Goal: Task Accomplishment & Management: Manage account settings

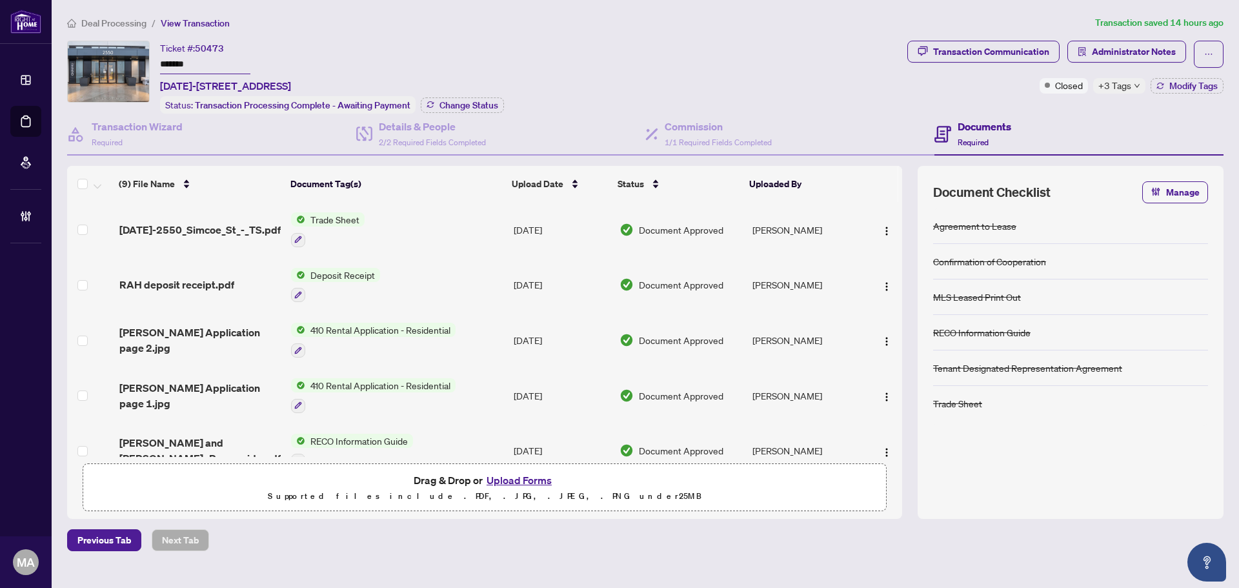
scroll to position [231, 0]
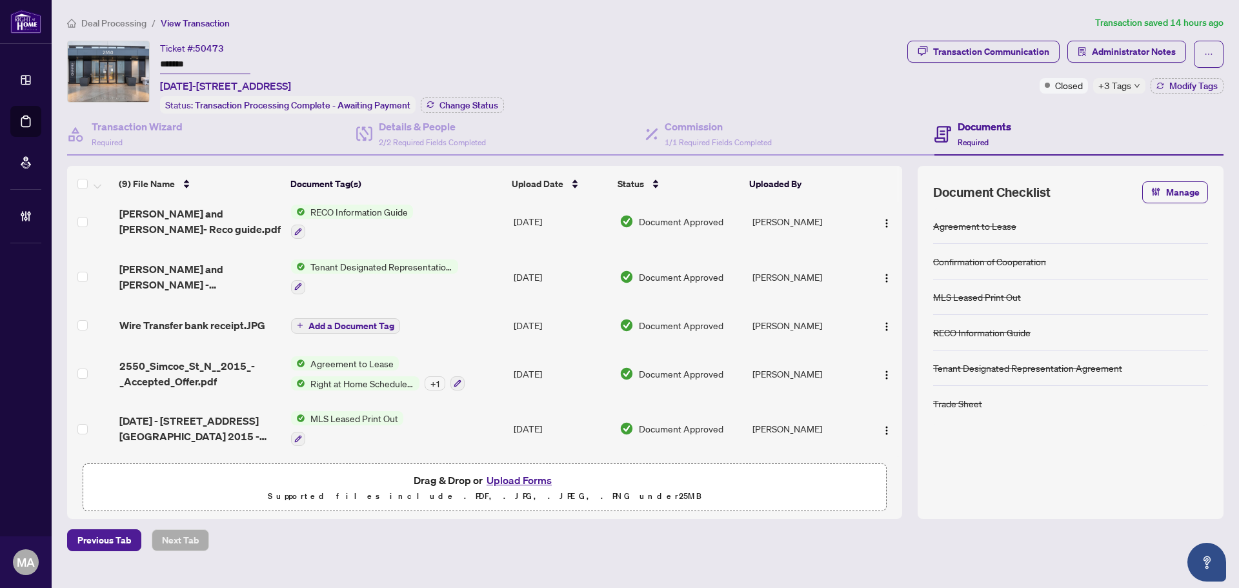
click at [80, 21] on span "Deal Processing" at bounding box center [106, 23] width 79 height 12
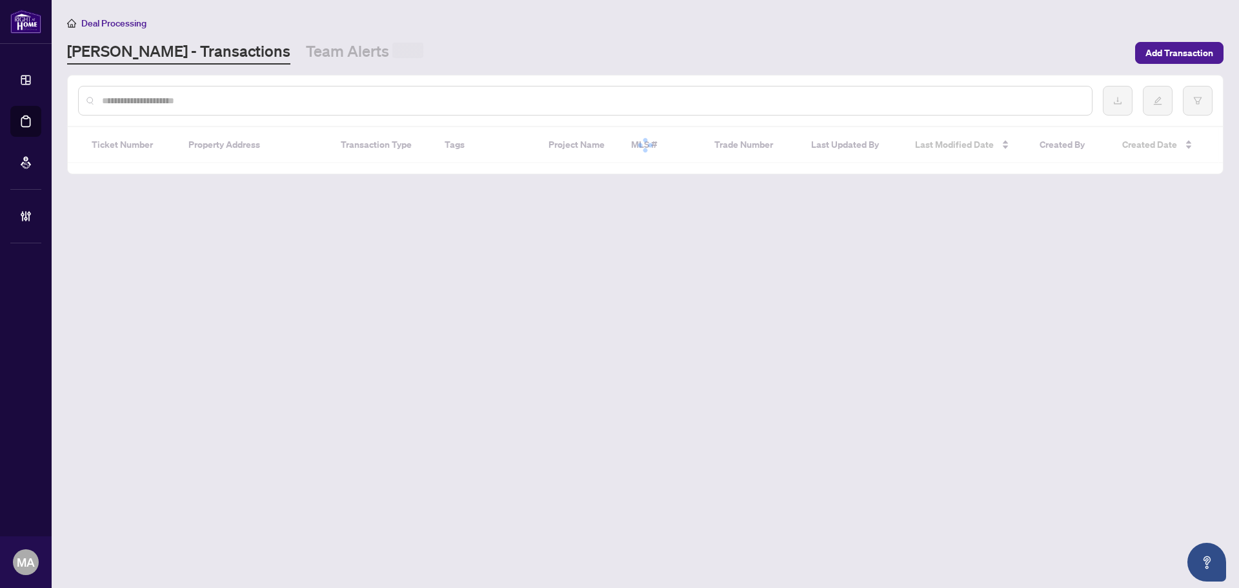
click at [271, 106] on input "text" at bounding box center [592, 101] width 980 height 14
paste input "*****"
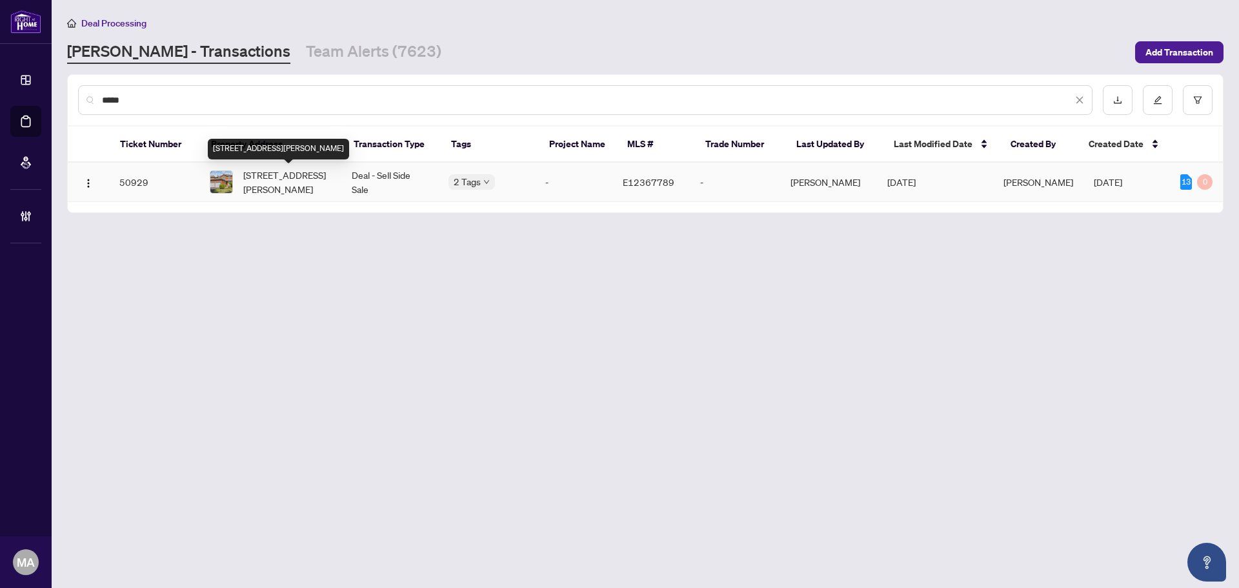
type input "*****"
click at [274, 179] on span "1815 Westcreek Dr, Pickering, Ontario L1V 6K2, Canada" at bounding box center [287, 182] width 88 height 28
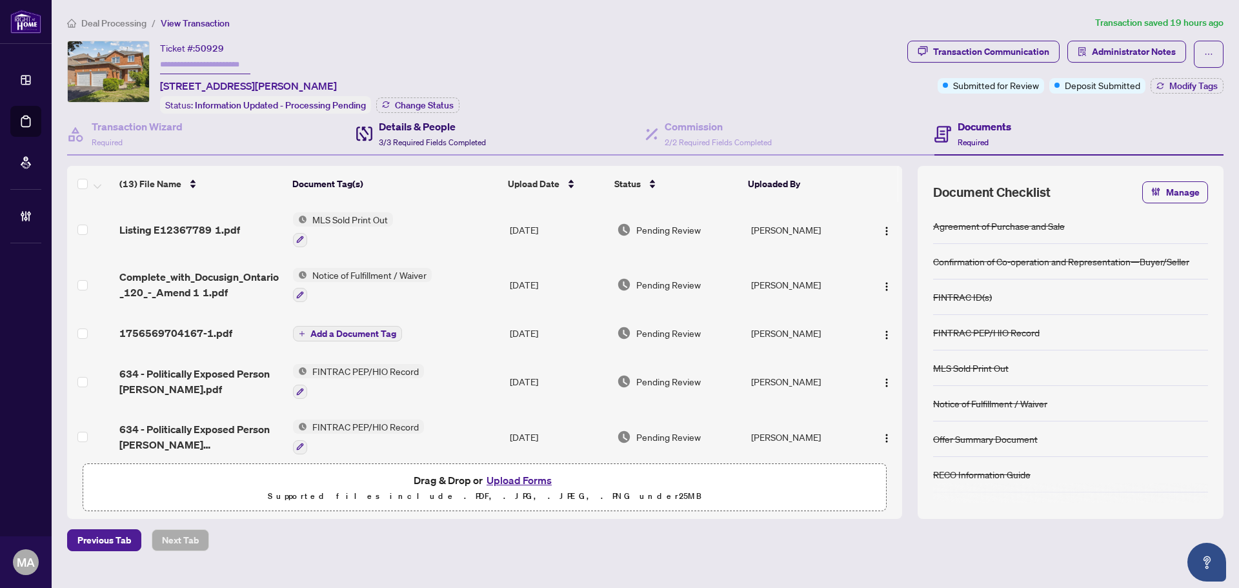
click at [439, 132] on h4 "Details & People" at bounding box center [432, 126] width 107 height 15
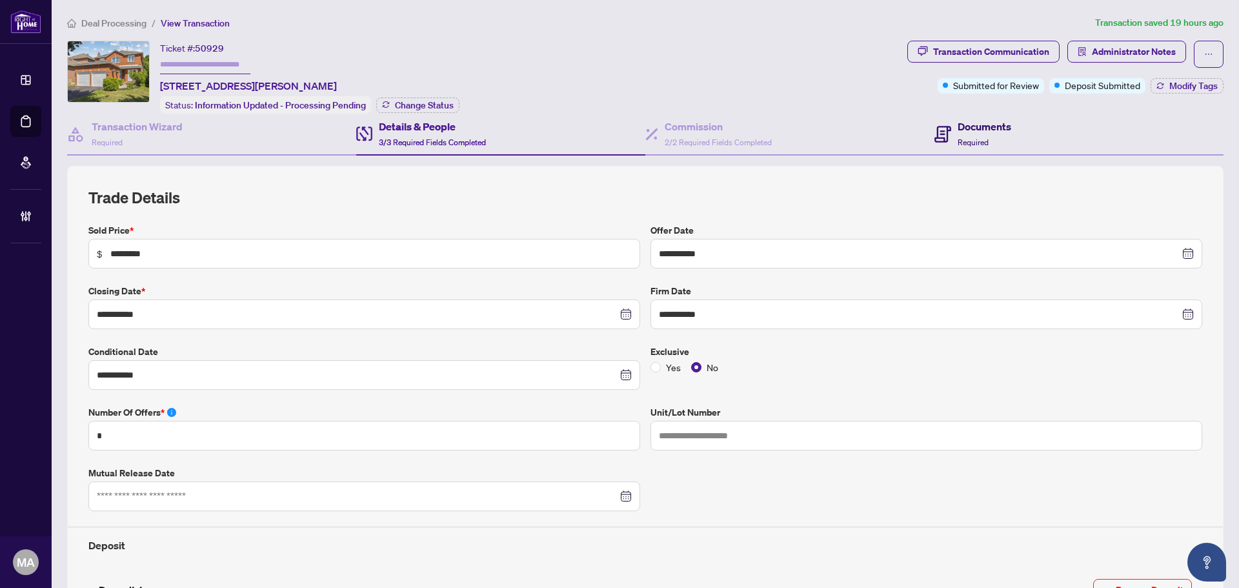
click at [946, 138] on div "Documents Required" at bounding box center [973, 134] width 77 height 30
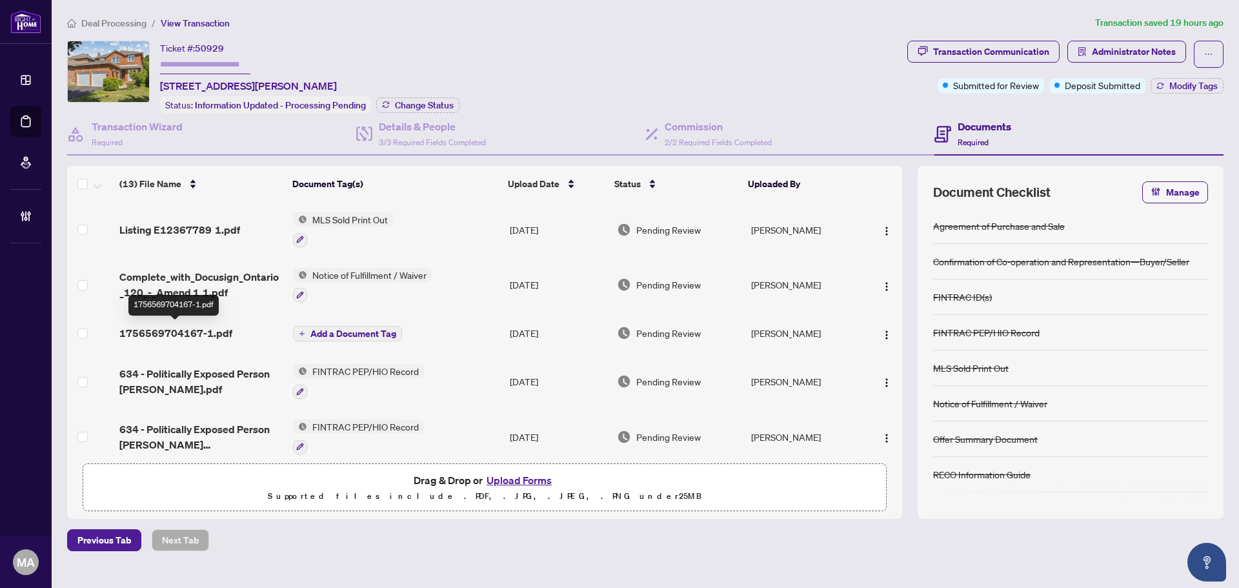
click at [197, 335] on span "1756569704167-1.pdf" at bounding box center [175, 332] width 113 height 15
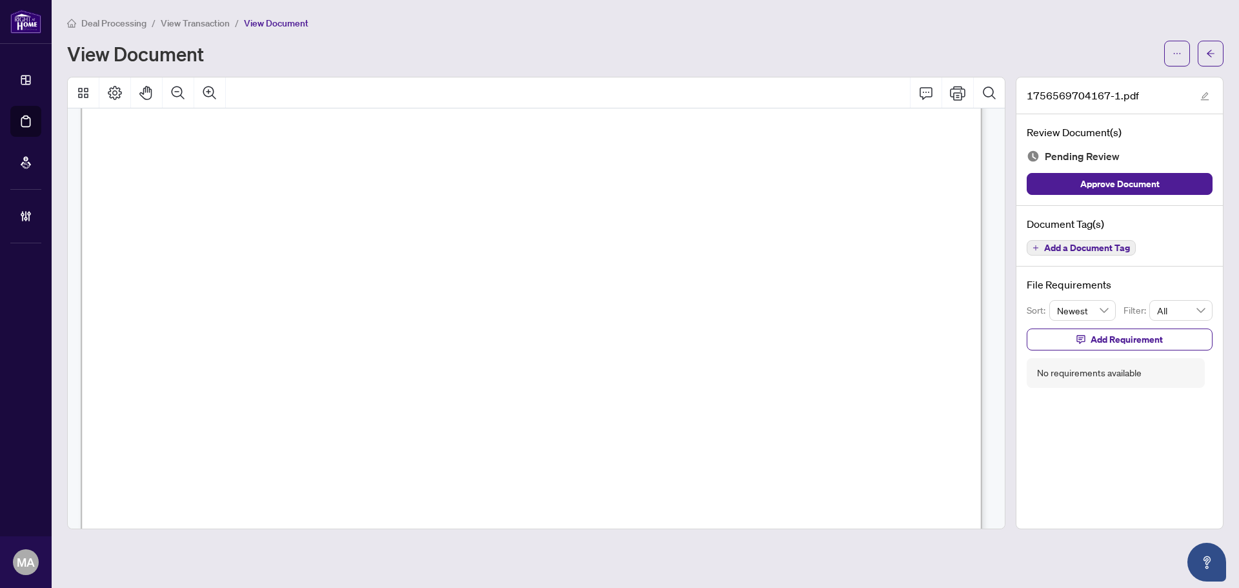
scroll to position [387, 0]
click at [1216, 61] on button "button" at bounding box center [1211, 54] width 26 height 26
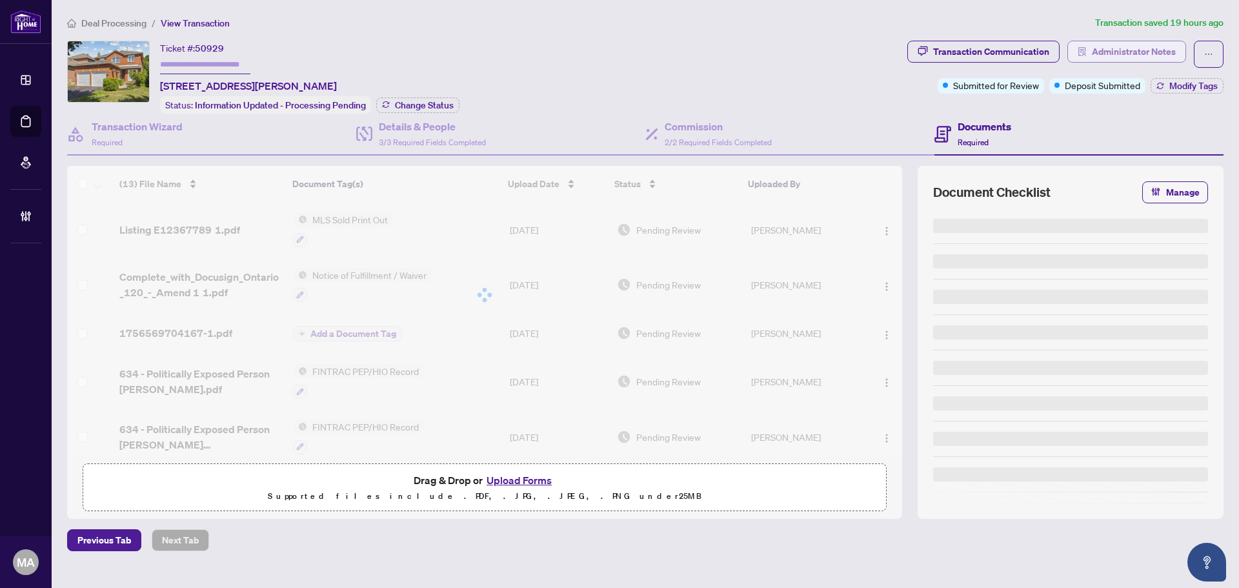
click at [1156, 52] on span "Administrator Notes" at bounding box center [1134, 51] width 84 height 21
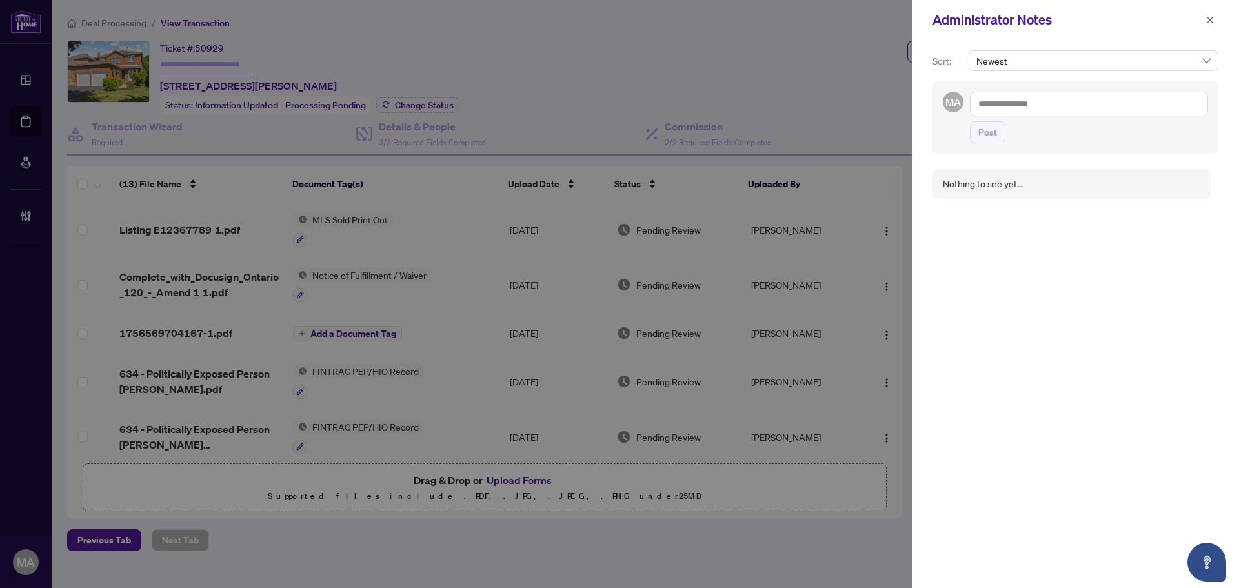
click at [1123, 101] on textarea at bounding box center [1089, 104] width 238 height 25
click at [1024, 116] on span "RAHR Acc ounting" at bounding box center [1059, 113] width 116 height 12
type textarea "**********"
click at [999, 134] on button "Post" at bounding box center [988, 145] width 36 height 22
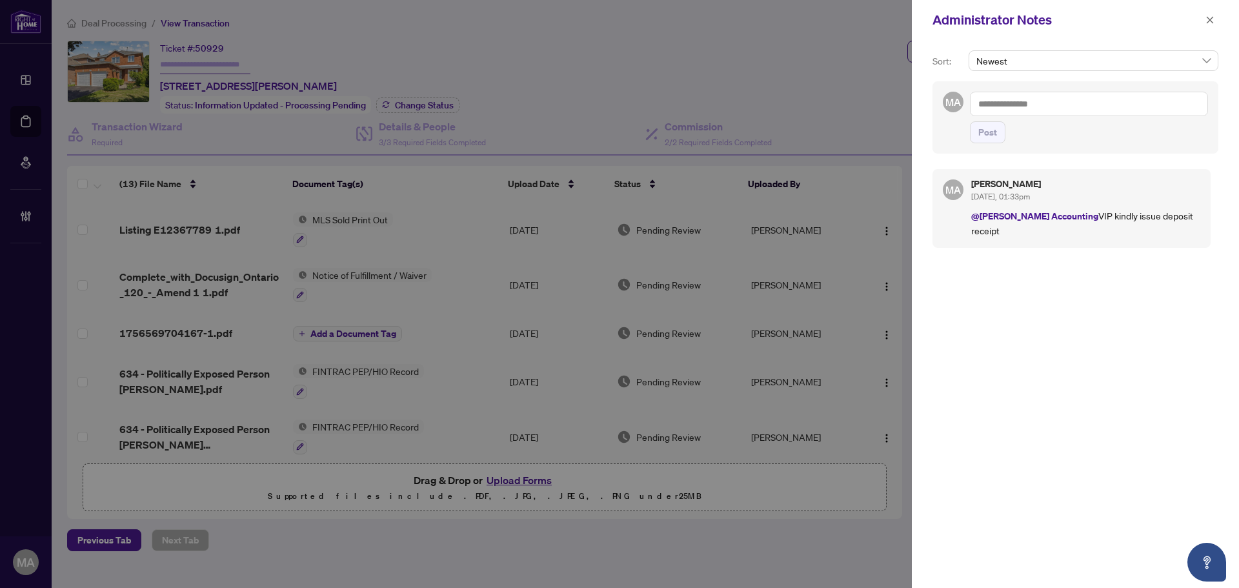
click at [1032, 106] on textarea at bounding box center [1089, 104] width 238 height 25
click at [1029, 138] on b "Deals" at bounding box center [1019, 135] width 23 height 12
type textarea "**********"
click at [993, 136] on span "Post" at bounding box center [988, 132] width 19 height 21
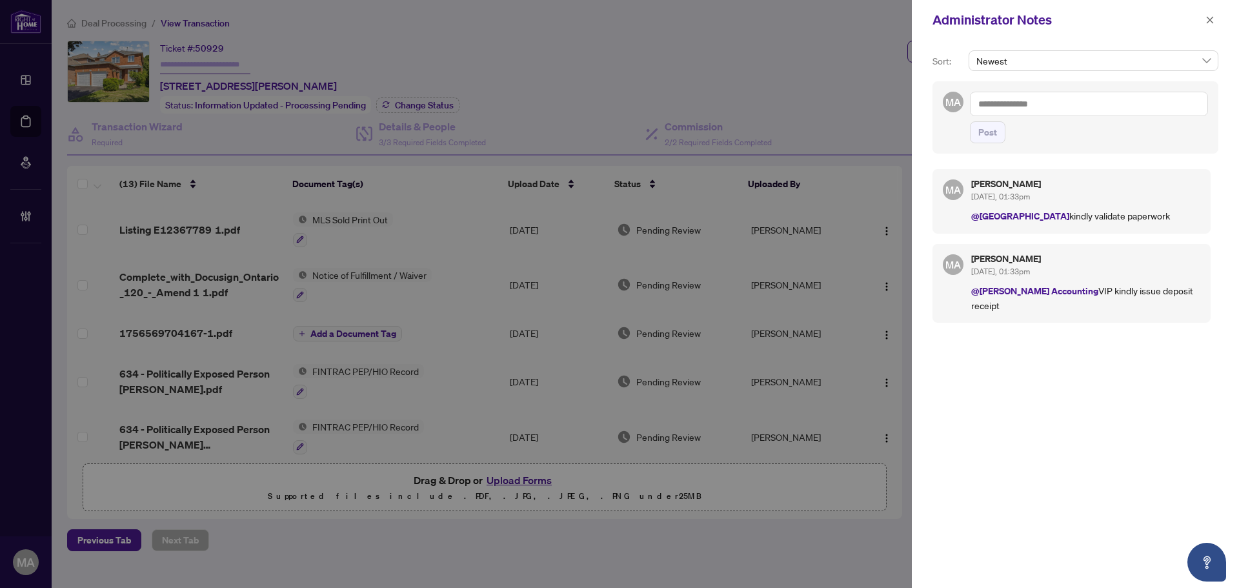
drag, startPoint x: 1208, startPoint y: 23, endPoint x: 884, endPoint y: 1, distance: 324.1
click at [1208, 23] on icon "close" at bounding box center [1210, 19] width 7 height 7
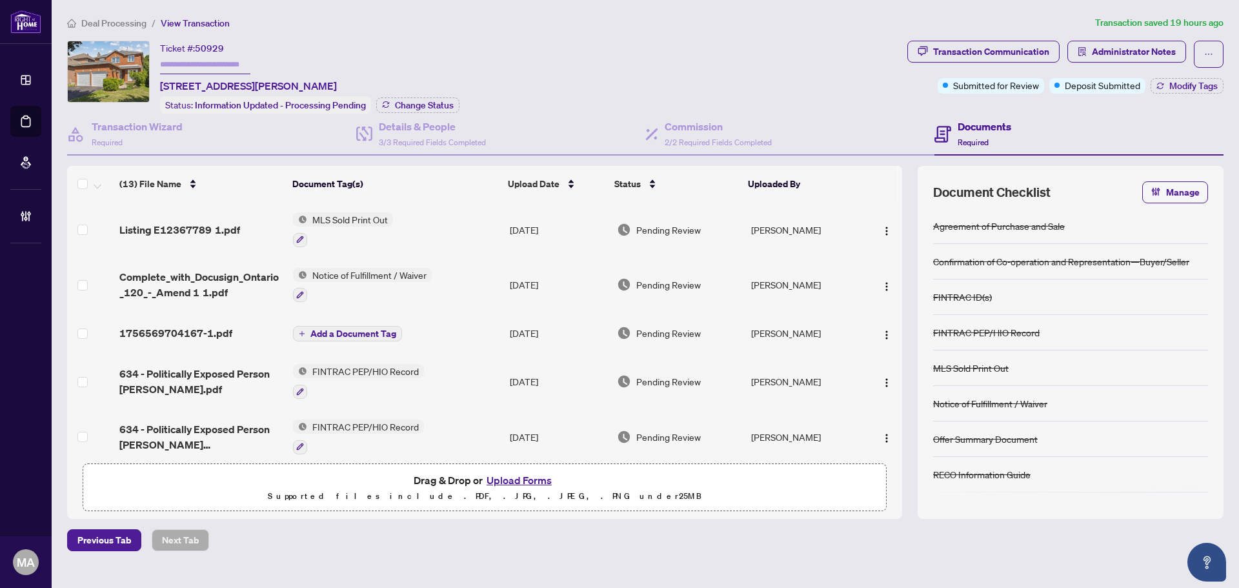
click at [97, 19] on span "Deal Processing" at bounding box center [113, 23] width 65 height 12
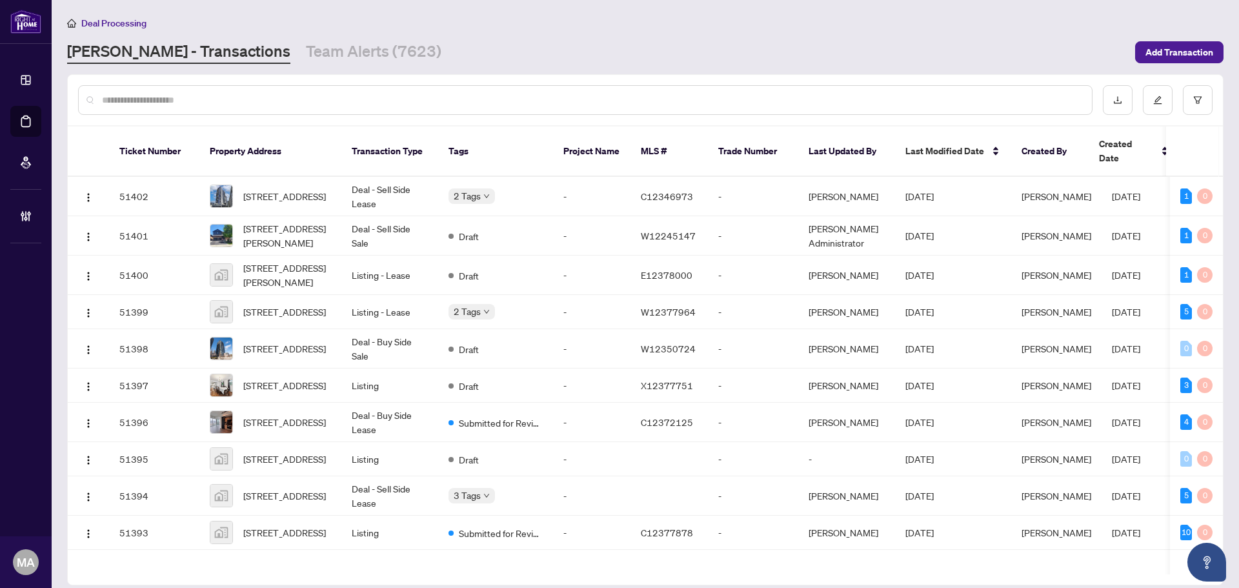
click at [363, 108] on div at bounding box center [585, 100] width 1015 height 30
click at [374, 105] on input "text" at bounding box center [592, 100] width 980 height 14
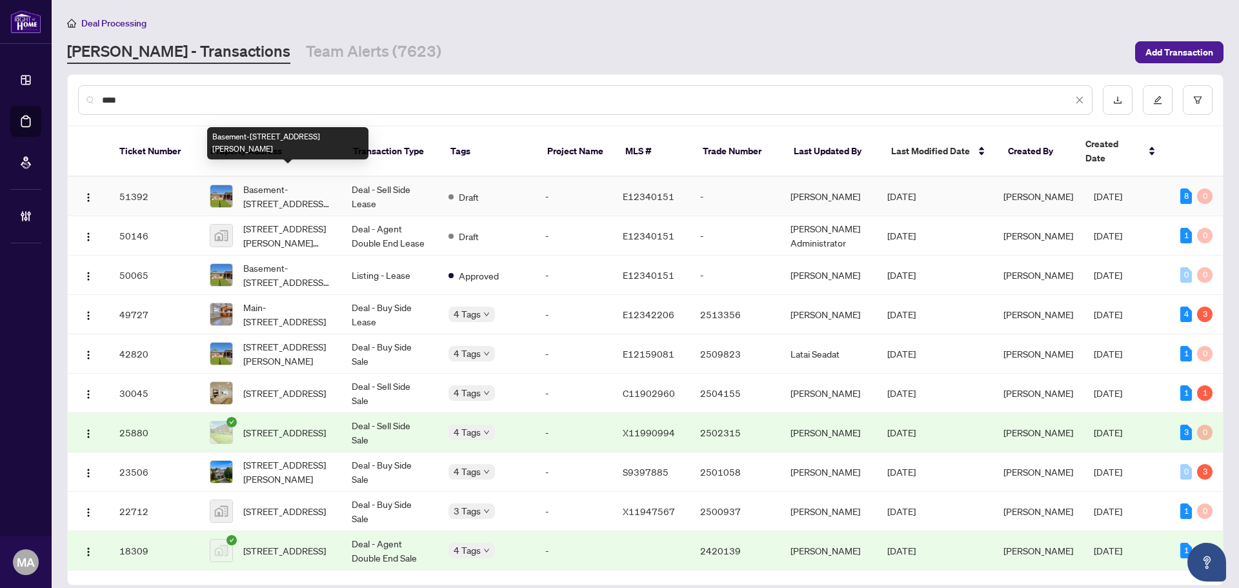
type input "****"
click at [314, 182] on span "Basement-1465 Danforth Rd, Toronto, Ontario M1J 1H4, Canada" at bounding box center [287, 196] width 88 height 28
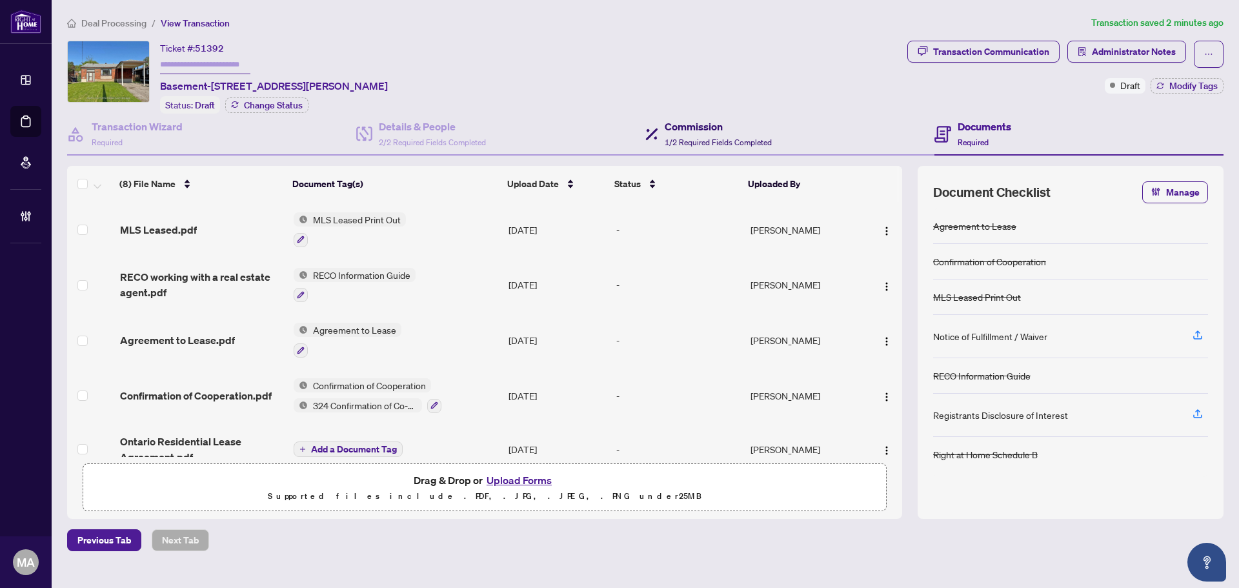
click at [718, 130] on h4 "Commission" at bounding box center [718, 126] width 107 height 15
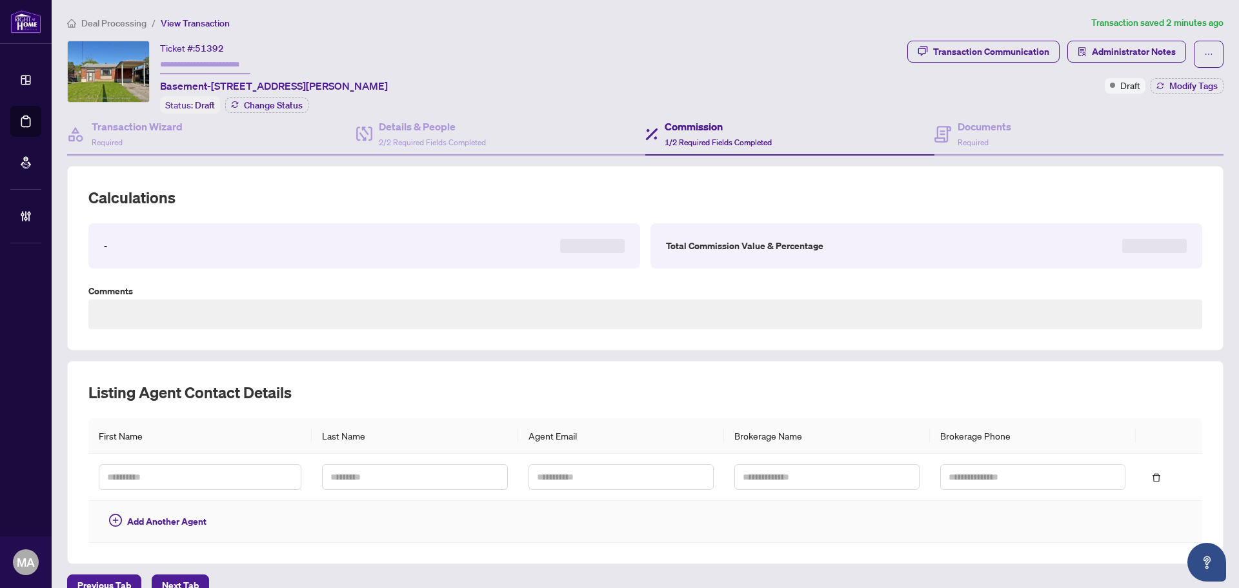
type textarea "**********"
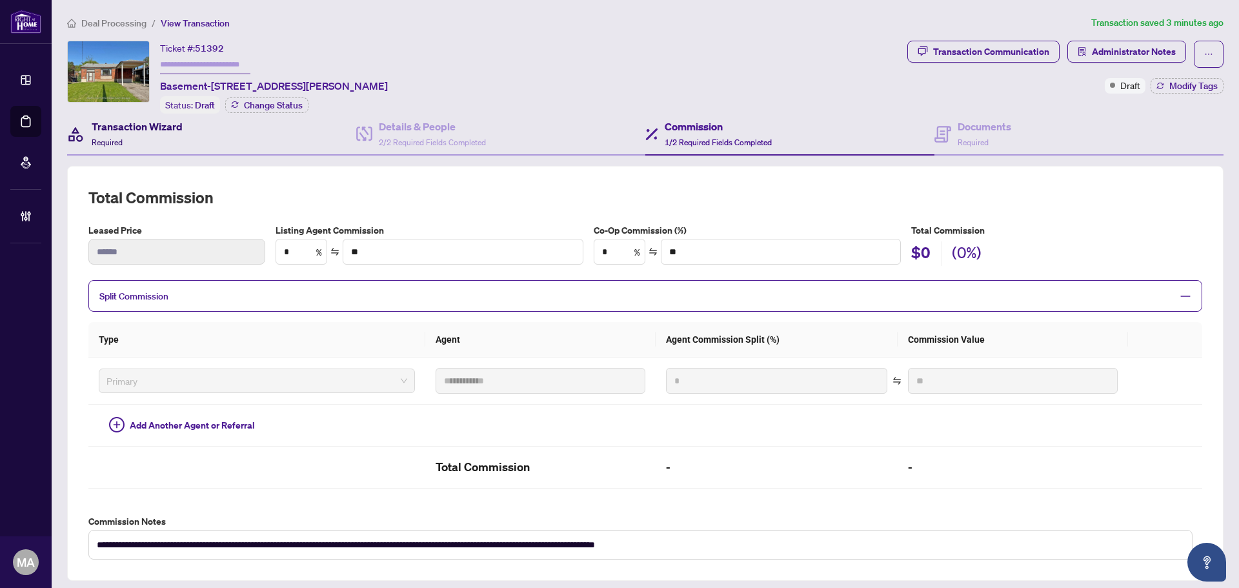
click at [121, 134] on div "Transaction Wizard Required" at bounding box center [137, 134] width 91 height 30
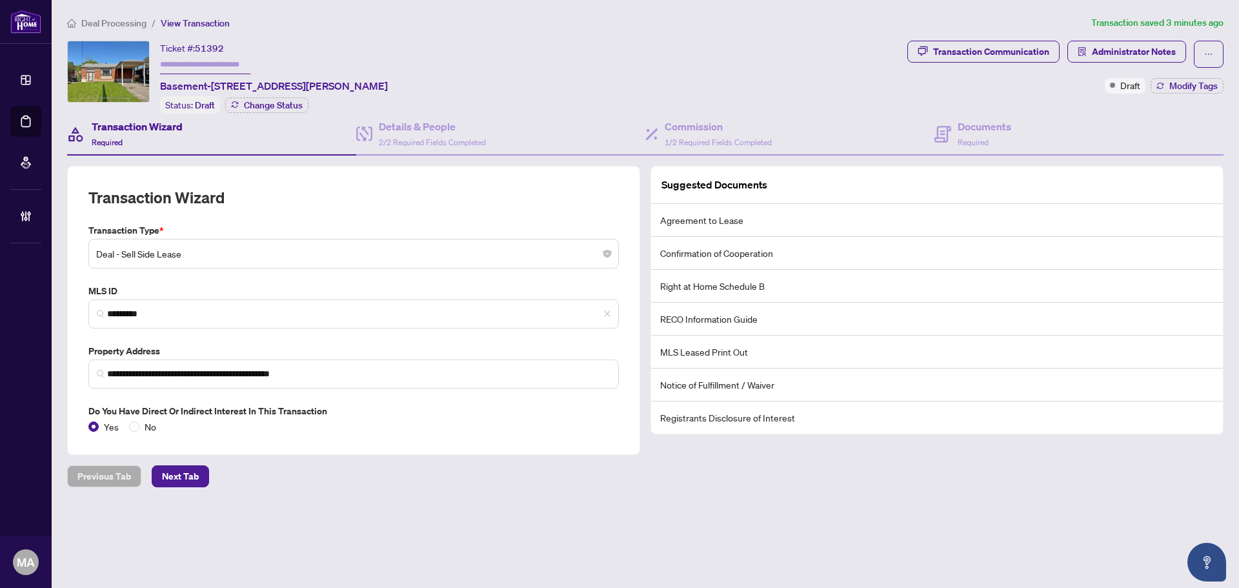
click at [136, 23] on span "Deal Processing" at bounding box center [113, 23] width 65 height 12
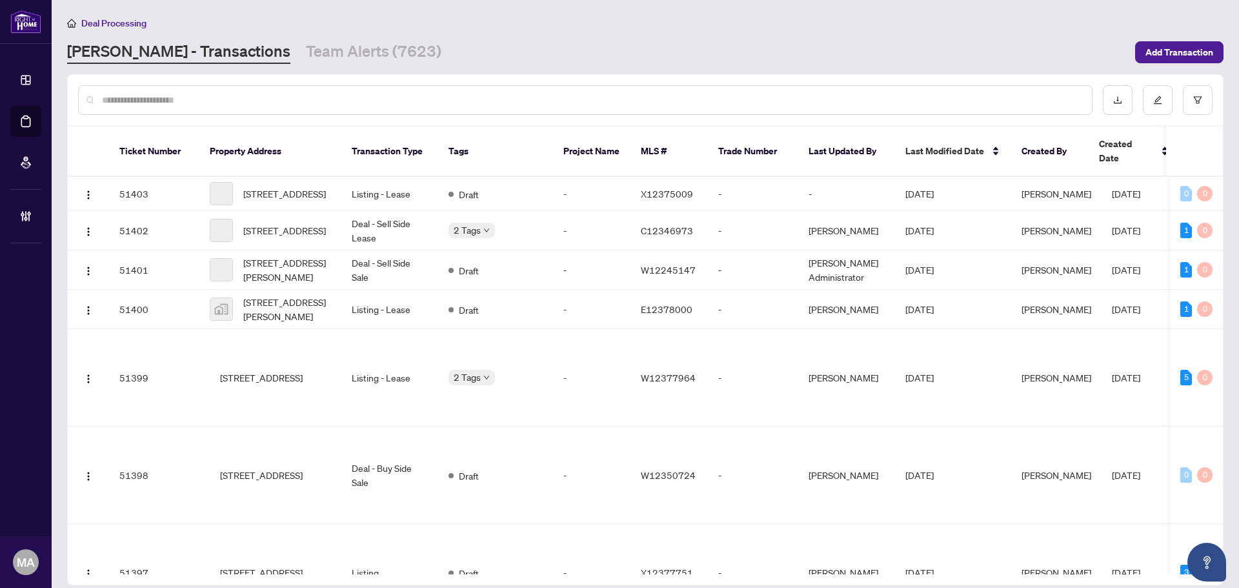
click at [288, 107] on div at bounding box center [585, 100] width 1015 height 30
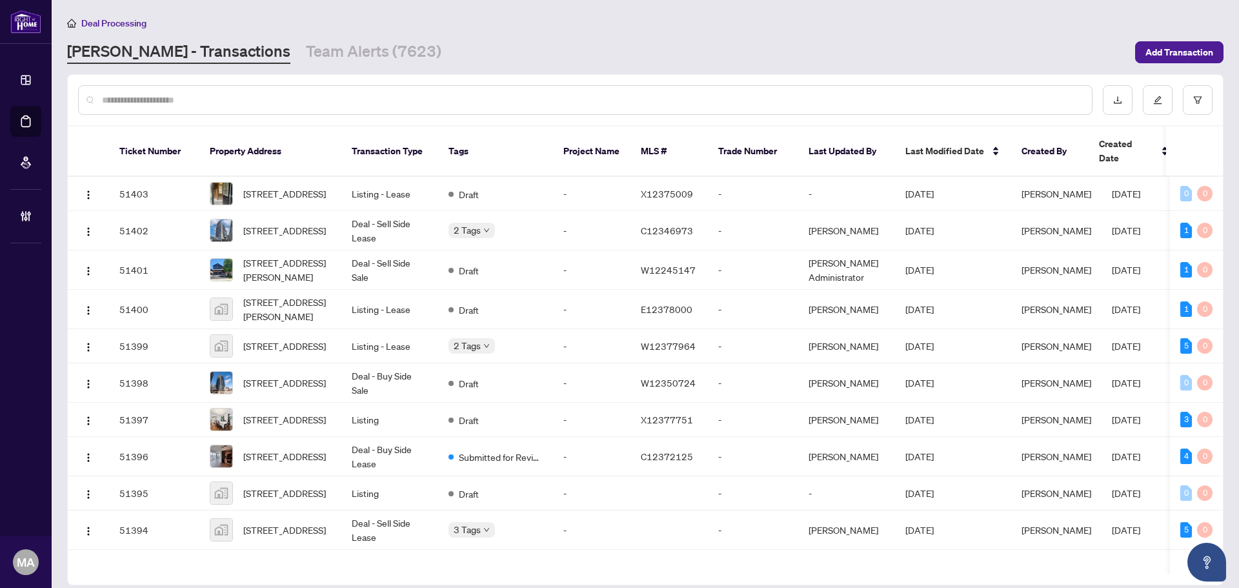
click at [356, 98] on input "text" at bounding box center [592, 100] width 980 height 14
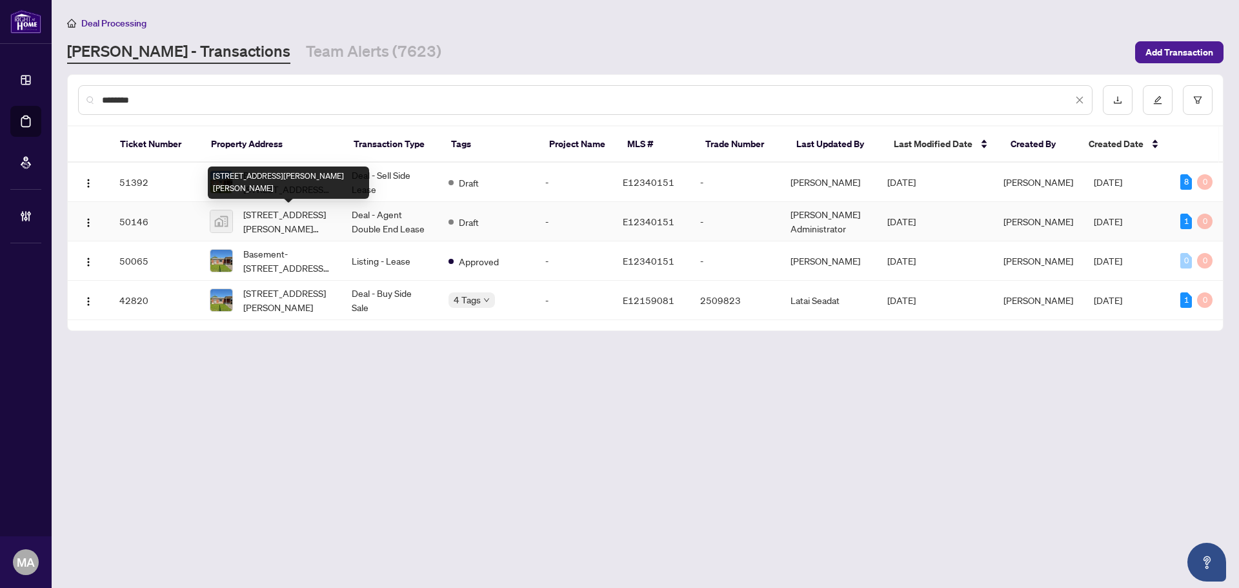
type input "********"
click at [303, 223] on span "1465 Danforth Road, Scarborough, ON, Canada" at bounding box center [287, 221] width 88 height 28
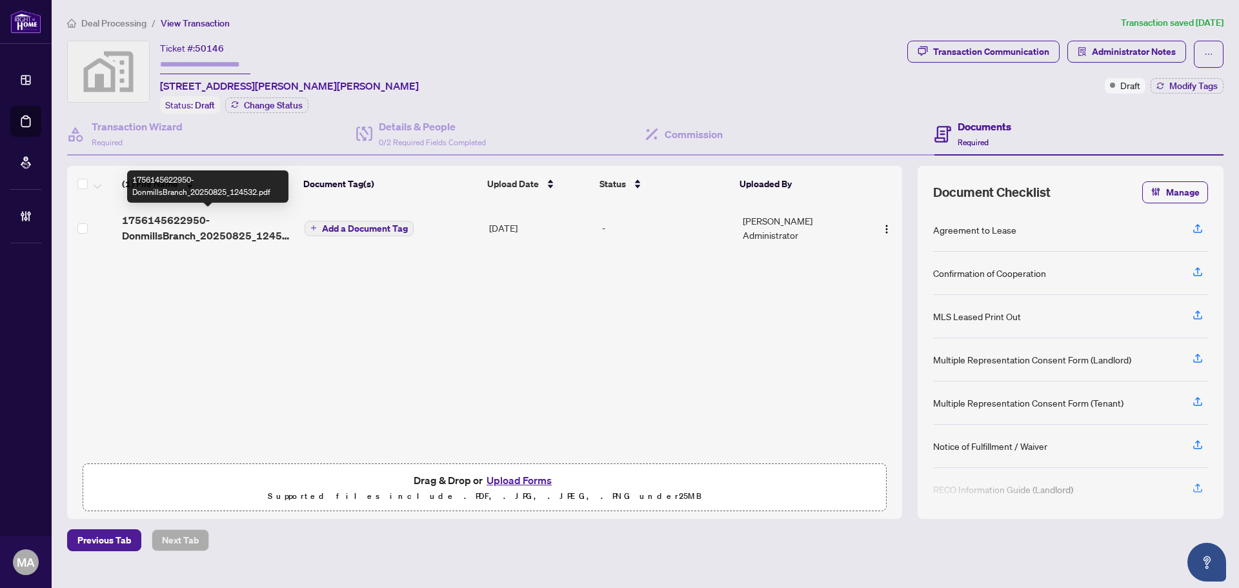
click at [234, 231] on span "1756145622950-DonmillsBranch_20250825_124532.pdf" at bounding box center [208, 227] width 172 height 31
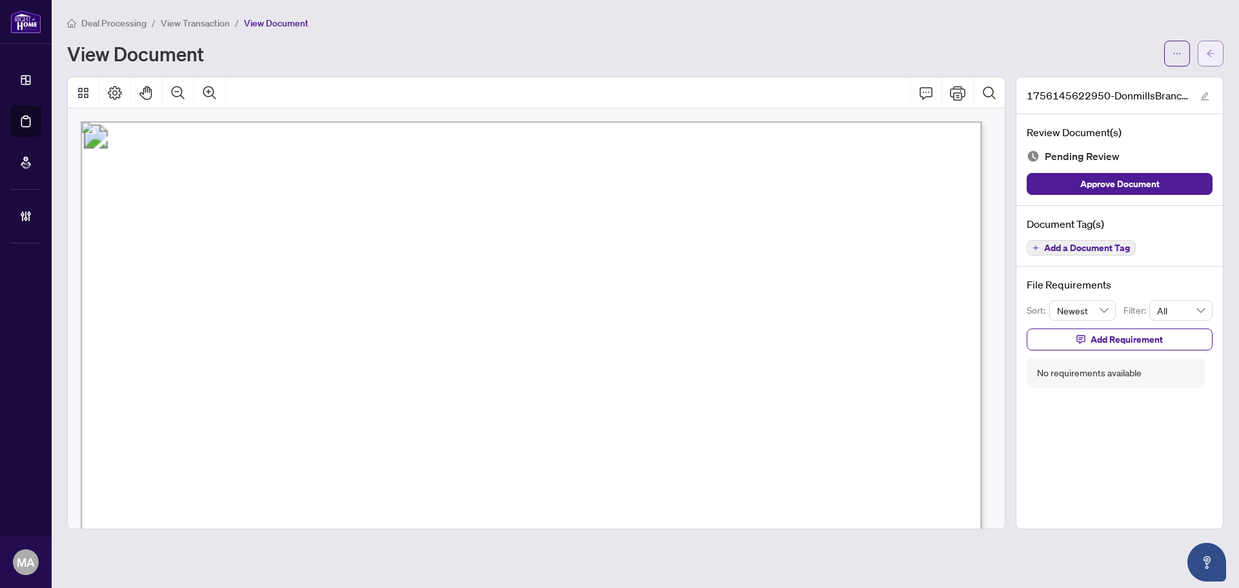
click at [1217, 60] on button "button" at bounding box center [1211, 54] width 26 height 26
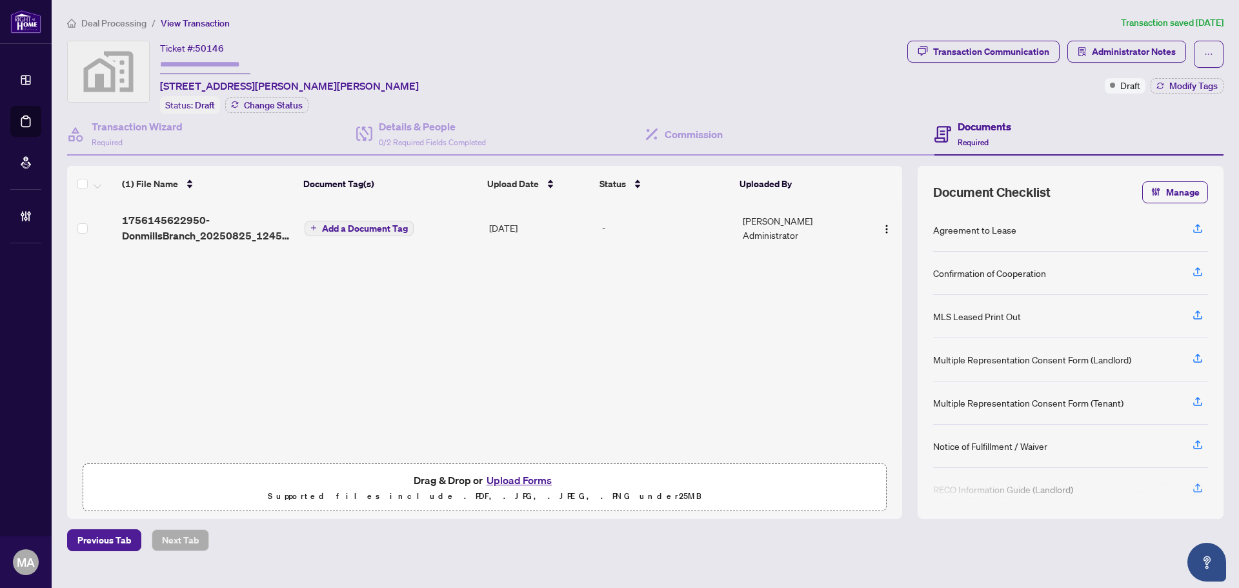
click at [108, 24] on span "Deal Processing" at bounding box center [113, 23] width 65 height 12
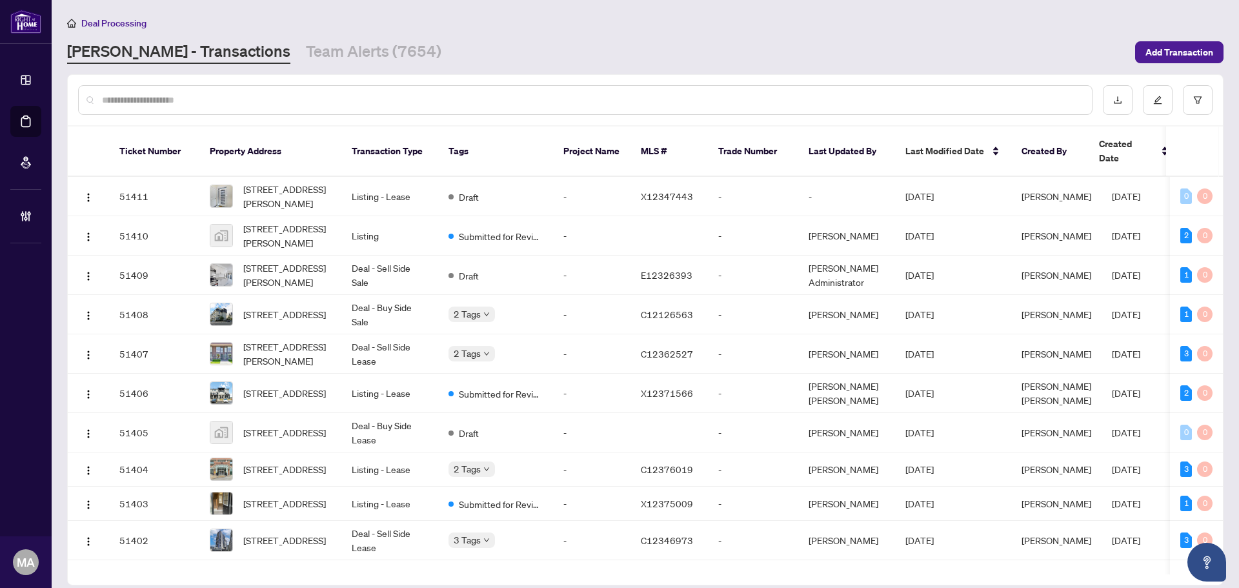
click at [573, 93] on input "text" at bounding box center [592, 100] width 980 height 14
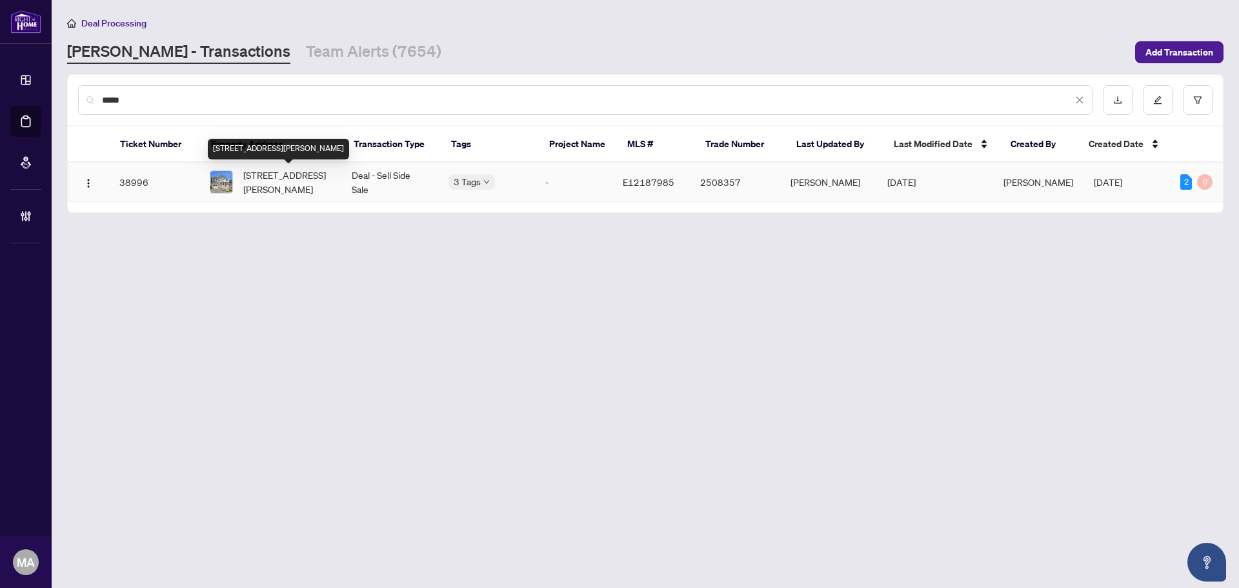
type input "*****"
click at [250, 175] on span "1058 Belcourt St, Pickering, Ontario L1X 0G2, Canada" at bounding box center [287, 182] width 88 height 28
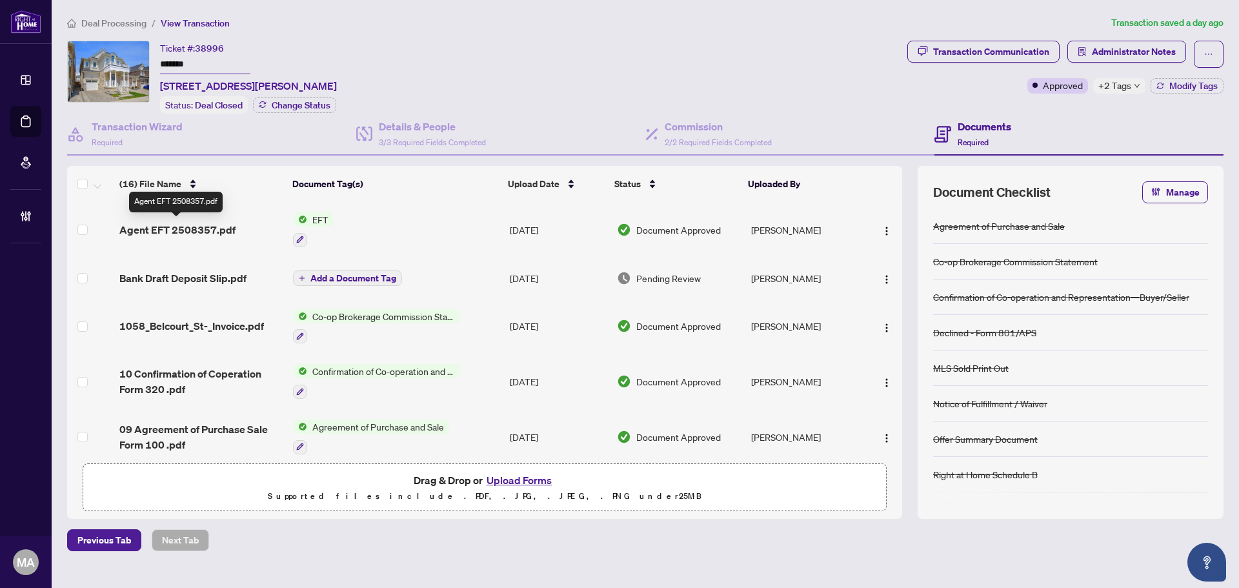
click at [179, 224] on span "Agent EFT 2508357.pdf" at bounding box center [177, 229] width 116 height 15
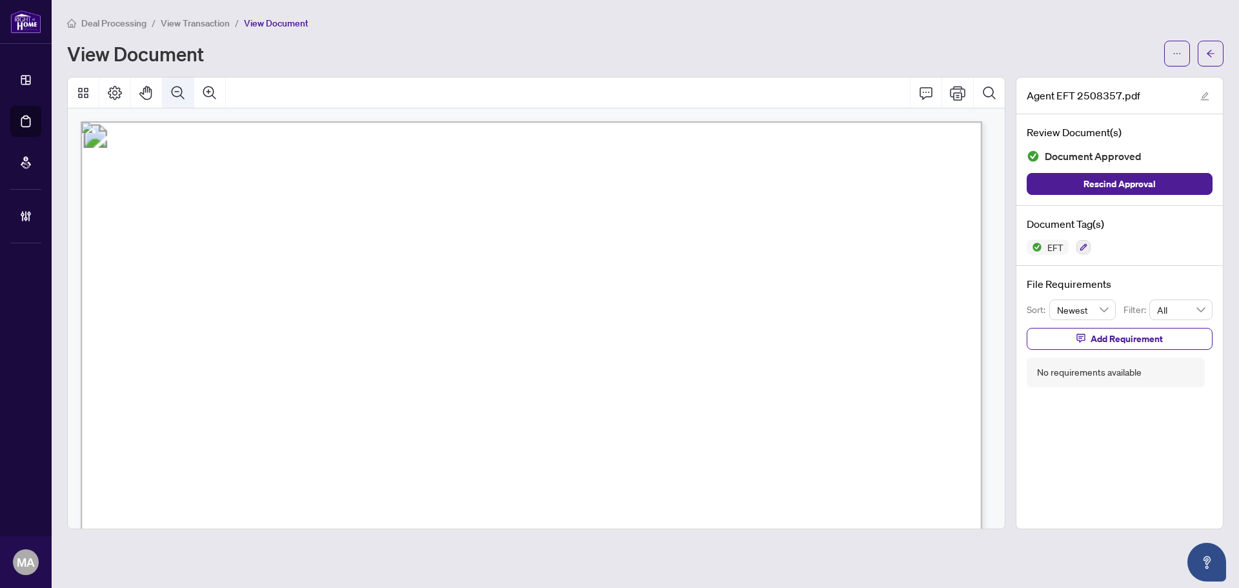
click at [176, 94] on icon "Zoom Out" at bounding box center [177, 92] width 15 height 15
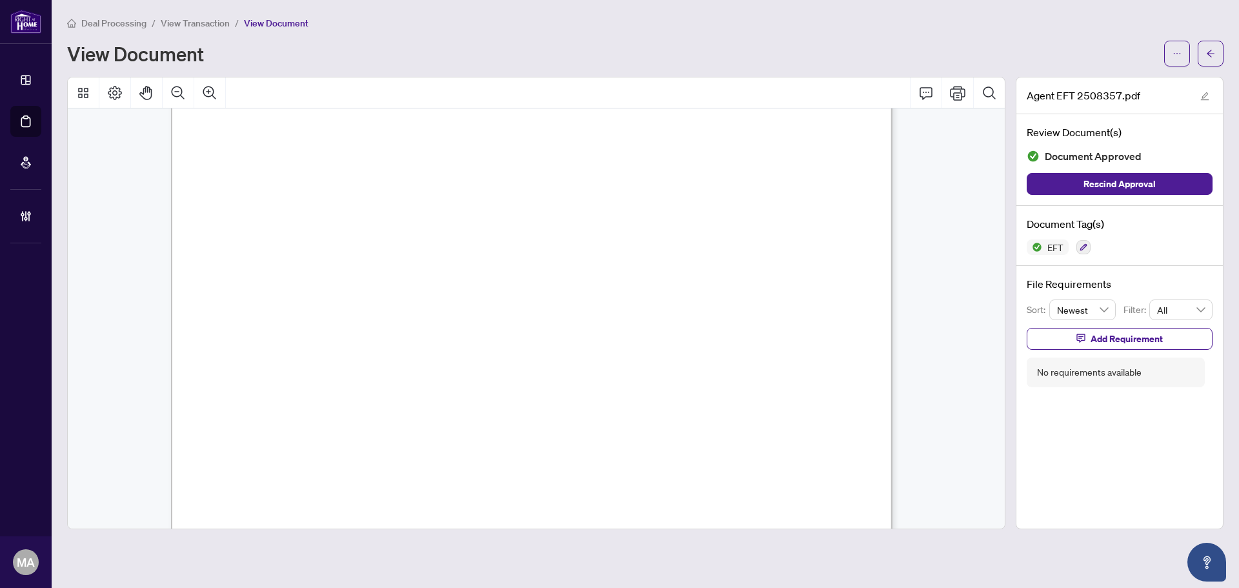
scroll to position [216, 0]
click at [1217, 53] on button "button" at bounding box center [1211, 54] width 26 height 26
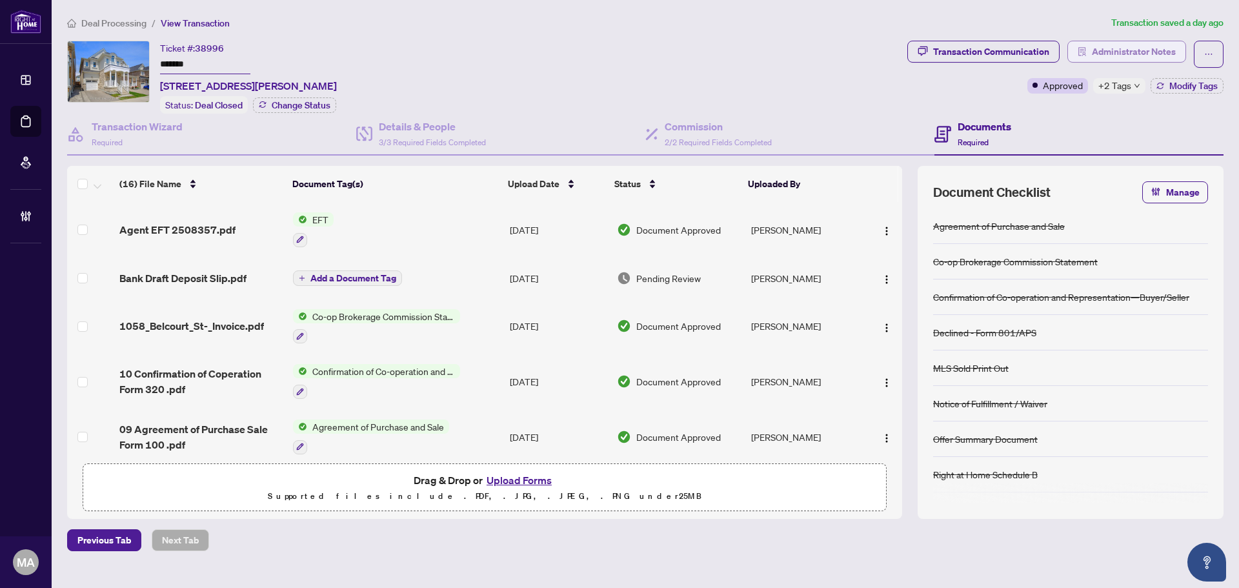
click at [1148, 50] on span "Administrator Notes" at bounding box center [1134, 51] width 84 height 21
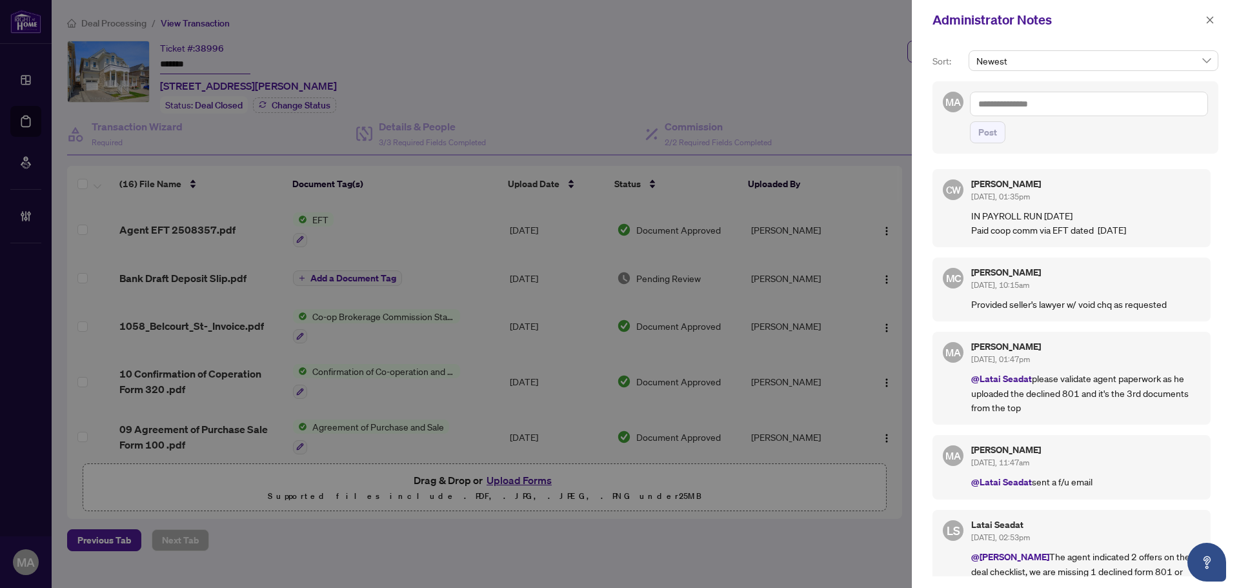
click at [1219, 25] on div "Administrator Notes" at bounding box center [1075, 20] width 327 height 40
click at [1212, 24] on icon "close" at bounding box center [1210, 19] width 9 height 9
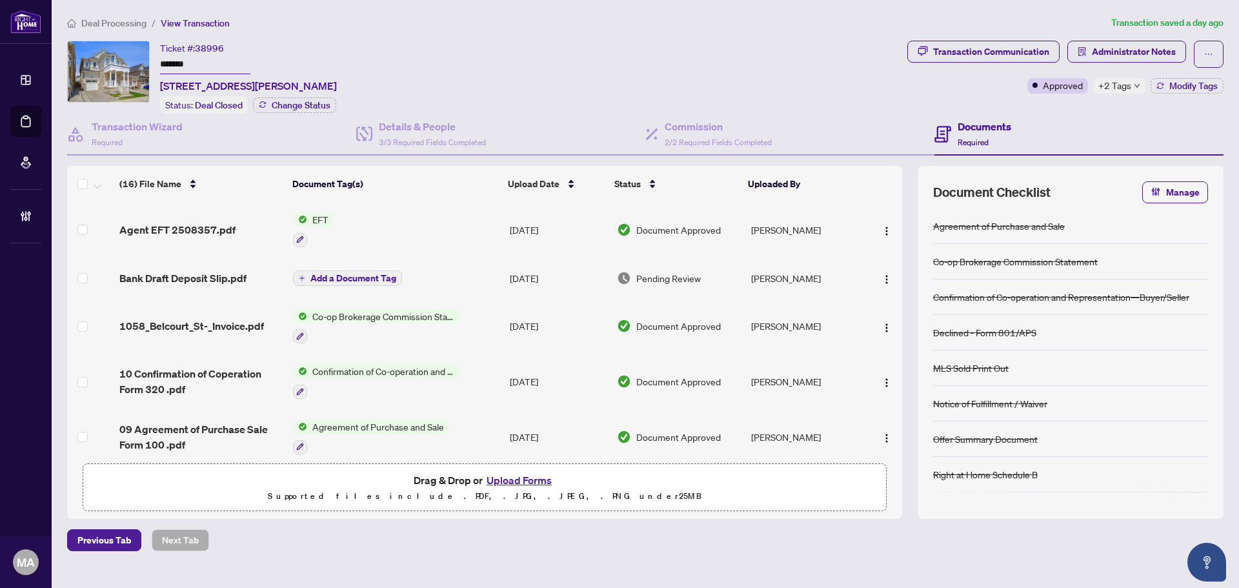
click at [93, 16] on li "Deal Processing" at bounding box center [106, 22] width 79 height 15
click at [110, 24] on span "Deal Processing" at bounding box center [113, 23] width 65 height 12
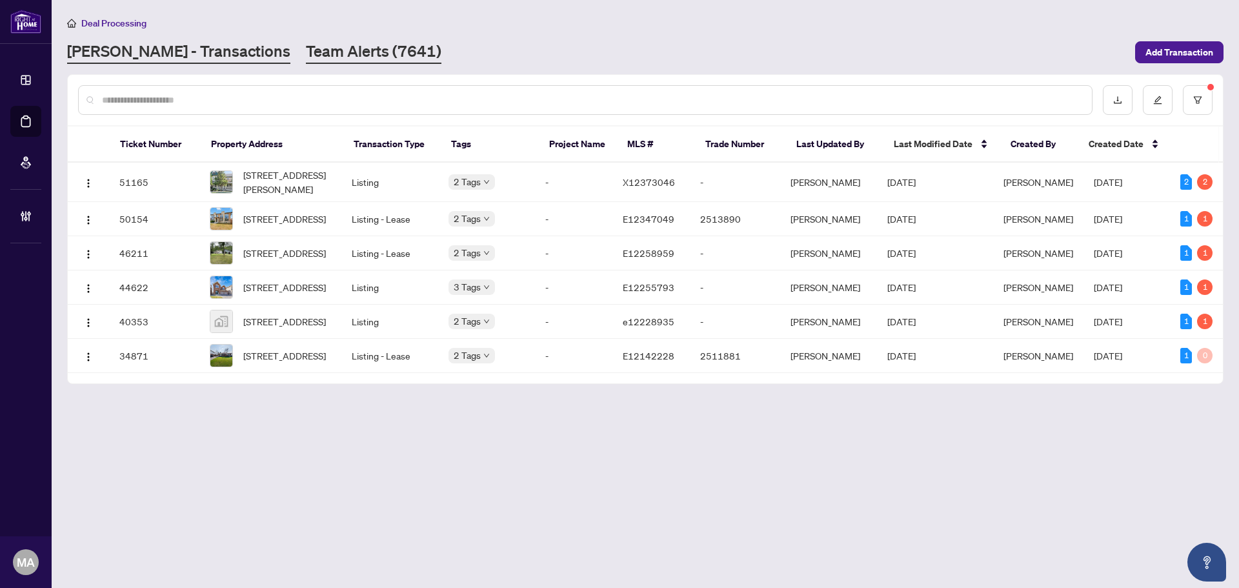
click at [306, 50] on link "Team Alerts (7641)" at bounding box center [374, 52] width 136 height 23
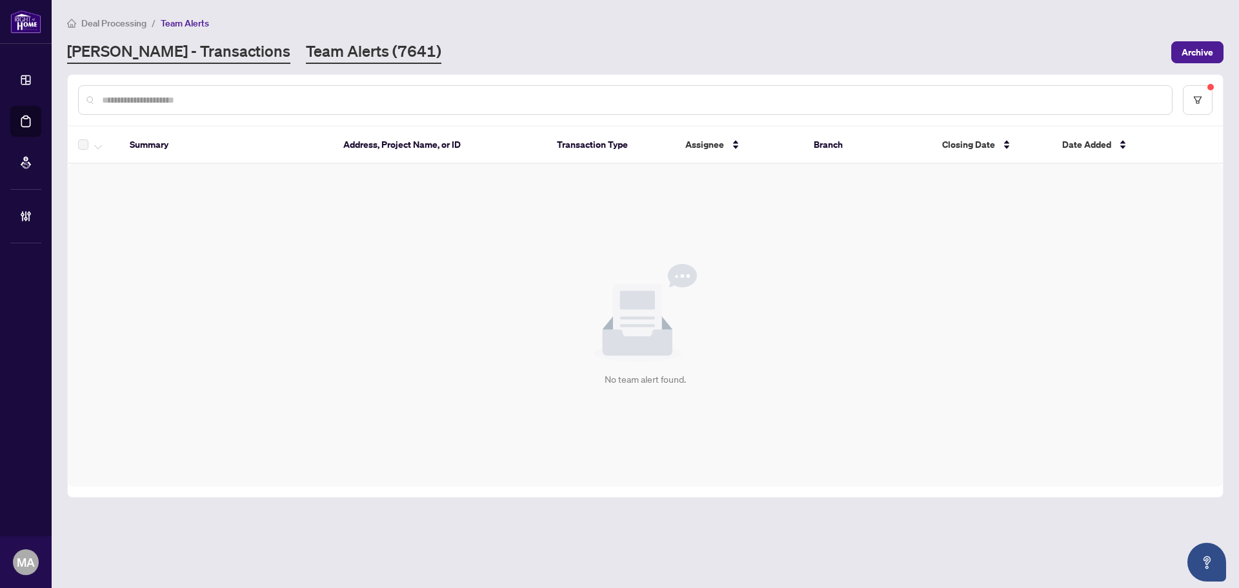
click at [150, 56] on link "[PERSON_NAME] - Transactions" at bounding box center [178, 52] width 223 height 23
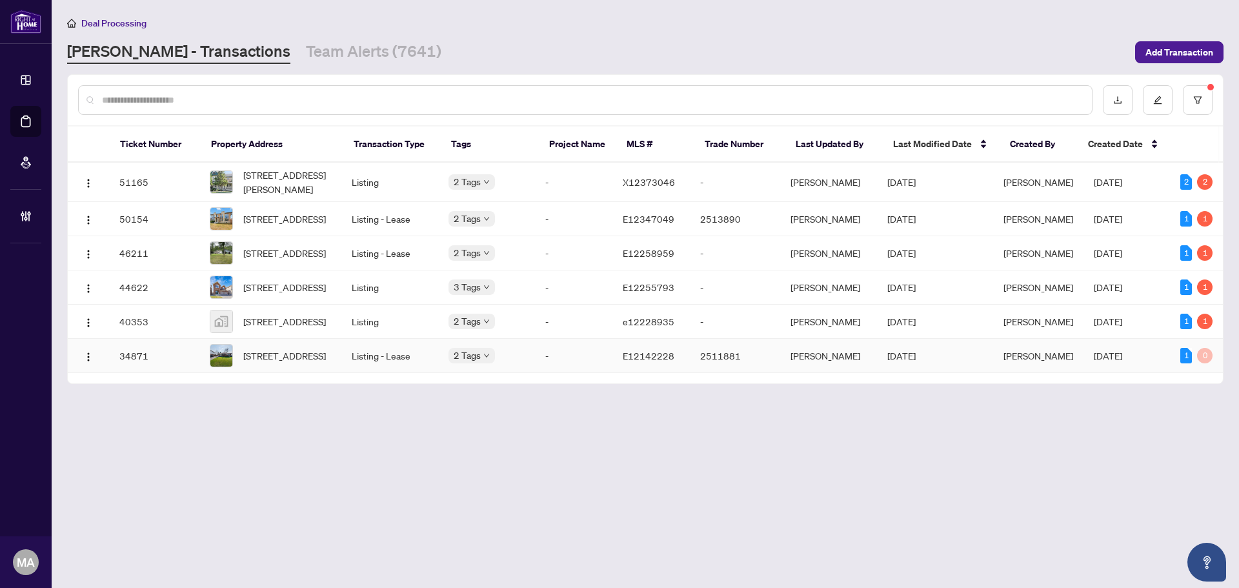
click at [239, 367] on div "270 Coventry Crt, Oshawa, Ontario L1G 6H3, Canada" at bounding box center [270, 355] width 121 height 23
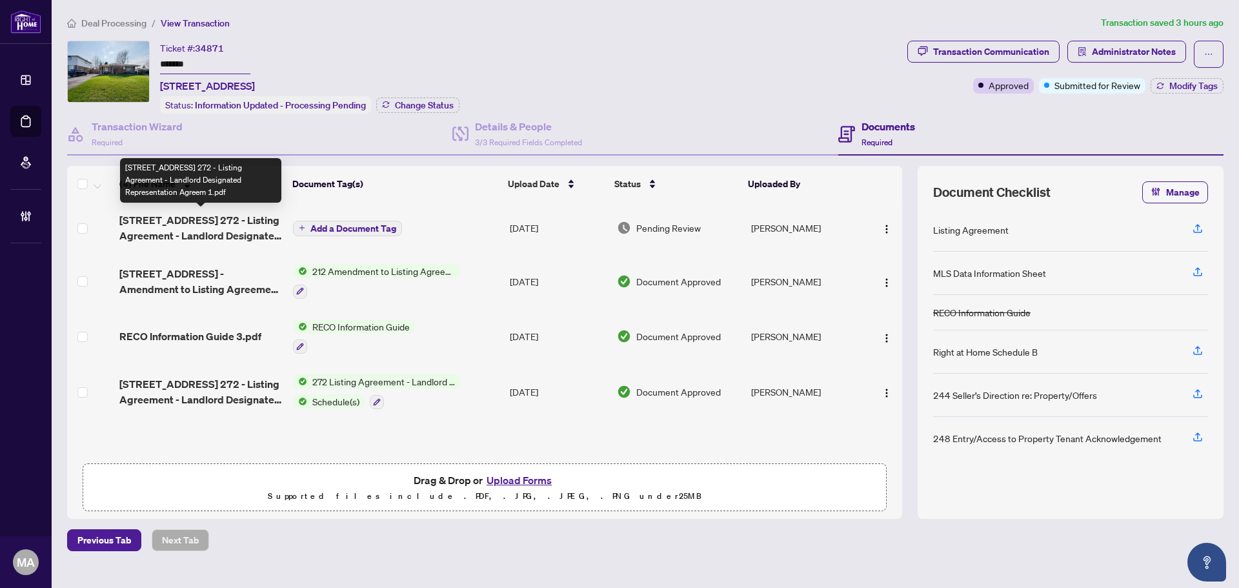
click at [218, 238] on span "270 Coventry Ct - LL - Ontario 272 - Listing Agreement - Landlord Designated Re…" at bounding box center [200, 227] width 163 height 31
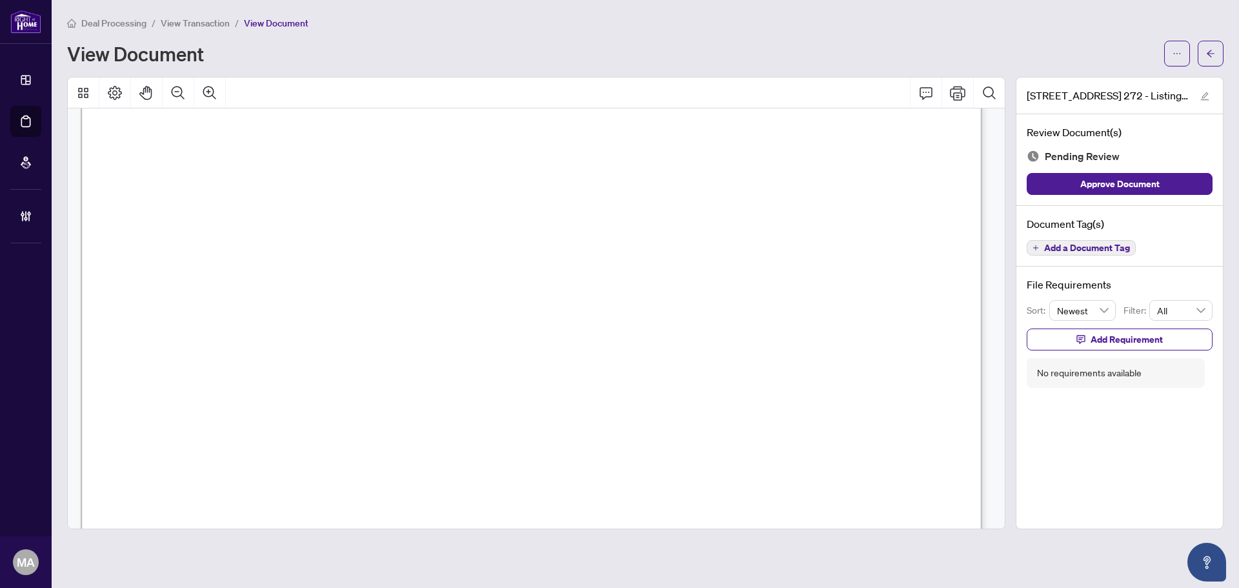
scroll to position [323, 0]
click at [177, 87] on icon "Zoom Out" at bounding box center [177, 92] width 15 height 15
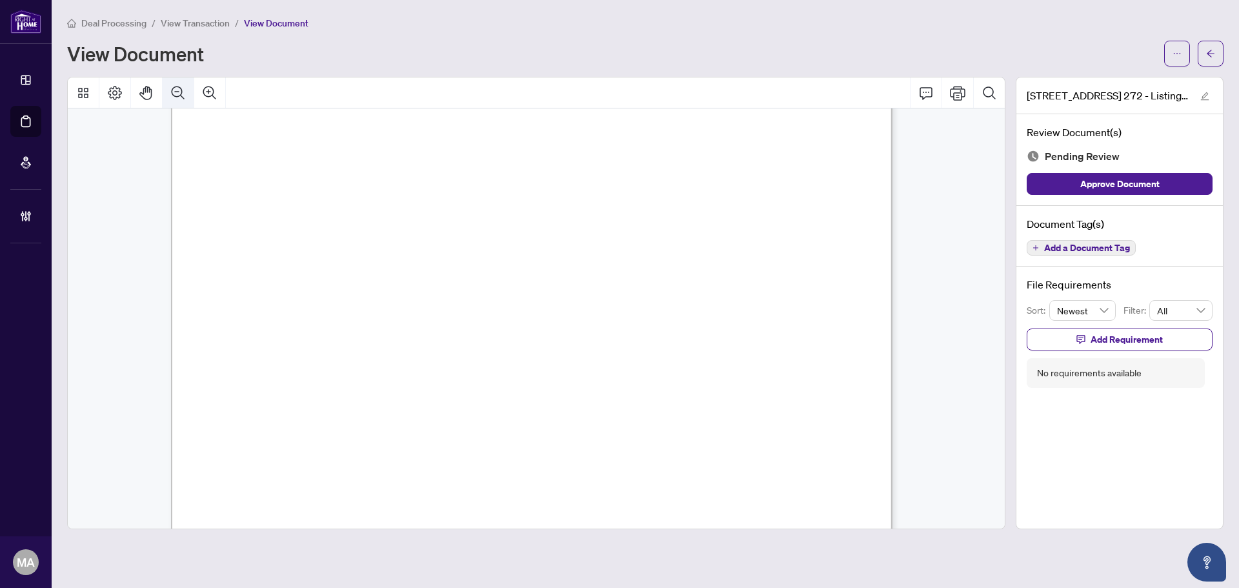
click at [177, 87] on icon "Zoom Out" at bounding box center [177, 92] width 15 height 15
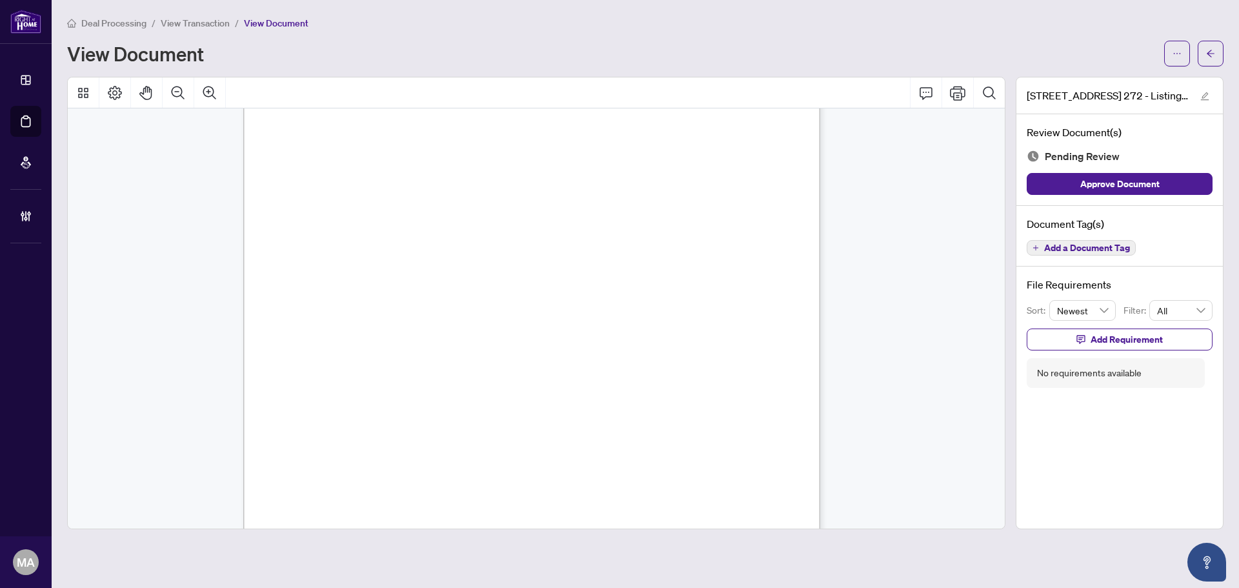
scroll to position [2650, 0]
click at [1204, 50] on button "button" at bounding box center [1211, 54] width 26 height 26
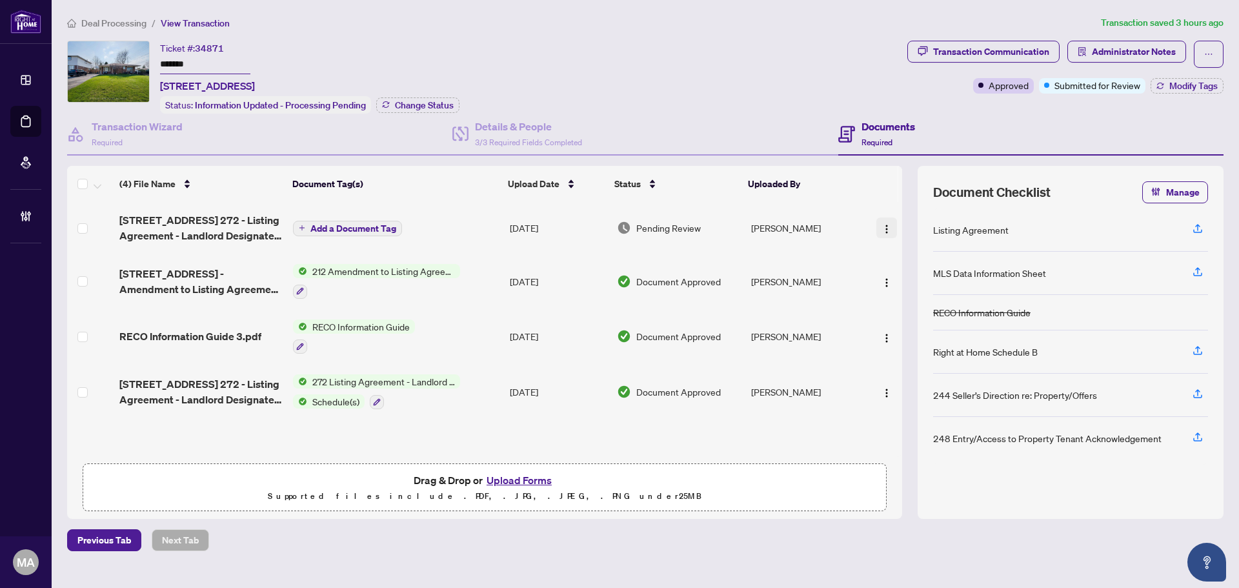
click at [877, 233] on button "button" at bounding box center [887, 228] width 21 height 21
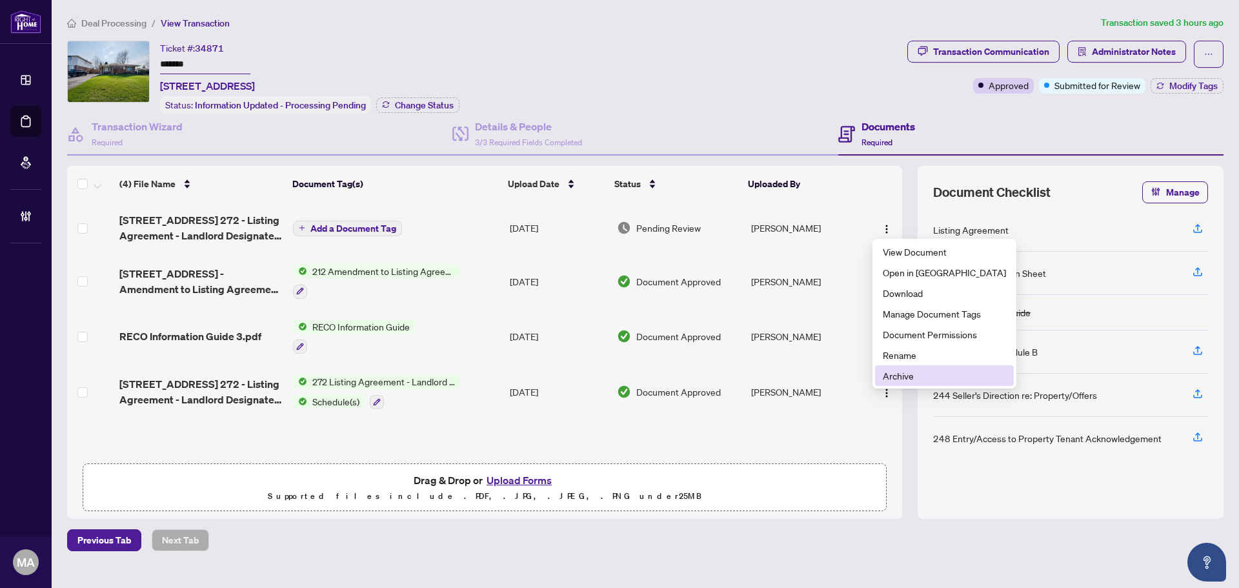
click at [899, 375] on span "Archive" at bounding box center [944, 376] width 123 height 14
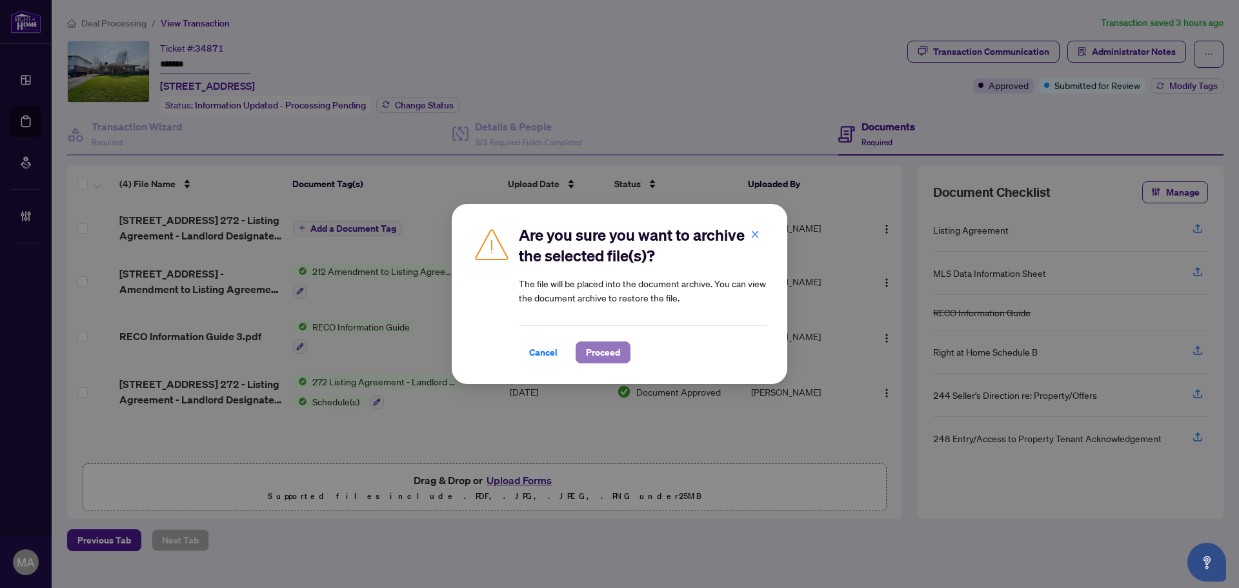
click at [615, 352] on span "Proceed" at bounding box center [603, 352] width 34 height 21
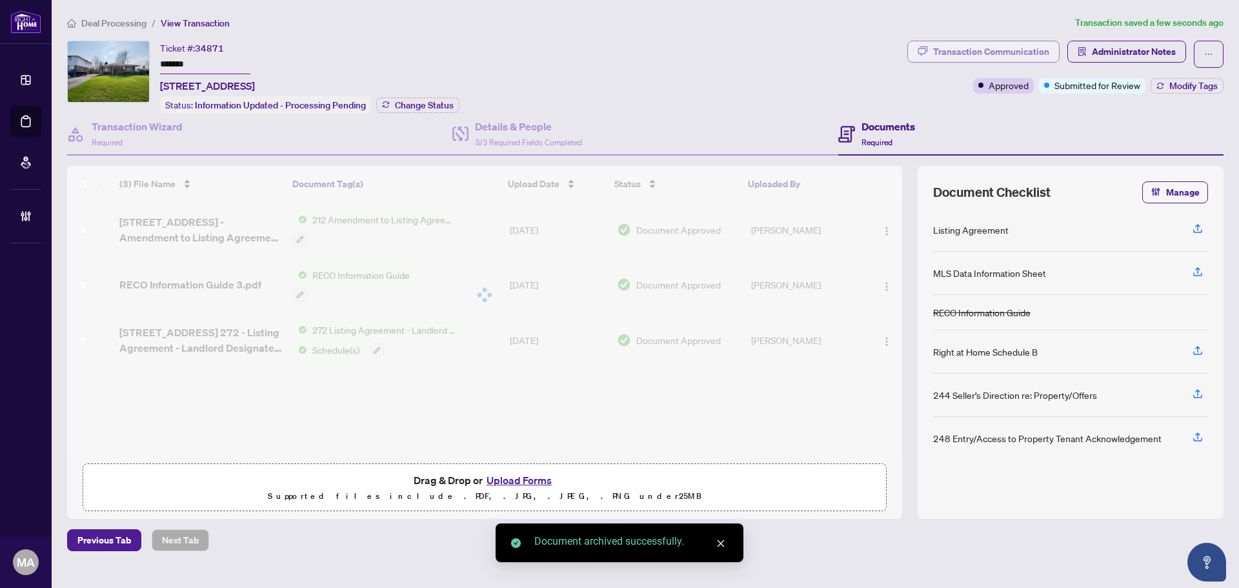
click at [1006, 48] on div "Transaction Communication" at bounding box center [991, 51] width 116 height 21
type textarea "**********"
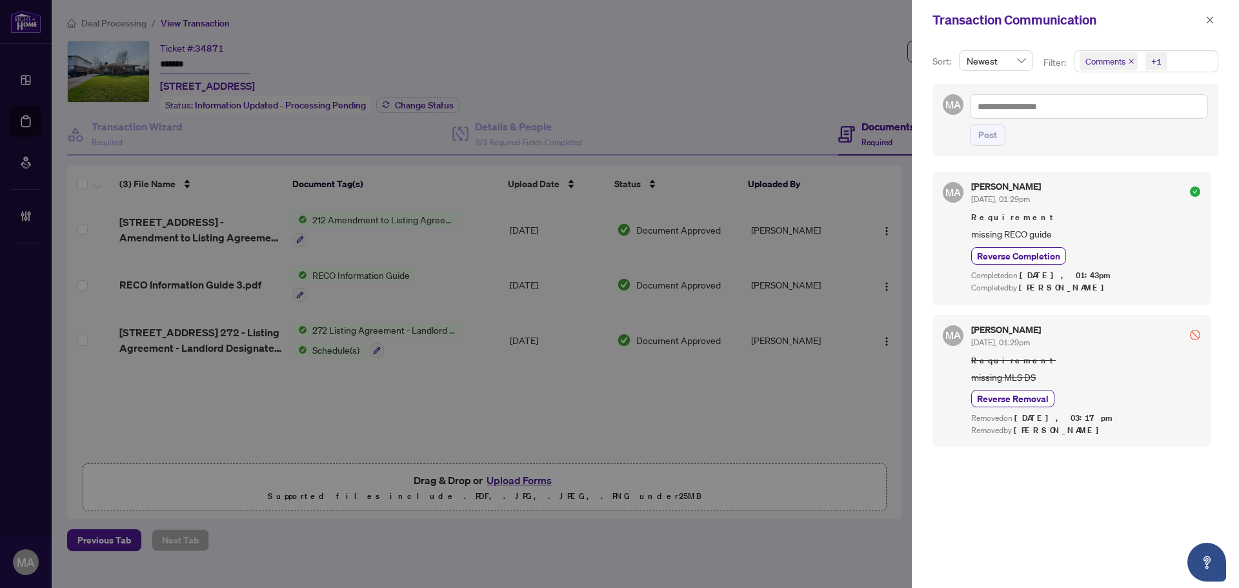
scroll to position [3, 0]
click at [1212, 17] on icon "close" at bounding box center [1210, 19] width 9 height 9
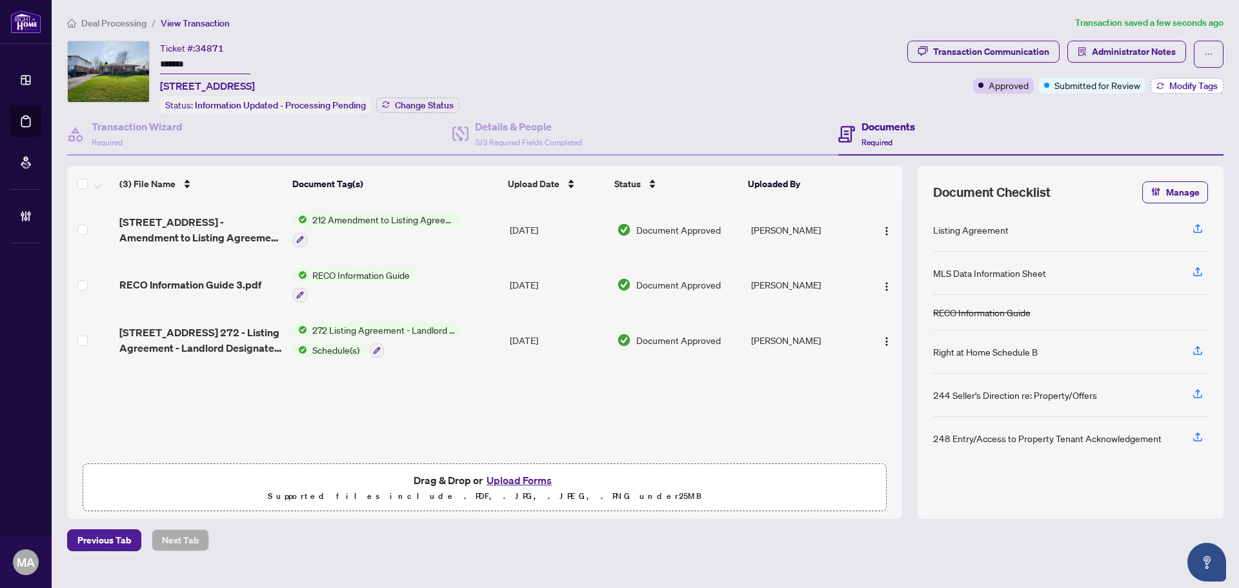
click at [1170, 88] on span "Modify Tags" at bounding box center [1194, 85] width 48 height 9
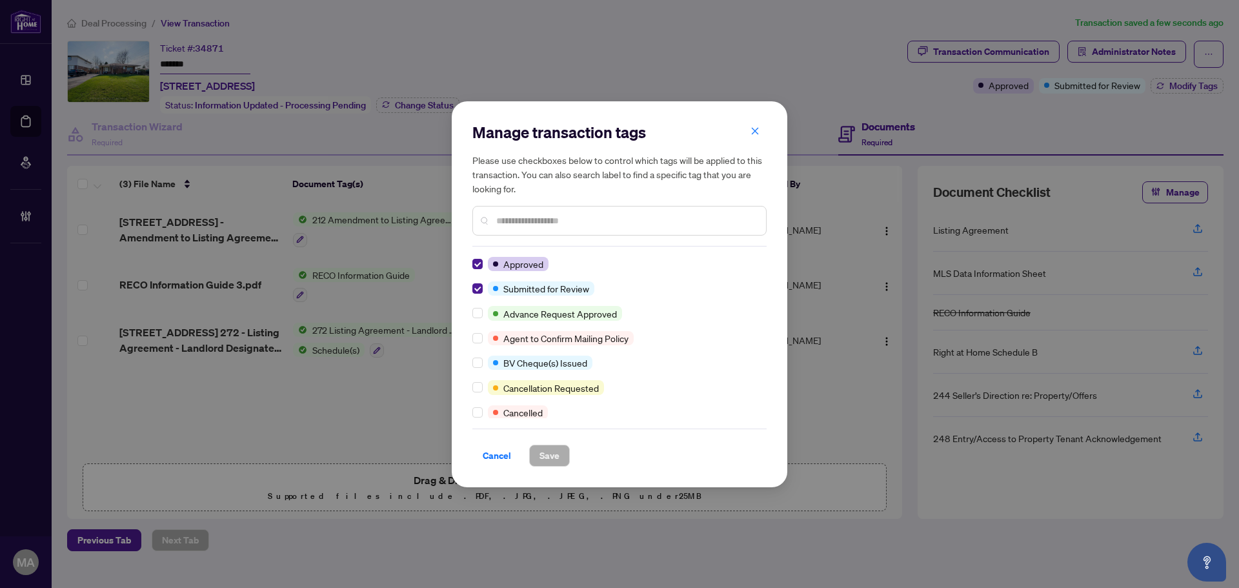
drag, startPoint x: 471, startPoint y: 287, endPoint x: 498, endPoint y: 331, distance: 52.1
click at [471, 286] on div "Manage transaction tags Please use checkboxes below to control which tags will …" at bounding box center [620, 294] width 336 height 386
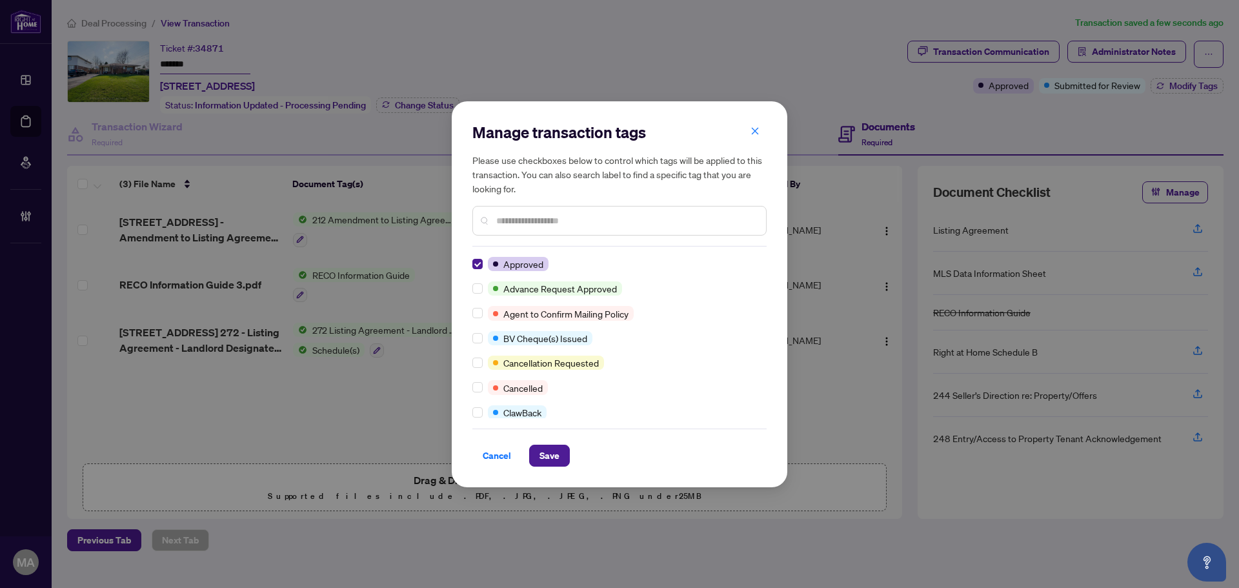
scroll to position [0, 0]
click at [547, 446] on span "Save" at bounding box center [550, 455] width 20 height 21
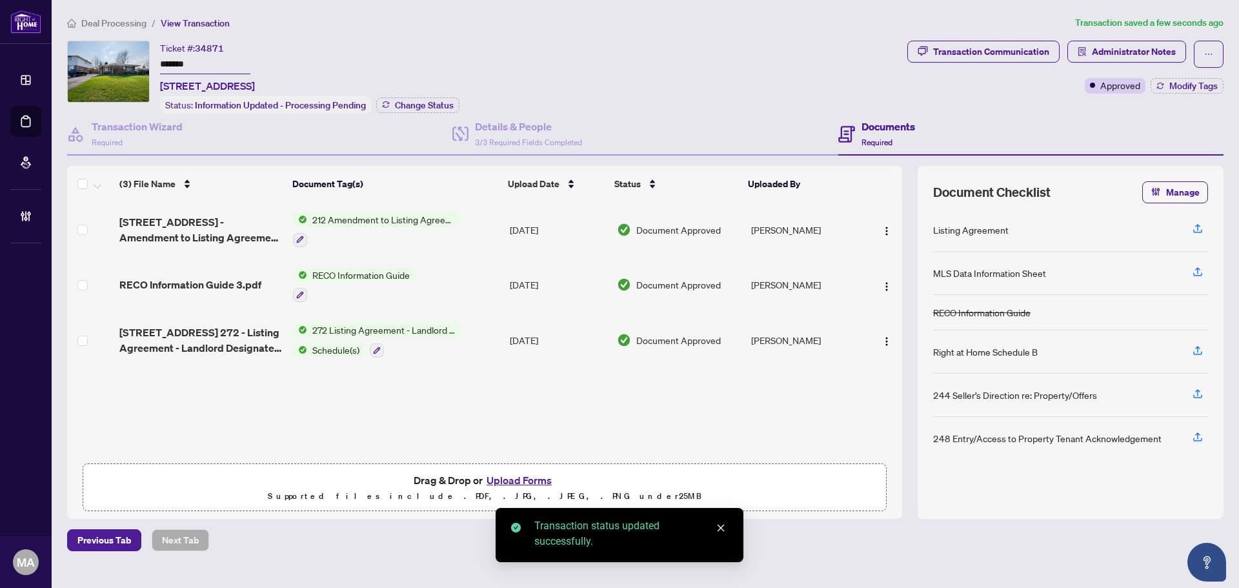
click at [138, 21] on span "Deal Processing" at bounding box center [113, 23] width 65 height 12
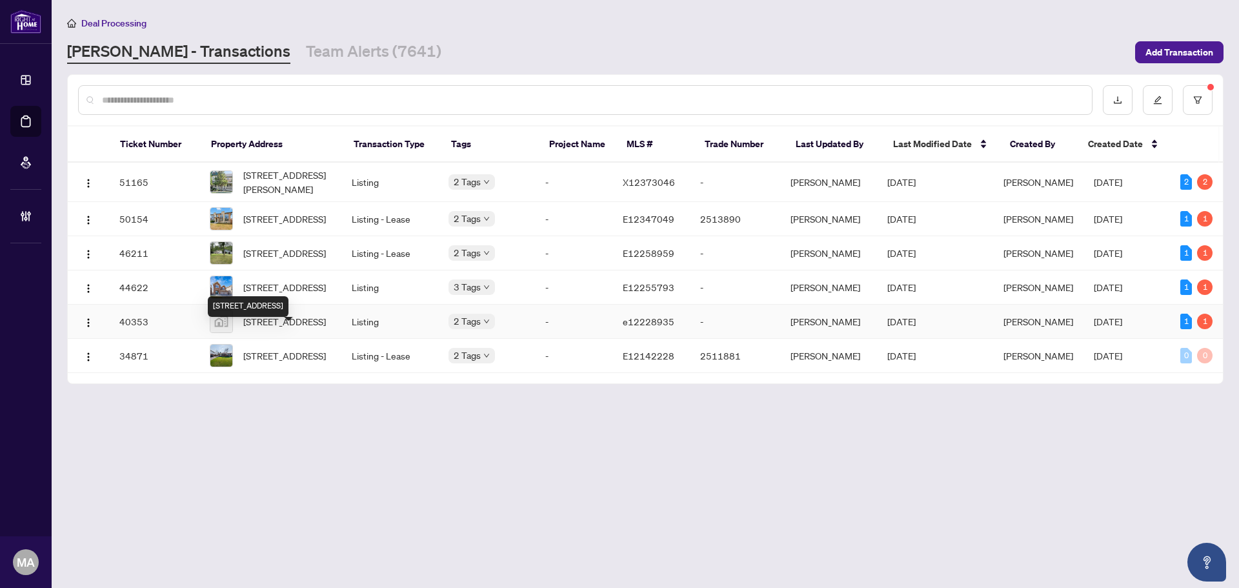
click at [288, 329] on span "46 Ivorwood Crescent, Scarborough, ON, Canada" at bounding box center [284, 321] width 83 height 14
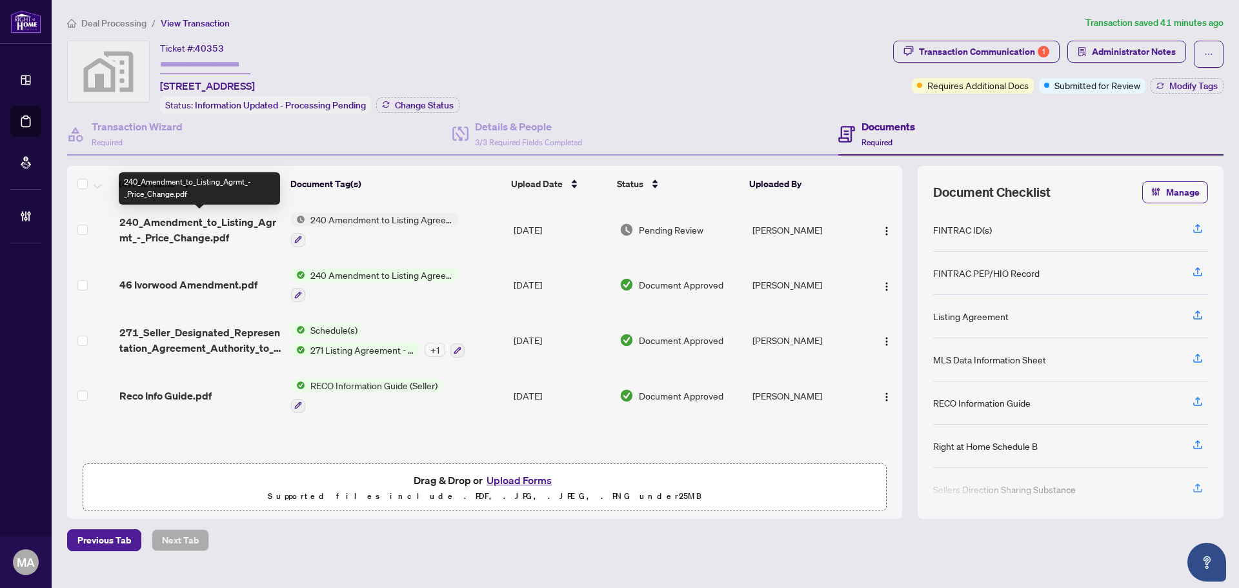
click at [133, 223] on span "240_Amendment_to_Listing_Agrmt_-_Price_Change.pdf" at bounding box center [199, 229] width 161 height 31
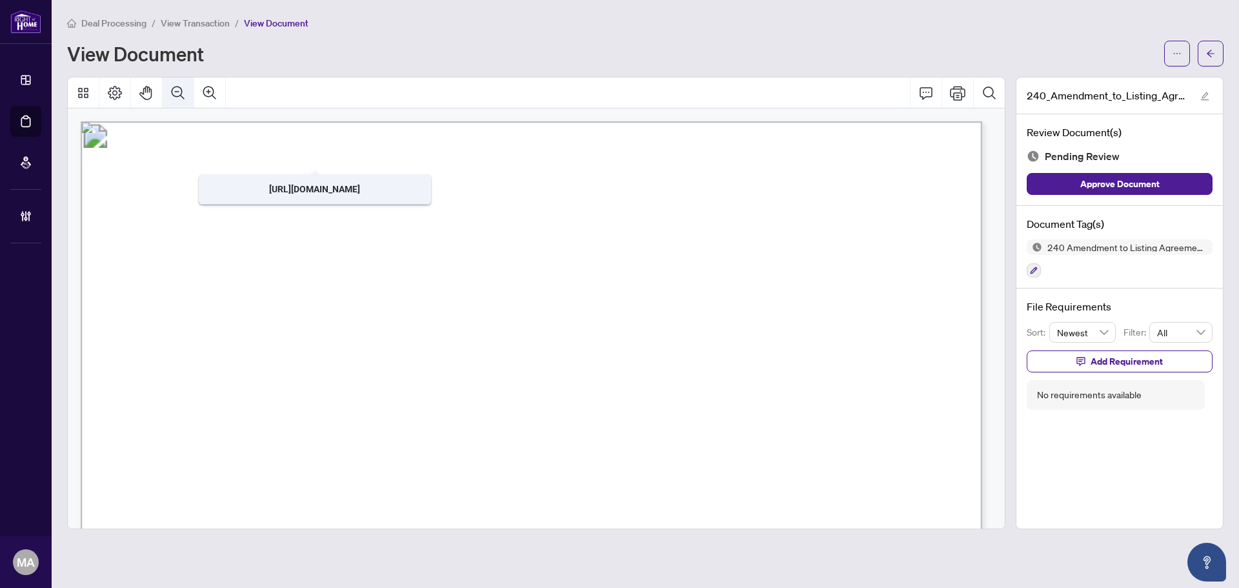
click at [174, 101] on button "Zoom Out" at bounding box center [178, 92] width 31 height 31
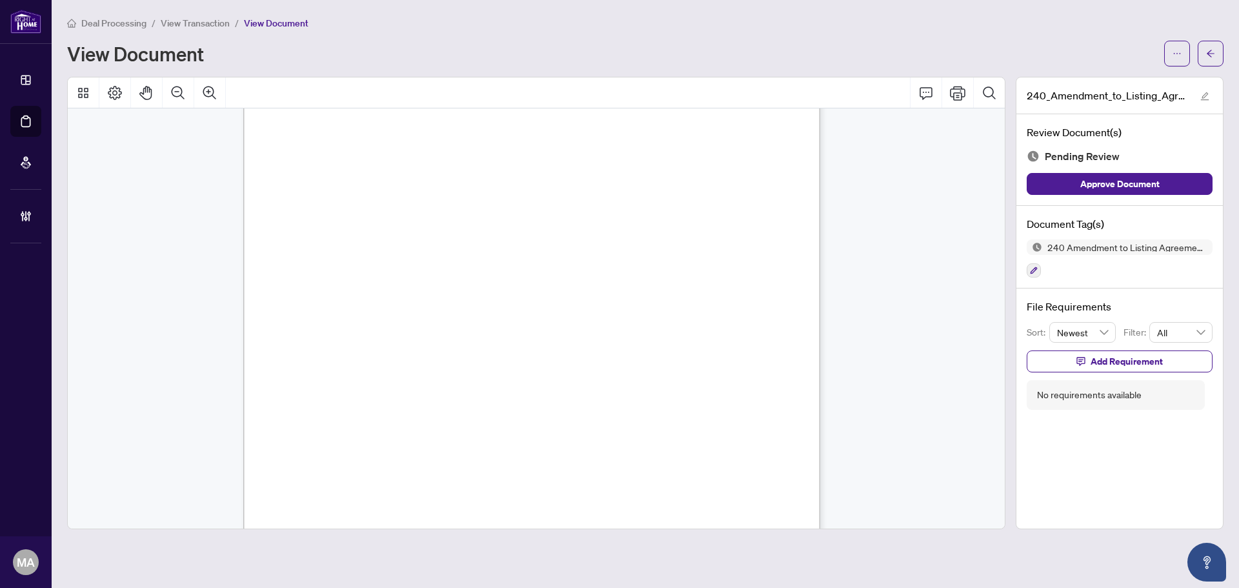
scroll to position [323, 0]
click at [1030, 267] on icon "button" at bounding box center [1034, 271] width 8 height 8
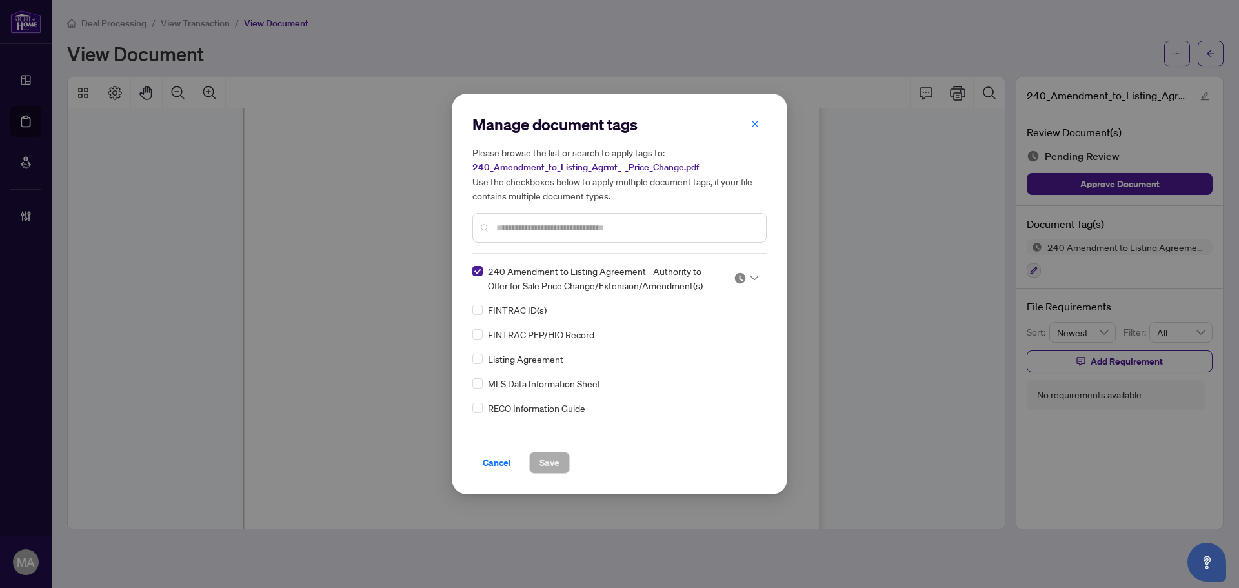
click at [750, 280] on div at bounding box center [746, 278] width 25 height 13
click at [719, 347] on div "Approved" at bounding box center [703, 341] width 83 height 14
click at [565, 453] on button "Save" at bounding box center [549, 463] width 41 height 22
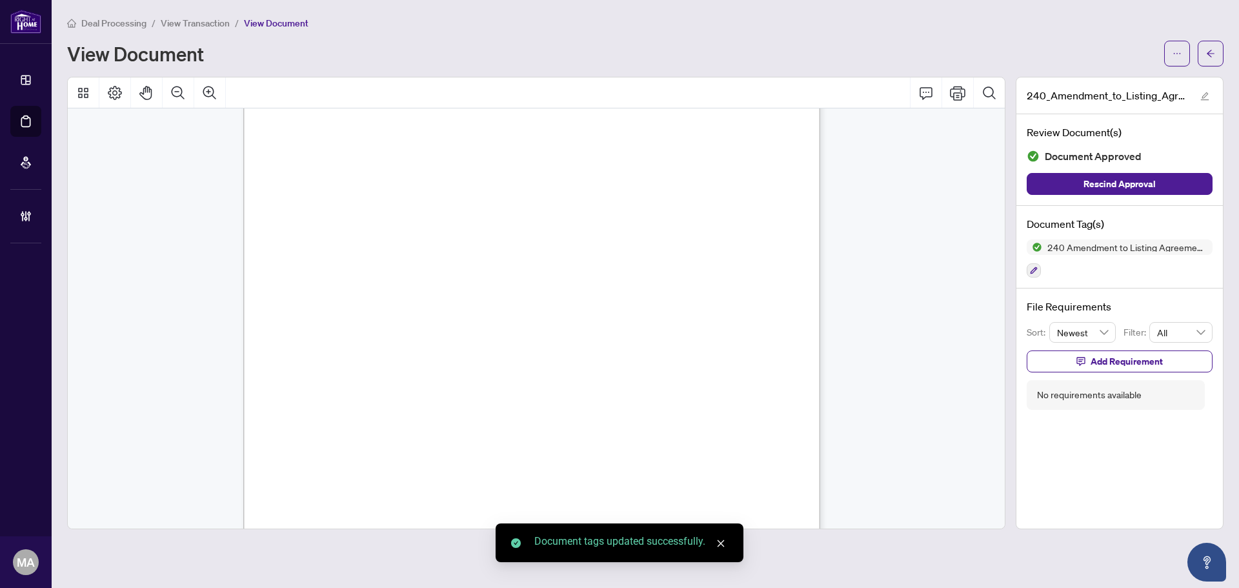
scroll to position [0, 0]
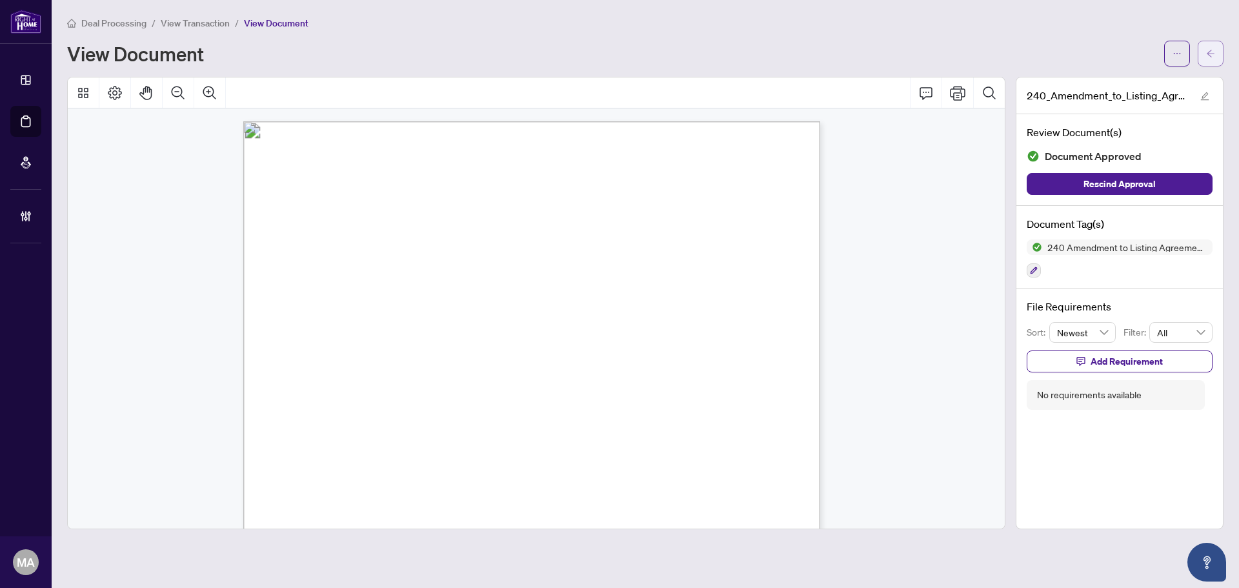
click at [1215, 55] on icon "arrow-left" at bounding box center [1211, 53] width 9 height 9
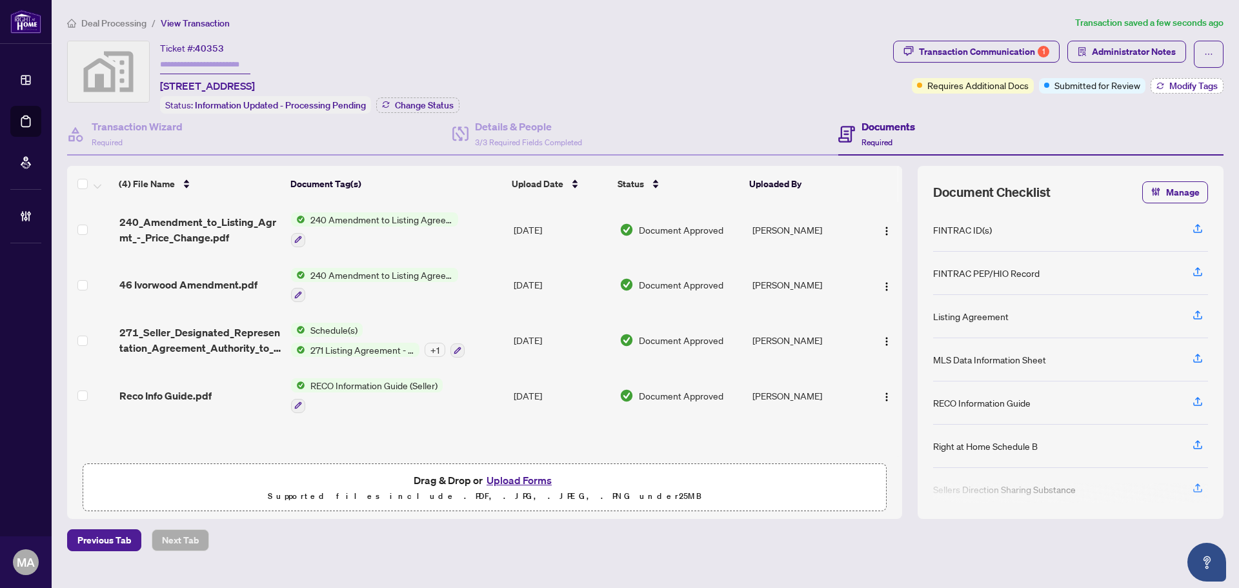
click at [1192, 81] on span "Modify Tags" at bounding box center [1194, 85] width 48 height 9
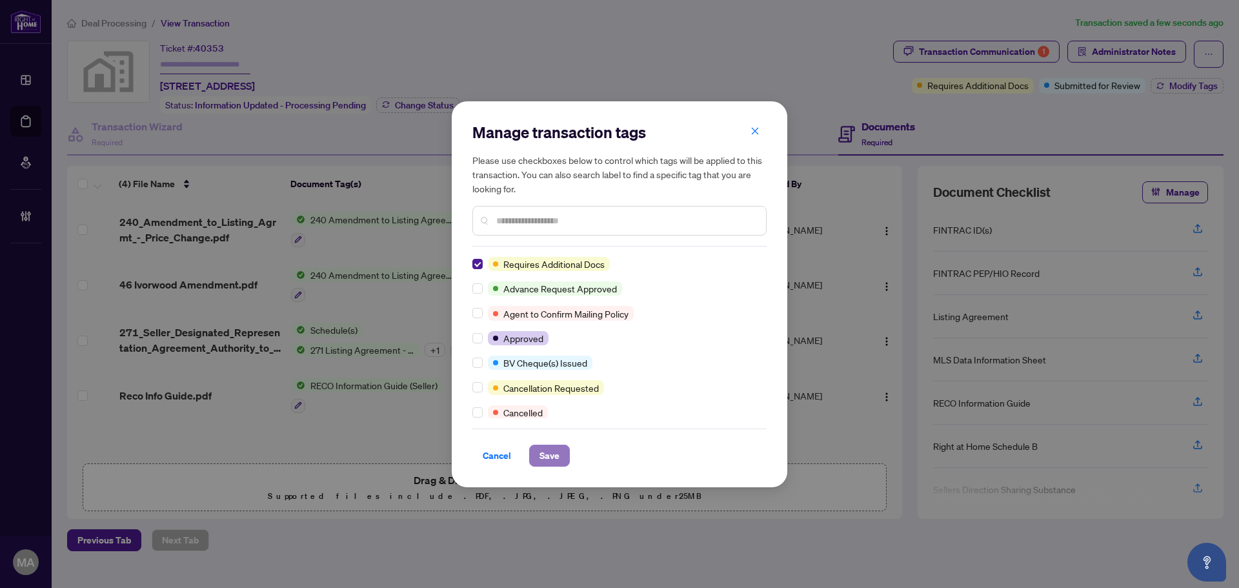
click at [551, 454] on span "Save" at bounding box center [550, 455] width 20 height 21
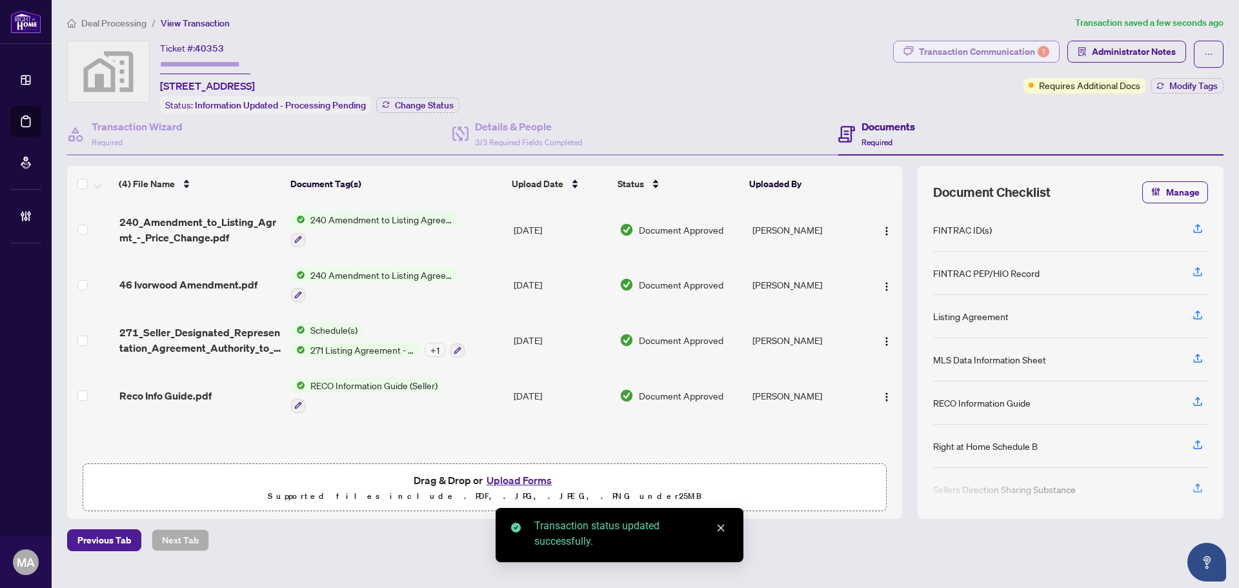
click at [962, 48] on div "Transaction Communication 1" at bounding box center [984, 51] width 130 height 21
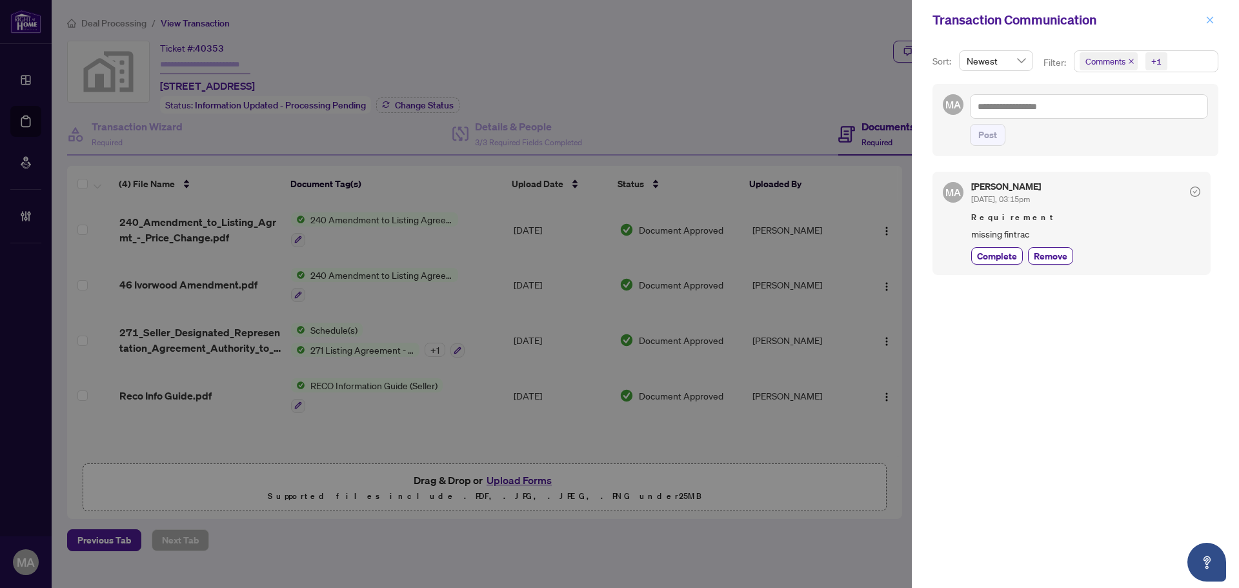
click at [1212, 26] on span "button" at bounding box center [1210, 20] width 9 height 21
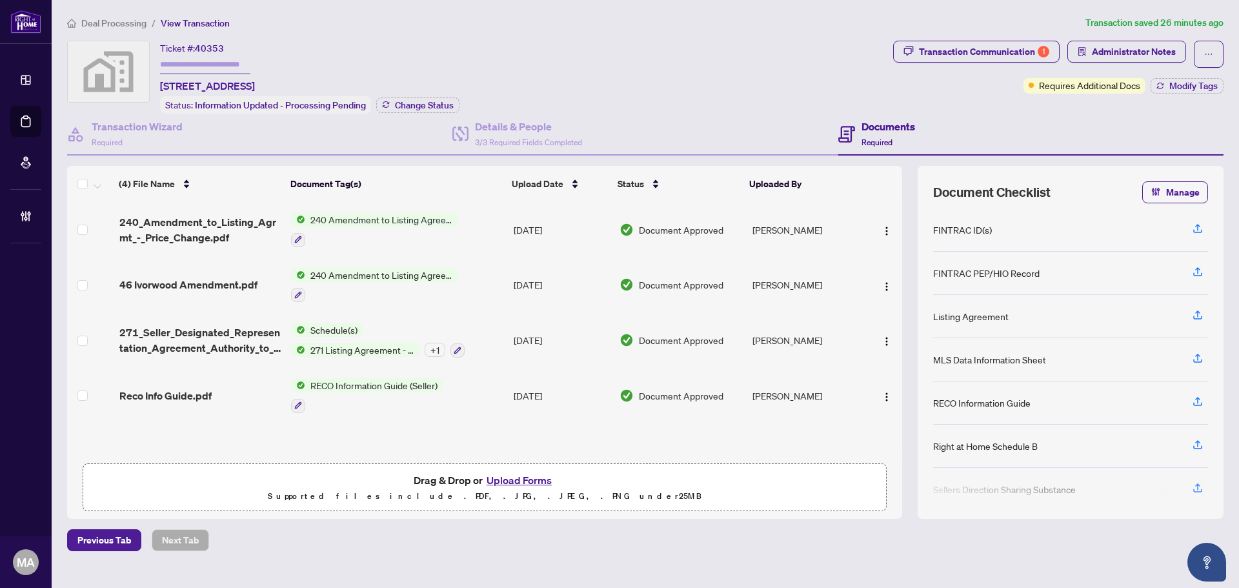
click at [107, 14] on main "Deal Processing / View Transaction Transaction saved 26 minutes ago Ticket #: 4…" at bounding box center [646, 294] width 1188 height 588
drag, startPoint x: 110, startPoint y: 20, endPoint x: 331, endPoint y: 66, distance: 224.9
click at [112, 19] on span "Deal Processing" at bounding box center [113, 23] width 65 height 12
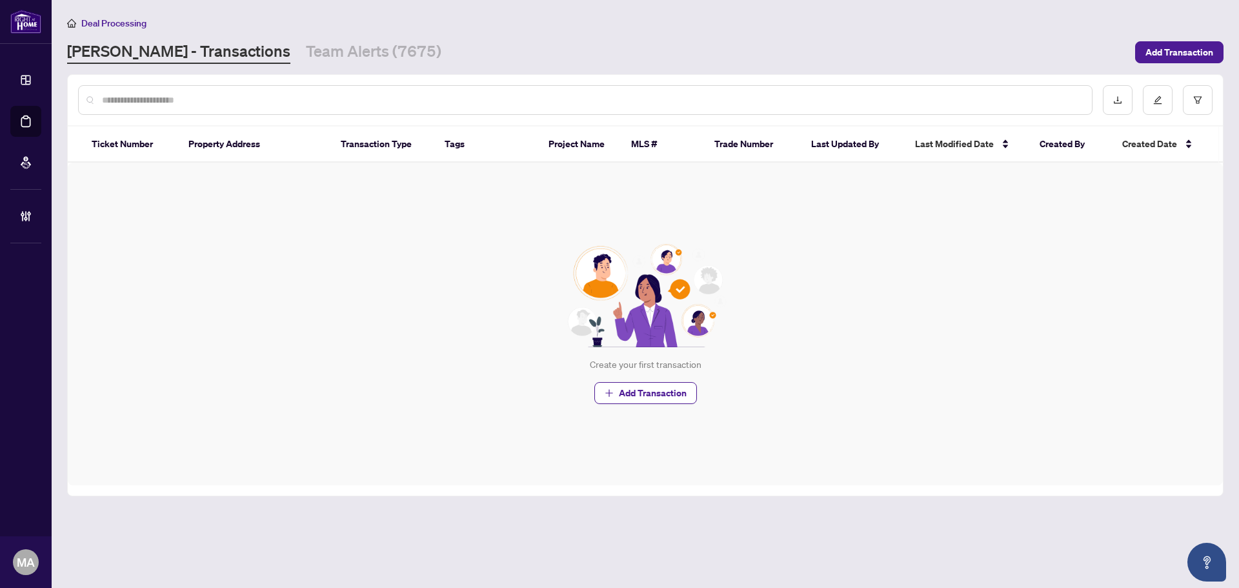
click at [1031, 98] on input "text" at bounding box center [592, 100] width 980 height 14
click at [884, 106] on input "text" at bounding box center [592, 100] width 980 height 14
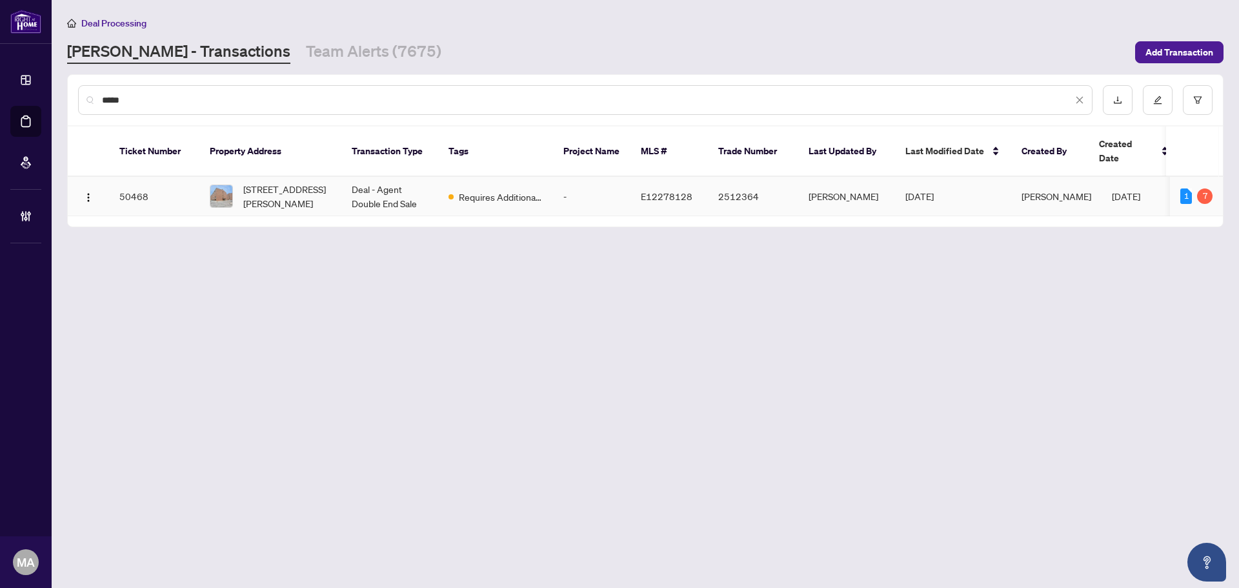
type input "*****"
click at [308, 184] on span "[STREET_ADDRESS][PERSON_NAME]" at bounding box center [287, 196] width 88 height 28
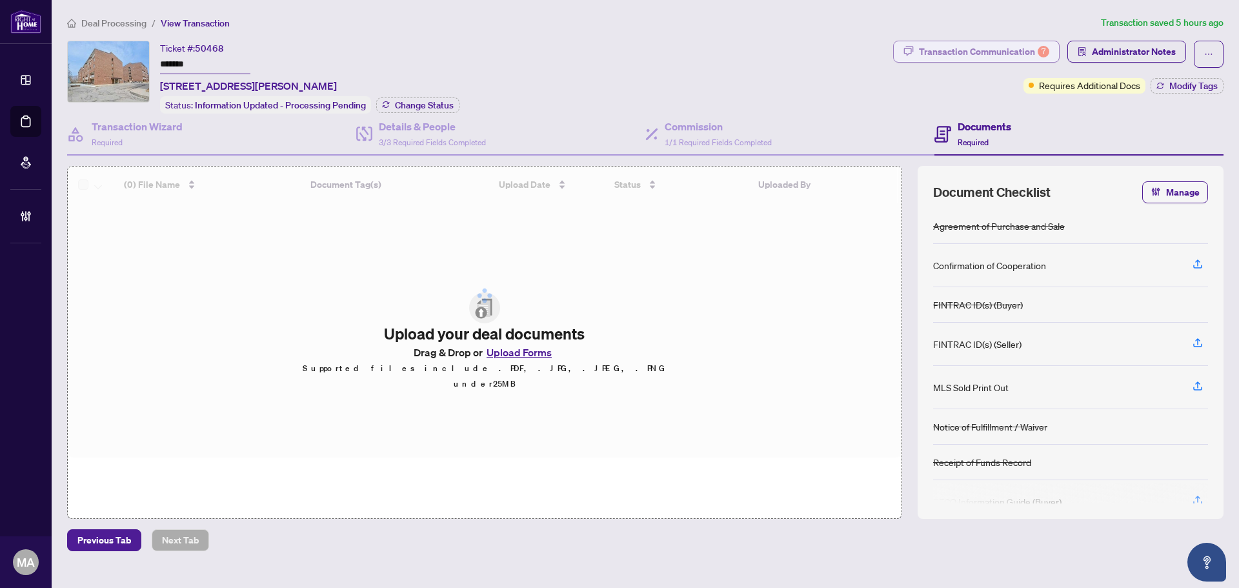
click at [1010, 48] on div "Transaction Communication 7" at bounding box center [984, 51] width 130 height 21
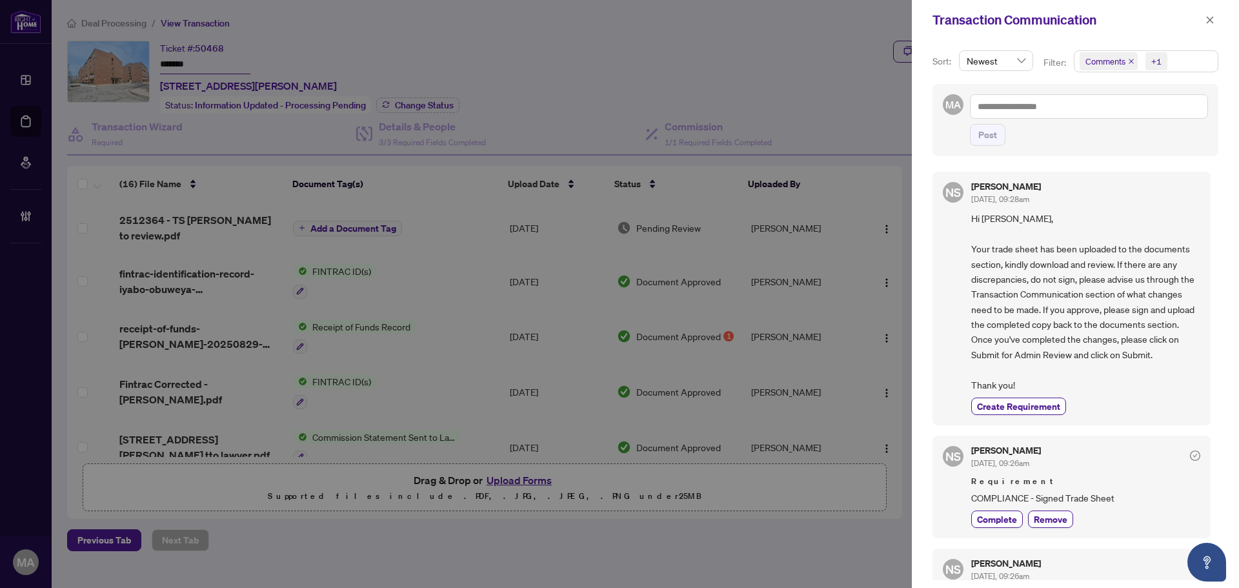
drag, startPoint x: 1208, startPoint y: 30, endPoint x: 1198, endPoint y: 35, distance: 11.5
click at [1208, 30] on span "button" at bounding box center [1210, 20] width 9 height 21
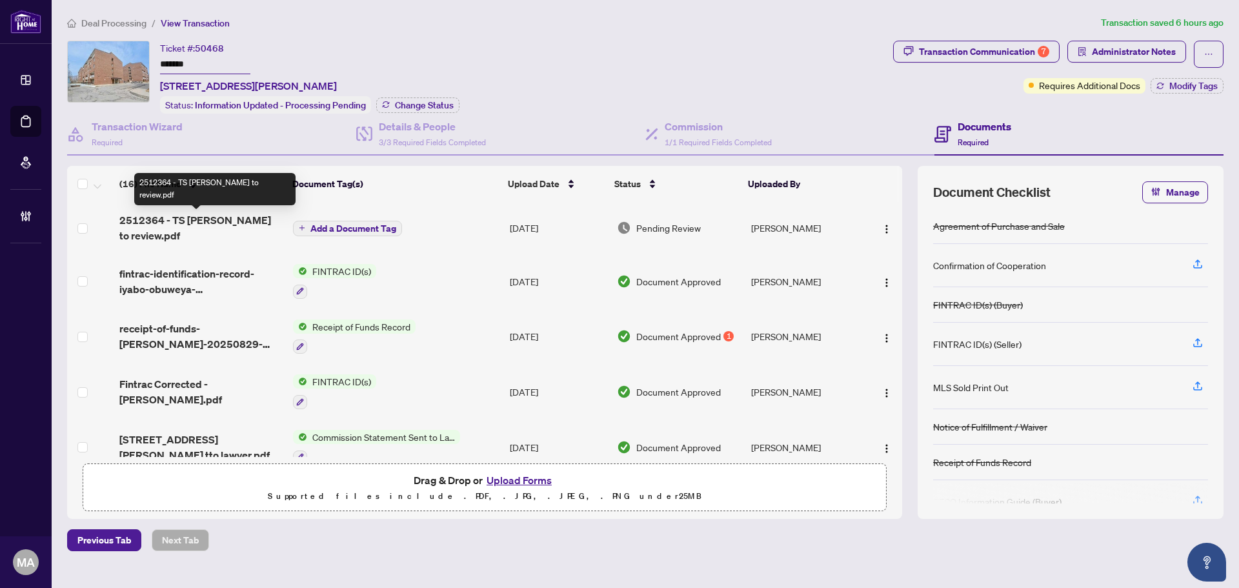
click at [189, 223] on span "2512364 - TS [PERSON_NAME] to review.pdf" at bounding box center [200, 227] width 163 height 31
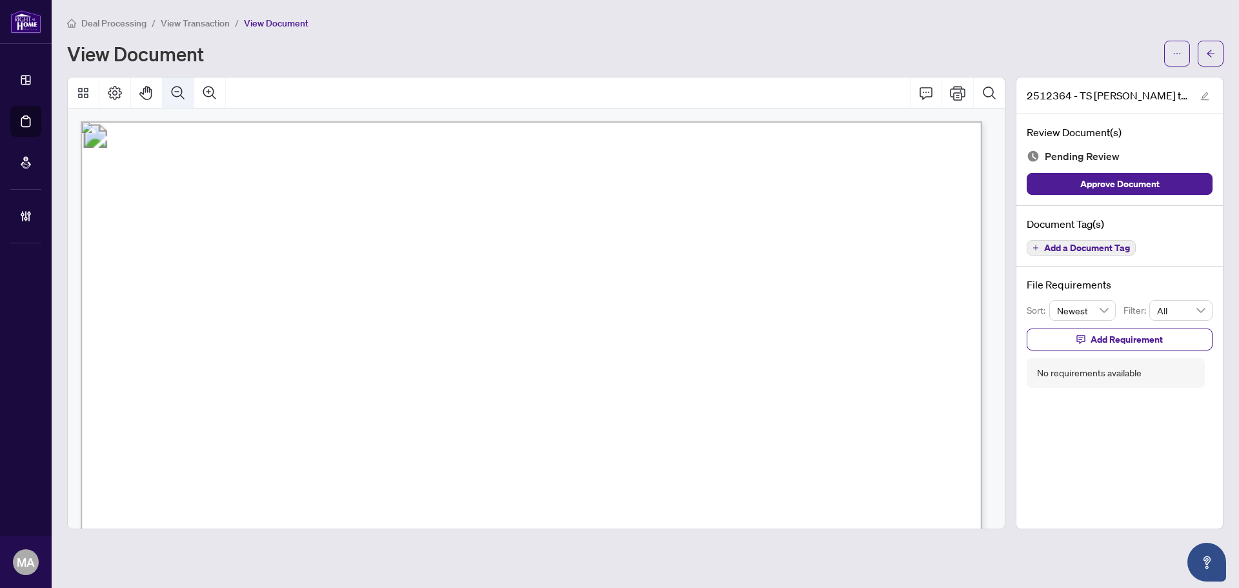
click at [176, 86] on icon "Zoom Out" at bounding box center [177, 92] width 15 height 15
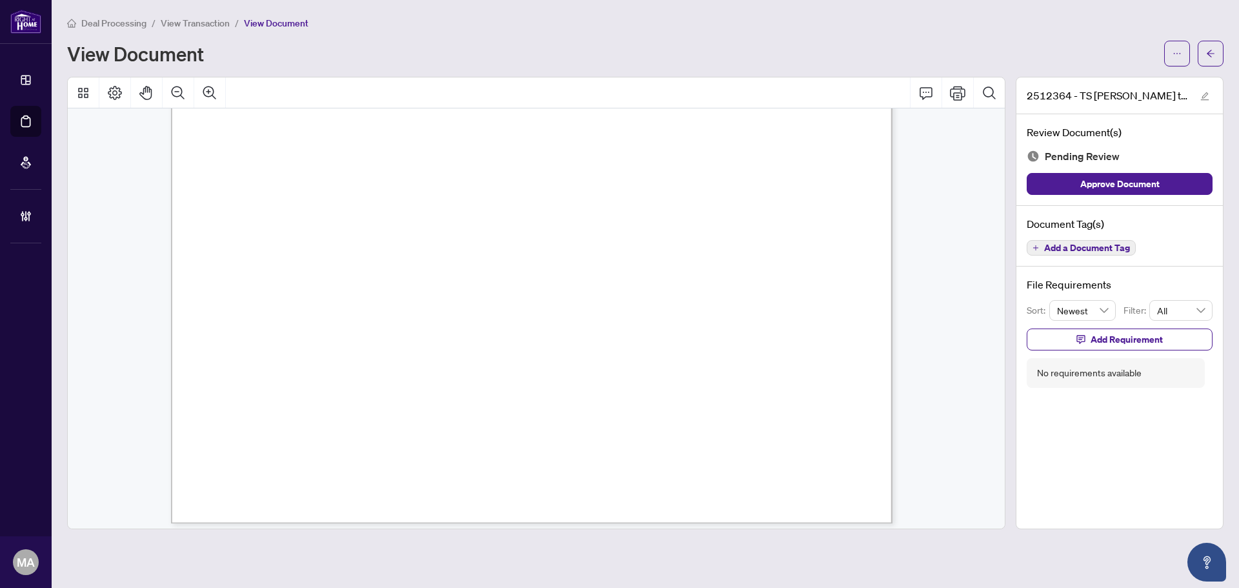
scroll to position [539, 0]
click at [1221, 49] on button "button" at bounding box center [1211, 54] width 26 height 26
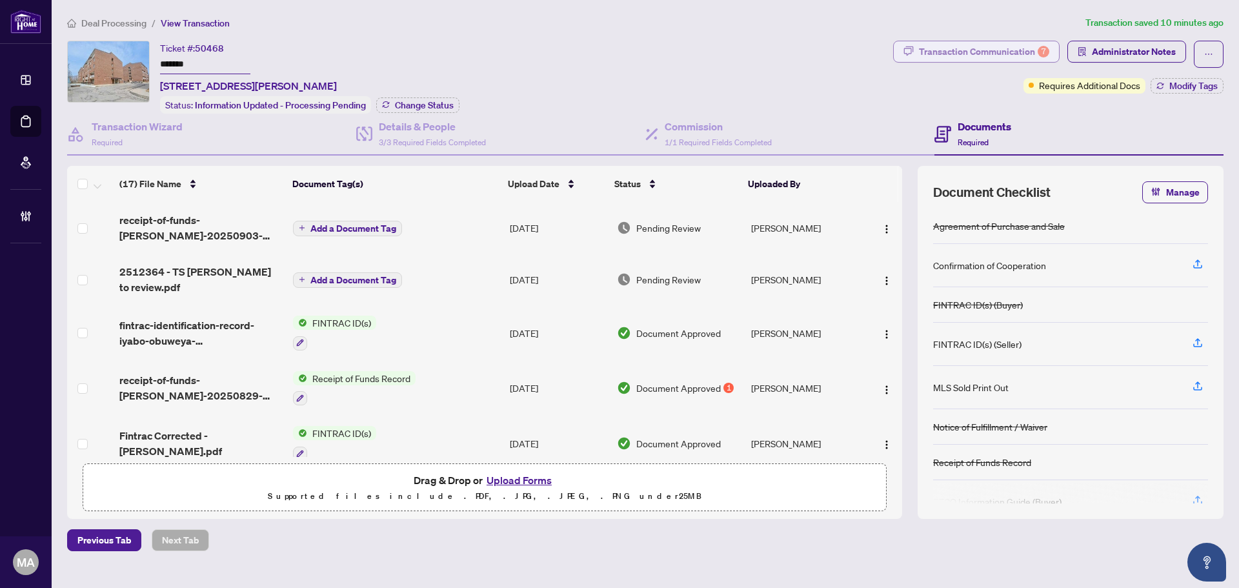
click at [998, 50] on div "Transaction Communication 7" at bounding box center [984, 51] width 130 height 21
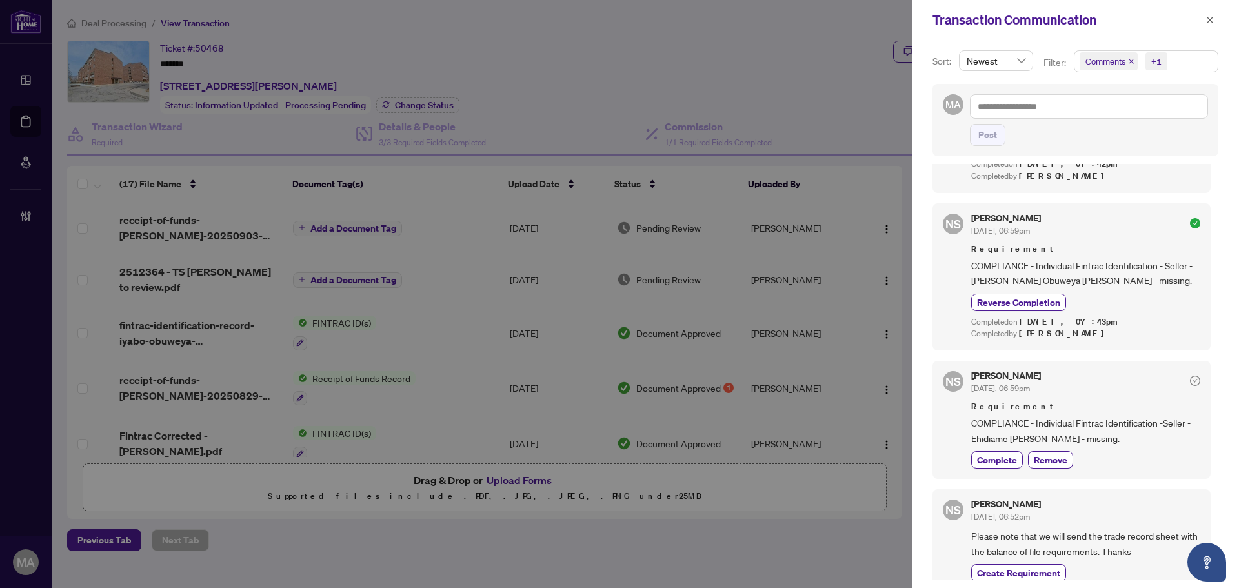
scroll to position [1356, 0]
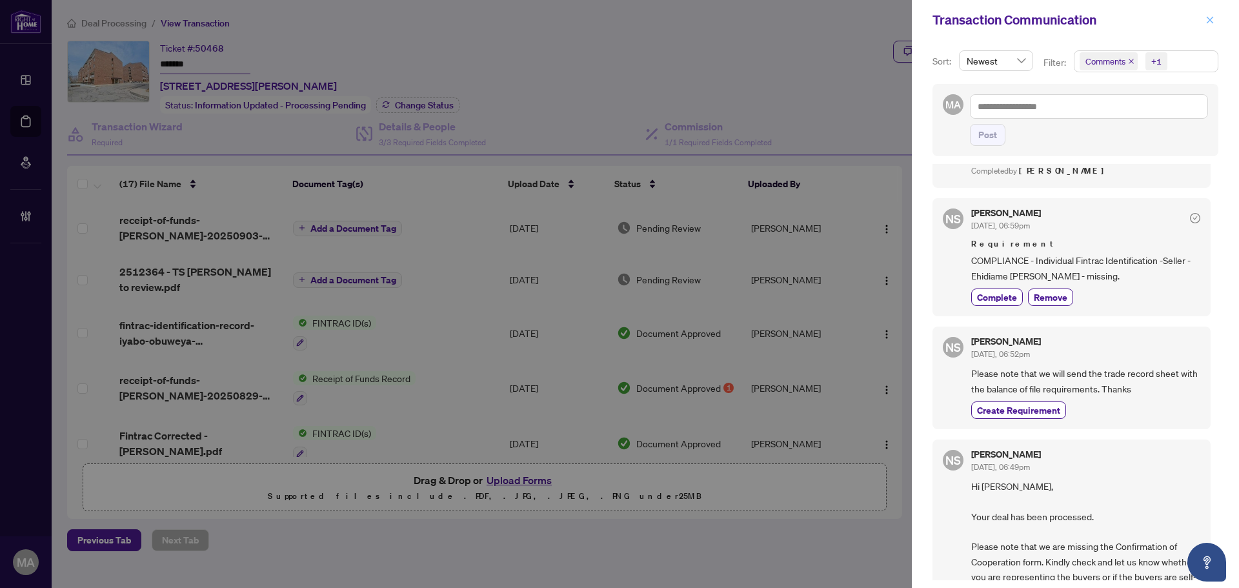
click at [1214, 17] on icon "close" at bounding box center [1210, 19] width 9 height 9
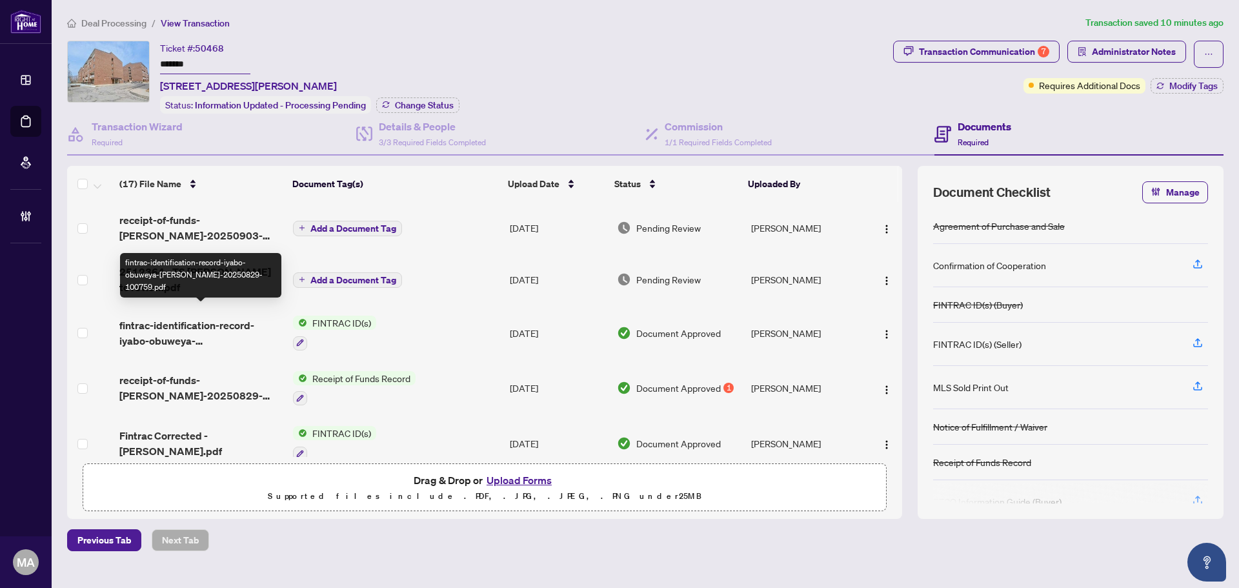
click at [216, 327] on span "fintrac-identification-record-iyabo-obuweya-[PERSON_NAME]-20250829-100759.pdf" at bounding box center [200, 333] width 163 height 31
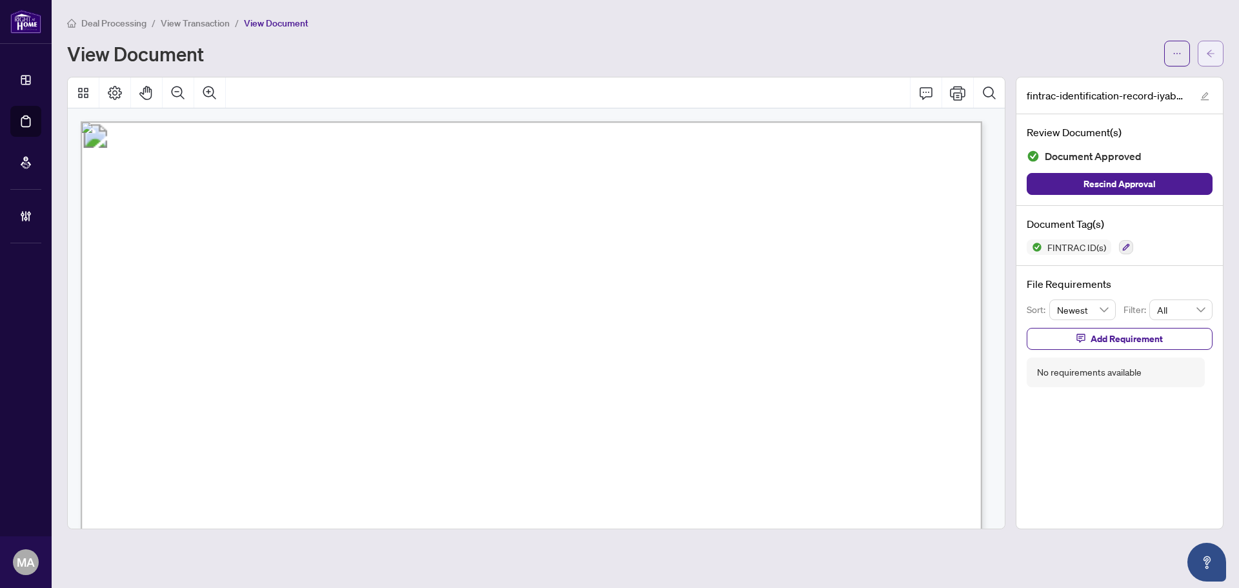
click at [1213, 63] on button "button" at bounding box center [1211, 54] width 26 height 26
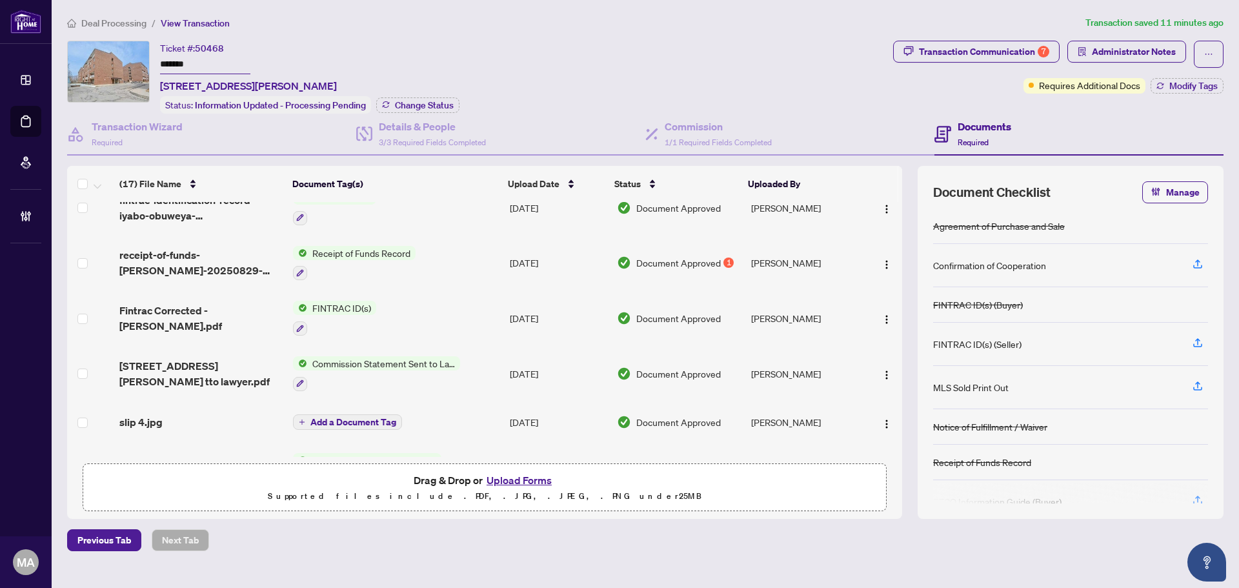
scroll to position [19, 0]
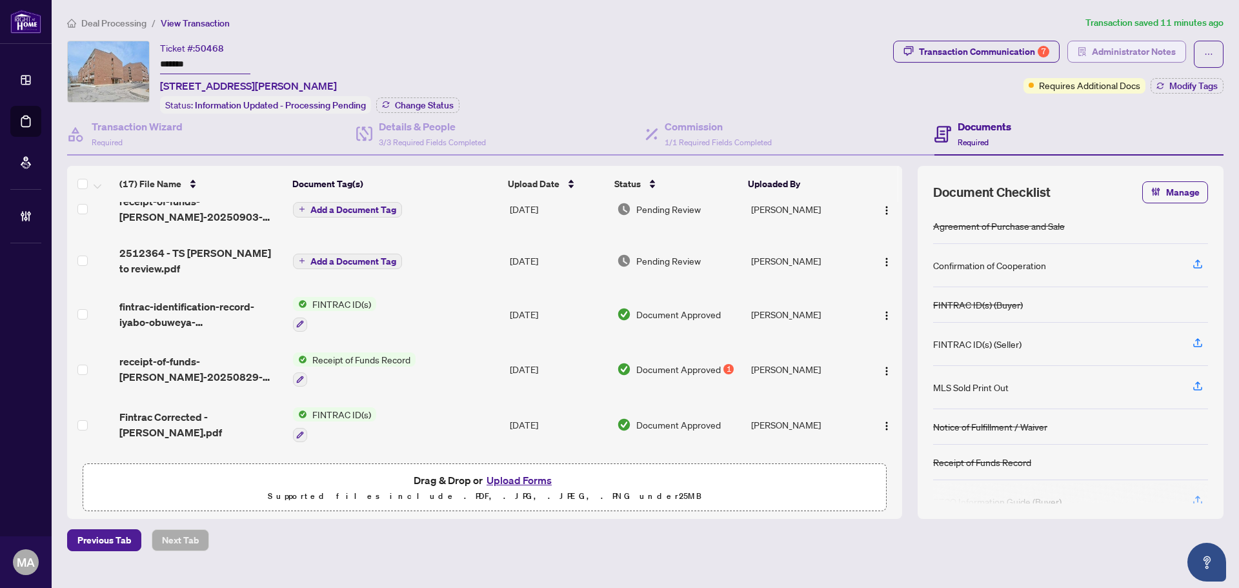
click at [1096, 54] on span "Administrator Notes" at bounding box center [1134, 51] width 84 height 21
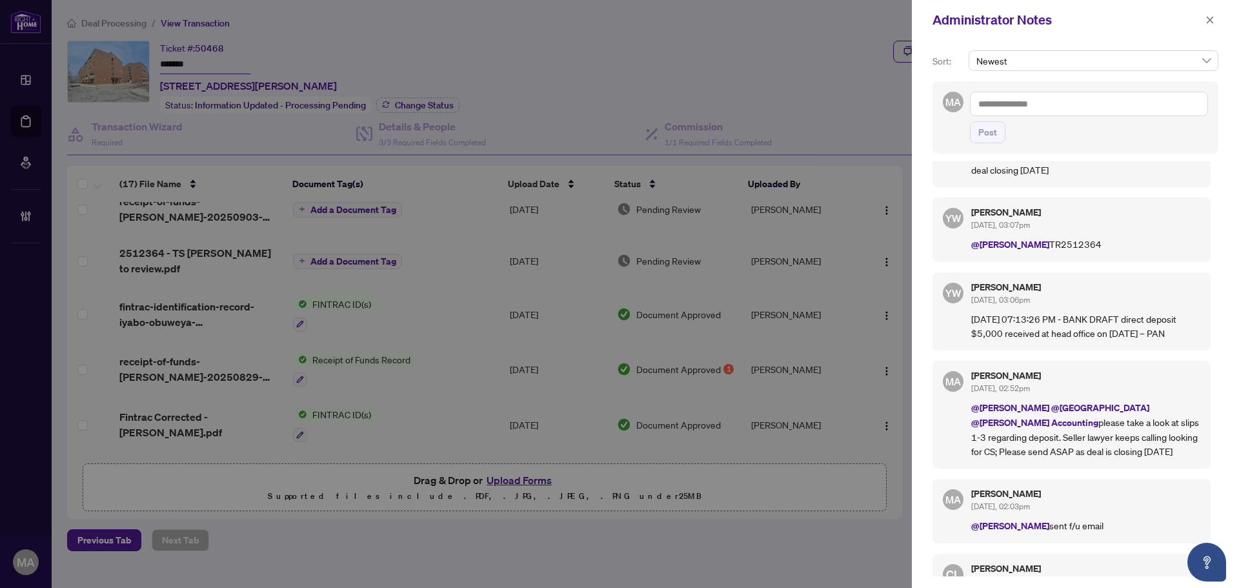
scroll to position [904, 0]
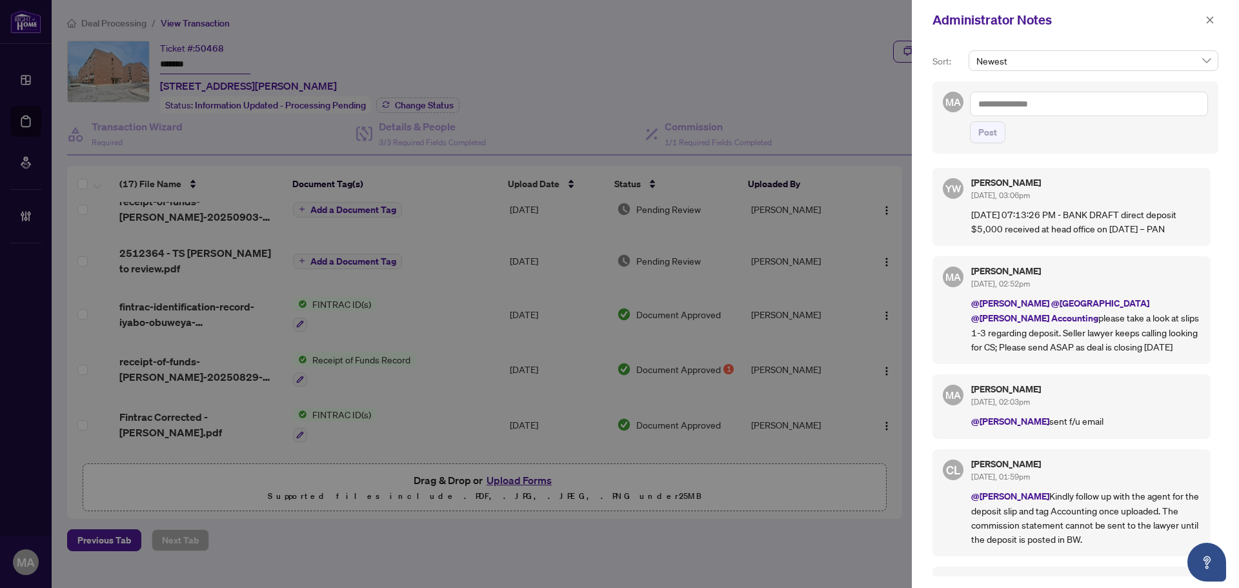
drag, startPoint x: 1209, startPoint y: 17, endPoint x: 1043, endPoint y: 38, distance: 167.3
click at [1209, 16] on icon "close" at bounding box center [1210, 19] width 9 height 9
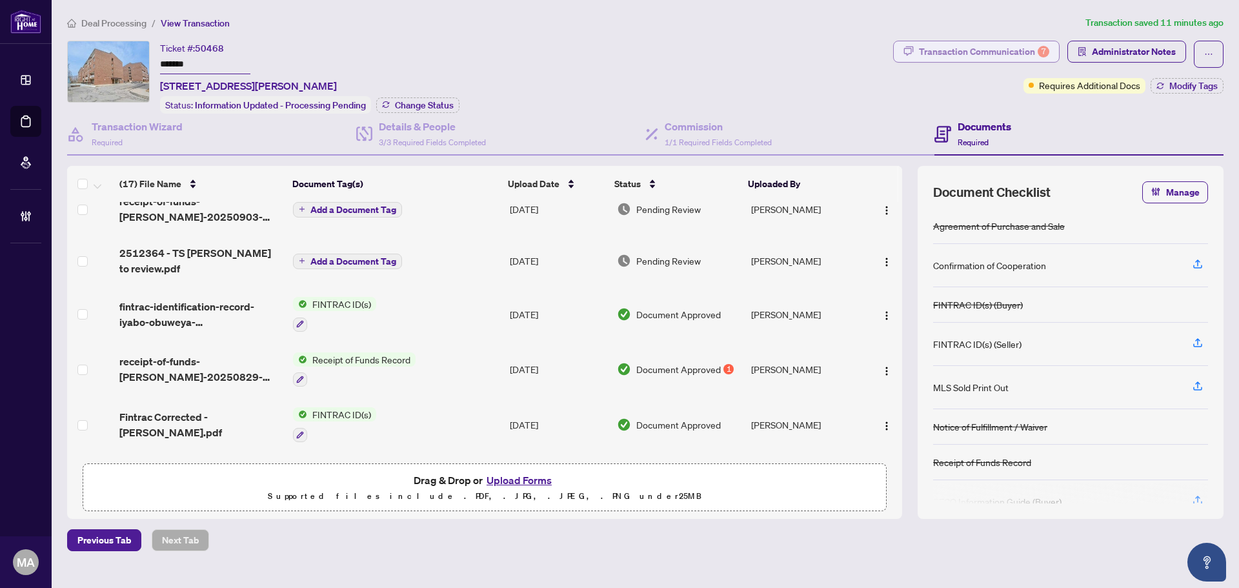
click at [975, 54] on div "Transaction Communication 7" at bounding box center [984, 51] width 130 height 21
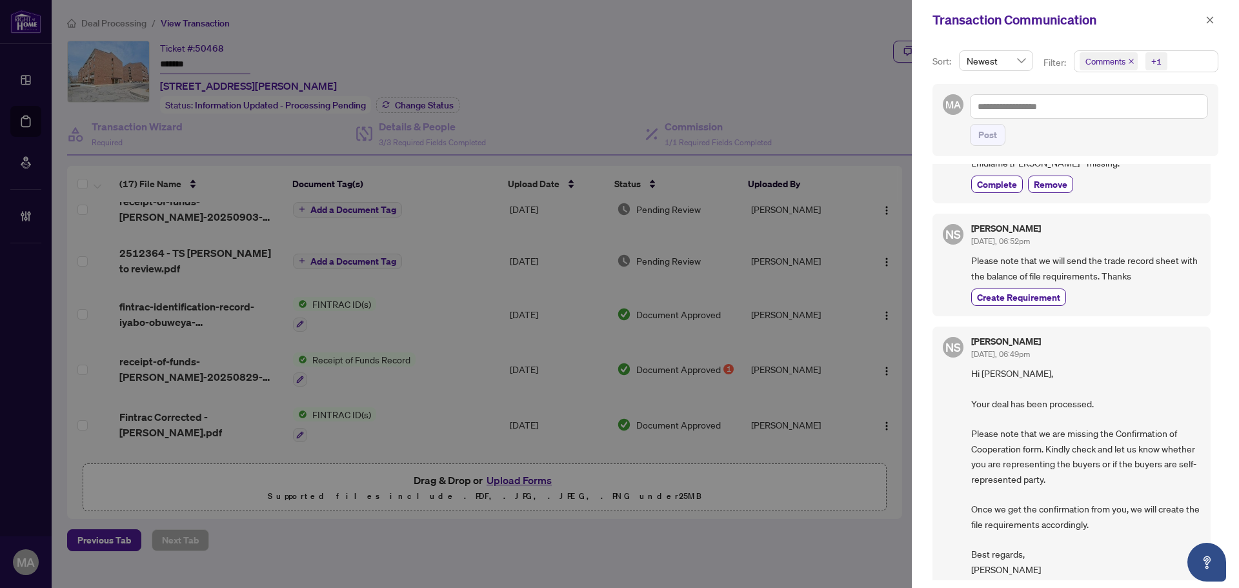
scroll to position [1345, 0]
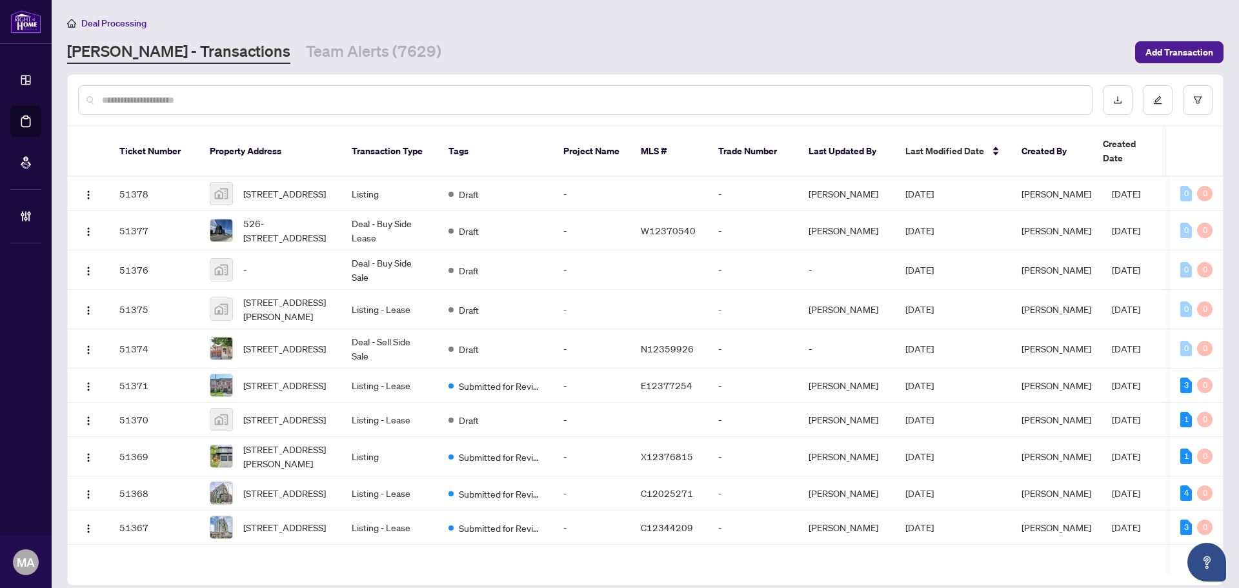
click at [614, 94] on input "text" at bounding box center [592, 100] width 980 height 14
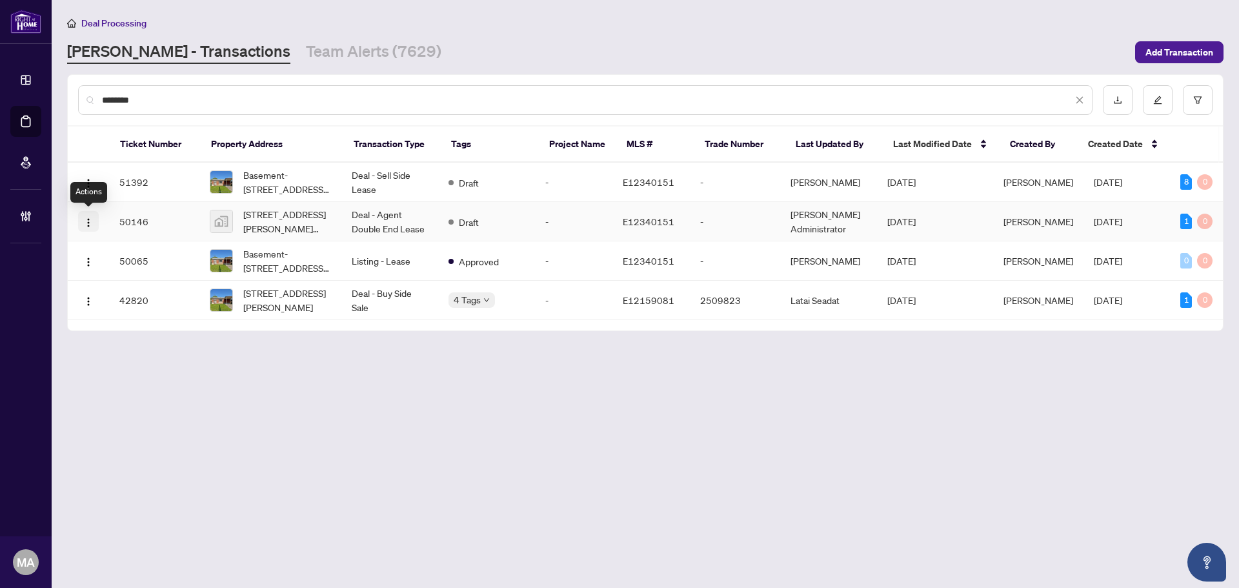
type input "********"
click at [90, 229] on button "button" at bounding box center [88, 221] width 21 height 21
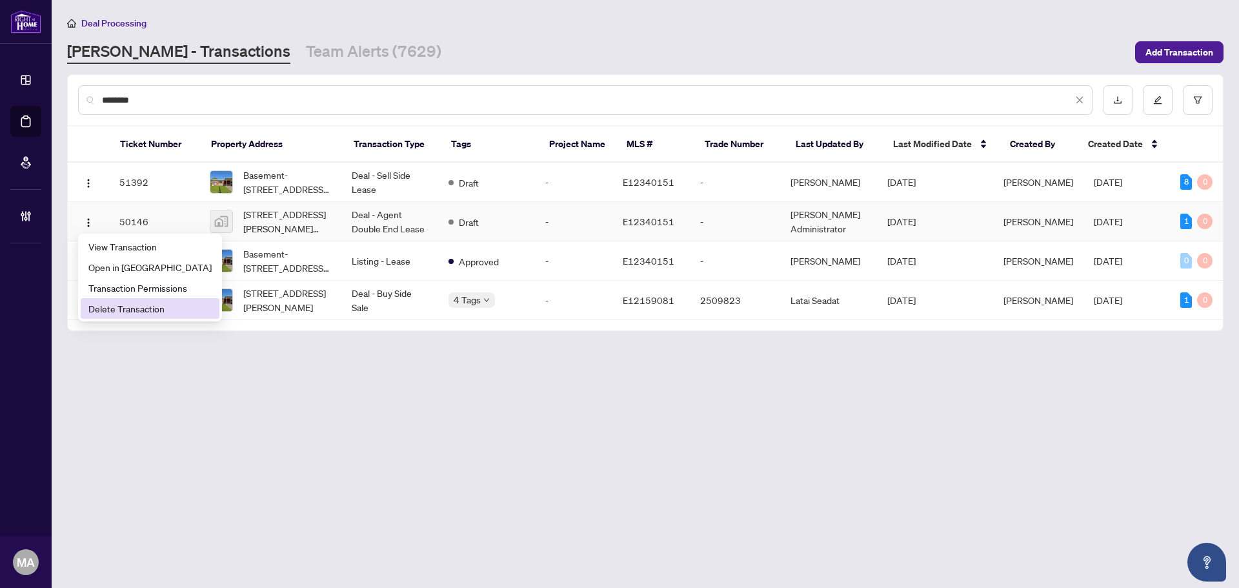
click at [123, 311] on span "Delete Transaction" at bounding box center [149, 308] width 123 height 14
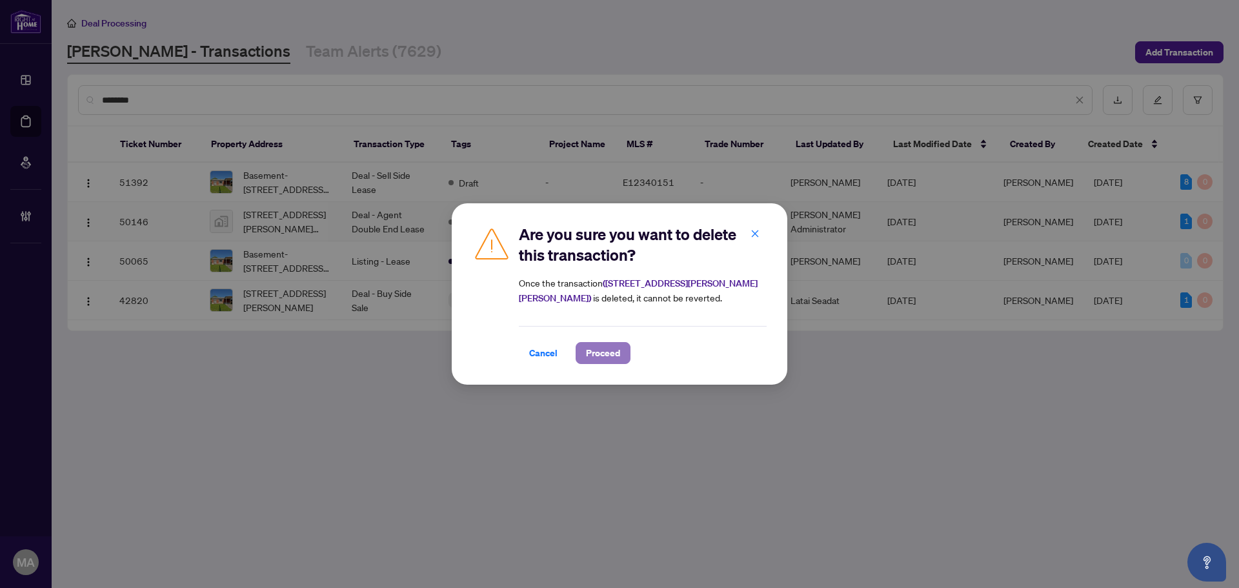
click at [614, 350] on button "Proceed" at bounding box center [603, 353] width 55 height 22
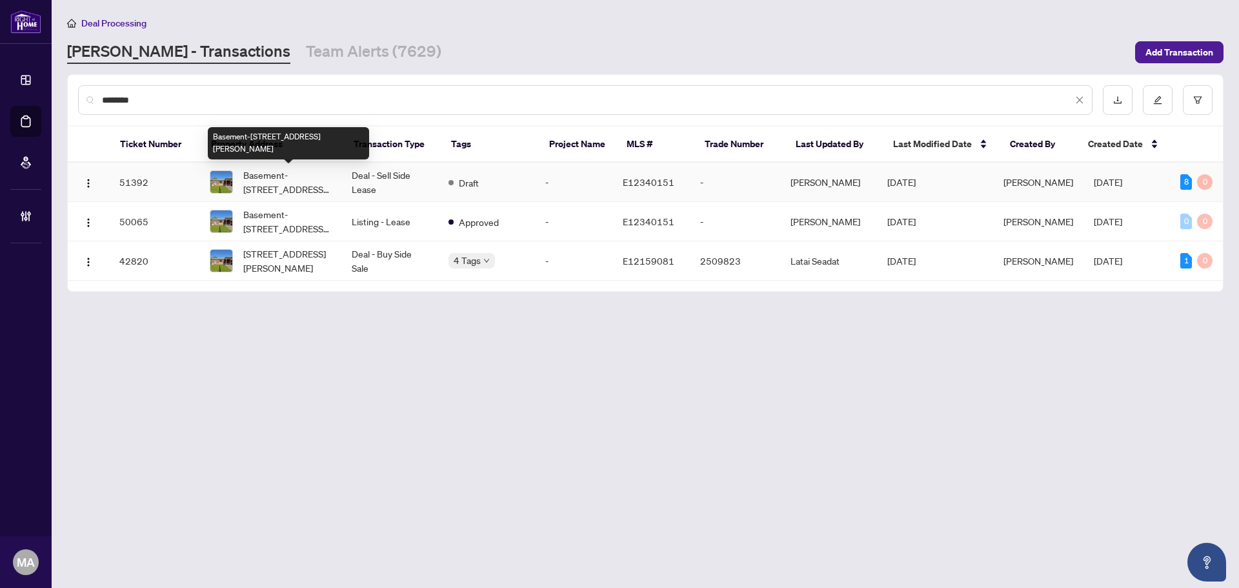
click at [271, 176] on span "Basement-[STREET_ADDRESS][PERSON_NAME]" at bounding box center [287, 182] width 88 height 28
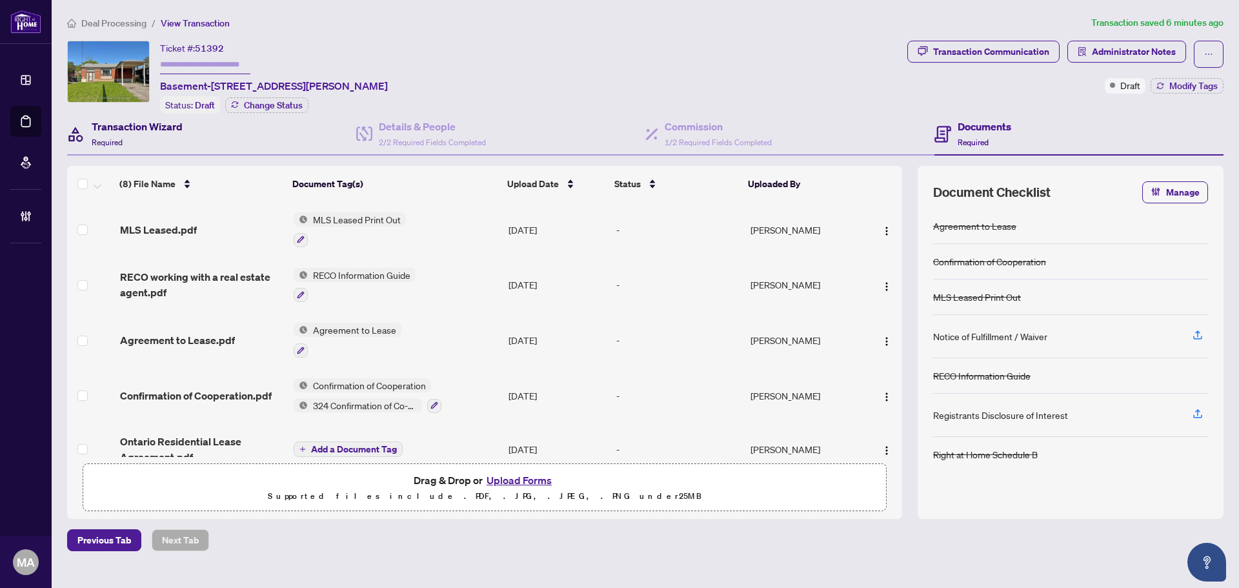
click at [130, 125] on h4 "Transaction Wizard" at bounding box center [137, 126] width 91 height 15
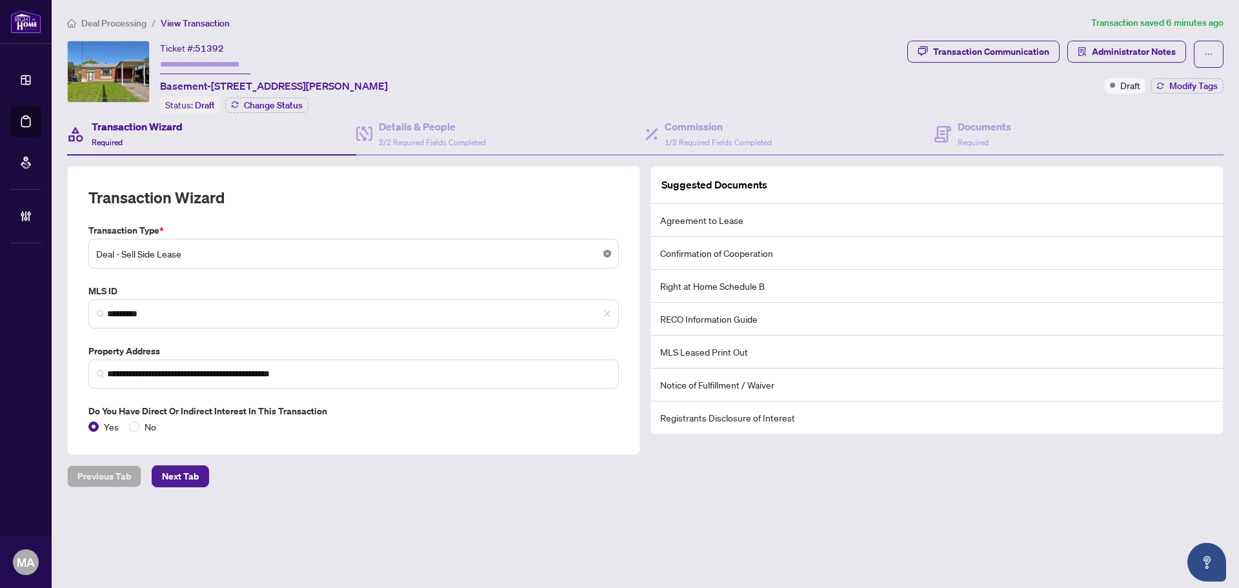
click at [608, 251] on body "**********" at bounding box center [619, 294] width 1239 height 588
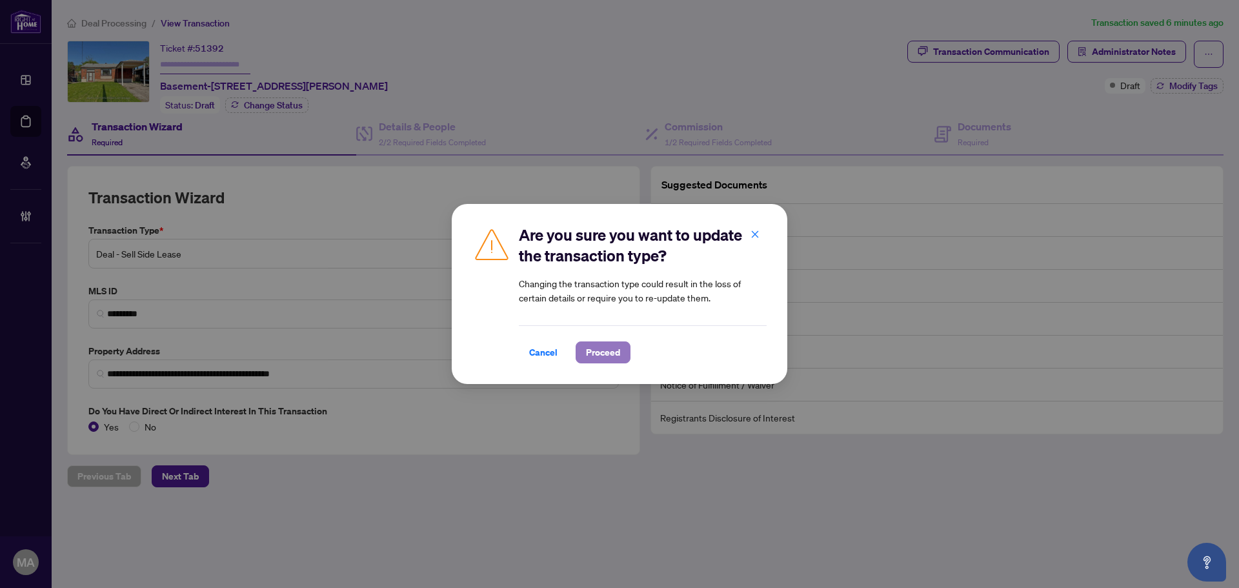
drag, startPoint x: 598, startPoint y: 349, endPoint x: 598, endPoint y: 317, distance: 31.6
click at [598, 341] on div "Cancel Proceed" at bounding box center [643, 344] width 248 height 38
click at [541, 351] on span "Cancel" at bounding box center [543, 352] width 28 height 21
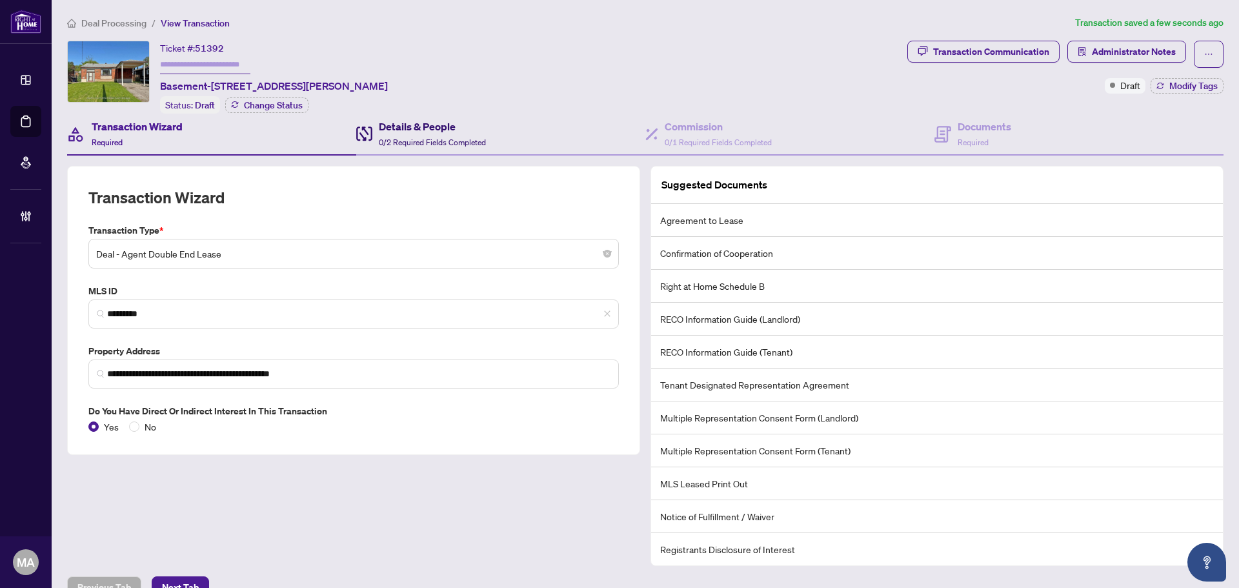
click at [402, 123] on h4 "Details & People" at bounding box center [432, 126] width 107 height 15
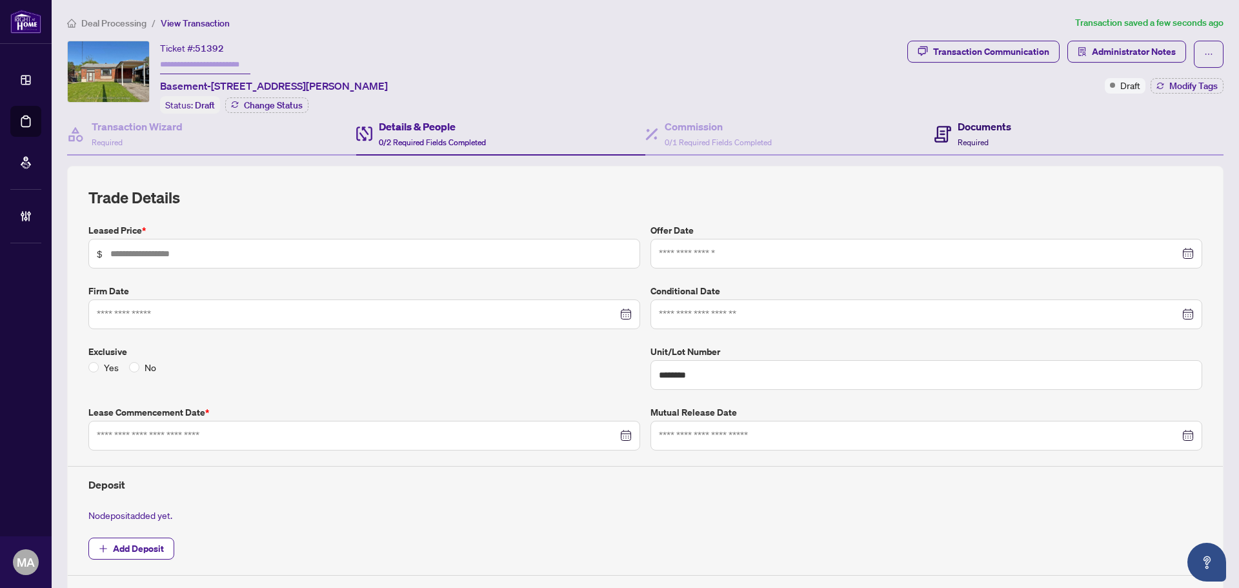
click at [964, 128] on h4 "Documents" at bounding box center [985, 126] width 54 height 15
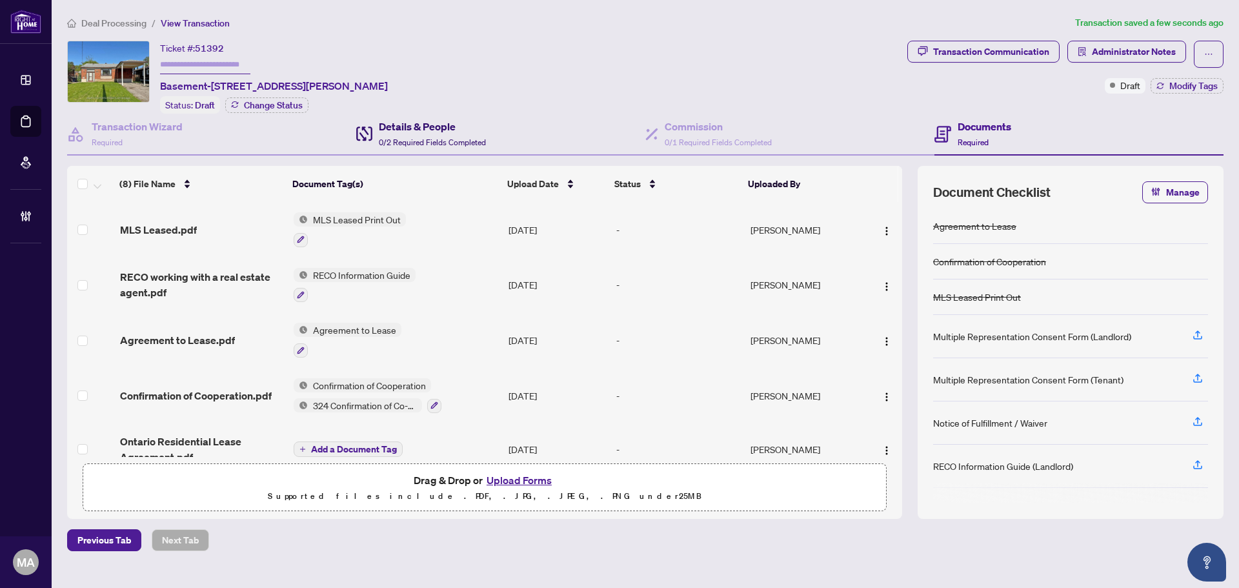
click at [420, 122] on h4 "Details & People" at bounding box center [432, 126] width 107 height 15
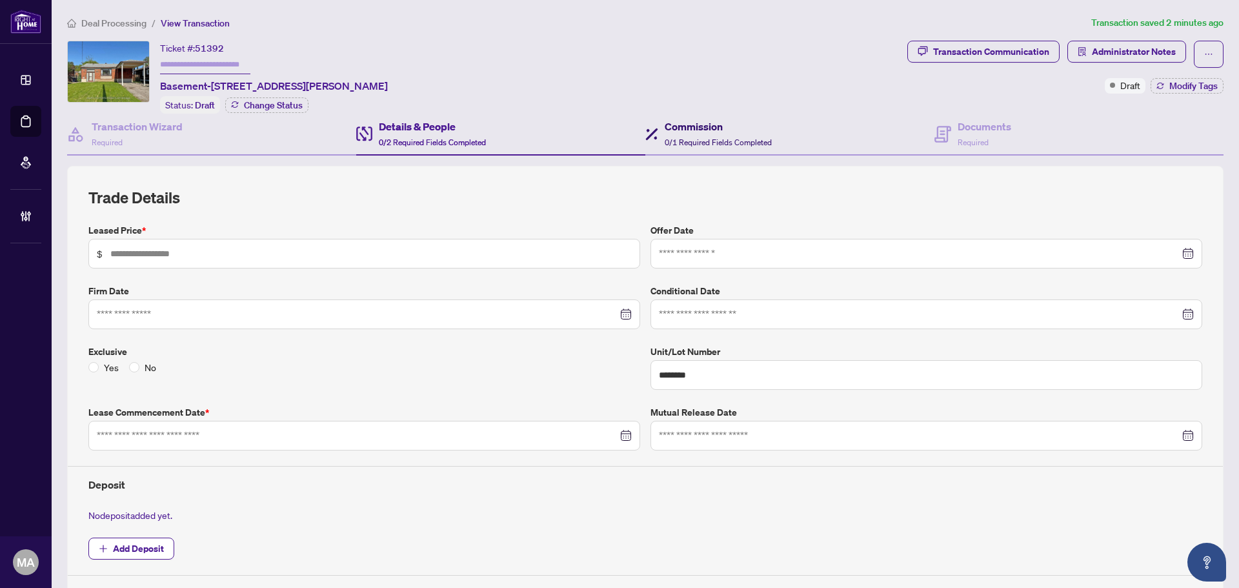
click at [691, 145] on div "Commission 0/1 Required Fields Completed" at bounding box center [718, 134] width 107 height 30
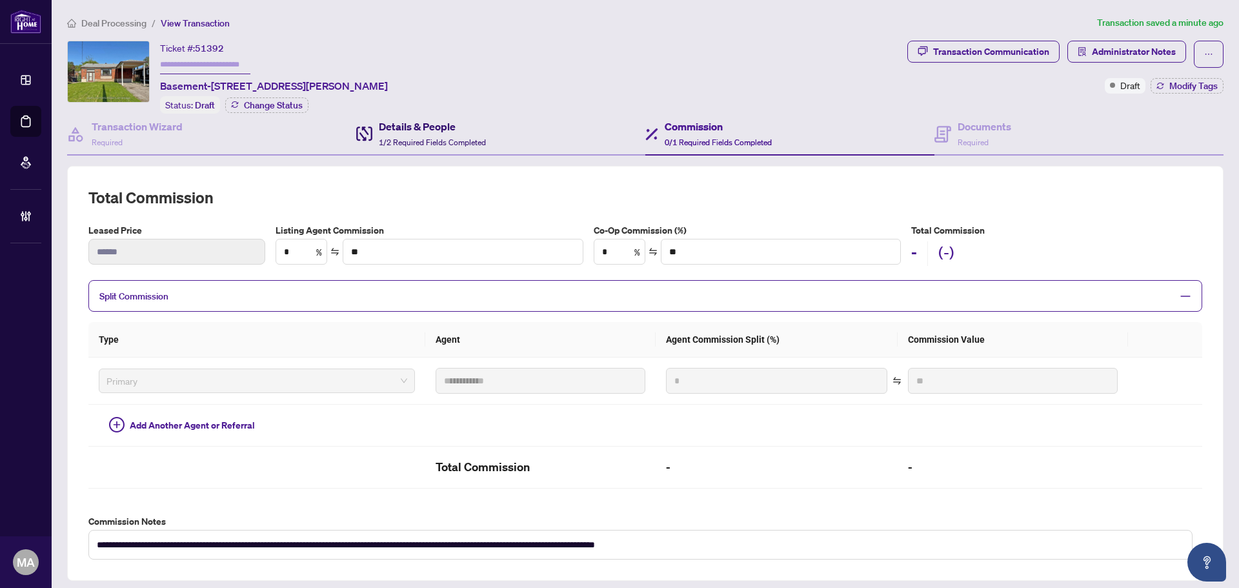
click at [394, 131] on h4 "Details & People" at bounding box center [432, 126] width 107 height 15
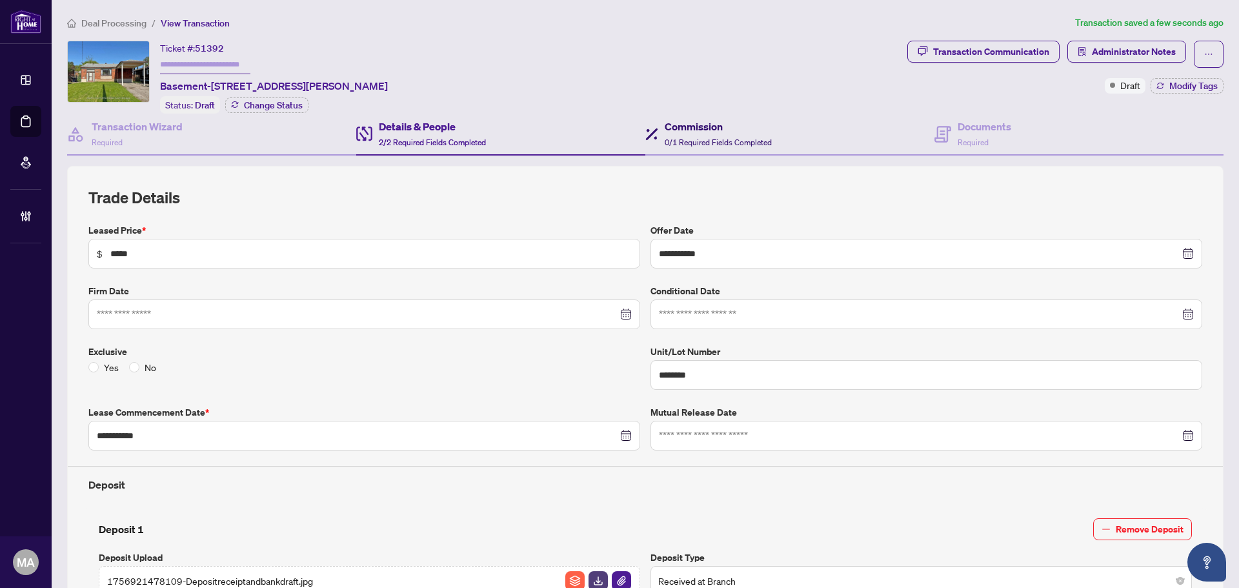
click at [689, 138] on span "0/1 Required Fields Completed" at bounding box center [718, 143] width 107 height 10
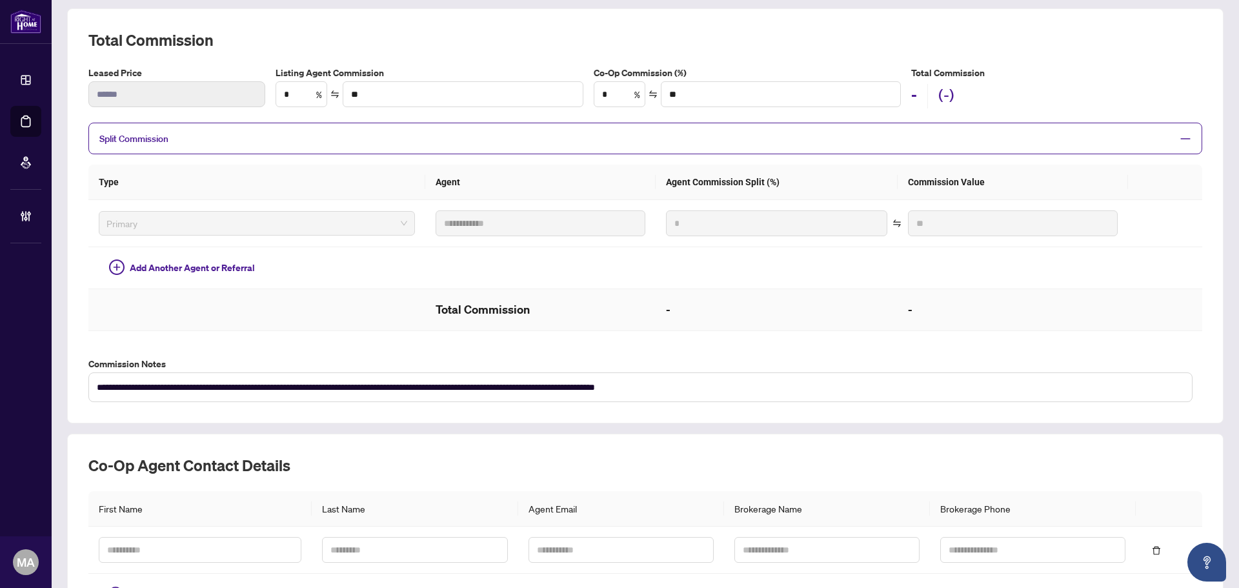
scroll to position [252, 0]
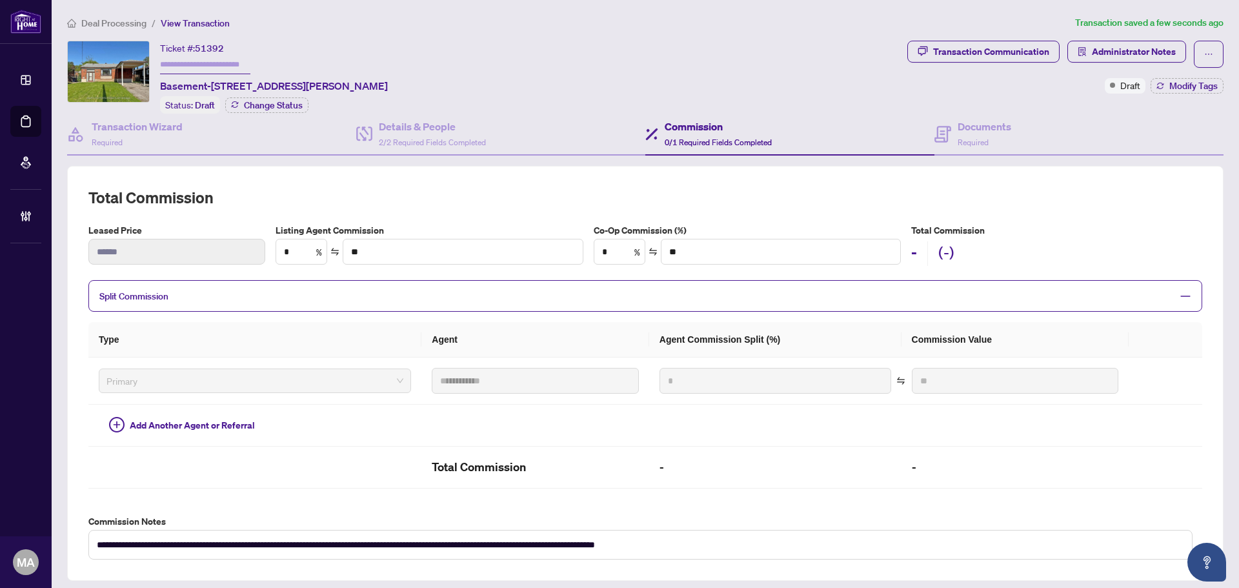
click at [286, 289] on span "Split Commission" at bounding box center [635, 296] width 1073 height 15
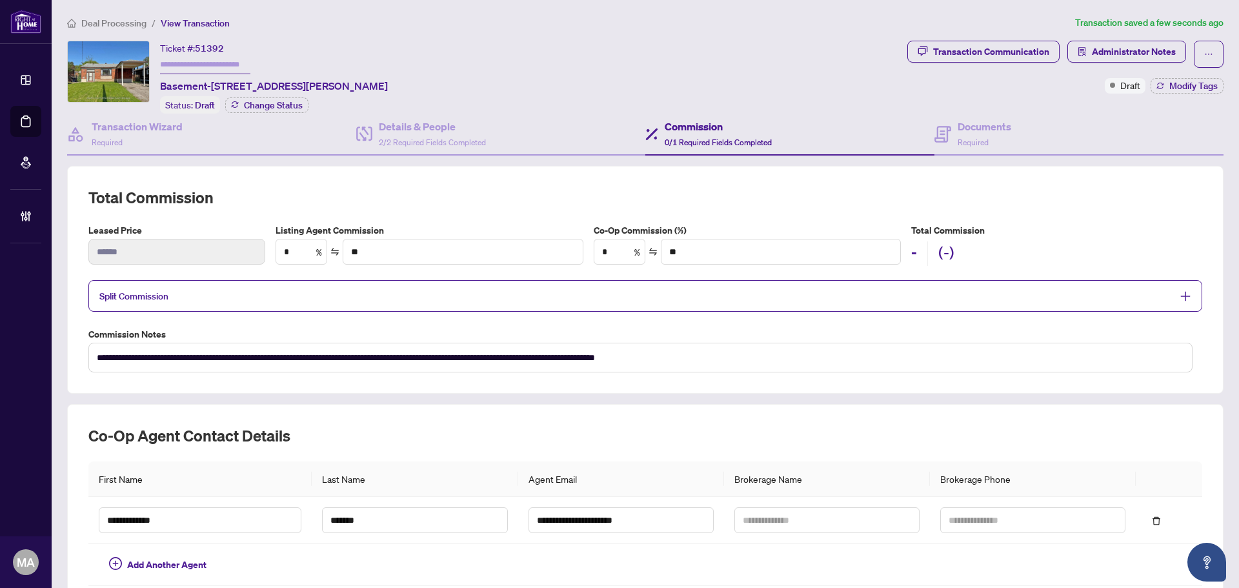
click at [286, 289] on span "Split Commission" at bounding box center [635, 296] width 1073 height 15
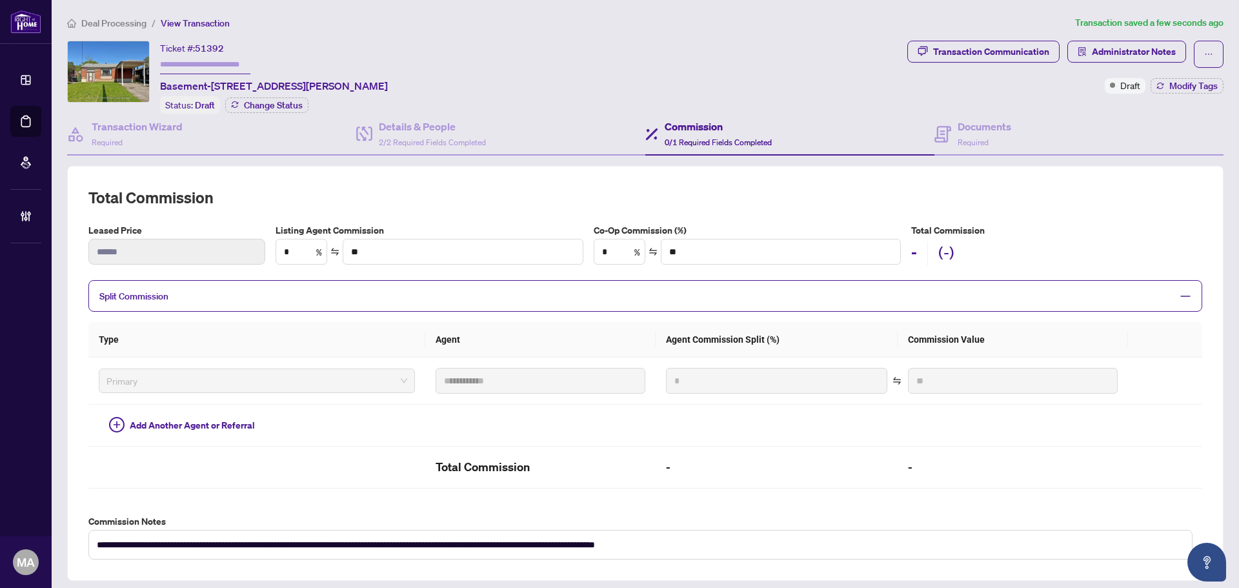
click at [286, 289] on span "Split Commission" at bounding box center [635, 296] width 1073 height 15
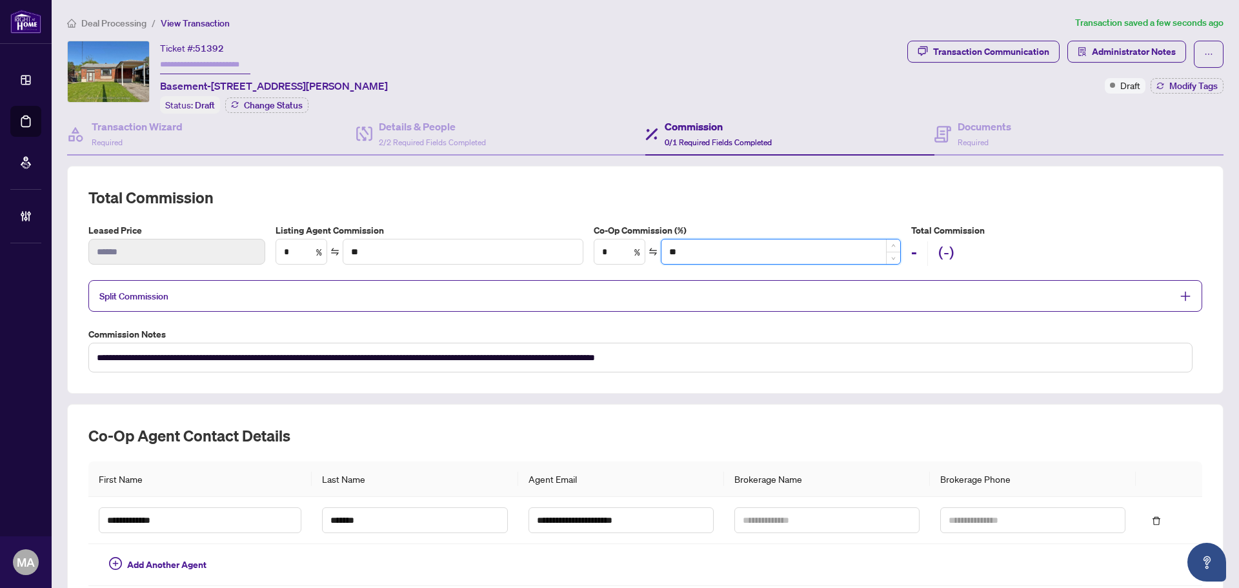
click at [725, 260] on input "**" at bounding box center [782, 252] width 240 height 25
click at [617, 250] on input "*" at bounding box center [620, 252] width 50 height 25
click at [292, 251] on input "*" at bounding box center [301, 252] width 50 height 25
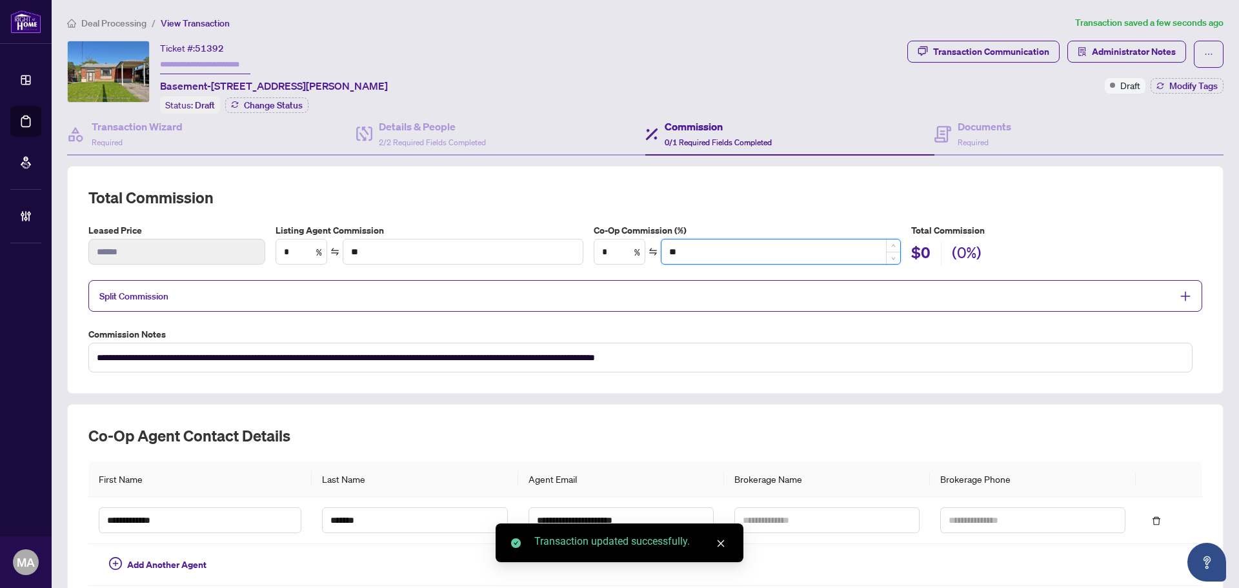
click at [764, 245] on input "**" at bounding box center [782, 252] width 240 height 25
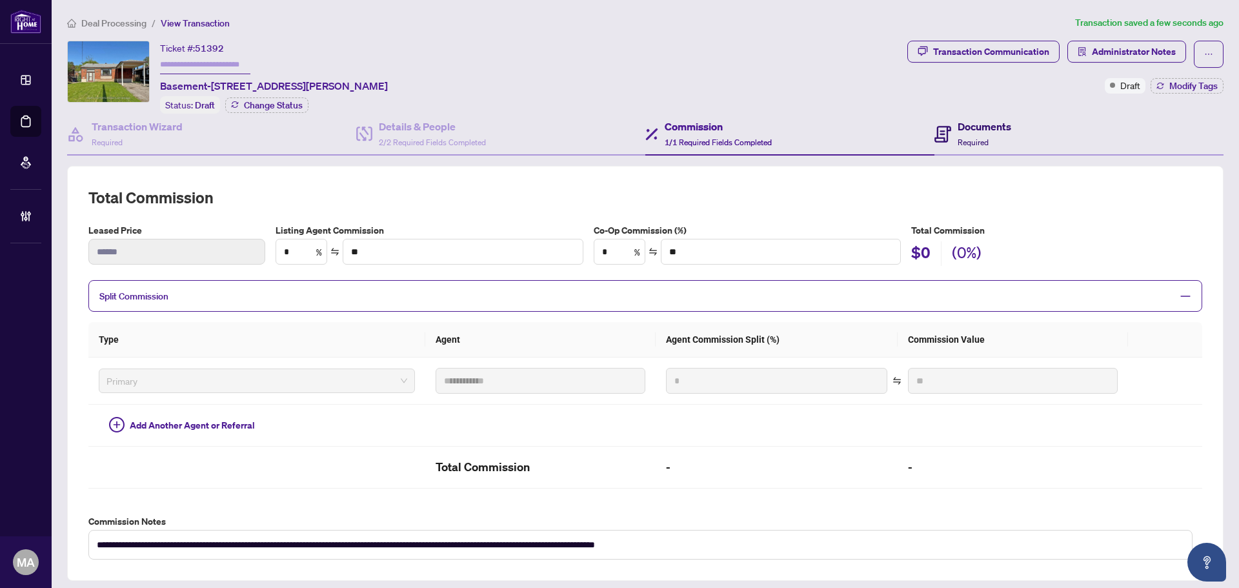
click at [946, 129] on div "Documents Required" at bounding box center [973, 134] width 77 height 30
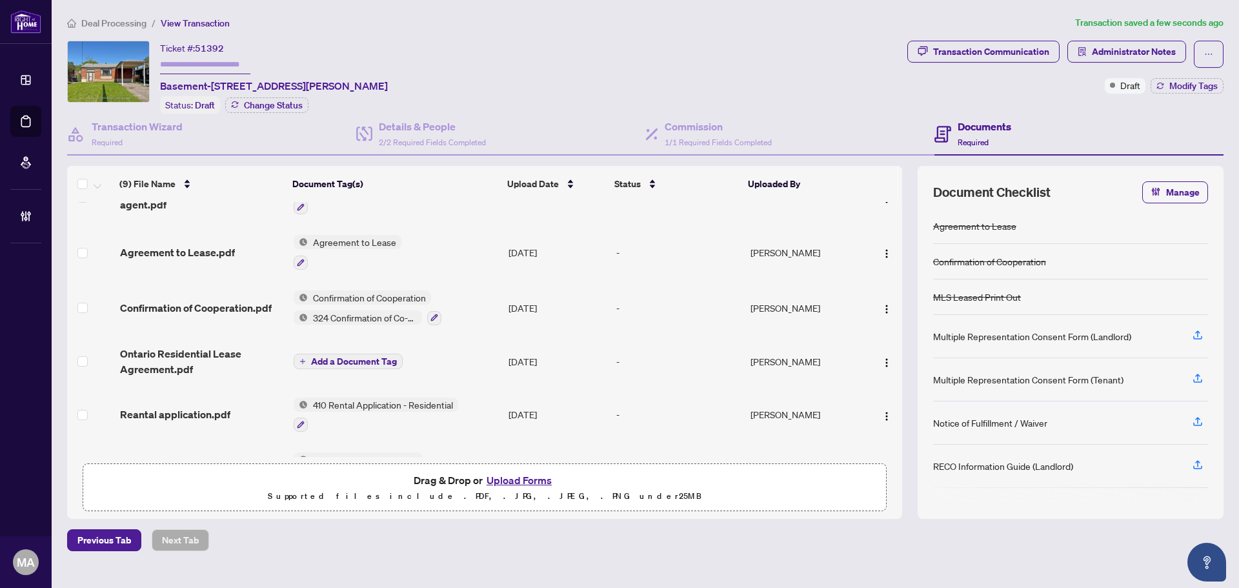
scroll to position [238, 0]
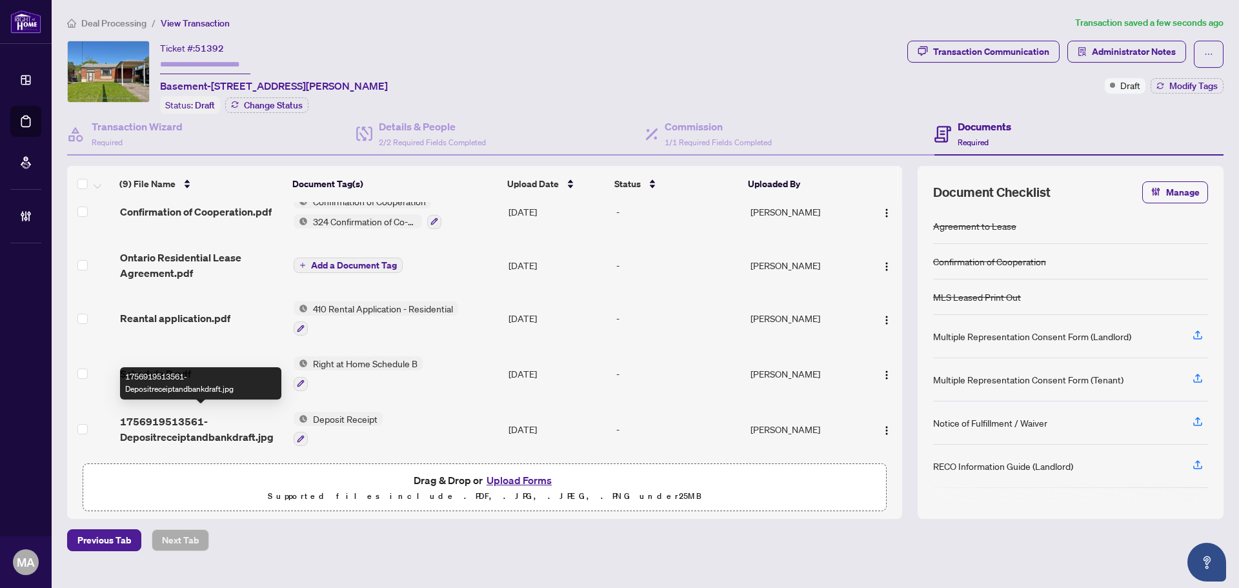
click at [181, 425] on span "1756919513561-Depositreceiptandbankdraft.jpg" at bounding box center [202, 429] width 164 height 31
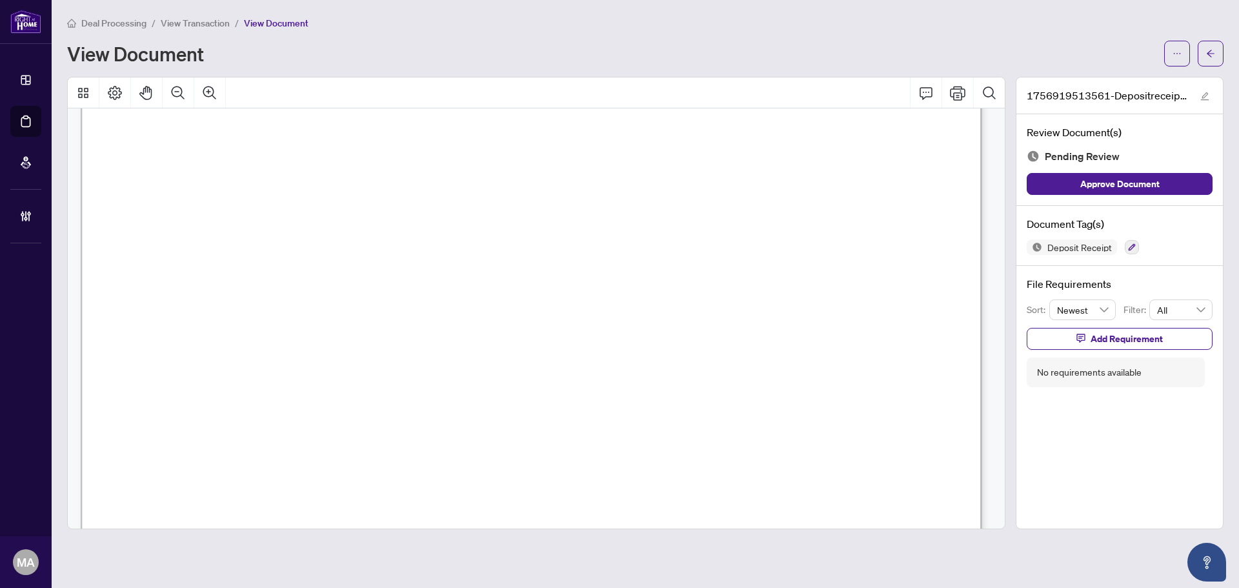
scroll to position [516, 0]
click at [1214, 53] on icon "arrow-left" at bounding box center [1211, 53] width 9 height 9
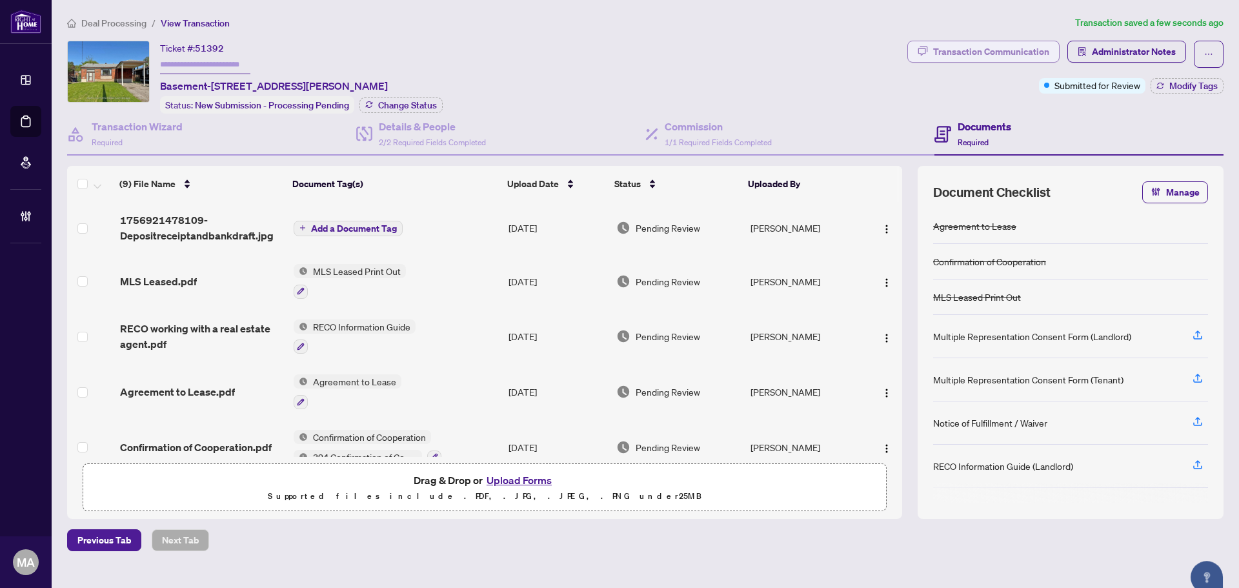
click at [982, 56] on div "Transaction Communication" at bounding box center [991, 51] width 116 height 21
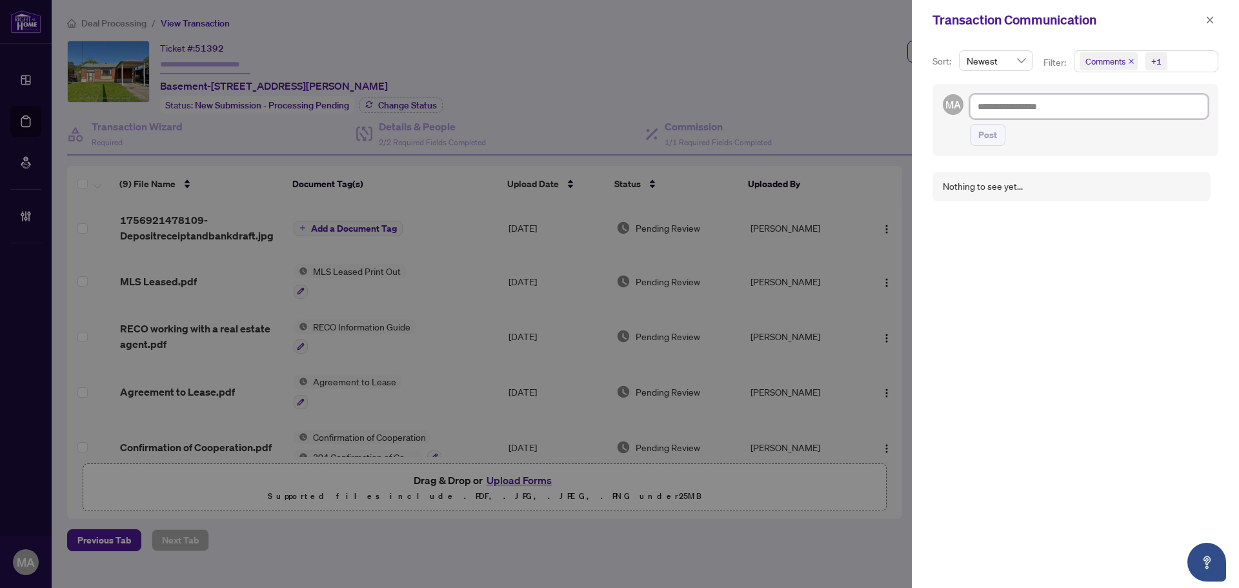
click at [1076, 106] on textarea at bounding box center [1089, 106] width 238 height 25
click at [1207, 17] on icon "close" at bounding box center [1210, 19] width 9 height 9
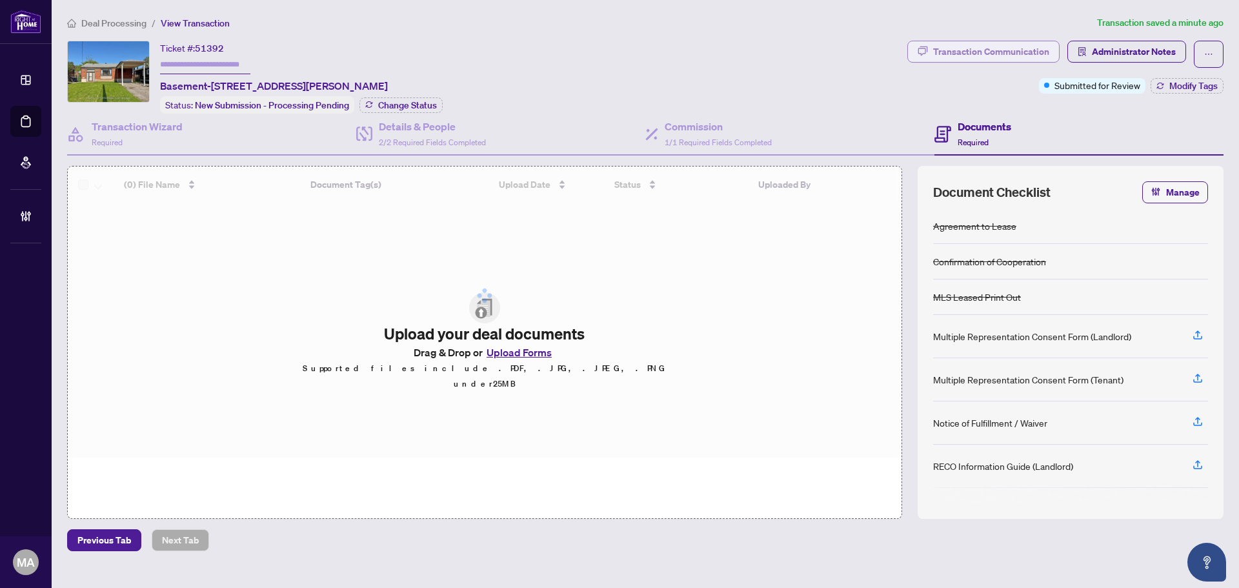
click at [1019, 54] on div "Transaction Communication" at bounding box center [991, 51] width 116 height 21
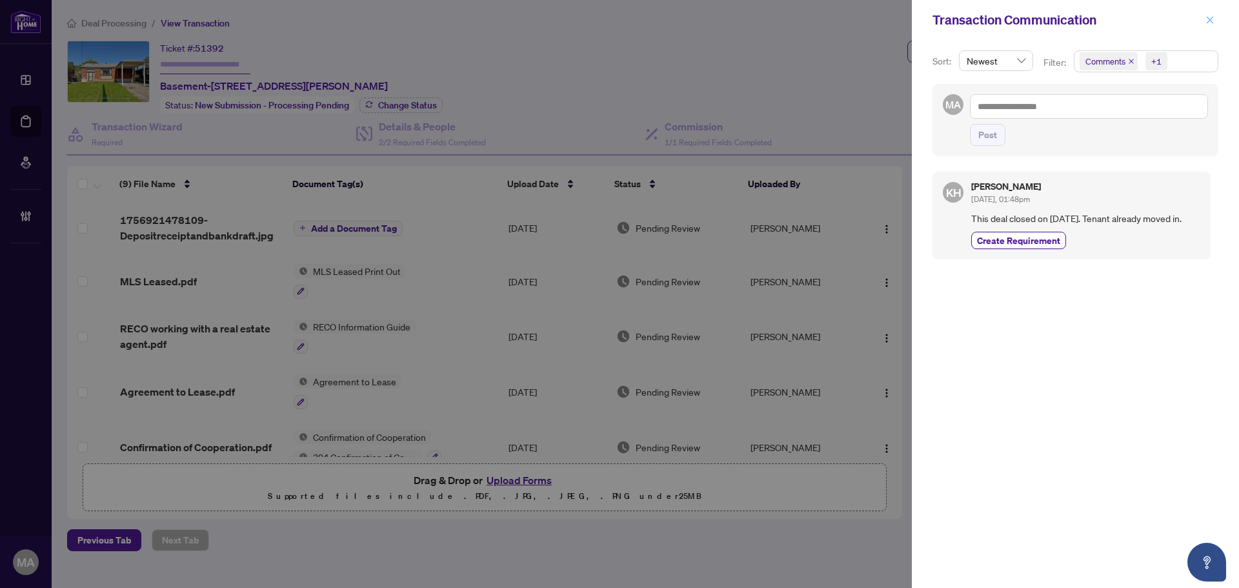
click at [1211, 17] on icon "close" at bounding box center [1210, 19] width 9 height 9
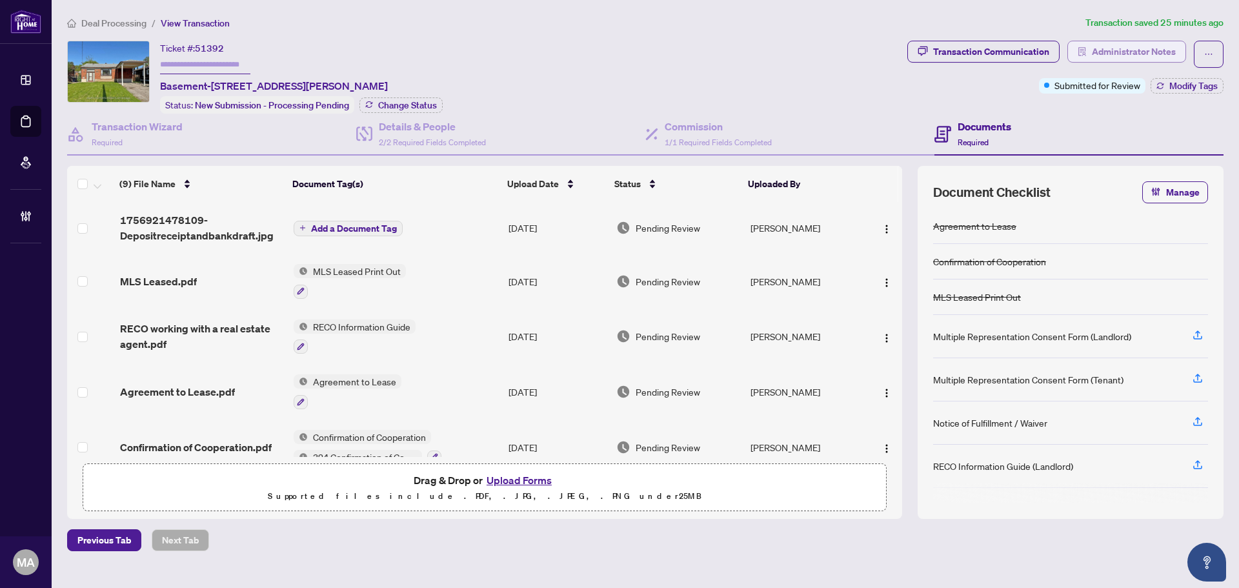
click at [1139, 48] on span "Administrator Notes" at bounding box center [1134, 51] width 84 height 21
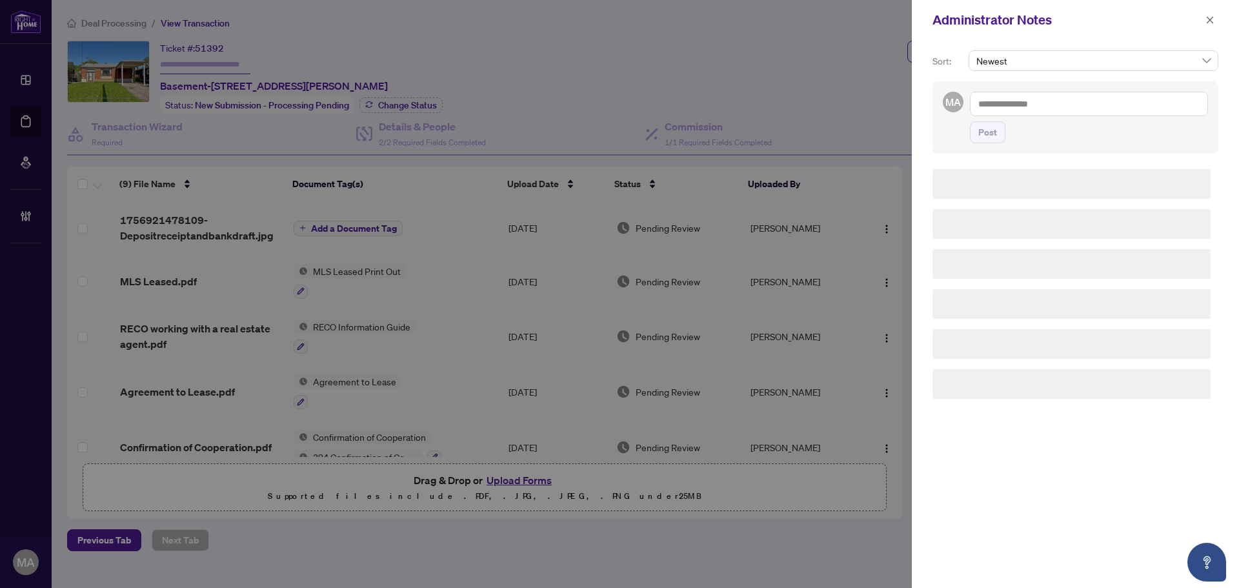
click at [1132, 105] on textarea at bounding box center [1089, 104] width 238 height 25
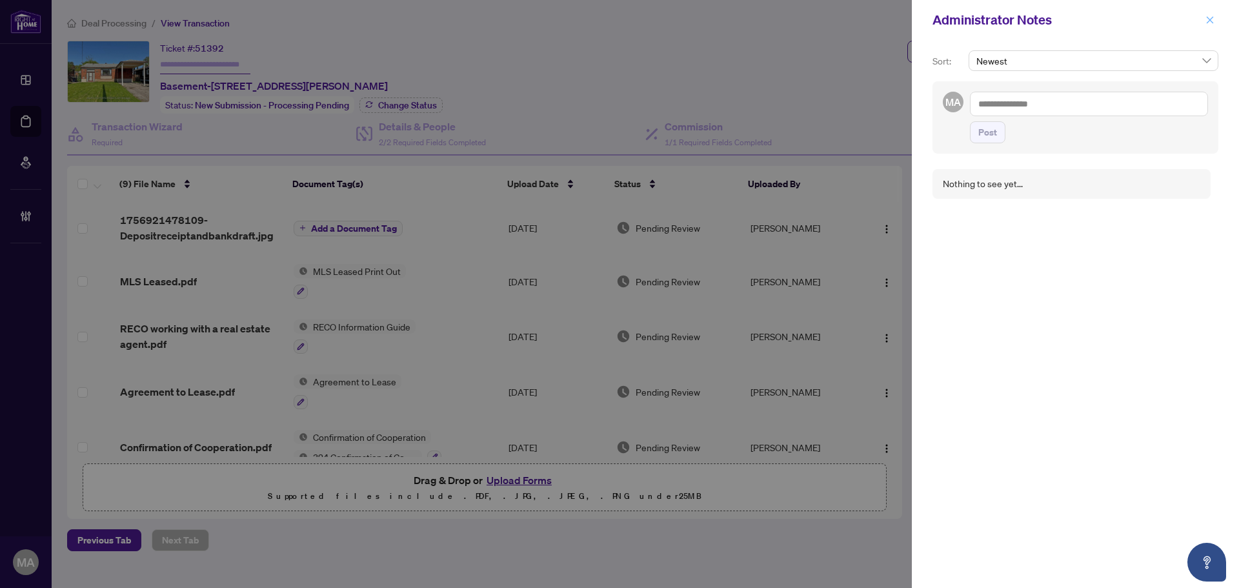
click at [1215, 22] on button "button" at bounding box center [1210, 19] width 17 height 15
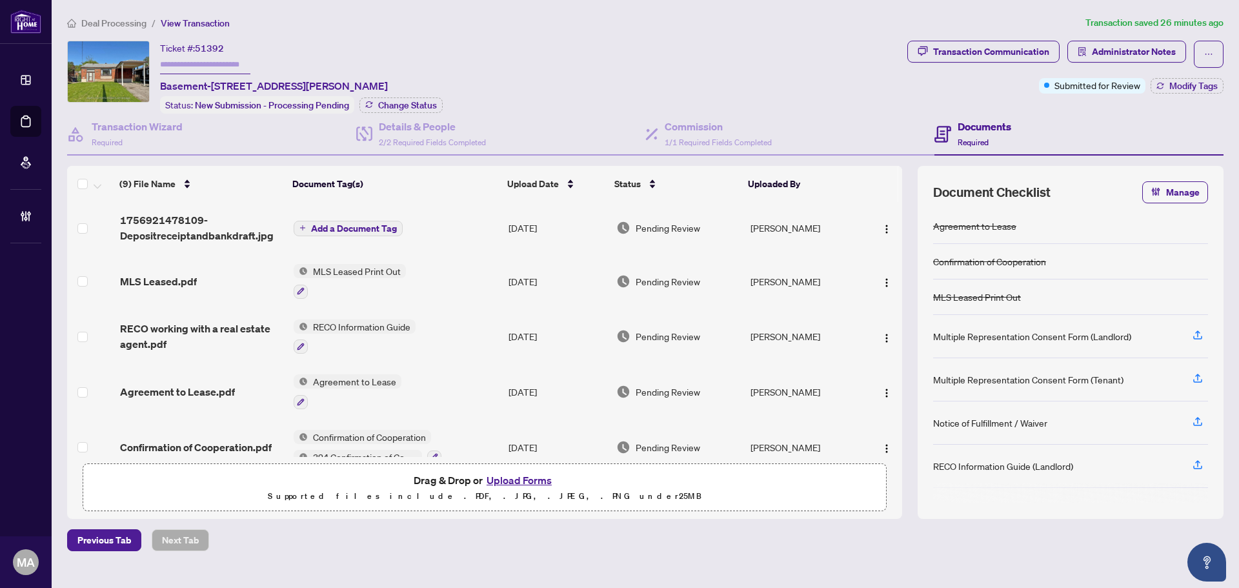
click at [124, 19] on span "Deal Processing" at bounding box center [113, 23] width 65 height 12
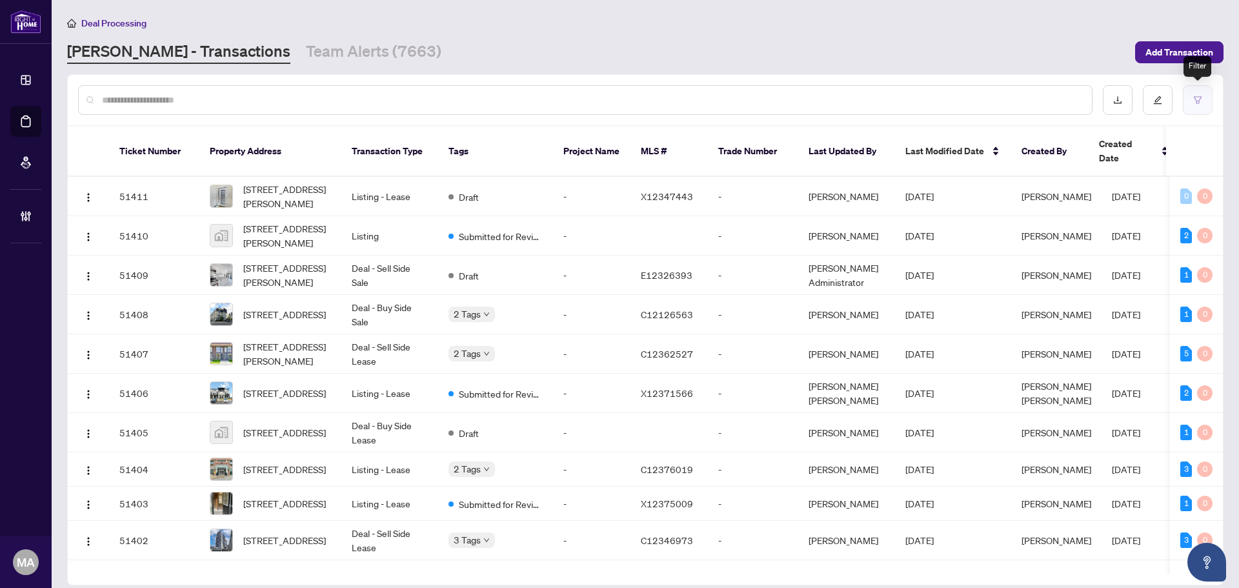
click at [1210, 104] on button "button" at bounding box center [1198, 100] width 30 height 30
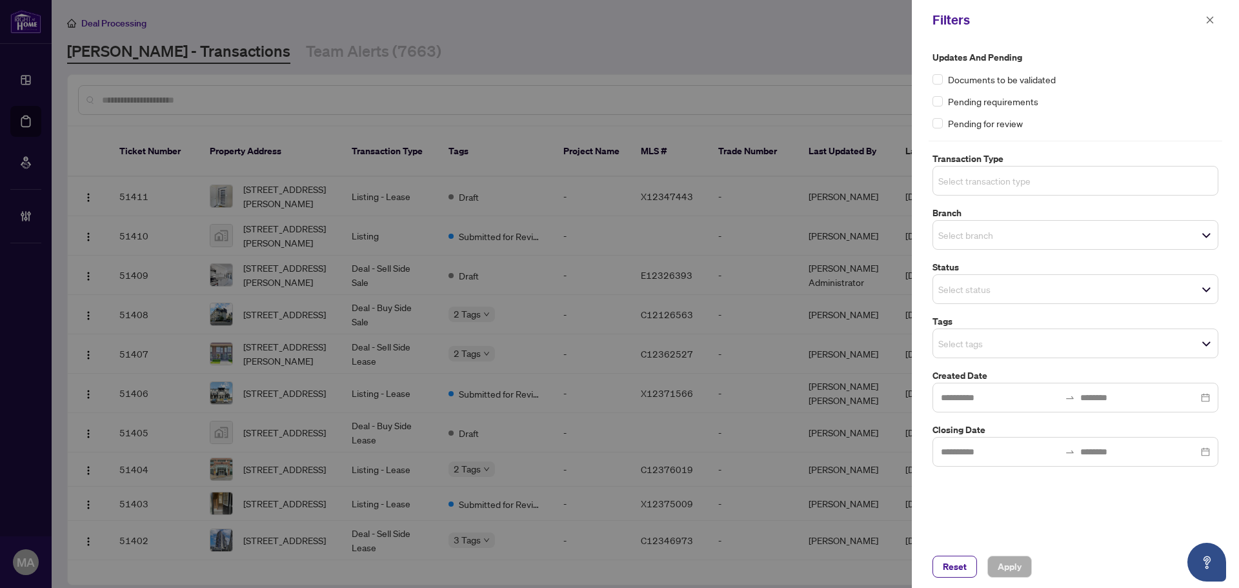
click at [988, 179] on input "search" at bounding box center [984, 180] width 90 height 15
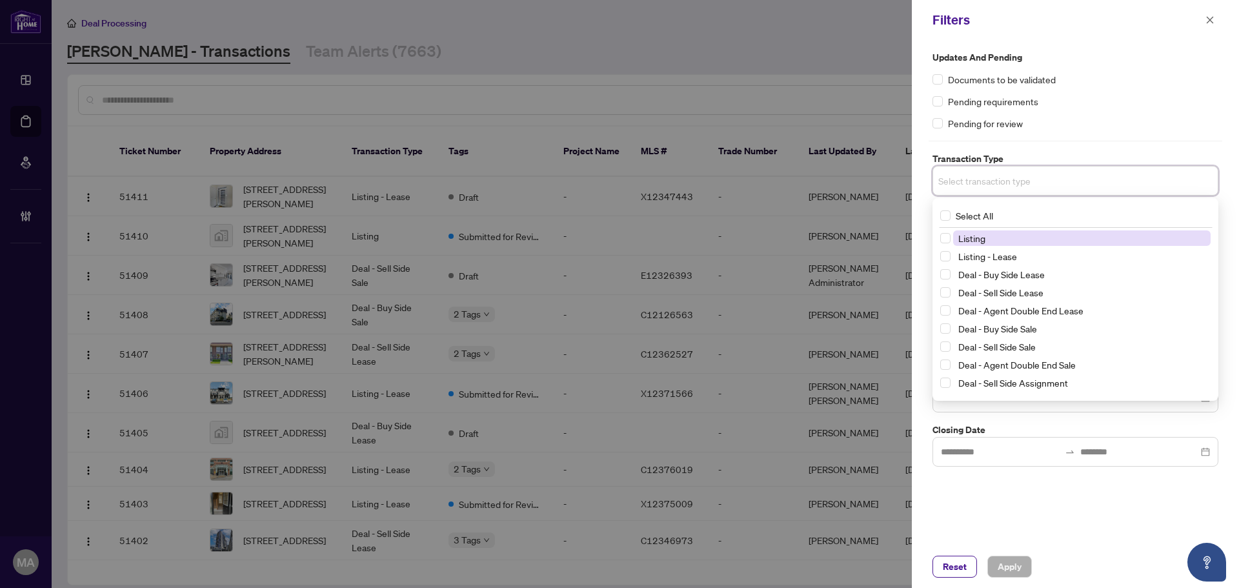
click at [980, 240] on span "Listing" at bounding box center [972, 238] width 27 height 12
click at [977, 256] on span "Listing - Lease" at bounding box center [988, 259] width 59 height 12
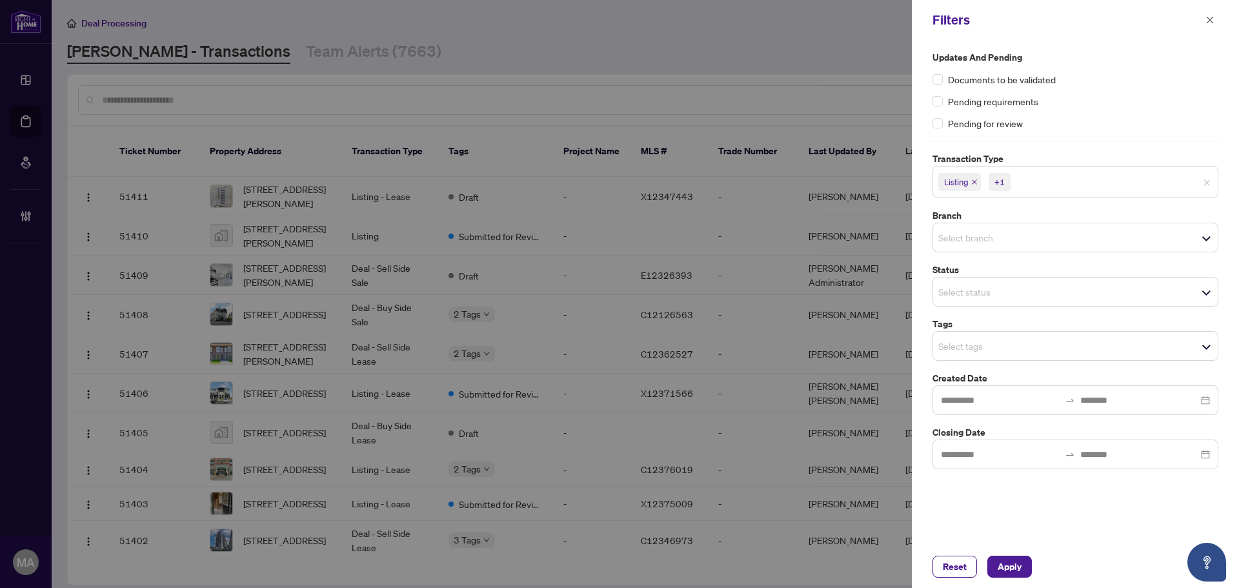
click at [1106, 114] on div "Updates and Pending Documents to be validated Pending requirements Pending for …" at bounding box center [1076, 90] width 286 height 80
click at [1007, 242] on input "search" at bounding box center [984, 237] width 90 height 15
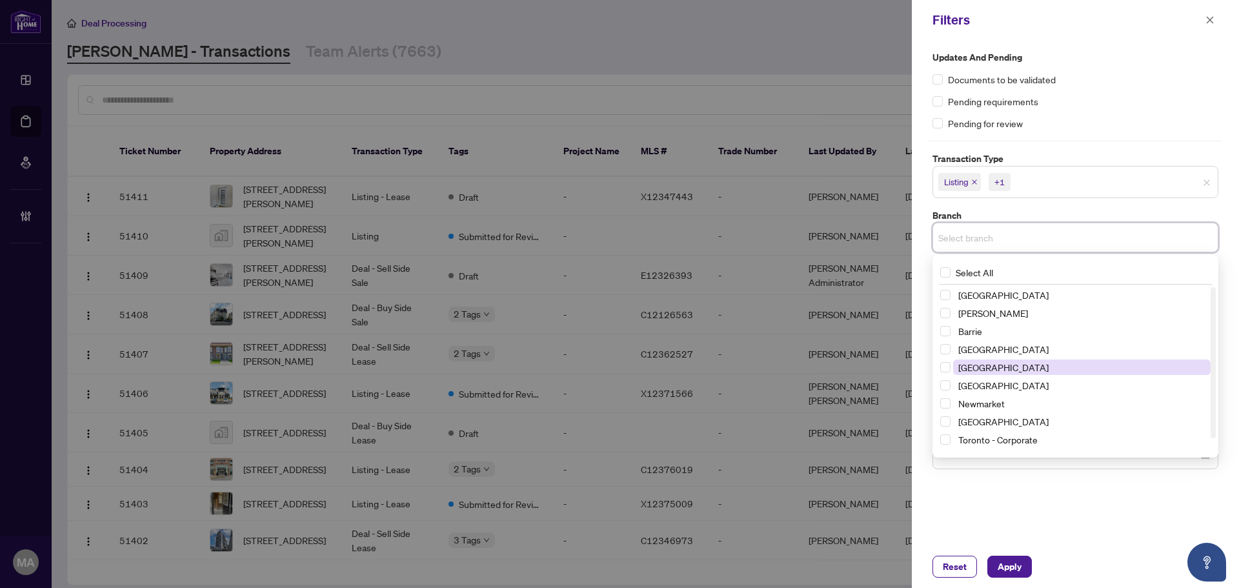
click at [961, 371] on span "Durham" at bounding box center [1004, 368] width 90 height 12
click at [1106, 115] on div "Updates and Pending Documents to be validated Pending requirements Pending for …" at bounding box center [1076, 90] width 286 height 80
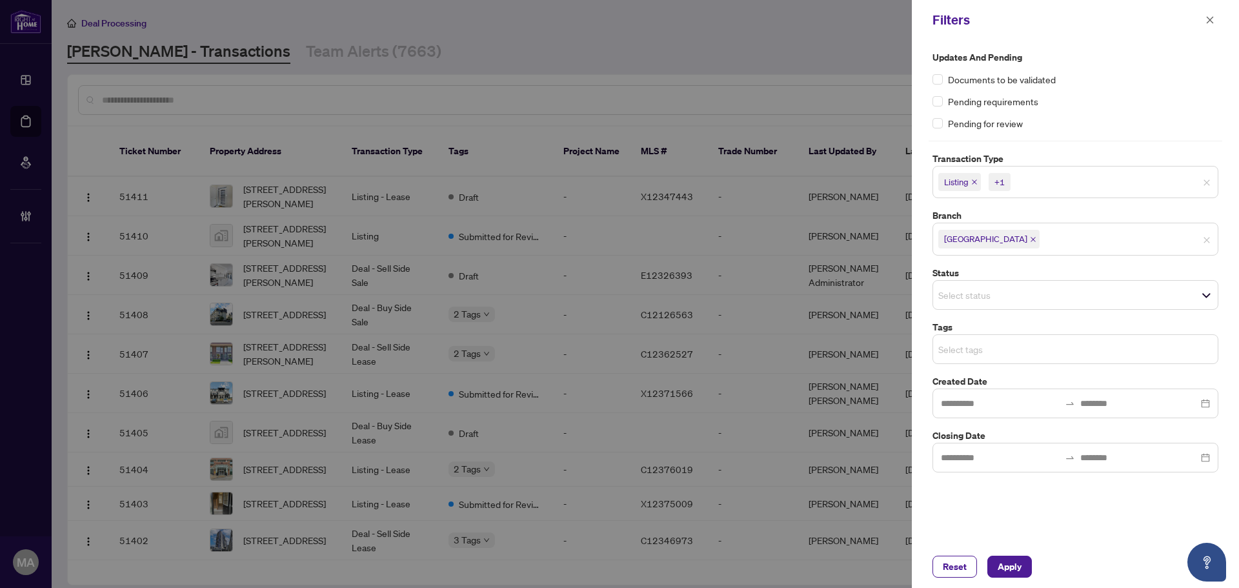
click at [982, 352] on input "search" at bounding box center [984, 349] width 90 height 15
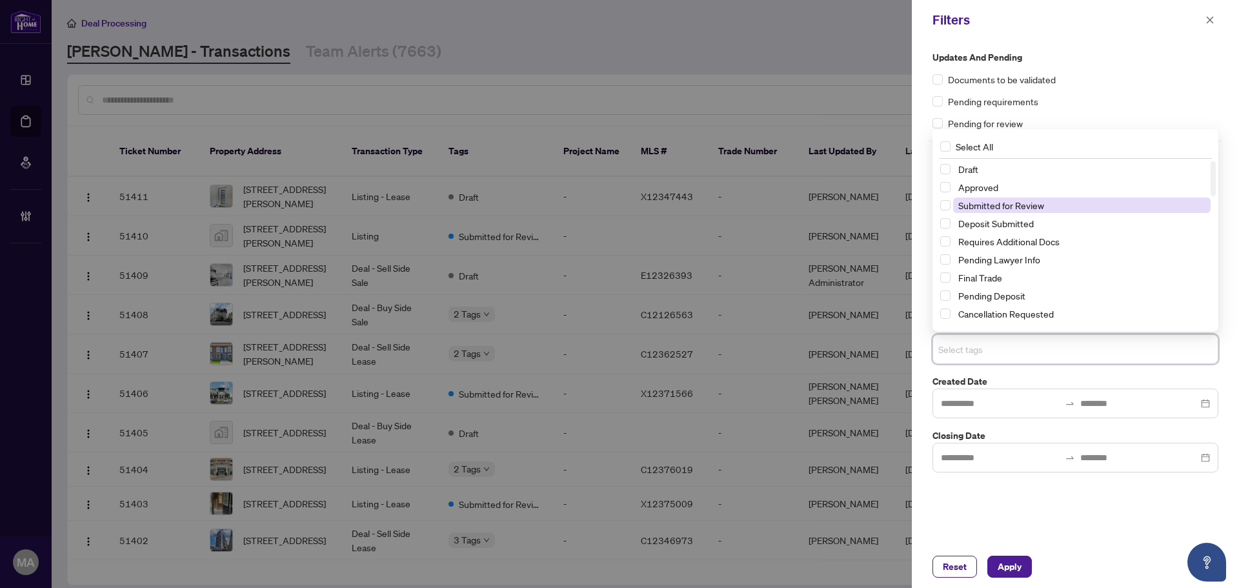
click at [1017, 209] on span "Submitted for Review" at bounding box center [1002, 205] width 86 height 12
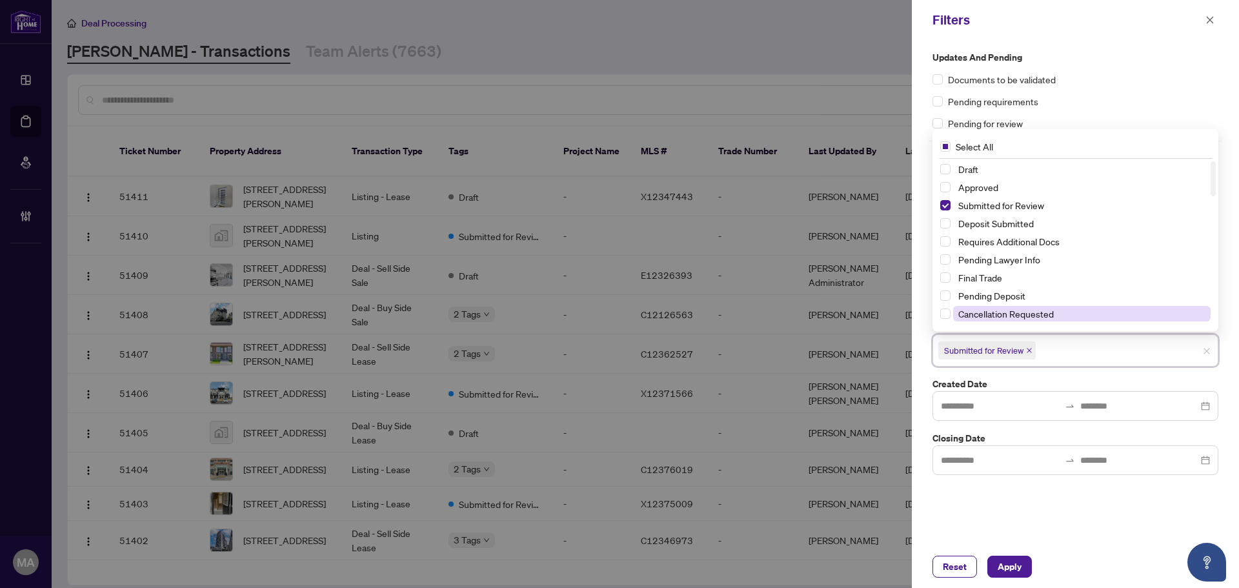
click at [1000, 313] on span "Cancellation Requested" at bounding box center [1007, 314] width 96 height 12
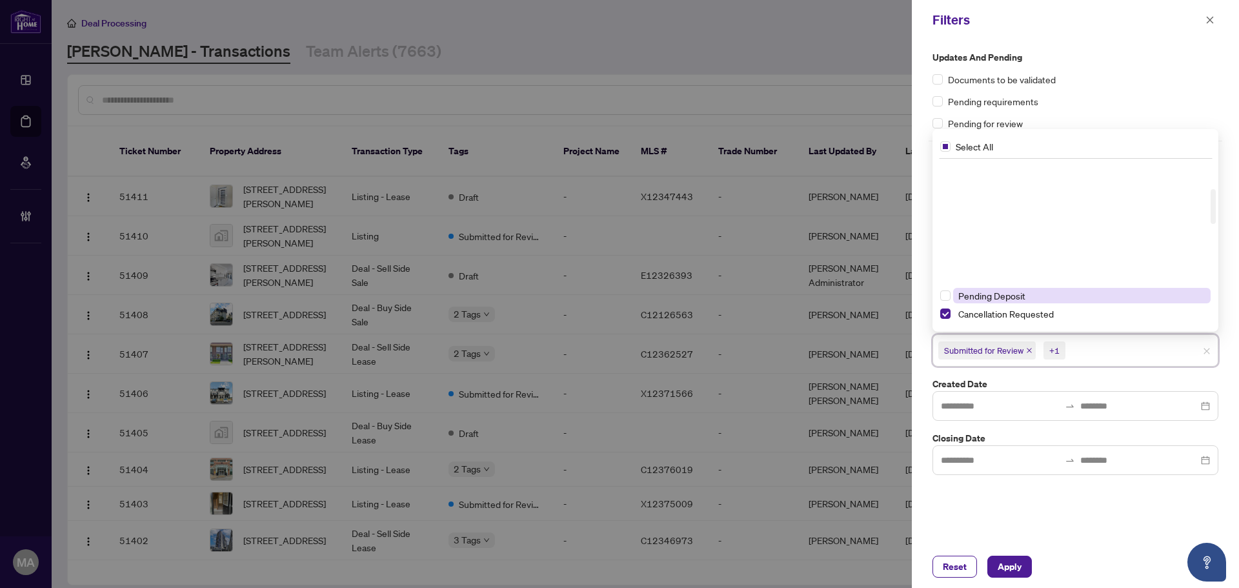
scroll to position [129, 0]
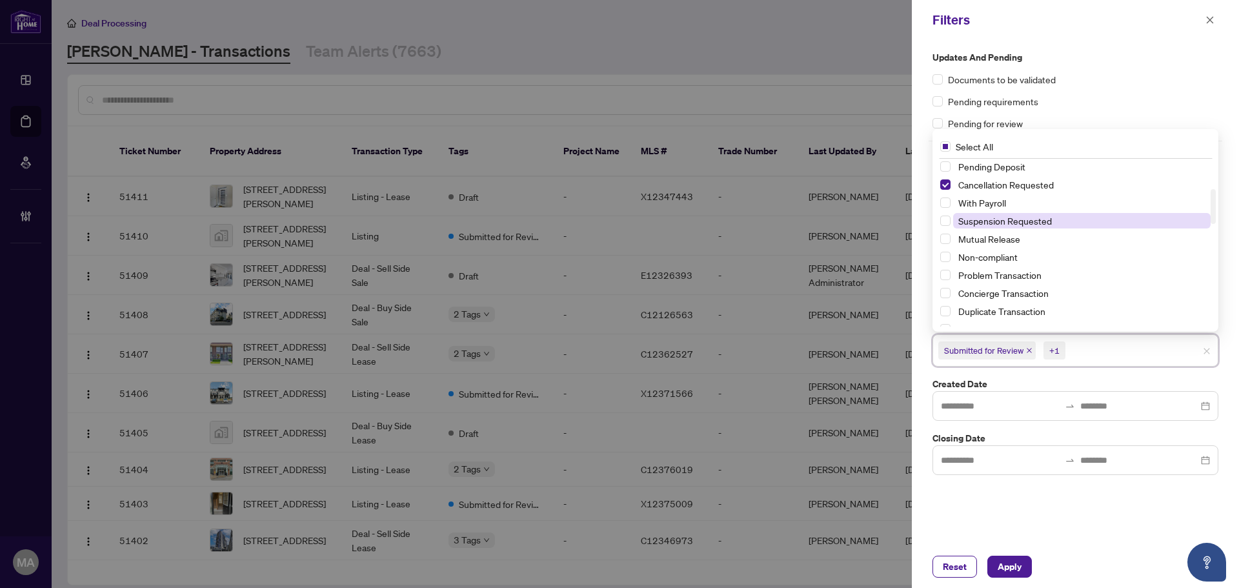
click at [1002, 225] on span "Suspension Requested" at bounding box center [1006, 221] width 94 height 12
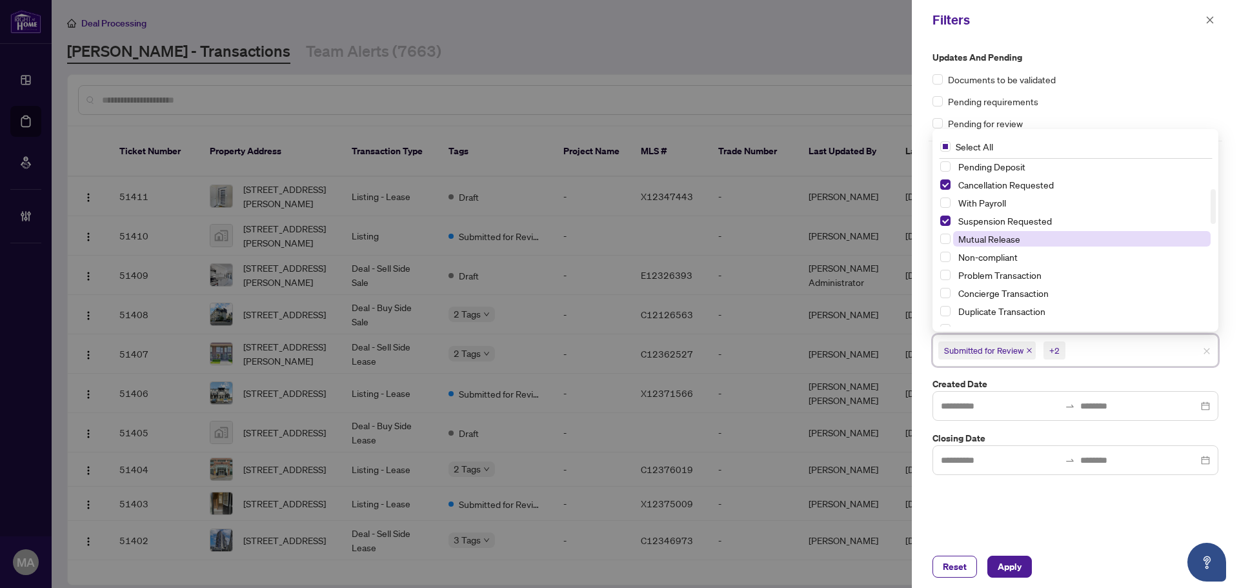
click at [1002, 238] on span "Mutual Release" at bounding box center [990, 239] width 62 height 12
click at [1025, 566] on button "Apply" at bounding box center [1010, 567] width 45 height 22
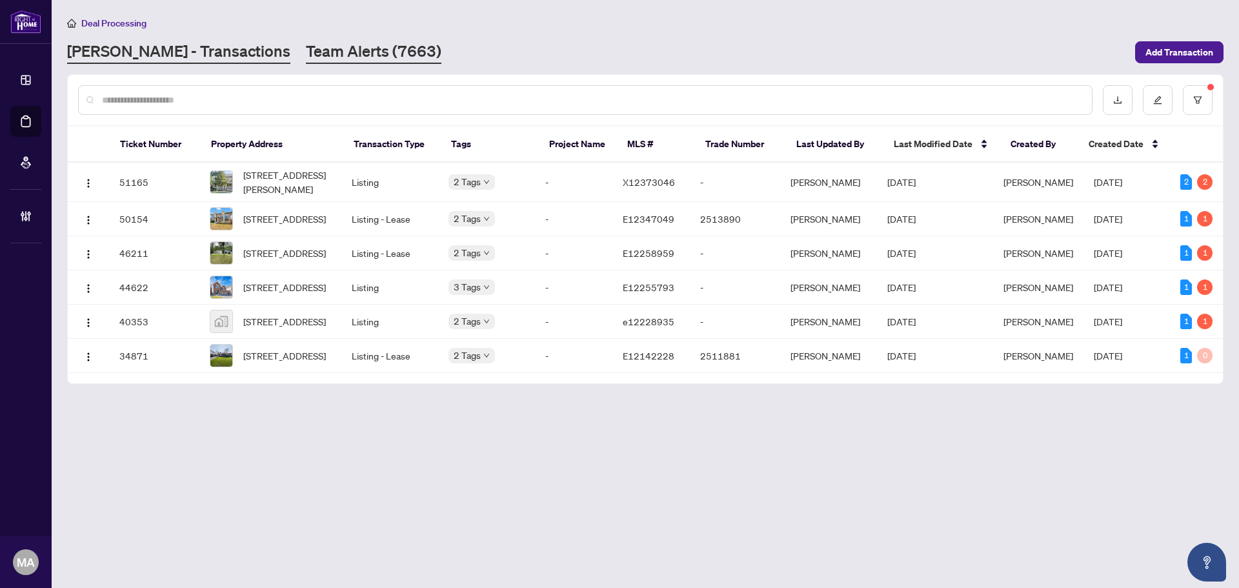
click at [321, 55] on link "Team Alerts (7663)" at bounding box center [374, 52] width 136 height 23
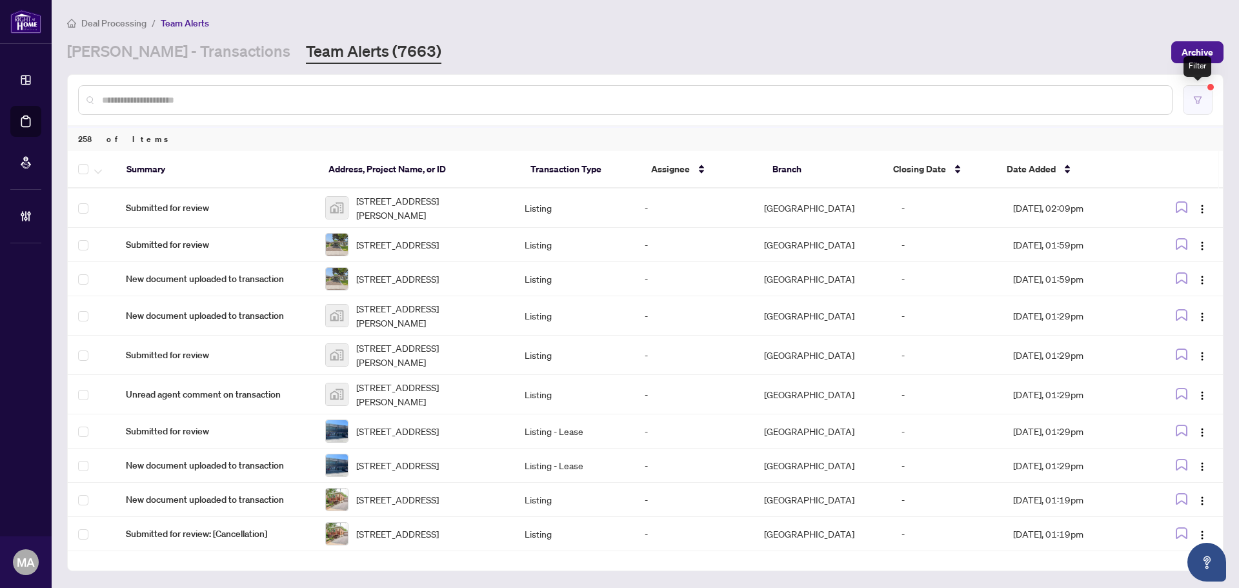
click at [1210, 99] on button "button" at bounding box center [1198, 100] width 30 height 30
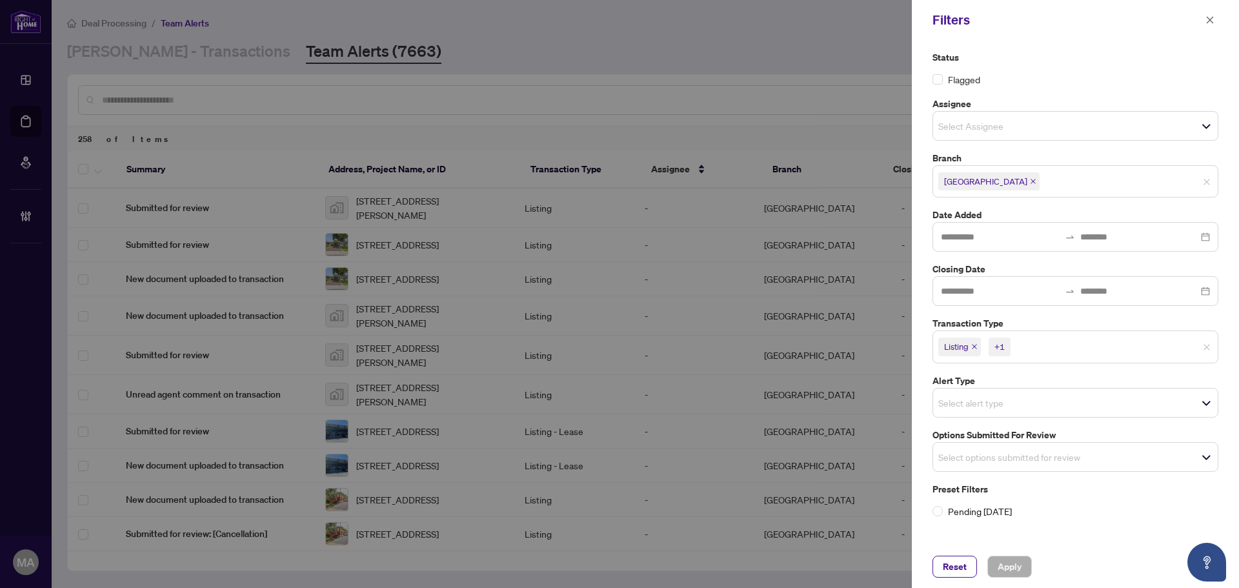
click at [1030, 183] on icon "close" at bounding box center [1033, 181] width 6 height 6
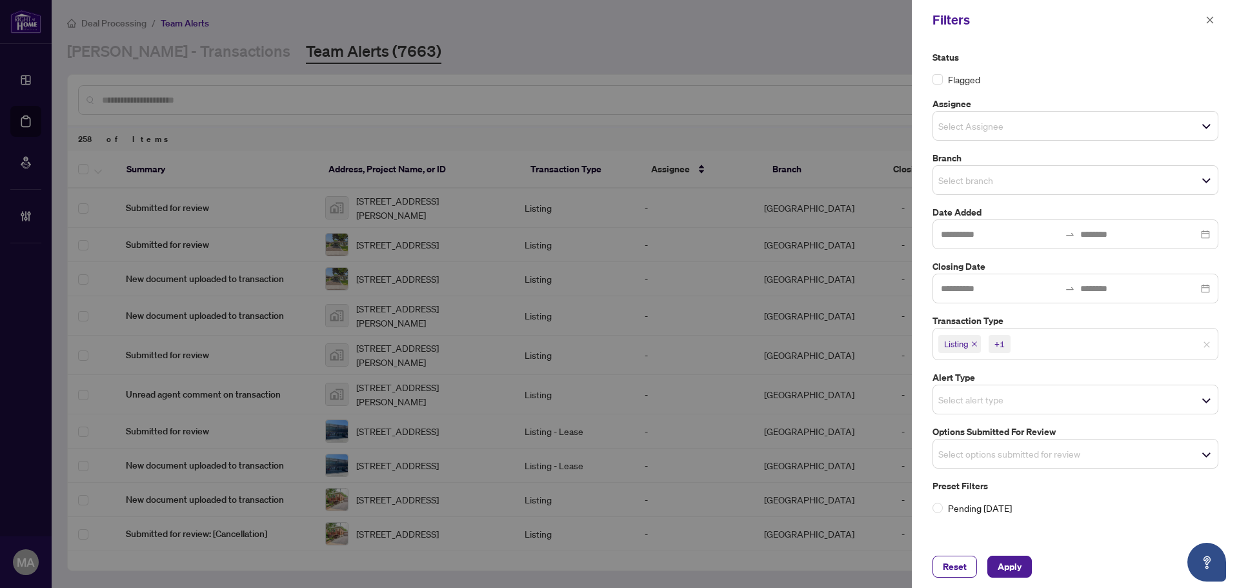
click at [997, 181] on input "search" at bounding box center [984, 179] width 90 height 15
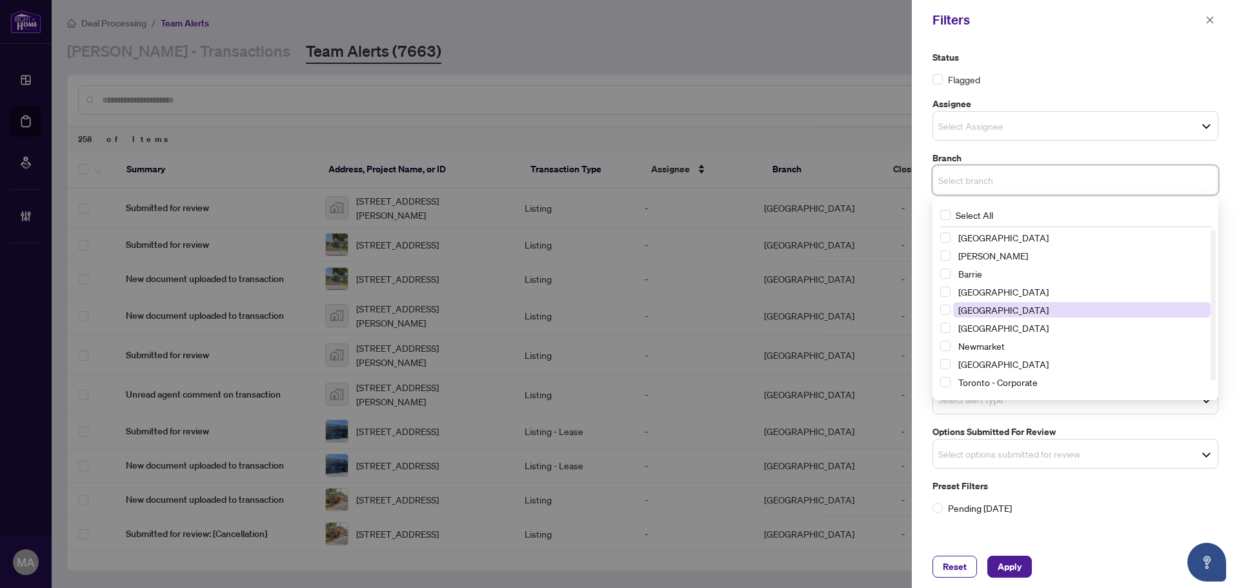
click at [986, 309] on span "Durham" at bounding box center [1004, 310] width 90 height 12
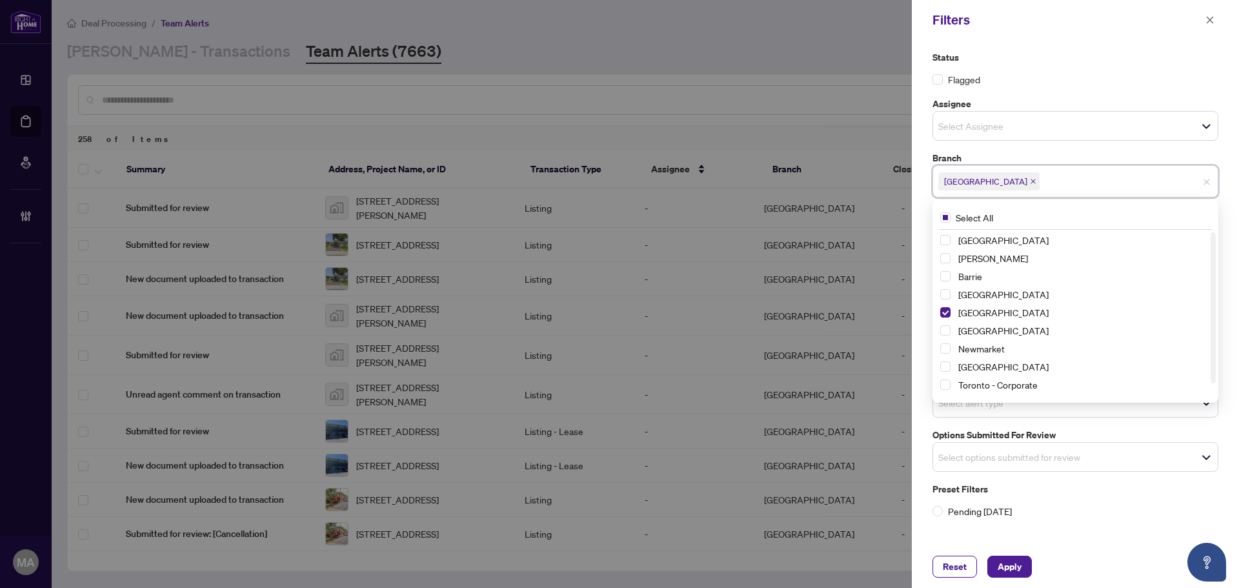
click at [1005, 132] on input "search" at bounding box center [984, 125] width 90 height 15
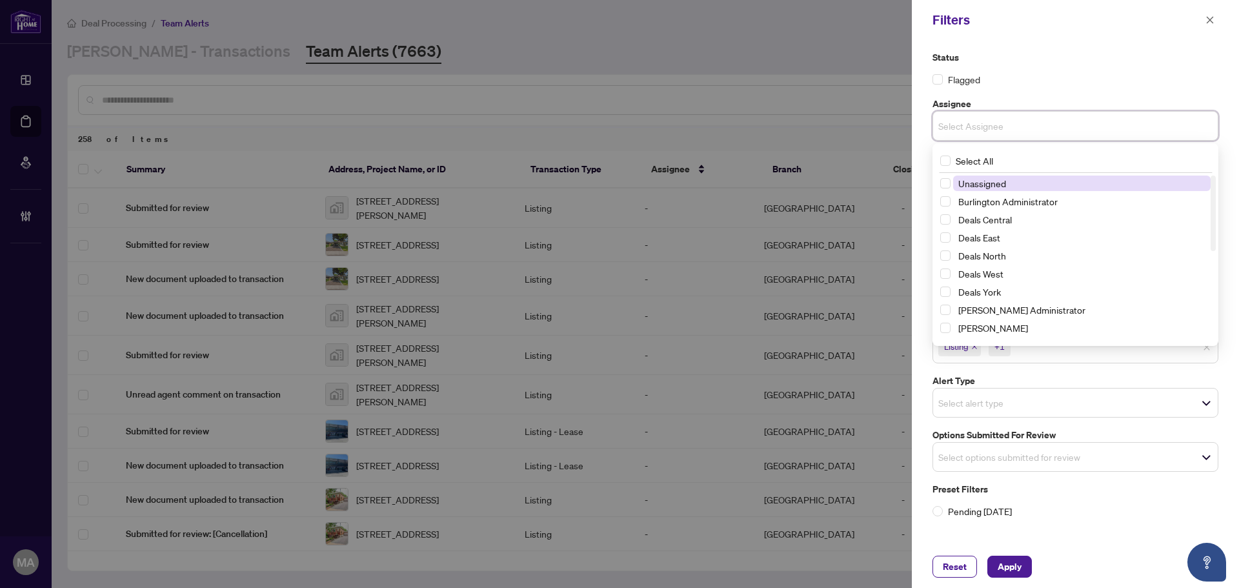
click at [994, 183] on span "Unassigned" at bounding box center [983, 184] width 48 height 12
click at [1032, 74] on div "Flagged" at bounding box center [1076, 79] width 286 height 14
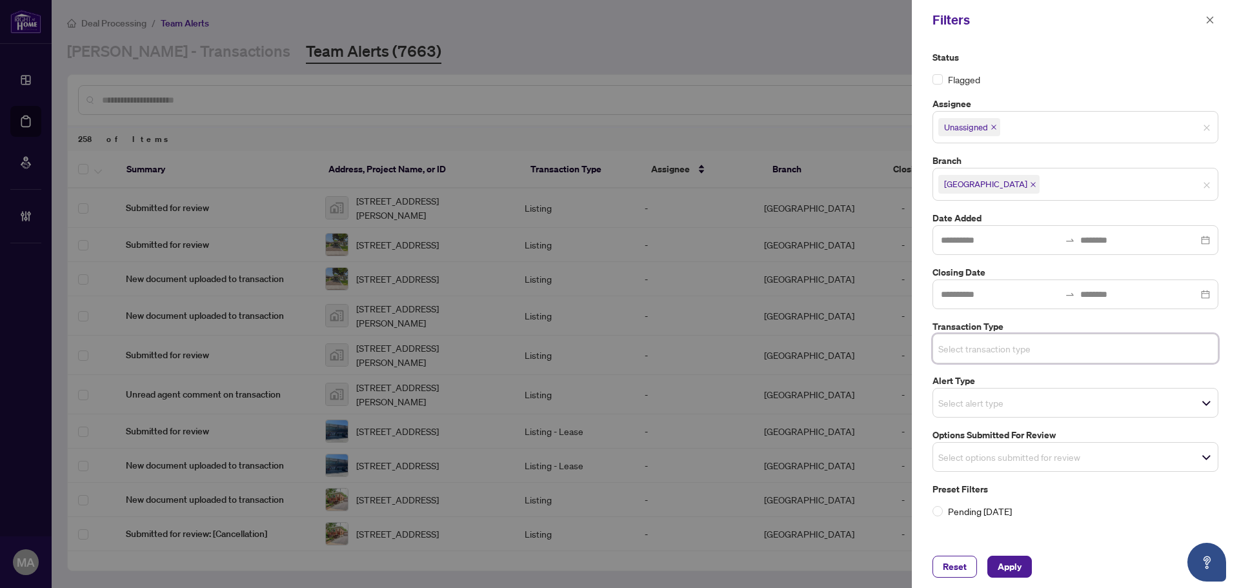
click at [979, 405] on input "search" at bounding box center [984, 402] width 90 height 15
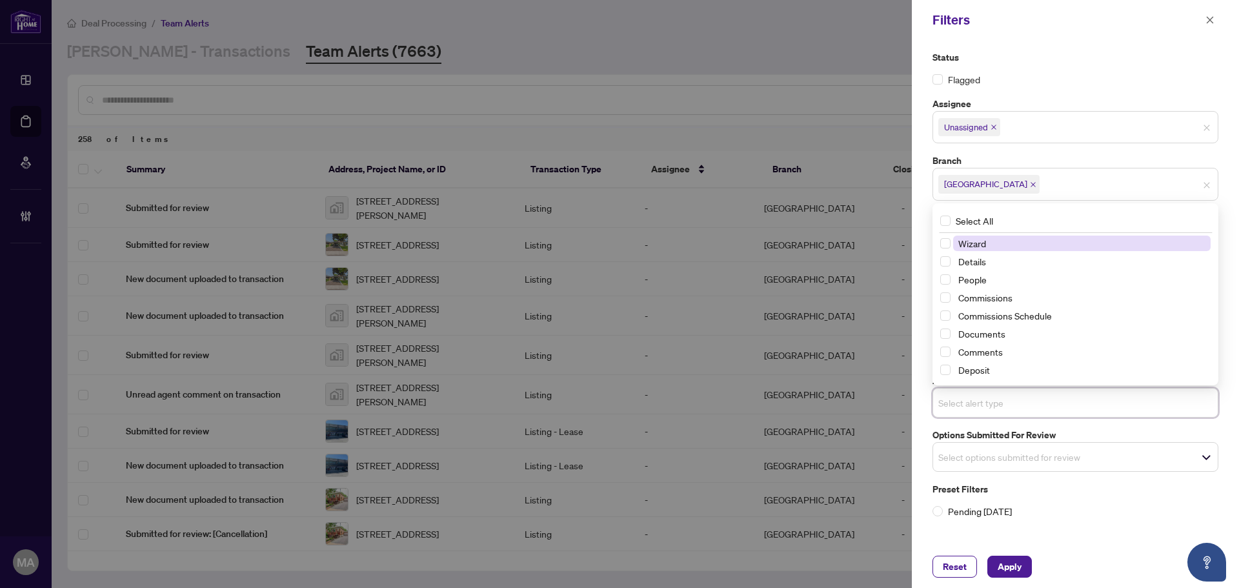
click at [971, 448] on span "Select options submitted for review" at bounding box center [1075, 457] width 285 height 18
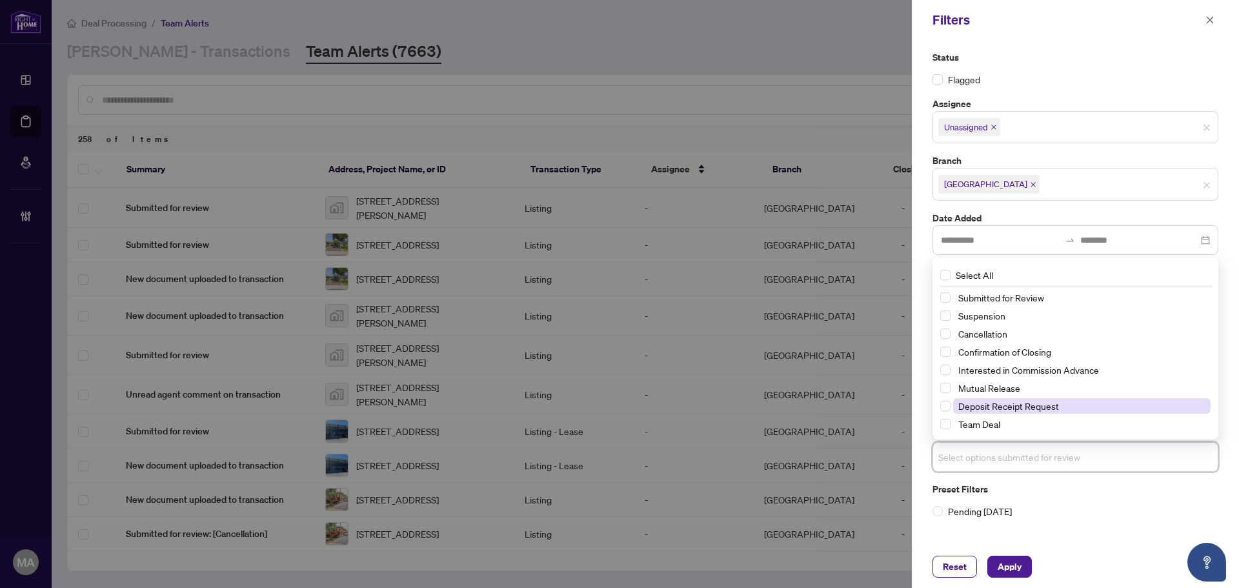
drag, startPoint x: 985, startPoint y: 393, endPoint x: 981, endPoint y: 409, distance: 17.4
click at [985, 393] on span "Mutual Release" at bounding box center [990, 388] width 62 height 12
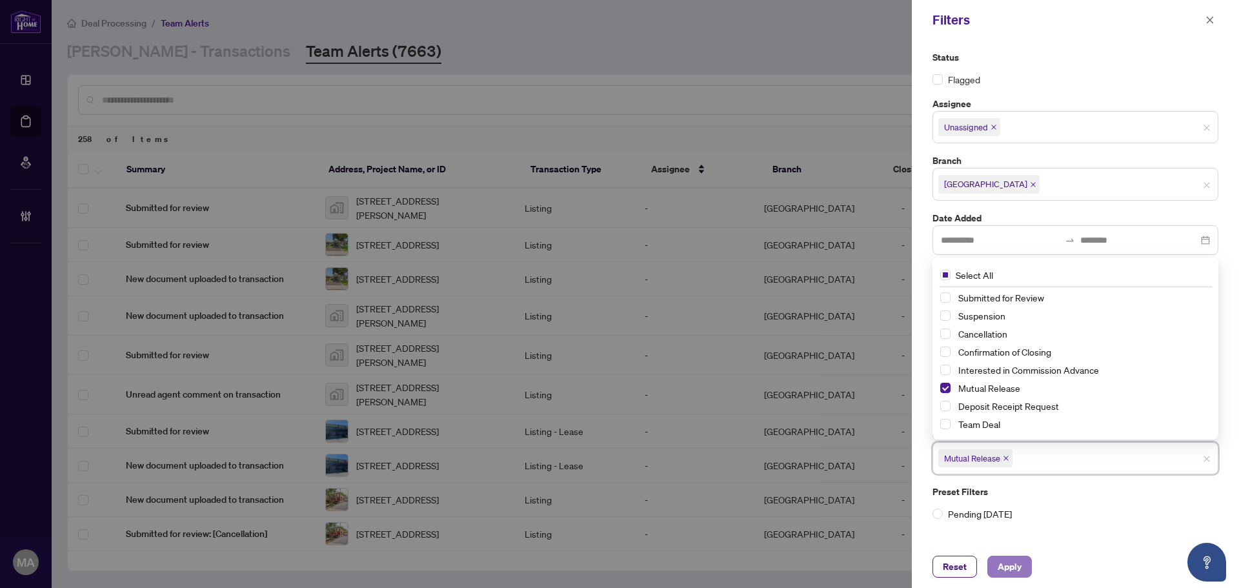
click at [1002, 565] on span "Apply" at bounding box center [1010, 566] width 24 height 21
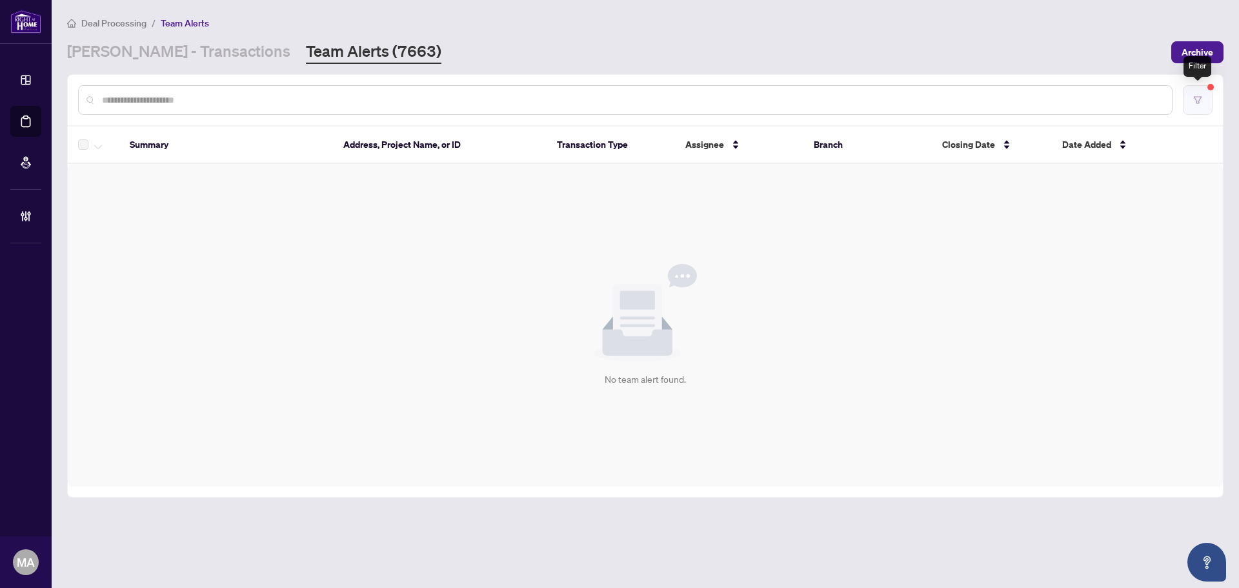
click at [1194, 92] on button "button" at bounding box center [1198, 100] width 30 height 30
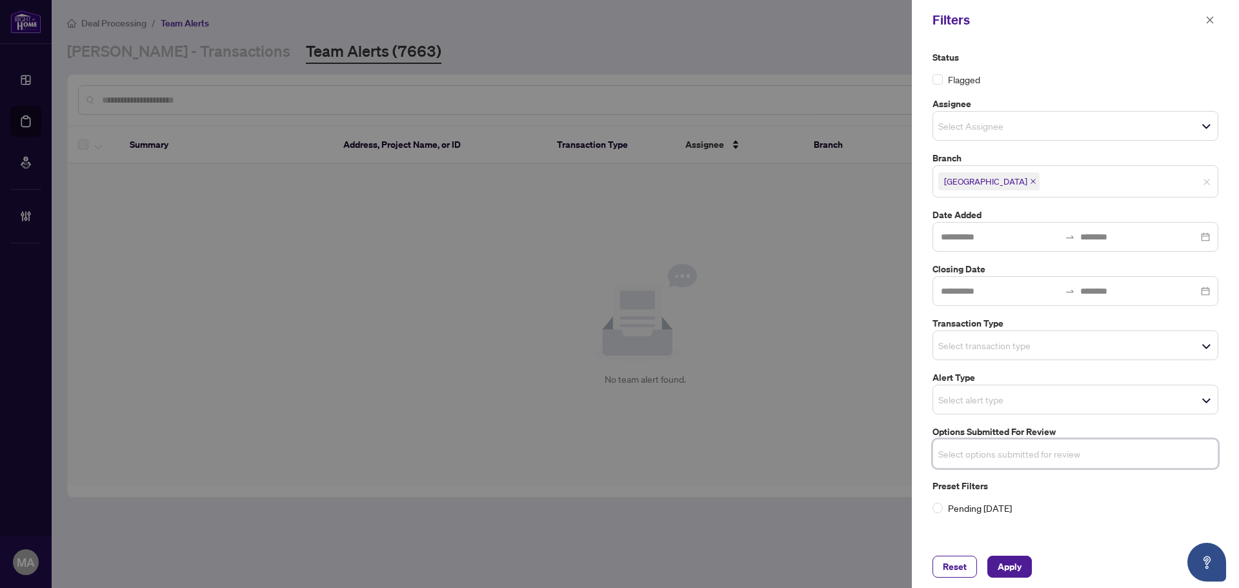
click at [1063, 336] on div "Select transaction type" at bounding box center [1076, 346] width 286 height 30
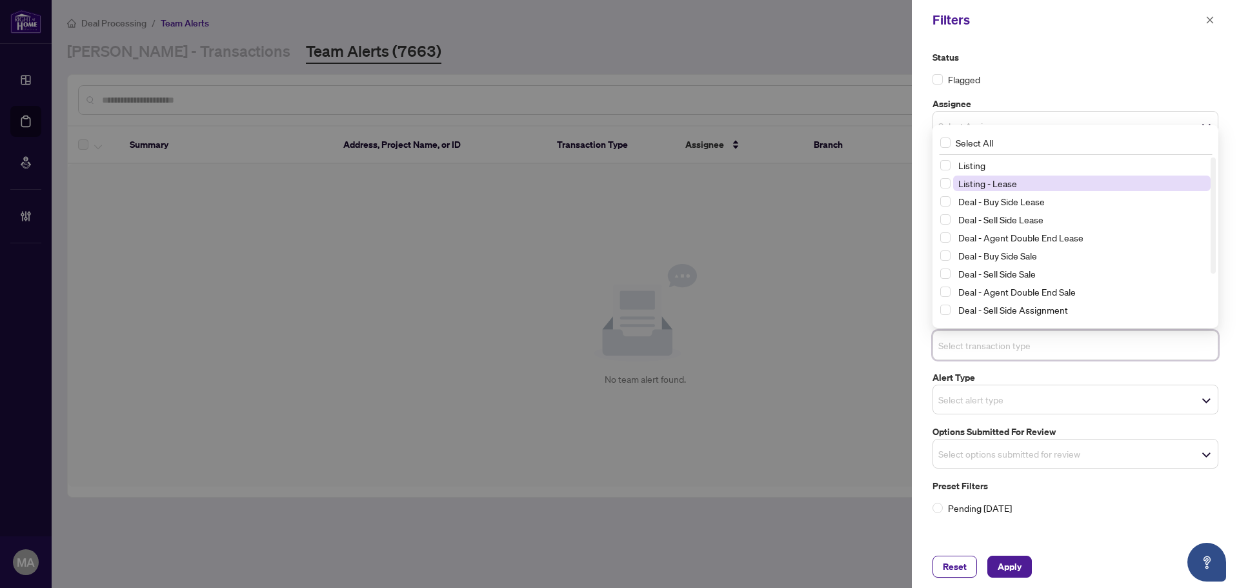
click at [1030, 181] on span "Listing - Lease" at bounding box center [1082, 183] width 258 height 15
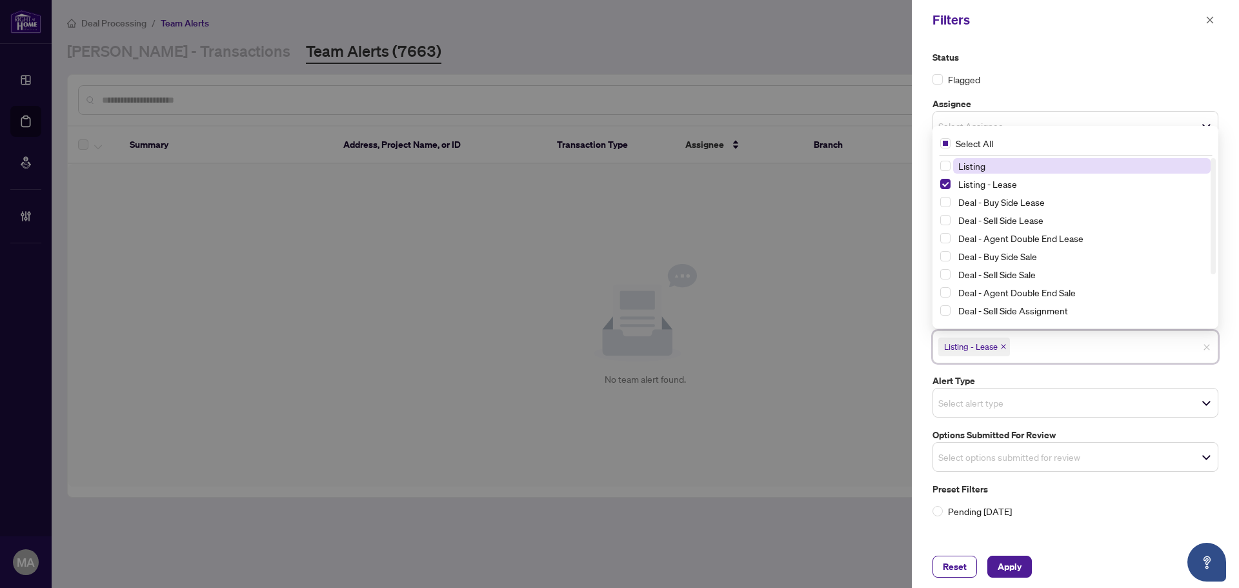
click at [974, 168] on span "Listing" at bounding box center [972, 166] width 27 height 12
click at [1005, 568] on span "Apply" at bounding box center [1010, 566] width 24 height 21
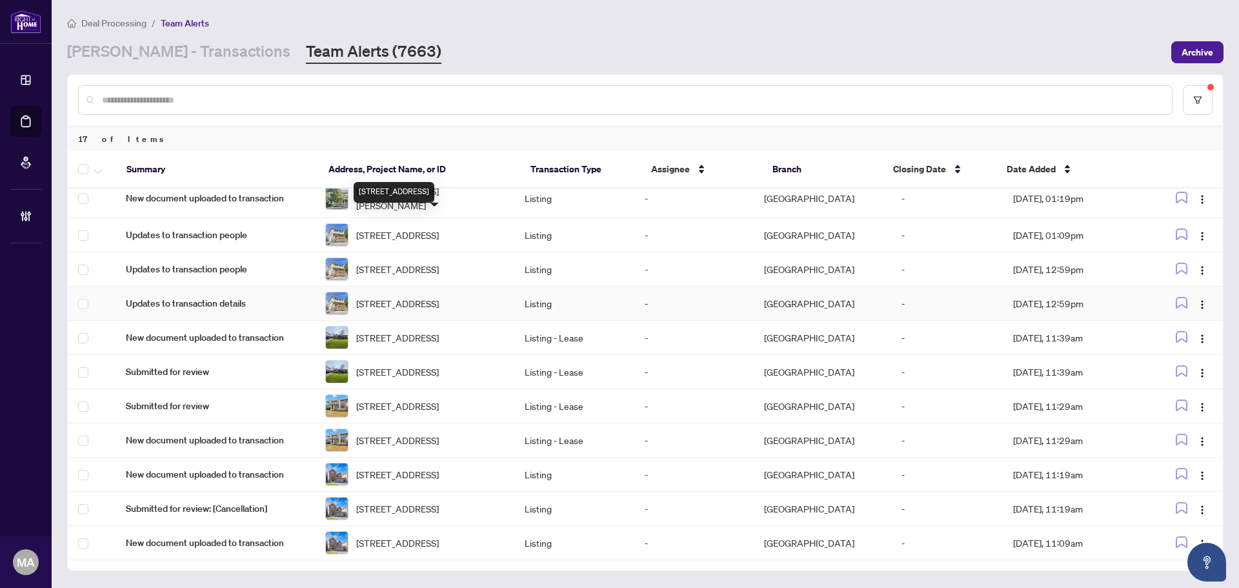
scroll to position [298, 0]
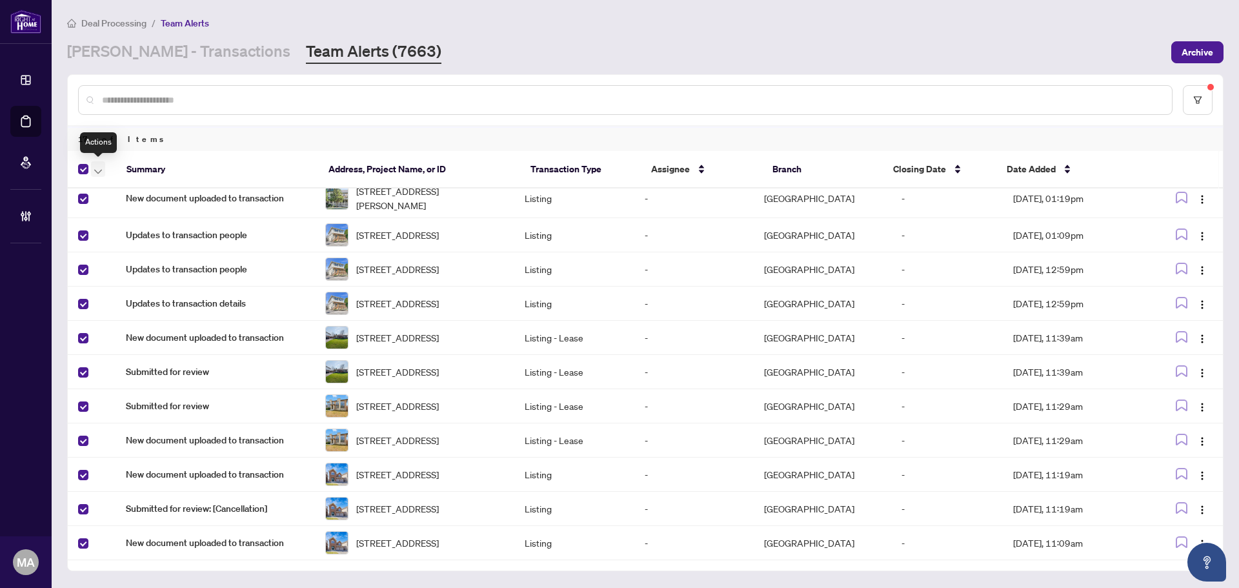
click at [101, 169] on icon "button" at bounding box center [98, 171] width 8 height 5
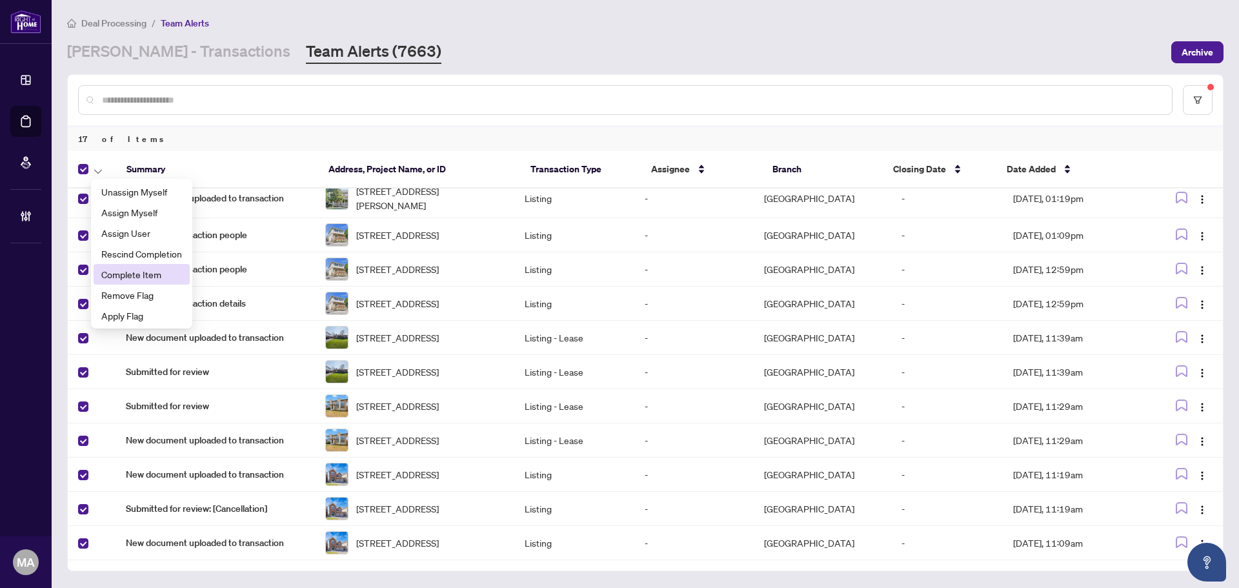
click at [159, 279] on span "Complete Item" at bounding box center [141, 274] width 81 height 14
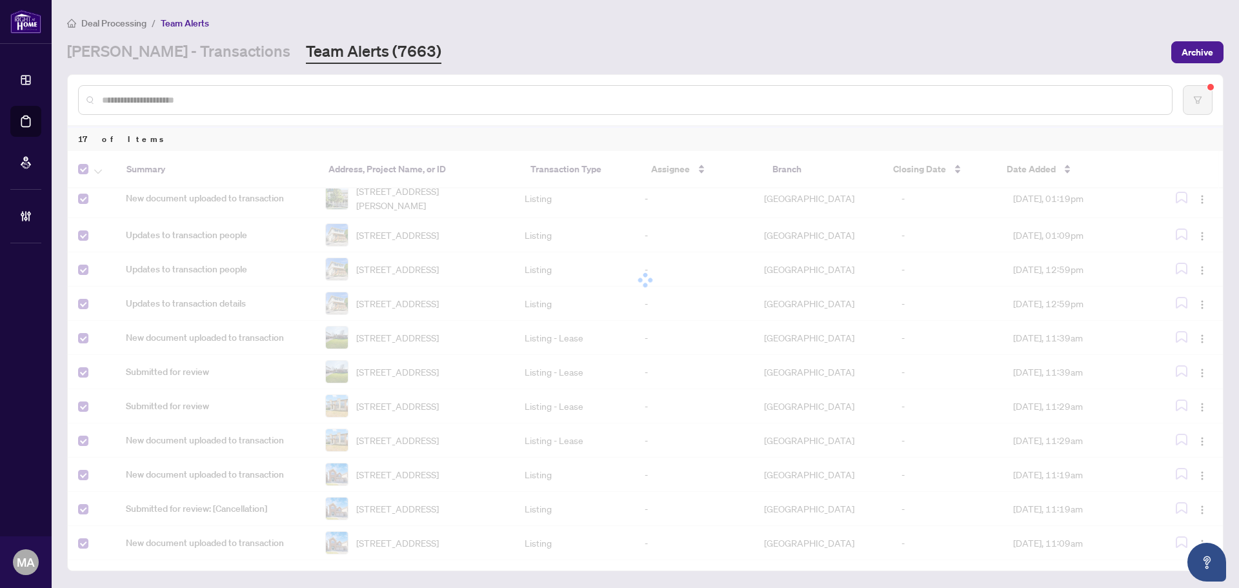
scroll to position [0, 0]
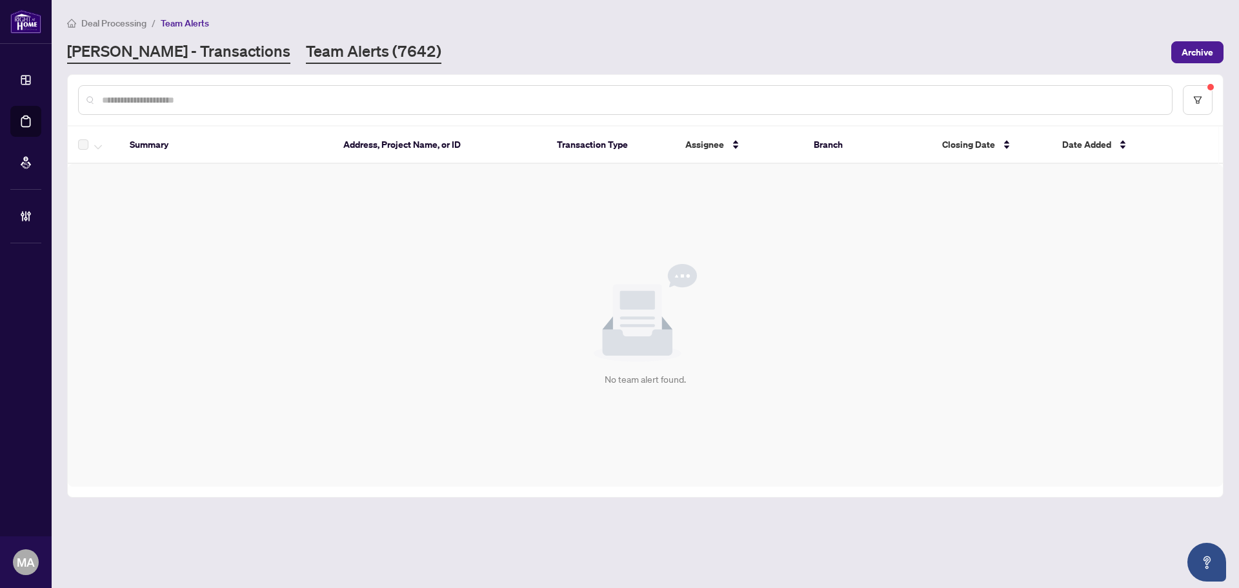
click at [169, 61] on link "RAHR - Transactions" at bounding box center [178, 52] width 223 height 23
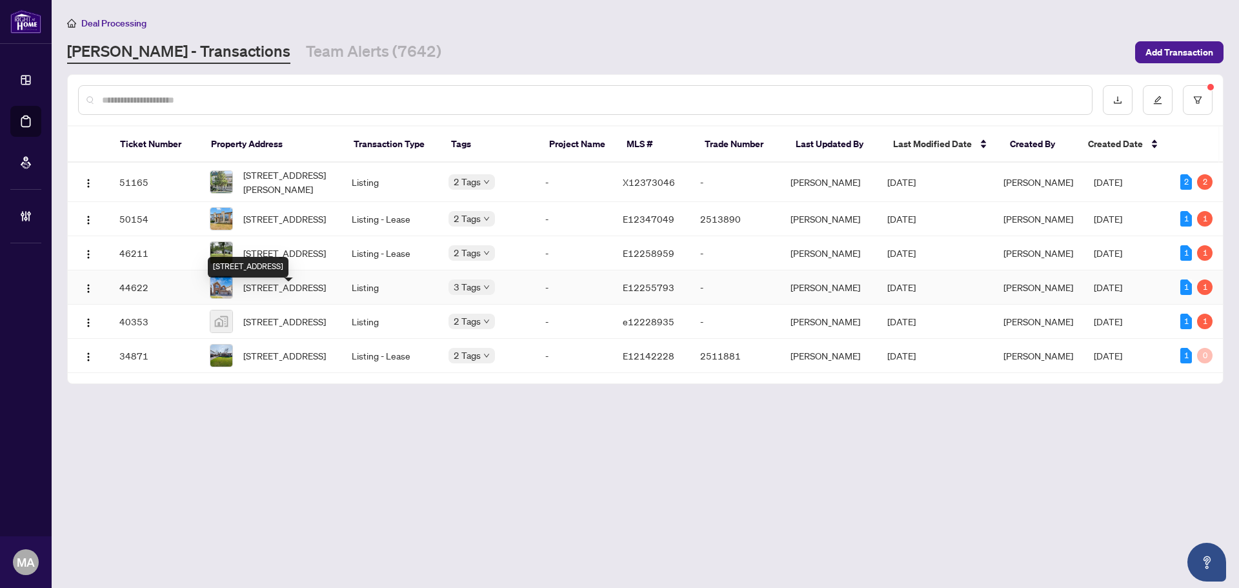
click at [292, 294] on span "1373 Woodstream Ave, Oshawa, Ontario L1K 0N6, Canada" at bounding box center [284, 287] width 83 height 14
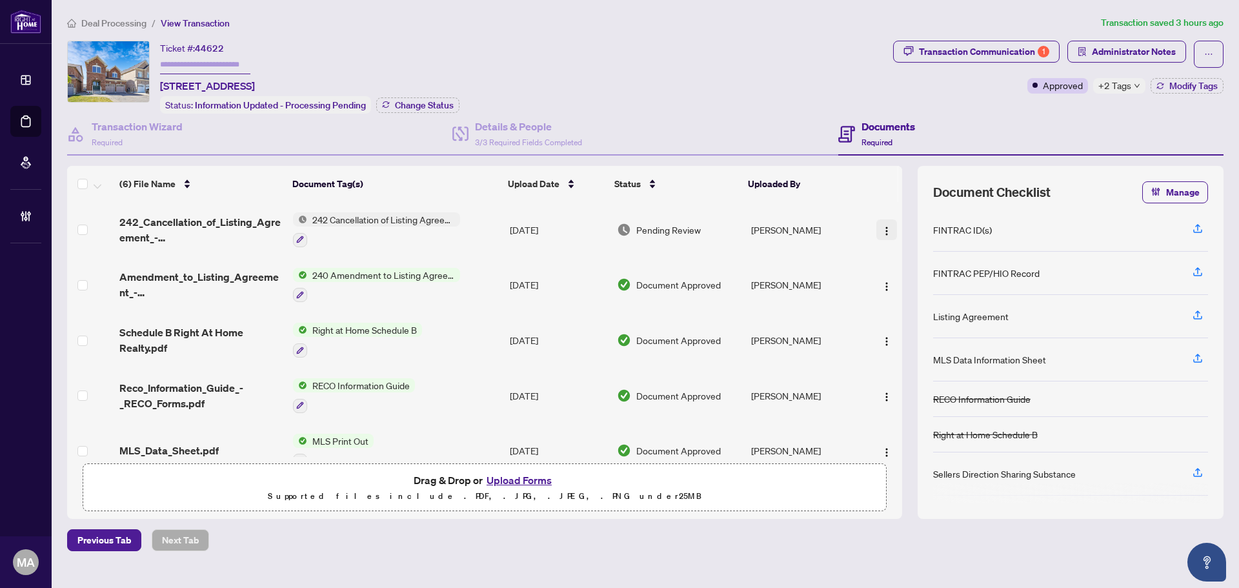
click at [881, 236] on button "button" at bounding box center [887, 229] width 21 height 21
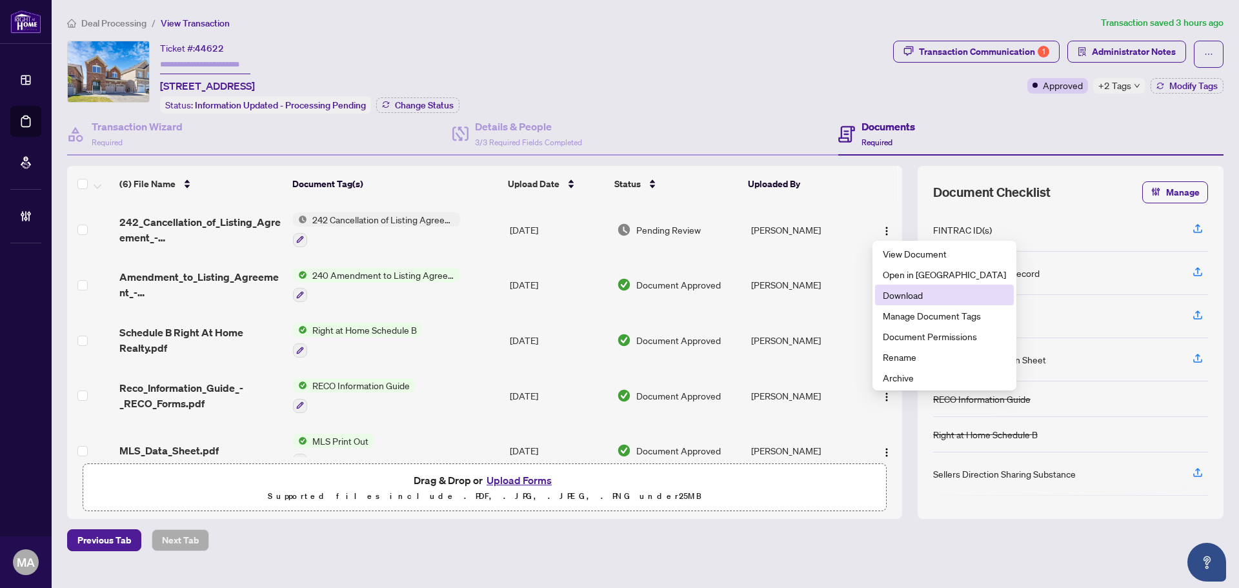
click at [934, 293] on span "Download" at bounding box center [944, 295] width 123 height 14
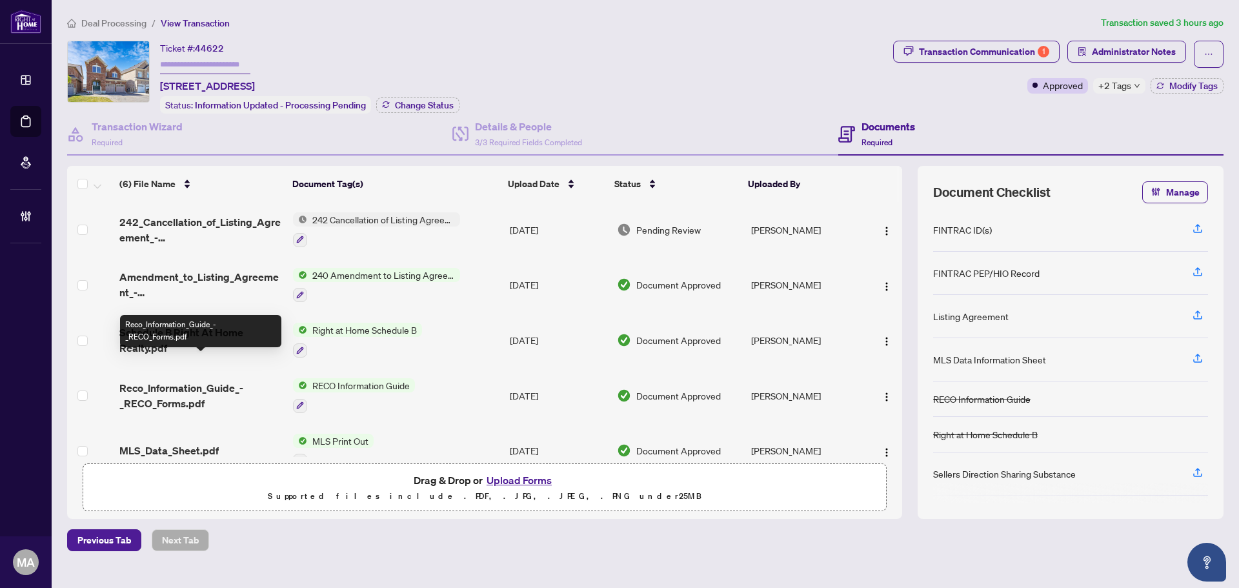
scroll to position [80, 0]
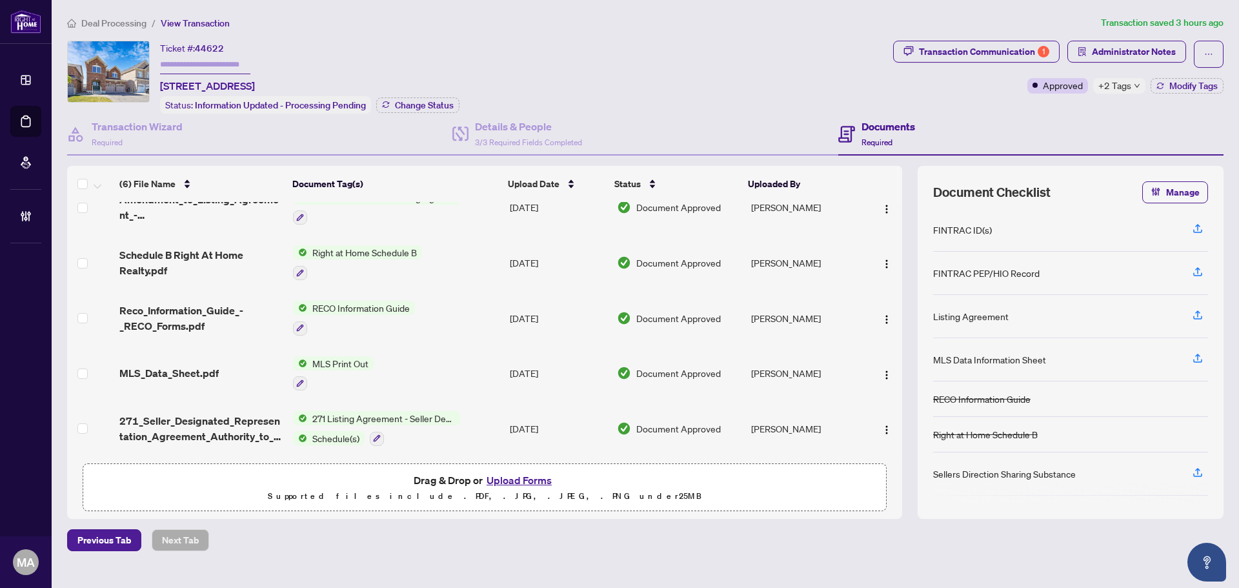
click at [226, 421] on span "271_Seller_Designated_Representation_Agreement_Authority_to_Offer_for_Sale_-_Pr…" at bounding box center [200, 428] width 163 height 31
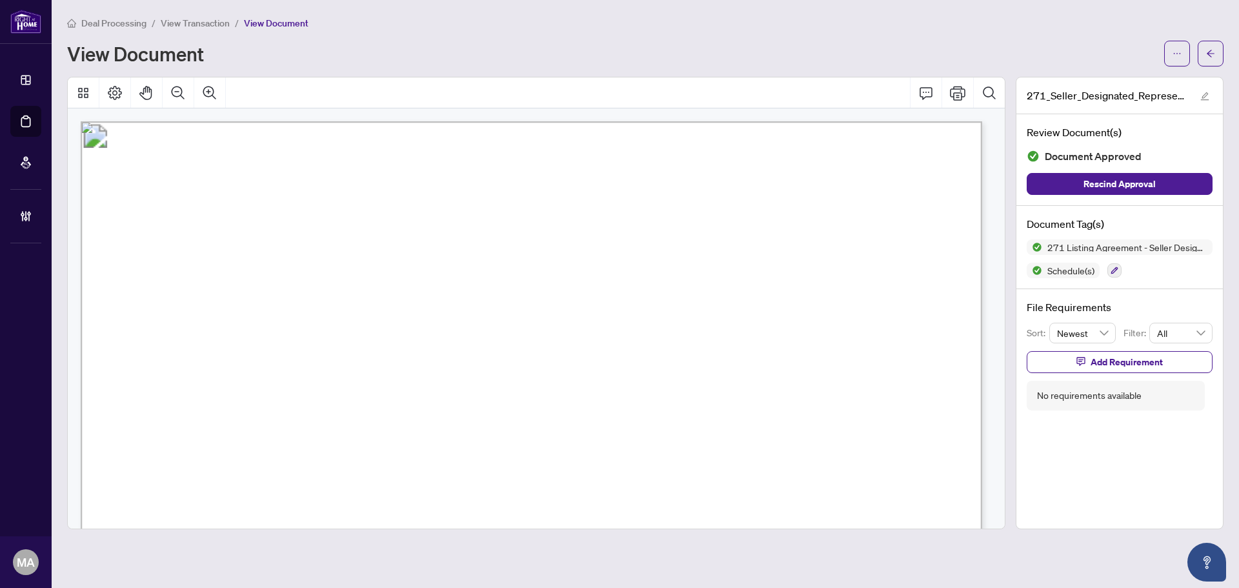
scroll to position [323, 0]
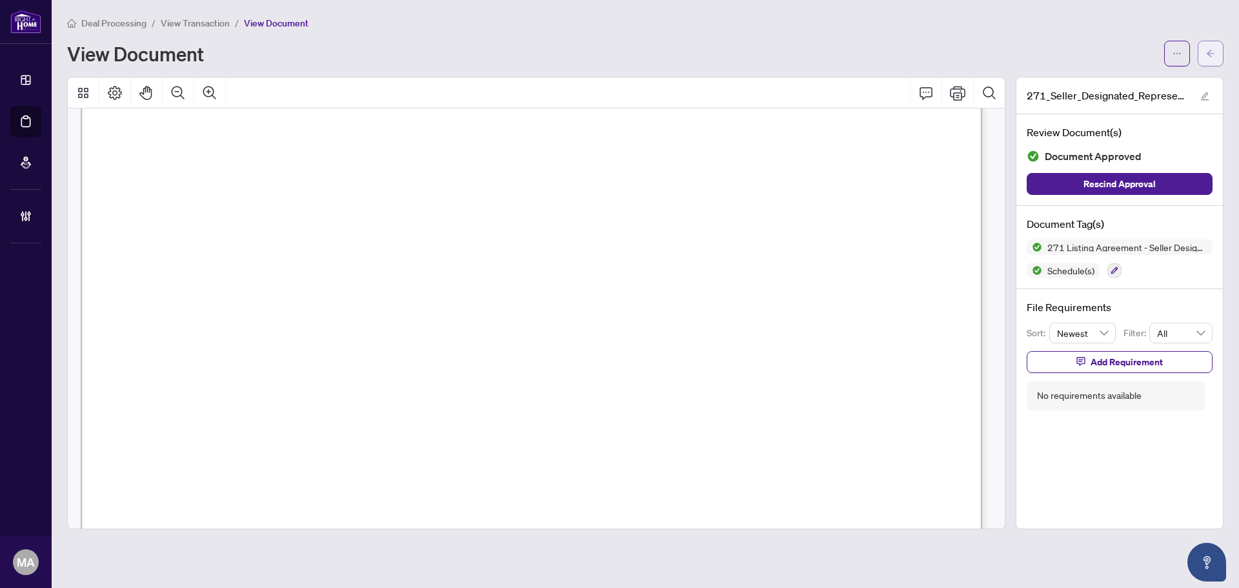
click at [1208, 63] on span "button" at bounding box center [1211, 53] width 9 height 21
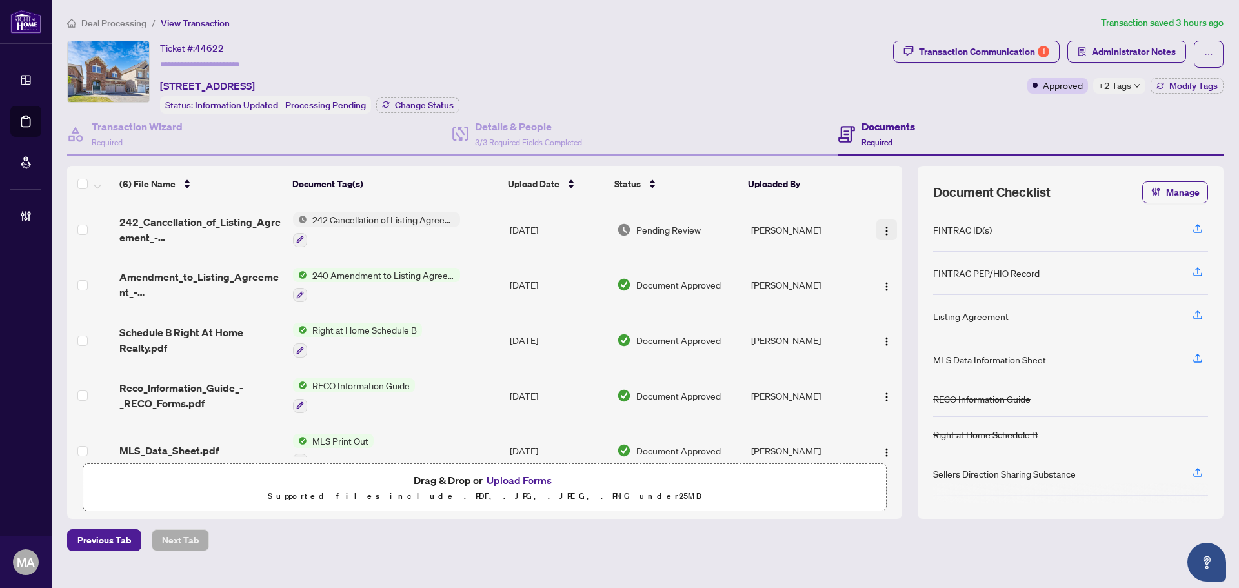
click at [890, 231] on button "button" at bounding box center [887, 229] width 21 height 21
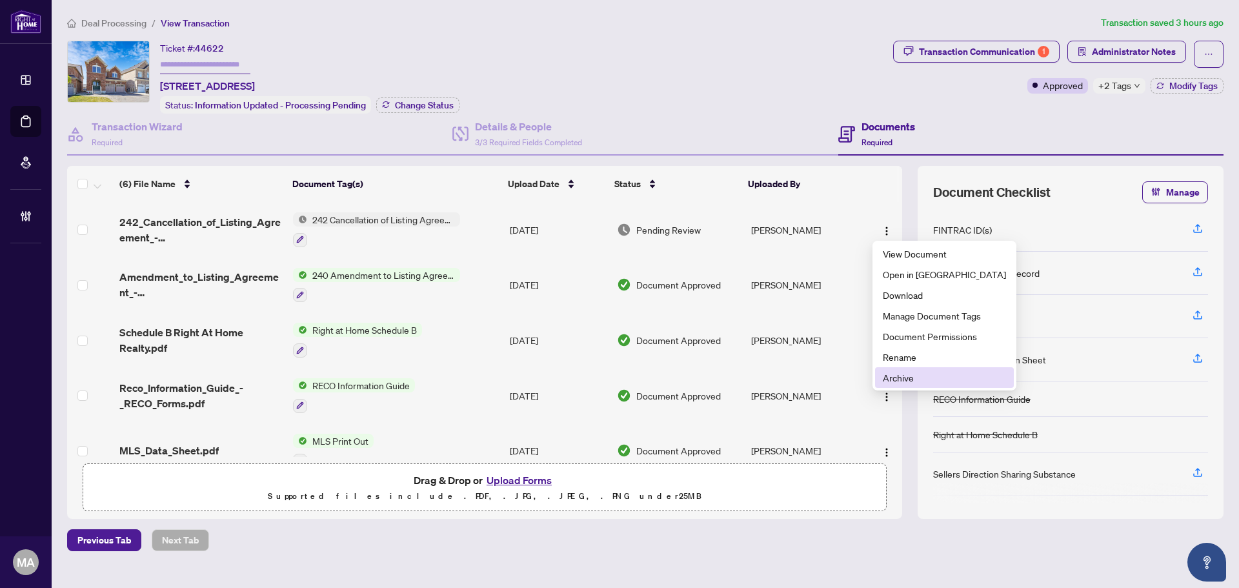
click at [883, 371] on span "Archive" at bounding box center [944, 378] width 123 height 14
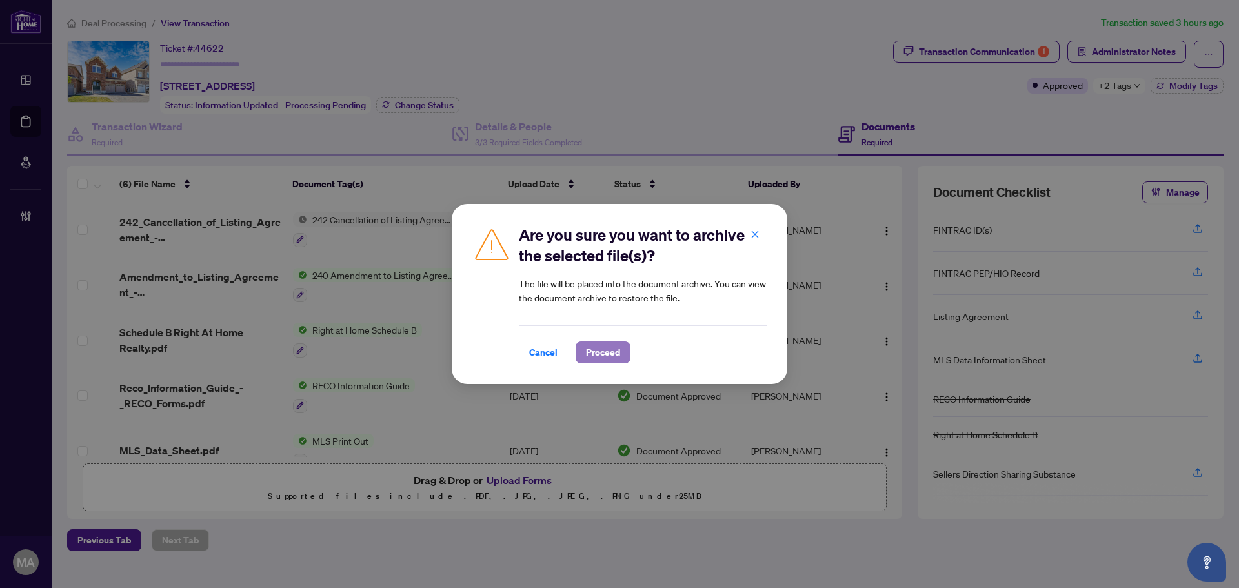
click at [612, 355] on span "Proceed" at bounding box center [603, 352] width 34 height 21
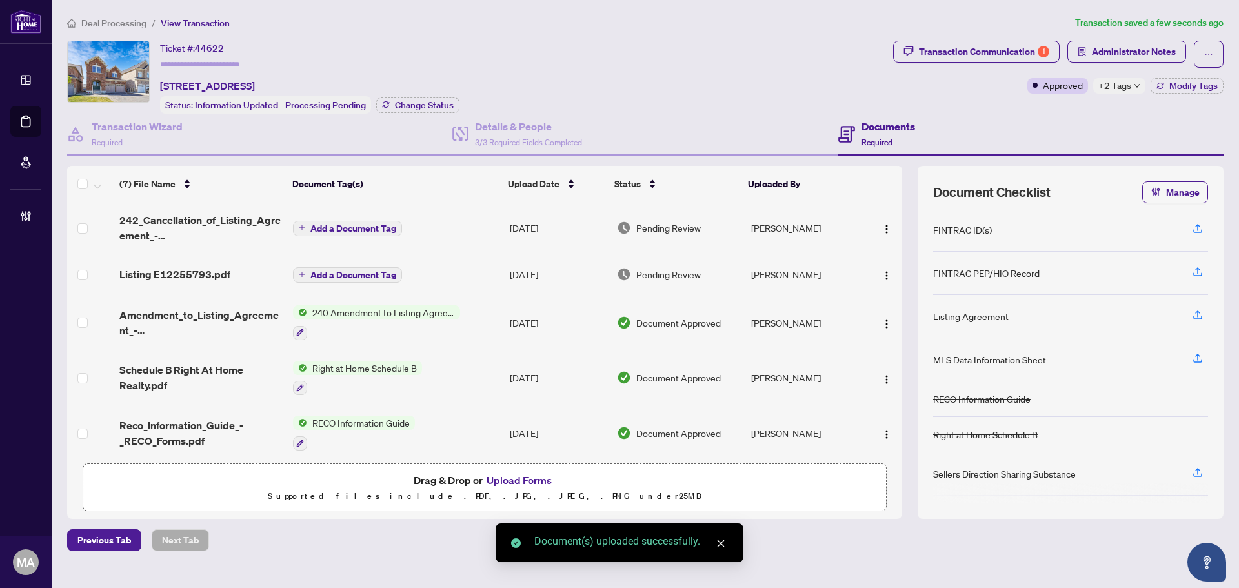
click at [221, 269] on span "Listing E12255793.pdf" at bounding box center [174, 274] width 111 height 15
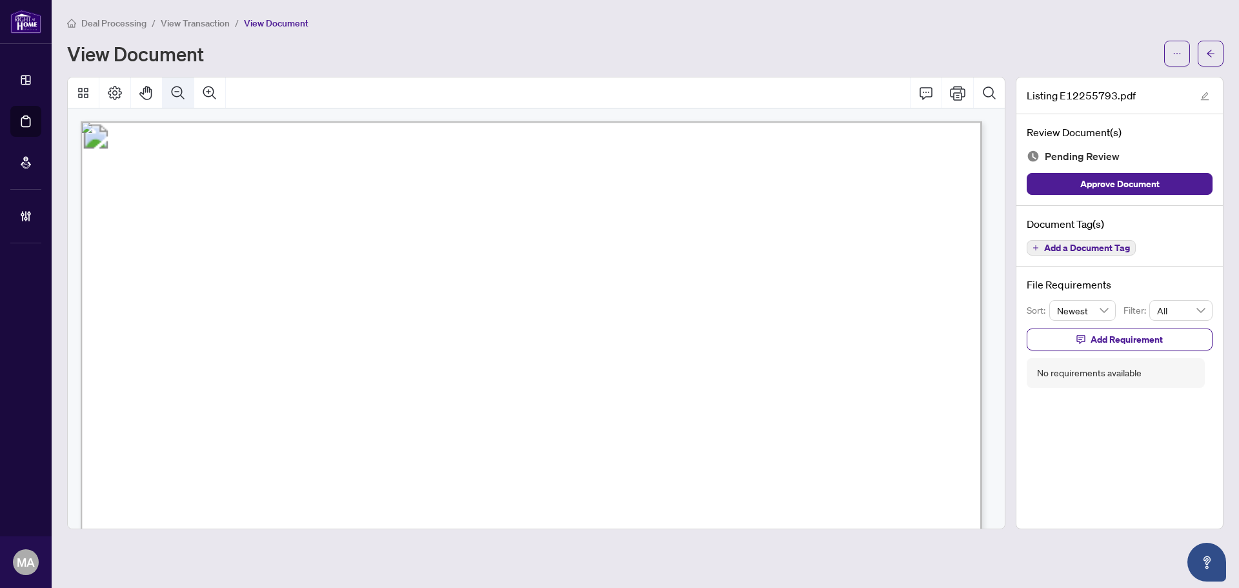
click at [175, 88] on icon "Zoom Out" at bounding box center [177, 92] width 15 height 15
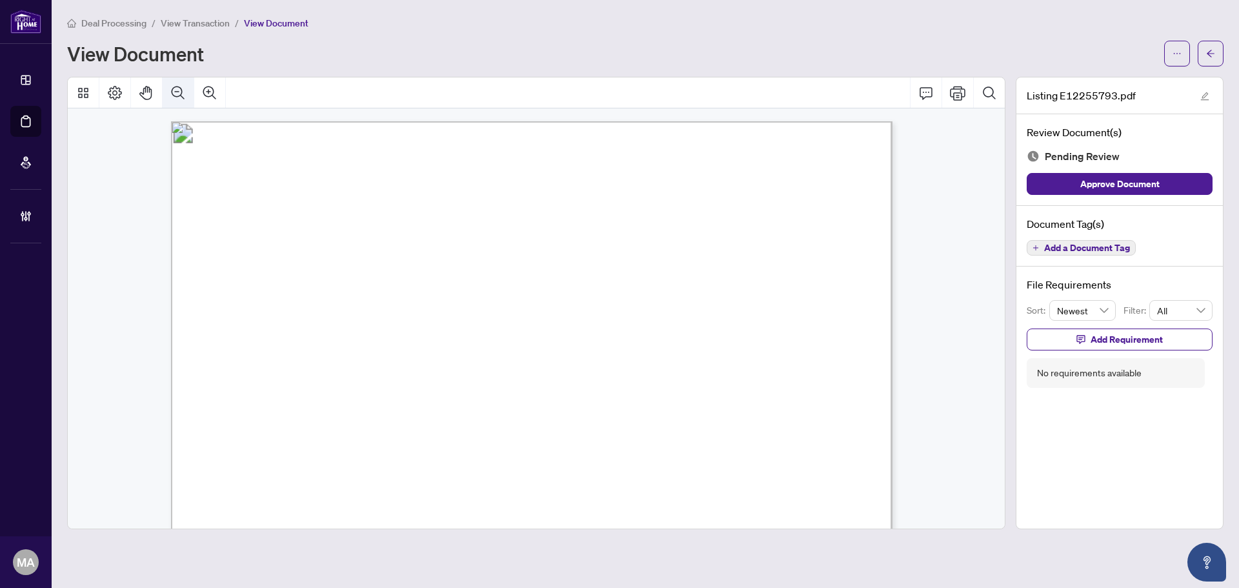
click at [175, 88] on icon "Zoom Out" at bounding box center [177, 92] width 15 height 15
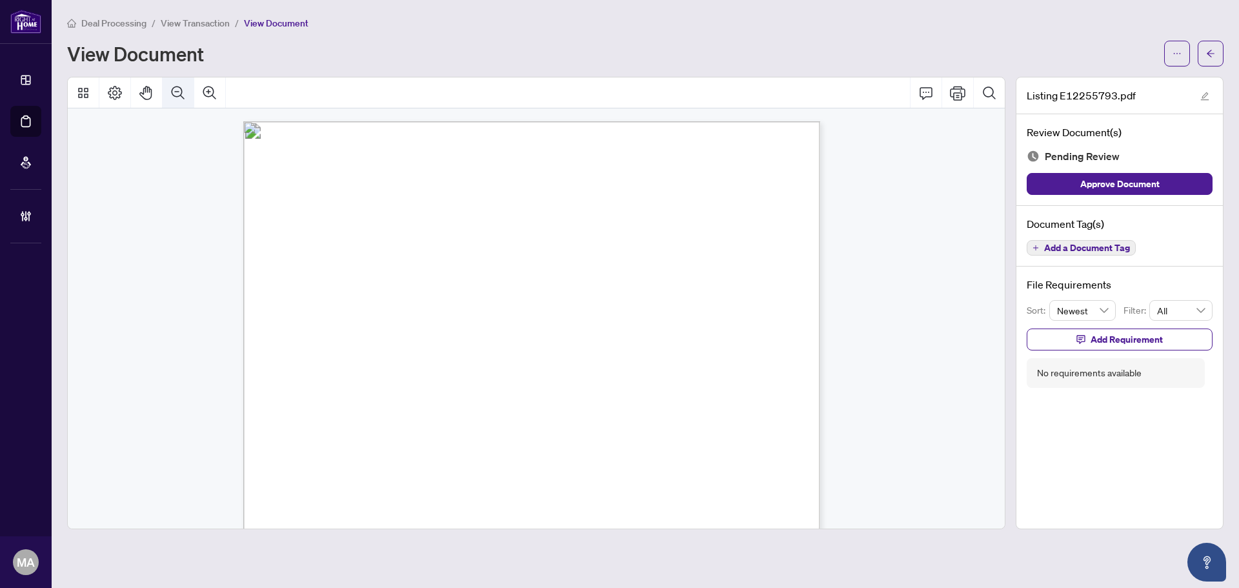
click at [175, 88] on icon "Zoom Out" at bounding box center [177, 92] width 15 height 15
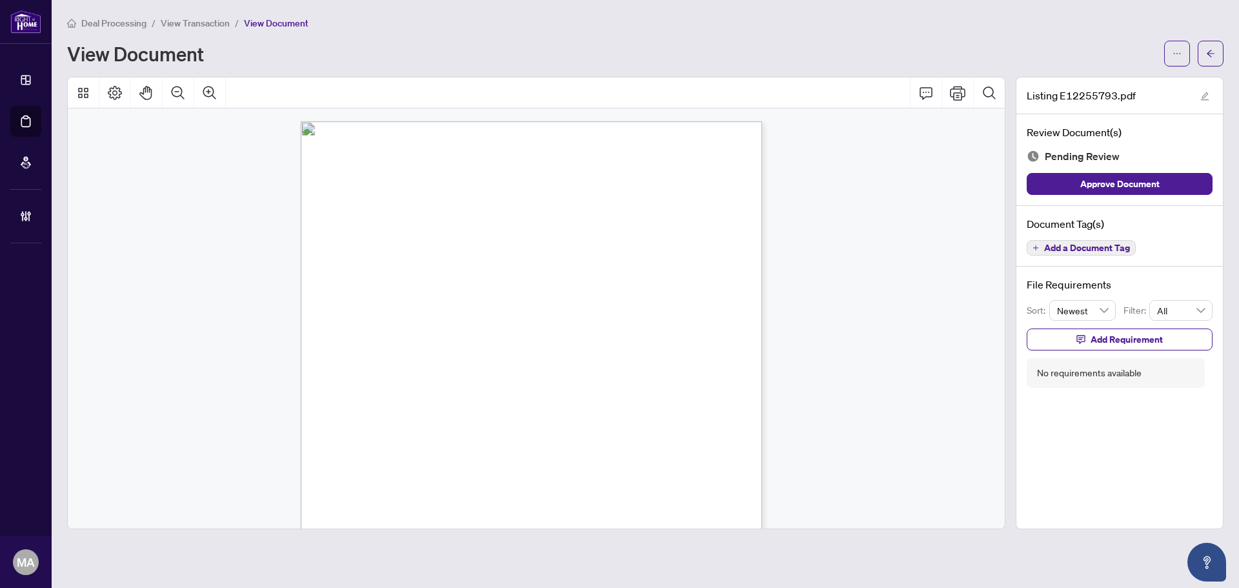
click at [1083, 247] on span "Add a Document Tag" at bounding box center [1088, 247] width 86 height 9
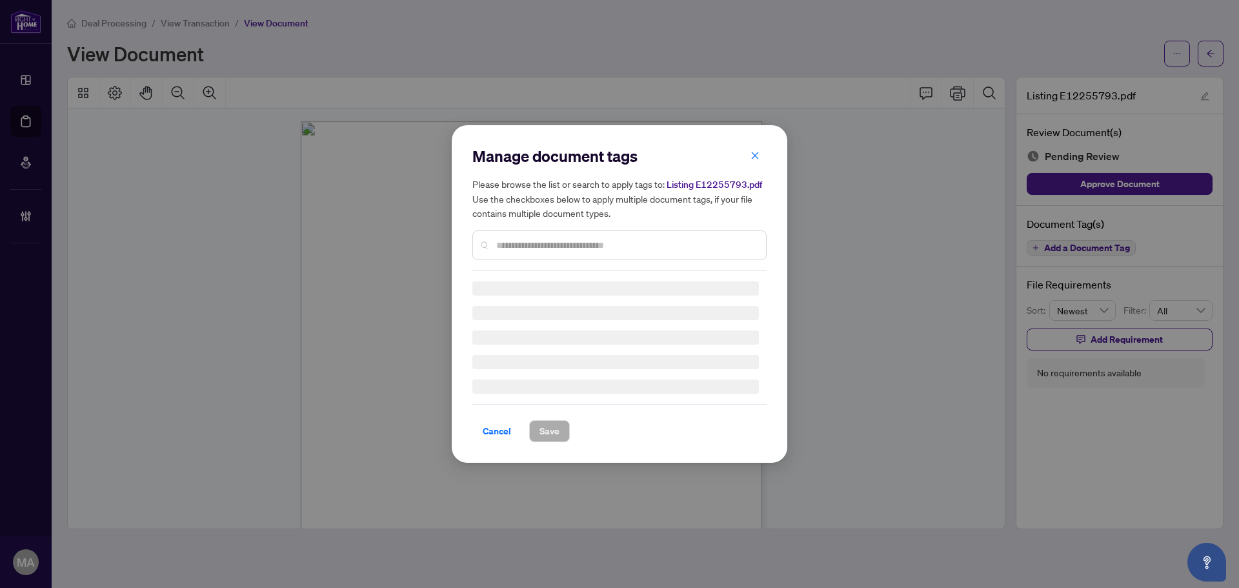
click at [635, 247] on div "Manage document tags Please browse the list or search to apply tags to: Listing…" at bounding box center [620, 294] width 294 height 296
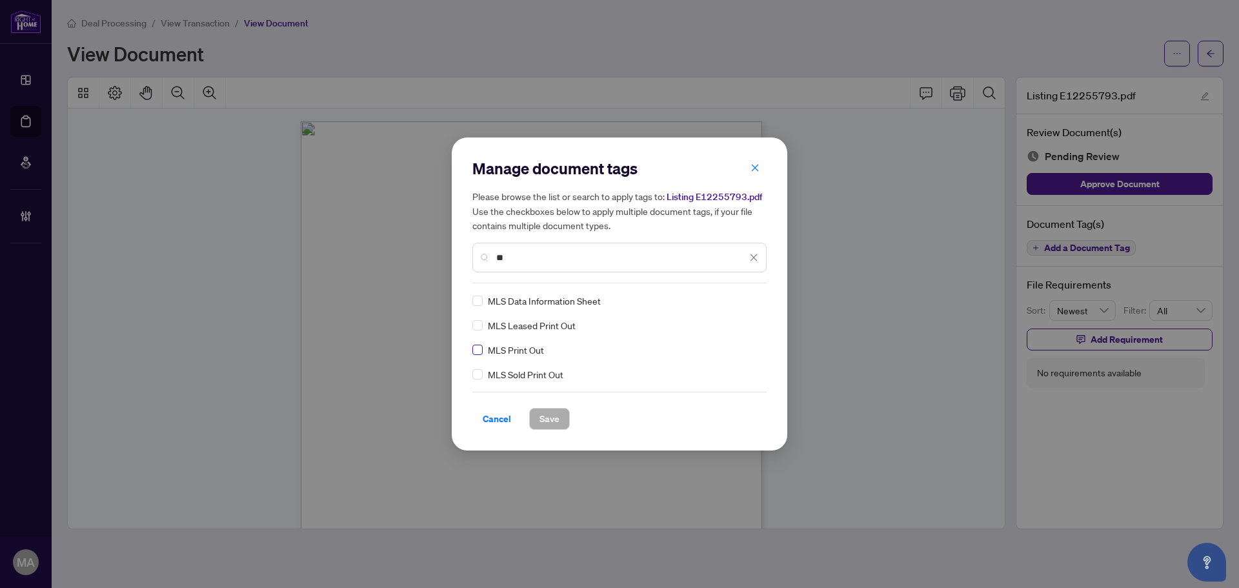
type input "**"
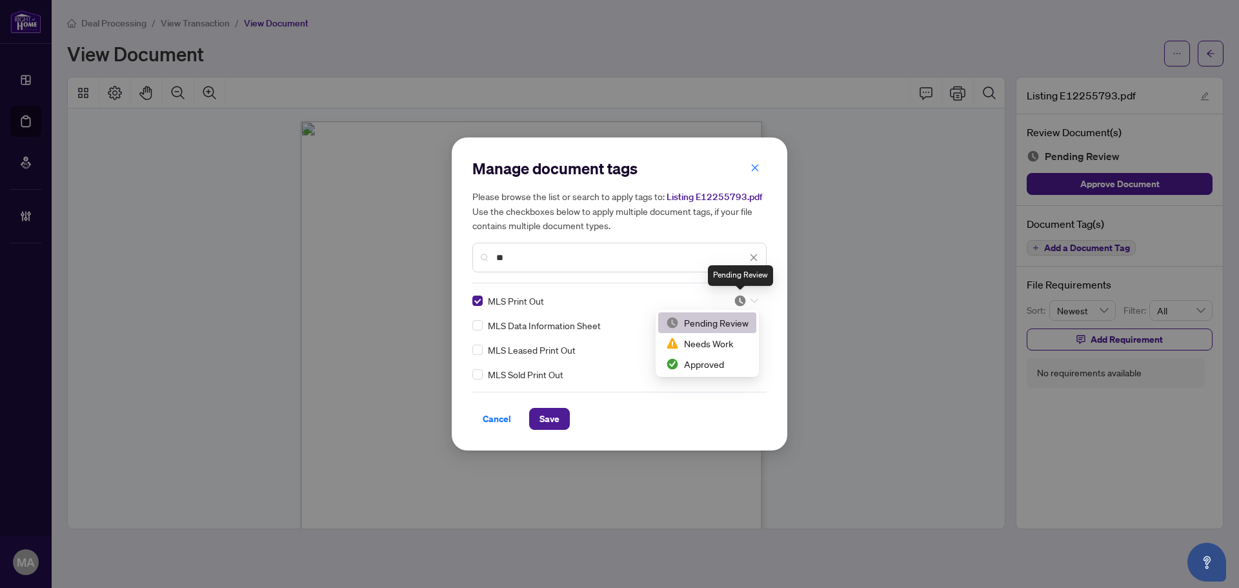
click at [741, 304] on img at bounding box center [740, 300] width 13 height 13
click at [708, 360] on div "Approved" at bounding box center [707, 364] width 83 height 14
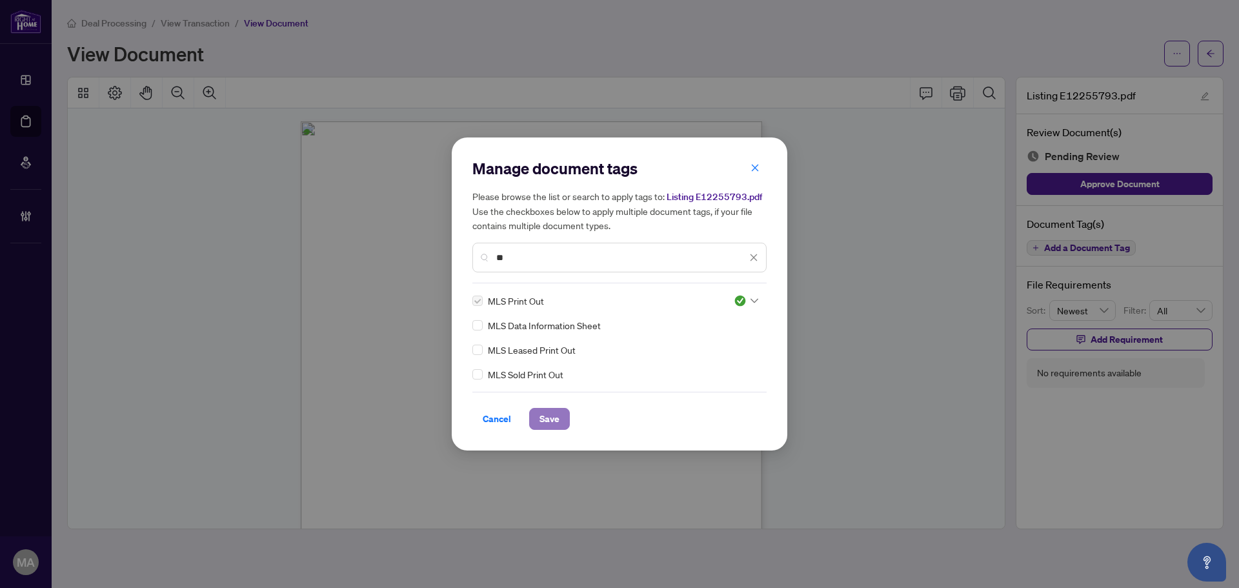
click at [558, 419] on span "Save" at bounding box center [550, 419] width 20 height 21
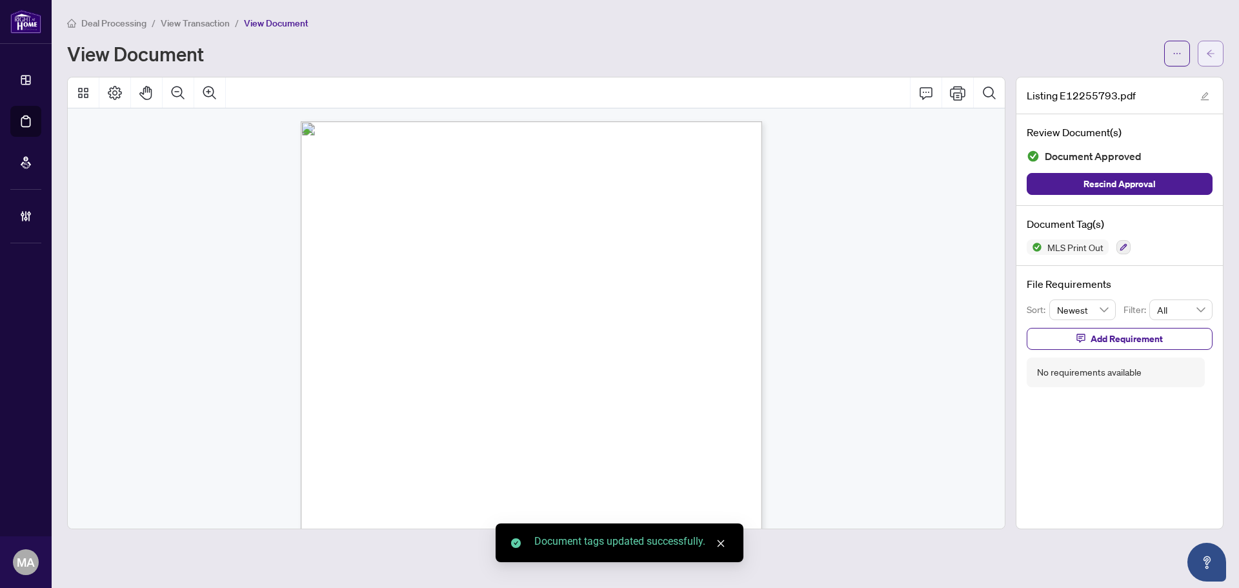
click at [1211, 59] on span "button" at bounding box center [1211, 53] width 9 height 21
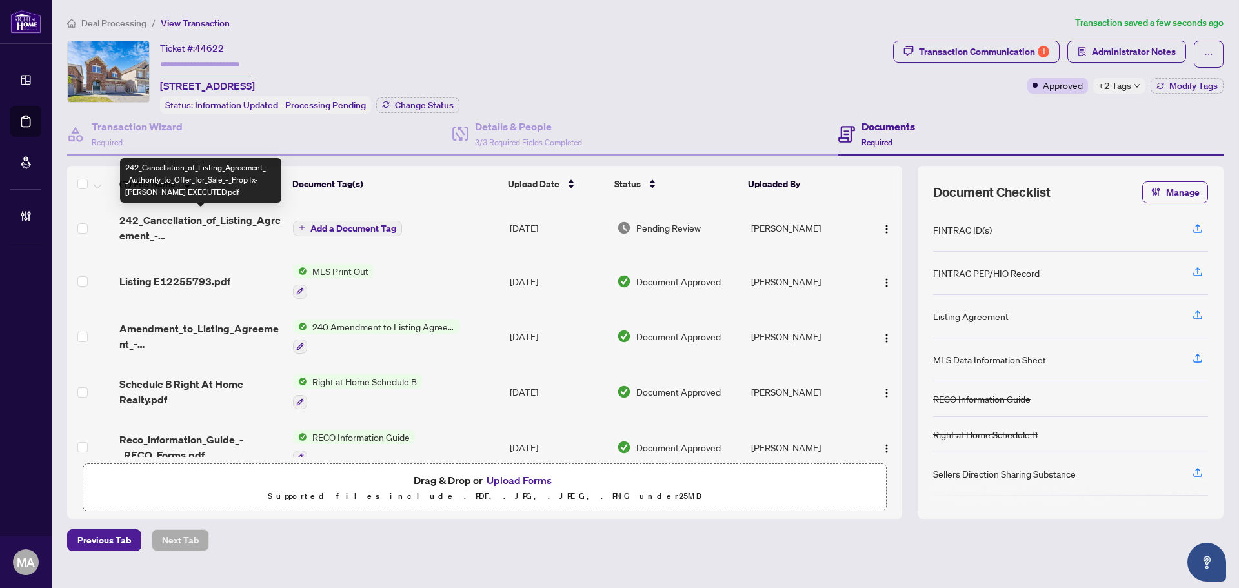
click at [212, 223] on span "242_Cancellation_of_Listing_Agreement_-_Authority_to_Offer_for_Sale_-_PropTx-OR…" at bounding box center [200, 227] width 163 height 31
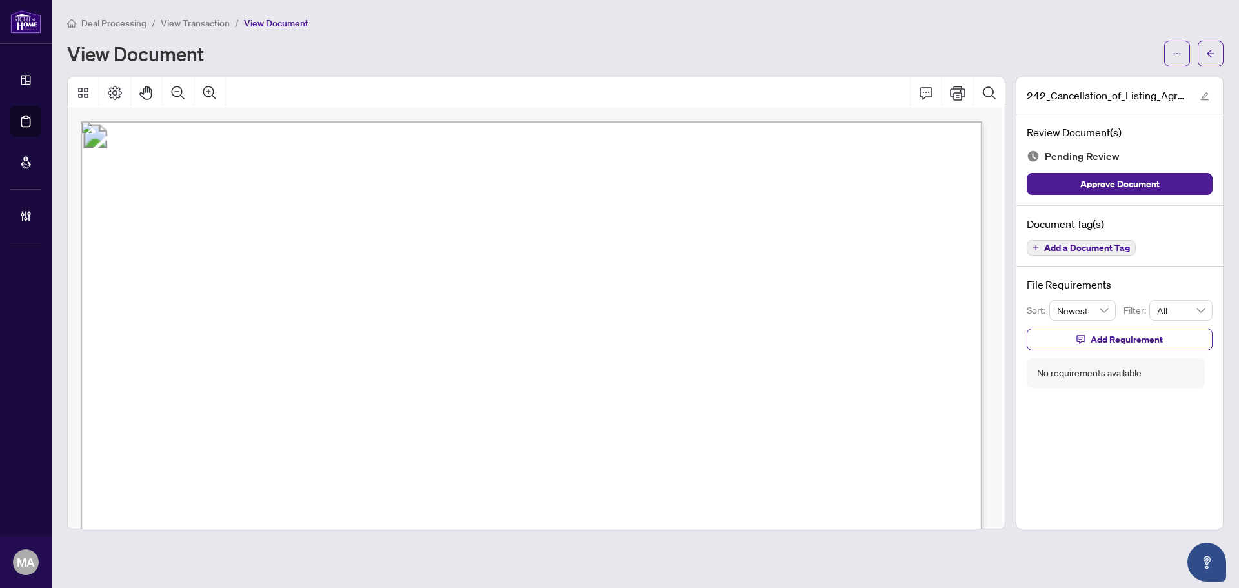
click at [1041, 243] on button "Add a Document Tag" at bounding box center [1081, 247] width 109 height 15
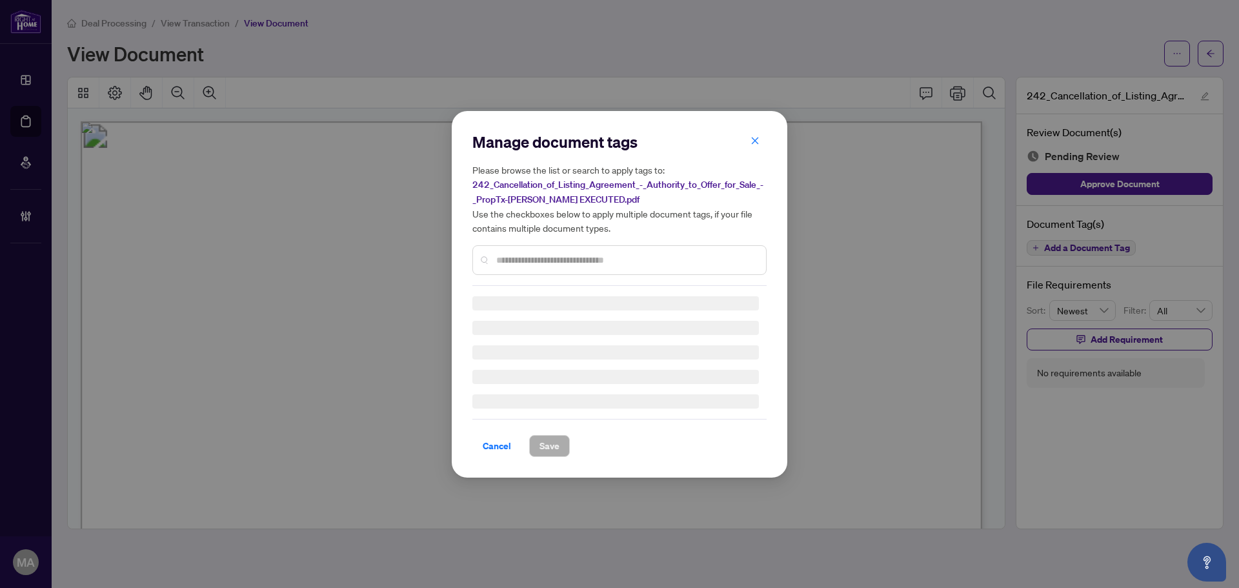
click at [555, 257] on input "text" at bounding box center [626, 260] width 260 height 14
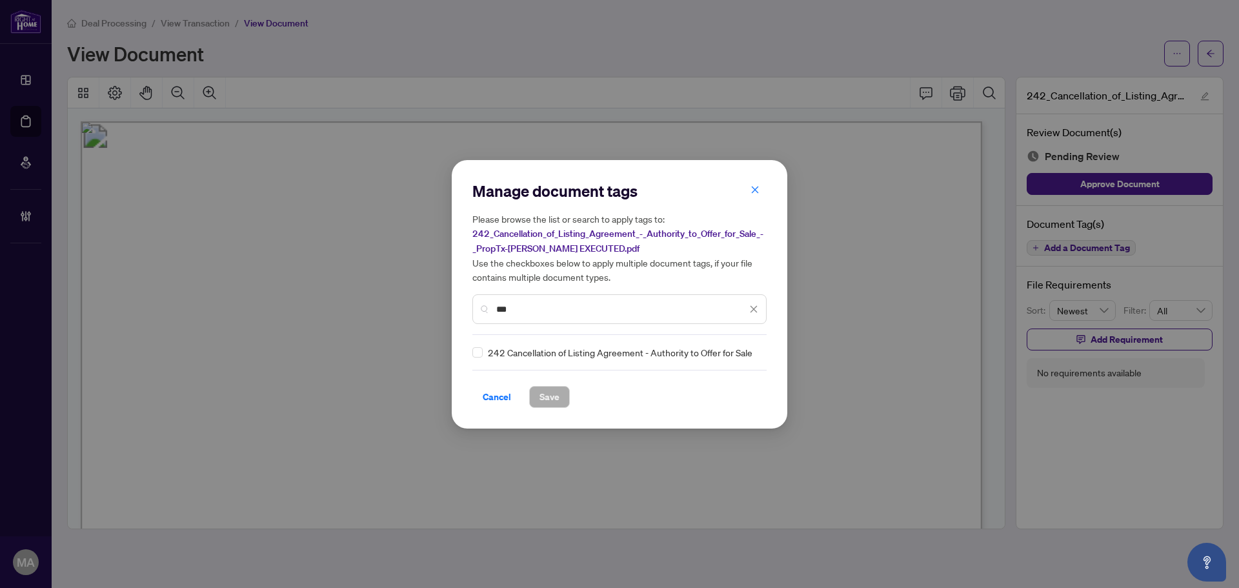
type input "***"
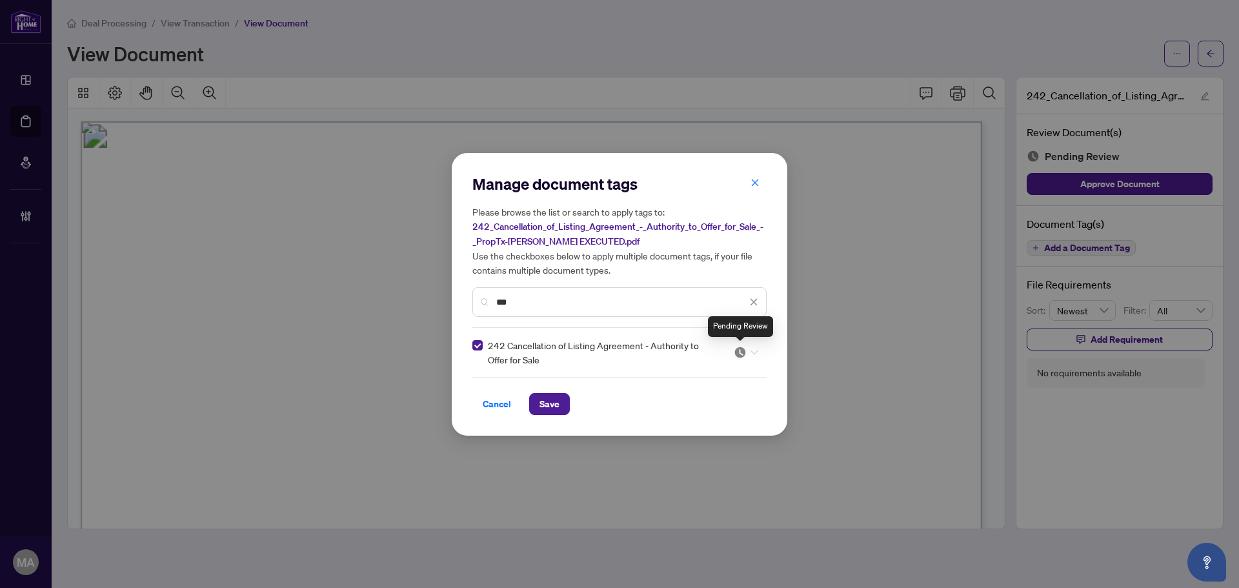
click at [742, 353] on img at bounding box center [740, 352] width 13 height 13
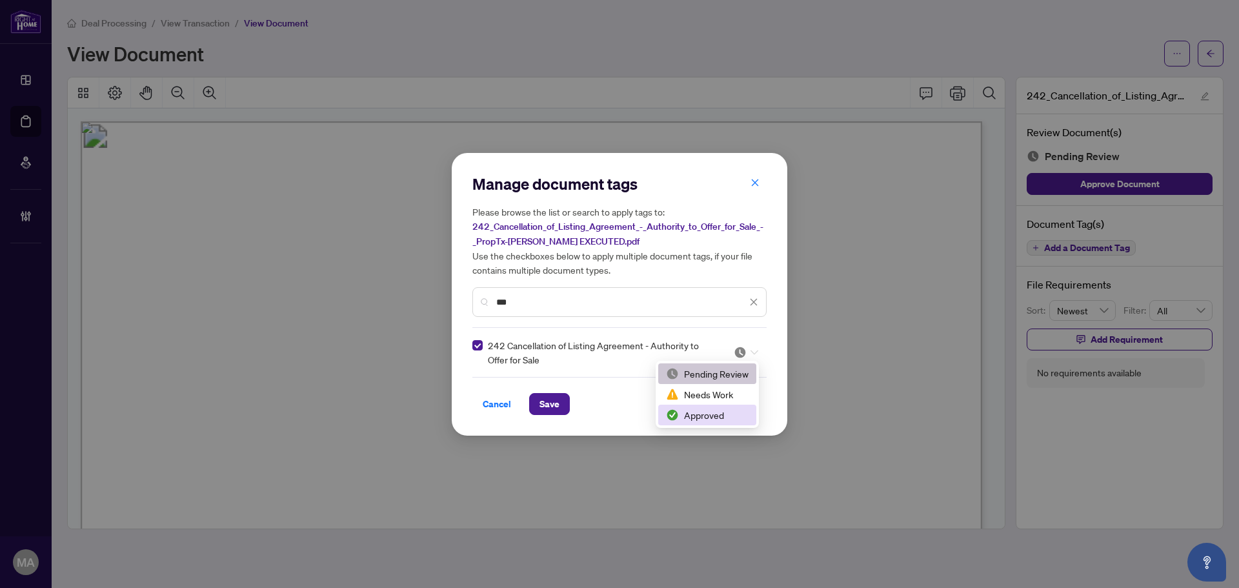
click at [697, 418] on div "Approved" at bounding box center [707, 415] width 83 height 14
click at [556, 407] on span "Save" at bounding box center [550, 404] width 20 height 21
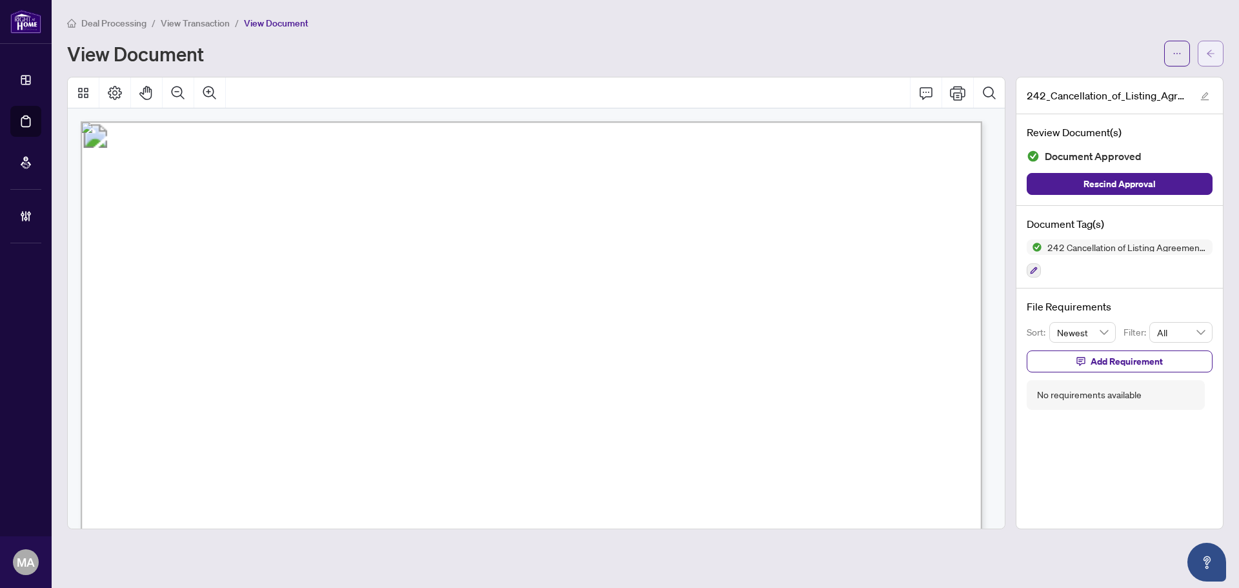
click at [1218, 50] on button "button" at bounding box center [1211, 54] width 26 height 26
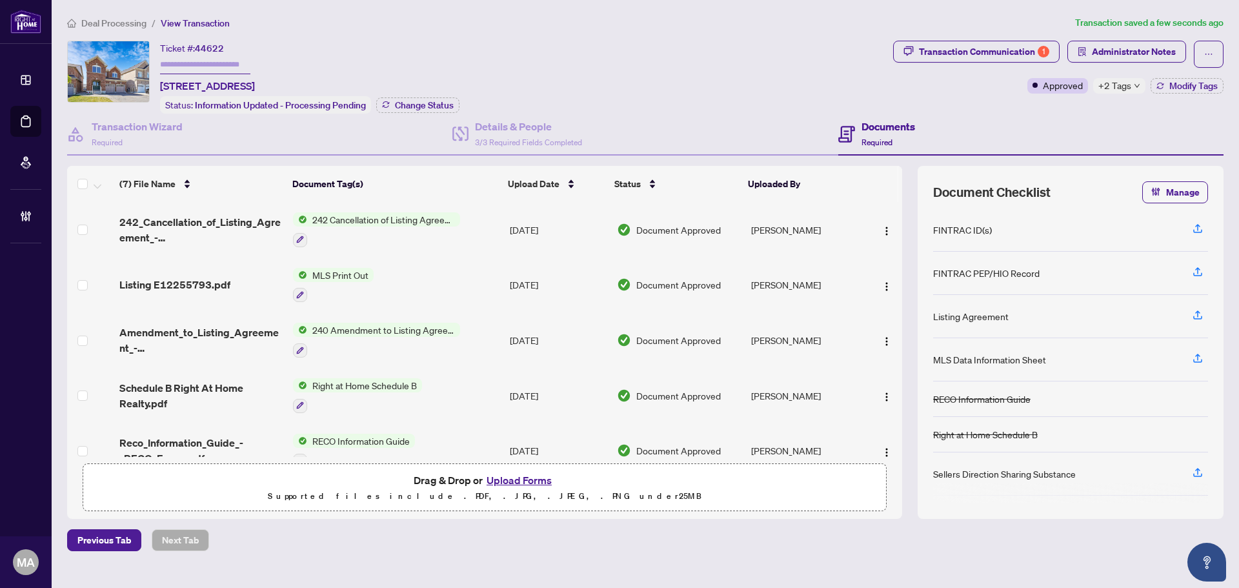
drag, startPoint x: 881, startPoint y: 234, endPoint x: 884, endPoint y: 243, distance: 10.2
click at [882, 232] on img "button" at bounding box center [887, 231] width 10 height 10
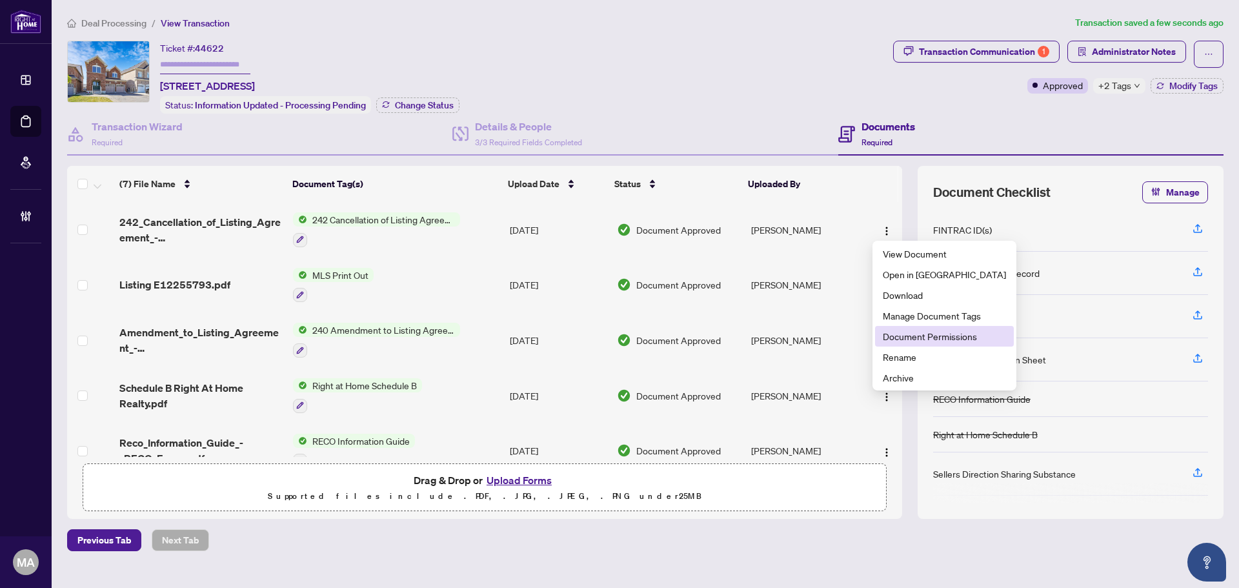
click at [943, 345] on li "Document Permissions" at bounding box center [944, 336] width 139 height 21
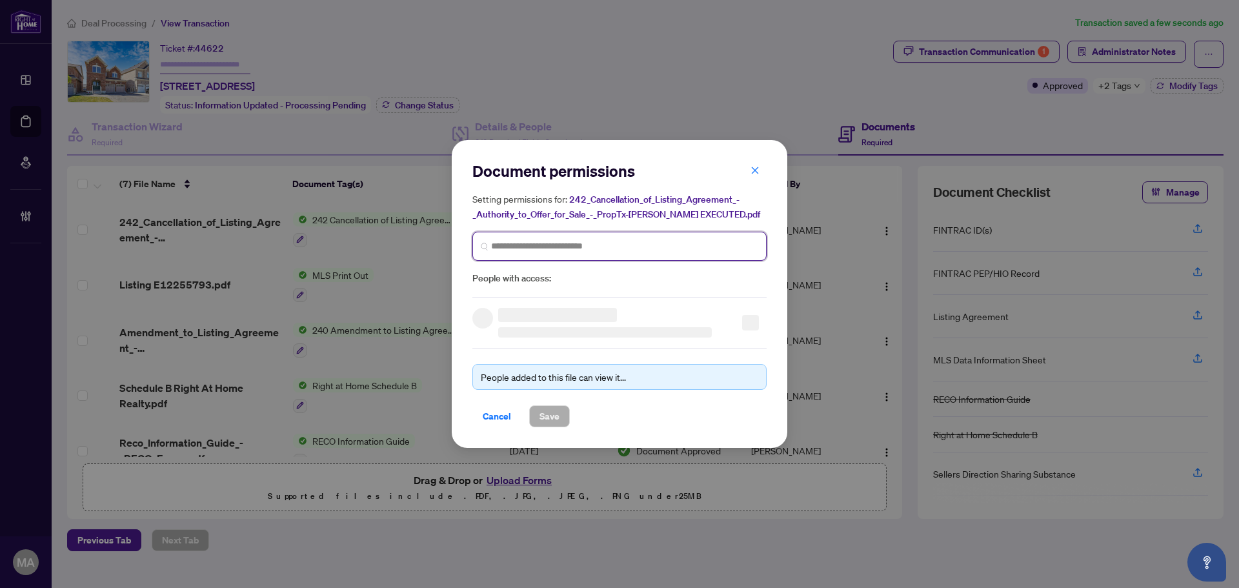
click at [698, 249] on input "search" at bounding box center [624, 247] width 267 height 14
type input "****"
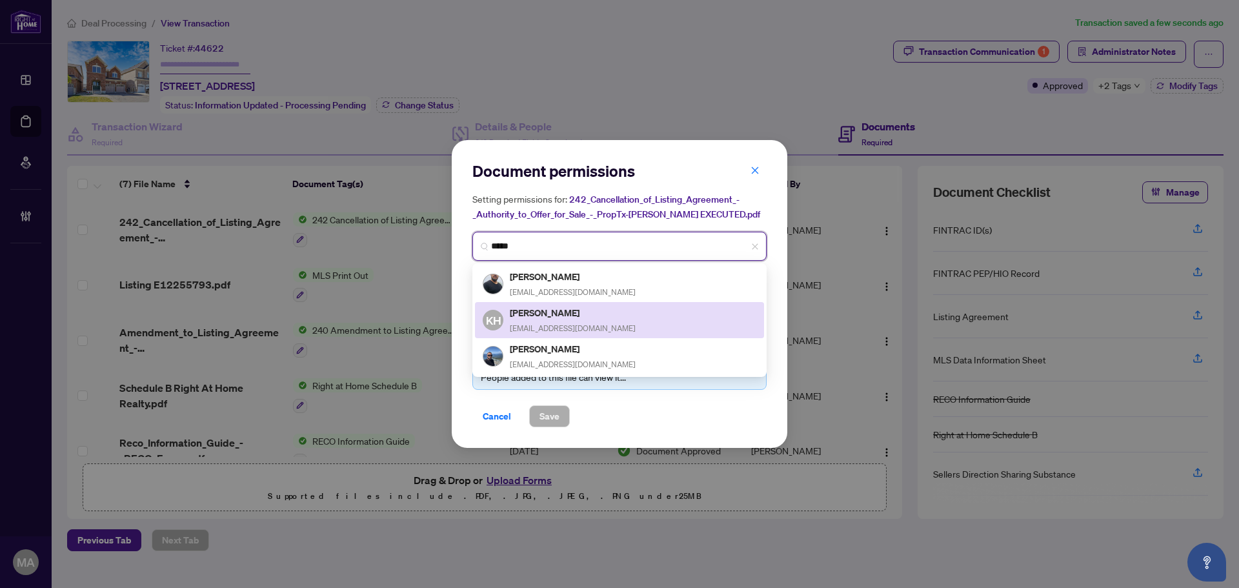
click at [605, 312] on div "KH Kazi Hossain project.troop@gmail.com" at bounding box center [620, 320] width 274 height 30
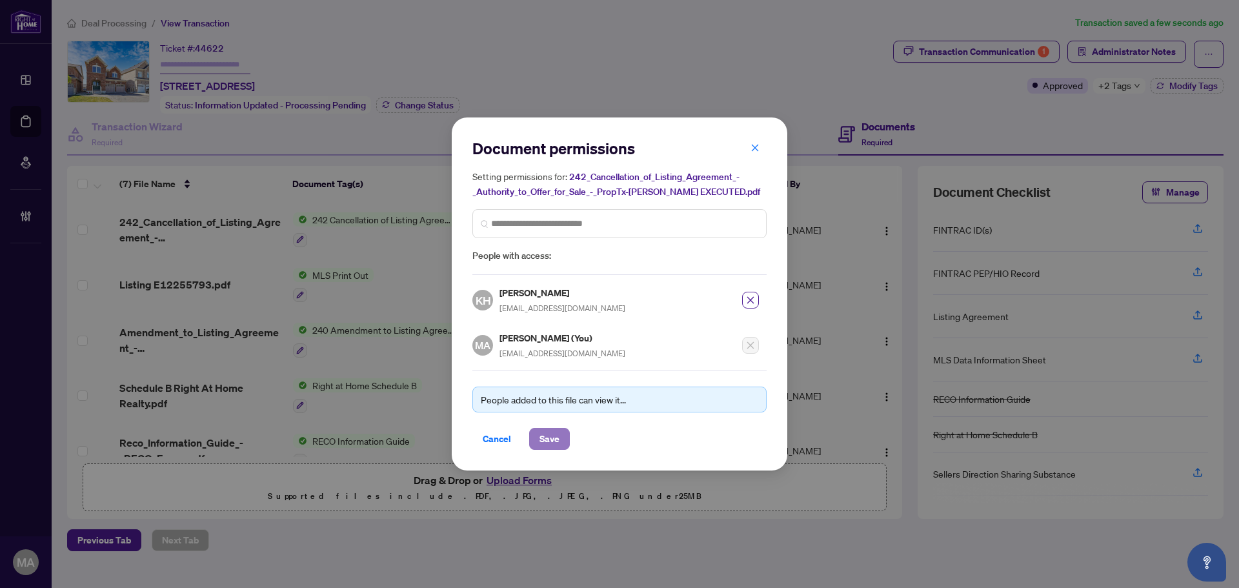
click at [549, 442] on span "Save" at bounding box center [550, 439] width 20 height 21
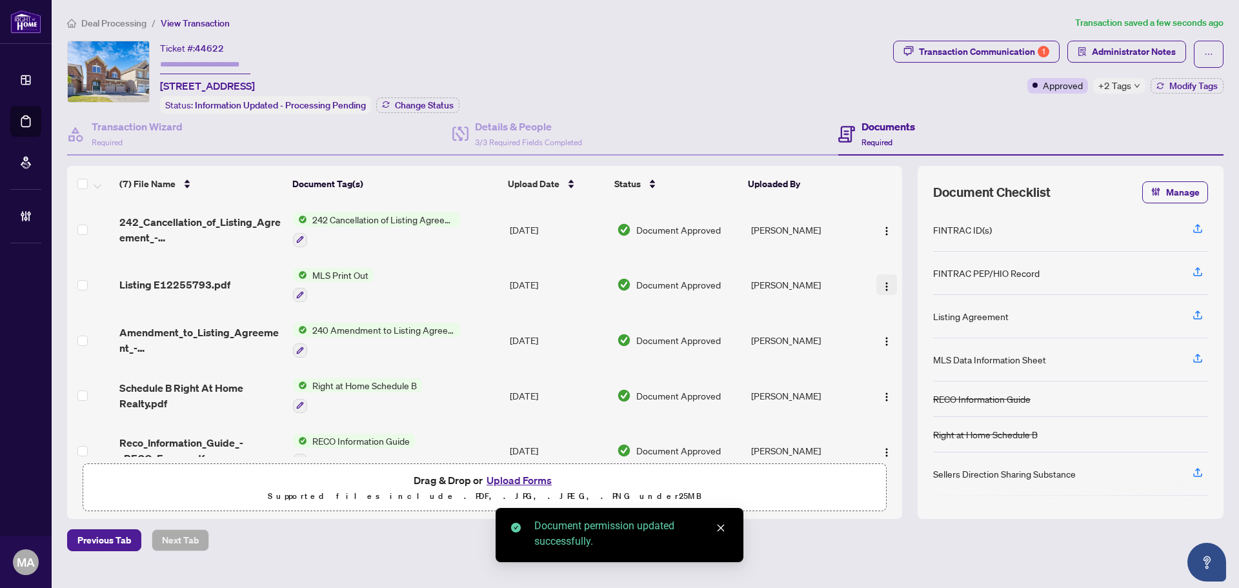
click at [877, 282] on button "button" at bounding box center [887, 284] width 21 height 21
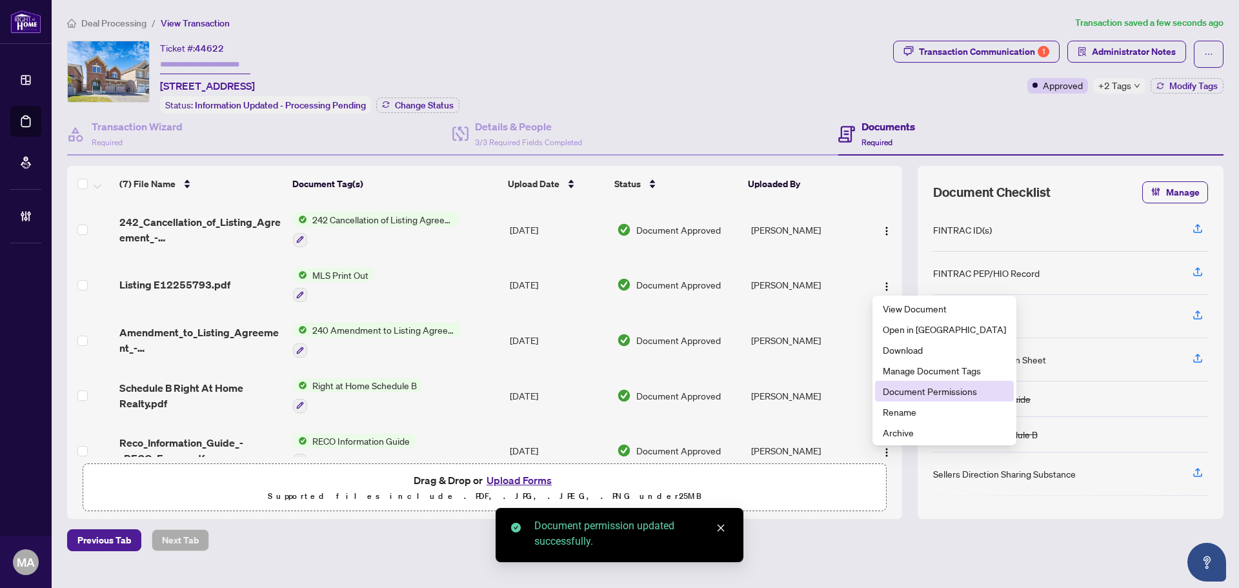
click at [916, 388] on span "Document Permissions" at bounding box center [944, 391] width 123 height 14
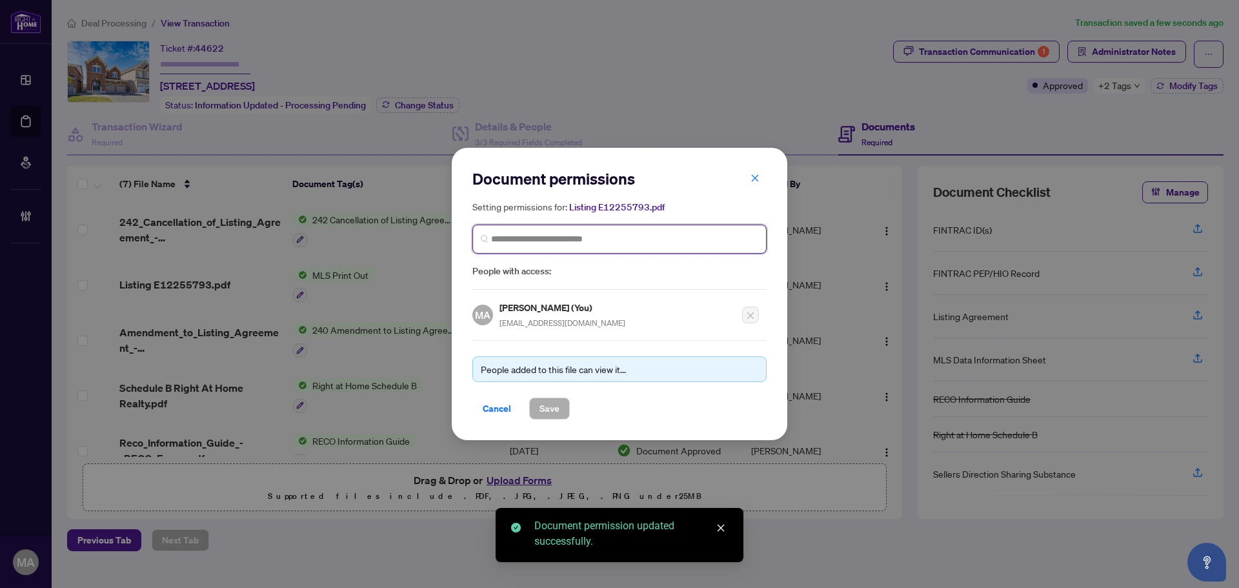
click at [616, 234] on input "search" at bounding box center [624, 239] width 267 height 14
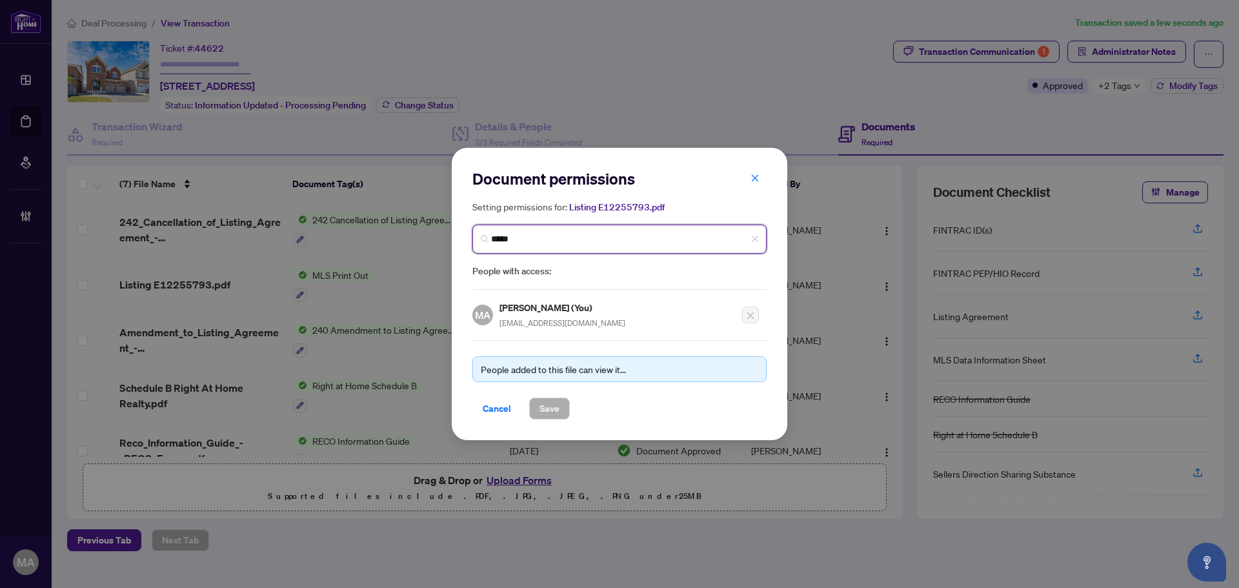
type input "******"
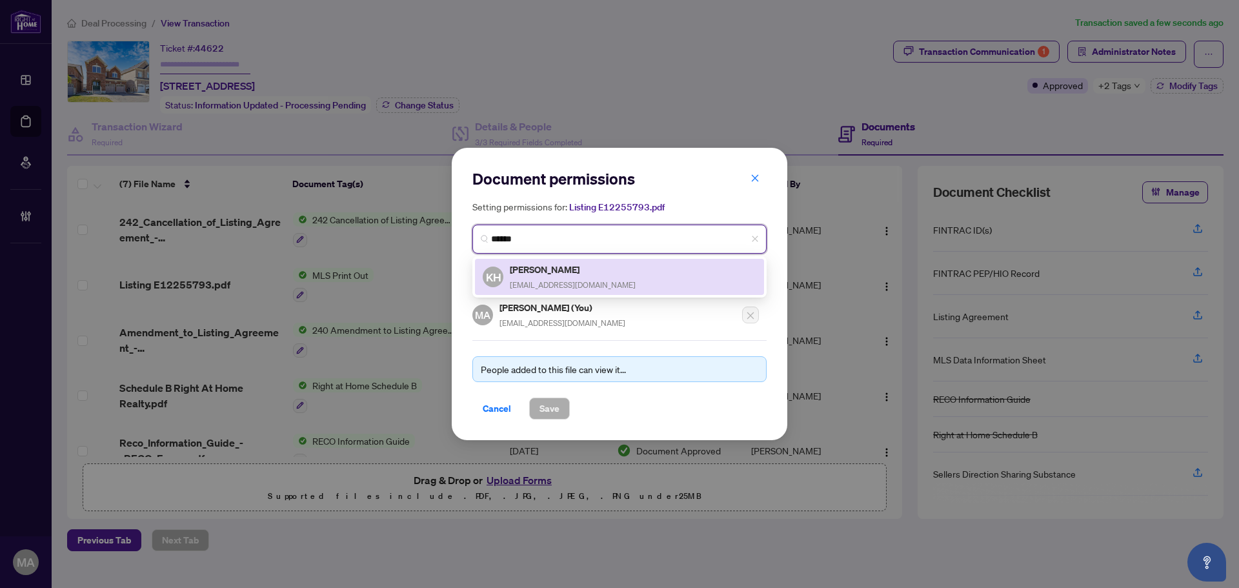
click at [586, 285] on span "project.troop@gmail.com" at bounding box center [573, 285] width 126 height 10
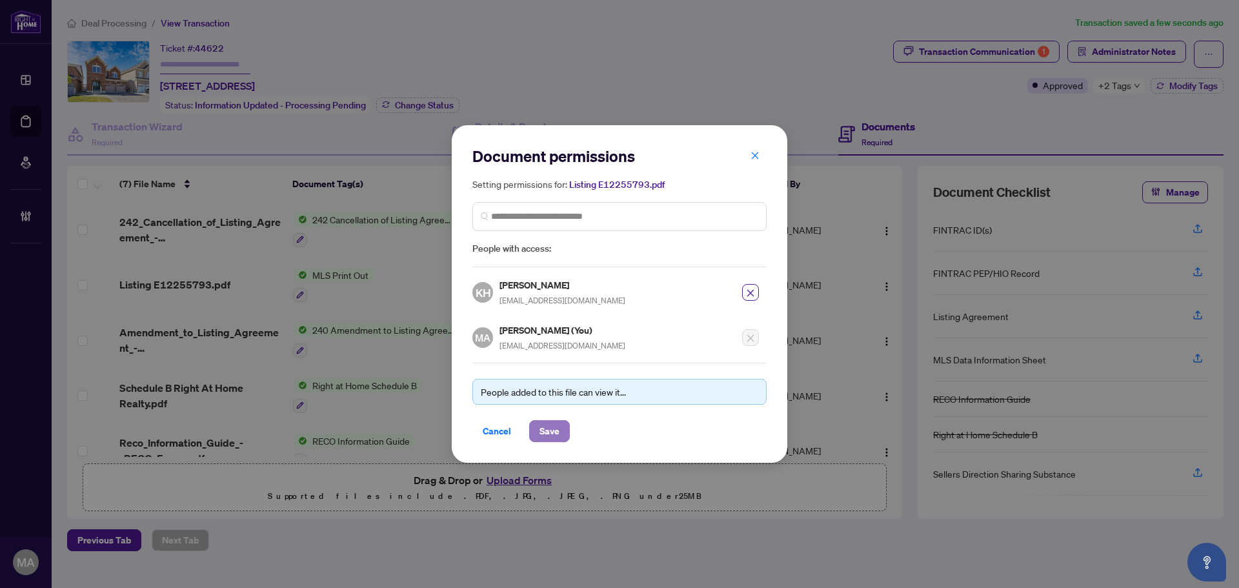
drag, startPoint x: 559, startPoint y: 431, endPoint x: 566, endPoint y: 422, distance: 11.0
click at [562, 425] on button "Save" at bounding box center [549, 431] width 41 height 22
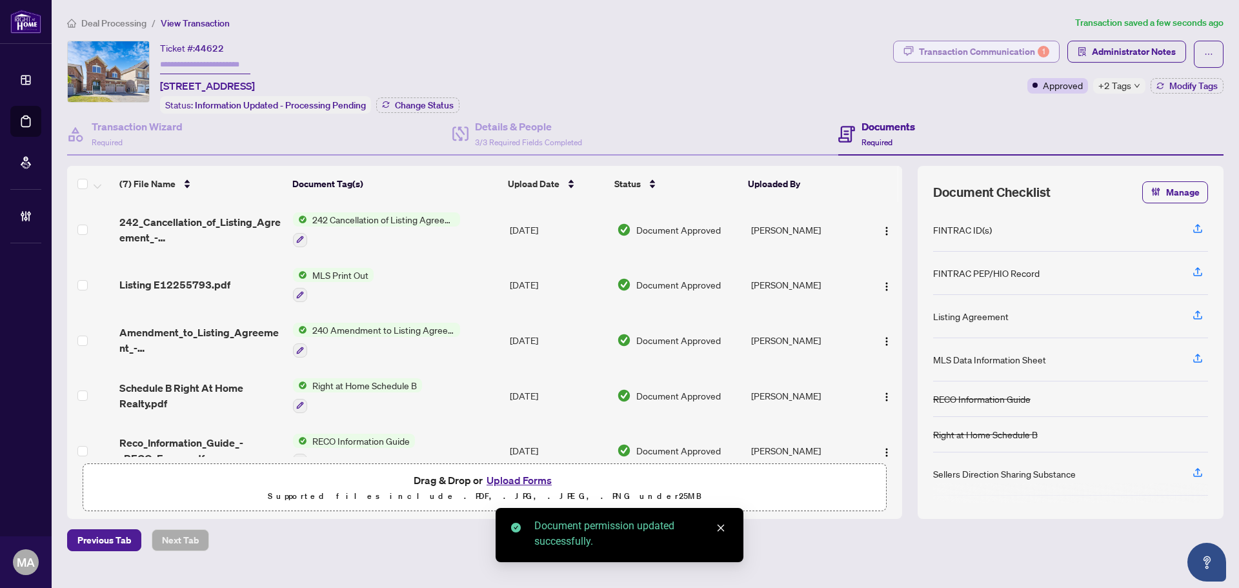
click at [1039, 54] on div "1" at bounding box center [1044, 52] width 12 height 12
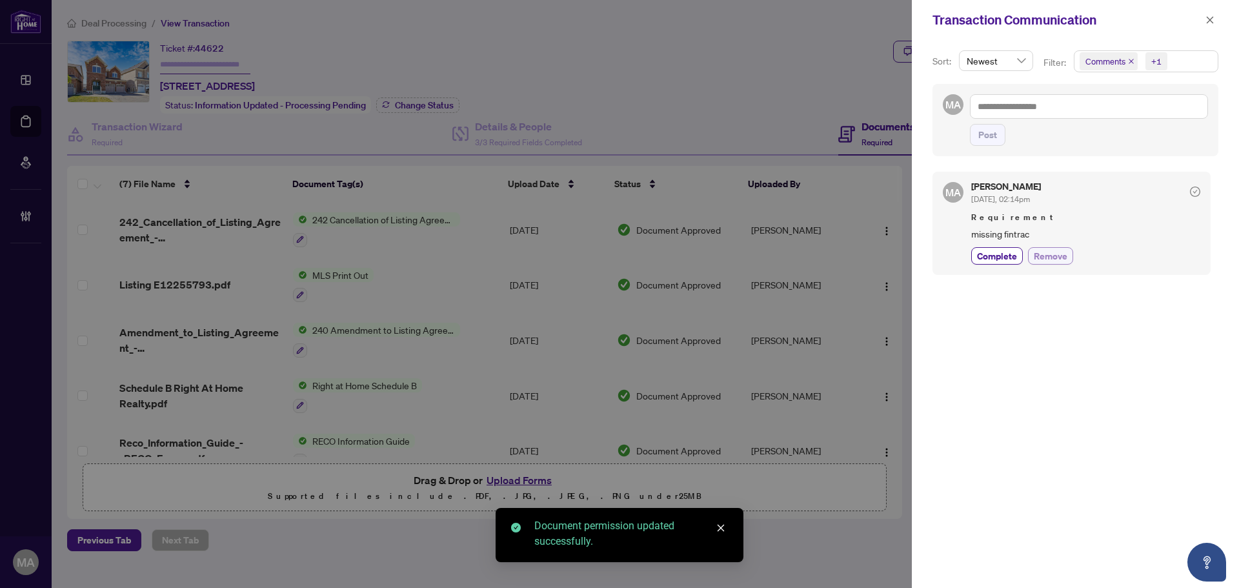
click at [1066, 256] on span "Remove" at bounding box center [1051, 256] width 34 height 14
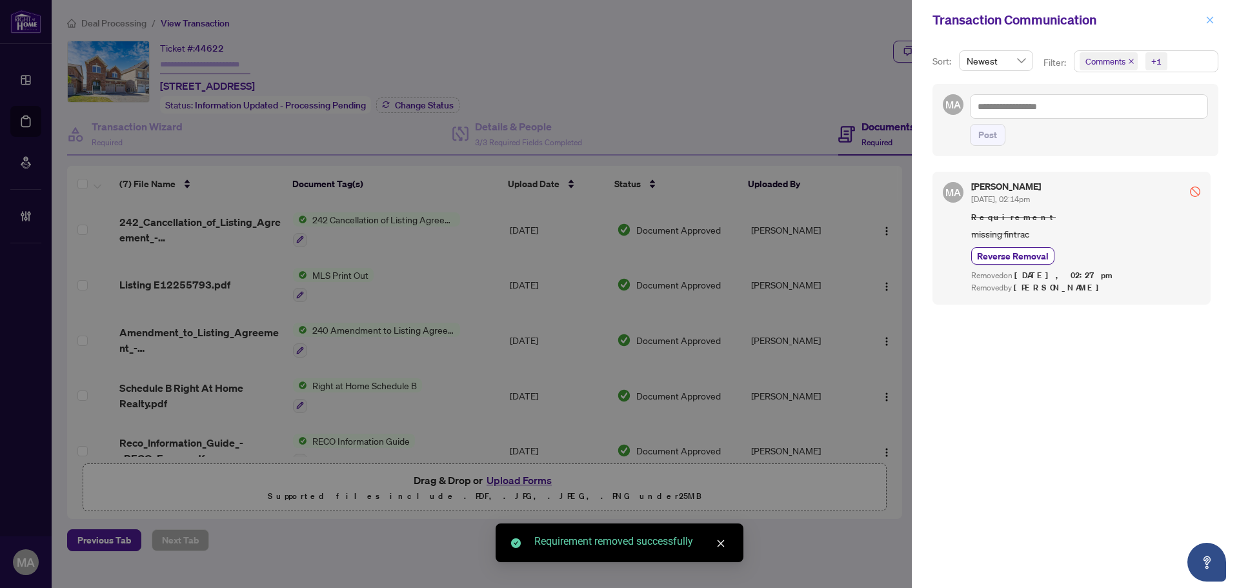
click at [1211, 25] on span "button" at bounding box center [1210, 20] width 9 height 21
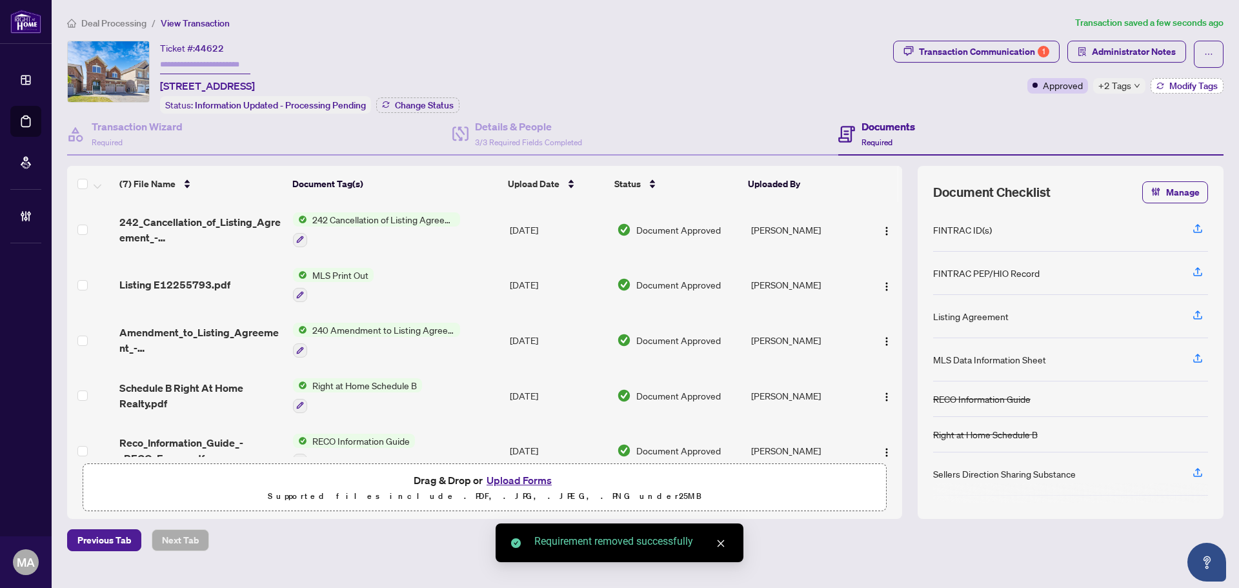
click at [1170, 87] on span "Modify Tags" at bounding box center [1194, 85] width 48 height 9
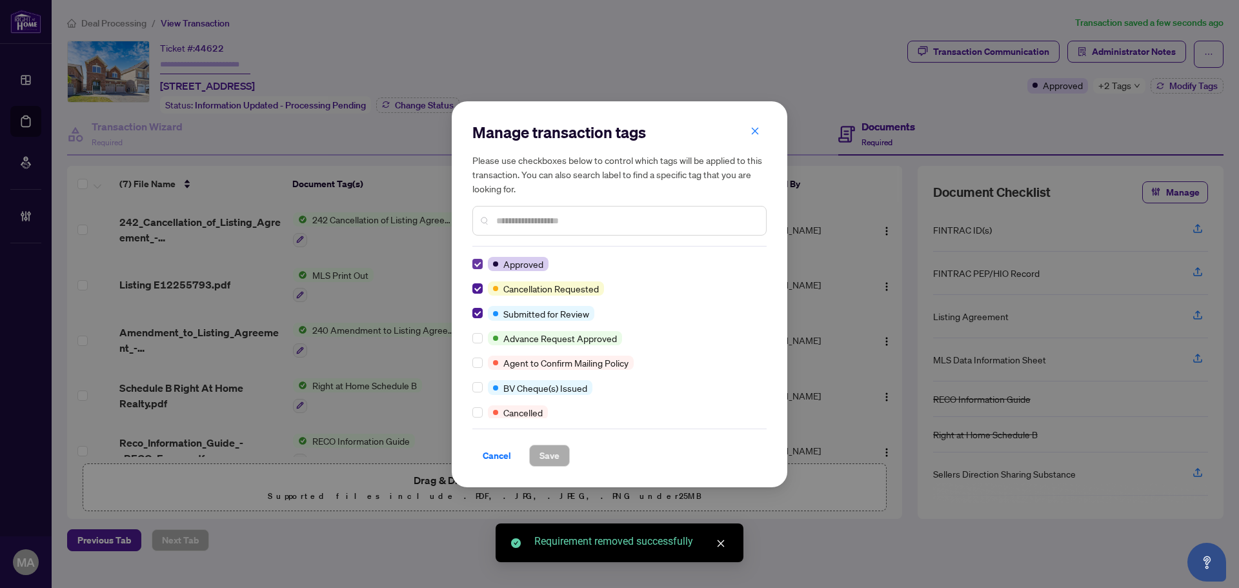
click at [478, 256] on div "Manage transaction tags Please use checkboxes below to control which tags will …" at bounding box center [620, 294] width 294 height 345
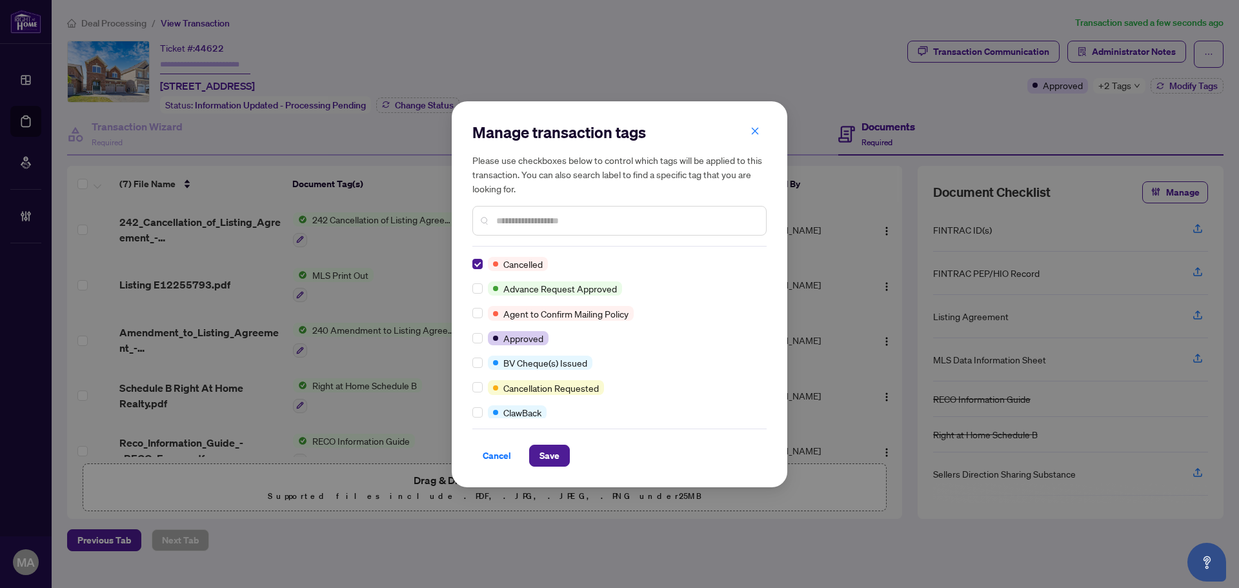
drag, startPoint x: 540, startPoint y: 456, endPoint x: 526, endPoint y: 463, distance: 15.3
click at [540, 456] on span "Save" at bounding box center [550, 455] width 20 height 21
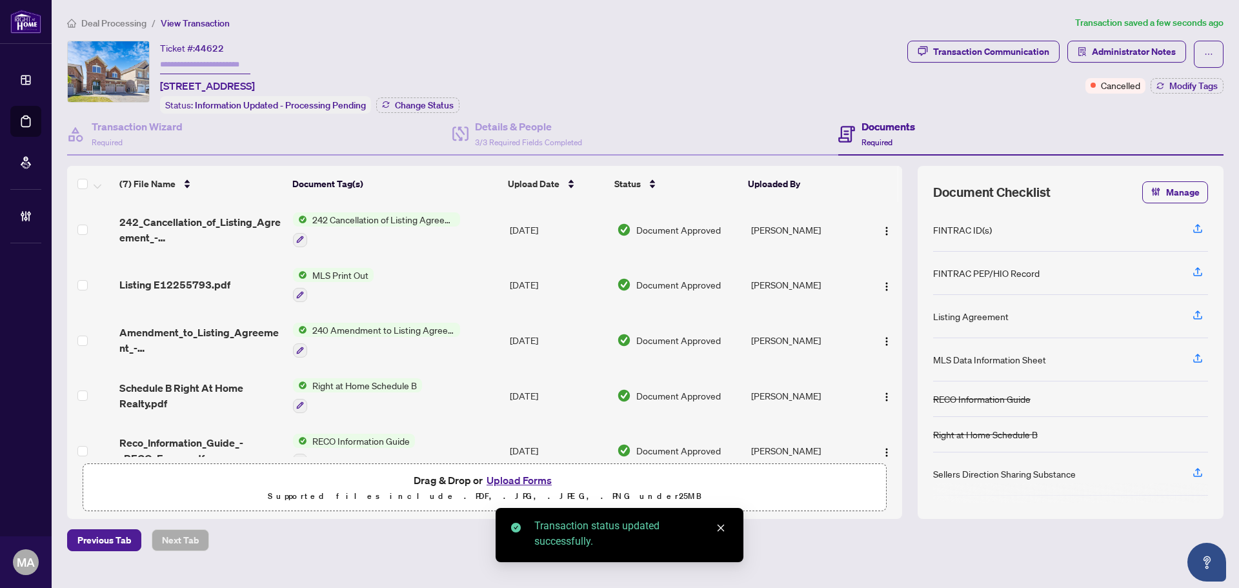
click at [116, 19] on span "Deal Processing" at bounding box center [113, 23] width 65 height 12
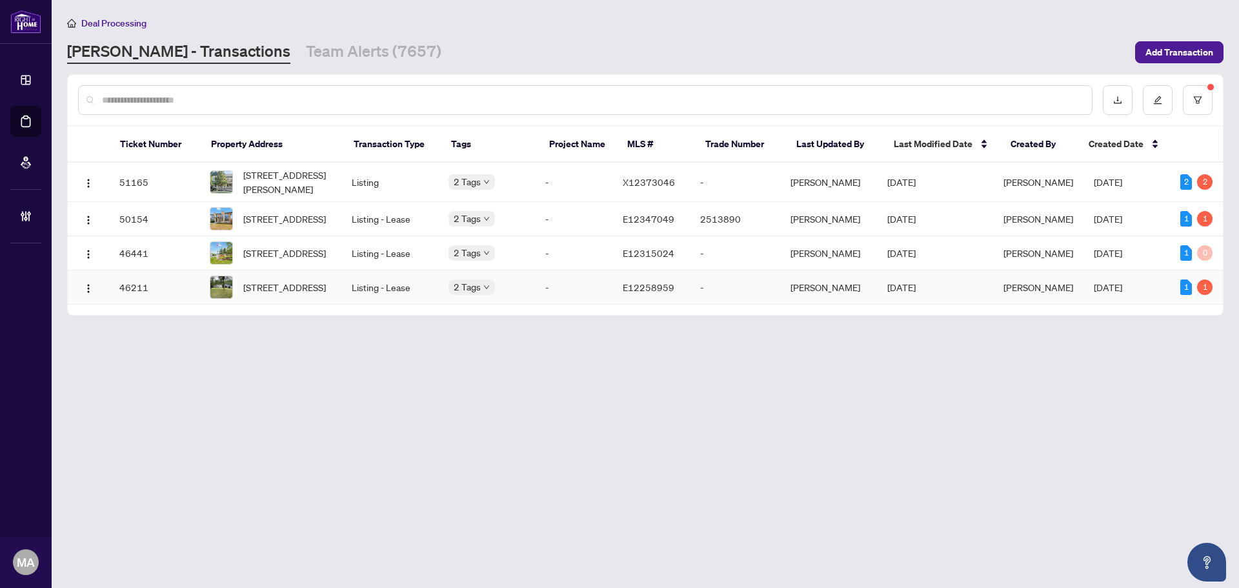
click at [337, 305] on td "3347 Liberty St, Clarington, Ontario L1C 6K6, Canada" at bounding box center [270, 287] width 142 height 34
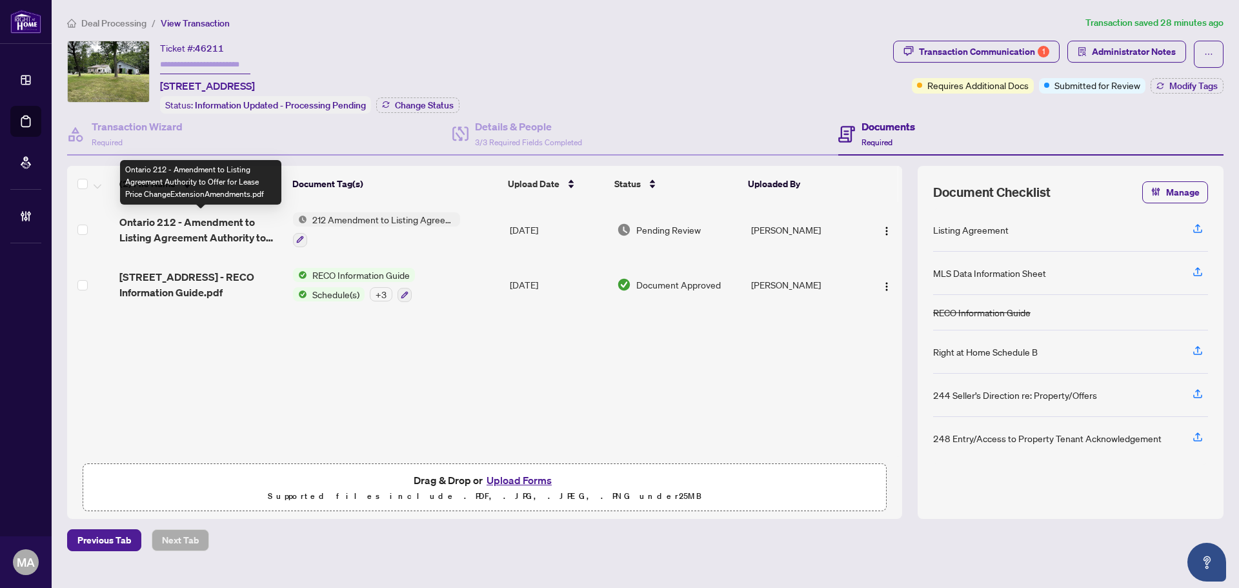
click at [195, 225] on span "Ontario 212 - Amendment to Listing Agreement Authority to Offer for Lease Price…" at bounding box center [200, 229] width 163 height 31
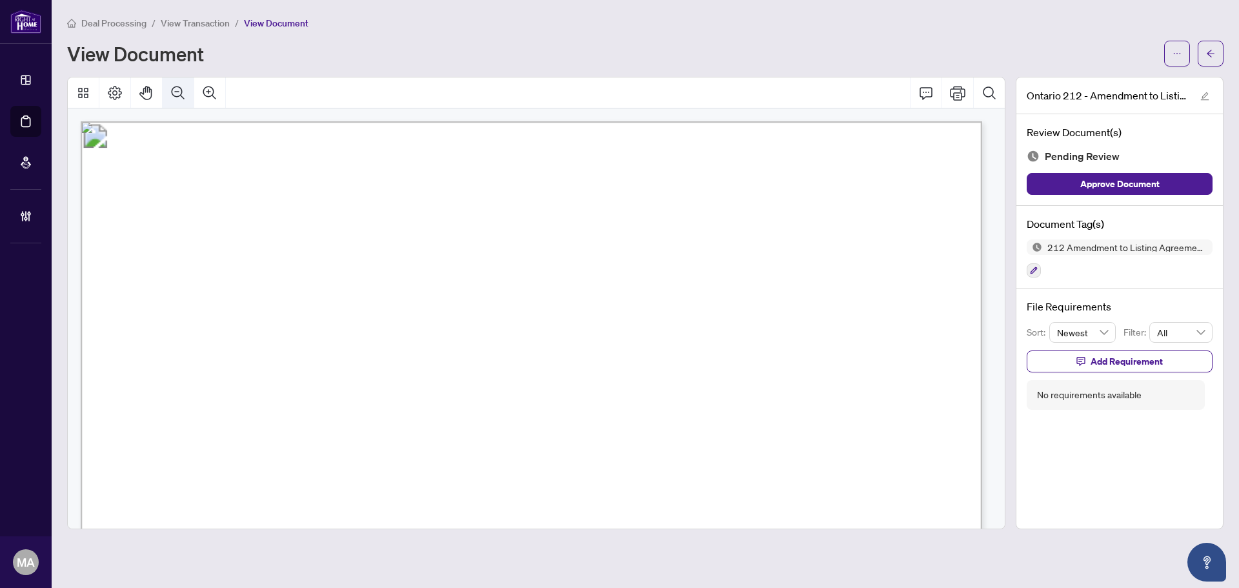
click at [185, 103] on button "Zoom Out" at bounding box center [178, 92] width 31 height 31
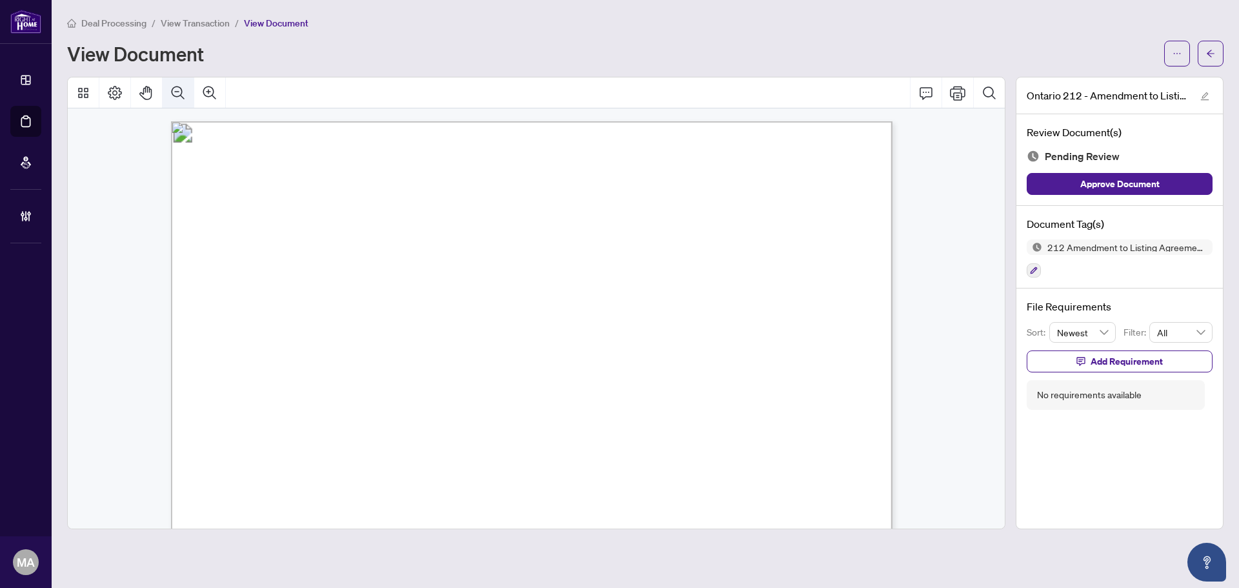
click at [185, 103] on button "Zoom Out" at bounding box center [178, 92] width 31 height 31
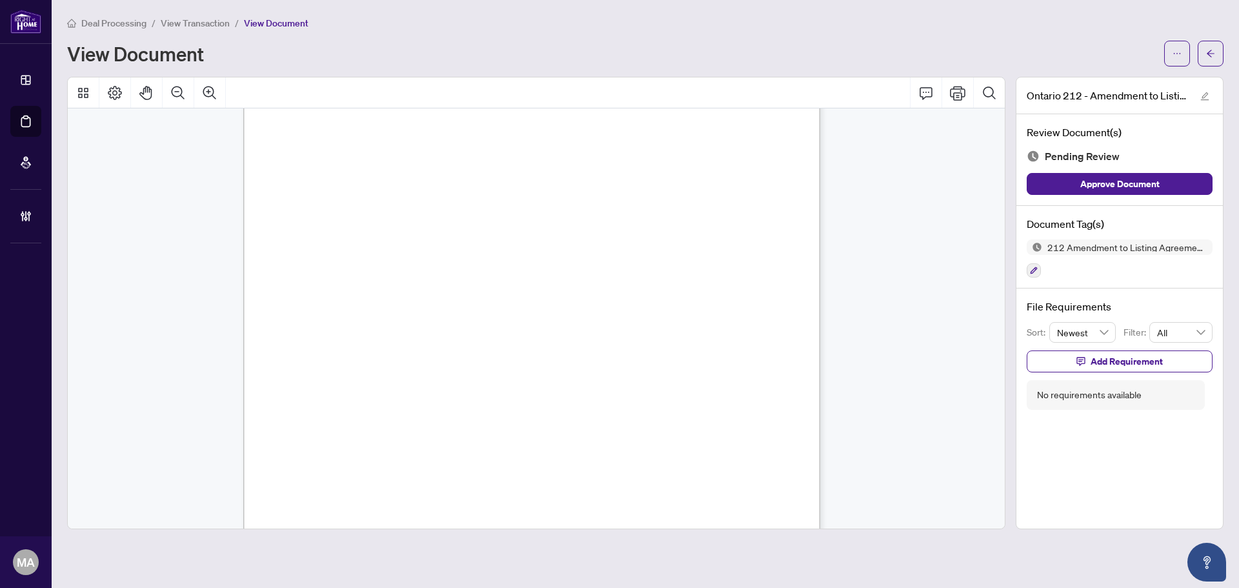
scroll to position [323, 0]
click at [1040, 269] on button "button" at bounding box center [1034, 270] width 14 height 14
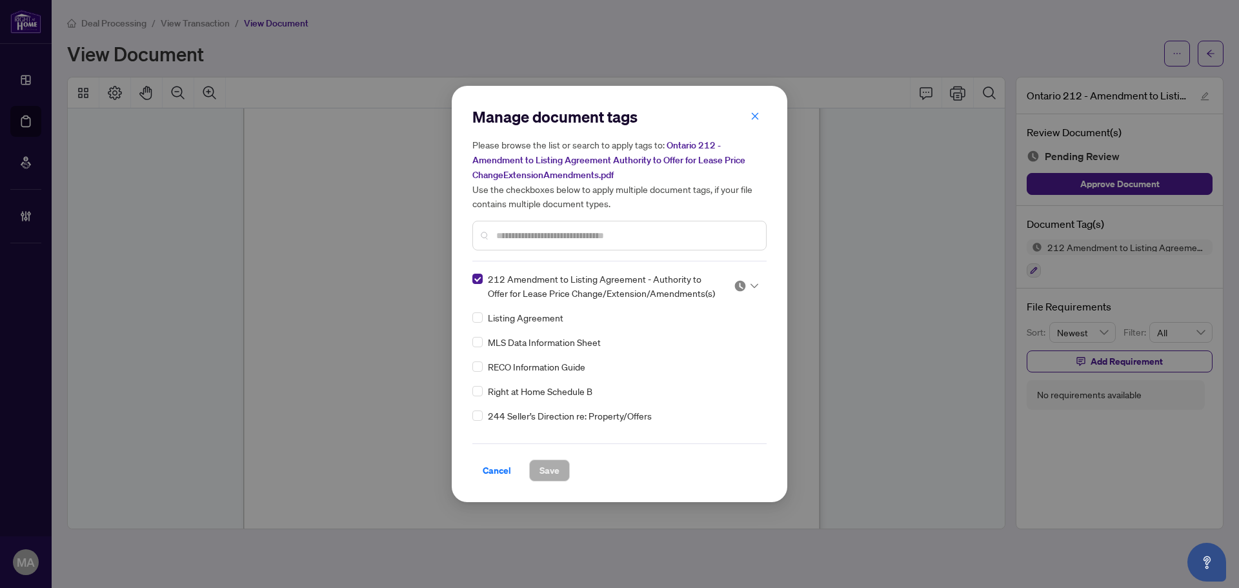
click at [751, 283] on icon at bounding box center [755, 285] width 8 height 5
click at [686, 347] on div "Approved" at bounding box center [703, 349] width 83 height 14
click at [564, 471] on button "Save" at bounding box center [549, 471] width 41 height 22
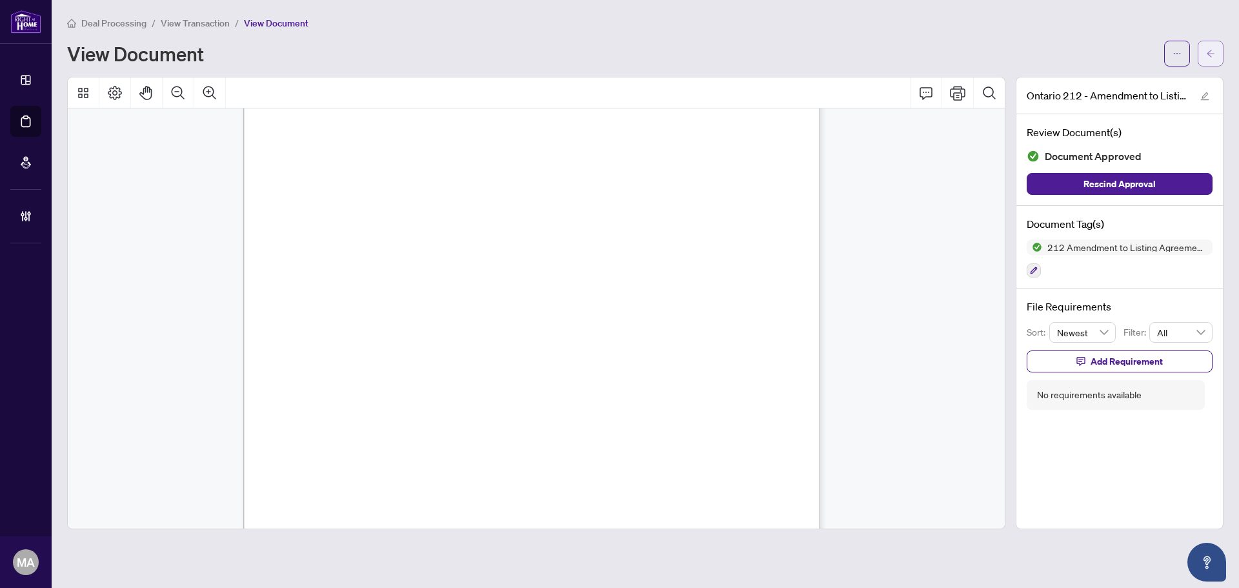
click at [1212, 63] on button "button" at bounding box center [1211, 54] width 26 height 26
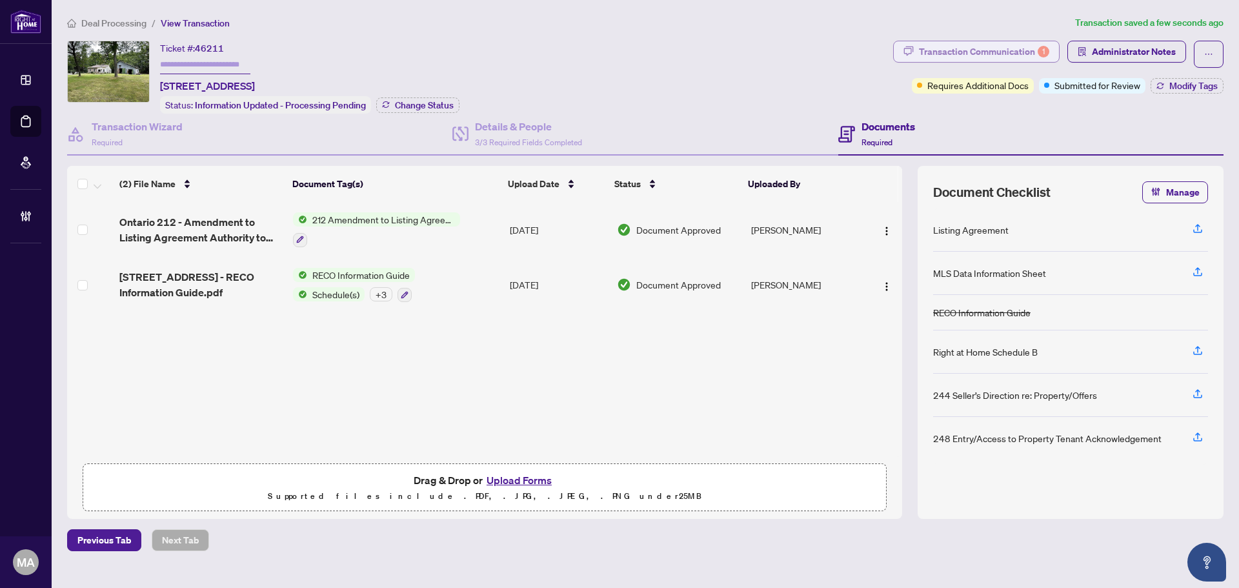
click at [961, 48] on div "Transaction Communication 1" at bounding box center [984, 51] width 130 height 21
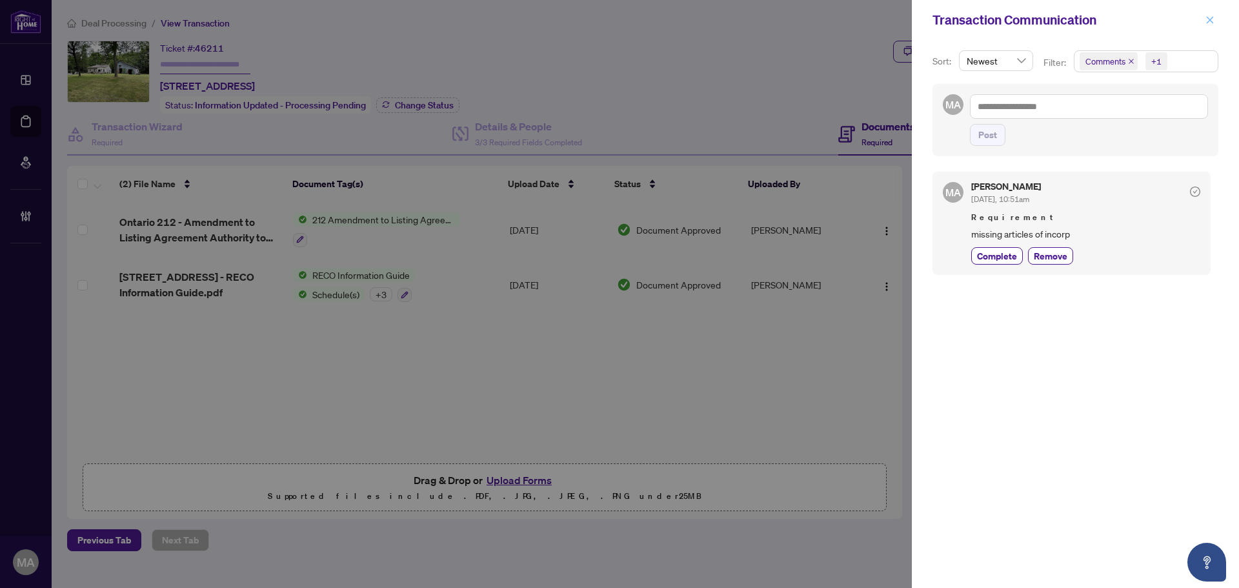
click at [1209, 21] on icon "close" at bounding box center [1210, 19] width 7 height 7
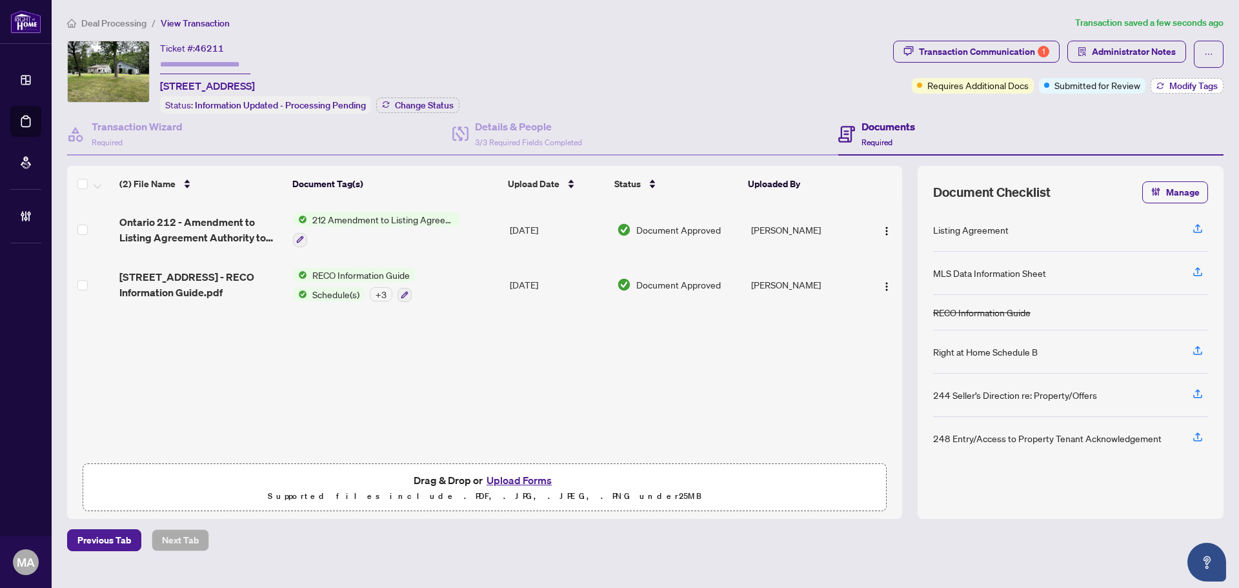
click at [1187, 87] on span "Modify Tags" at bounding box center [1194, 85] width 48 height 9
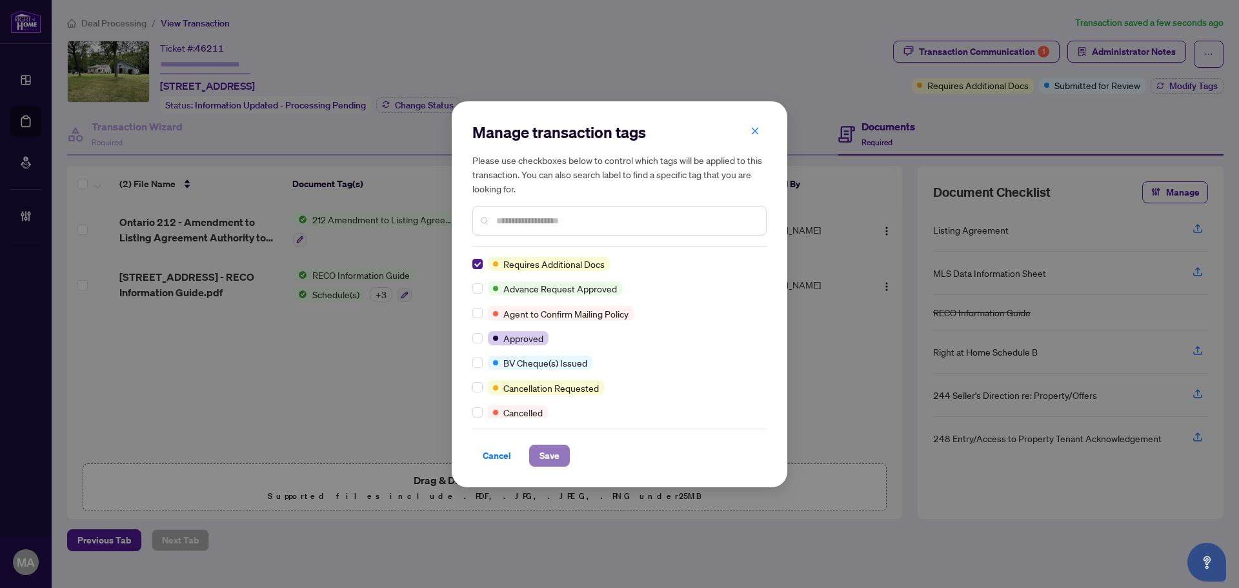
click at [547, 457] on span "Save" at bounding box center [550, 455] width 20 height 21
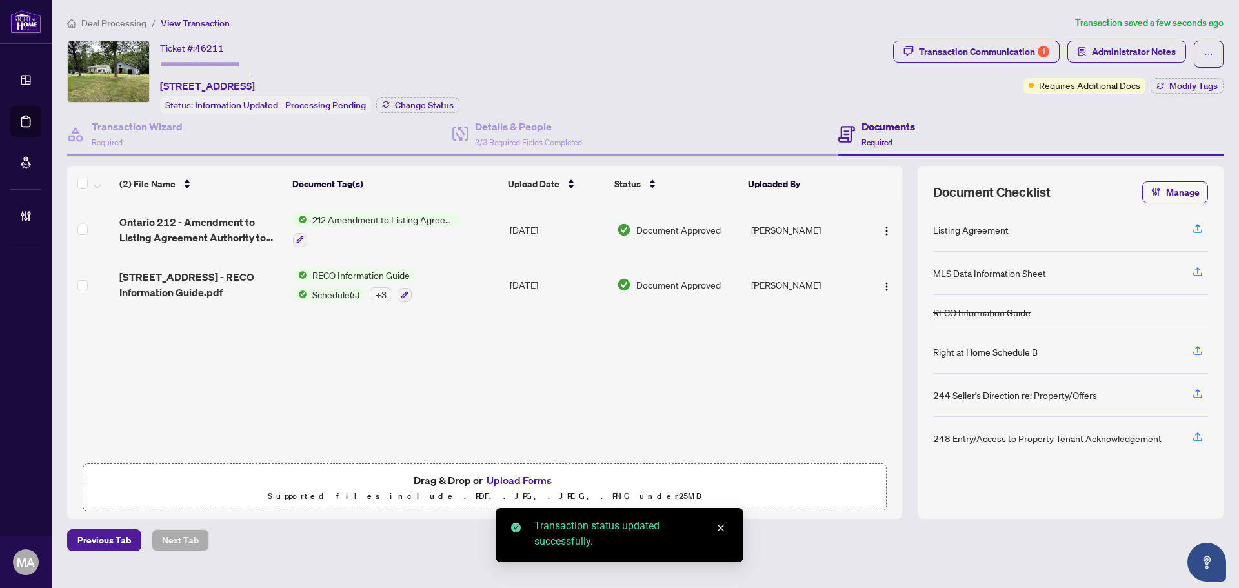
click at [105, 18] on span "Deal Processing" at bounding box center [113, 23] width 65 height 12
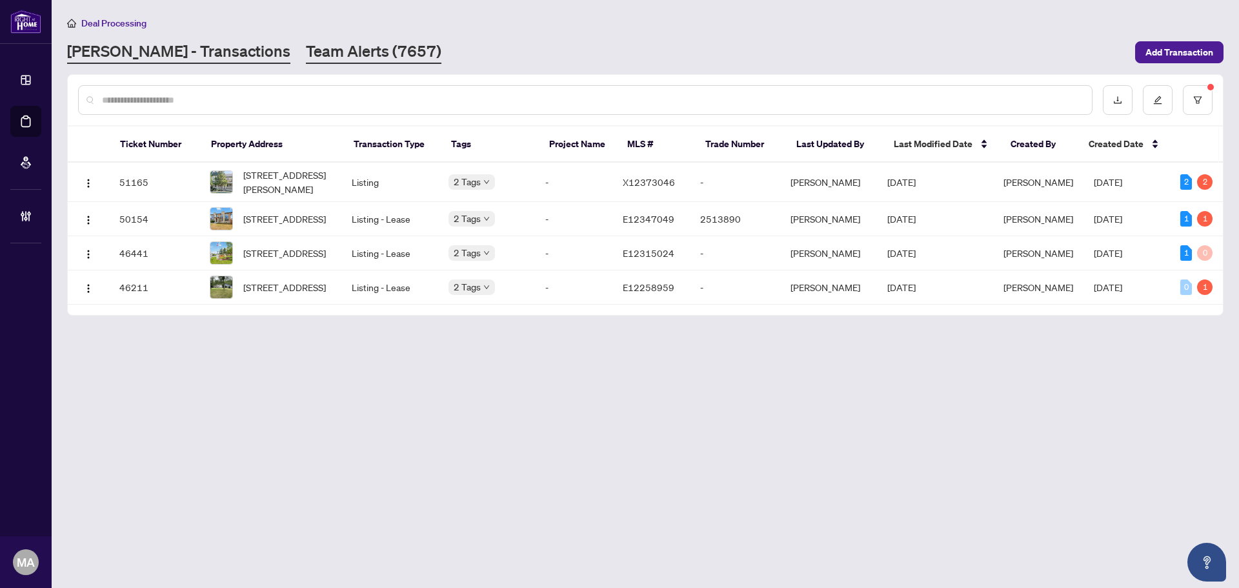
click at [306, 53] on link "Team Alerts (7657)" at bounding box center [374, 52] width 136 height 23
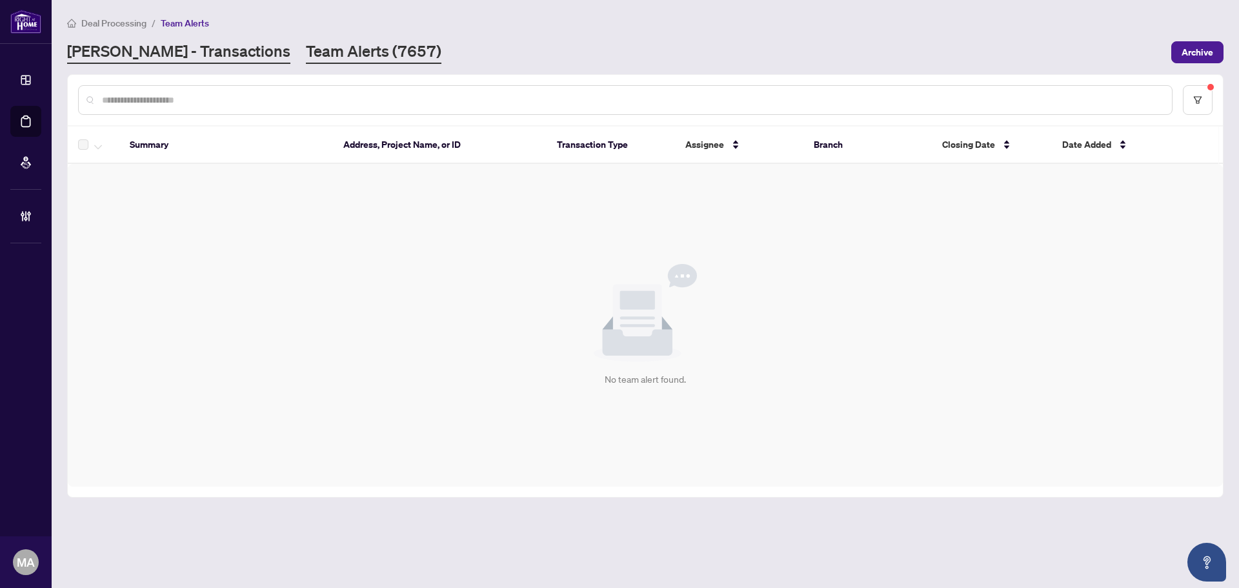
click at [119, 46] on link "[PERSON_NAME] - Transactions" at bounding box center [178, 52] width 223 height 23
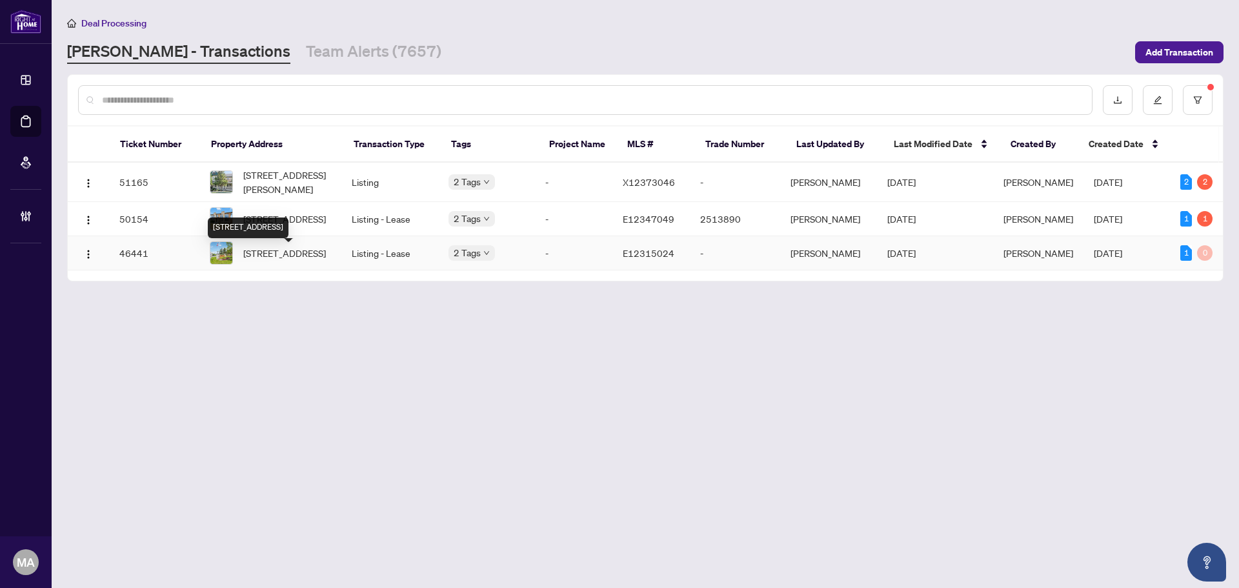
click at [269, 260] on span "414-189 Lake Driveway Way, Ajax, Ontario L1S 7J1, Canada" at bounding box center [284, 253] width 83 height 14
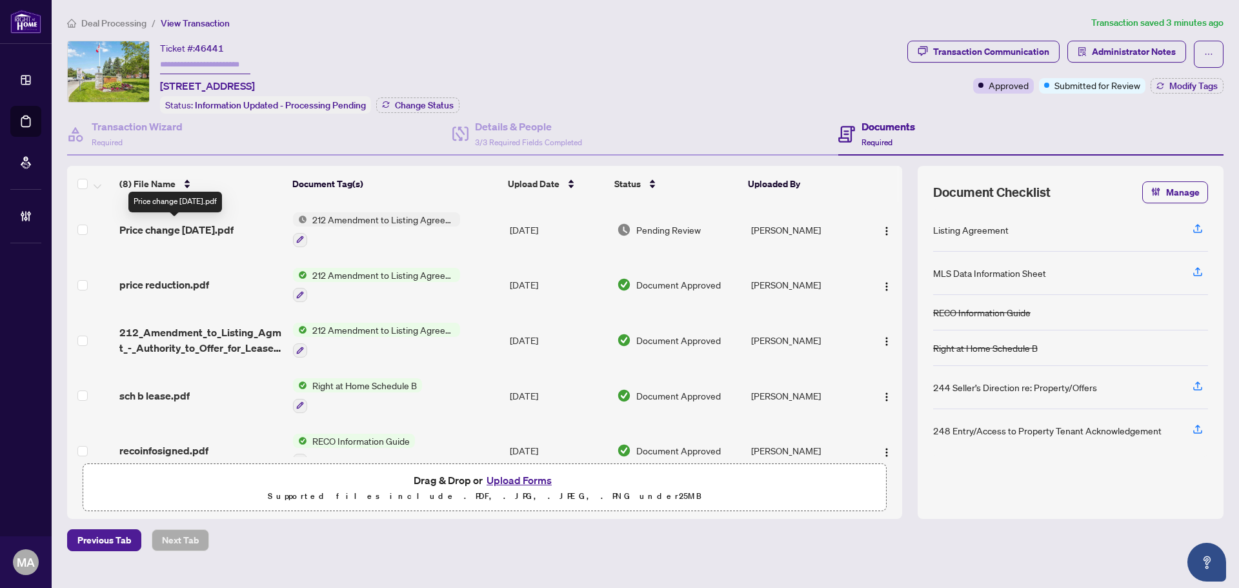
click at [203, 229] on span "Price change sept 3.pdf" at bounding box center [176, 229] width 114 height 15
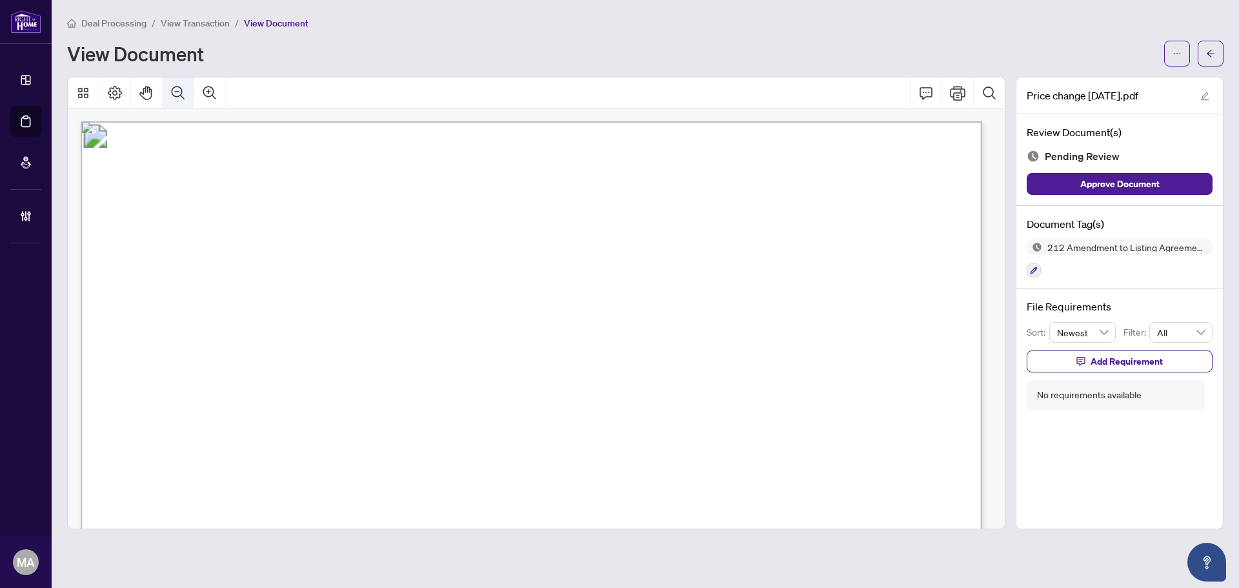
click at [174, 94] on icon "Zoom Out" at bounding box center [178, 92] width 13 height 13
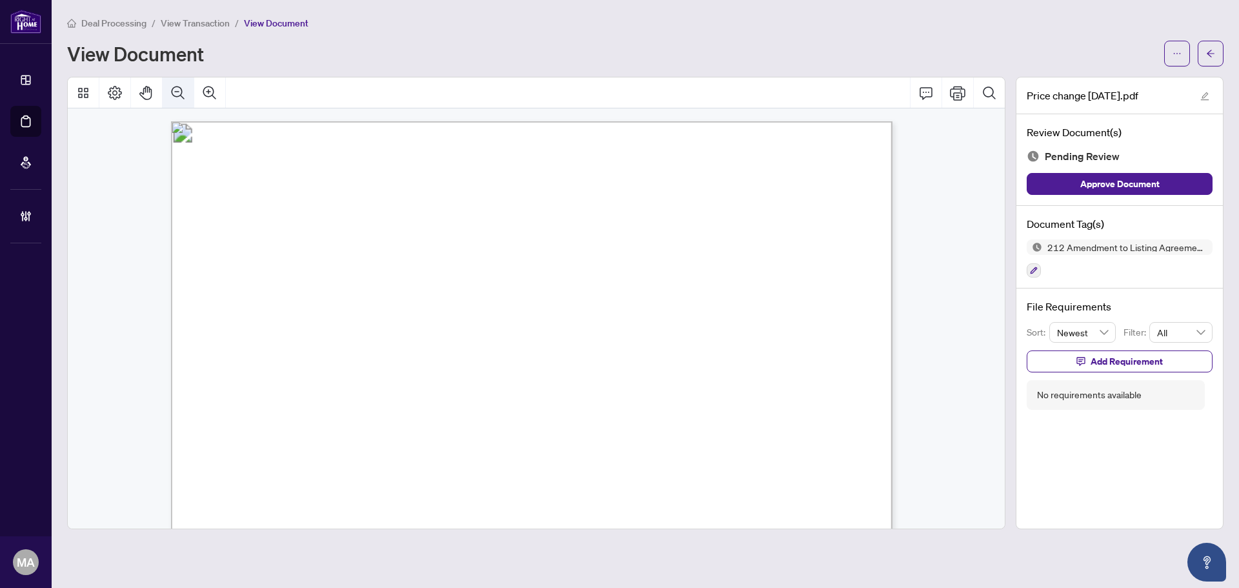
click at [174, 94] on icon "Zoom Out" at bounding box center [178, 92] width 13 height 13
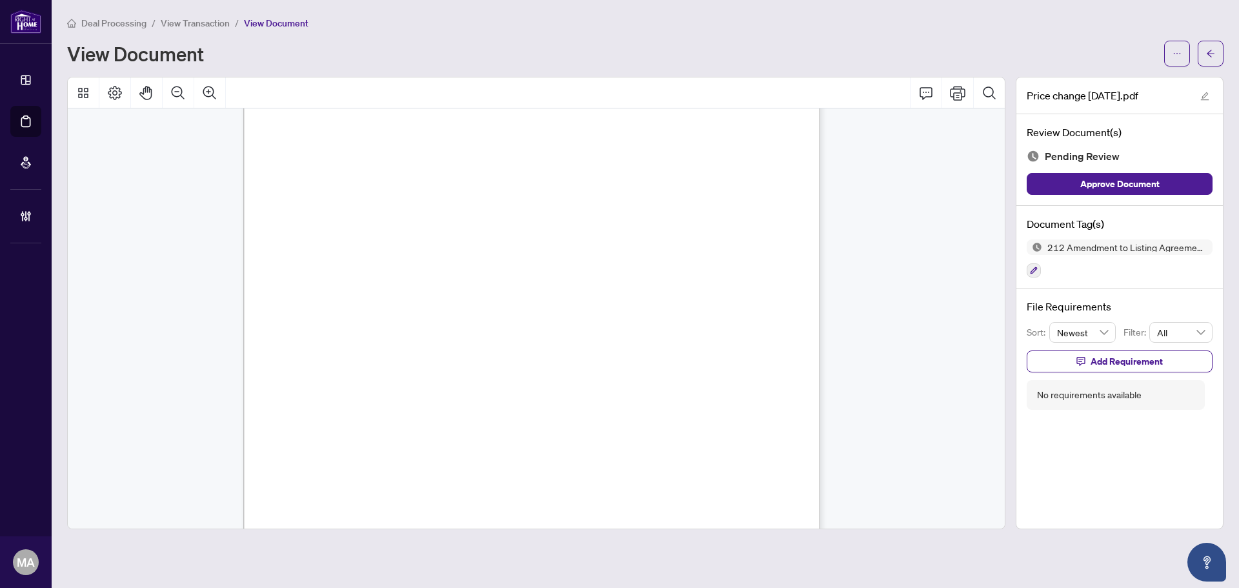
scroll to position [352, 0]
click at [1032, 272] on icon "button" at bounding box center [1034, 270] width 7 height 7
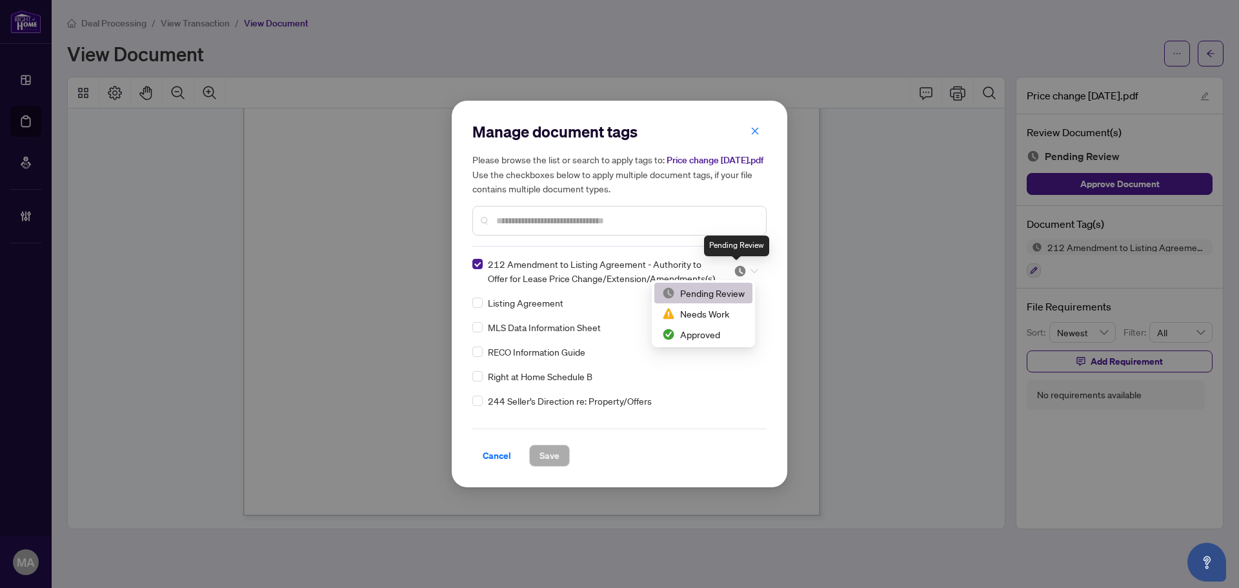
click at [741, 274] on img at bounding box center [740, 271] width 13 height 13
click at [727, 328] on div "Approved" at bounding box center [703, 334] width 83 height 14
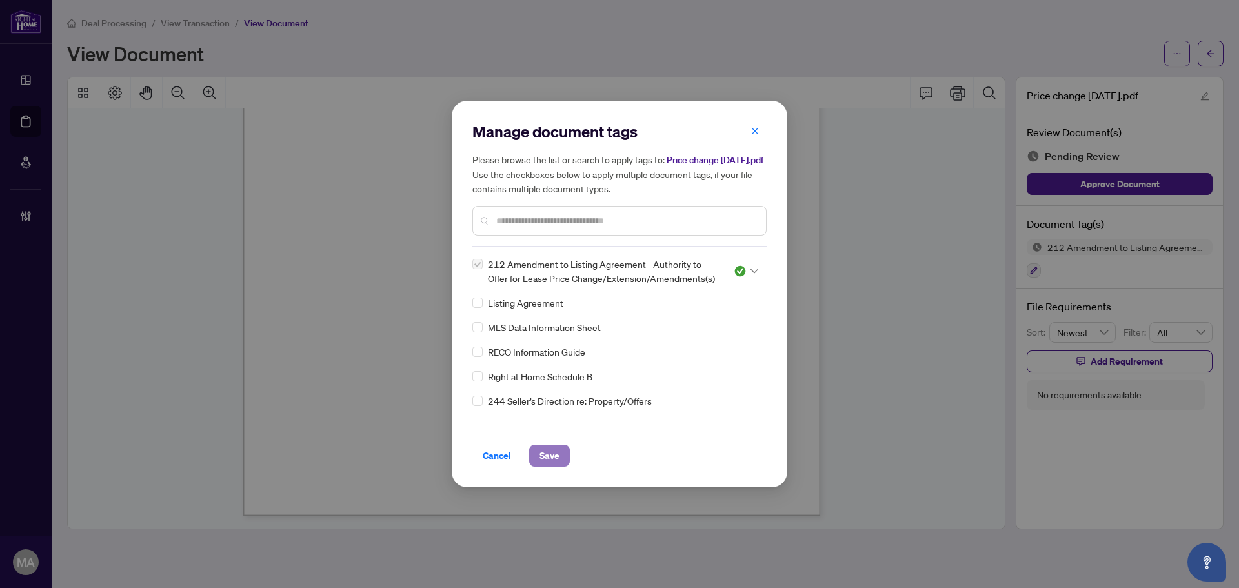
click at [559, 451] on span "Save" at bounding box center [550, 455] width 20 height 21
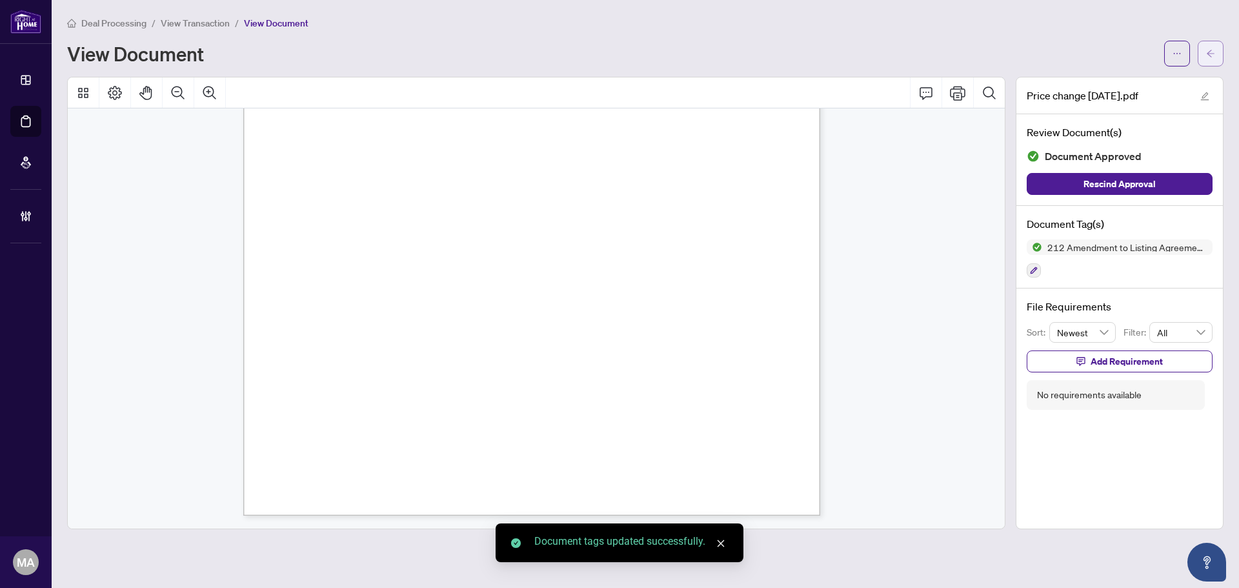
click at [1216, 63] on button "button" at bounding box center [1211, 54] width 26 height 26
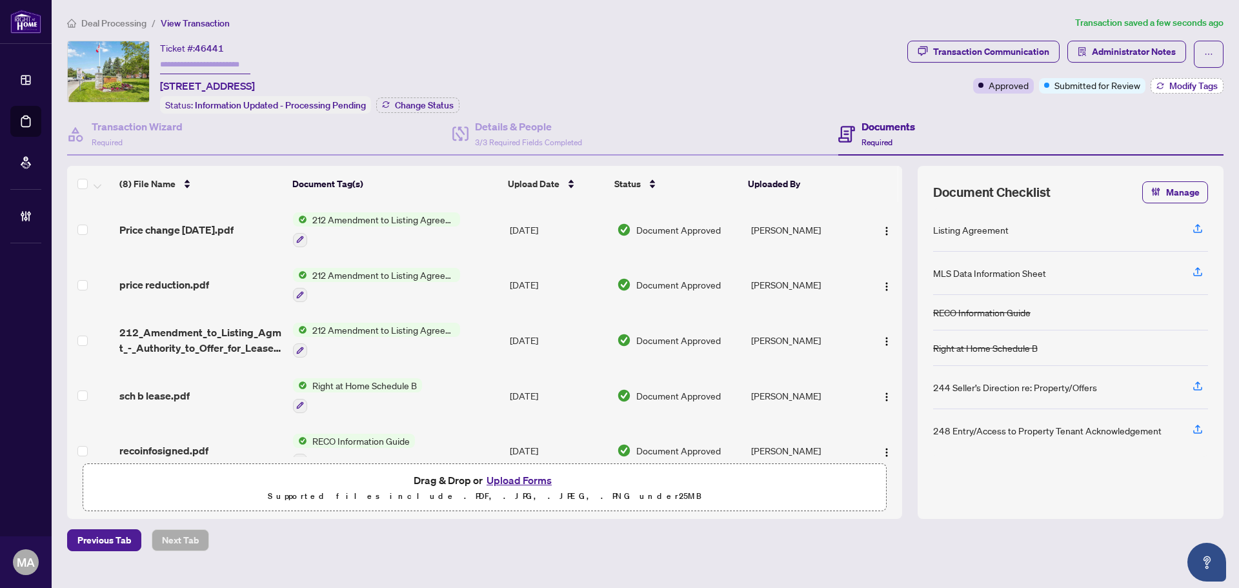
click at [1178, 85] on span "Modify Tags" at bounding box center [1194, 85] width 48 height 9
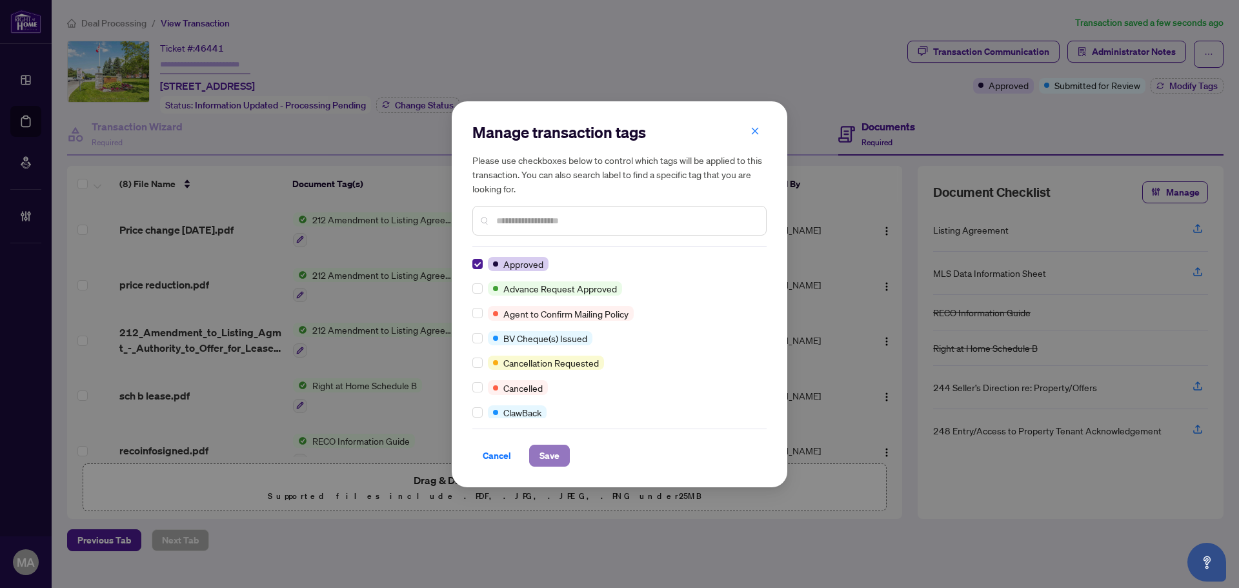
click at [552, 459] on span "Save" at bounding box center [550, 455] width 20 height 21
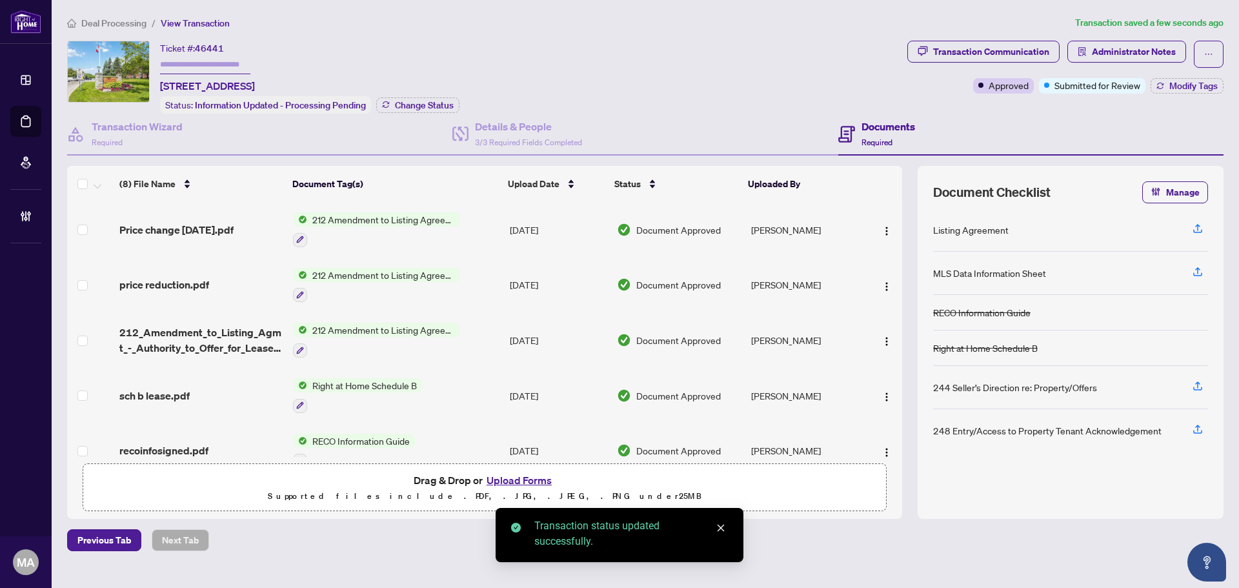
click at [87, 19] on span "Deal Processing" at bounding box center [113, 23] width 65 height 12
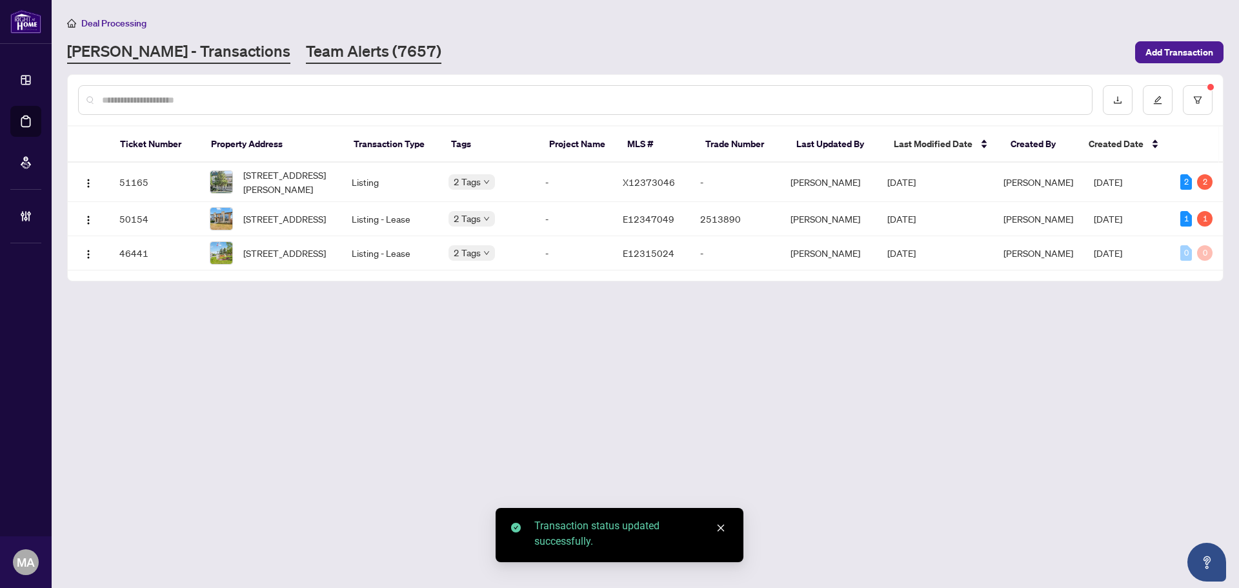
click at [310, 61] on link "Team Alerts (7657)" at bounding box center [374, 52] width 136 height 23
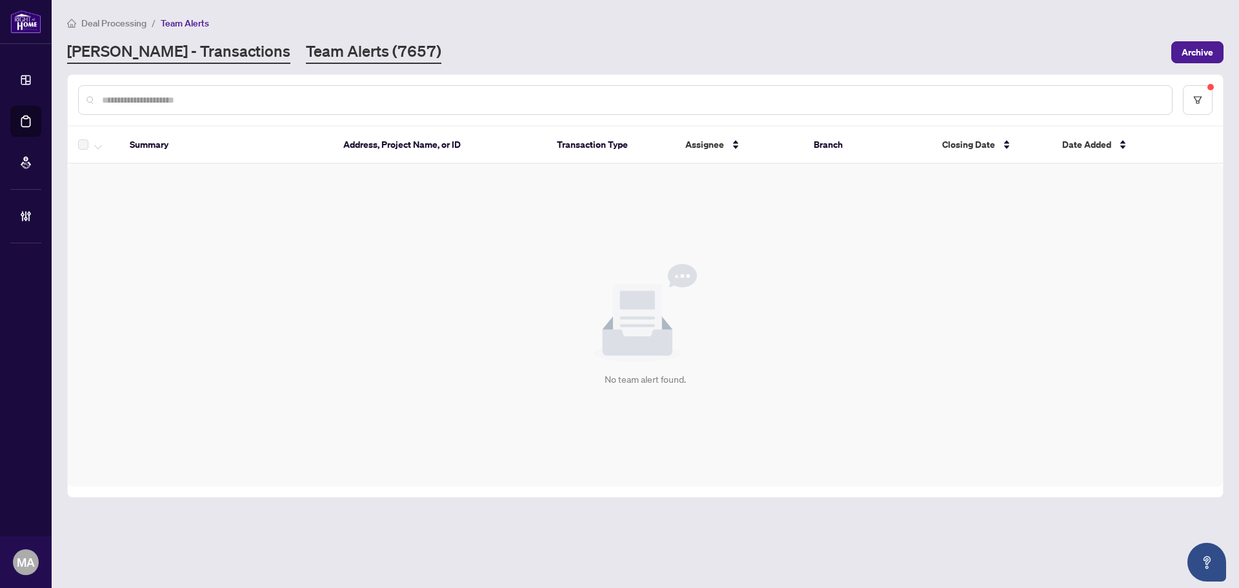
click at [169, 53] on link "[PERSON_NAME] - Transactions" at bounding box center [178, 52] width 223 height 23
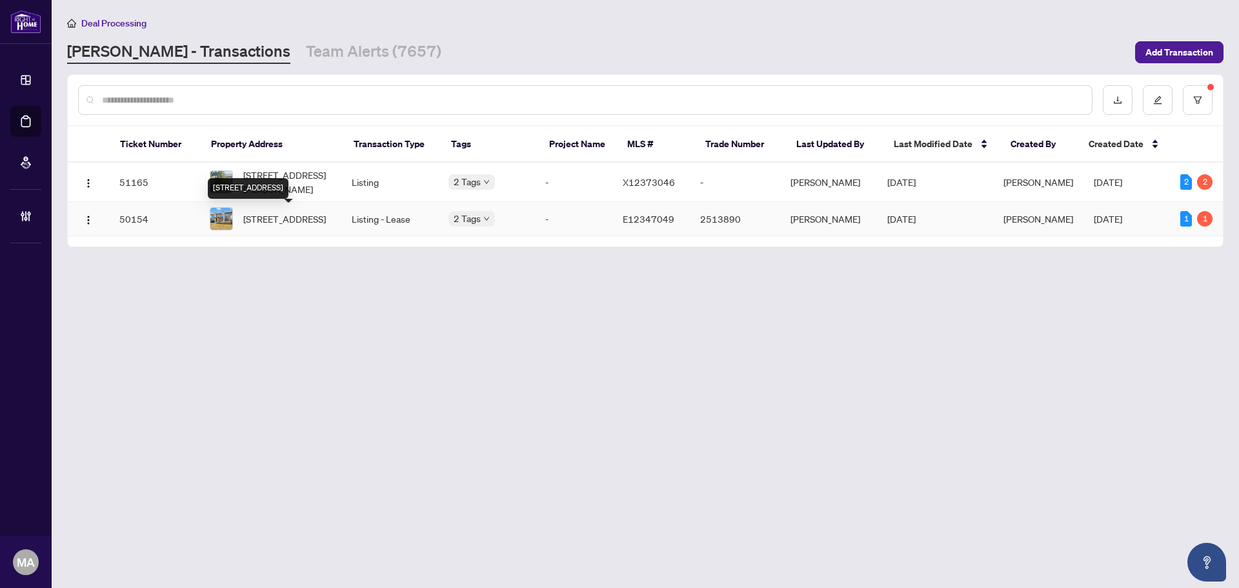
click at [281, 221] on span "108 Vanier St, Whitby, Ontario L1R 0N3, Canada" at bounding box center [284, 219] width 83 height 14
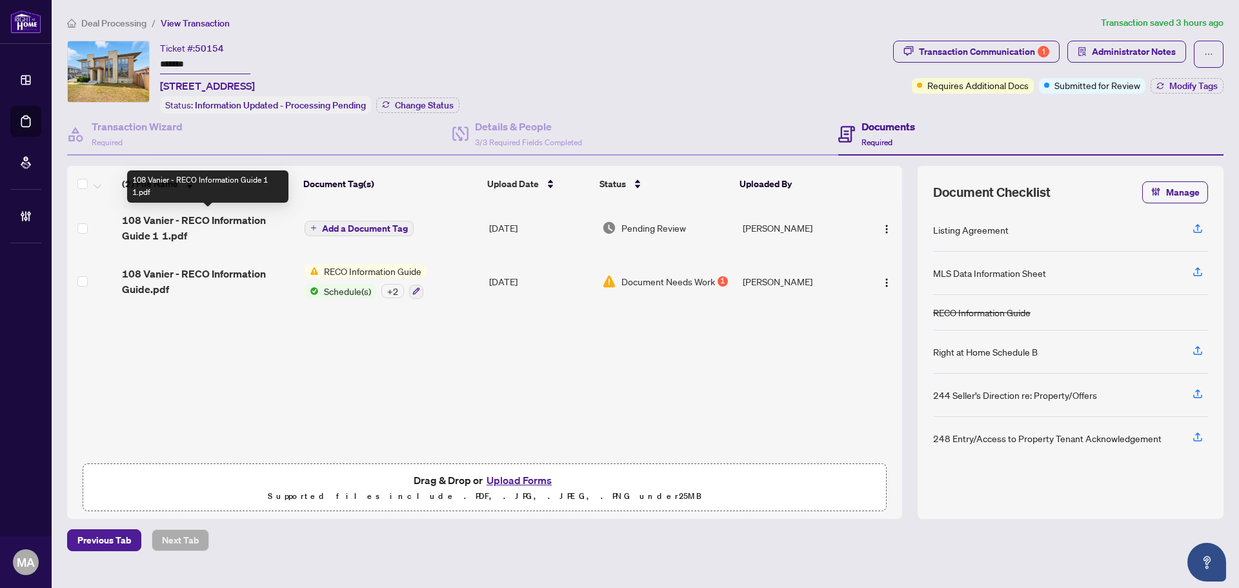
click at [234, 217] on span "108 Vanier - RECO Information Guide 1 1.pdf" at bounding box center [208, 227] width 172 height 31
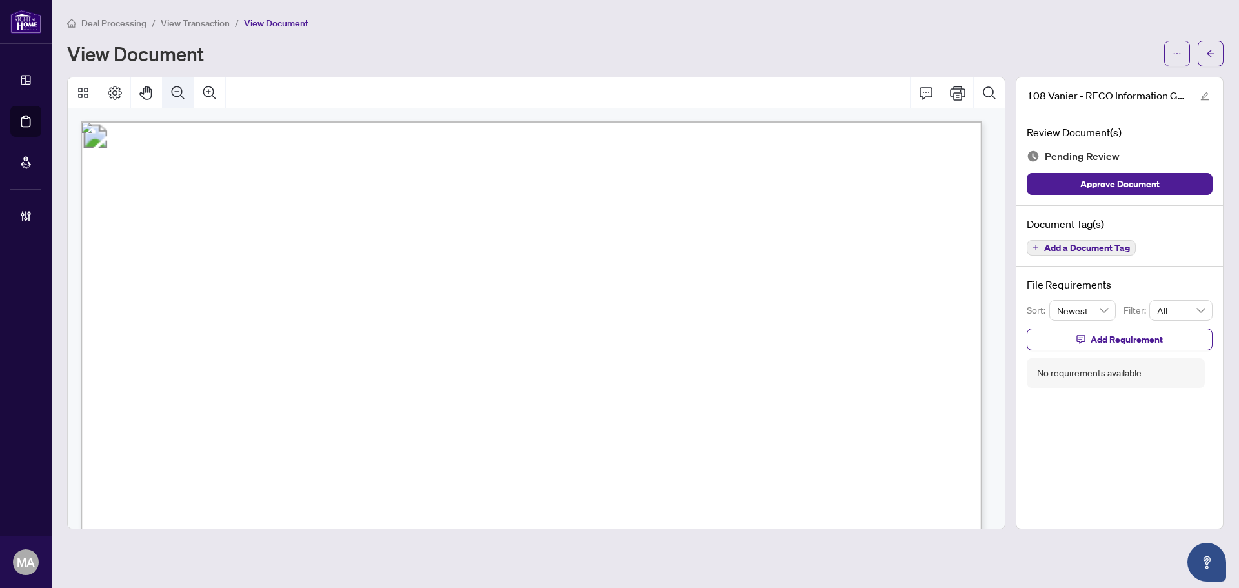
click at [176, 83] on button "Zoom Out" at bounding box center [178, 92] width 31 height 31
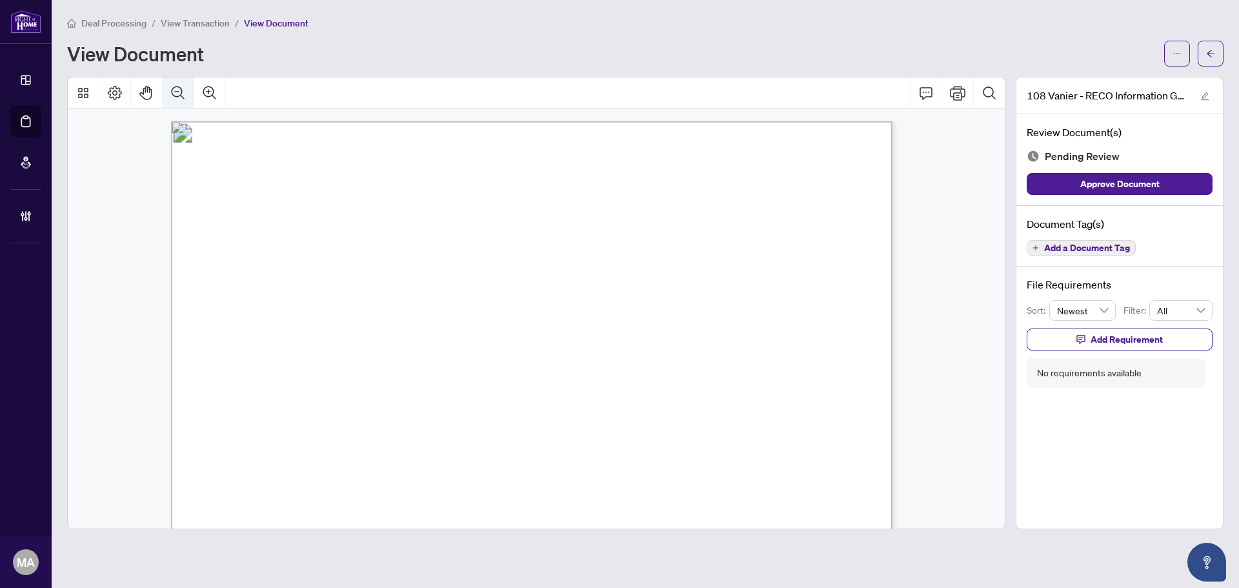
click at [176, 83] on button "Zoom Out" at bounding box center [178, 92] width 31 height 31
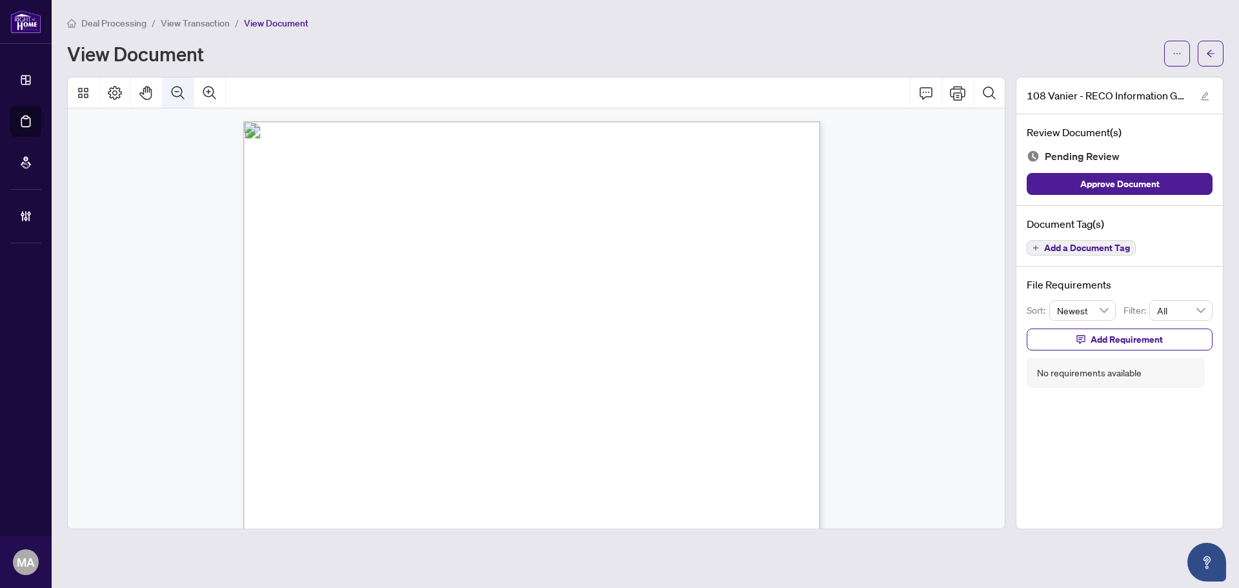
click at [176, 83] on button "Zoom Out" at bounding box center [178, 92] width 31 height 31
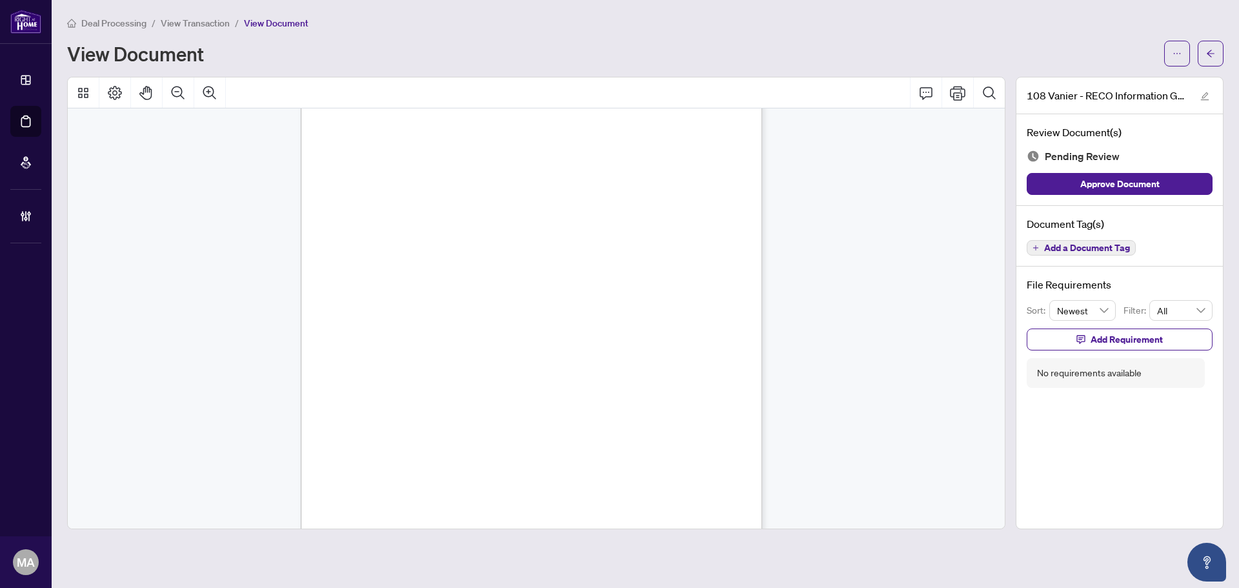
scroll to position [7383, 0]
click at [1062, 247] on span "Add a Document Tag" at bounding box center [1088, 247] width 86 height 9
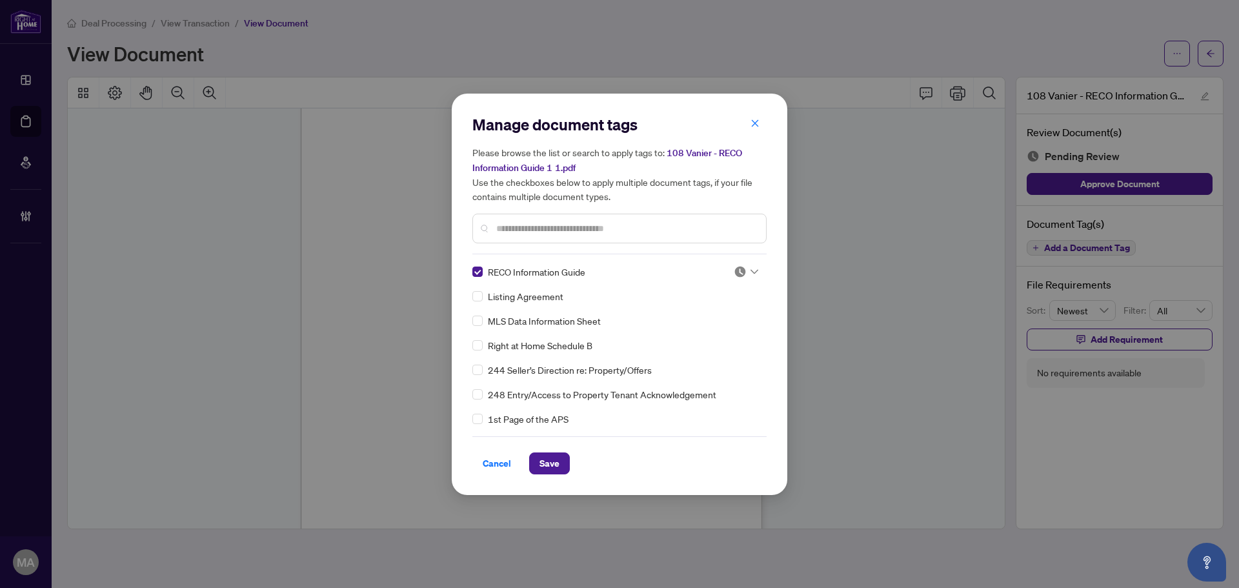
click at [734, 266] on img at bounding box center [740, 271] width 13 height 13
click at [701, 335] on div "Approved" at bounding box center [703, 334] width 83 height 14
click at [562, 466] on button "Save" at bounding box center [549, 464] width 41 height 22
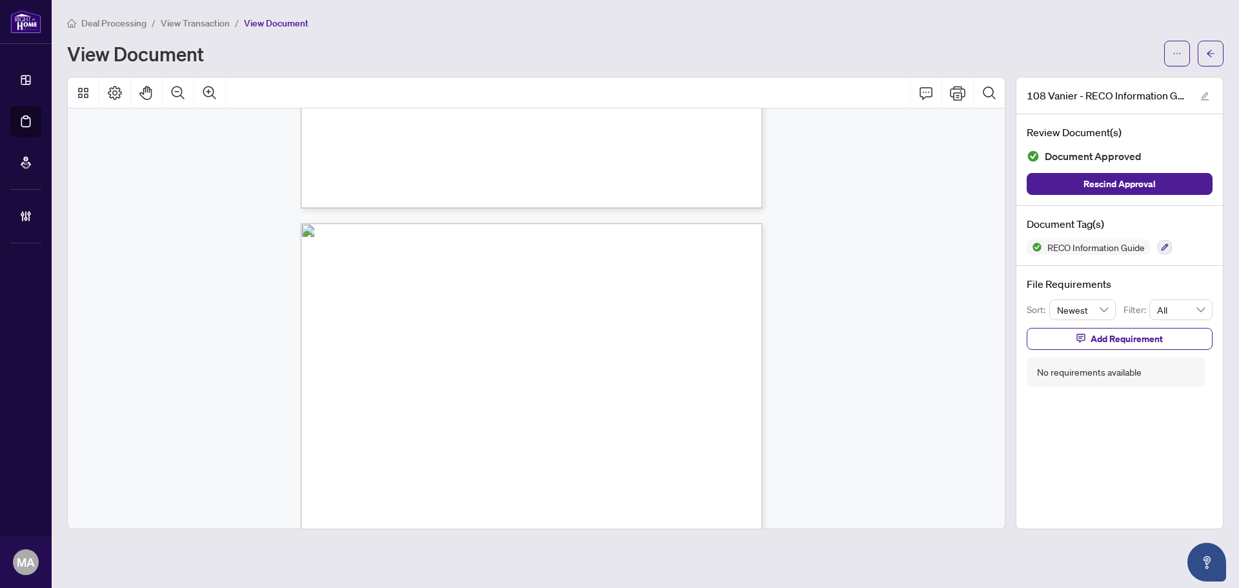
scroll to position [7319, 0]
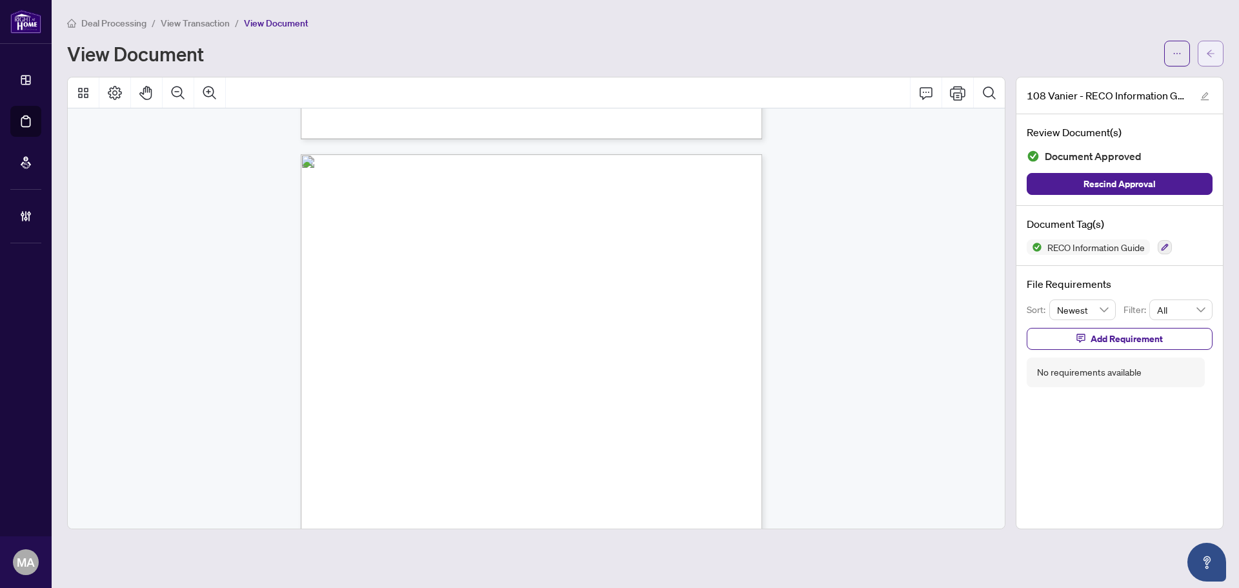
click at [1216, 59] on button "button" at bounding box center [1211, 54] width 26 height 26
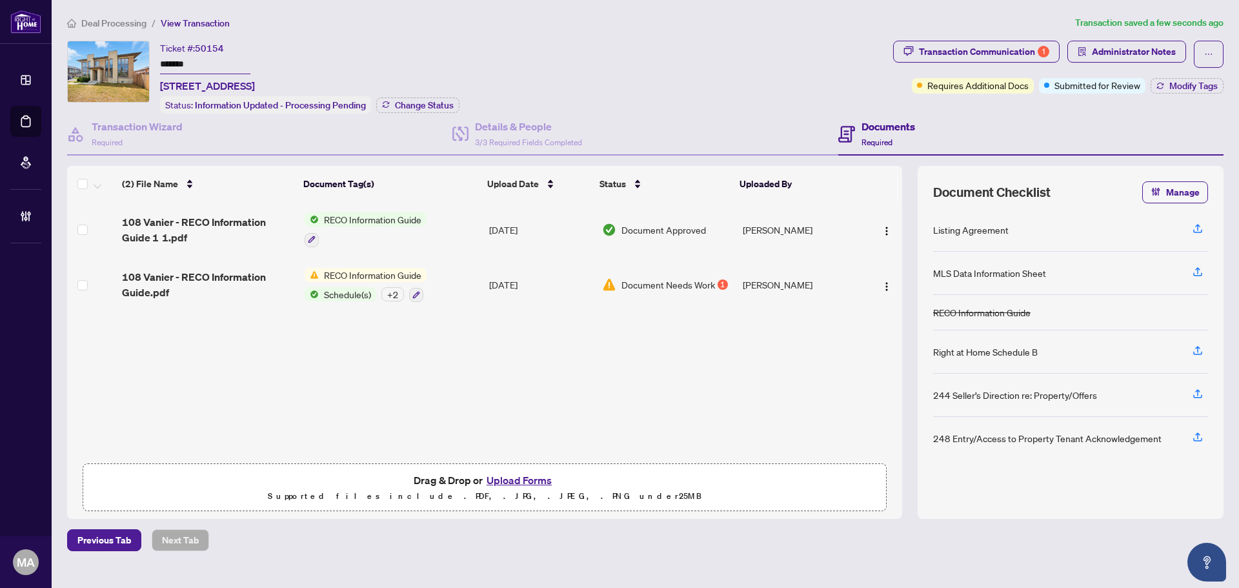
click at [387, 276] on span "RECO Information Guide" at bounding box center [373, 275] width 108 height 14
click at [141, 278] on span "108 Vanier - RECO Information Guide.pdf" at bounding box center [208, 284] width 172 height 31
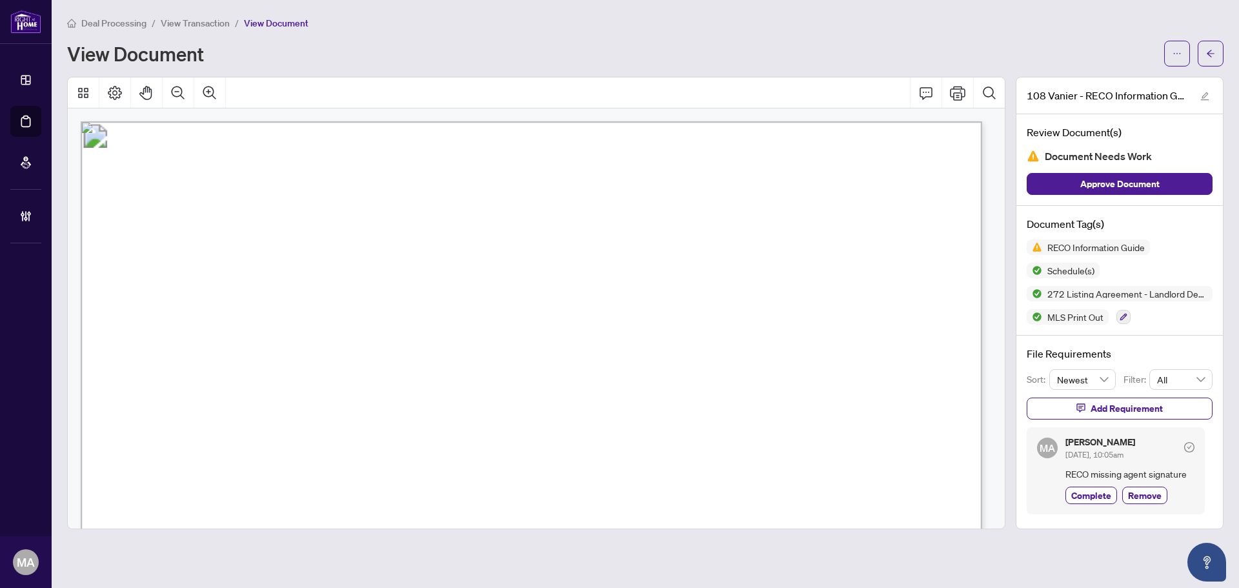
drag, startPoint x: 1089, startPoint y: 496, endPoint x: 1103, endPoint y: 468, distance: 31.8
click at [1089, 497] on span "Complete" at bounding box center [1092, 496] width 40 height 14
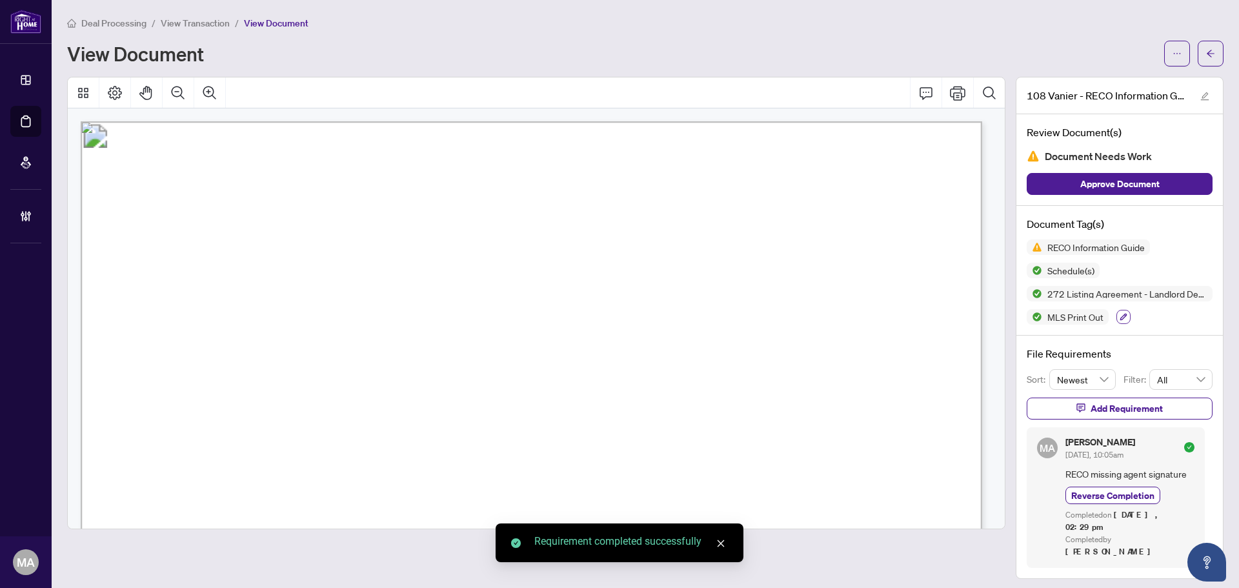
click at [1122, 320] on icon "button" at bounding box center [1124, 317] width 8 height 8
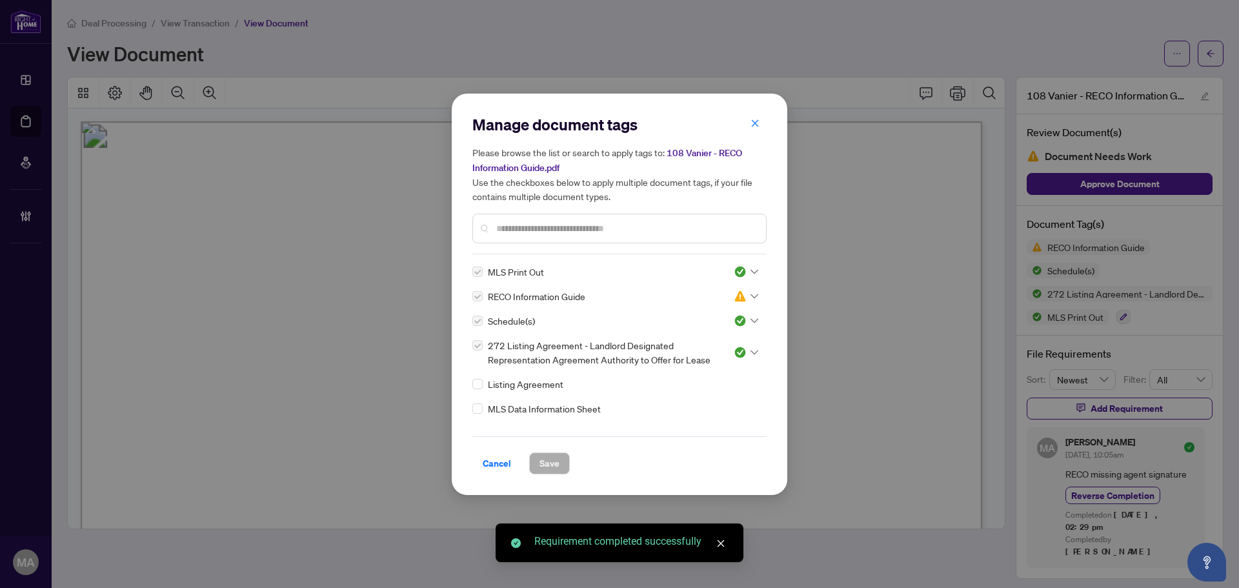
click at [760, 294] on div "MLS Print Out RECO Information Guide Schedule(s) 272 Listing Agreement - Landlo…" at bounding box center [620, 345] width 294 height 161
click at [740, 294] on img at bounding box center [740, 296] width 13 height 13
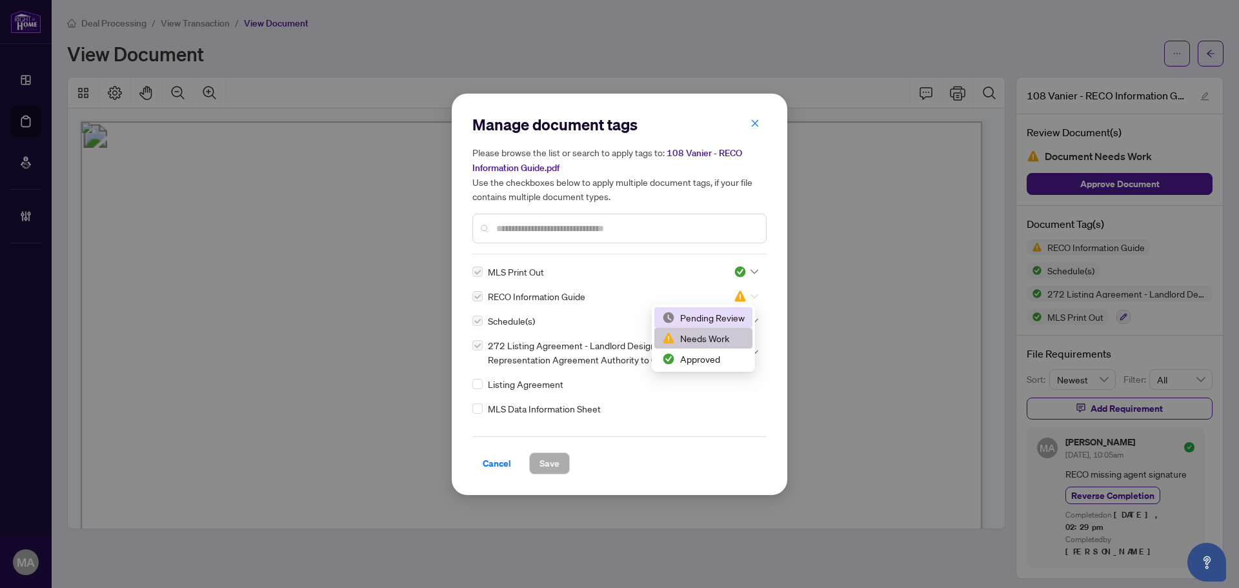
drag, startPoint x: 706, startPoint y: 319, endPoint x: 535, endPoint y: 313, distance: 170.5
click at [706, 318] on div "Pending Review" at bounding box center [703, 318] width 83 height 14
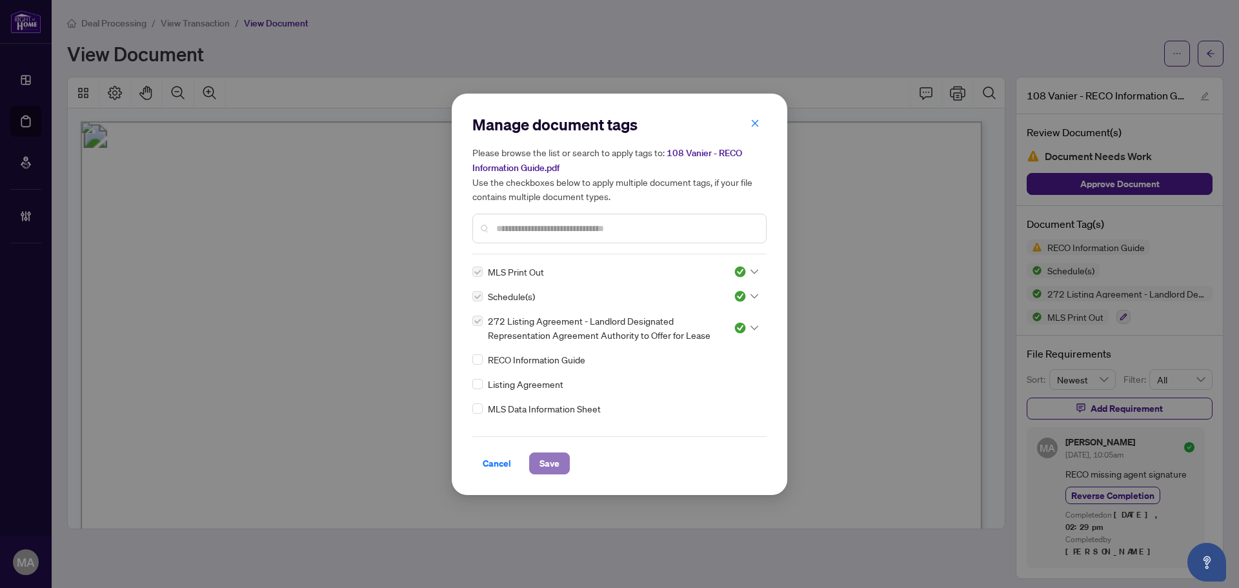
click at [562, 464] on button "Save" at bounding box center [549, 464] width 41 height 22
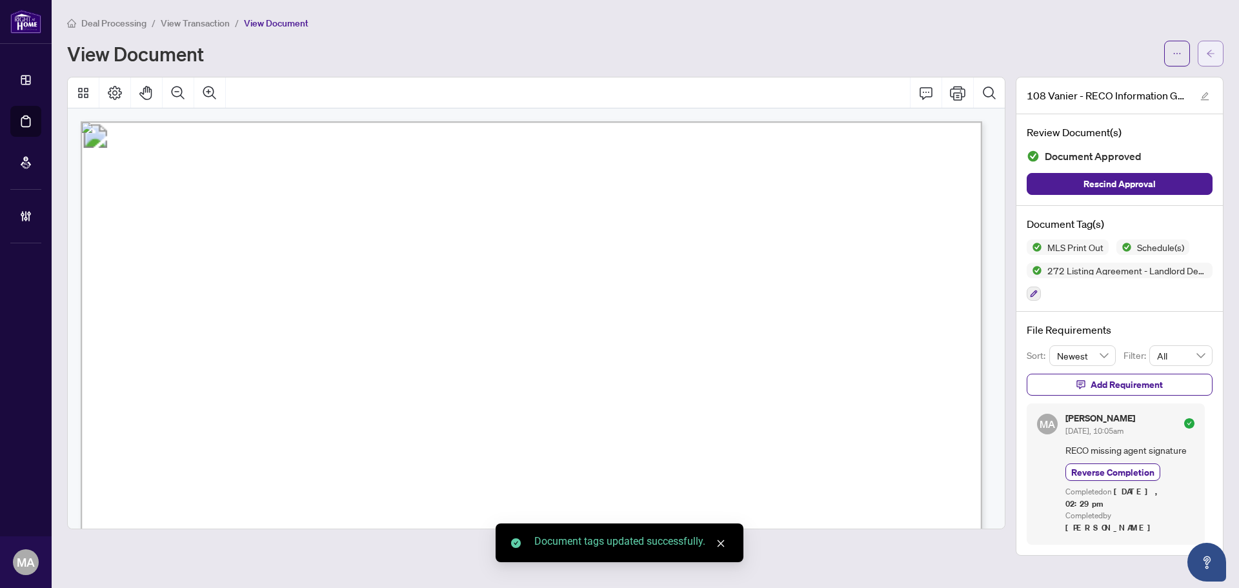
click at [1212, 58] on span "button" at bounding box center [1211, 53] width 9 height 21
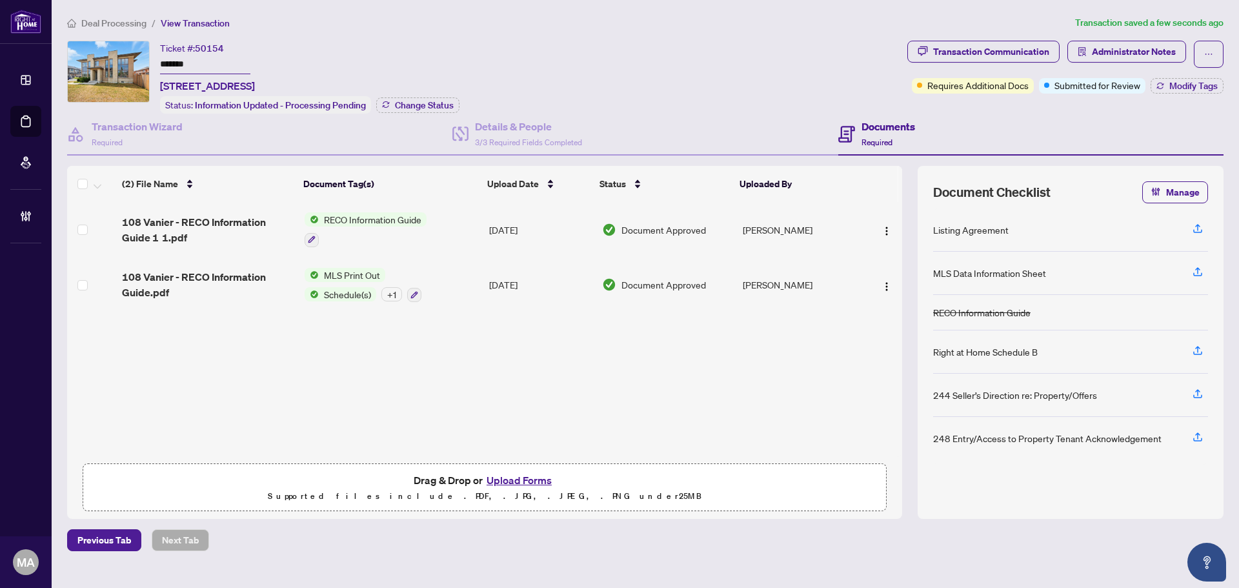
click at [1174, 93] on div "Transaction Communication Administrator Notes Requires Additional Docs Submitte…" at bounding box center [1065, 77] width 321 height 73
click at [1175, 84] on span "Modify Tags" at bounding box center [1194, 85] width 48 height 9
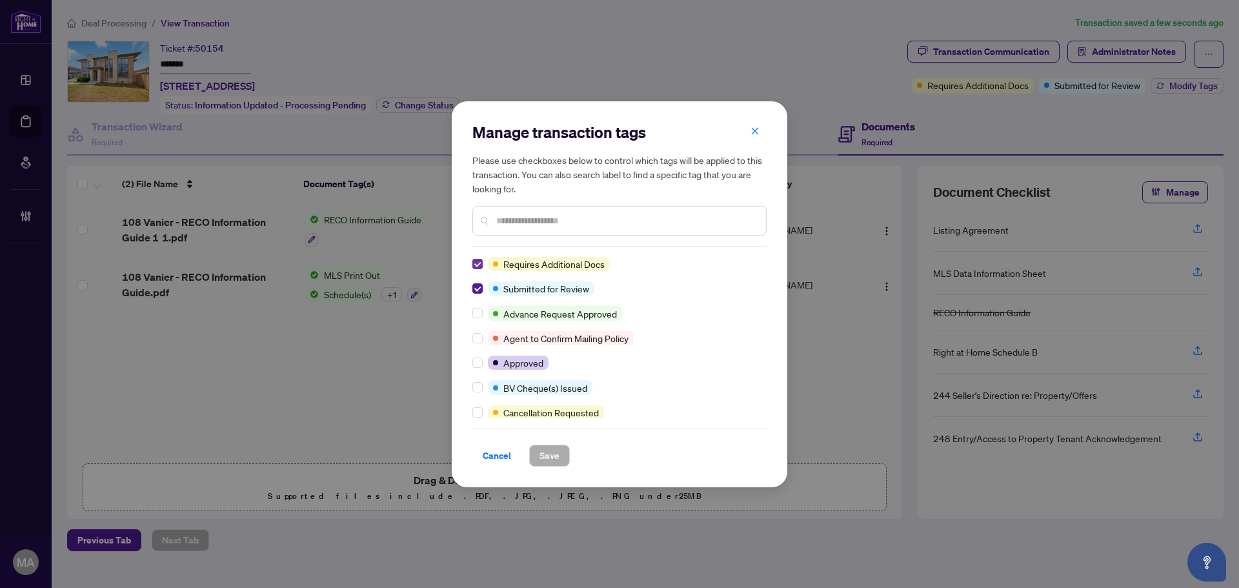
click at [473, 270] on div "Requires Additional Docs Submitted for Review Advance Request Approved Agent to…" at bounding box center [620, 337] width 294 height 161
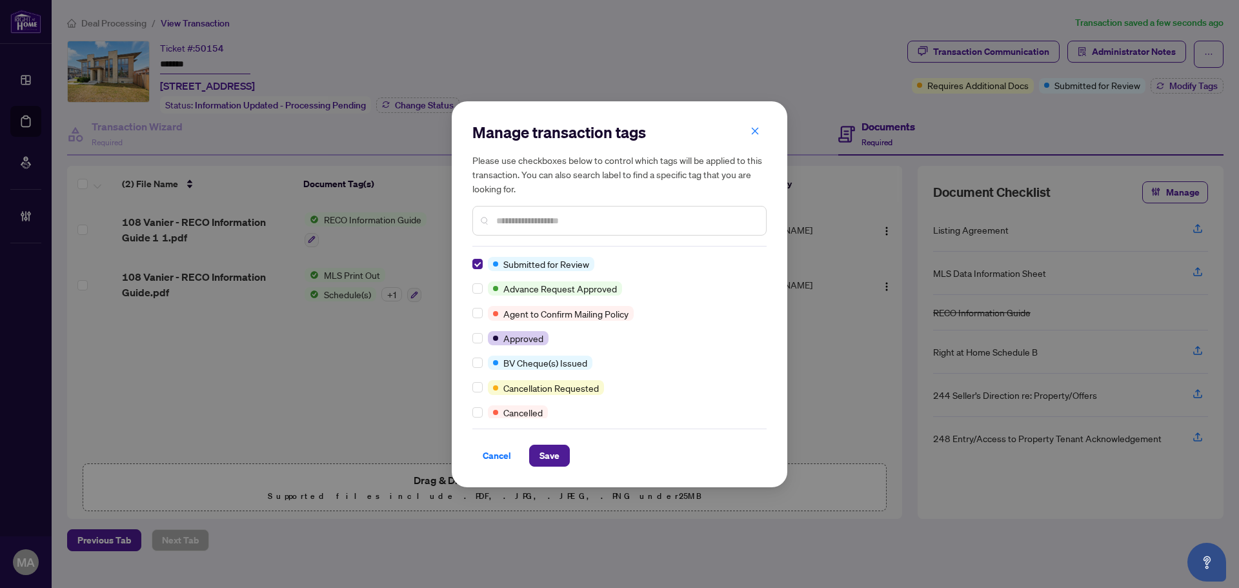
drag, startPoint x: 476, startPoint y: 279, endPoint x: 487, endPoint y: 262, distance: 20.4
click at [476, 279] on div "Submitted for Review Advance Request Approved Agent to Confirm Mailing Policy A…" at bounding box center [620, 337] width 294 height 161
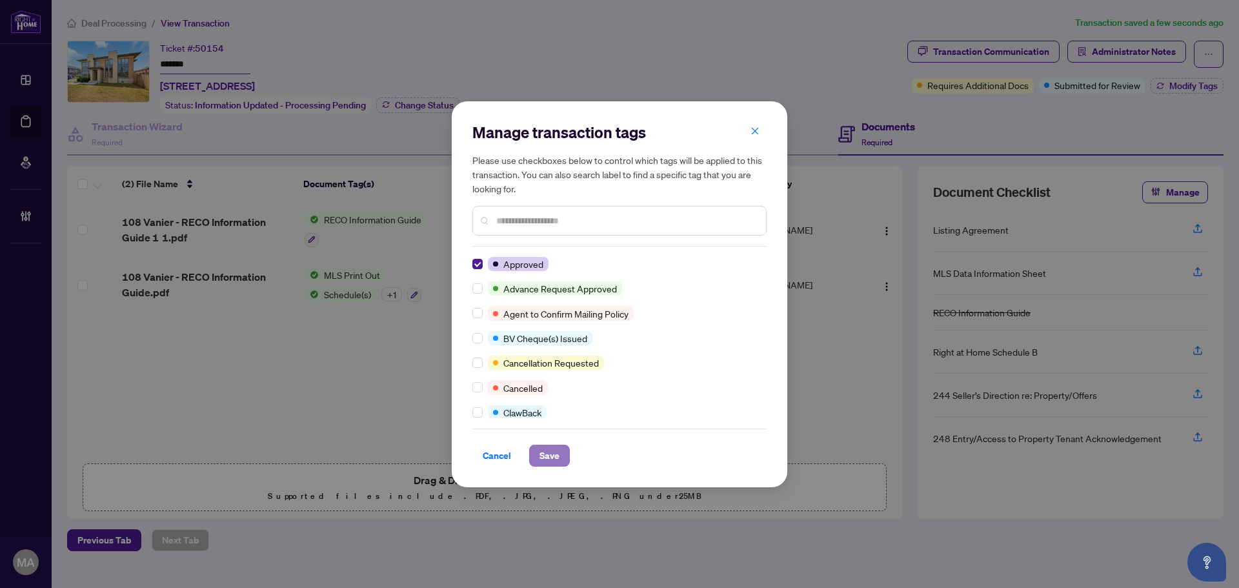
click at [550, 453] on span "Save" at bounding box center [550, 455] width 20 height 21
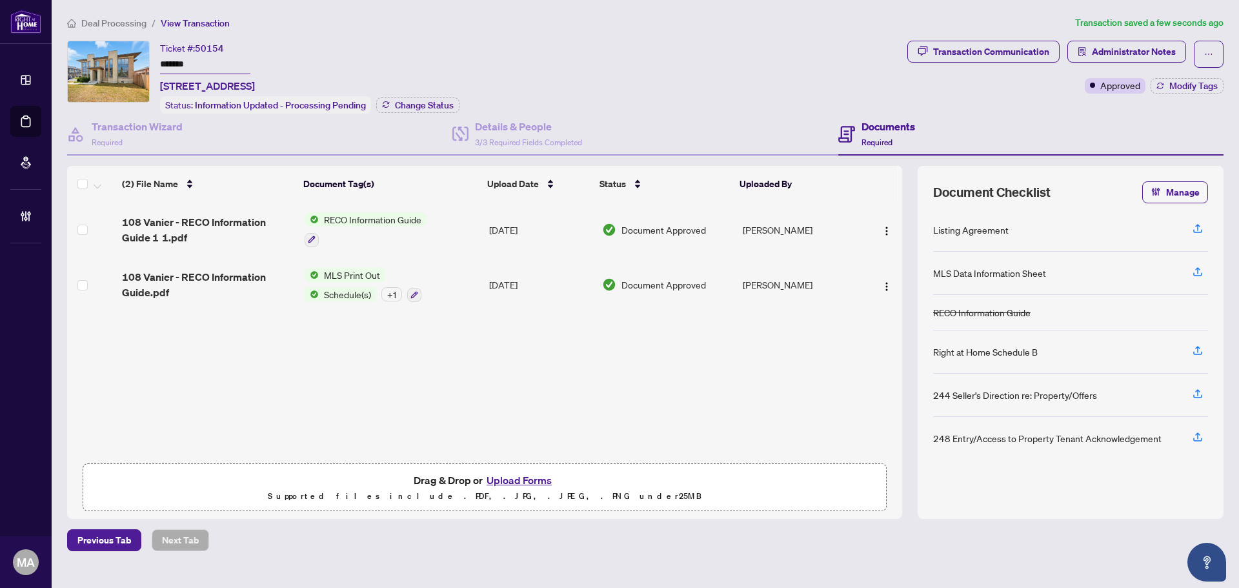
click at [107, 25] on span "Deal Processing" at bounding box center [113, 23] width 65 height 12
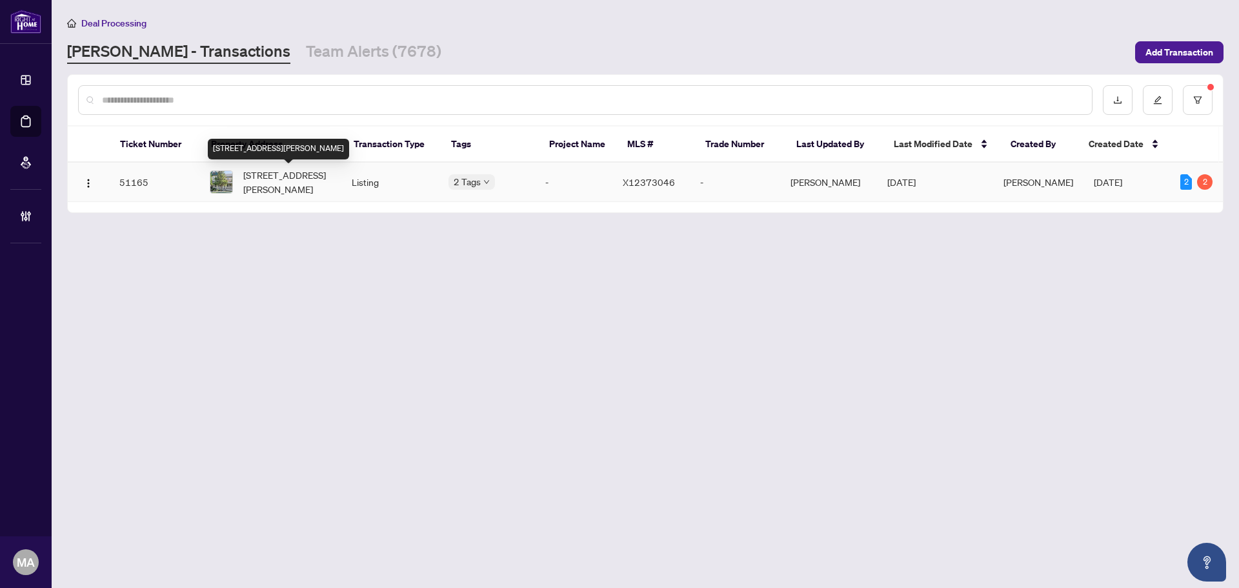
click at [291, 174] on span "65 Donald St, Belleville, Ontario K8P 2J2, Canada" at bounding box center [287, 182] width 88 height 28
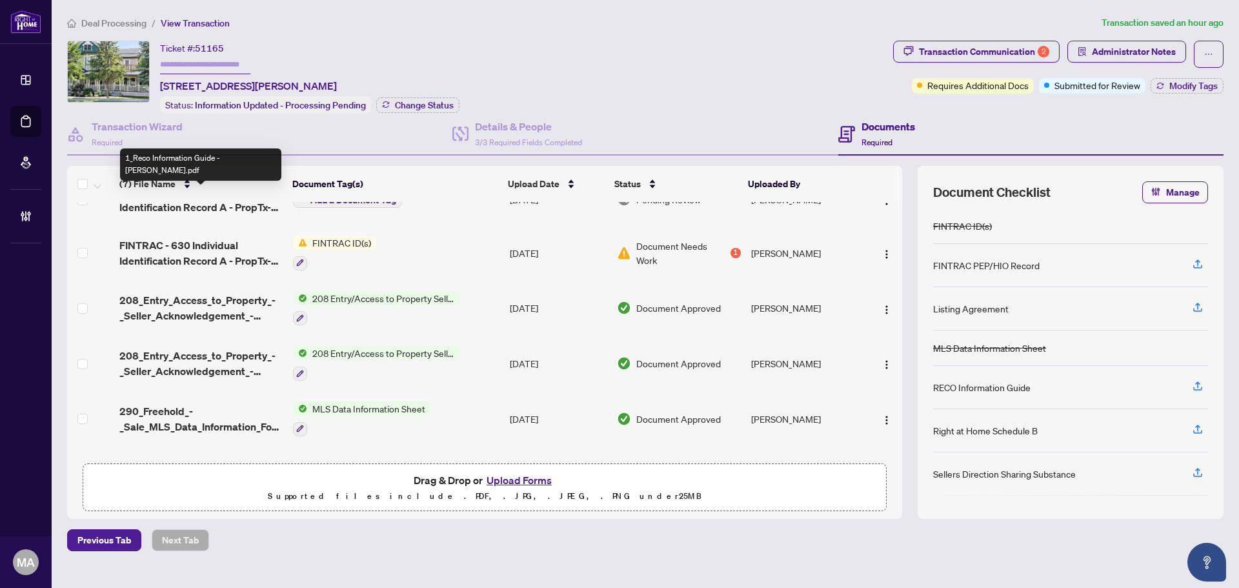
scroll to position [128, 0]
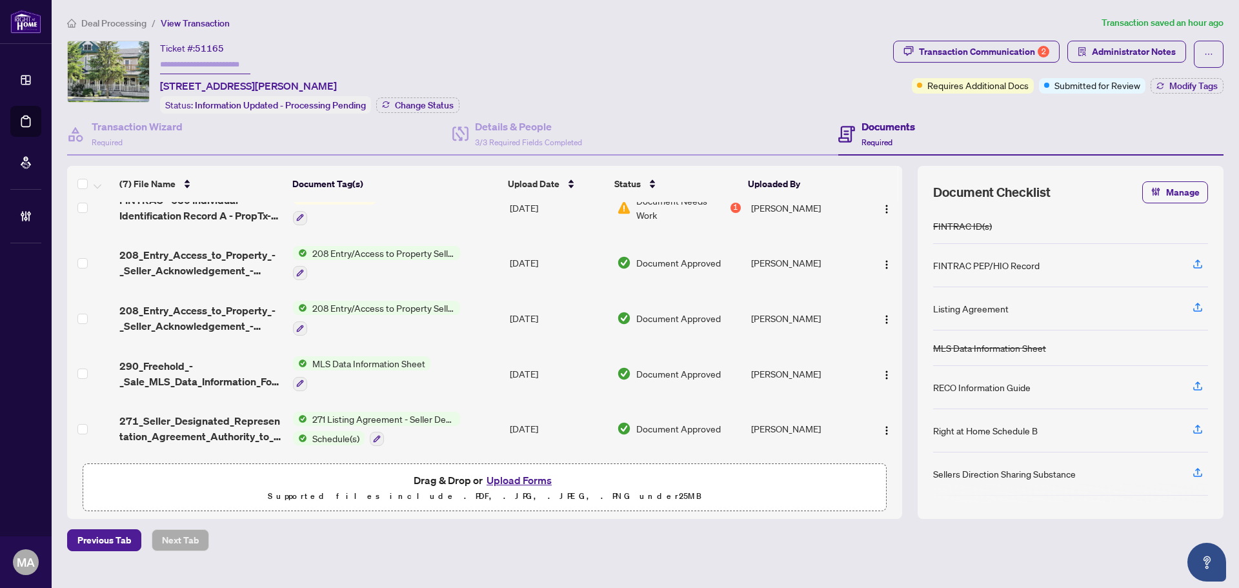
click at [196, 428] on span "271_Seller_Designated_Representation_Agreement_Authority_to_Offer_for_Sale_-_Pr…" at bounding box center [200, 428] width 163 height 31
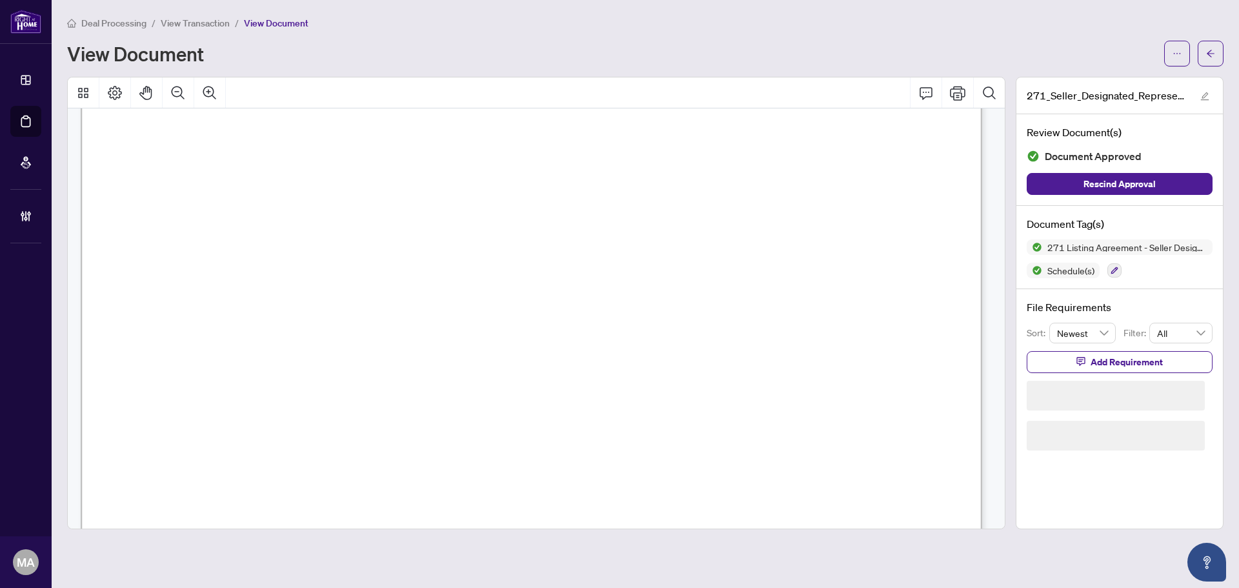
scroll to position [194, 0]
click at [1213, 54] on icon "arrow-left" at bounding box center [1211, 53] width 8 height 7
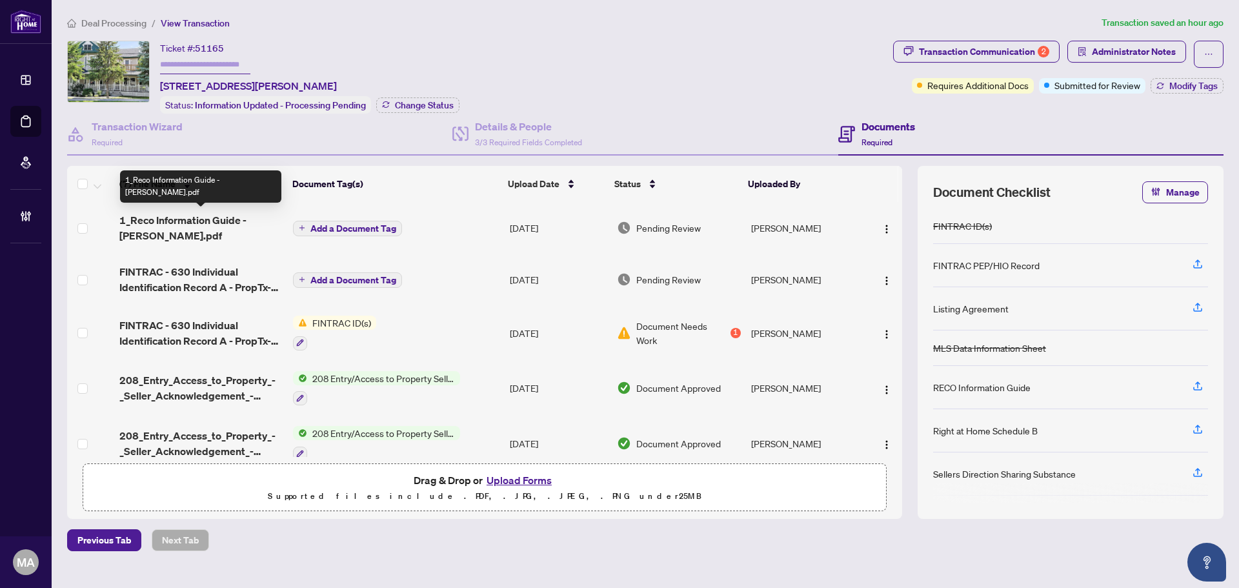
click at [196, 218] on span "1_Reco Information Guide - Michelle Bolduc.pdf" at bounding box center [200, 227] width 163 height 31
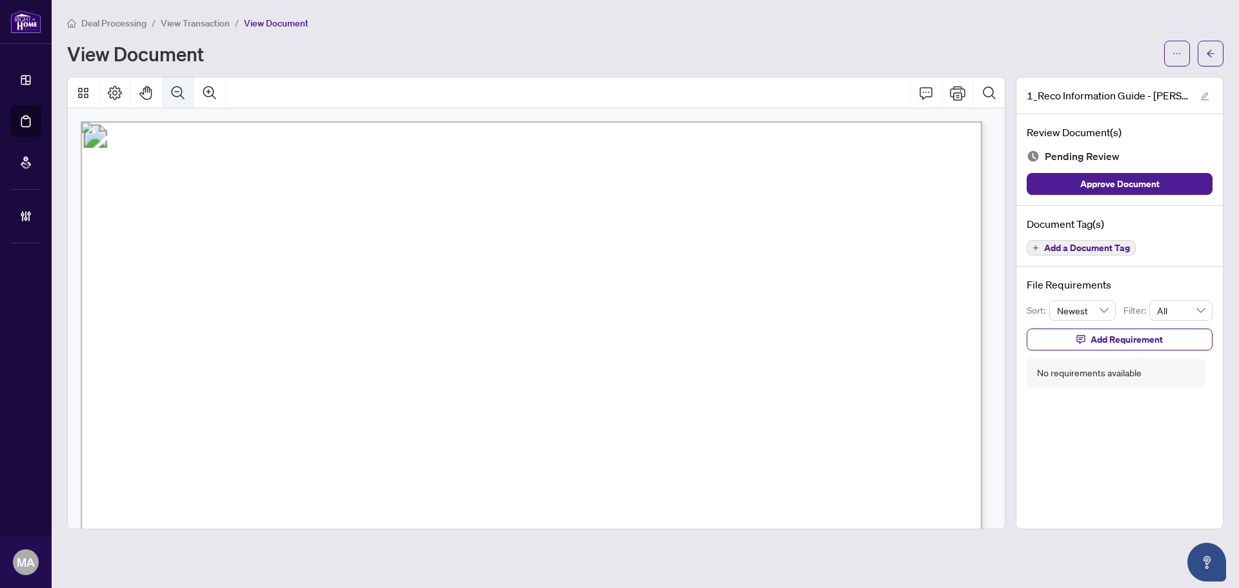
click at [185, 95] on icon "Zoom Out" at bounding box center [177, 92] width 15 height 15
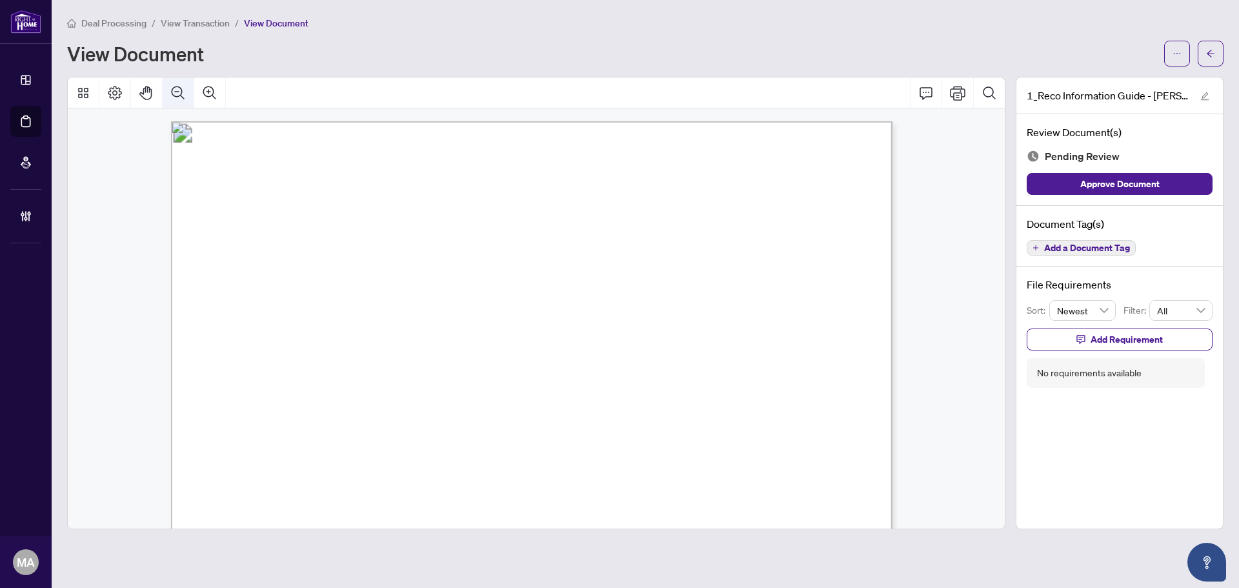
click at [185, 95] on icon "Zoom Out" at bounding box center [177, 92] width 15 height 15
click at [184, 95] on icon "Zoom Out" at bounding box center [177, 92] width 15 height 15
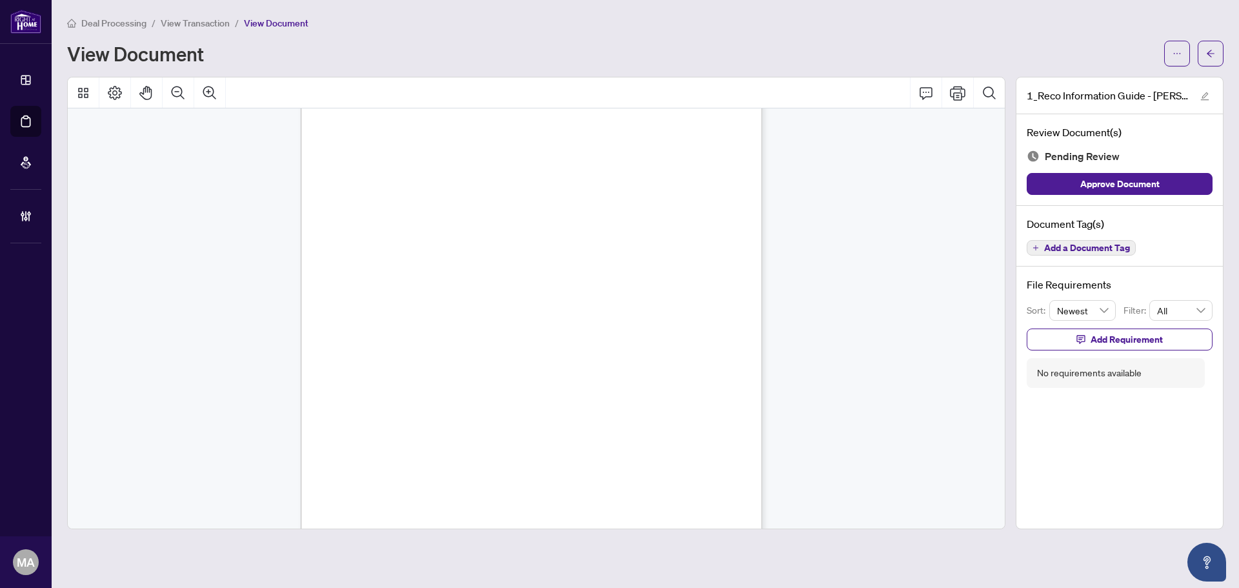
scroll to position [7426, 0]
click at [1113, 252] on span "Add a Document Tag" at bounding box center [1088, 247] width 86 height 9
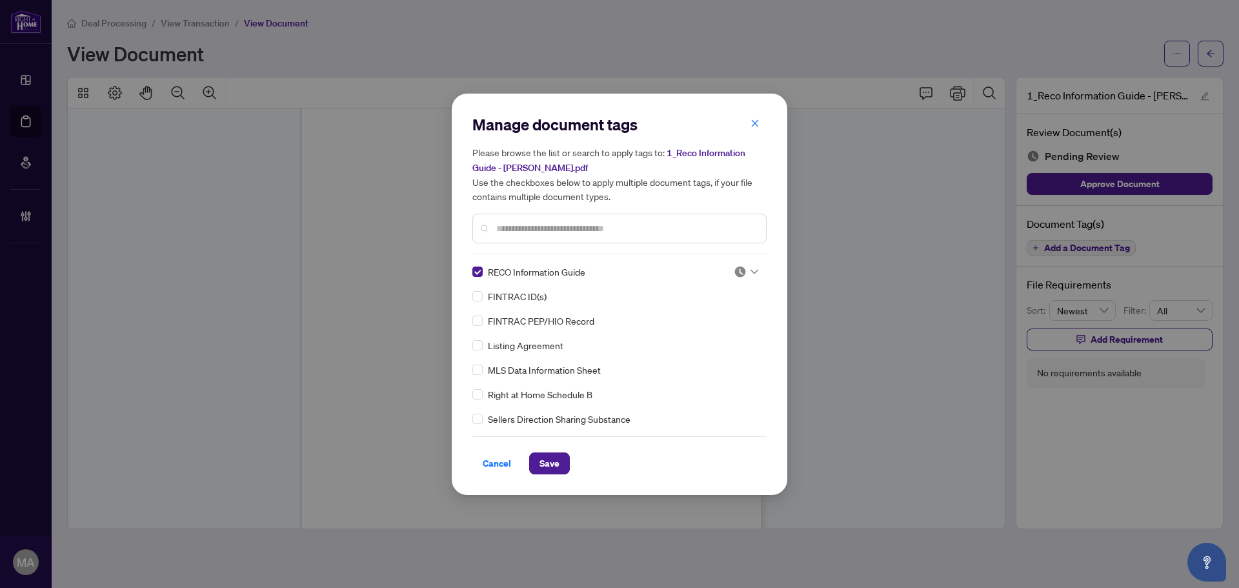
click at [736, 279] on input "search" at bounding box center [740, 271] width 13 height 19
click at [702, 335] on div "Approved" at bounding box center [703, 334] width 83 height 14
drag, startPoint x: 553, startPoint y: 467, endPoint x: 542, endPoint y: 449, distance: 21.5
click at [553, 467] on span "Save" at bounding box center [550, 463] width 20 height 21
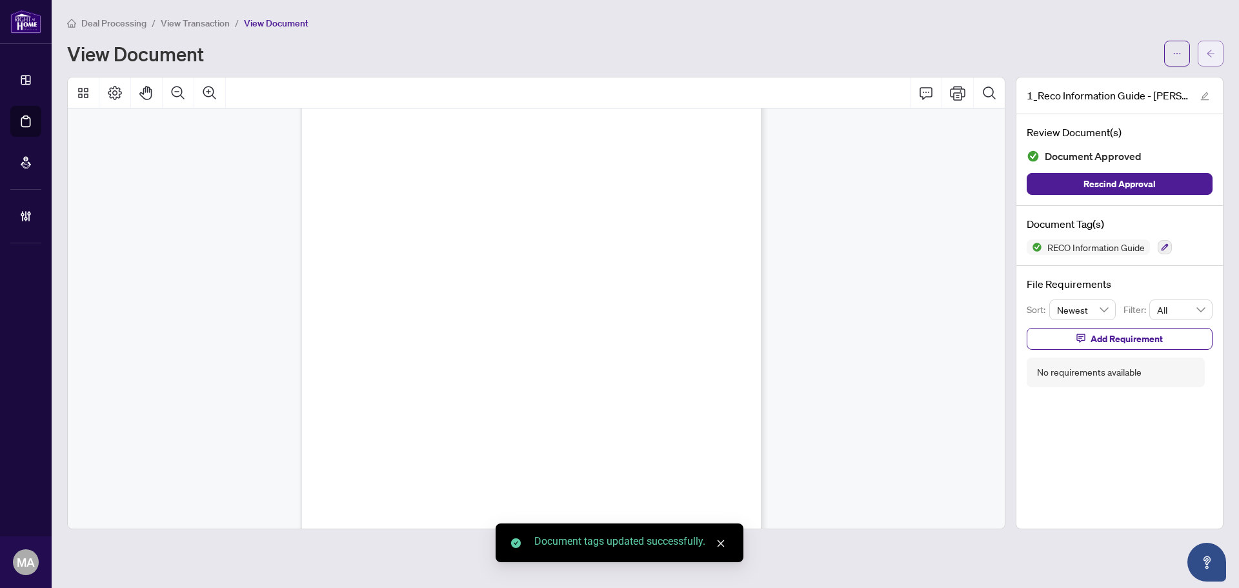
click at [1206, 52] on button "button" at bounding box center [1211, 54] width 26 height 26
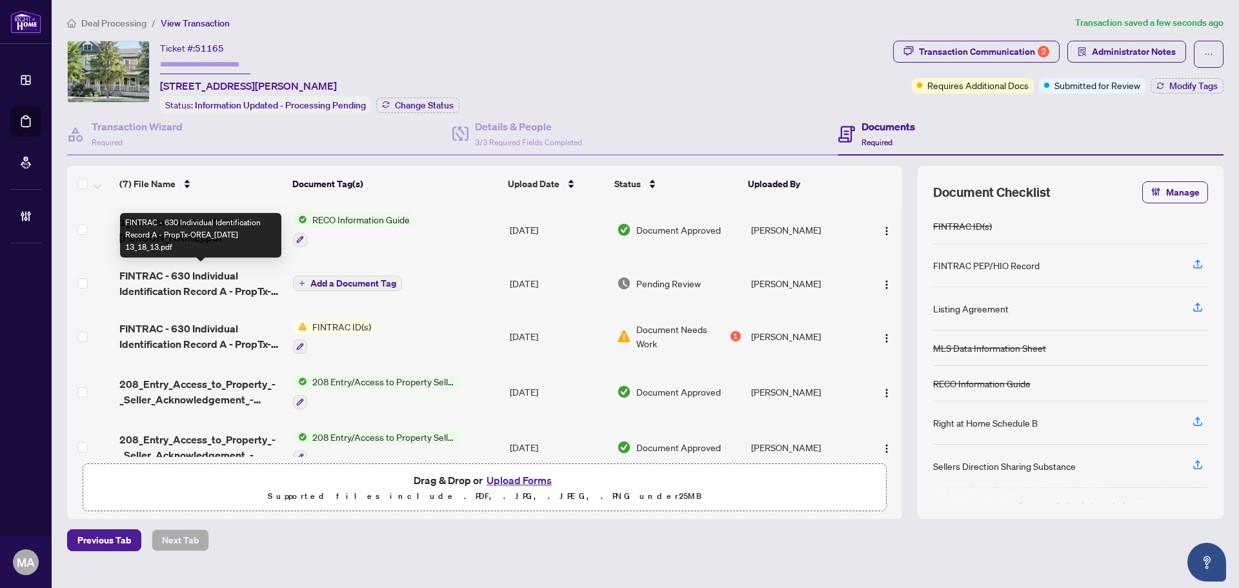
click at [197, 274] on span "FINTRAC - 630 Individual Identification Record A - PropTx-OREA_2025-09-03 13_18…" at bounding box center [200, 283] width 163 height 31
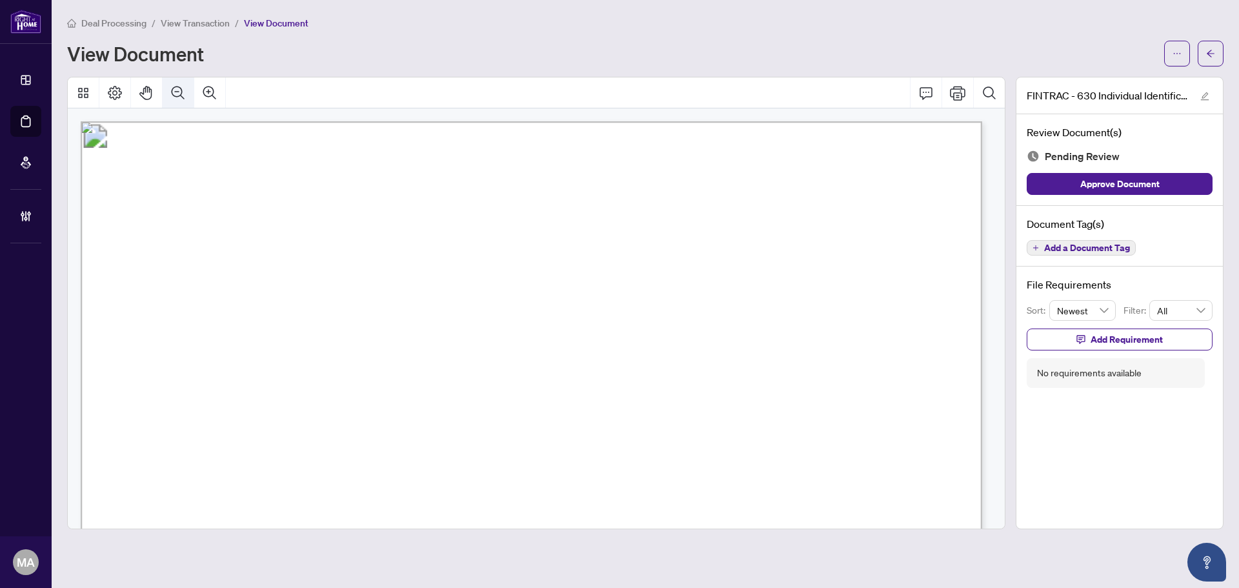
click at [173, 91] on icon "Zoom Out" at bounding box center [177, 92] width 15 height 15
click at [174, 90] on icon "Zoom Out" at bounding box center [177, 92] width 15 height 15
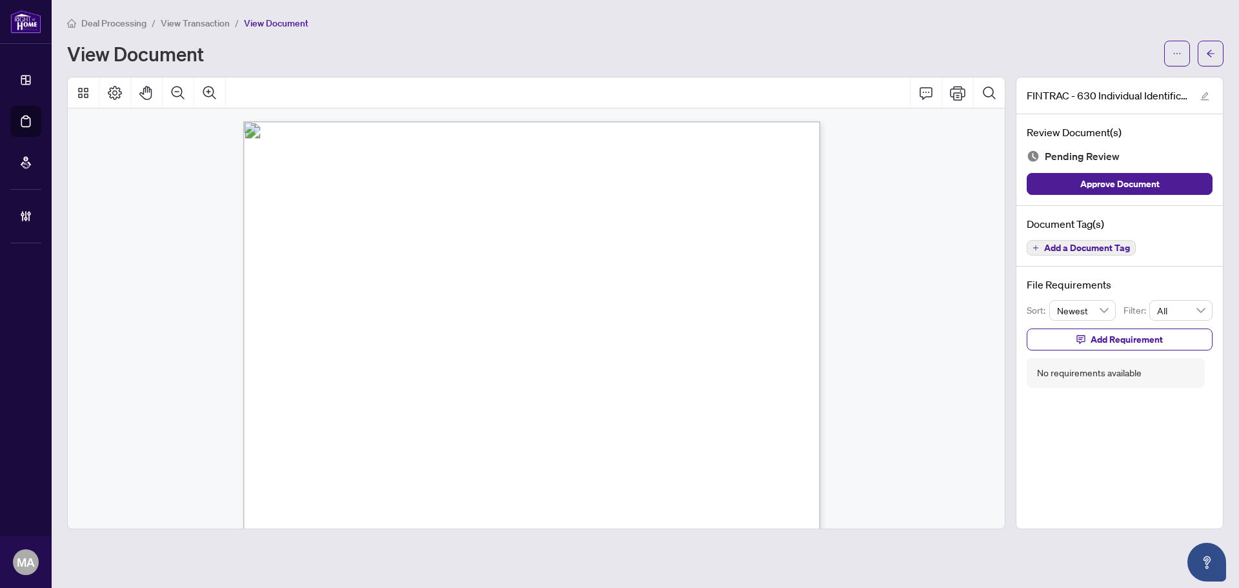
click at [1094, 251] on span "Add a Document Tag" at bounding box center [1088, 247] width 86 height 9
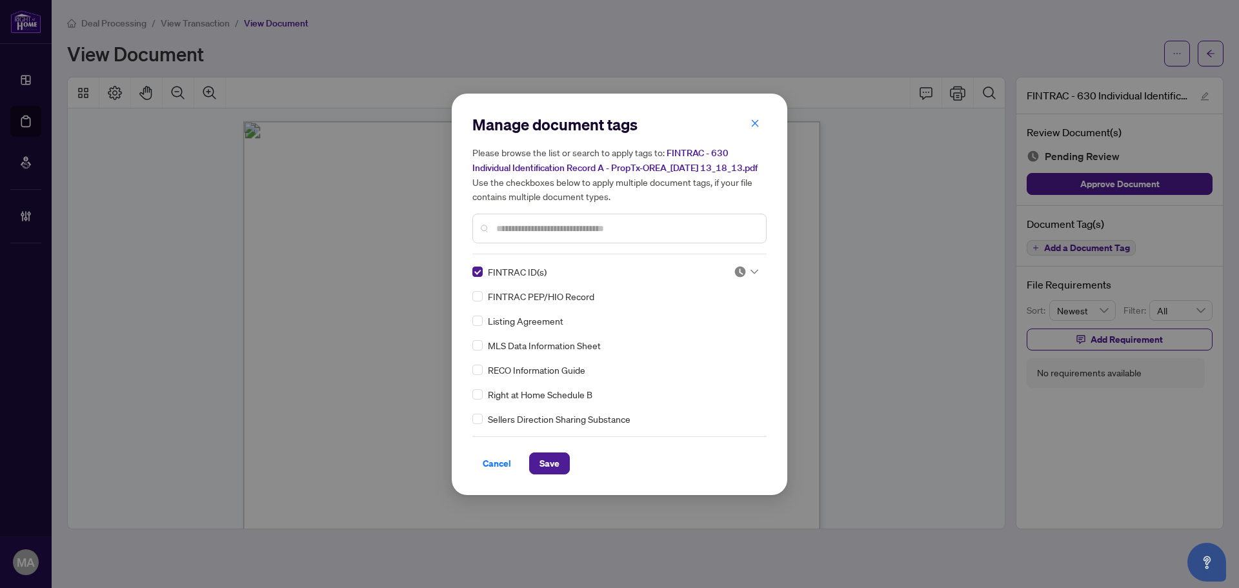
click at [734, 278] on img at bounding box center [740, 271] width 13 height 13
click at [695, 345] on div "Approved" at bounding box center [703, 341] width 83 height 14
click at [550, 471] on span "Save" at bounding box center [550, 463] width 20 height 21
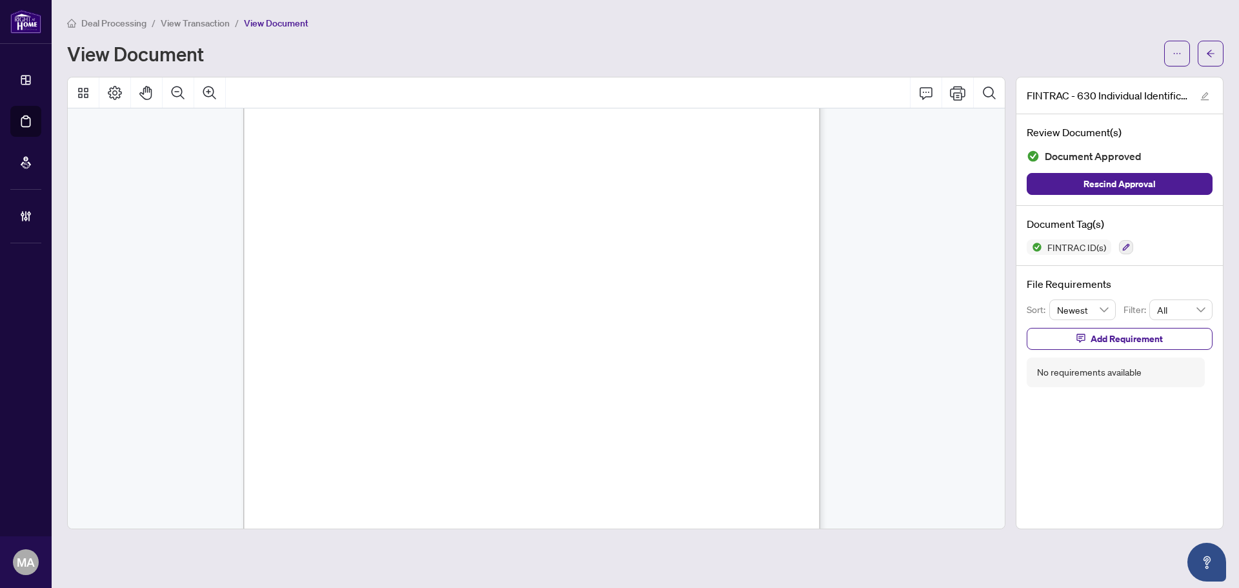
scroll to position [2647, 0]
click at [1207, 59] on span "button" at bounding box center [1211, 53] width 9 height 21
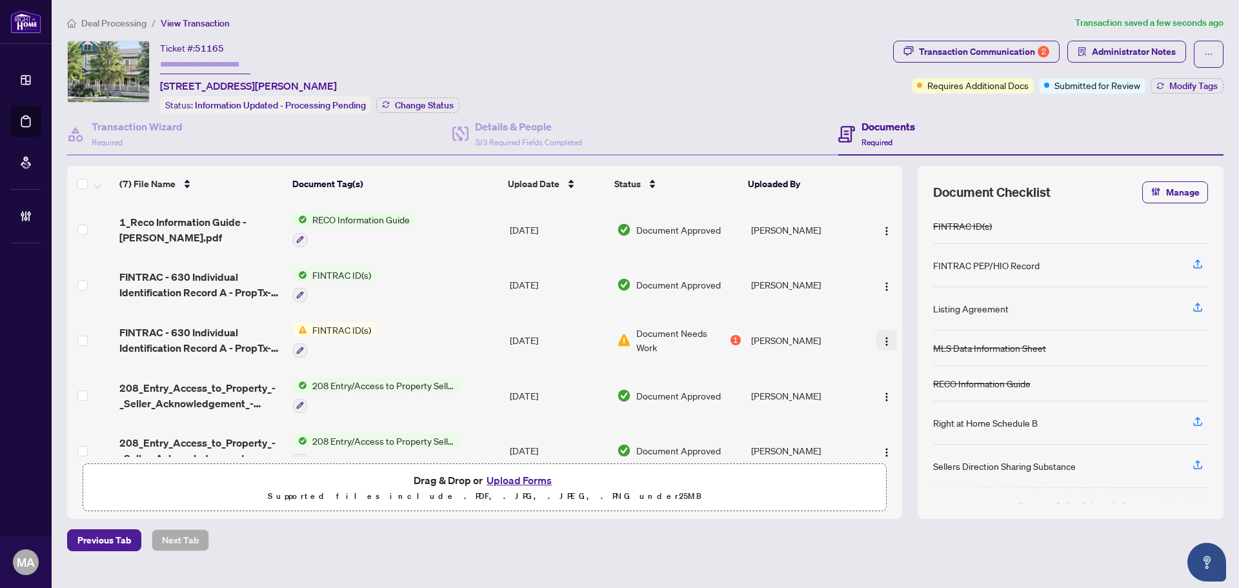
drag, startPoint x: 882, startPoint y: 339, endPoint x: 879, endPoint y: 347, distance: 8.7
click at [882, 339] on img "button" at bounding box center [887, 341] width 10 height 10
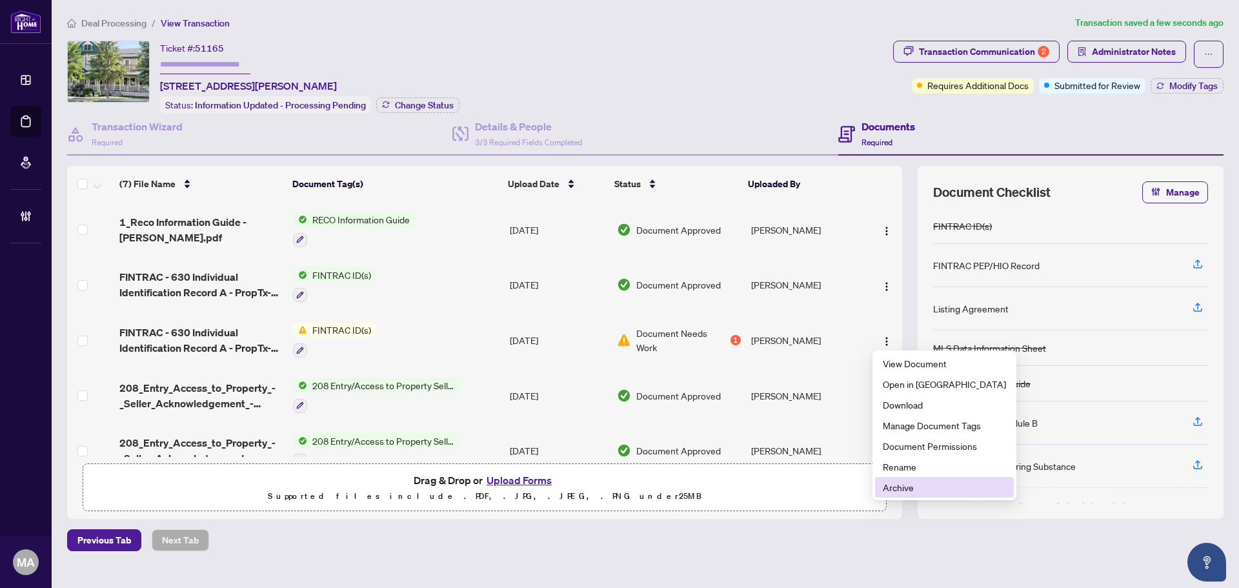
click at [915, 486] on span "Archive" at bounding box center [944, 487] width 123 height 14
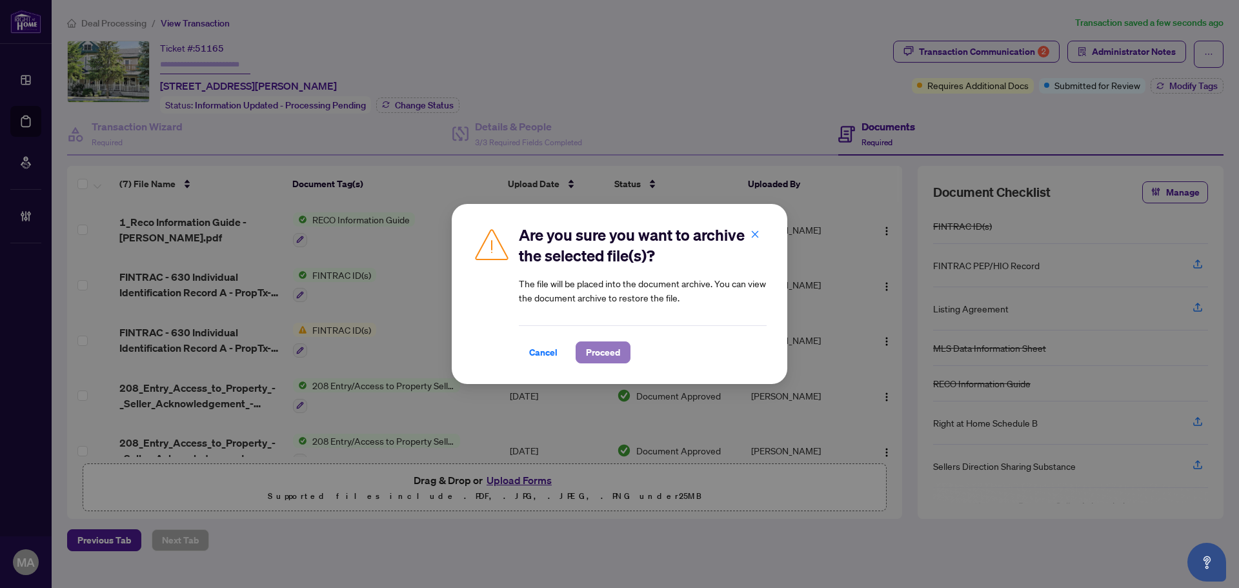
click at [594, 357] on span "Proceed" at bounding box center [603, 352] width 34 height 21
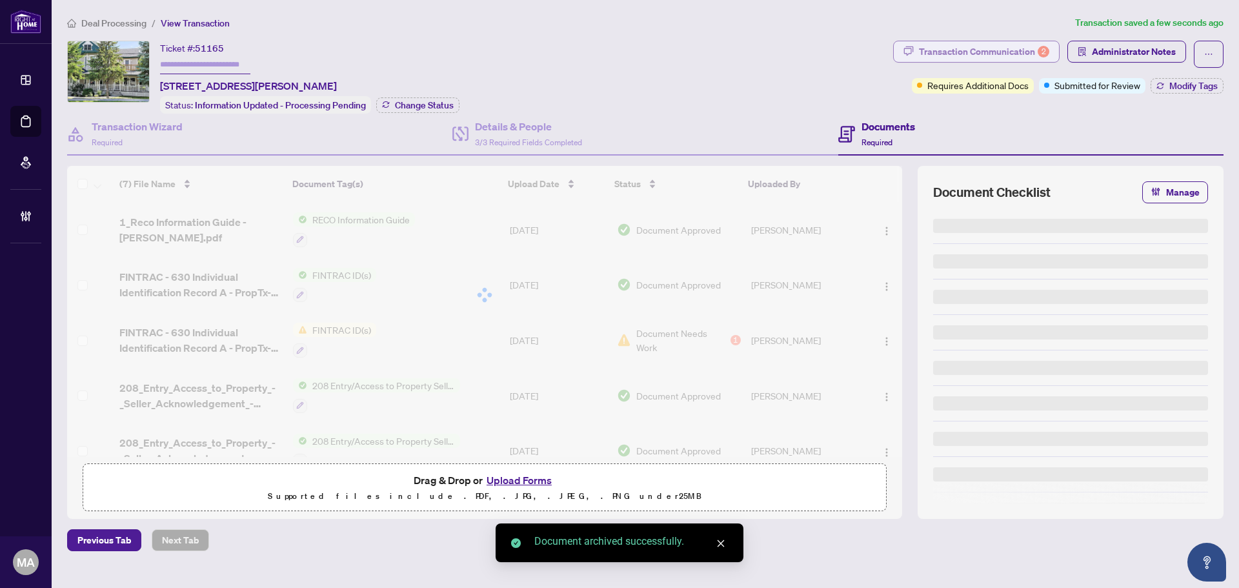
click at [993, 54] on div "Transaction Communication 2" at bounding box center [984, 51] width 130 height 21
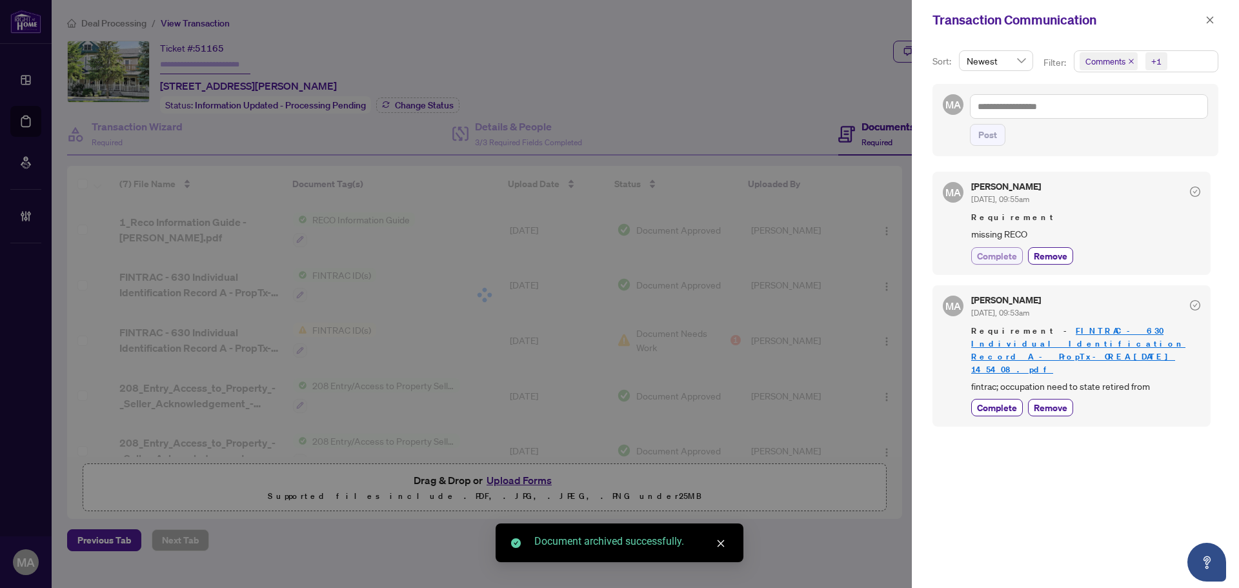
click at [991, 254] on span "Complete" at bounding box center [997, 256] width 40 height 14
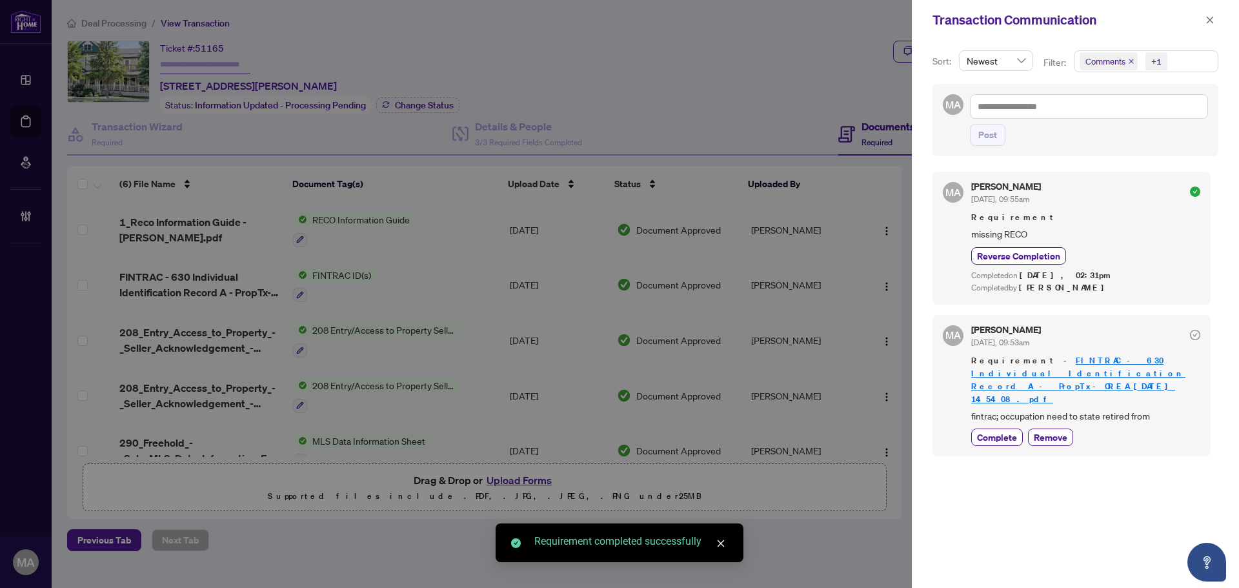
drag, startPoint x: 1007, startPoint y: 414, endPoint x: 1076, endPoint y: 337, distance: 103.3
click at [1007, 431] on span "Complete" at bounding box center [997, 438] width 40 height 14
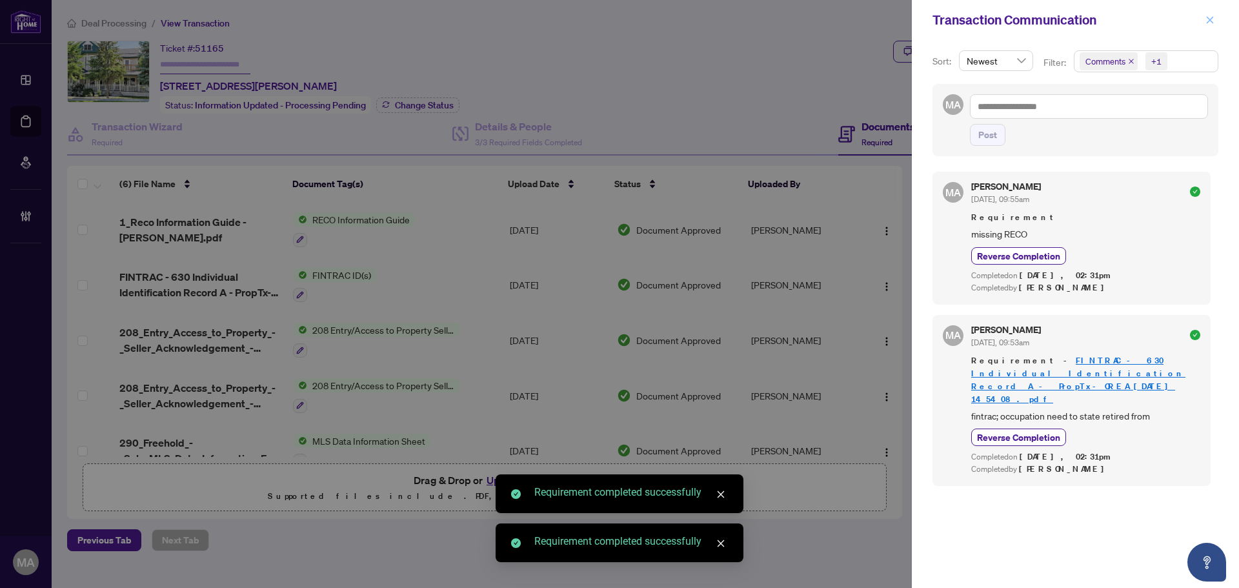
click at [1206, 16] on icon "close" at bounding box center [1210, 19] width 9 height 9
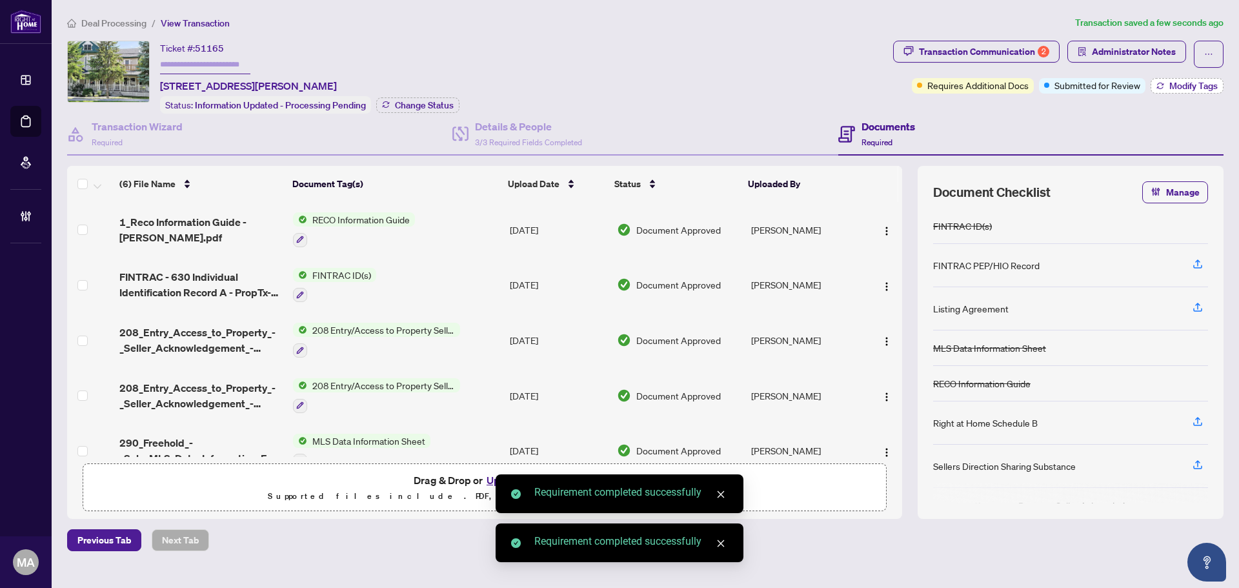
click at [1191, 84] on span "Modify Tags" at bounding box center [1194, 85] width 48 height 9
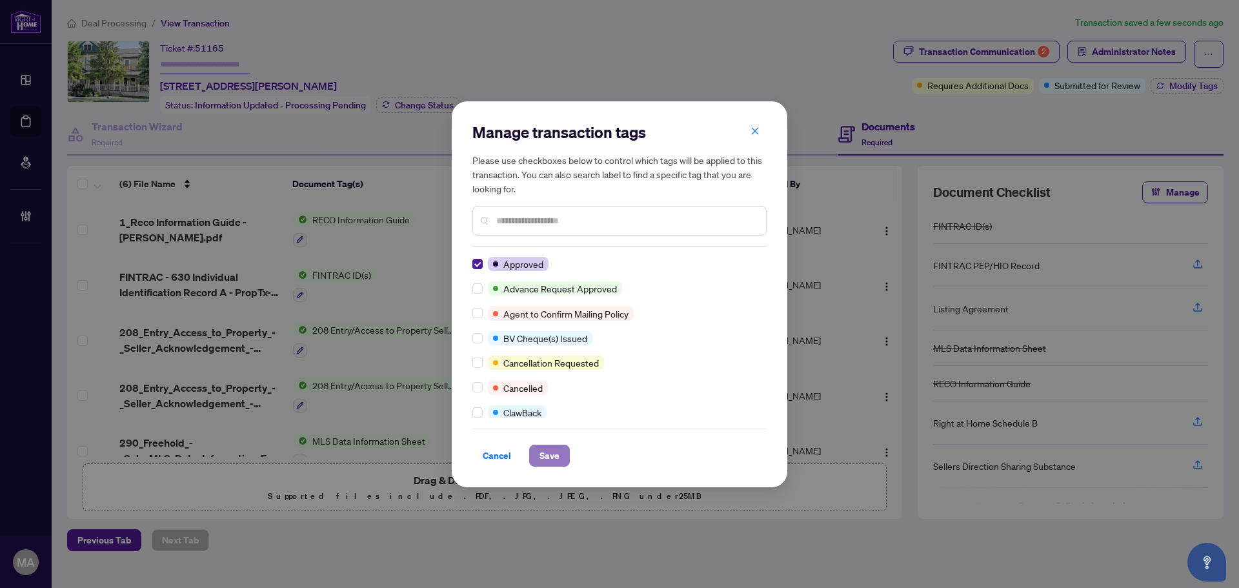
click at [544, 449] on span "Save" at bounding box center [550, 455] width 20 height 21
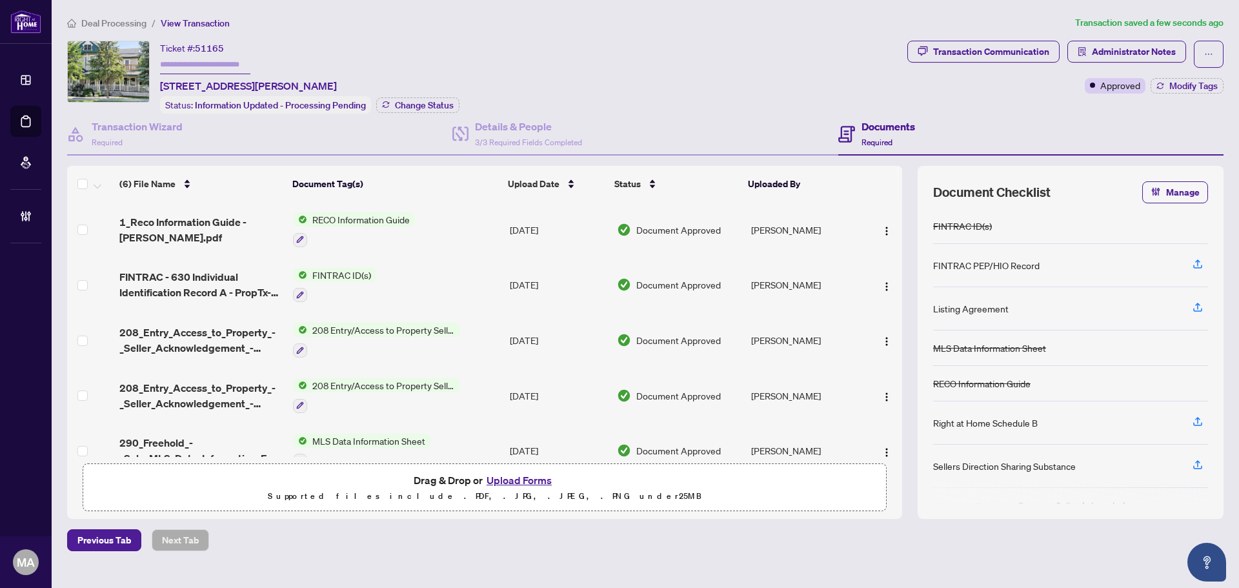
click at [136, 18] on span "Deal Processing" at bounding box center [113, 23] width 65 height 12
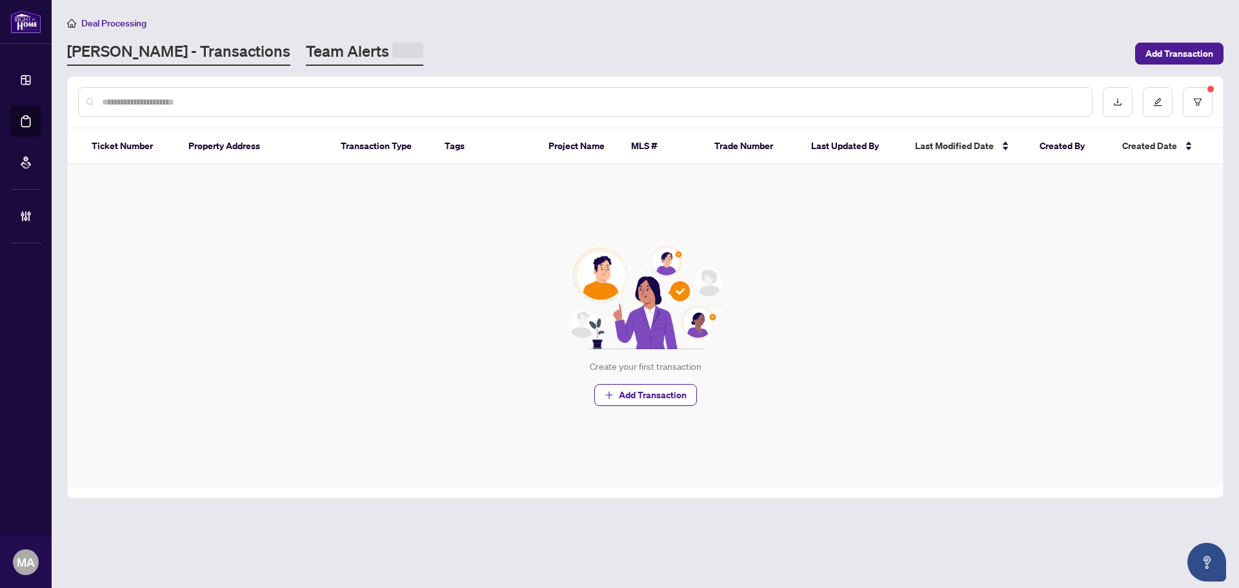
click at [306, 48] on link "Team Alerts" at bounding box center [364, 53] width 117 height 25
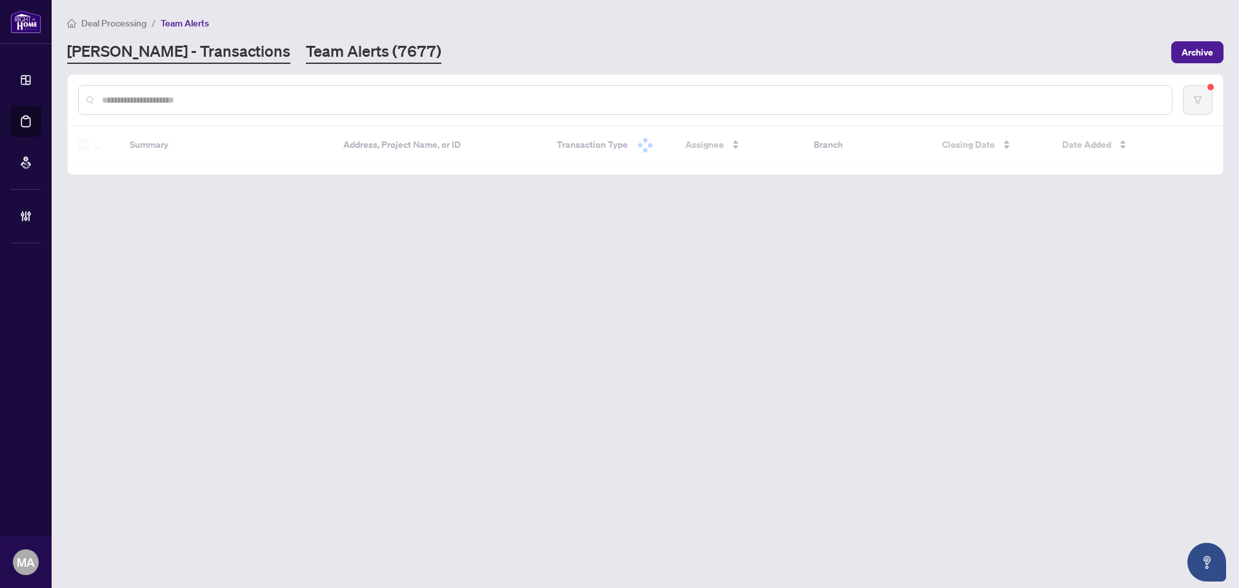
click at [174, 52] on link "[PERSON_NAME] - Transactions" at bounding box center [178, 52] width 223 height 23
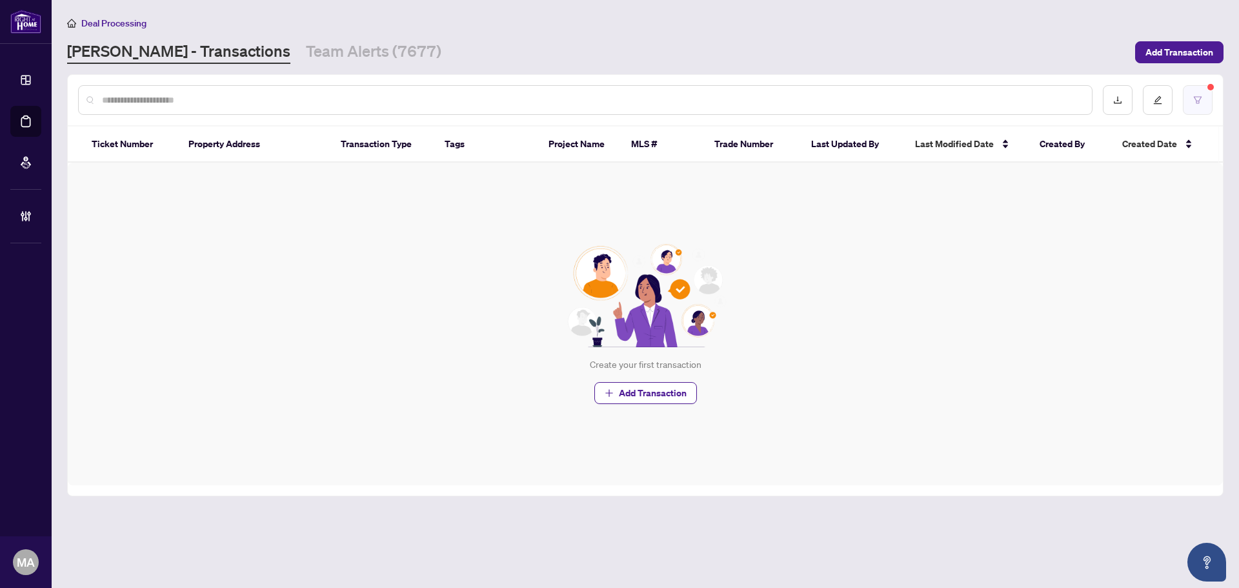
click at [1207, 107] on button "button" at bounding box center [1198, 100] width 30 height 30
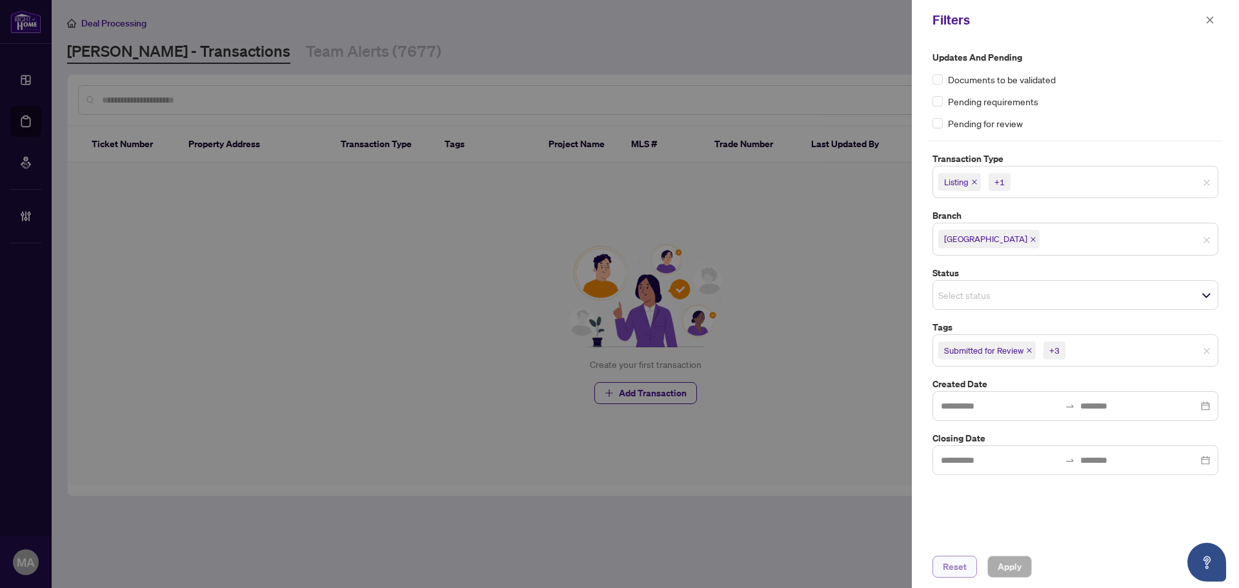
click at [951, 569] on span "Reset" at bounding box center [955, 566] width 24 height 21
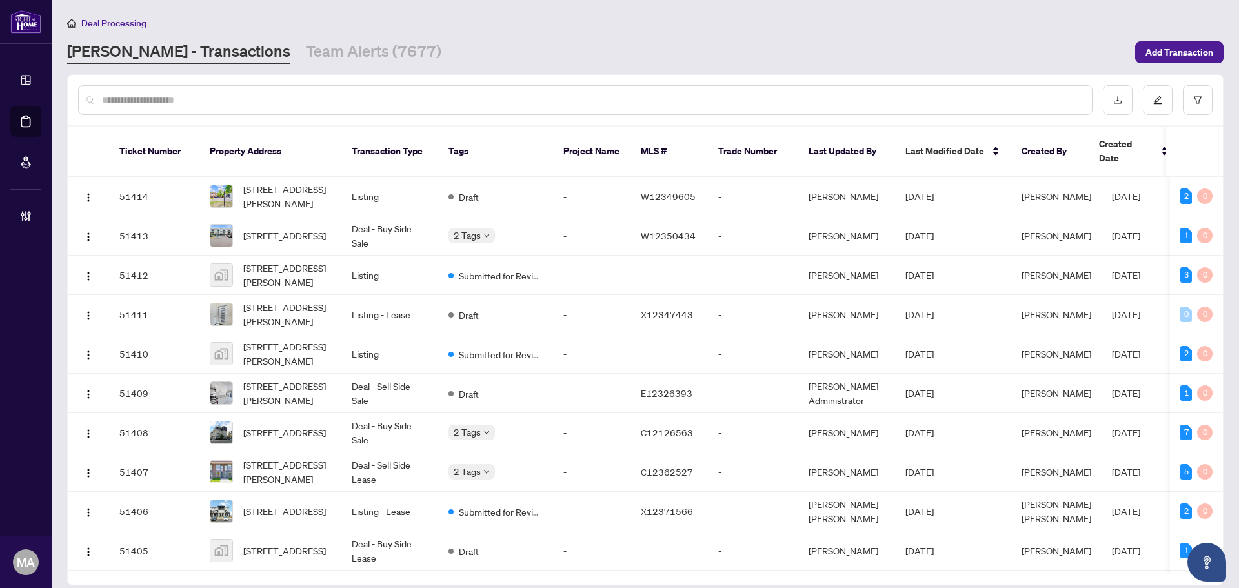
click at [616, 98] on input "text" at bounding box center [592, 100] width 980 height 14
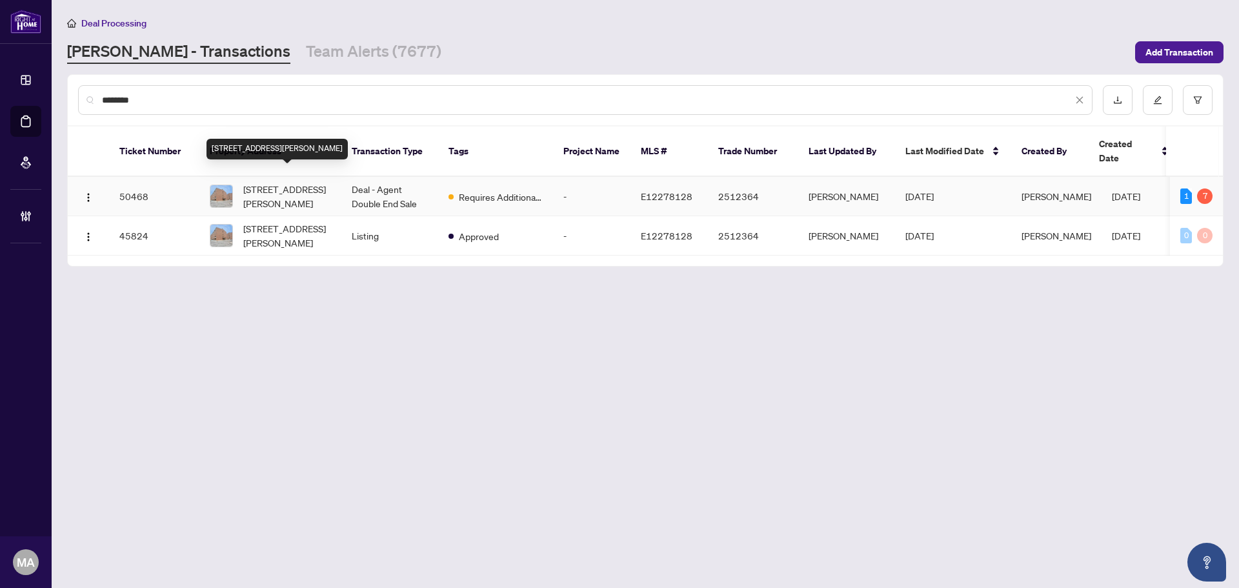
type input "********"
click at [296, 182] on span "[STREET_ADDRESS][PERSON_NAME]" at bounding box center [287, 196] width 88 height 28
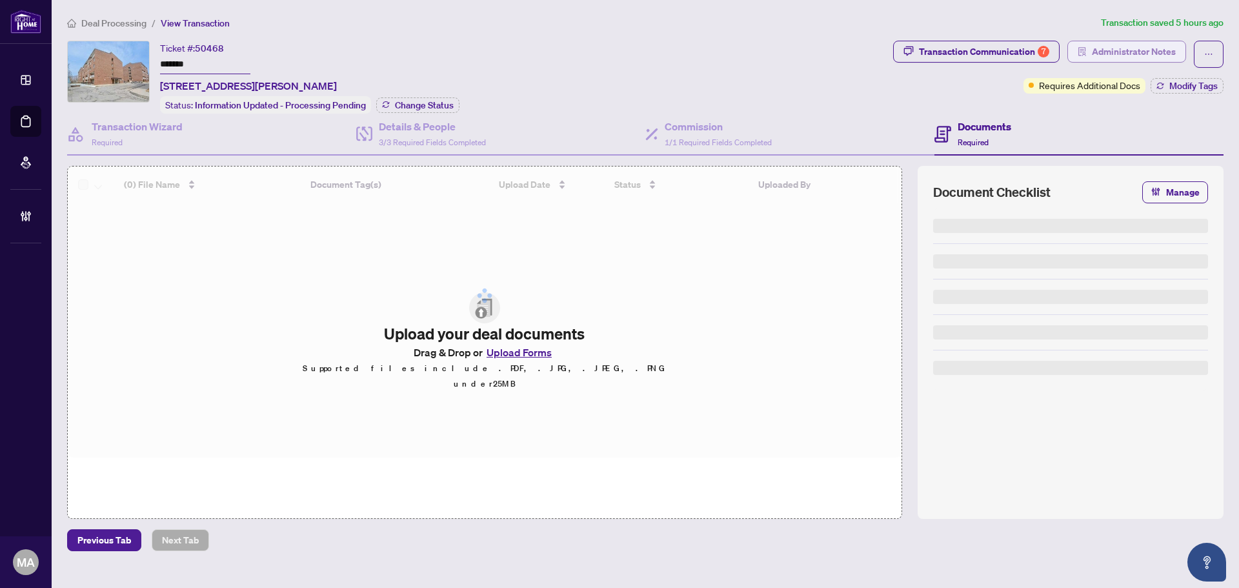
click at [1093, 54] on span "Administrator Notes" at bounding box center [1134, 51] width 84 height 21
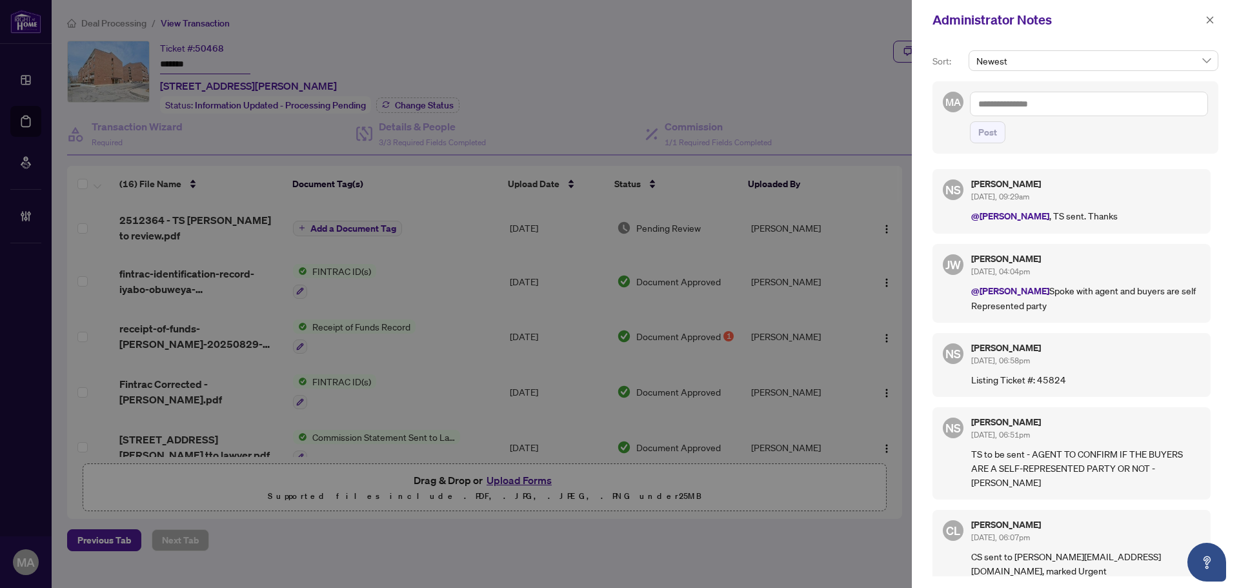
click at [1099, 107] on textarea at bounding box center [1089, 104] width 238 height 25
click at [1043, 128] on li "Deal s East" at bounding box center [1030, 135] width 69 height 22
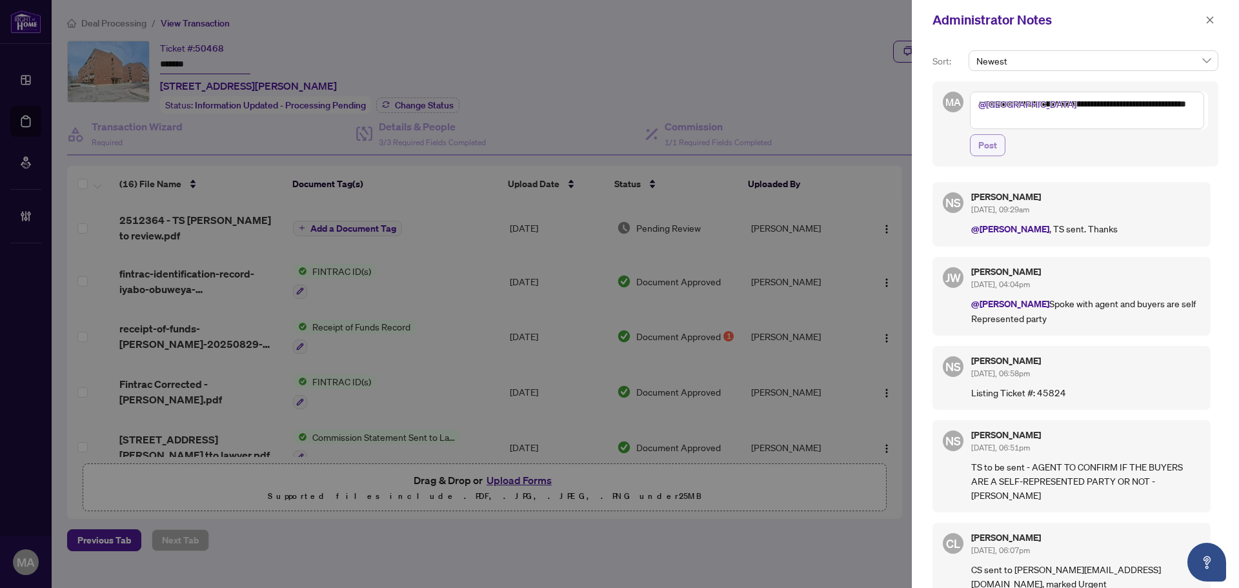
type textarea "**********"
click at [987, 141] on span "Post" at bounding box center [988, 145] width 19 height 21
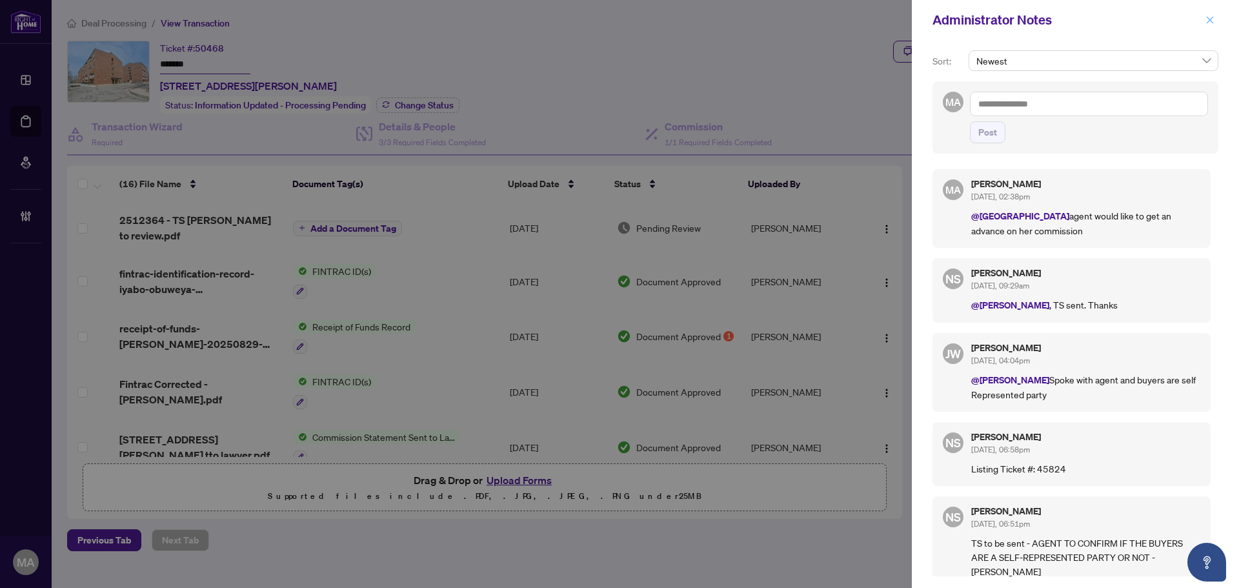
click at [1208, 19] on icon "close" at bounding box center [1210, 19] width 9 height 9
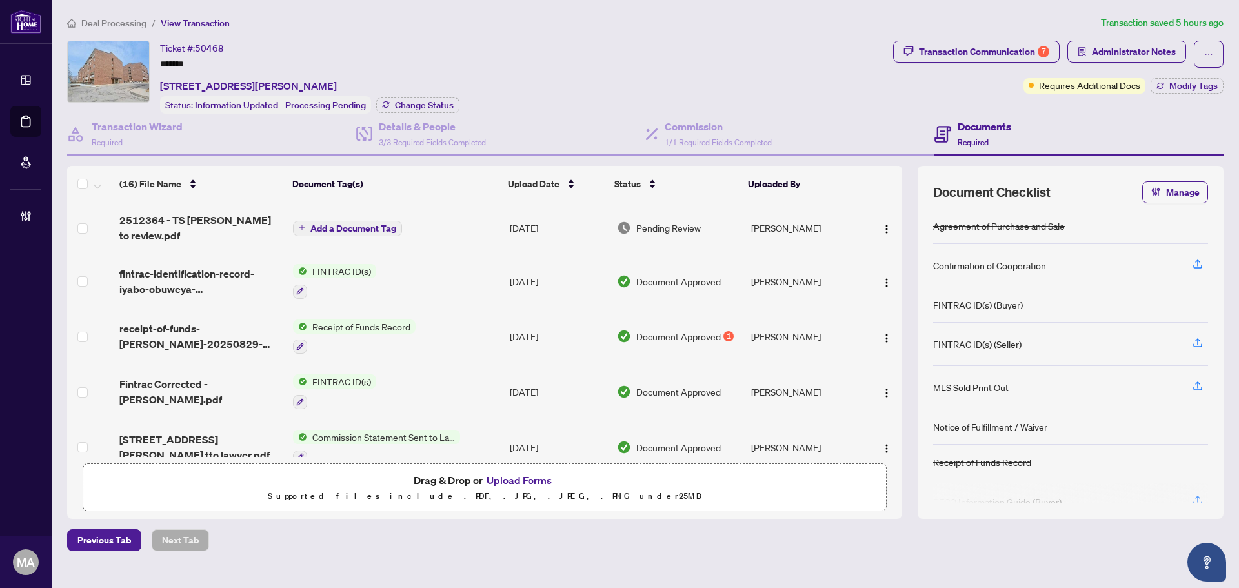
click at [119, 19] on span "Deal Processing" at bounding box center [113, 23] width 65 height 12
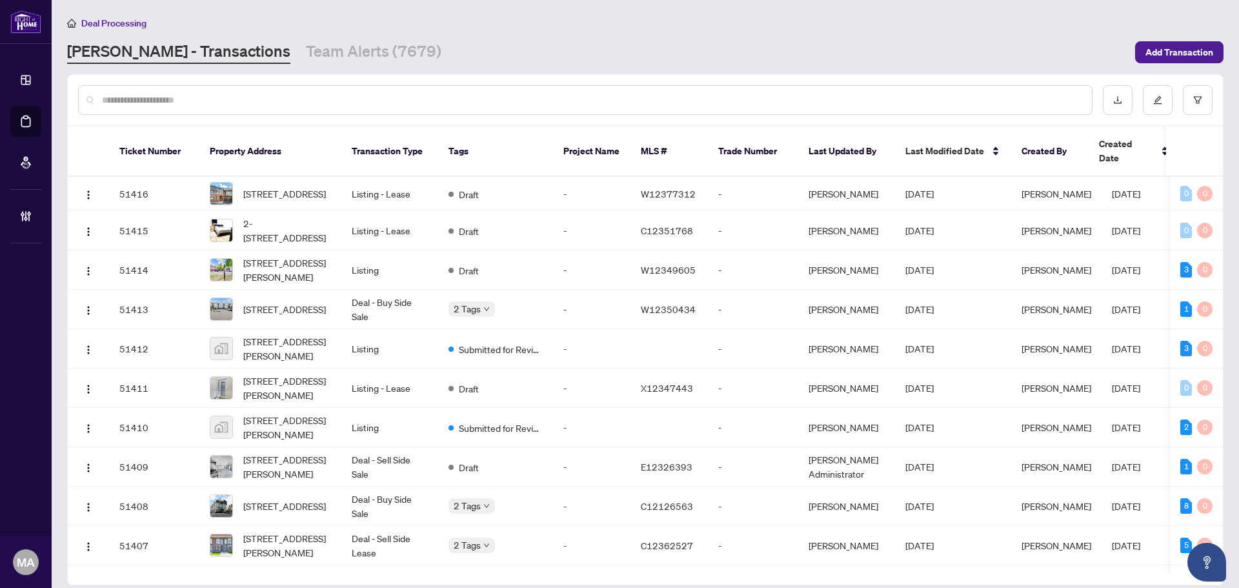
click at [209, 90] on div at bounding box center [585, 100] width 1015 height 30
click at [207, 99] on input "text" at bounding box center [592, 100] width 980 height 14
paste input "*****"
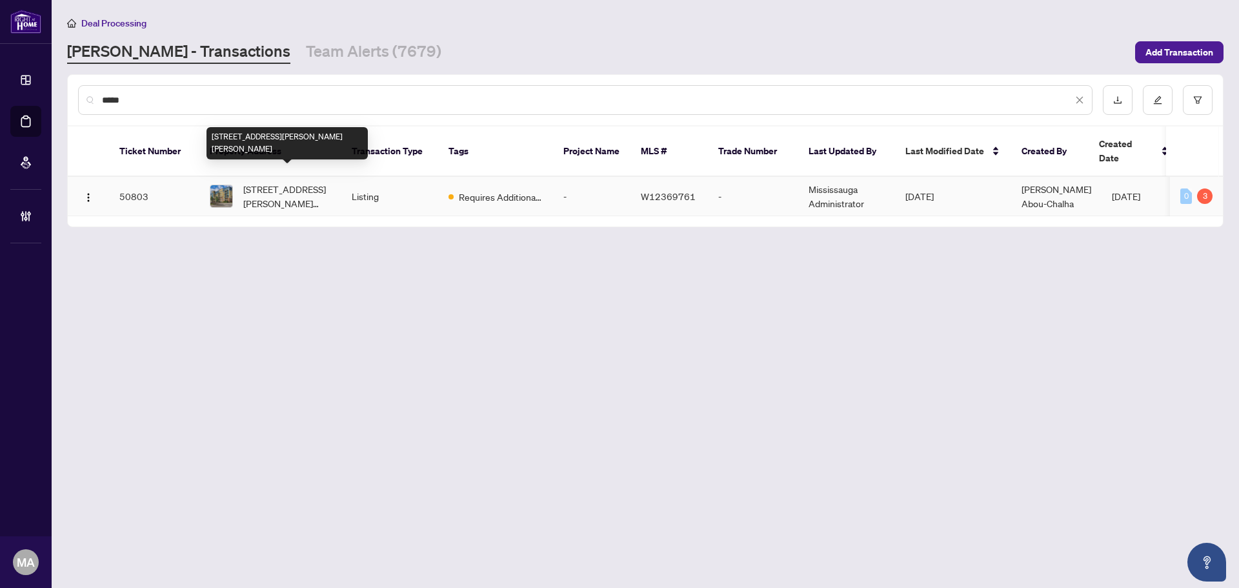
type input "*****"
click at [249, 182] on span "512-1421 Costigan Rd, Milton, Ontario L9T 0Y7, Canada" at bounding box center [287, 196] width 88 height 28
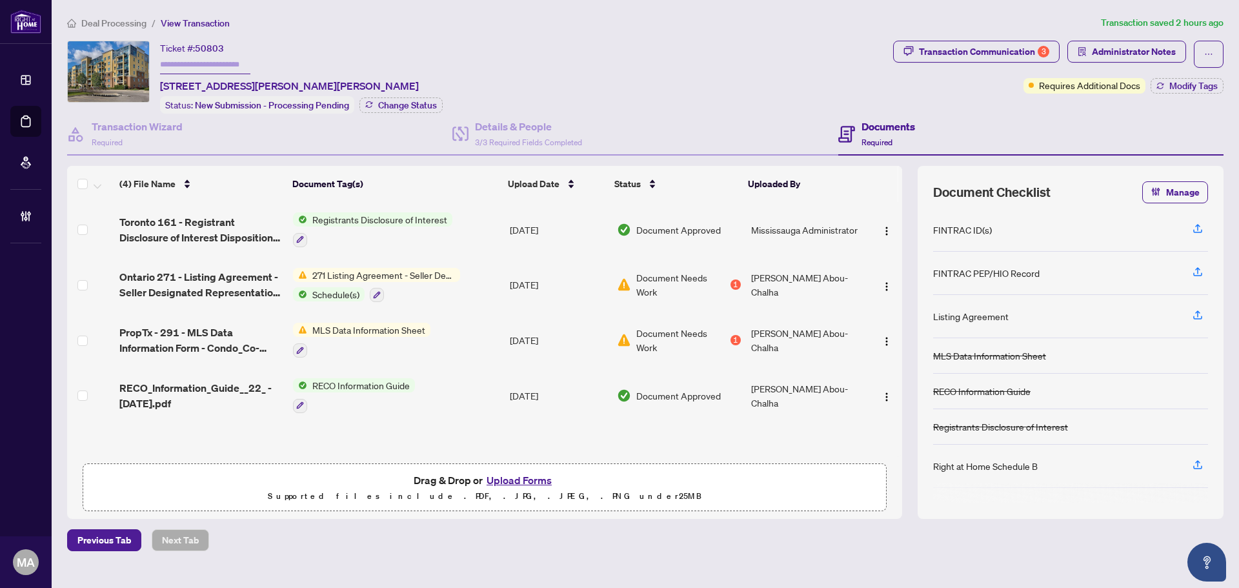
click at [120, 26] on span "Deal Processing" at bounding box center [113, 23] width 65 height 12
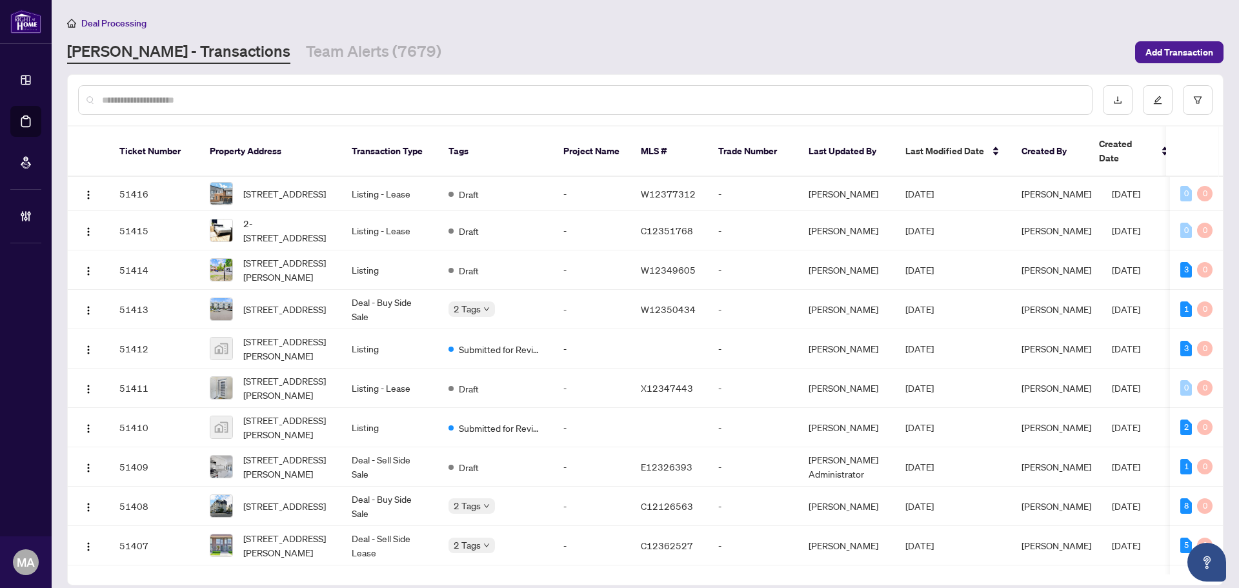
drag, startPoint x: 305, startPoint y: 57, endPoint x: 301, endPoint y: 68, distance: 12.1
click at [306, 57] on link "Team Alerts (7679)" at bounding box center [374, 52] width 136 height 23
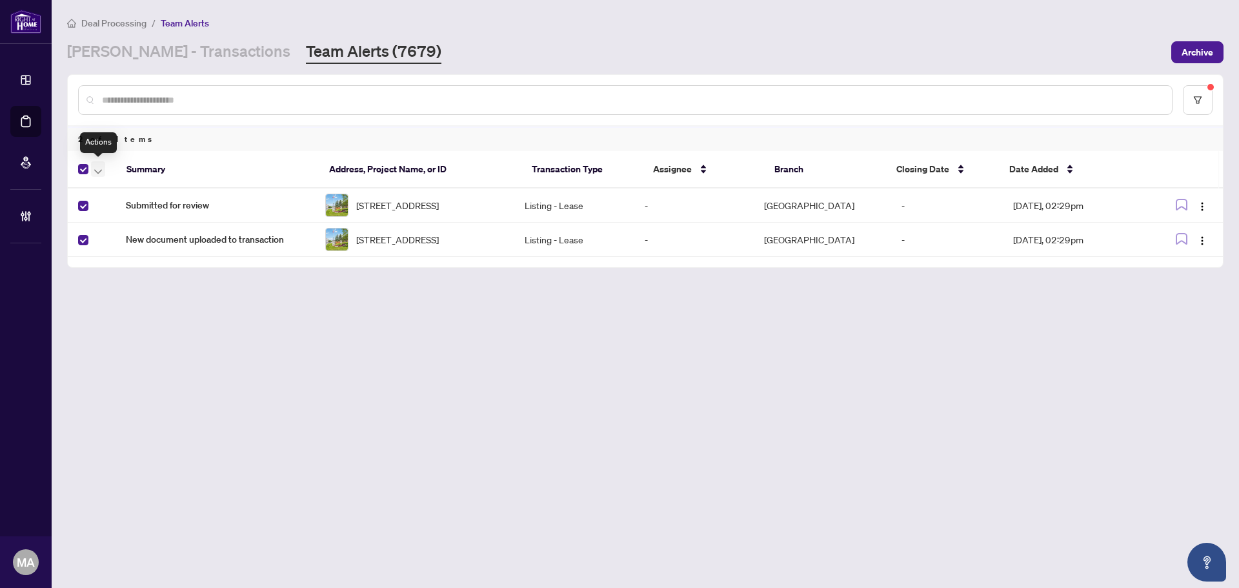
click at [101, 172] on icon "button" at bounding box center [98, 171] width 8 height 5
click at [143, 272] on span "Complete Item" at bounding box center [141, 274] width 81 height 14
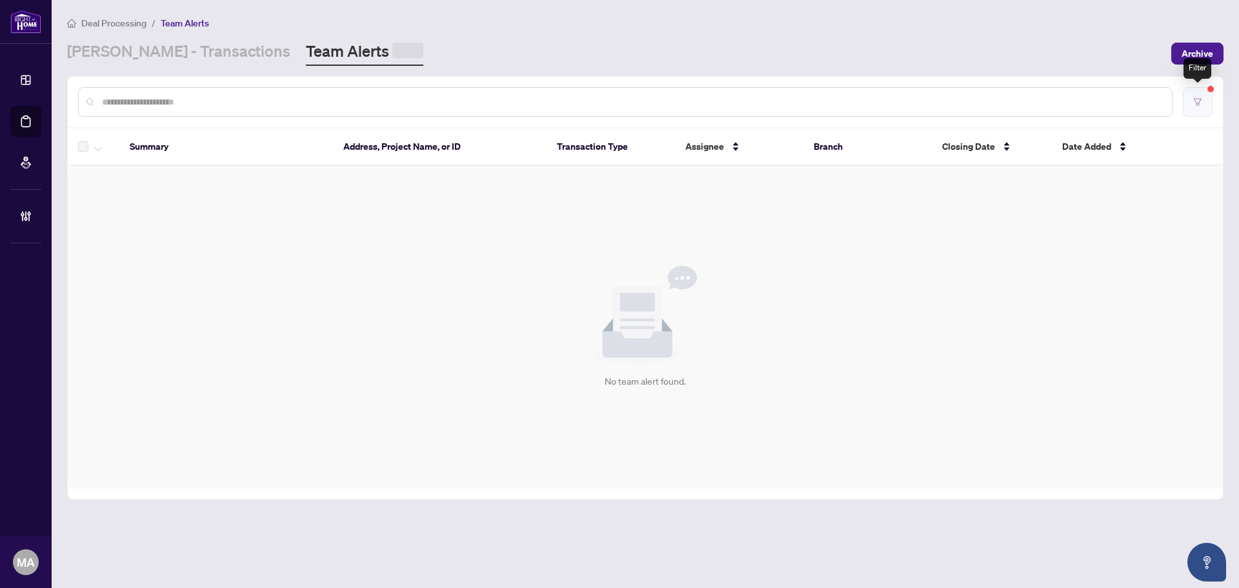
click at [1204, 99] on button "button" at bounding box center [1198, 102] width 30 height 30
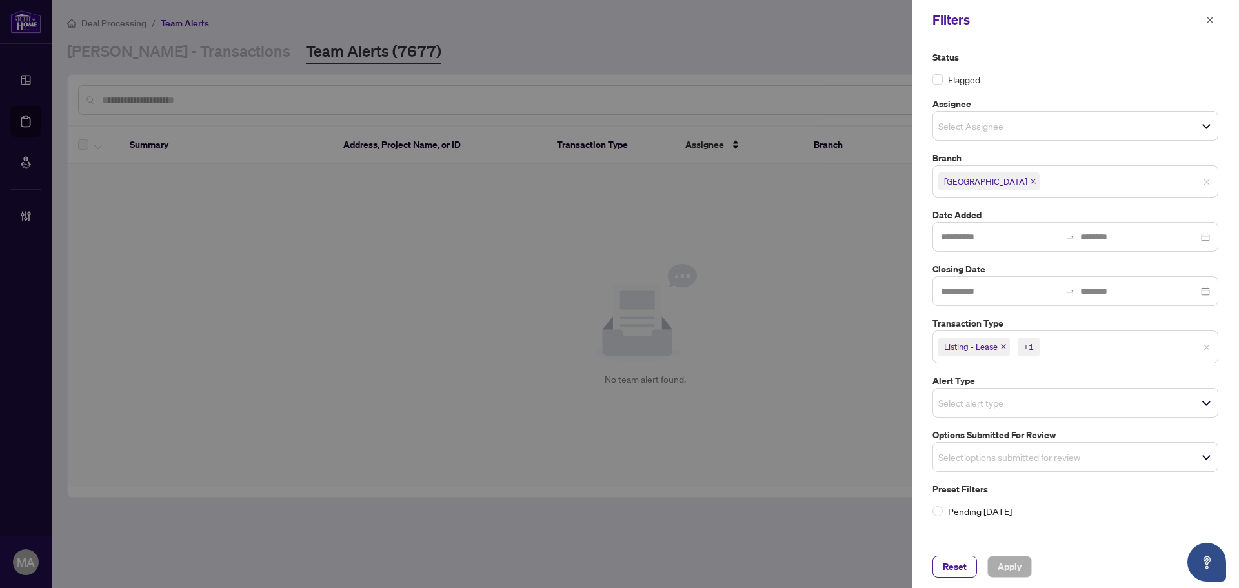
click at [1031, 182] on icon "close" at bounding box center [1033, 181] width 5 height 5
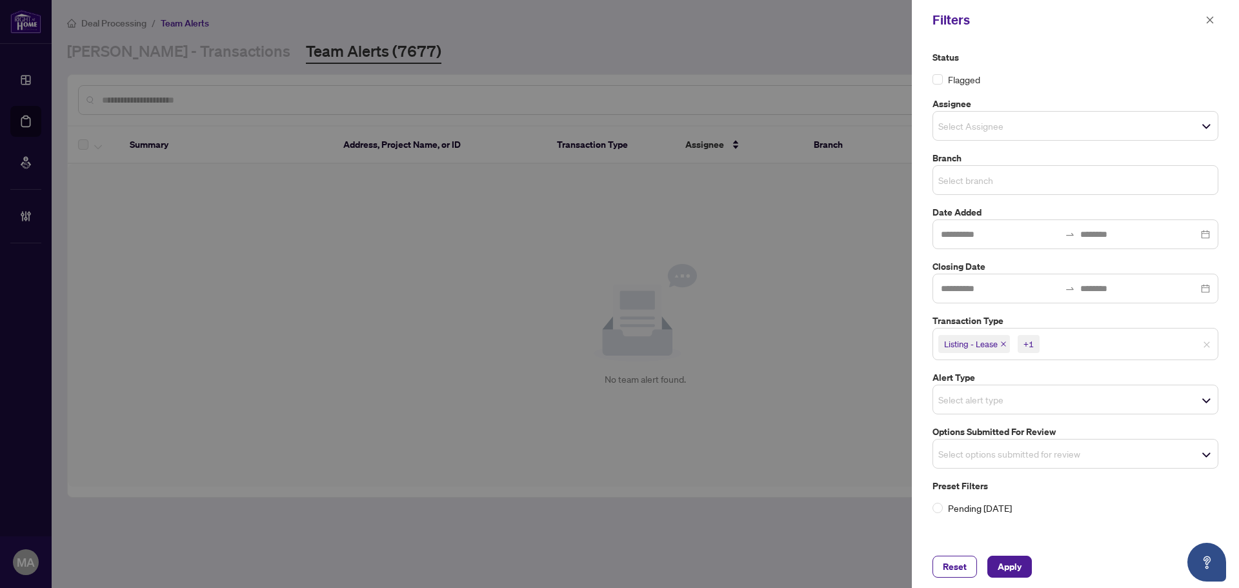
click at [994, 179] on input "search" at bounding box center [984, 179] width 90 height 15
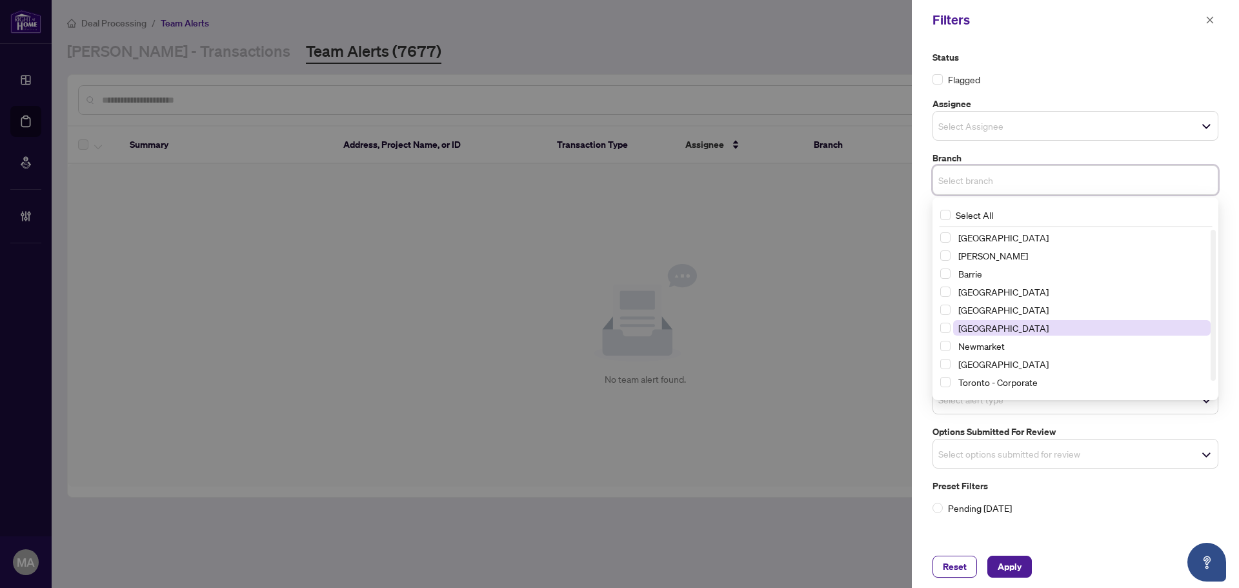
click at [995, 327] on span "Mississauga" at bounding box center [1004, 328] width 90 height 12
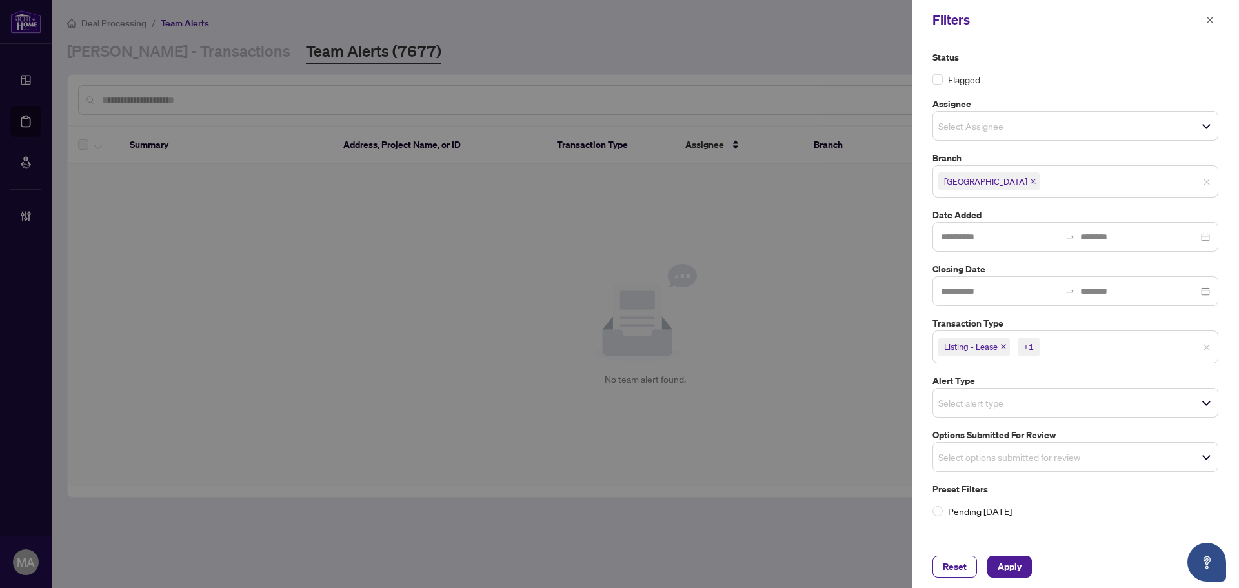
click at [919, 226] on div "Status Flagged Assignee Select Assignee Branch Mississauga Select All Richmond …" at bounding box center [1075, 292] width 327 height 505
click at [1019, 566] on span "Apply" at bounding box center [1010, 566] width 24 height 21
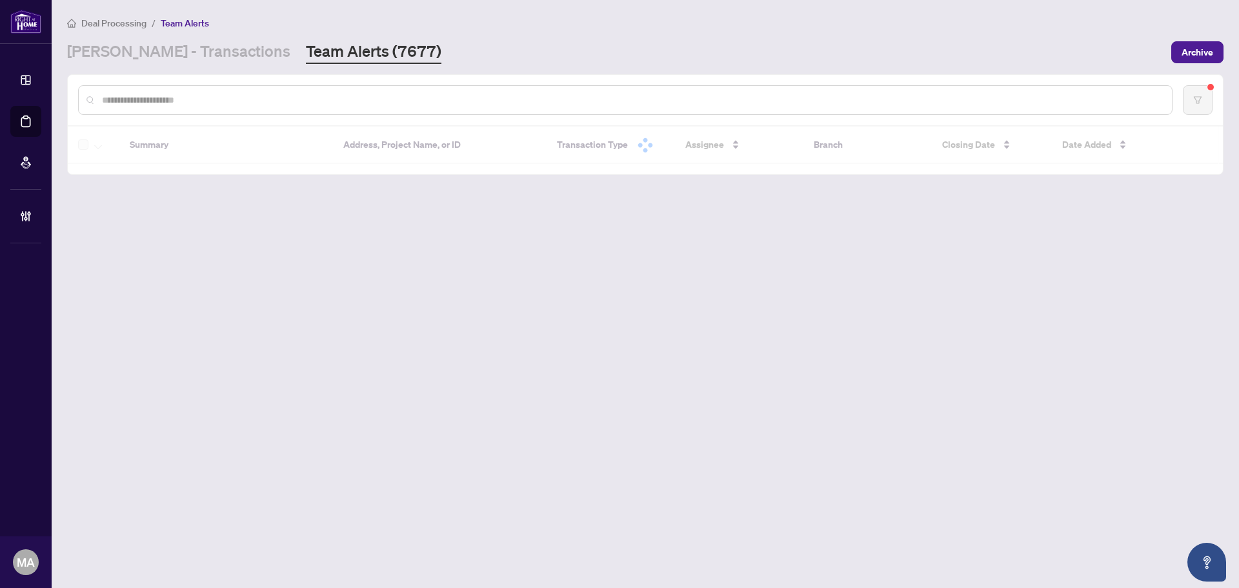
click at [507, 94] on input "text" at bounding box center [632, 100] width 1060 height 14
paste input "*****"
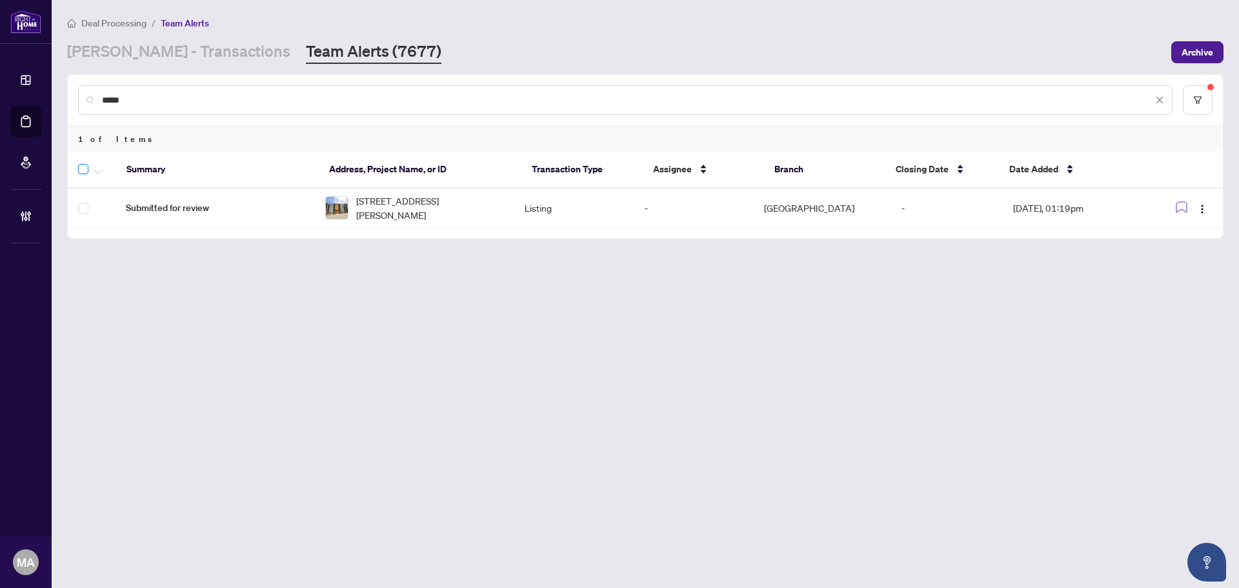
type input "*****"
click at [99, 167] on span "button" at bounding box center [98, 169] width 8 height 14
click at [148, 272] on span "Complete Item" at bounding box center [141, 274] width 81 height 14
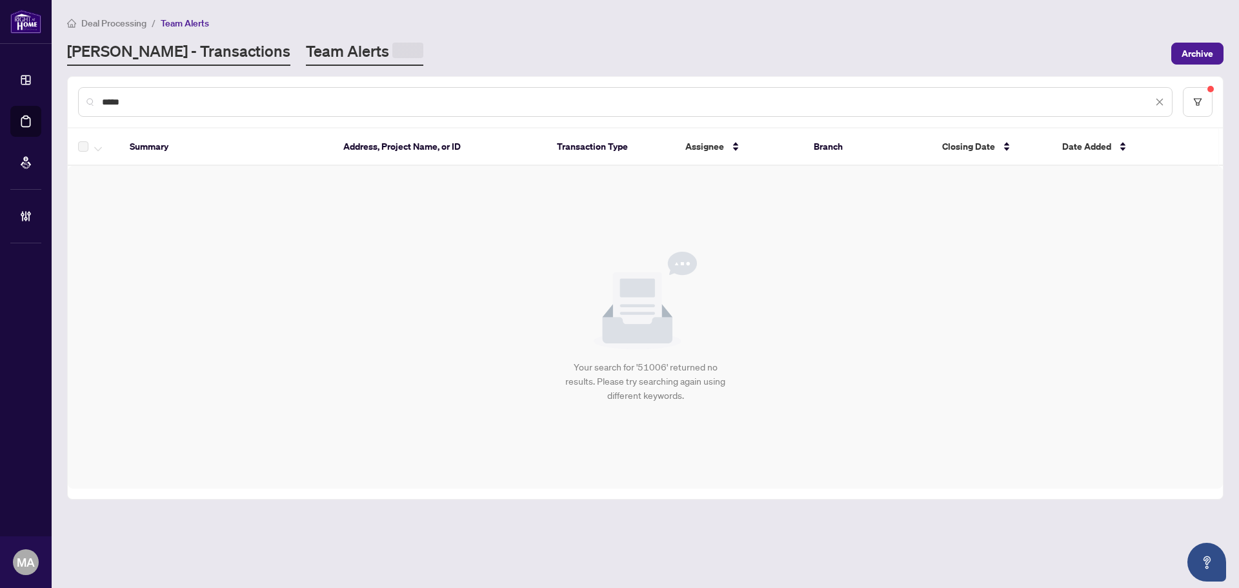
click at [165, 54] on link "[PERSON_NAME] - Transactions" at bounding box center [178, 53] width 223 height 25
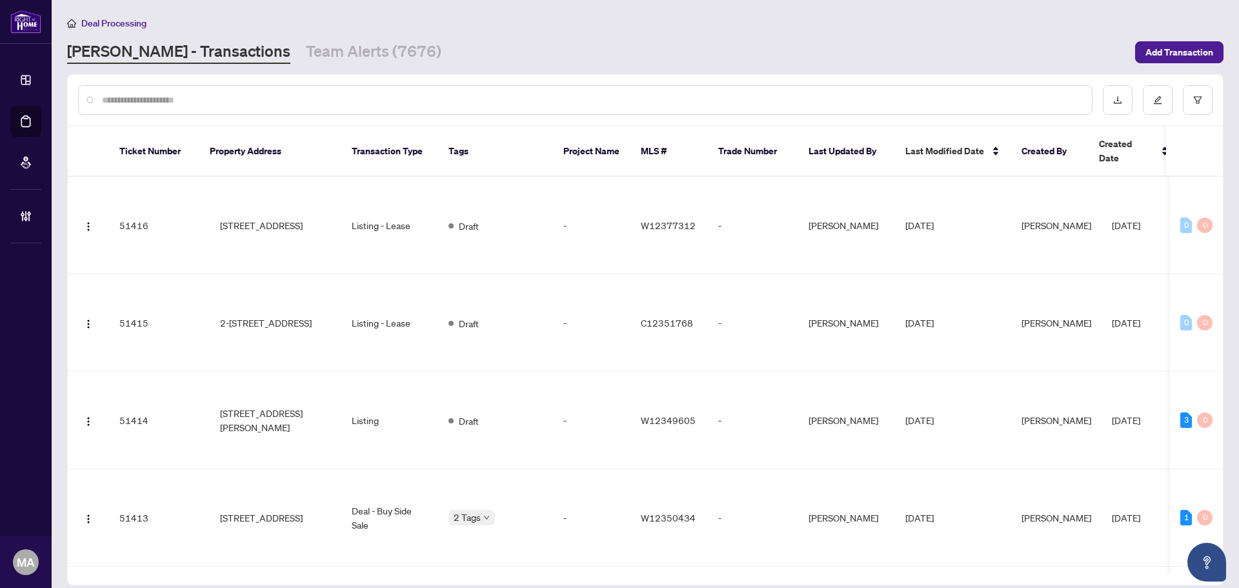
click at [194, 101] on input "text" at bounding box center [592, 100] width 980 height 14
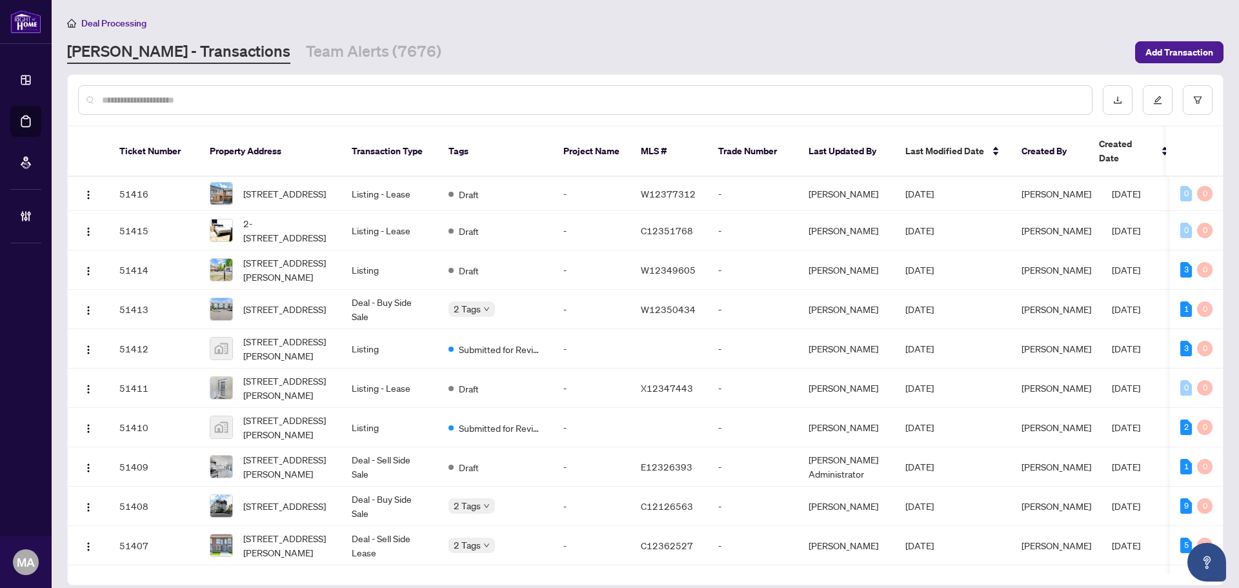
paste input "*****"
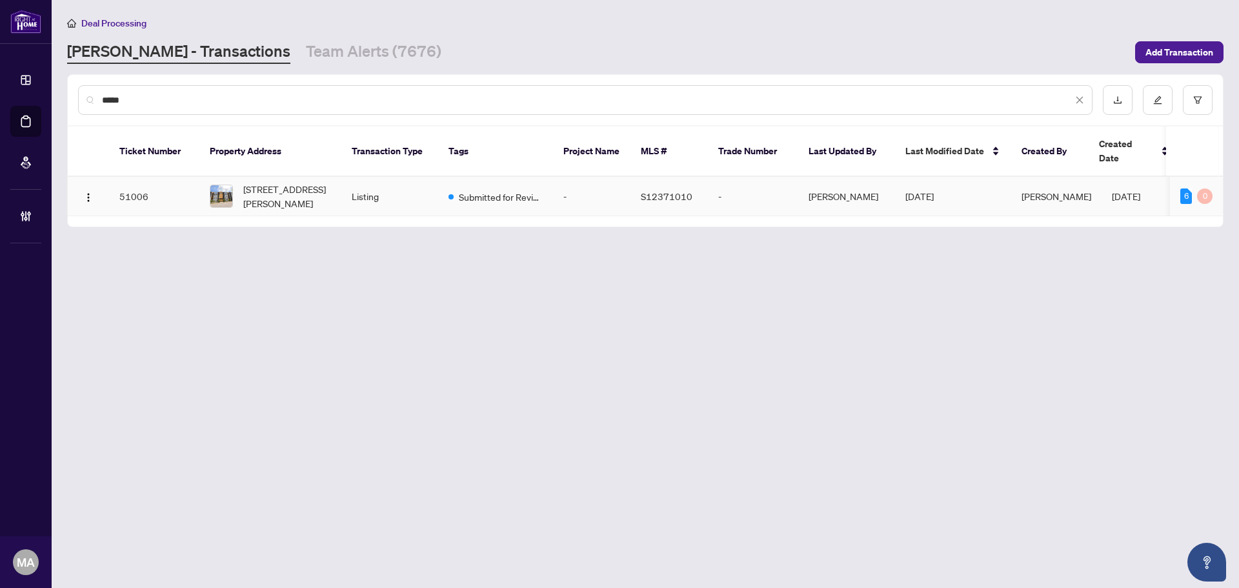
type input "*****"
click at [311, 182] on span "411-8 Culinary Lane, Barrie, Ontario L9J 0T2, Canada" at bounding box center [287, 196] width 88 height 28
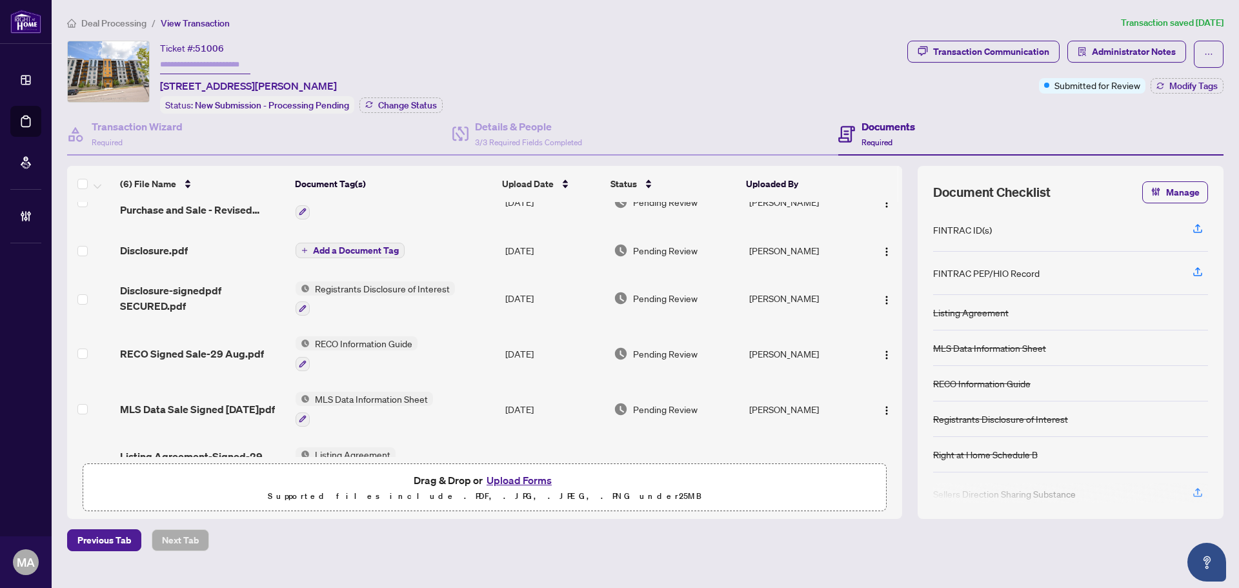
scroll to position [66, 0]
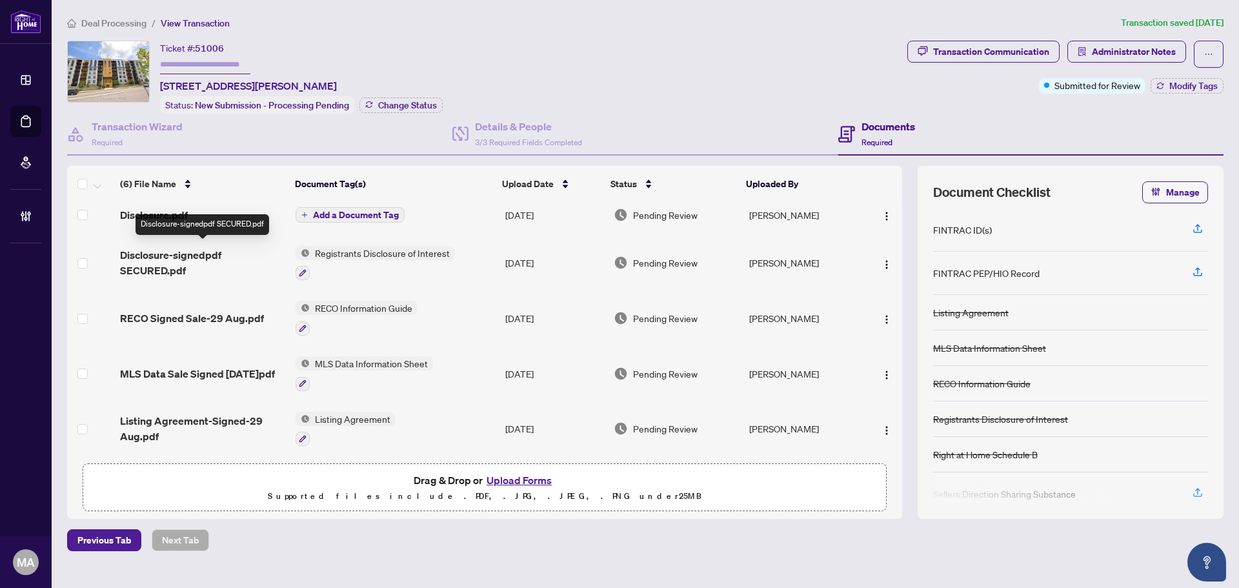
click at [174, 265] on span "Disclosure-signedpdf SECURED.pdf" at bounding box center [202, 262] width 165 height 31
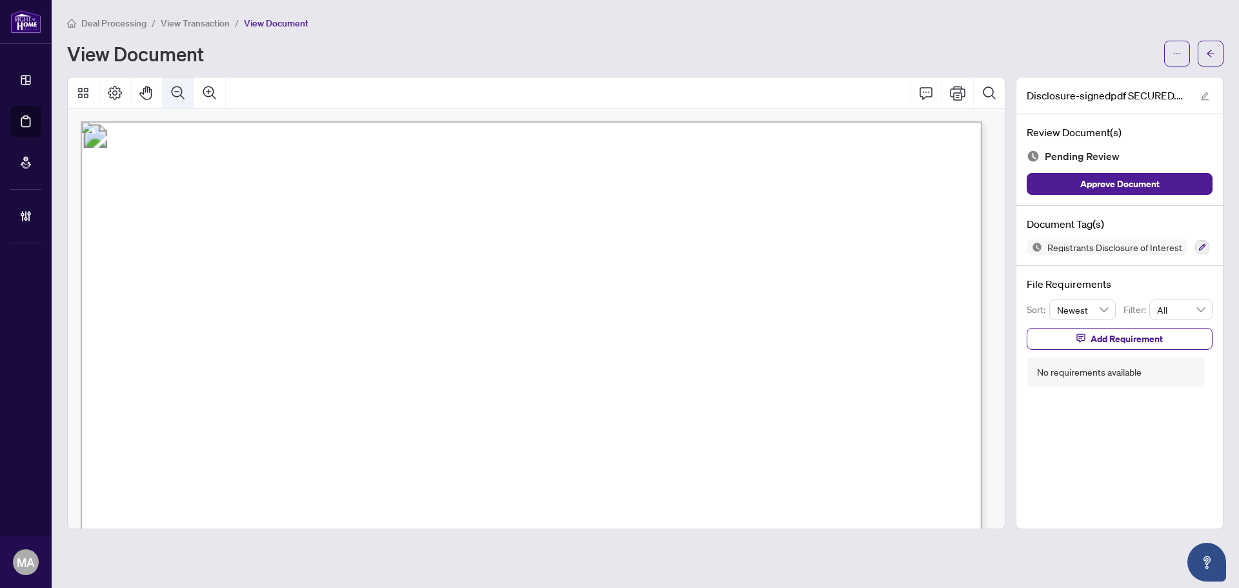
click at [177, 89] on icon "Zoom Out" at bounding box center [177, 92] width 15 height 15
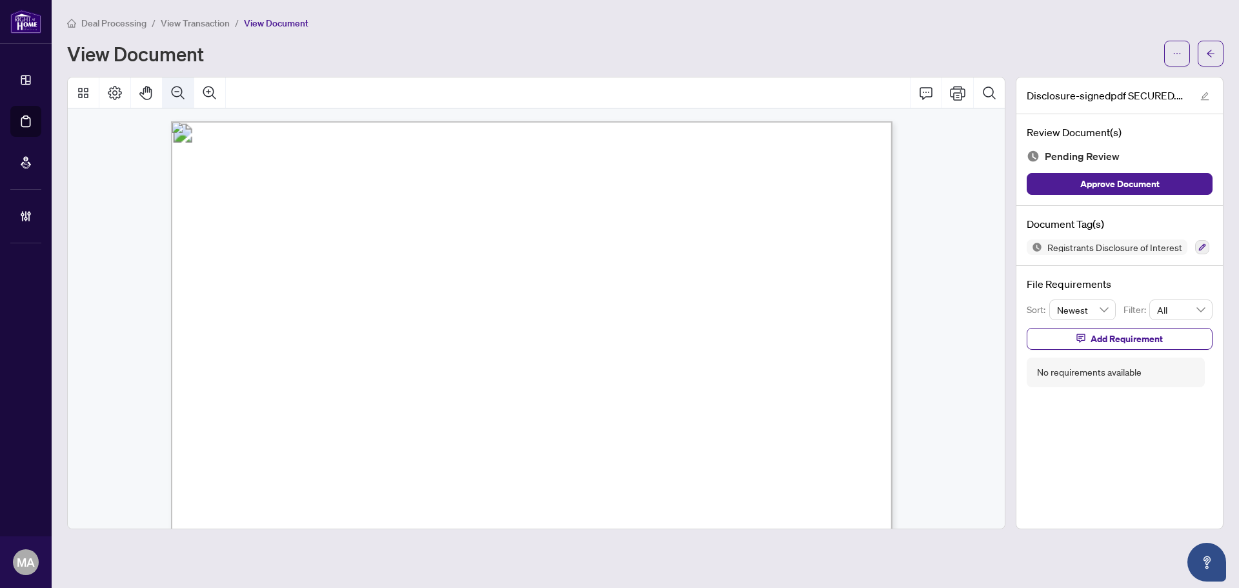
click at [177, 89] on icon "Zoom Out" at bounding box center [177, 92] width 15 height 15
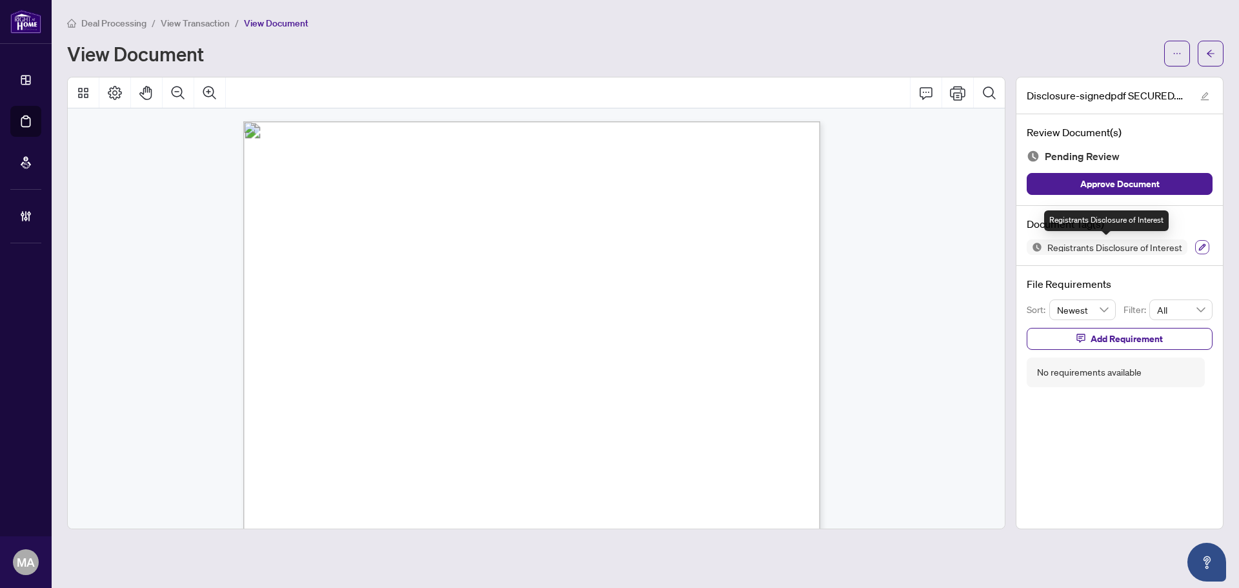
click at [1203, 244] on icon "button" at bounding box center [1202, 247] width 7 height 7
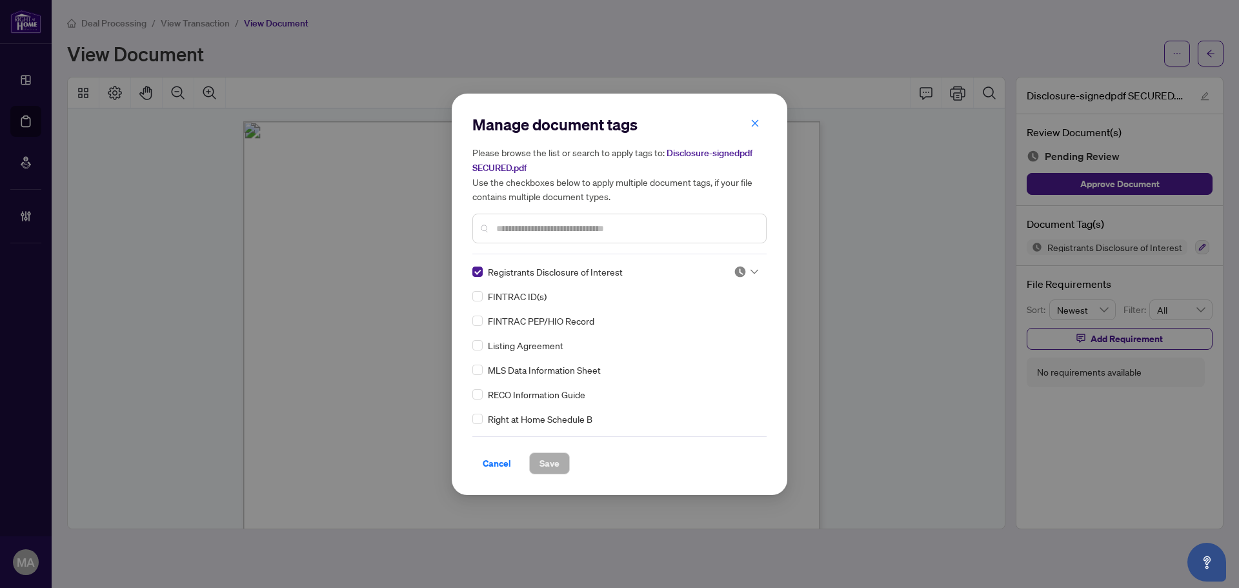
click at [485, 272] on div "Registrants Disclosure of Interest" at bounding box center [596, 272] width 246 height 14
click at [505, 230] on input "text" at bounding box center [626, 228] width 260 height 14
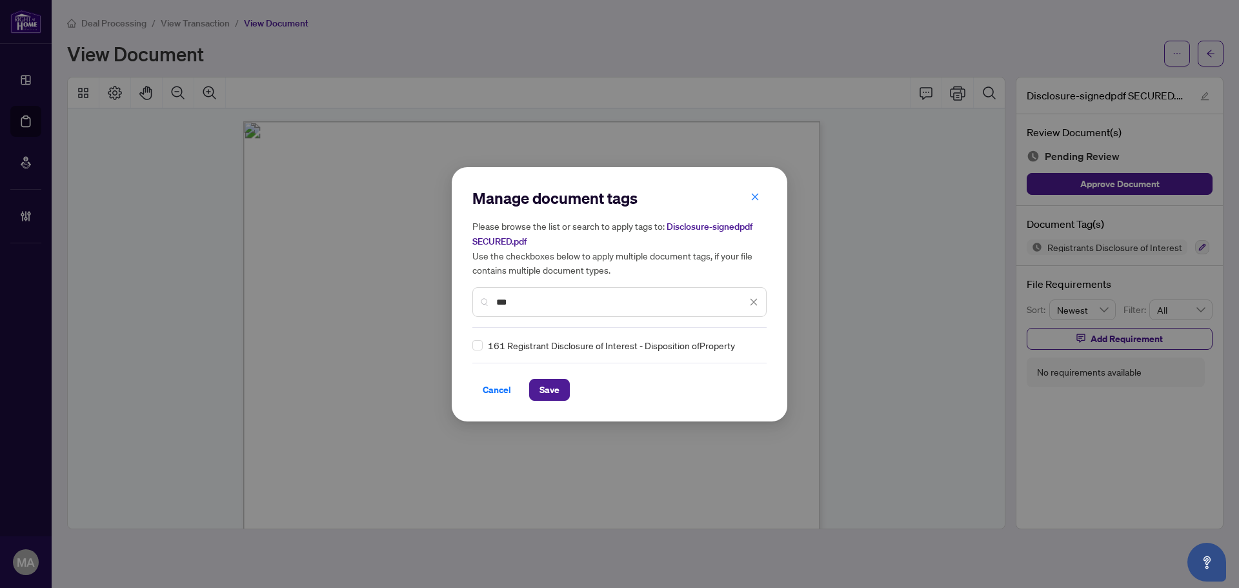
type input "***"
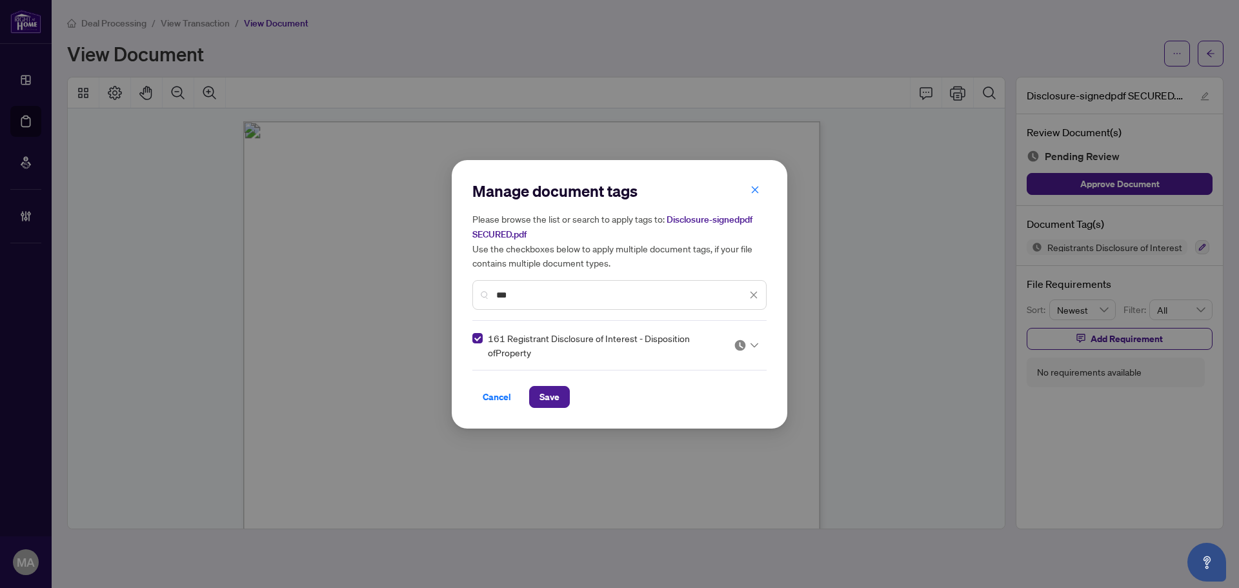
click at [748, 339] on div at bounding box center [746, 345] width 25 height 13
click at [719, 405] on div "Approved" at bounding box center [707, 408] width 83 height 14
click at [569, 398] on button "Save" at bounding box center [549, 397] width 41 height 22
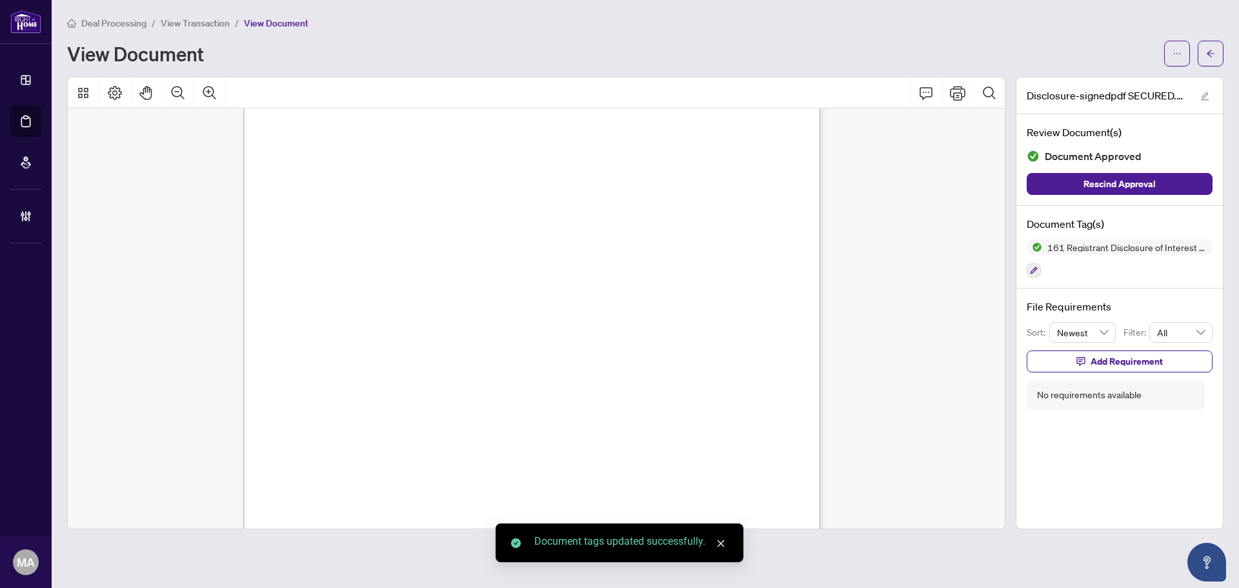
scroll to position [258, 0]
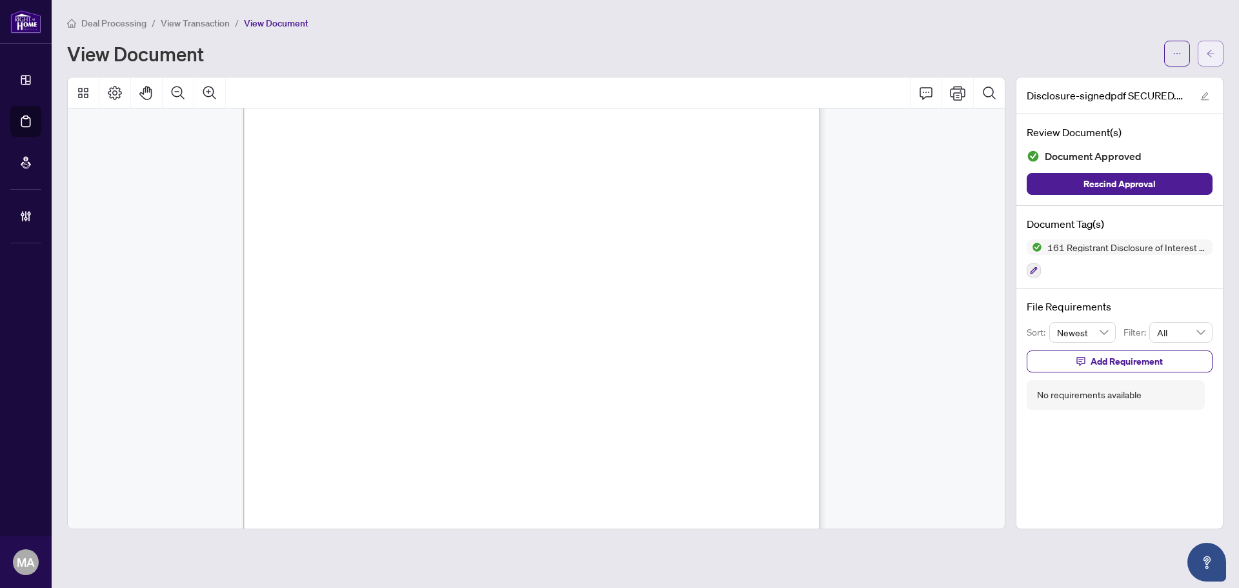
click at [1223, 56] on button "button" at bounding box center [1211, 54] width 26 height 26
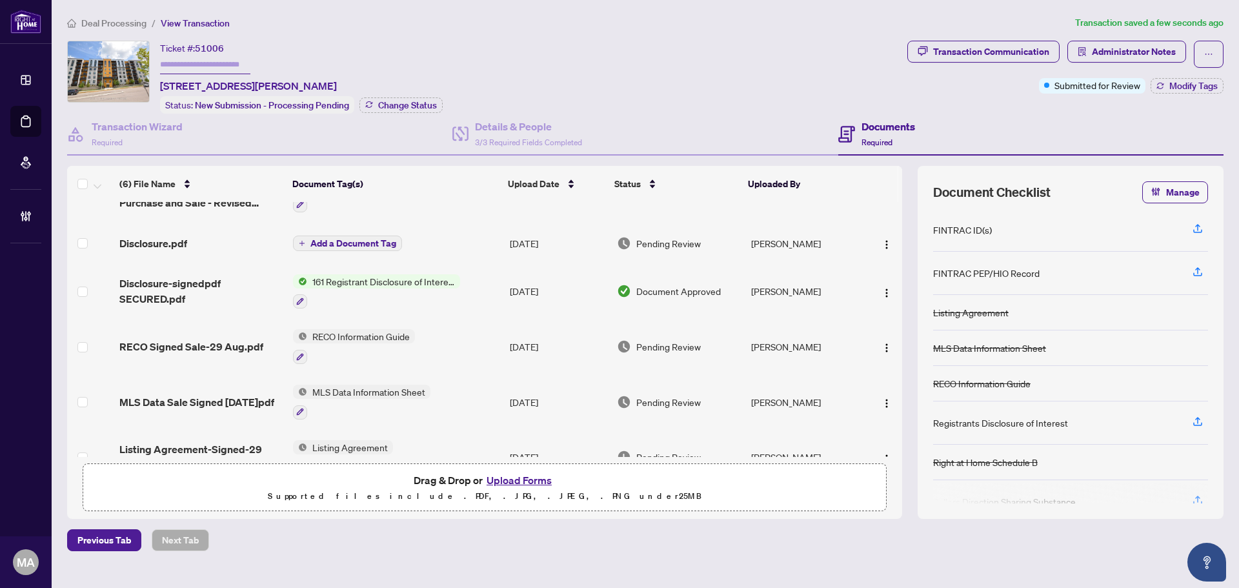
scroll to position [66, 0]
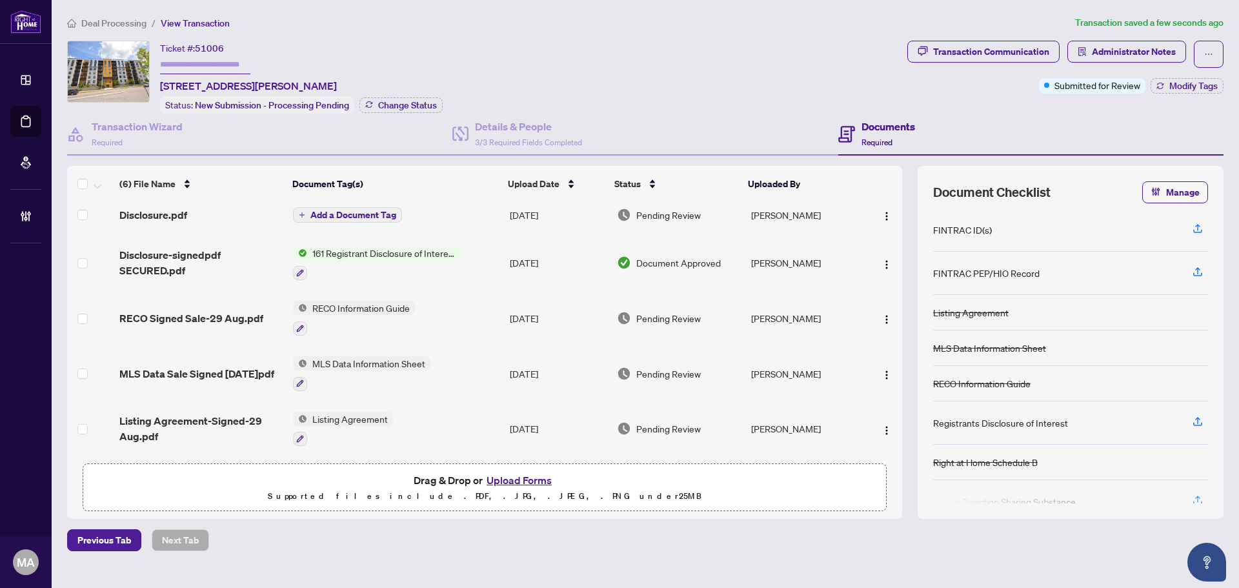
click at [190, 413] on span "Listing Agreement-Signed-29 Aug.pdf" at bounding box center [200, 428] width 163 height 31
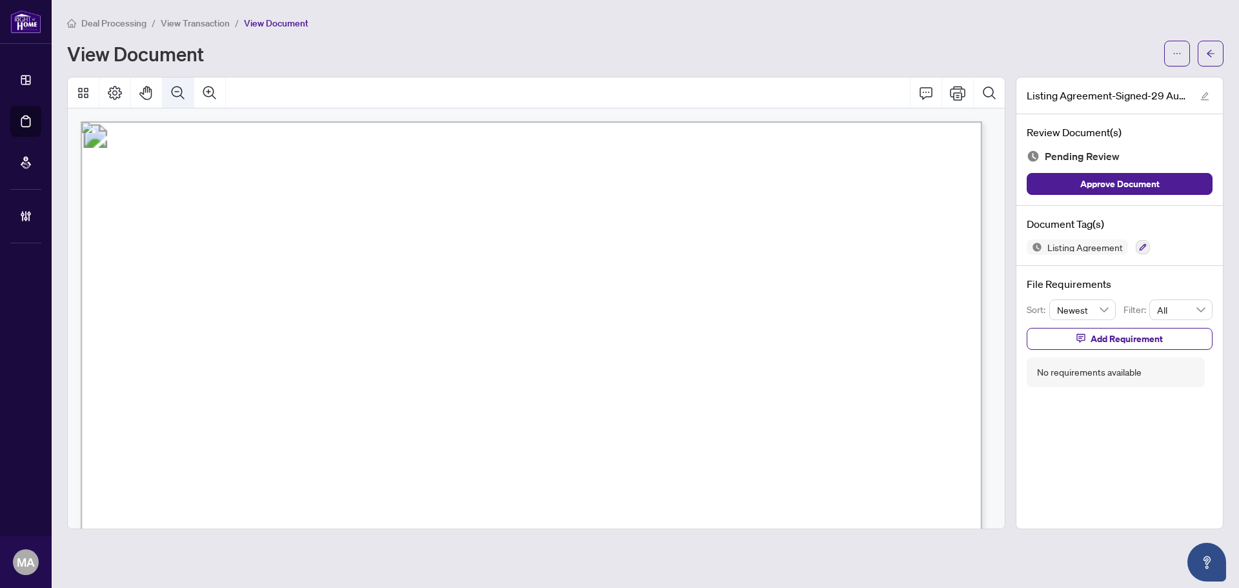
click at [174, 95] on icon "Zoom Out" at bounding box center [178, 92] width 13 height 13
click at [174, 94] on icon "Zoom Out" at bounding box center [178, 92] width 13 height 13
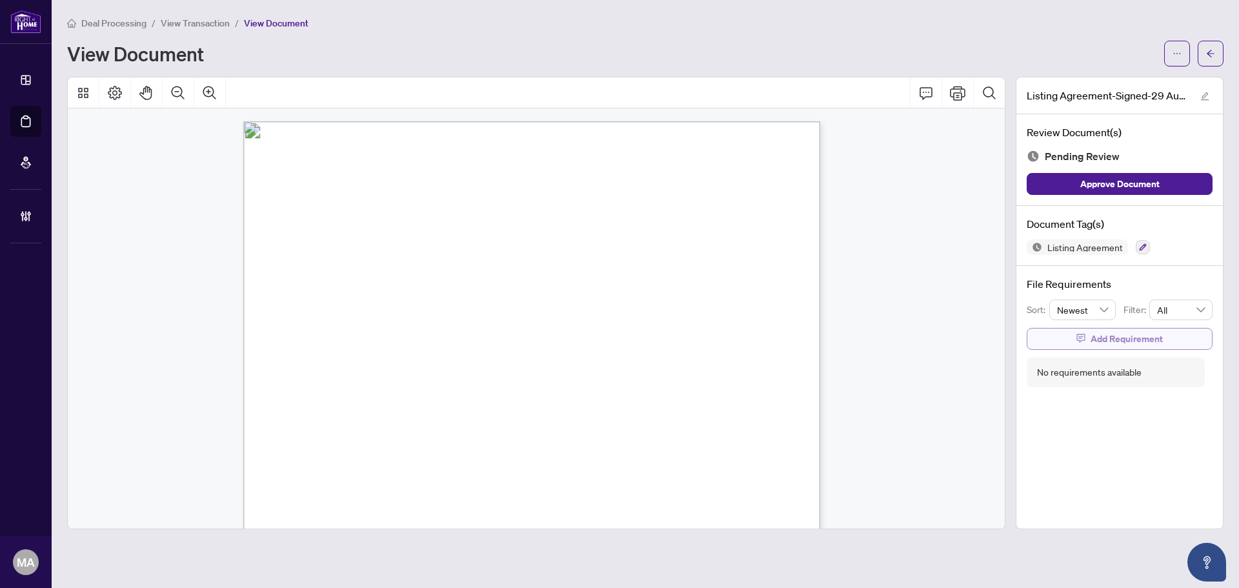
click at [1151, 344] on span "Add Requirement" at bounding box center [1127, 339] width 72 height 21
click at [1151, 344] on textarea at bounding box center [1134, 350] width 138 height 25
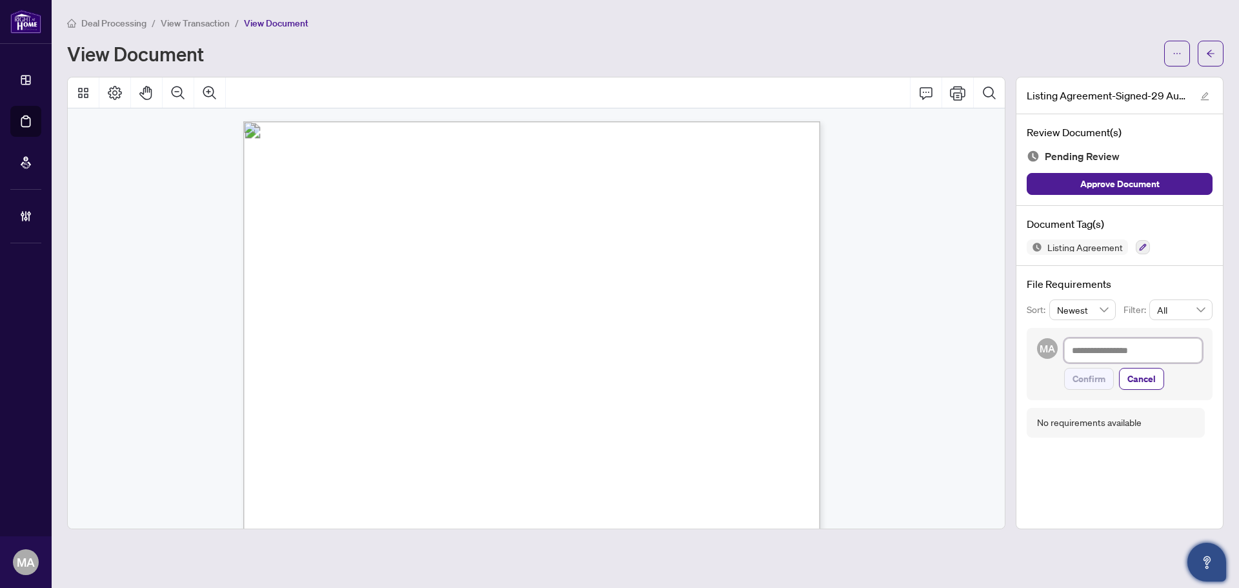
type textarea "*"
type textarea "**"
type textarea "***"
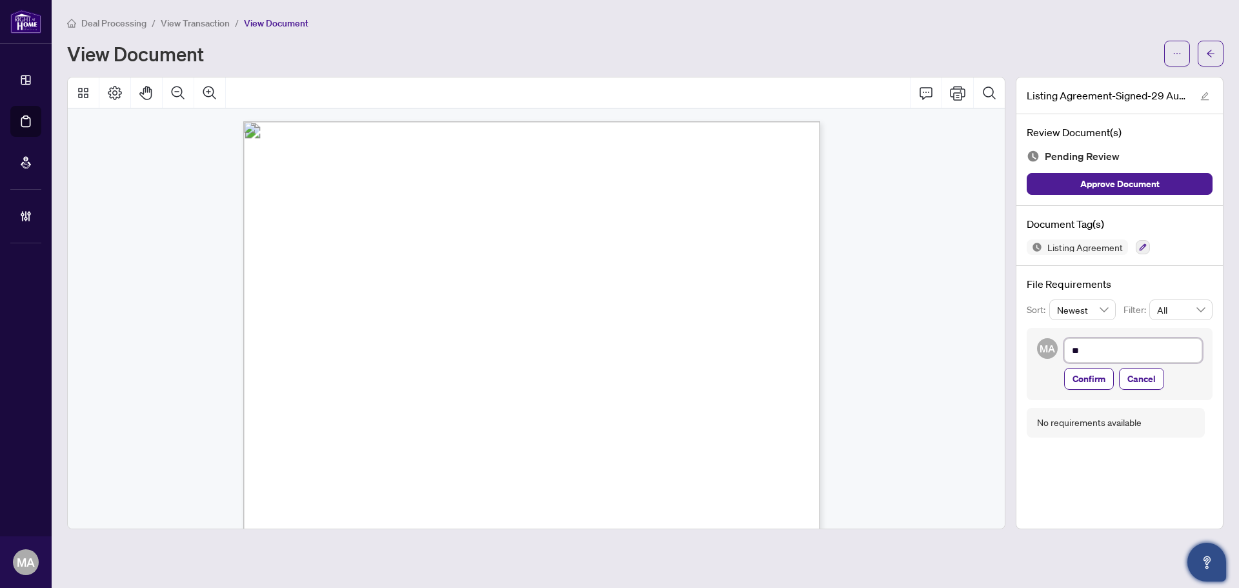
type textarea "***"
type textarea "****"
type textarea "*****"
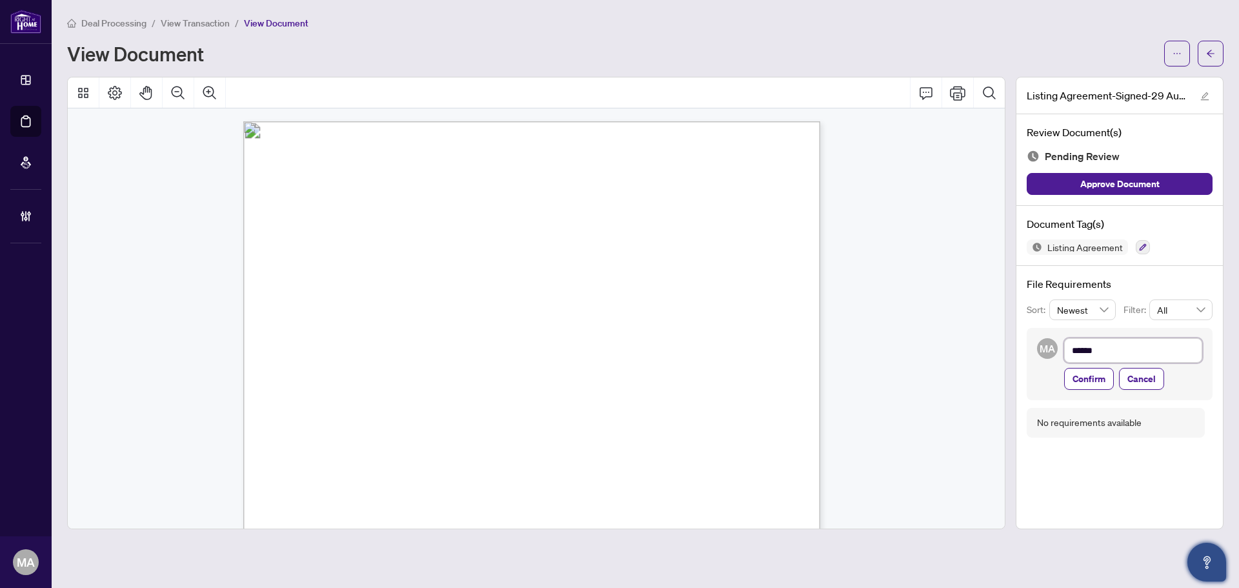
type textarea "*******"
type textarea "********"
type textarea "*********"
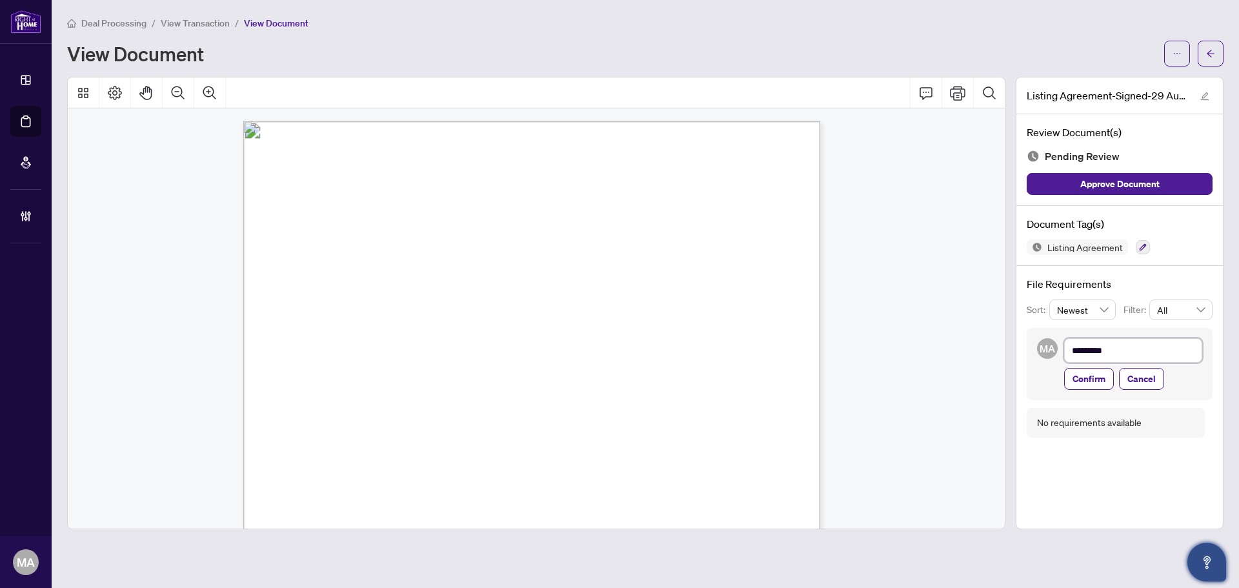
type textarea "*********"
type textarea "**********"
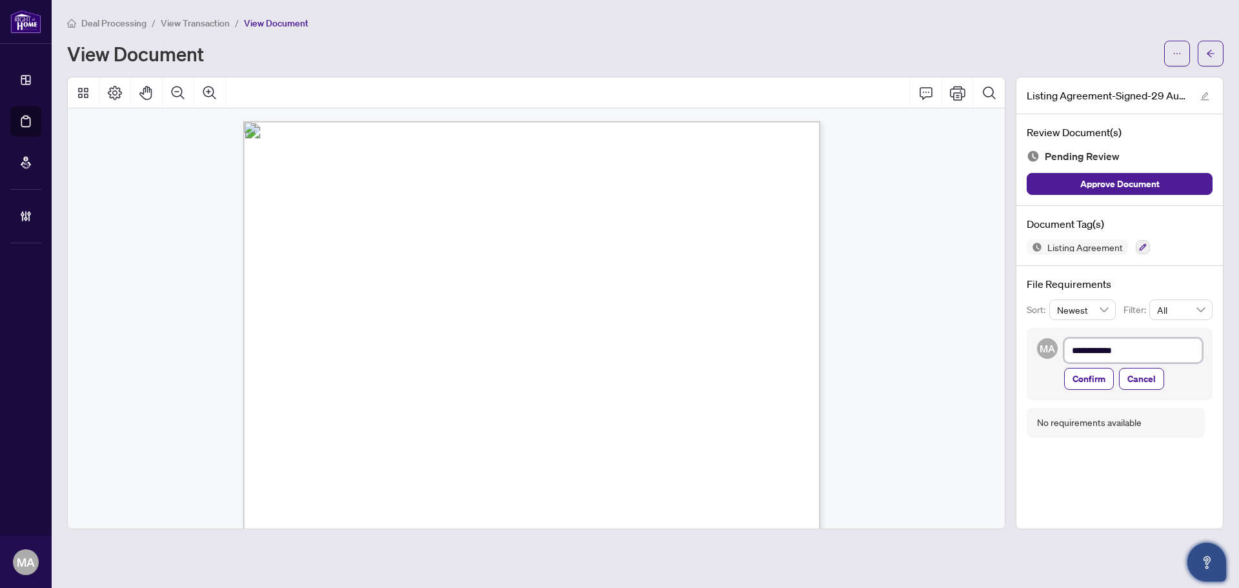
type textarea "**********"
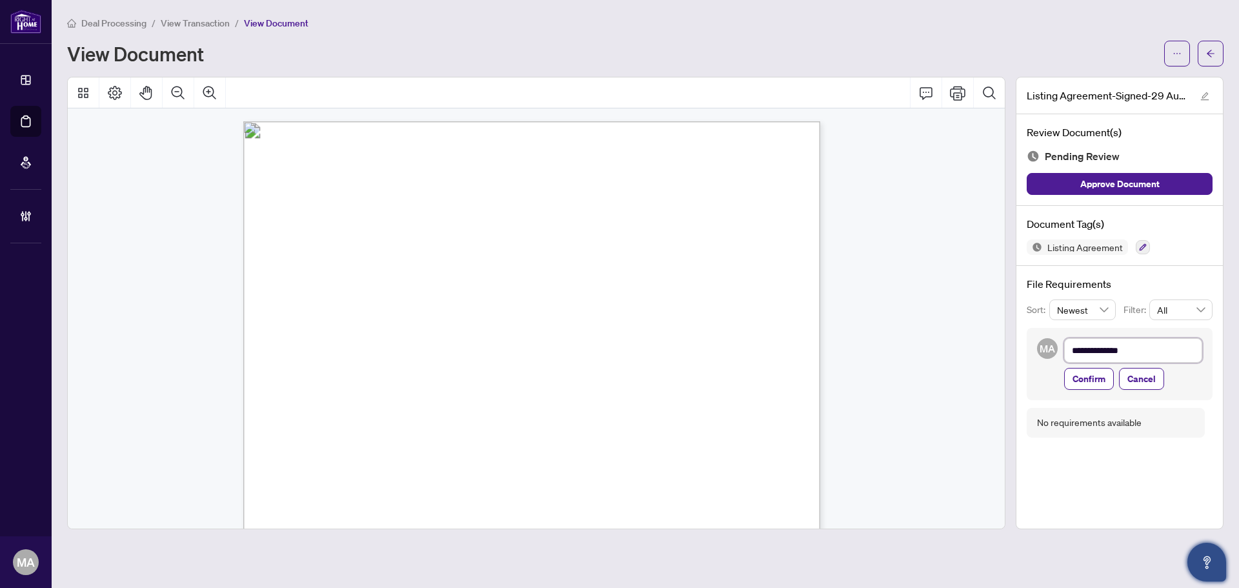
type textarea "**********"
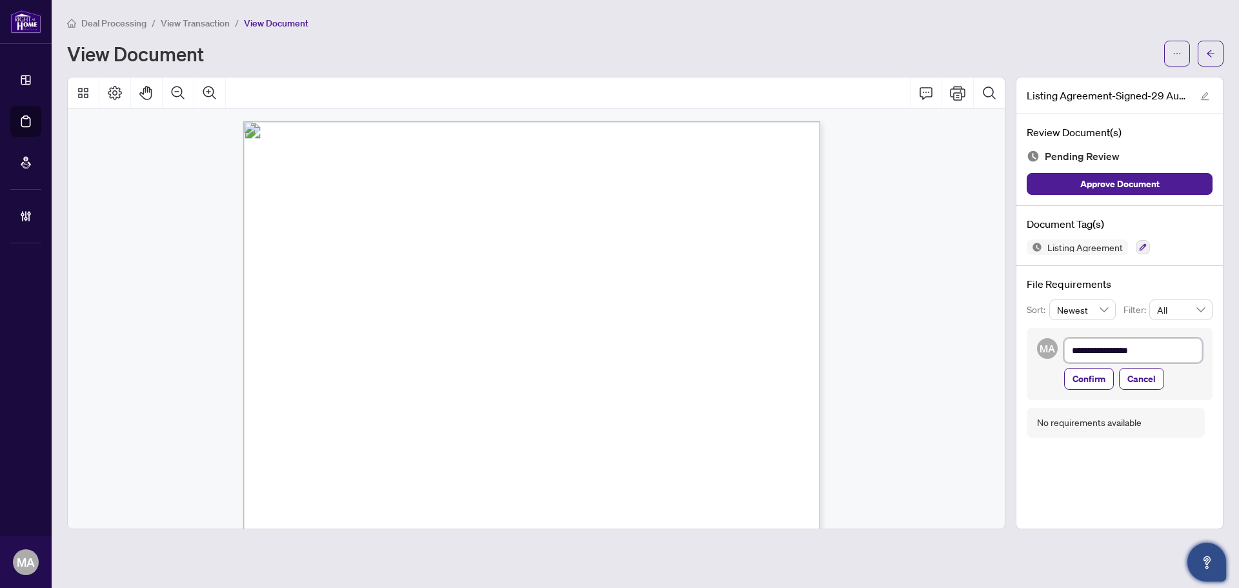
type textarea "**********"
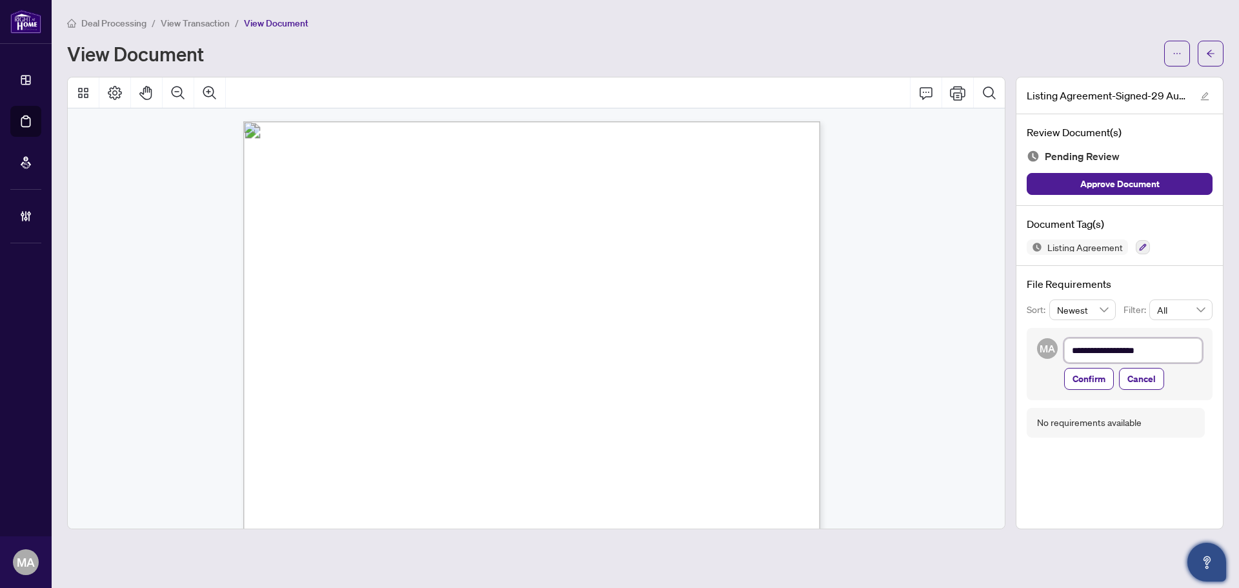
type textarea "**********"
click at [1137, 339] on textarea "**********" at bounding box center [1134, 350] width 138 height 25
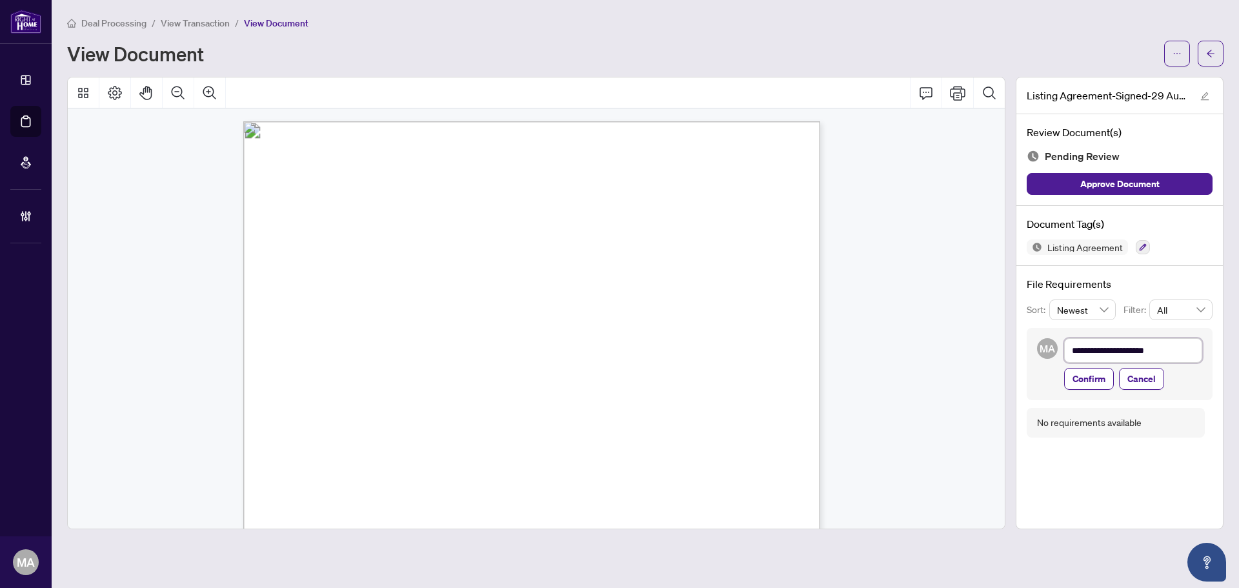
click at [1134, 349] on textarea "**********" at bounding box center [1134, 350] width 138 height 25
type textarea "**********"
click at [1086, 381] on span "Confirm" at bounding box center [1089, 379] width 33 height 21
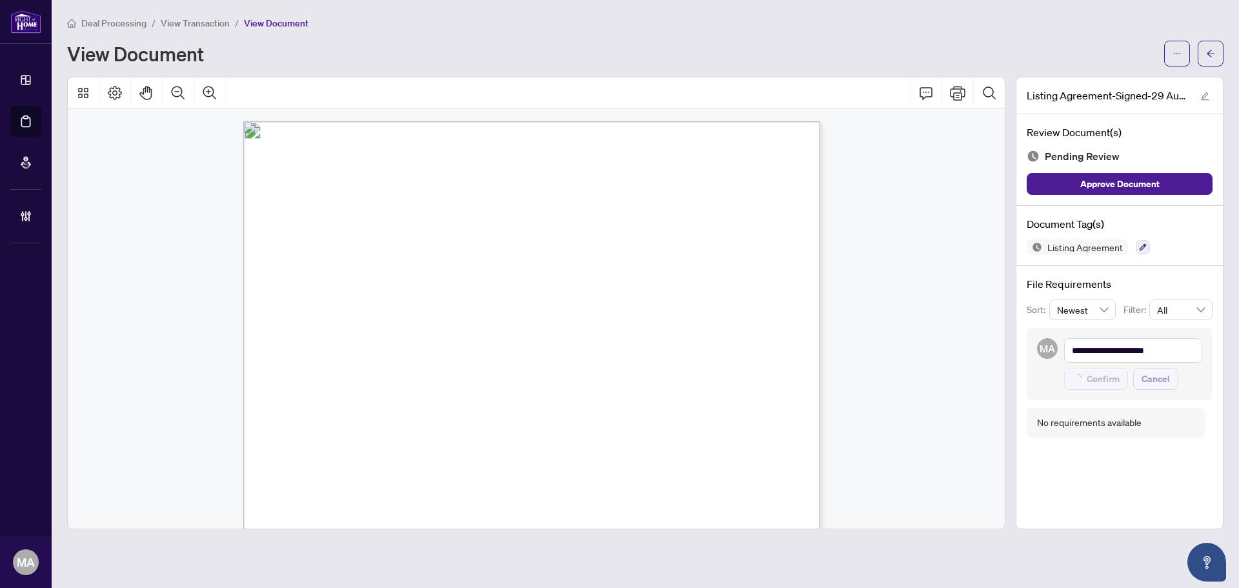
type textarea "**********"
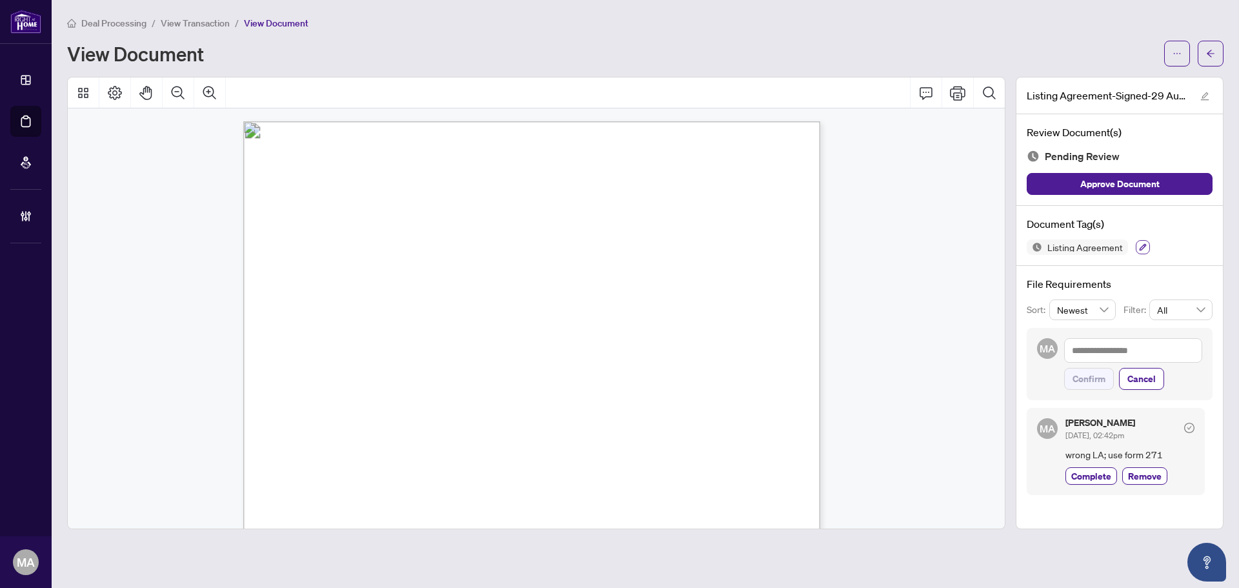
click at [1140, 248] on icon "button" at bounding box center [1143, 247] width 7 height 7
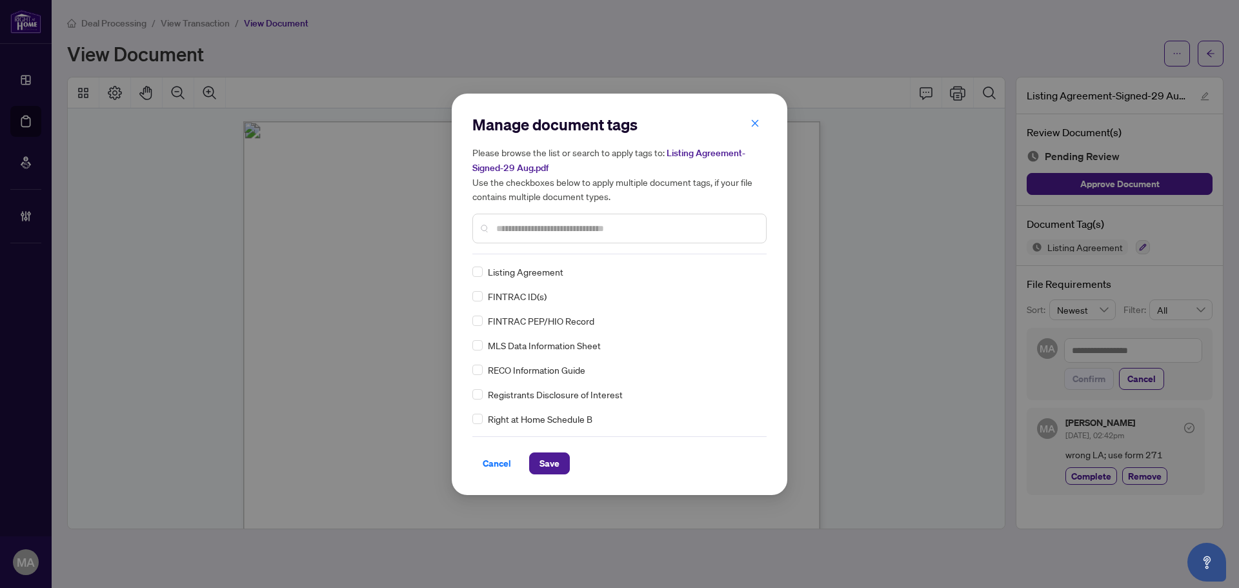
click at [529, 233] on input "text" at bounding box center [626, 228] width 260 height 14
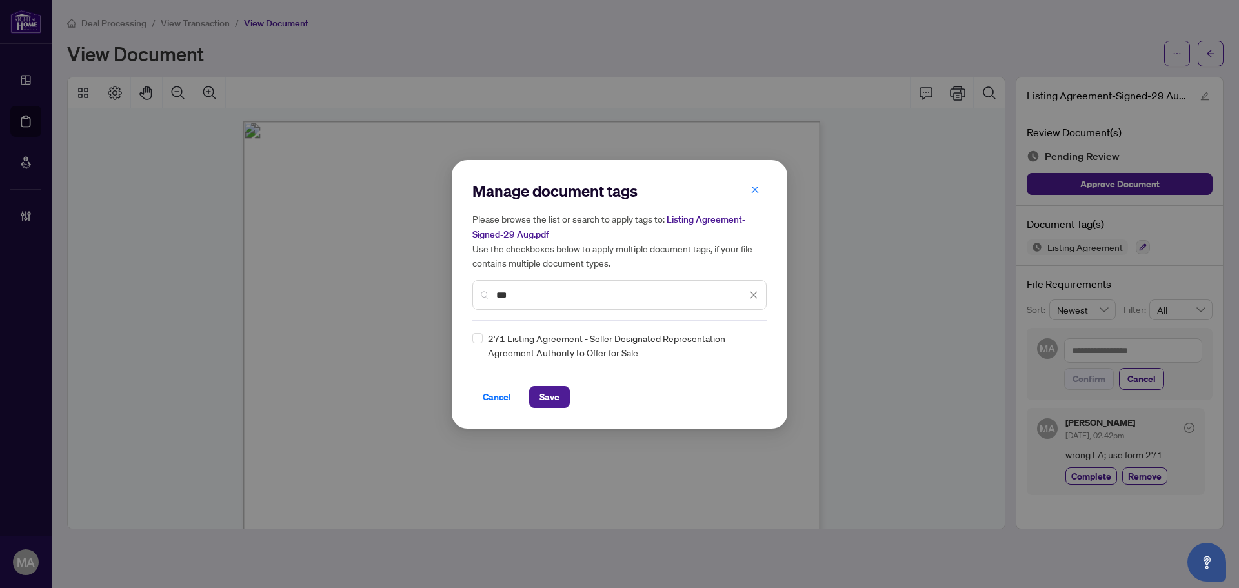
type input "***"
click at [471, 333] on div "Manage document tags Please browse the list or search to apply tags to: Listing…" at bounding box center [620, 294] width 336 height 269
click at [741, 346] on img at bounding box center [740, 345] width 13 height 13
click at [717, 384] on div "Needs Work" at bounding box center [707, 387] width 83 height 14
click at [541, 389] on span "Save" at bounding box center [550, 397] width 20 height 21
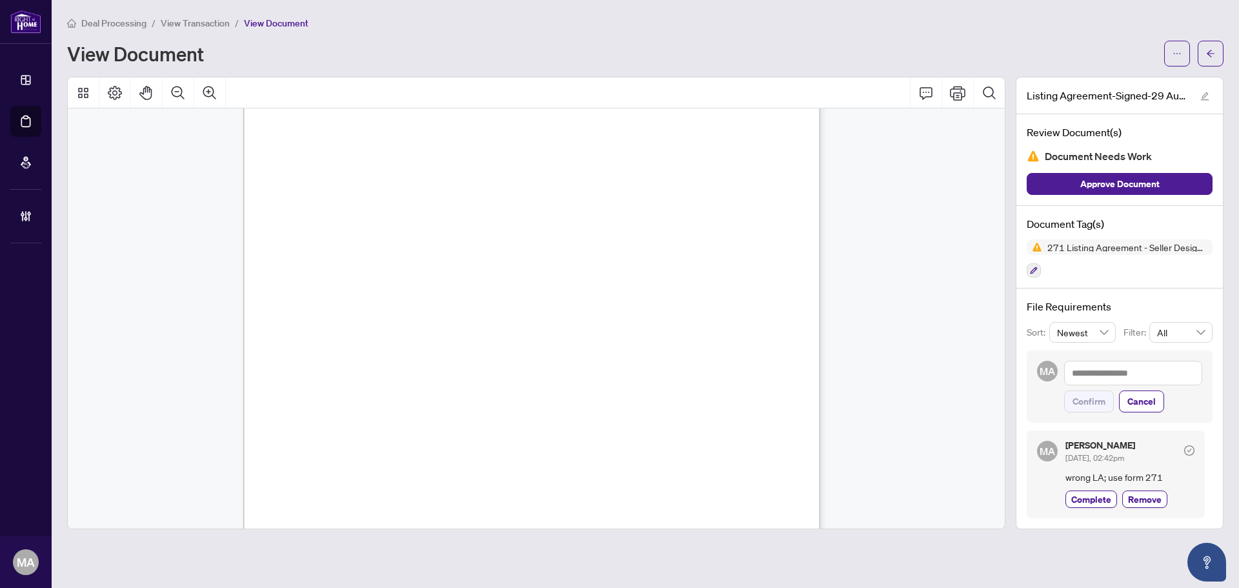
scroll to position [2518, 0]
click at [1039, 272] on button "button" at bounding box center [1034, 270] width 14 height 14
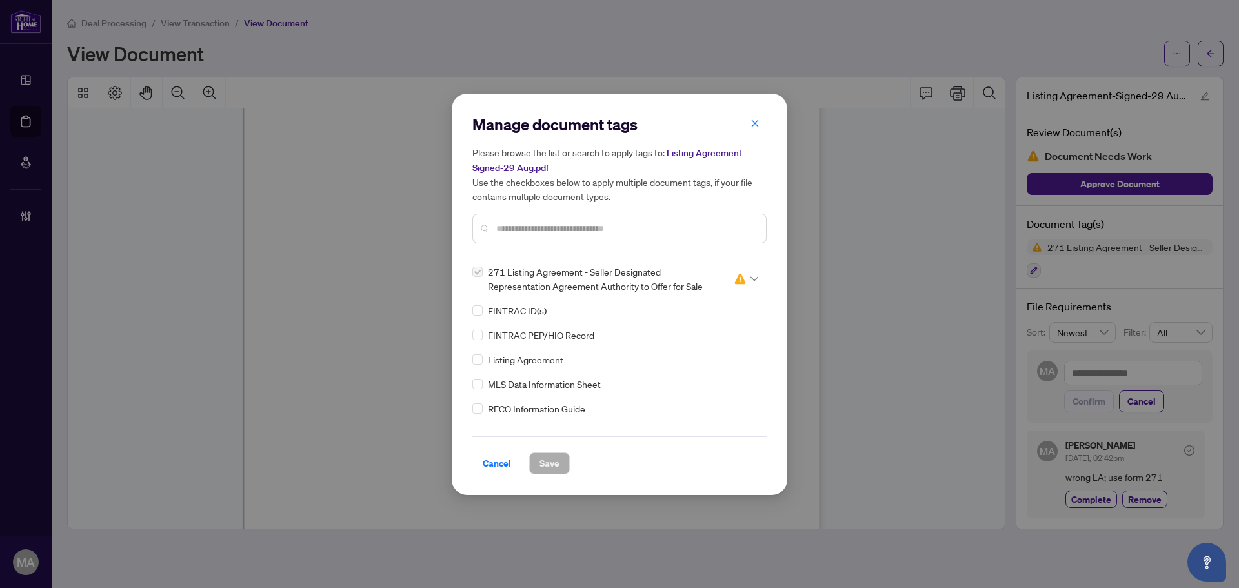
click at [644, 295] on div "271 Listing Agreement - Seller Designated Representation Agreement Authority to…" at bounding box center [620, 345] width 294 height 161
click at [611, 226] on input "text" at bounding box center [626, 228] width 260 height 14
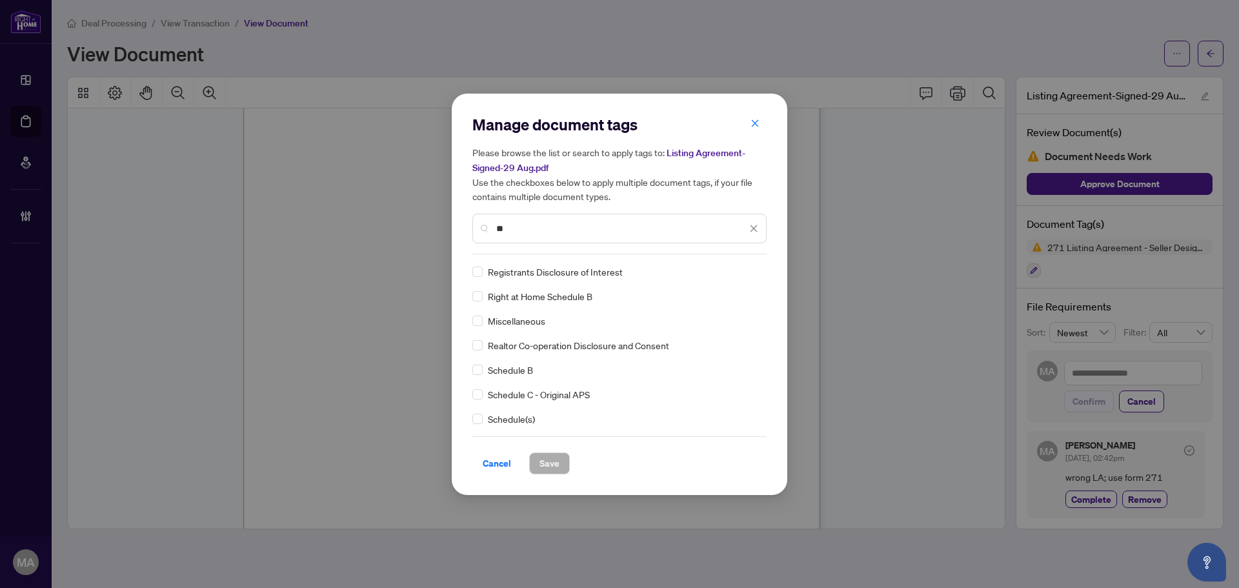
type input "**"
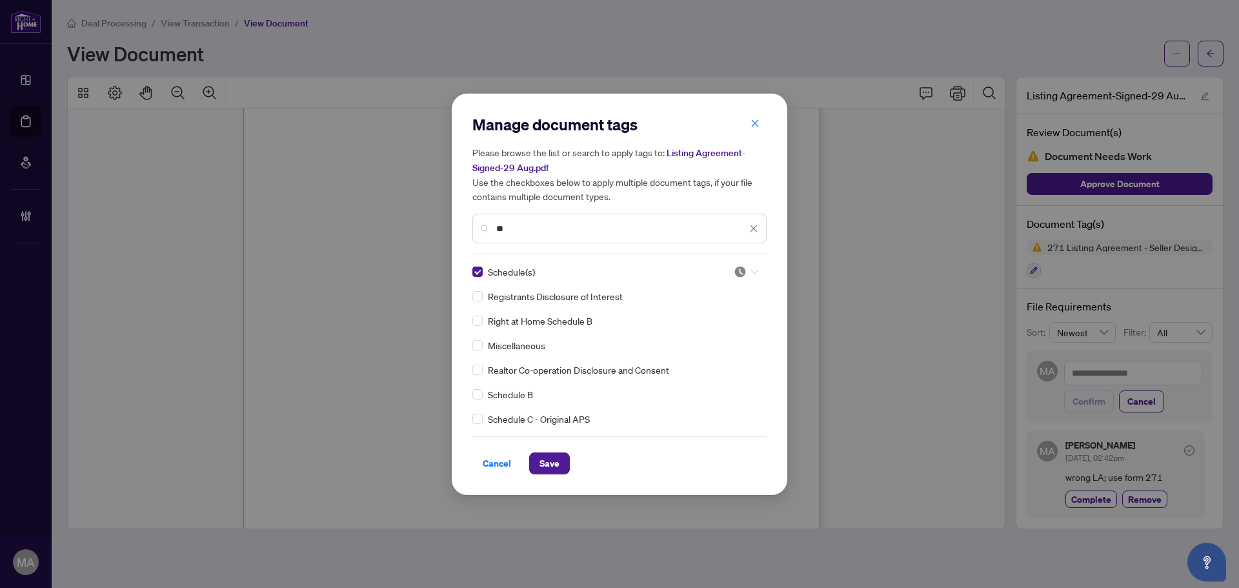
click at [748, 276] on div at bounding box center [746, 271] width 25 height 13
click at [738, 311] on div "Needs Work" at bounding box center [703, 314] width 83 height 14
click at [540, 466] on span "Save" at bounding box center [550, 463] width 20 height 21
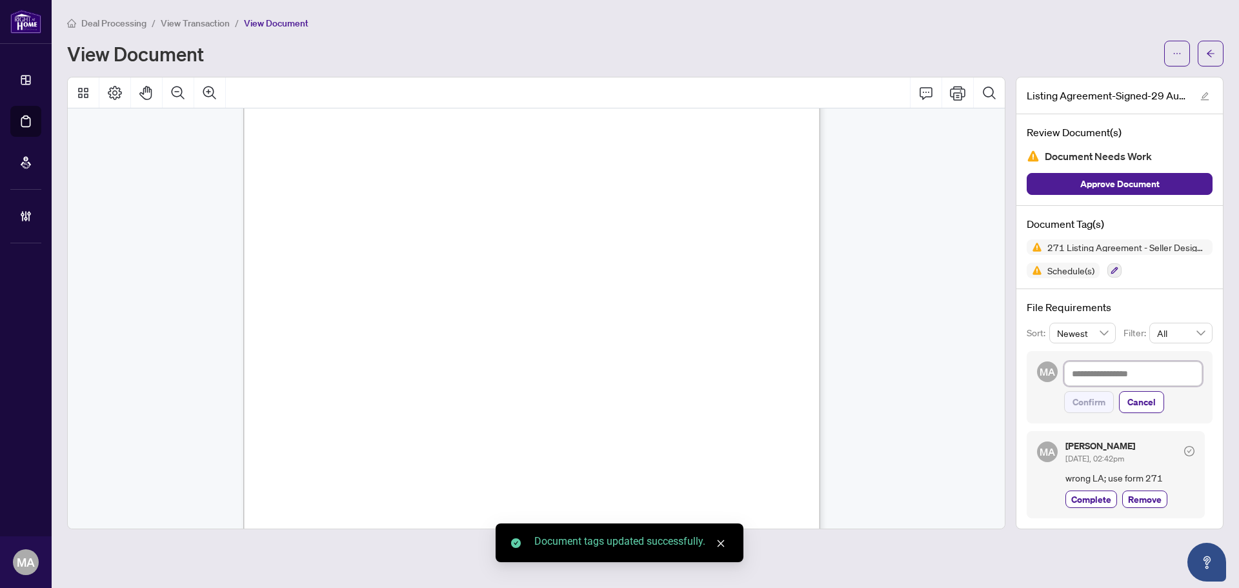
click at [1117, 367] on textarea at bounding box center [1134, 374] width 138 height 25
type textarea "*"
type textarea "**"
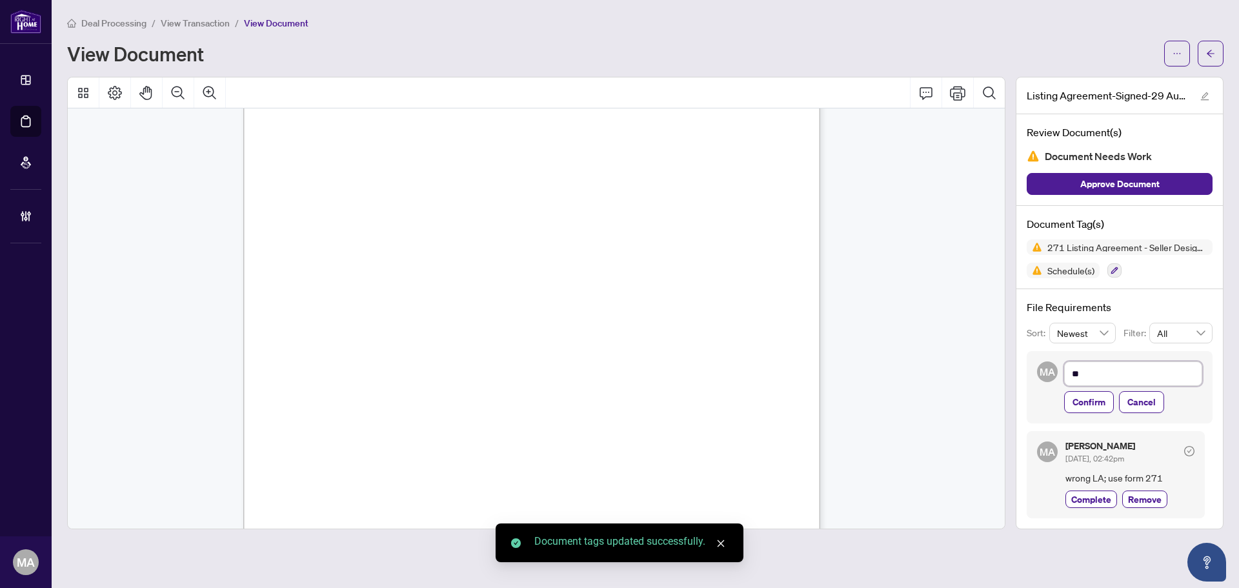
type textarea "***"
type textarea "*****"
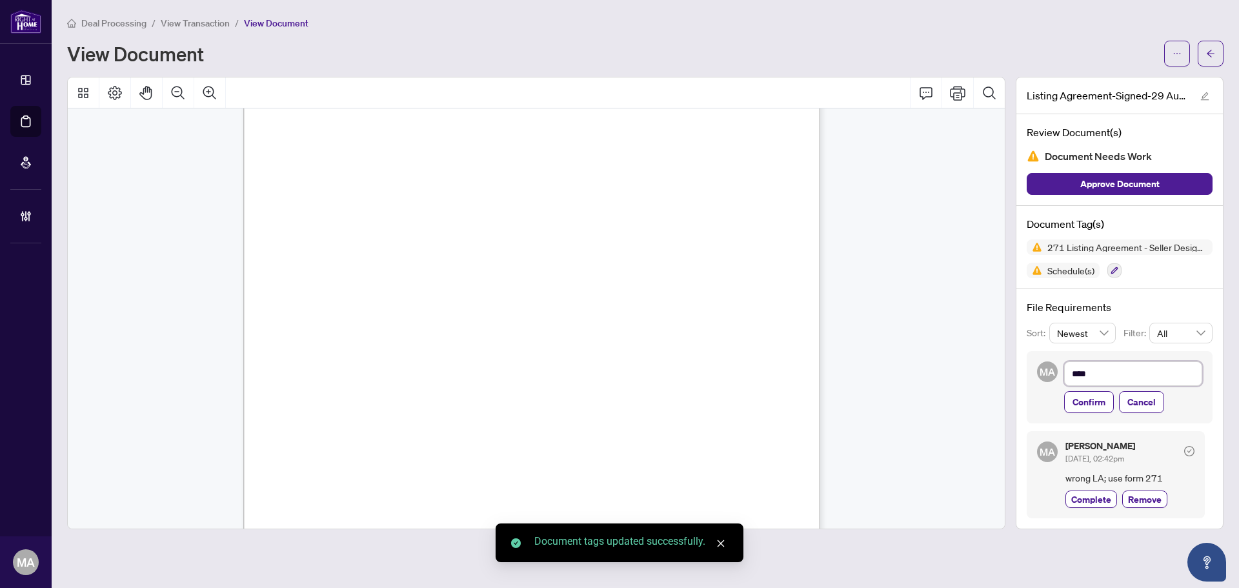
type textarea "*****"
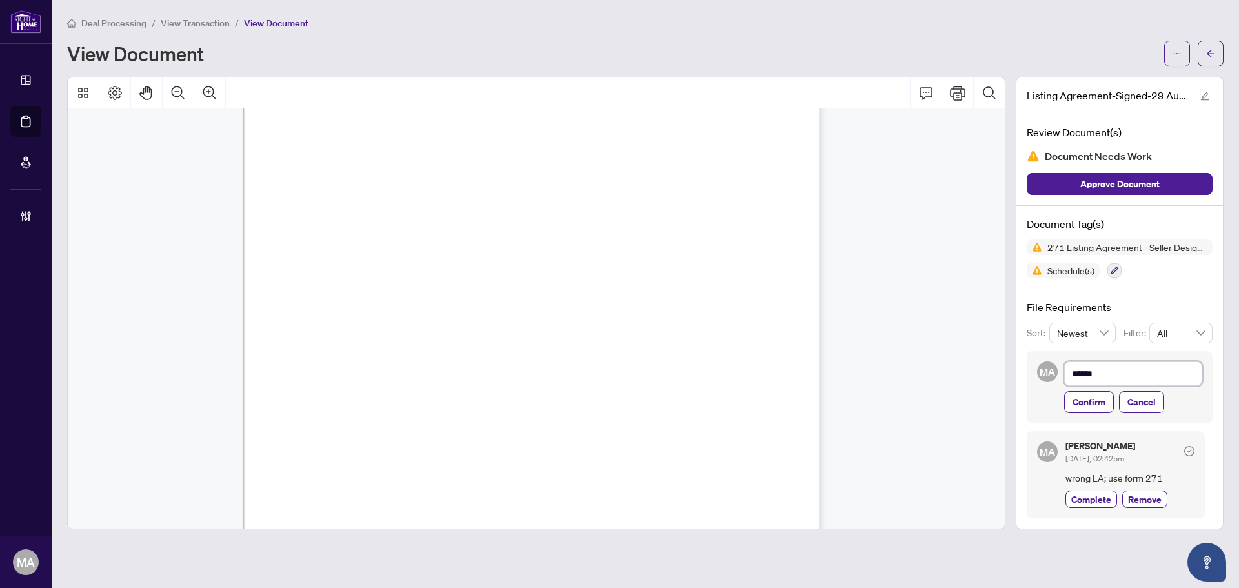
type textarea "*******"
type textarea "********"
type textarea "*********"
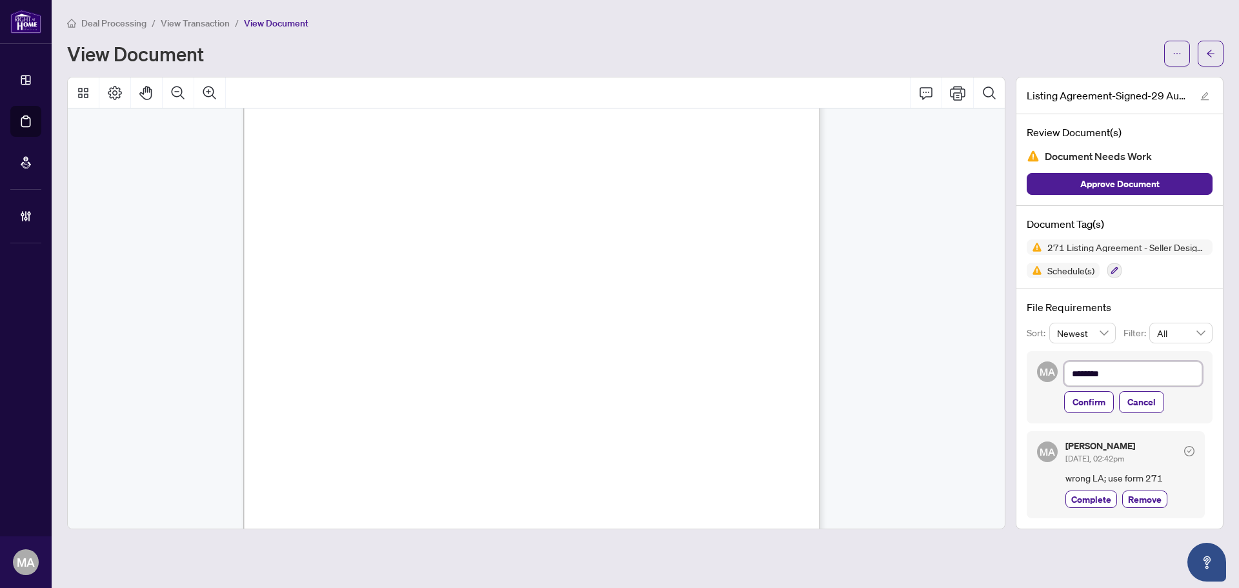
type textarea "*********"
type textarea "**********"
click at [1174, 372] on textarea "**********" at bounding box center [1134, 374] width 138 height 25
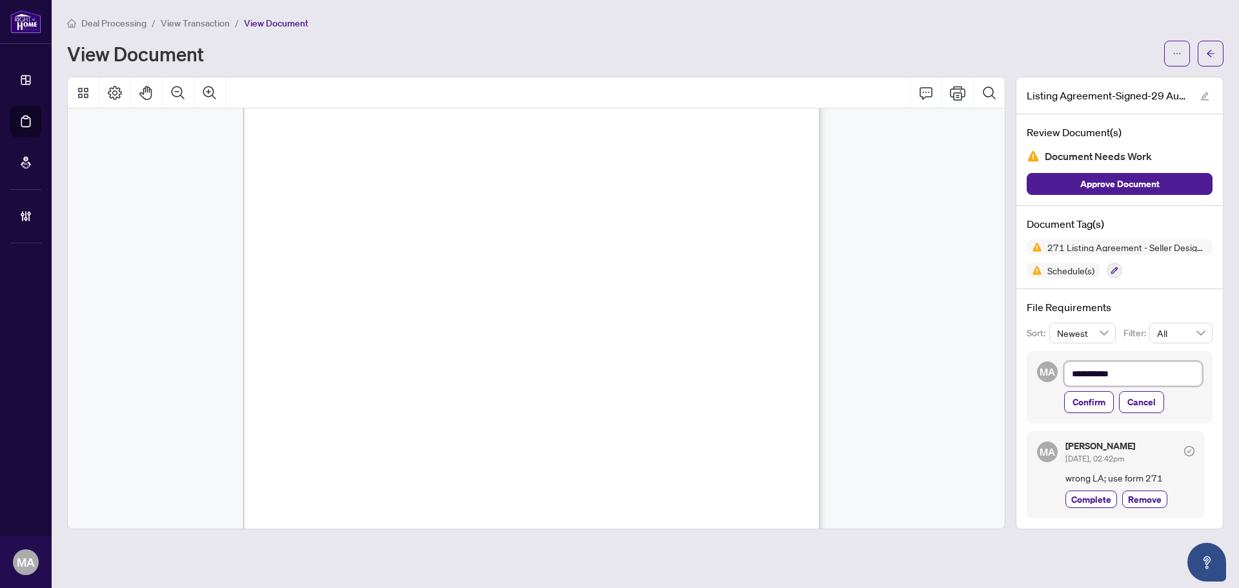
click at [1174, 372] on textarea "**********" at bounding box center [1134, 374] width 138 height 25
type textarea "**********"
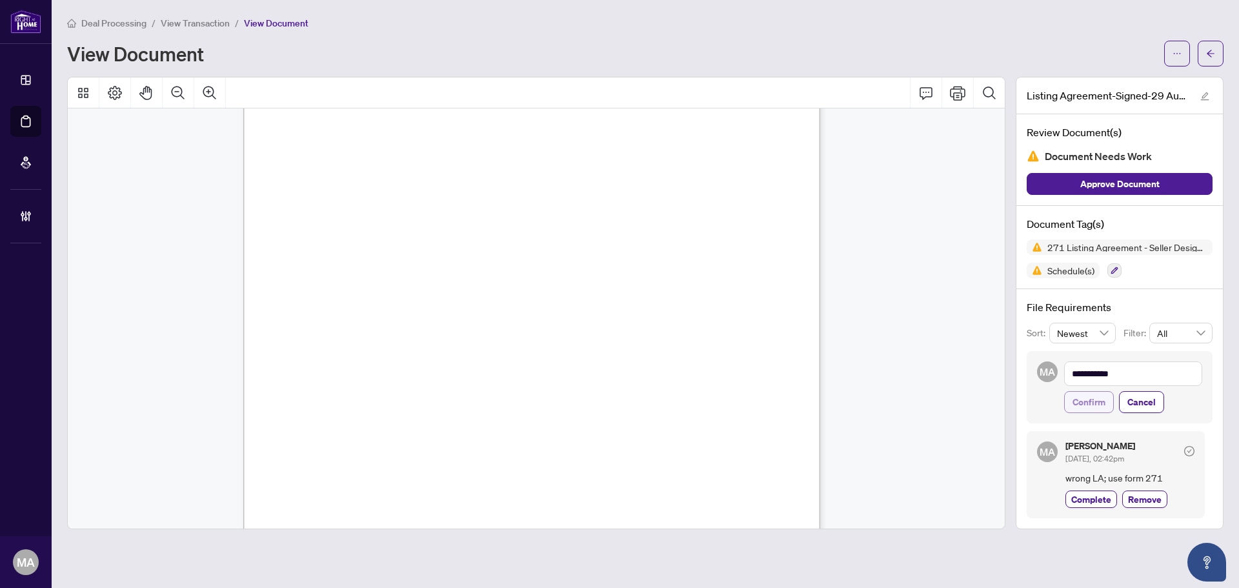
click at [1079, 407] on span "Confirm" at bounding box center [1089, 402] width 33 height 21
type textarea "**********"
click at [1198, 59] on button "button" at bounding box center [1211, 54] width 26 height 26
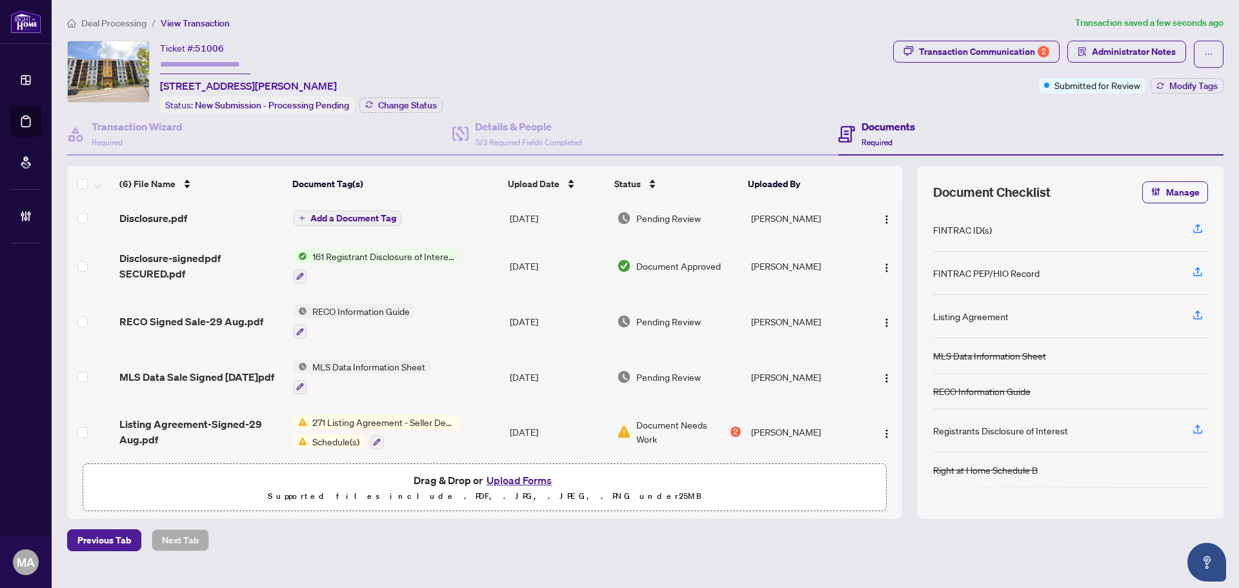
scroll to position [66, 0]
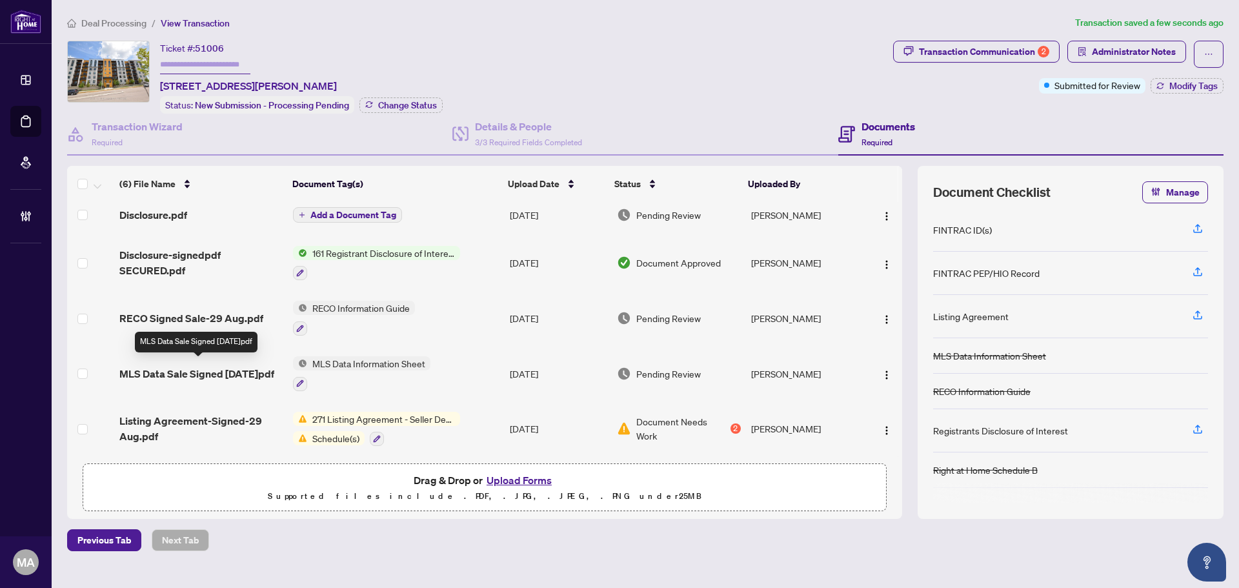
click at [221, 369] on span "MLS Data Sale Signed 29 Aug.pdf" at bounding box center [196, 373] width 155 height 15
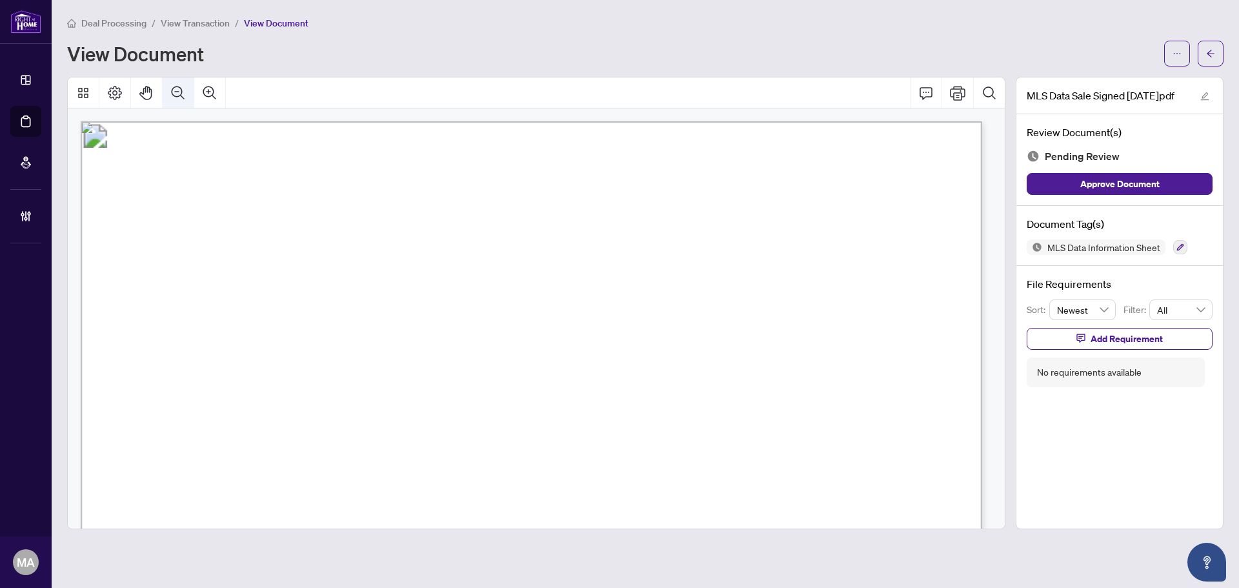
click at [185, 90] on icon "Zoom Out" at bounding box center [177, 92] width 15 height 15
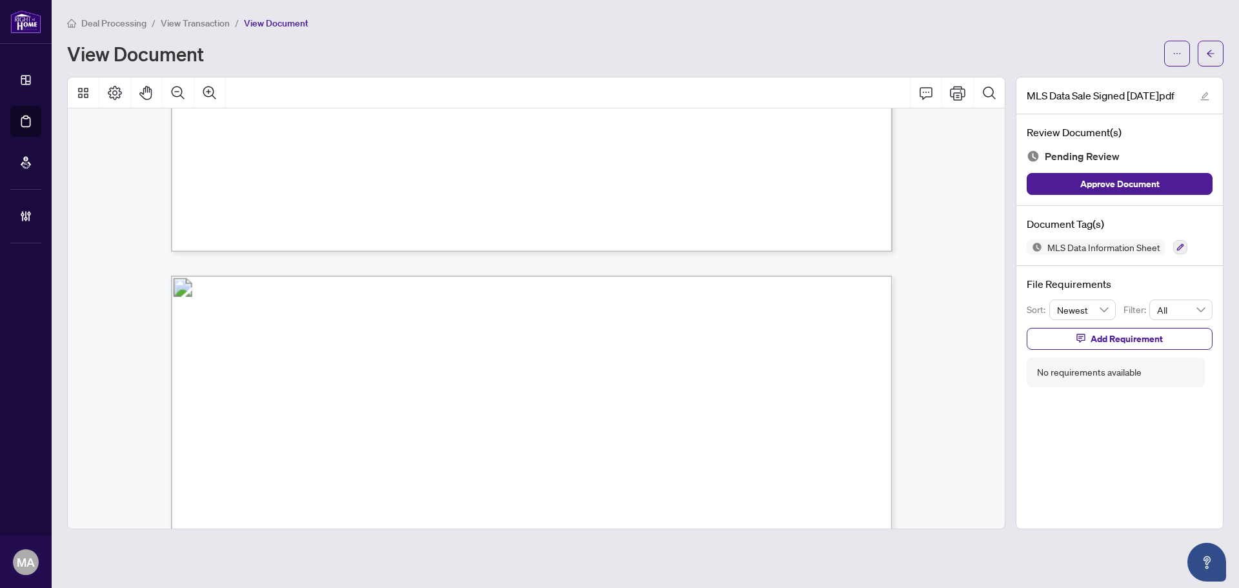
scroll to position [839, 0]
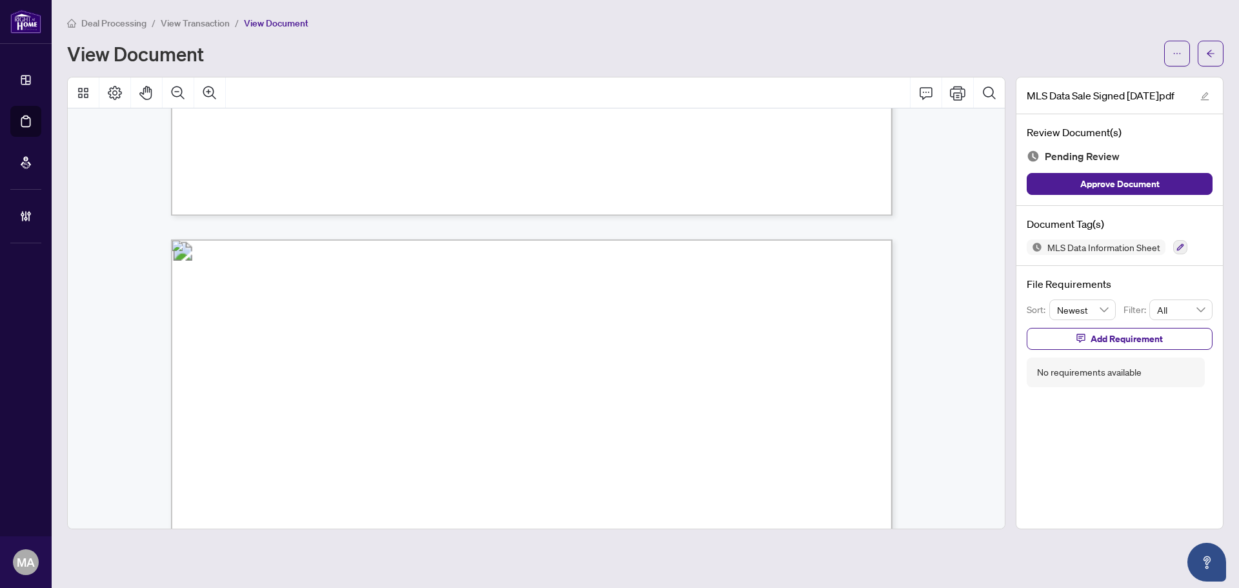
click at [1167, 242] on div "MLS Data Information Sheet" at bounding box center [1120, 247] width 186 height 15
click at [1174, 243] on button "button" at bounding box center [1181, 247] width 14 height 14
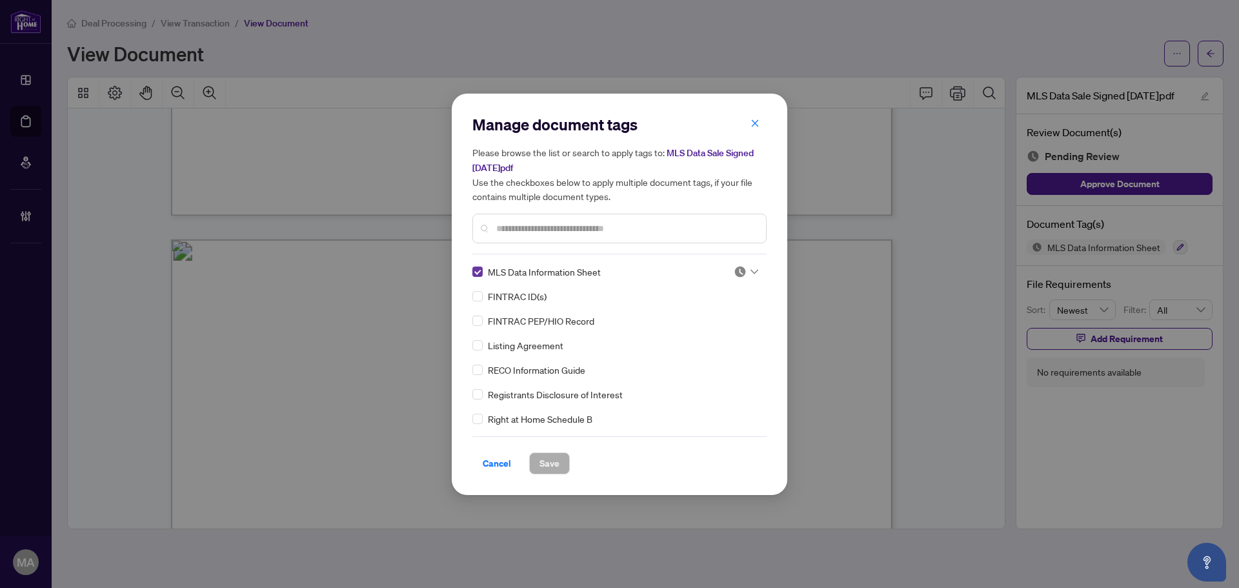
click at [478, 265] on label at bounding box center [478, 272] width 10 height 14
click at [507, 234] on input "text" at bounding box center [626, 228] width 260 height 14
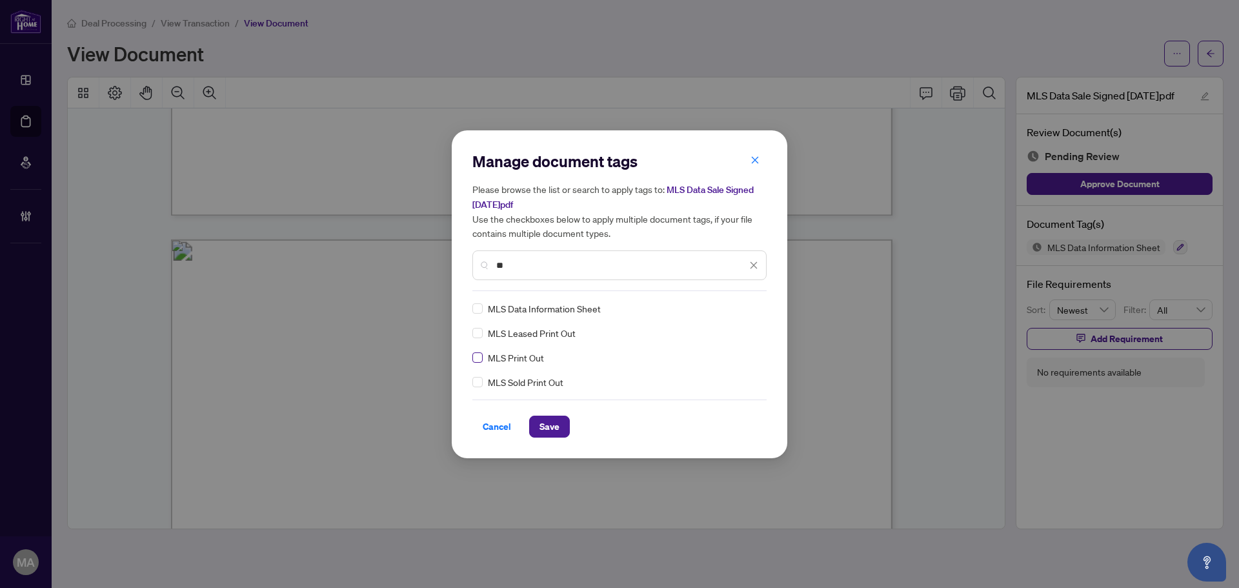
type input "**"
click at [744, 303] on img at bounding box center [740, 308] width 13 height 13
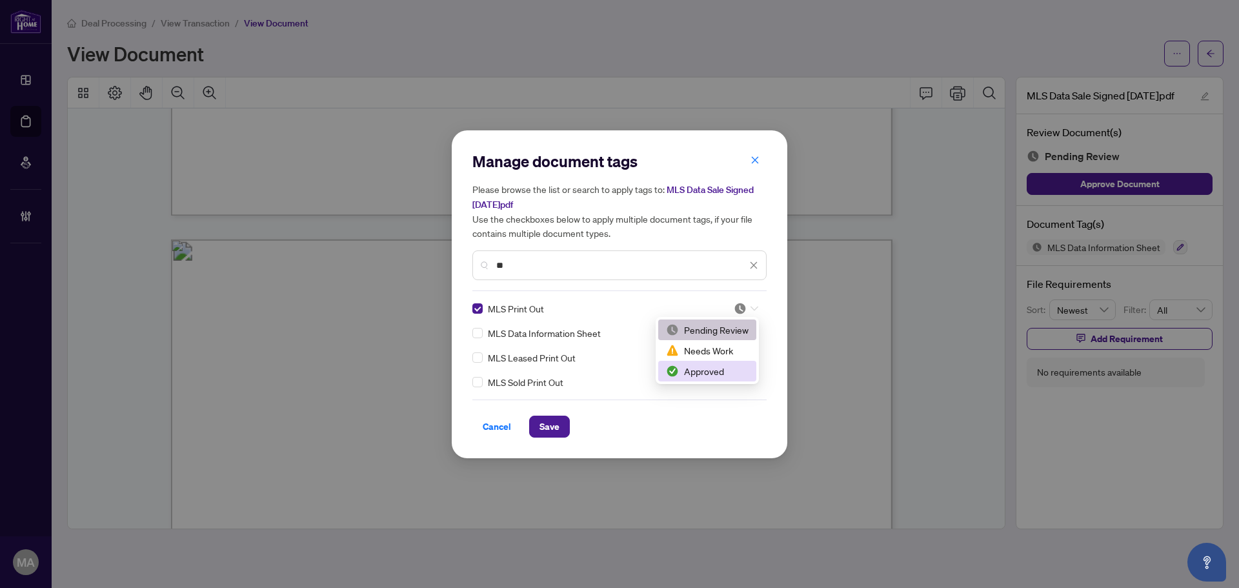
click at [717, 378] on div "Approved" at bounding box center [707, 371] width 98 height 21
click at [551, 438] on div "Manage document tags Please browse the list or search to apply tags to: MLS Dat…" at bounding box center [620, 294] width 336 height 328
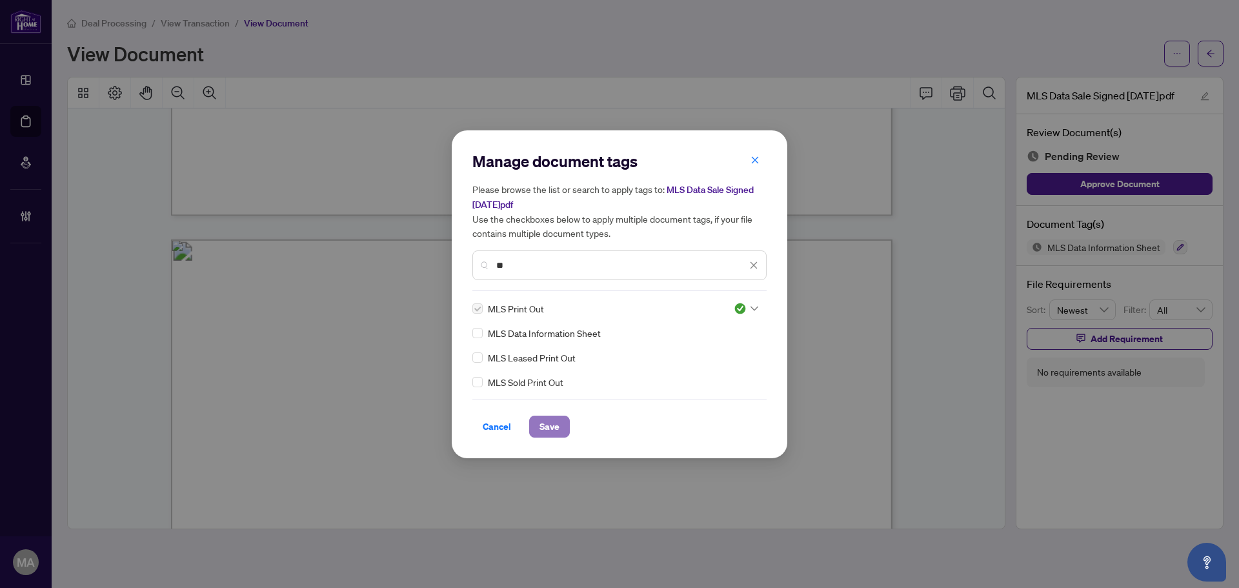
click at [566, 423] on button "Save" at bounding box center [549, 427] width 41 height 22
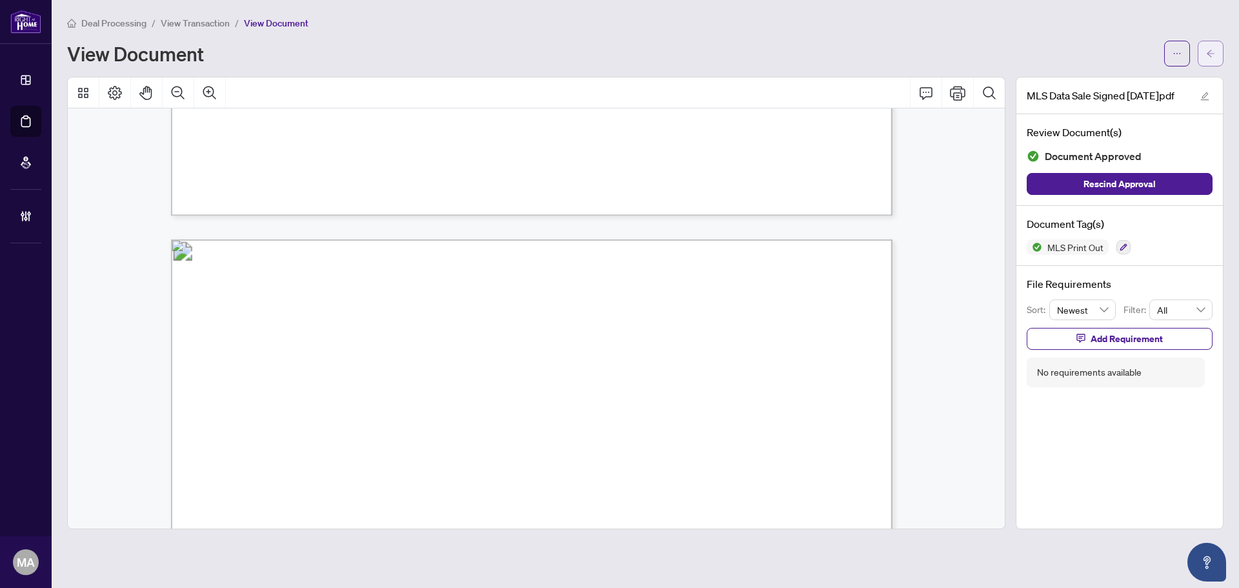
click at [1211, 54] on icon "arrow-left" at bounding box center [1211, 53] width 8 height 7
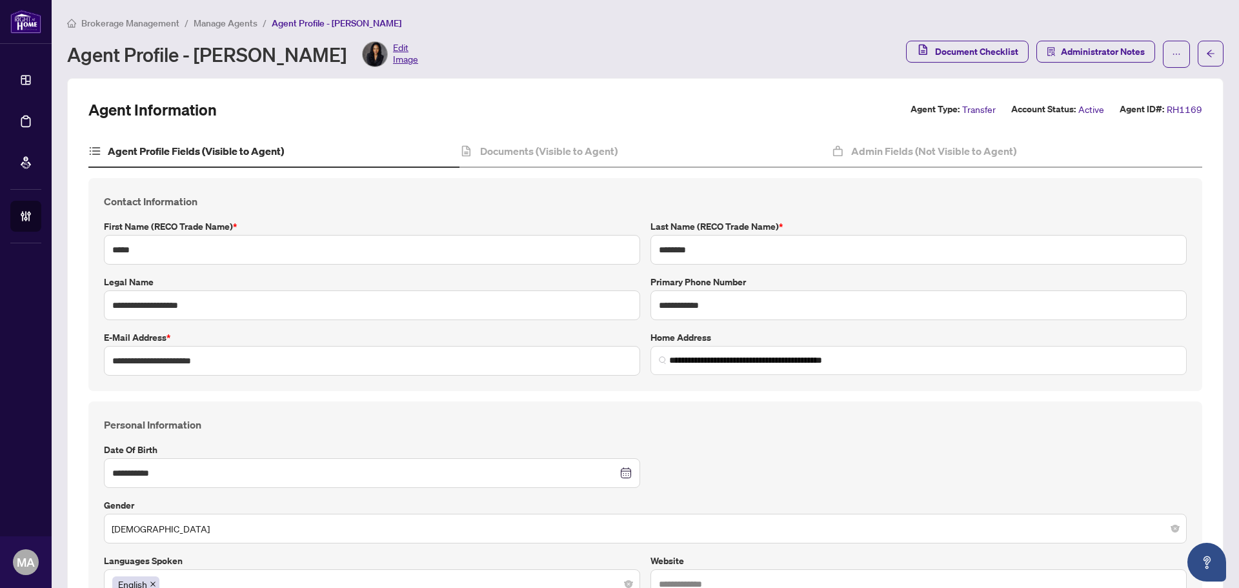
click at [235, 17] on span "Manage Agents" at bounding box center [226, 23] width 64 height 12
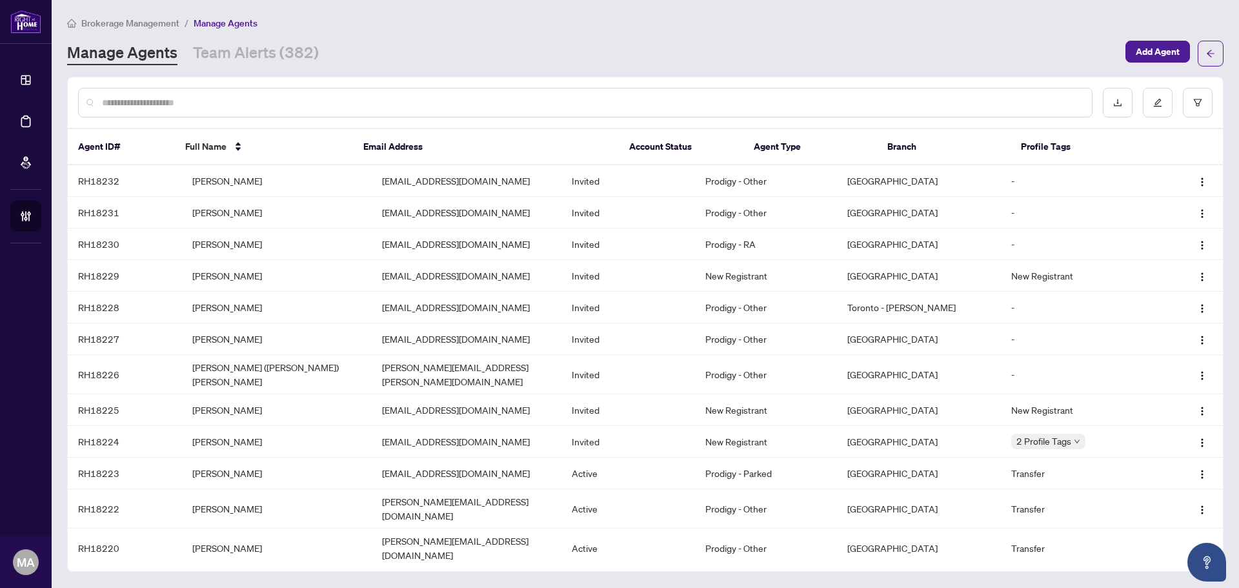
click at [320, 97] on input "text" at bounding box center [592, 103] width 980 height 14
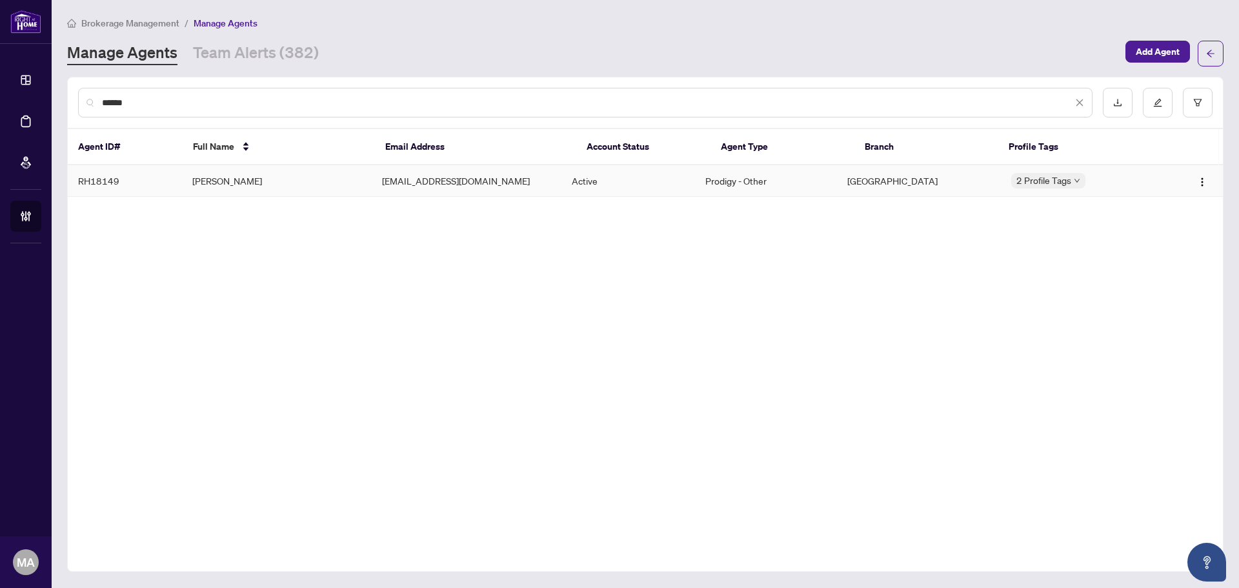
type input "******"
click at [224, 178] on td "Namita Singh" at bounding box center [277, 181] width 190 height 32
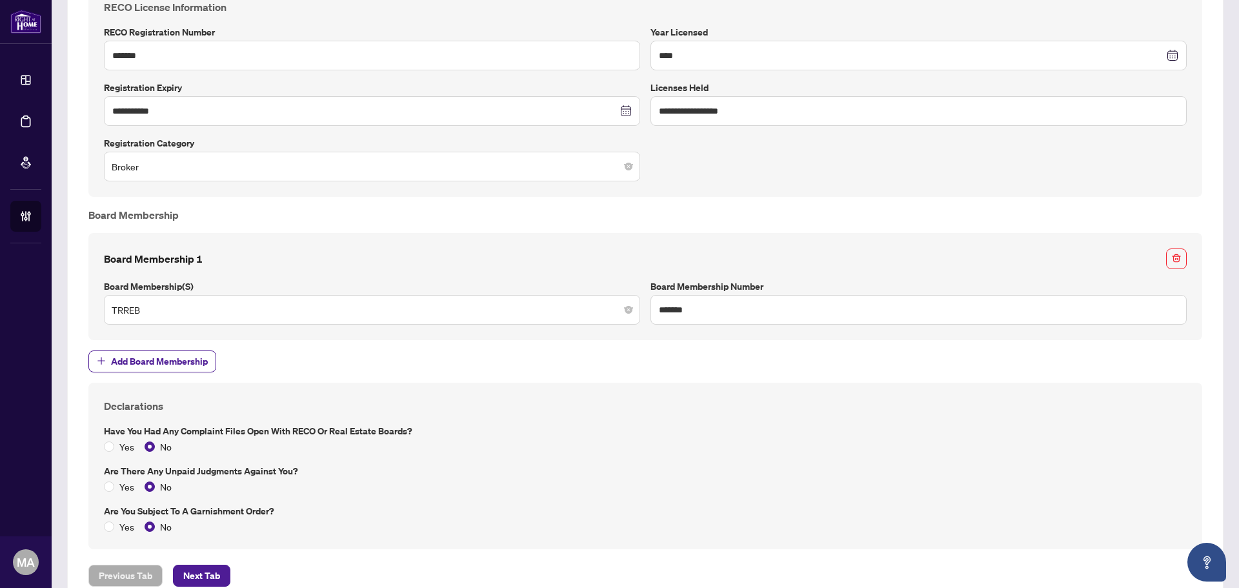
scroll to position [982, 0]
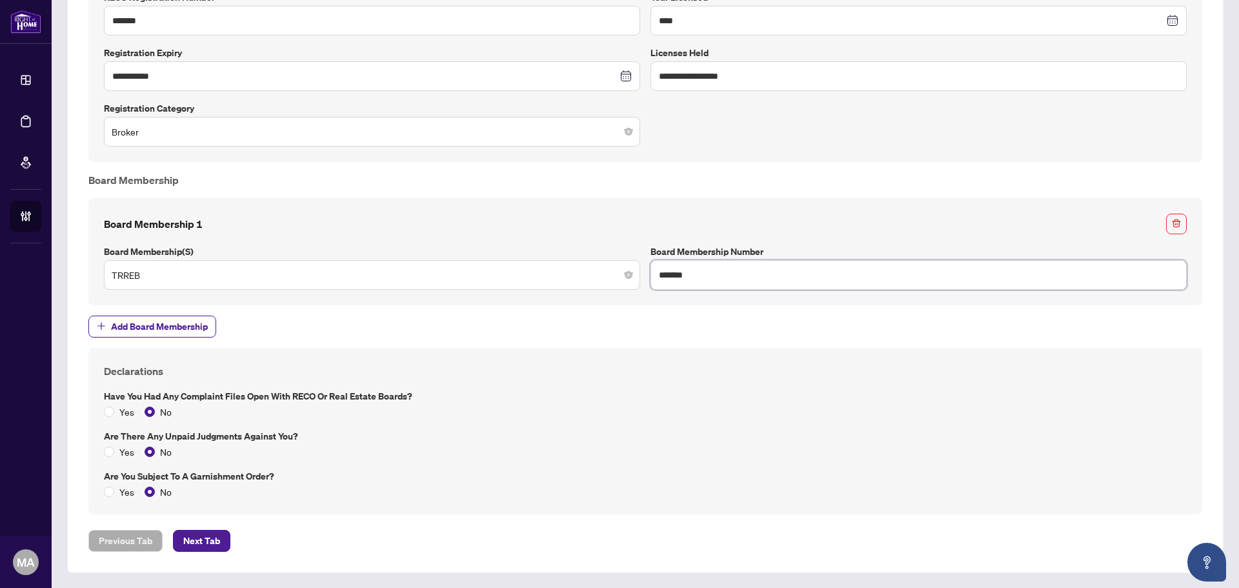
click at [680, 270] on input "*******" at bounding box center [919, 275] width 536 height 30
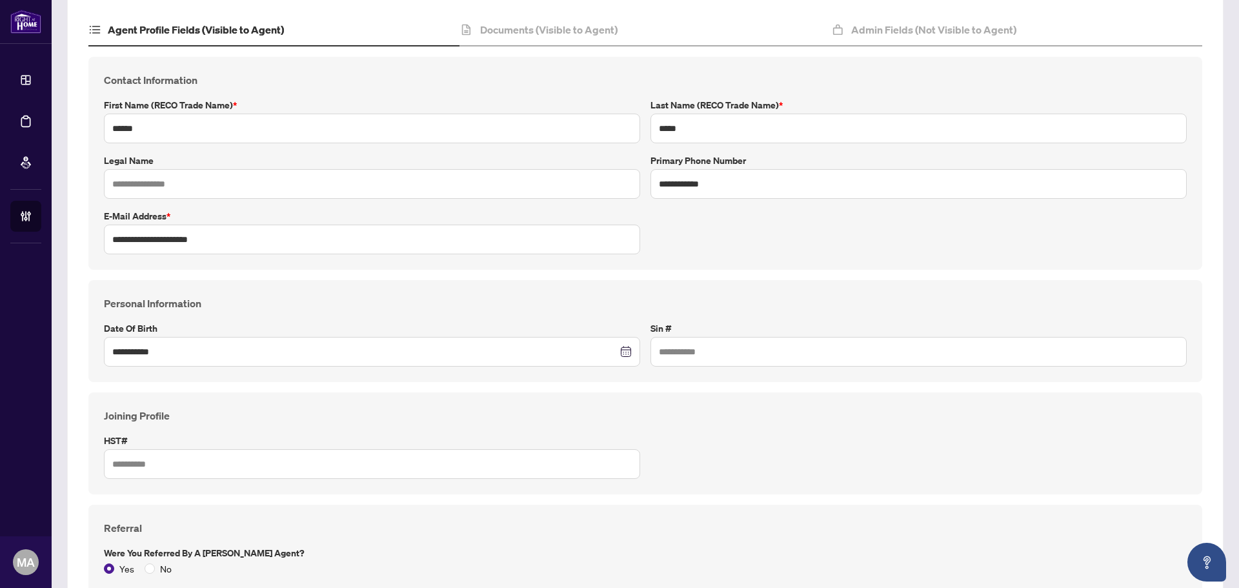
scroll to position [0, 0]
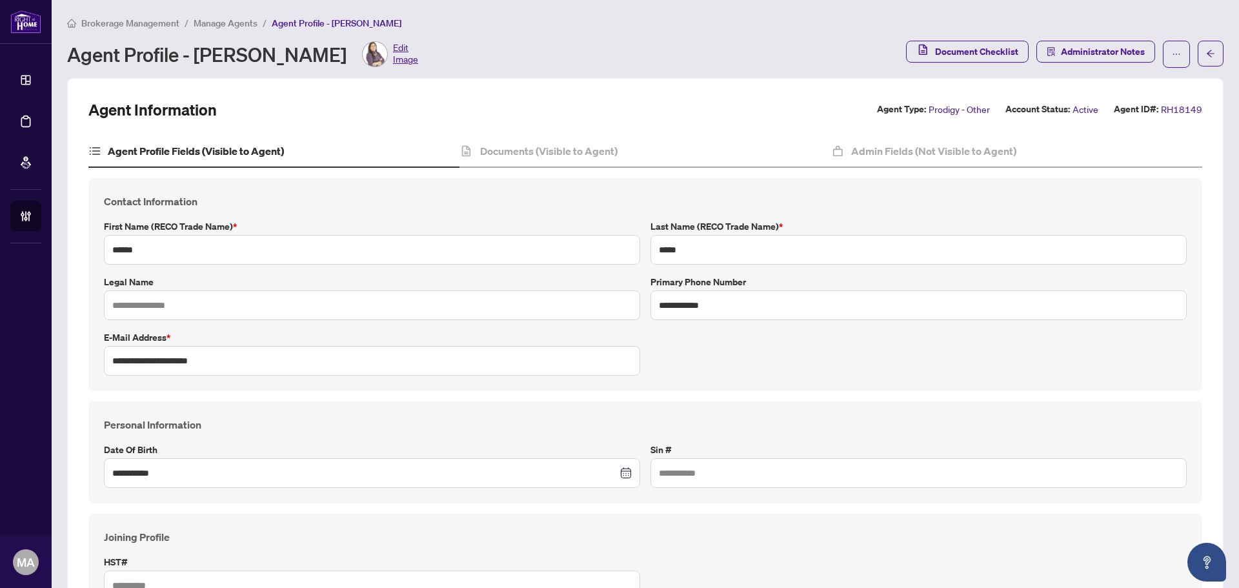
click at [236, 25] on span "Manage Agents" at bounding box center [226, 23] width 64 height 12
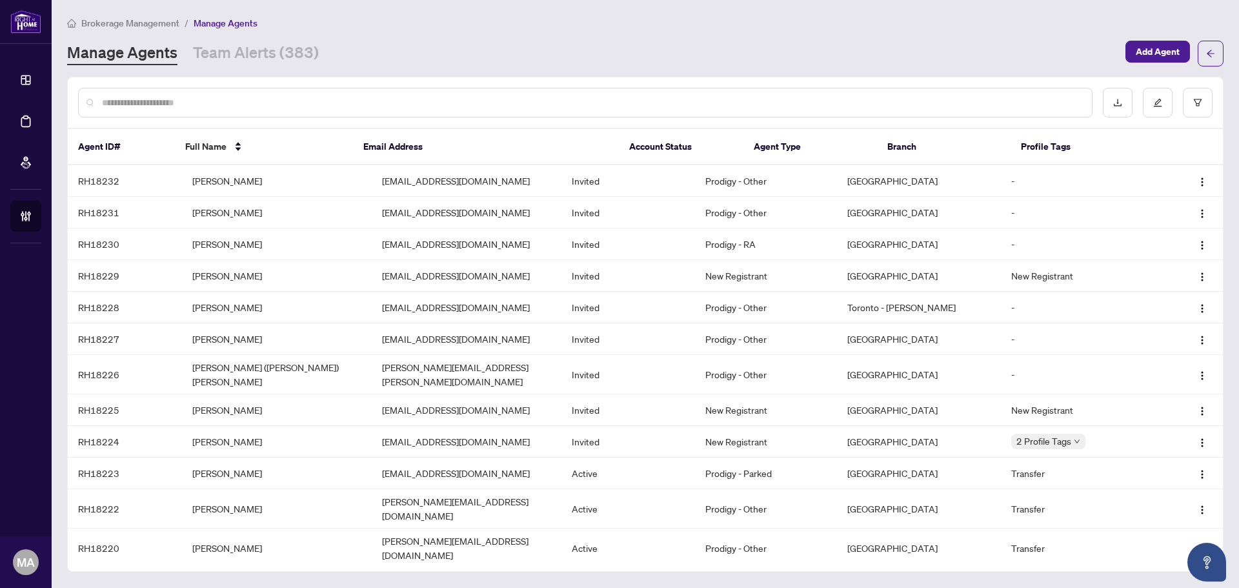
click at [480, 106] on input "text" at bounding box center [592, 103] width 980 height 14
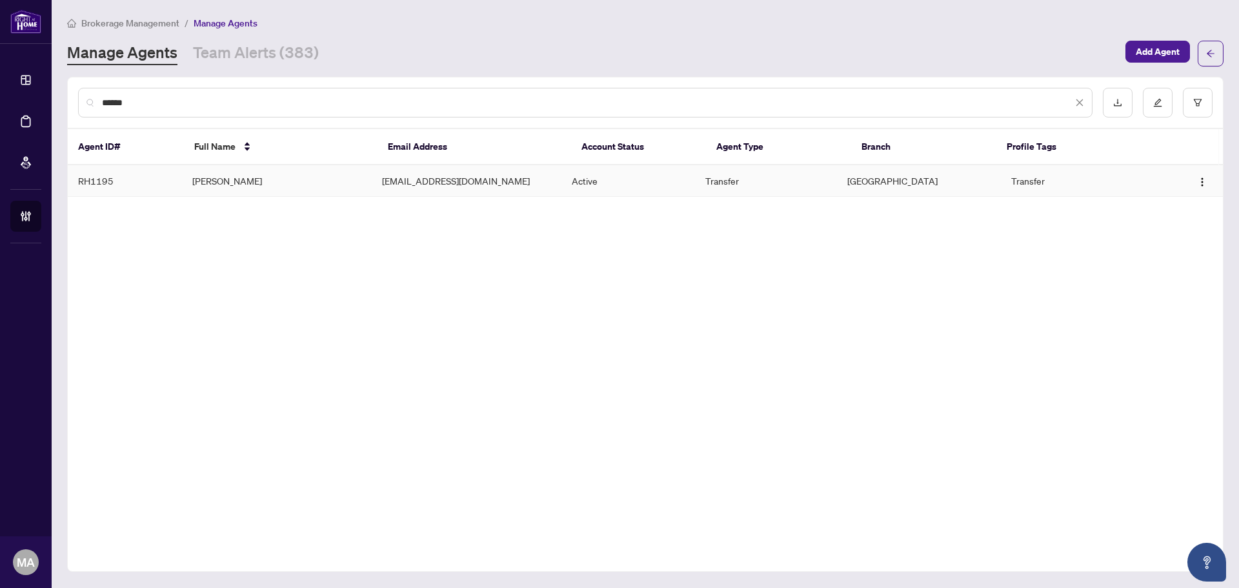
type input "******"
click at [243, 174] on td "Vilija Truelove" at bounding box center [277, 181] width 190 height 32
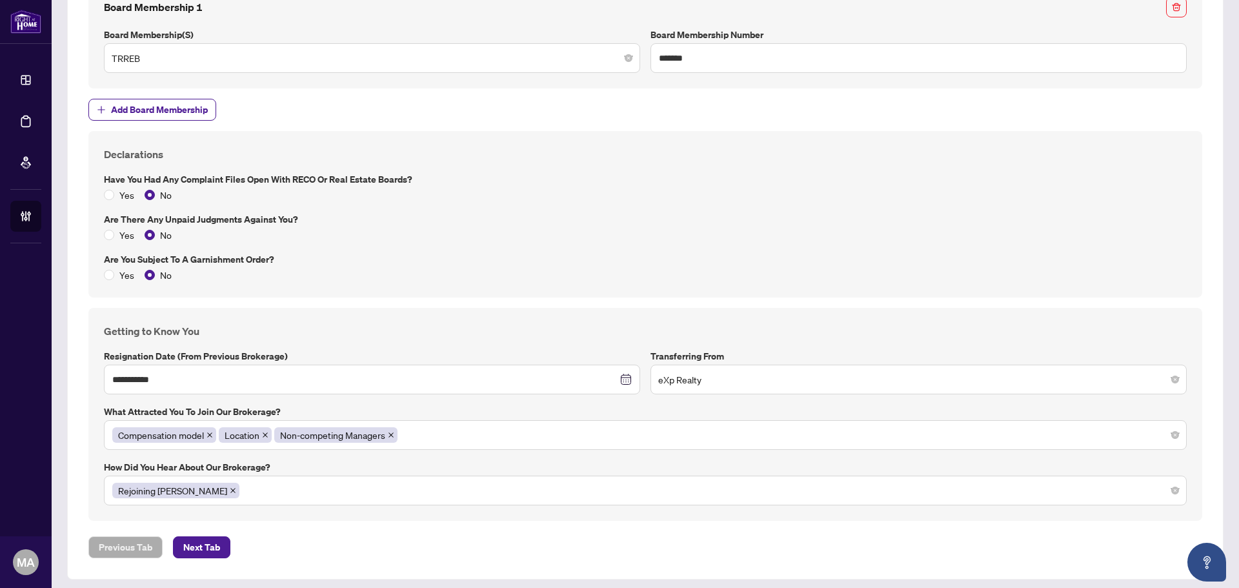
scroll to position [1579, 0]
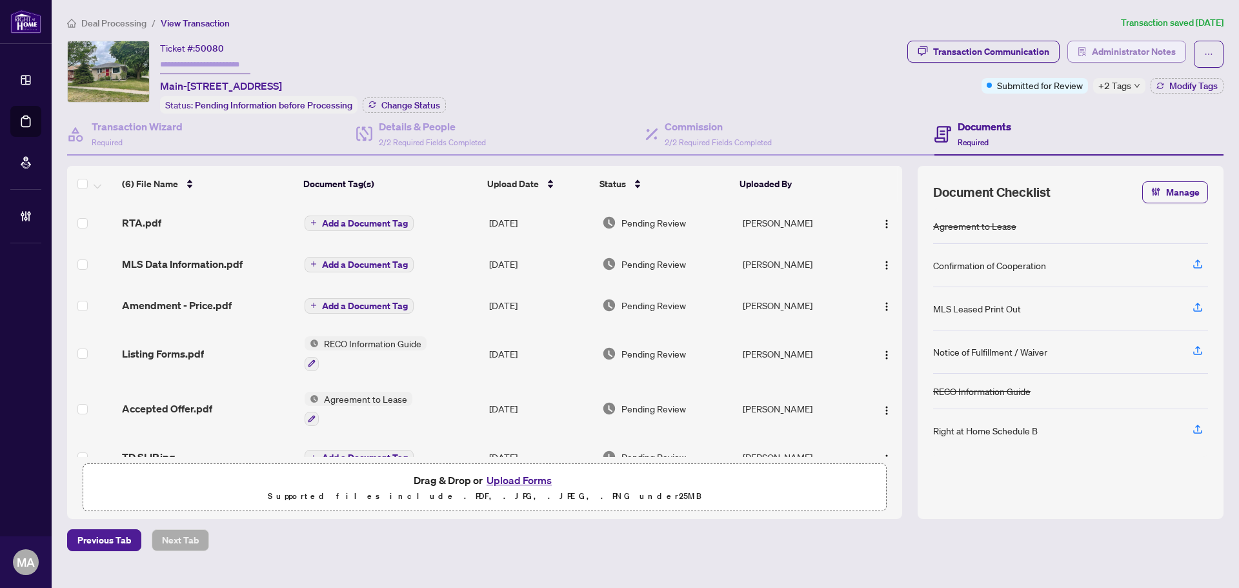
click at [1145, 51] on span "Administrator Notes" at bounding box center [1134, 51] width 84 height 21
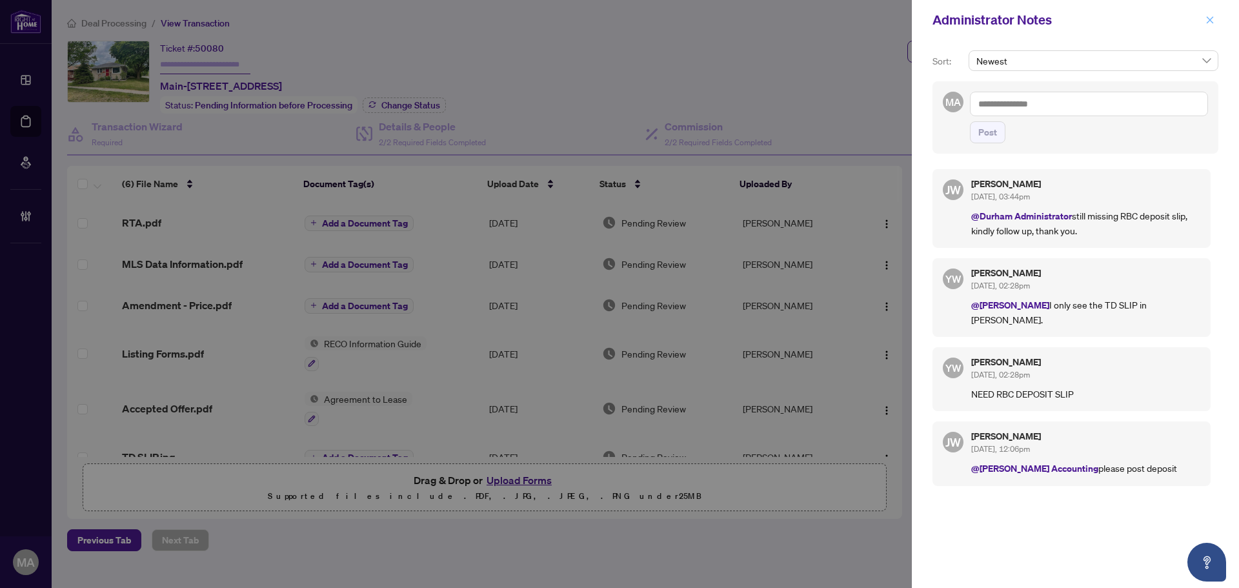
click at [1212, 19] on icon "close" at bounding box center [1210, 19] width 7 height 7
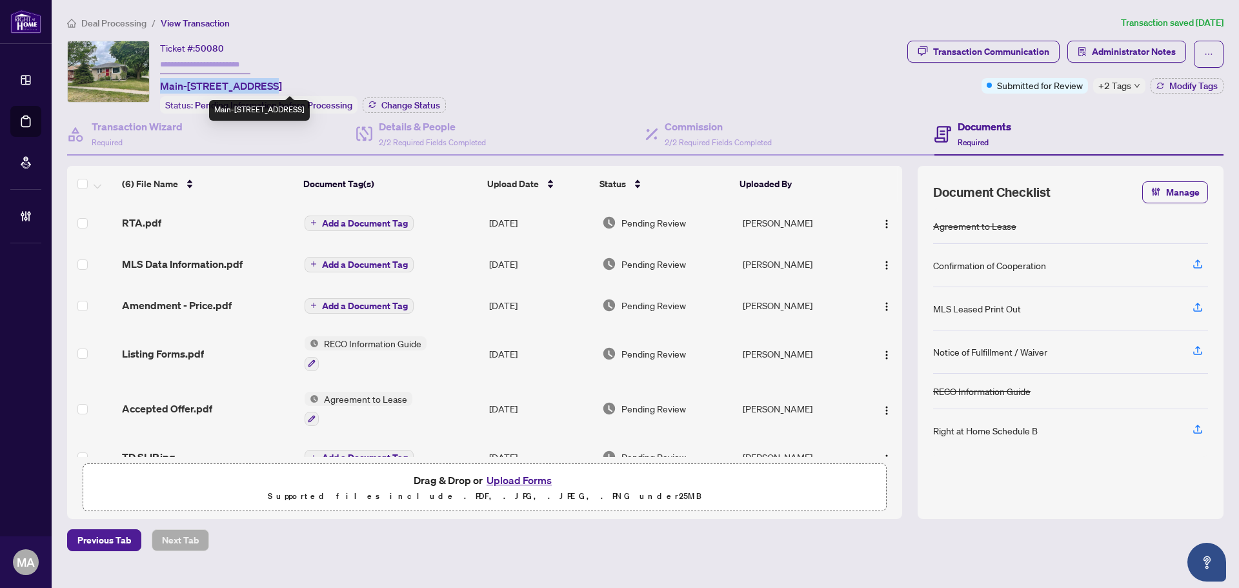
drag, startPoint x: 161, startPoint y: 87, endPoint x: 258, endPoint y: 89, distance: 97.5
click at [258, 89] on span "Main-593 Grierson St, Oshawa, Ontario L1G 5J3, Canada" at bounding box center [221, 85] width 122 height 15
click at [1152, 52] on span "Administrator Notes" at bounding box center [1134, 51] width 84 height 21
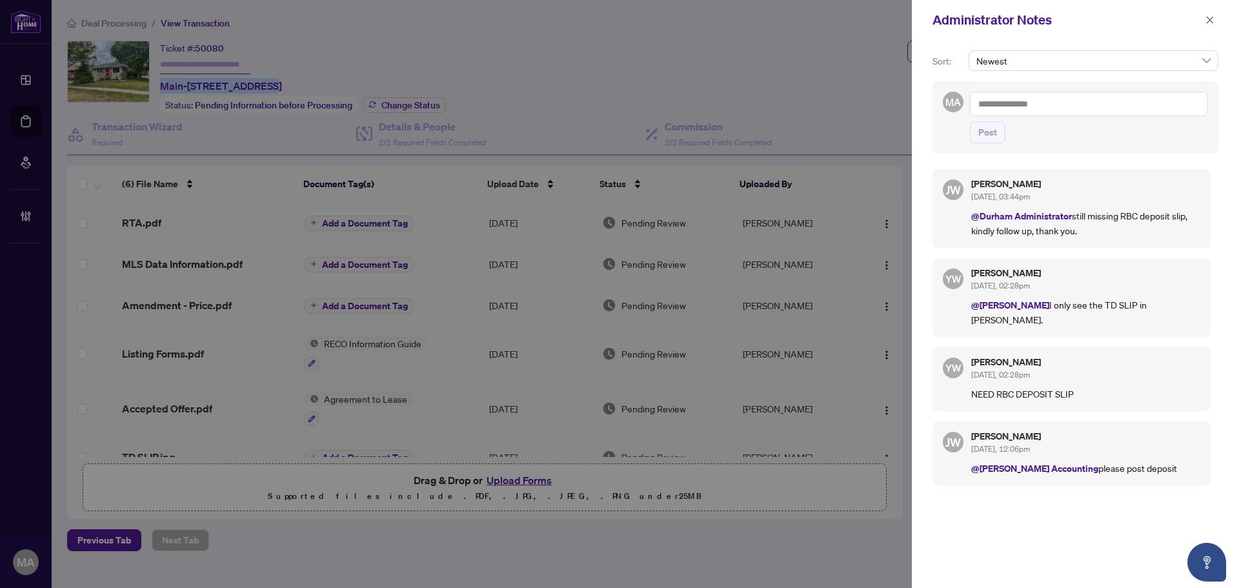
drag, startPoint x: 1076, startPoint y: 219, endPoint x: 1088, endPoint y: 233, distance: 18.8
click at [1088, 233] on p "@Durham Administrator still missing RBC deposit slip, kindly follow up, thank y…" at bounding box center [1086, 223] width 229 height 29
copy p "still missing RBC deposit slip, kindly follow up, thank you."
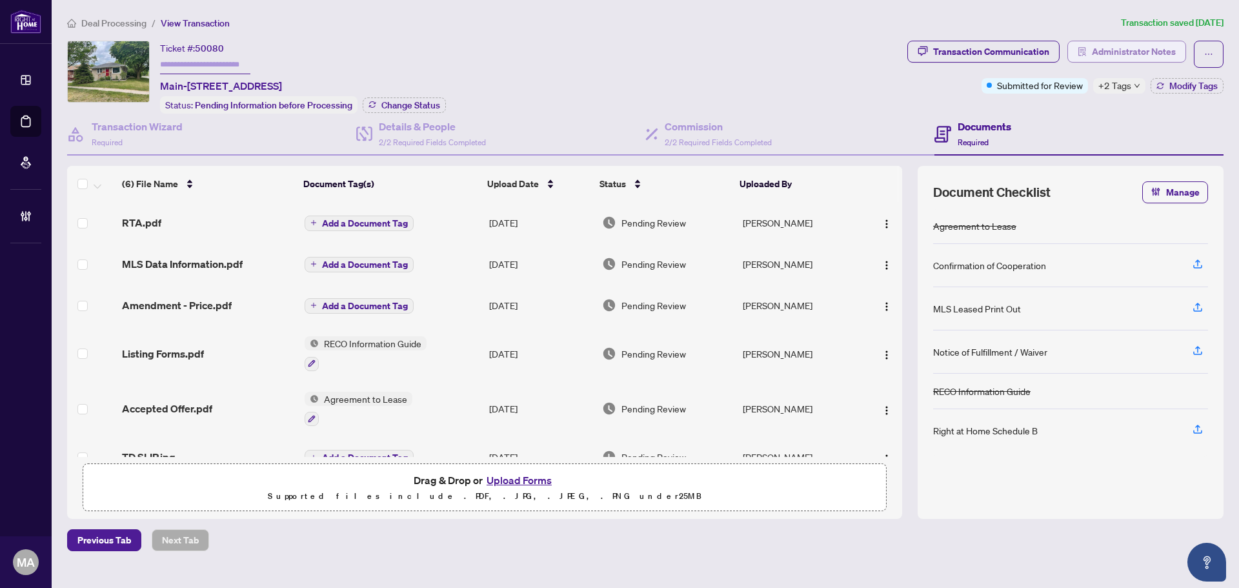
click at [1157, 57] on span "Administrator Notes" at bounding box center [1134, 51] width 84 height 21
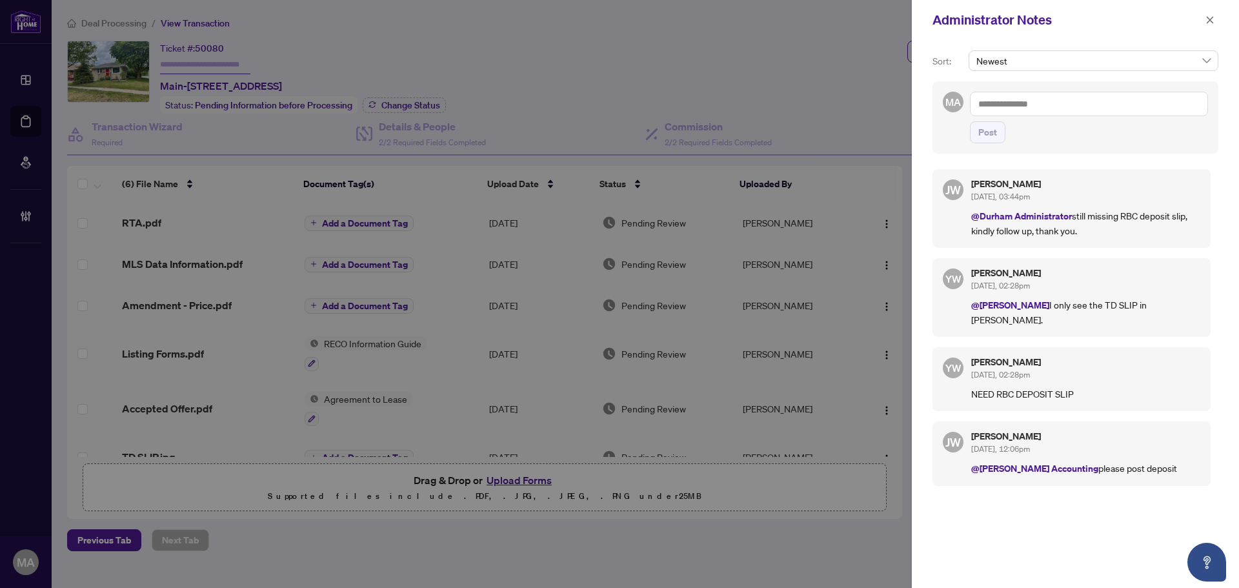
click at [1100, 112] on textarea at bounding box center [1089, 104] width 238 height 25
click at [1022, 106] on li "[PERSON_NAME] ie [PERSON_NAME]" at bounding box center [1051, 113] width 112 height 22
type textarea "**********"
click at [986, 134] on span "Post" at bounding box center [988, 132] width 19 height 21
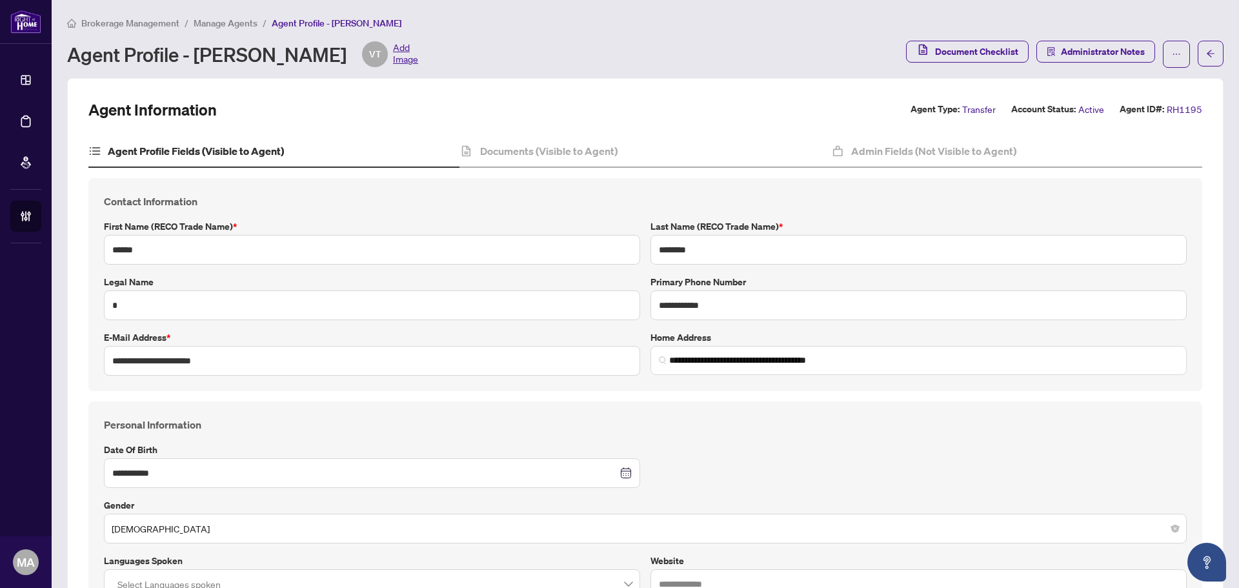
click at [229, 26] on span "Manage Agents" at bounding box center [226, 23] width 64 height 12
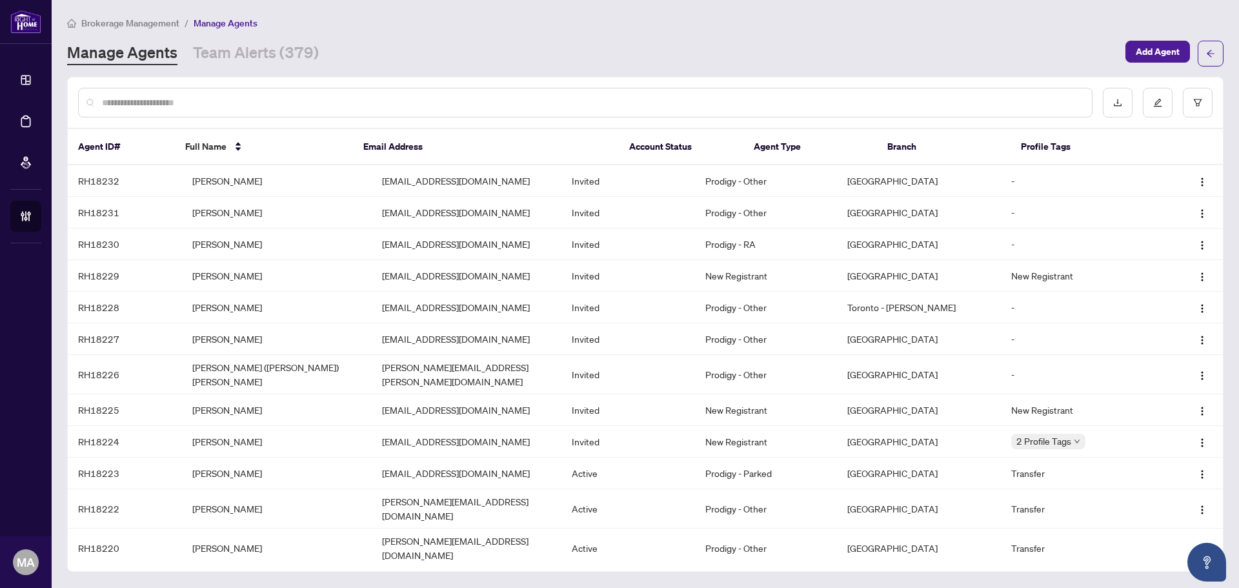
click at [305, 99] on input "text" at bounding box center [592, 103] width 980 height 14
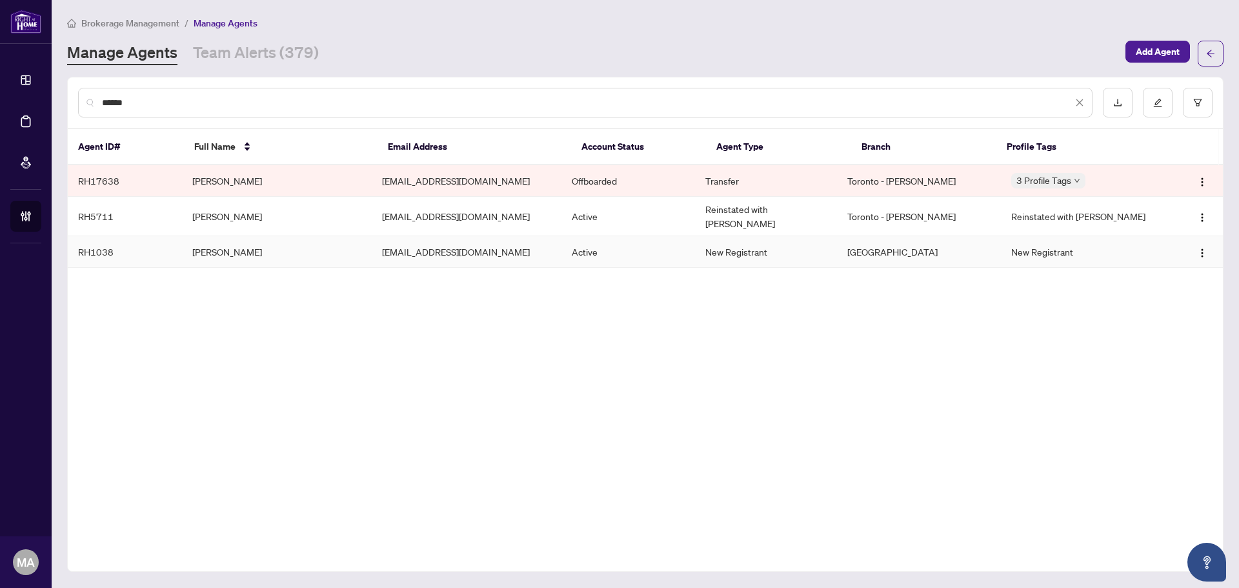
type input "******"
click at [251, 248] on td "Raluca Urlea" at bounding box center [277, 252] width 190 height 32
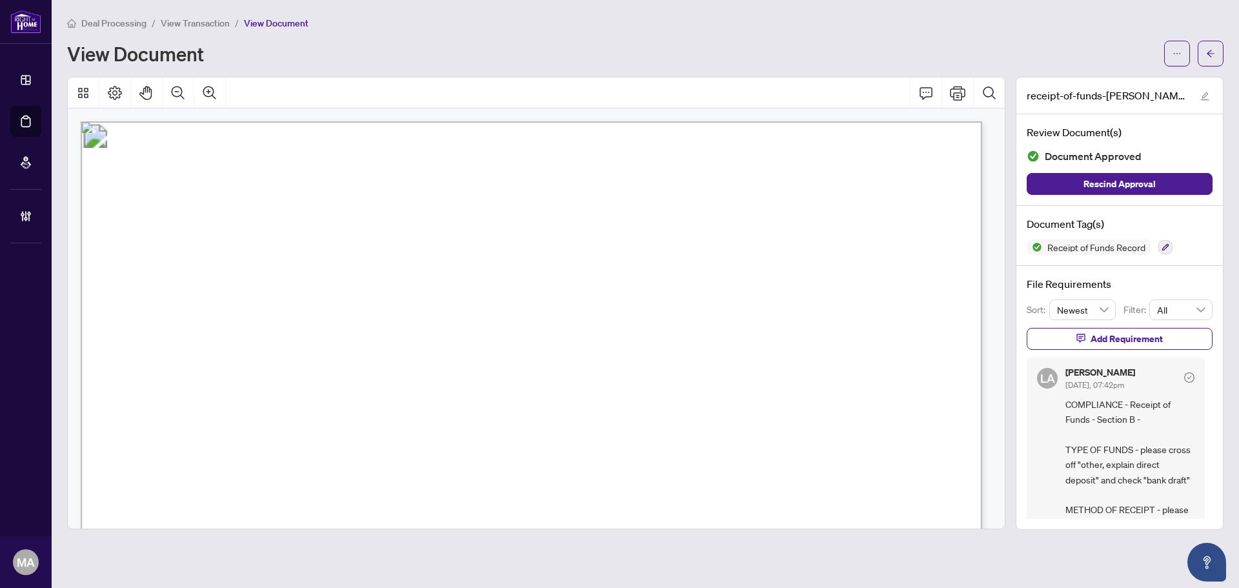
scroll to position [65, 0]
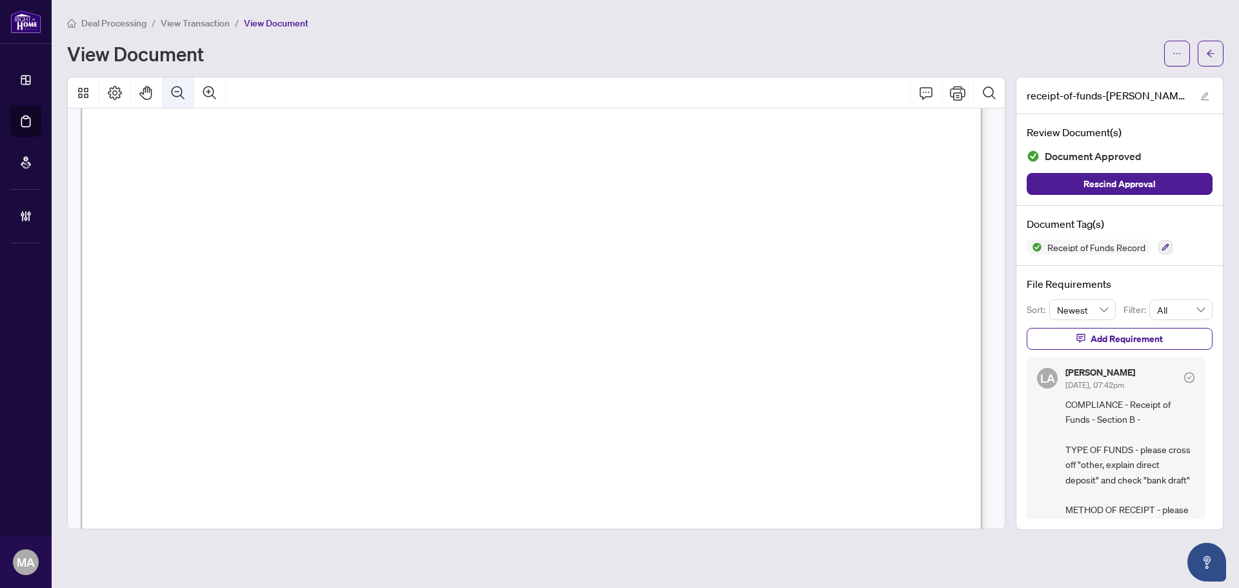
click at [181, 93] on icon "Zoom Out" at bounding box center [177, 92] width 15 height 15
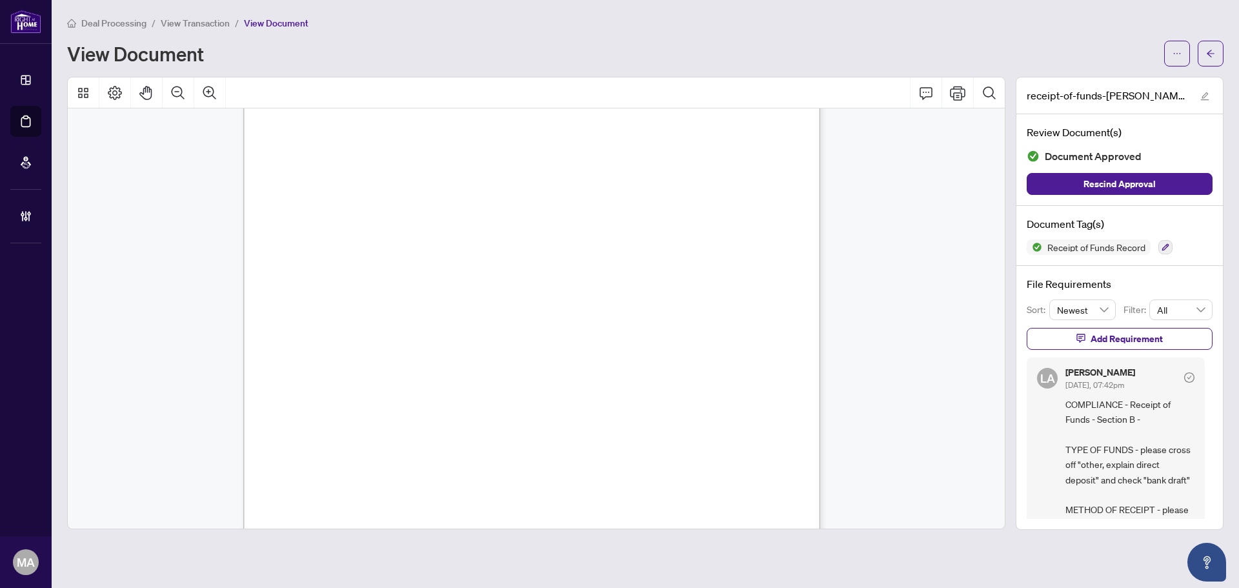
scroll to position [289, 0]
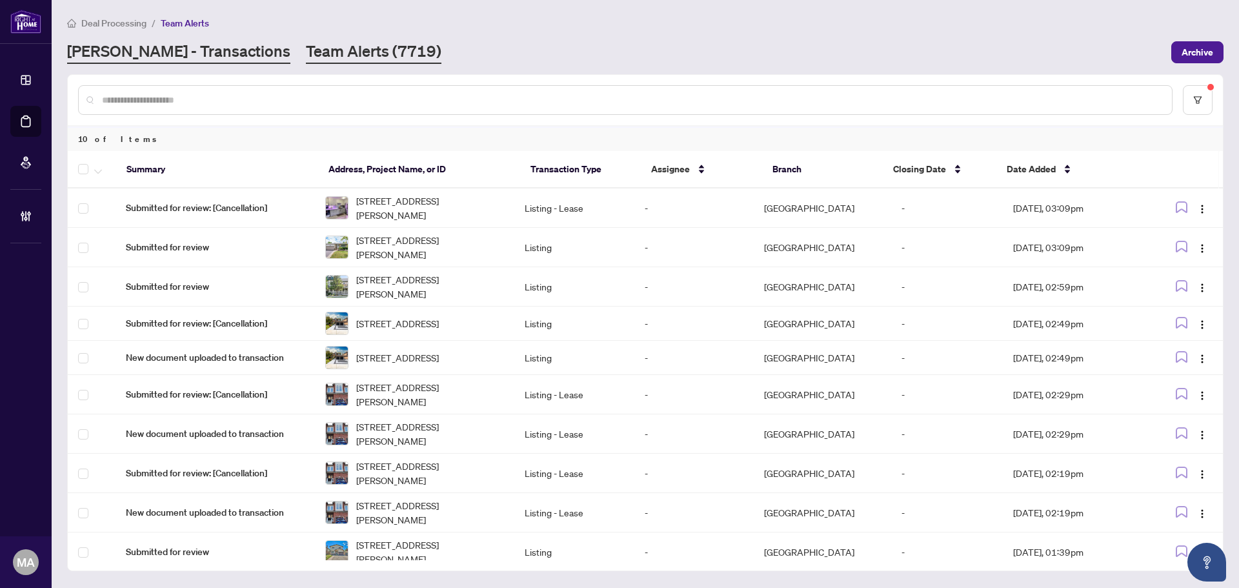
click at [181, 50] on link "[PERSON_NAME] - Transactions" at bounding box center [178, 52] width 223 height 23
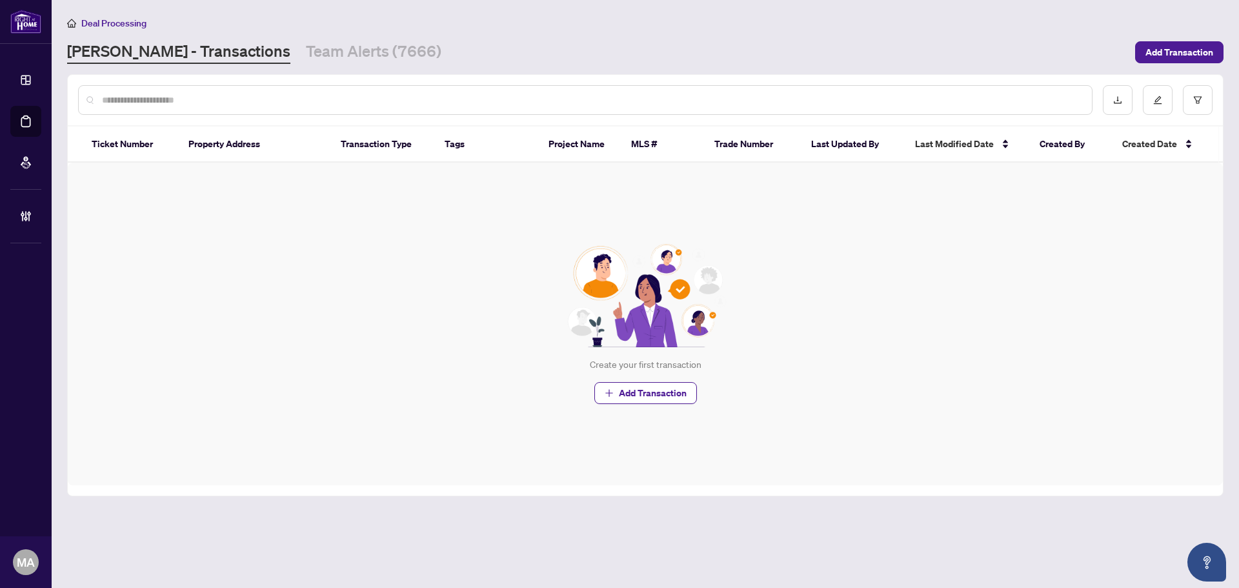
click at [887, 93] on input "text" at bounding box center [592, 100] width 980 height 14
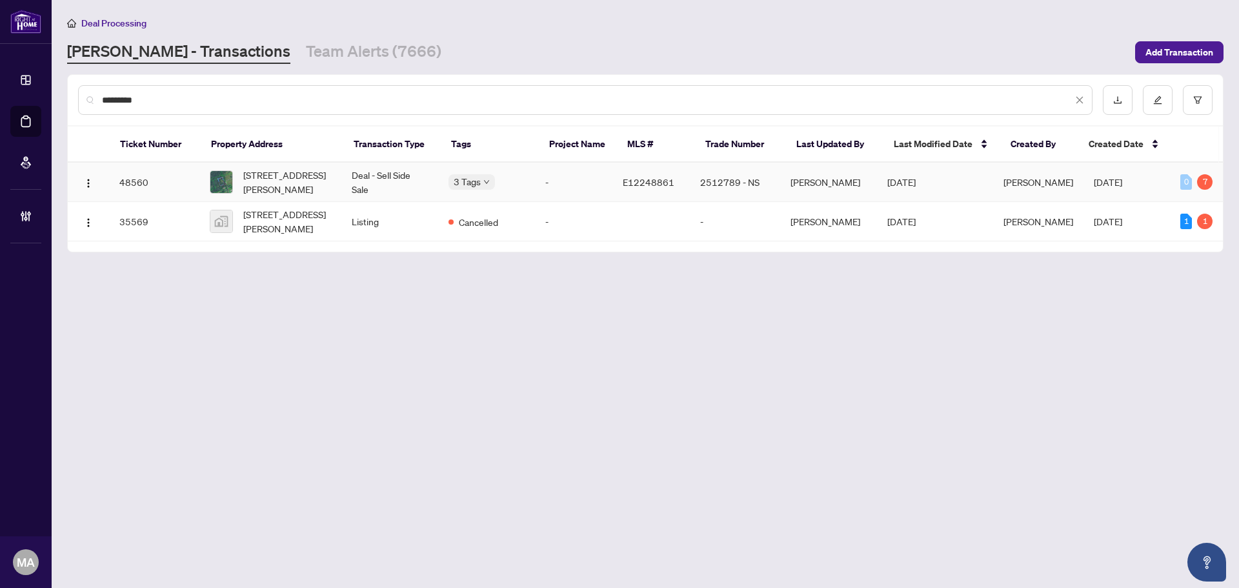
type input "*********"
click at [273, 185] on span "[STREET_ADDRESS][PERSON_NAME]" at bounding box center [287, 182] width 88 height 28
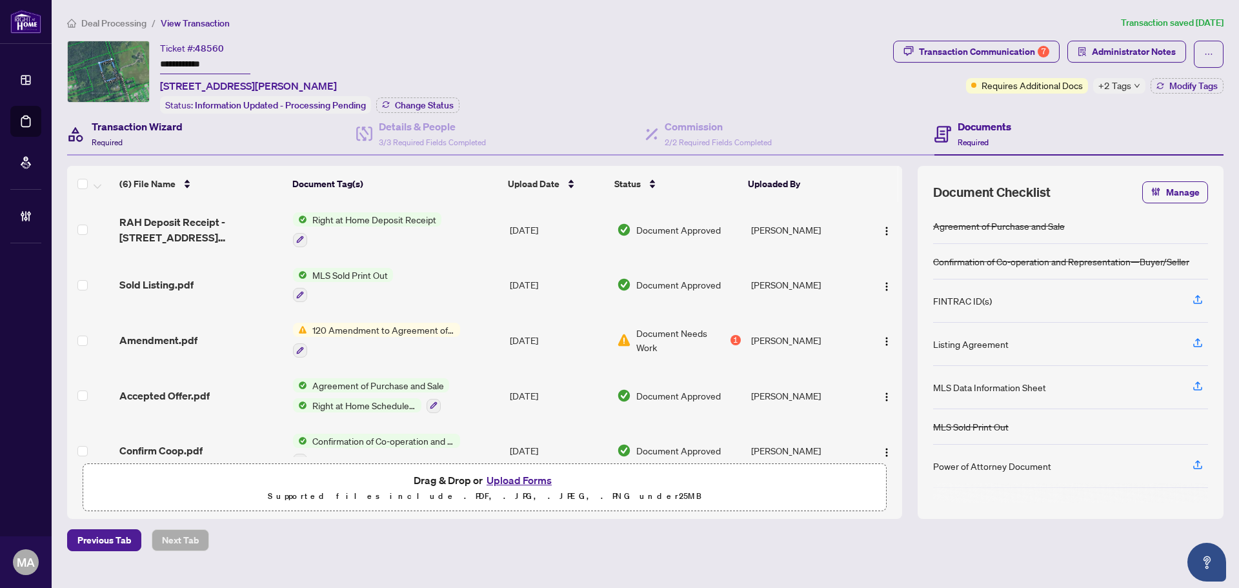
click at [122, 128] on h4 "Transaction Wizard" at bounding box center [137, 126] width 91 height 15
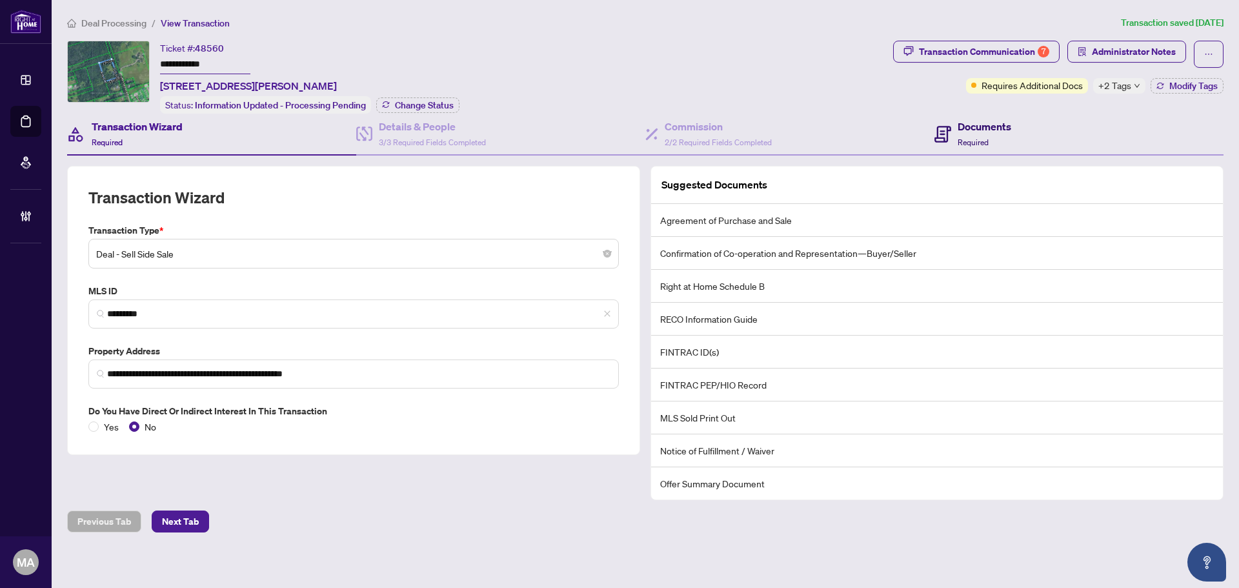
click at [965, 134] on div "Documents Required" at bounding box center [985, 134] width 54 height 30
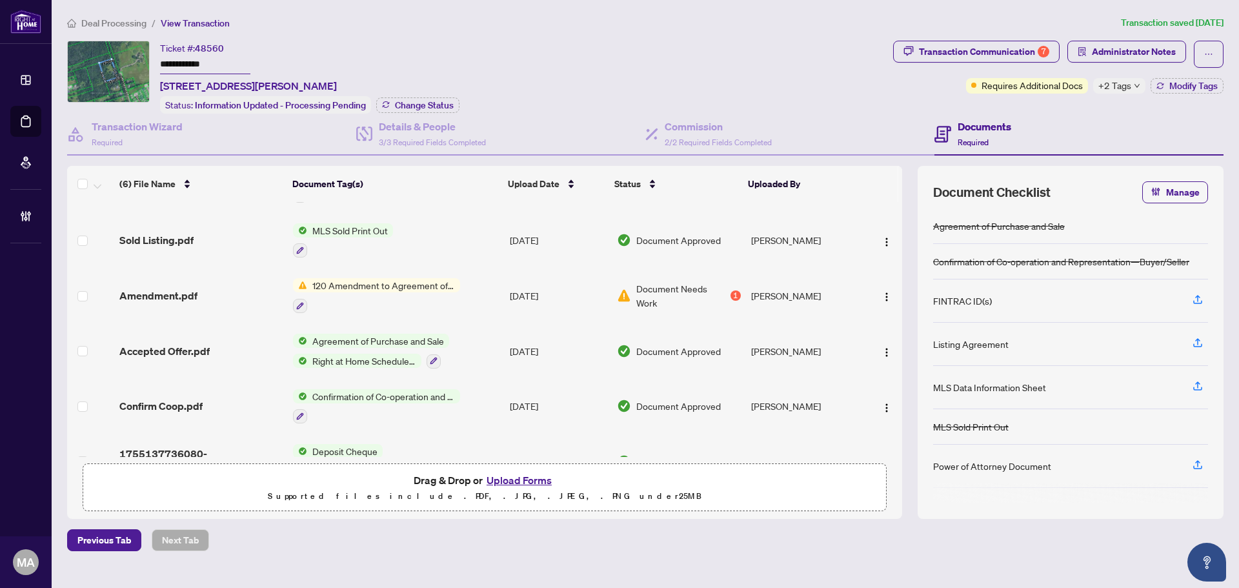
scroll to position [80, 0]
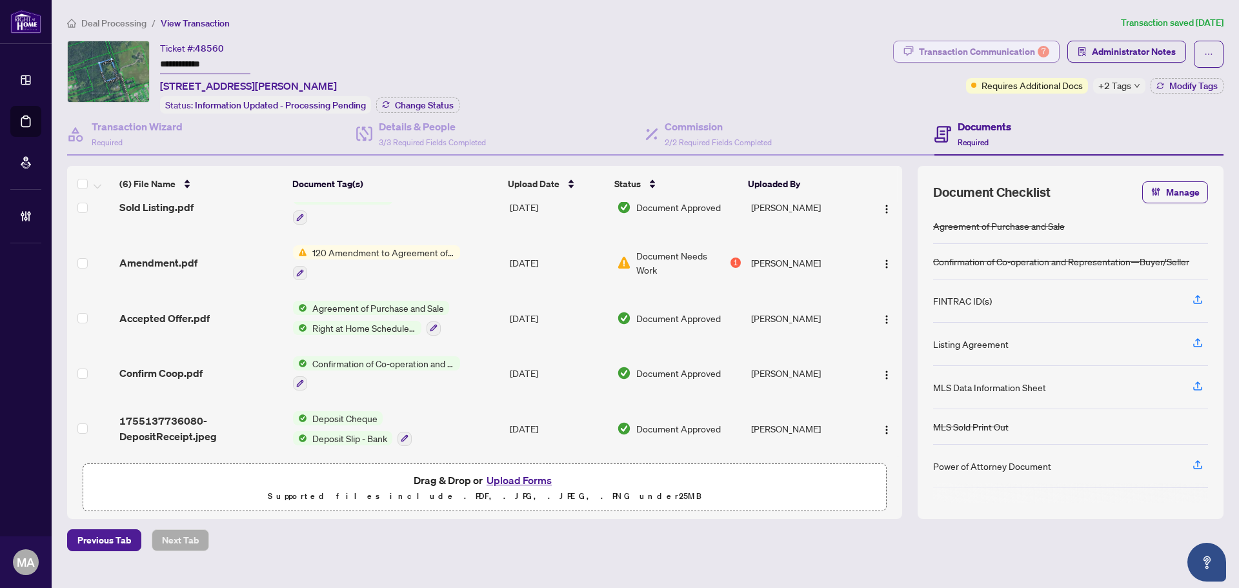
click at [981, 55] on div "Transaction Communication 7" at bounding box center [984, 51] width 130 height 21
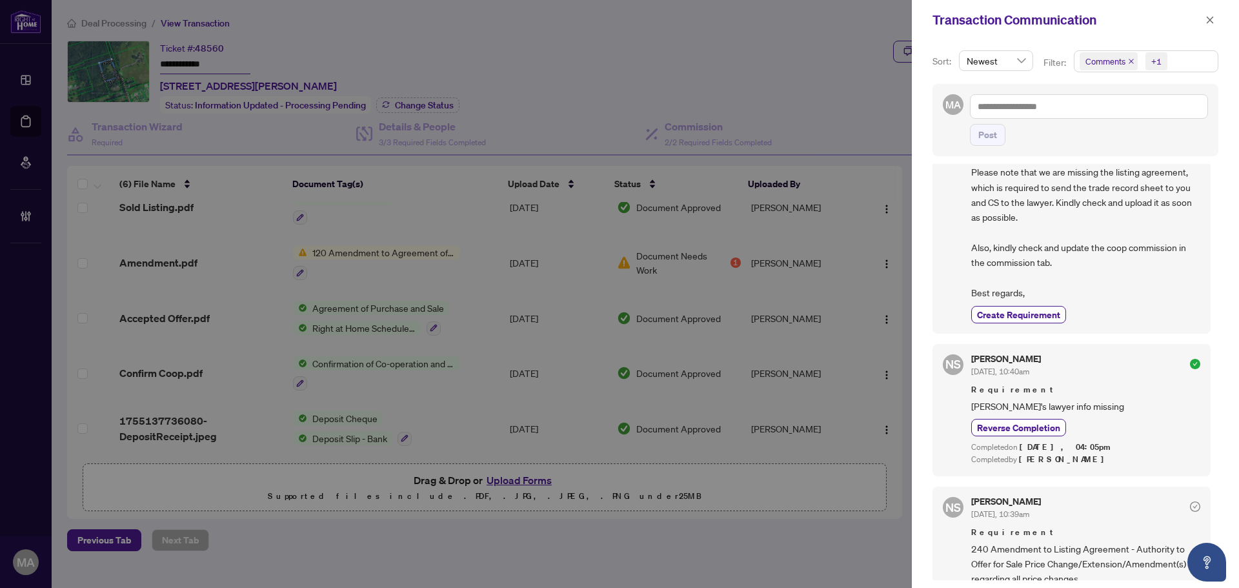
scroll to position [0, 0]
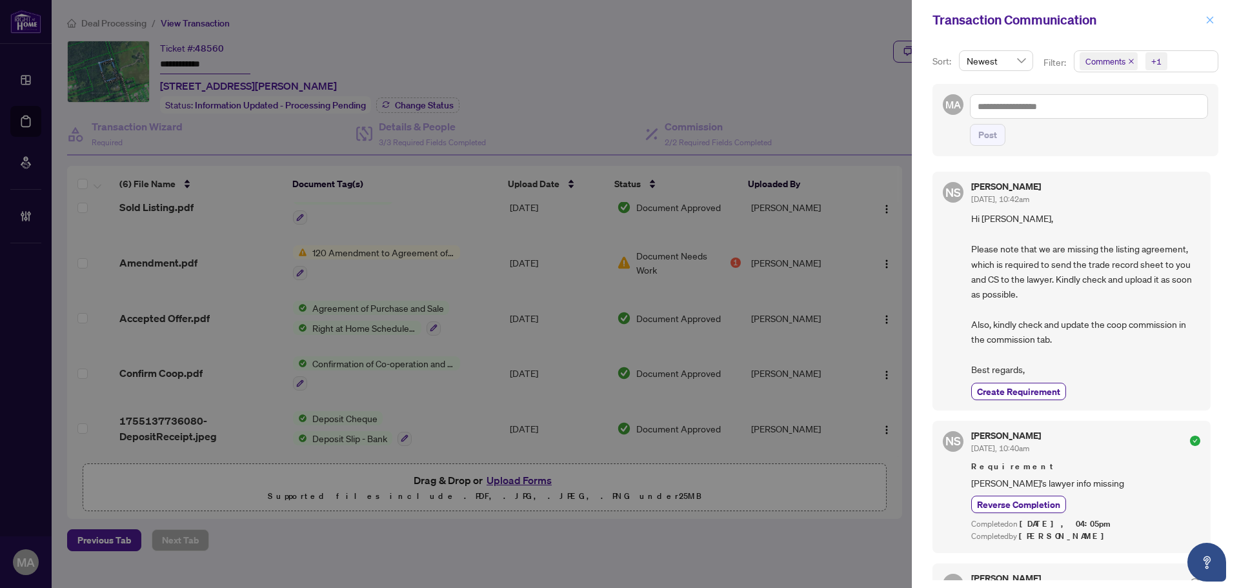
click at [1212, 21] on icon "close" at bounding box center [1210, 19] width 9 height 9
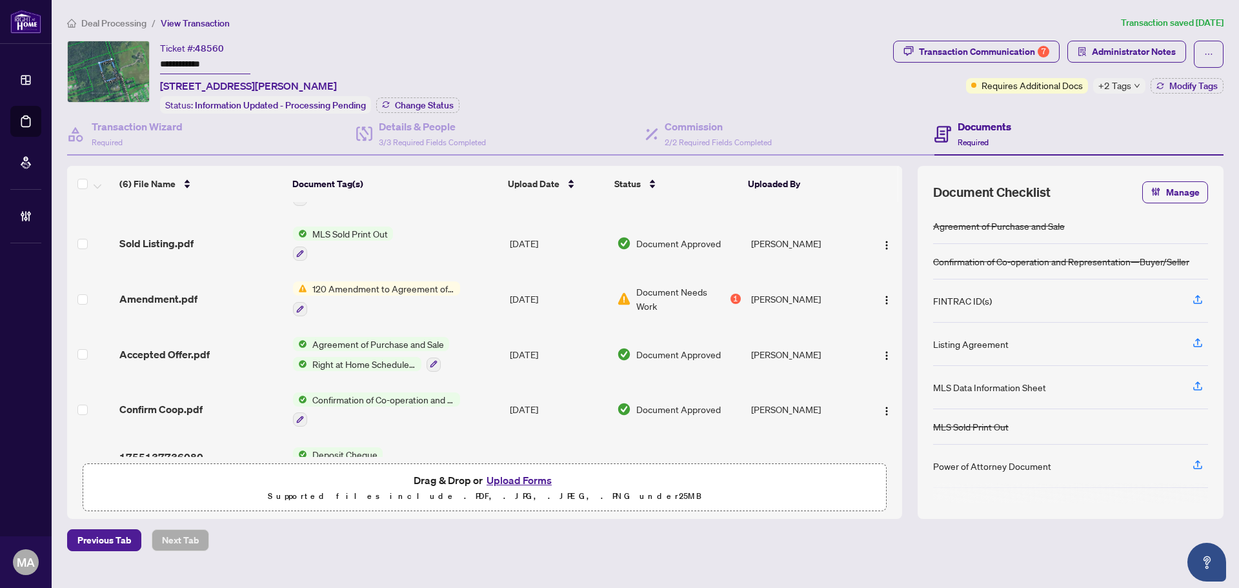
scroll to position [80, 0]
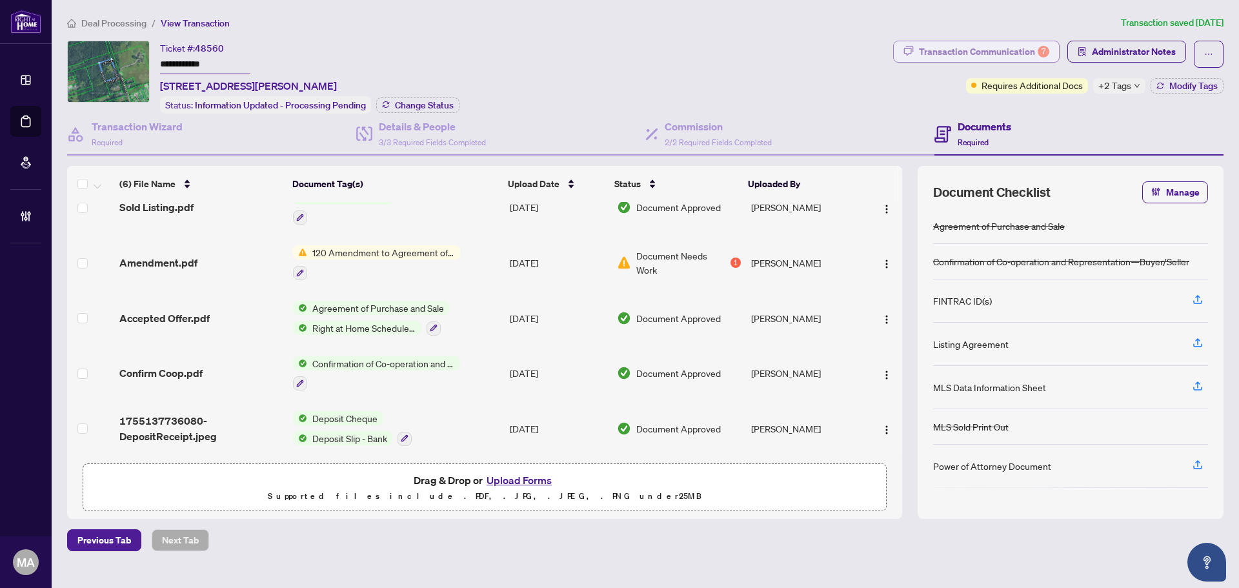
click at [950, 55] on div "Transaction Communication 7" at bounding box center [984, 51] width 130 height 21
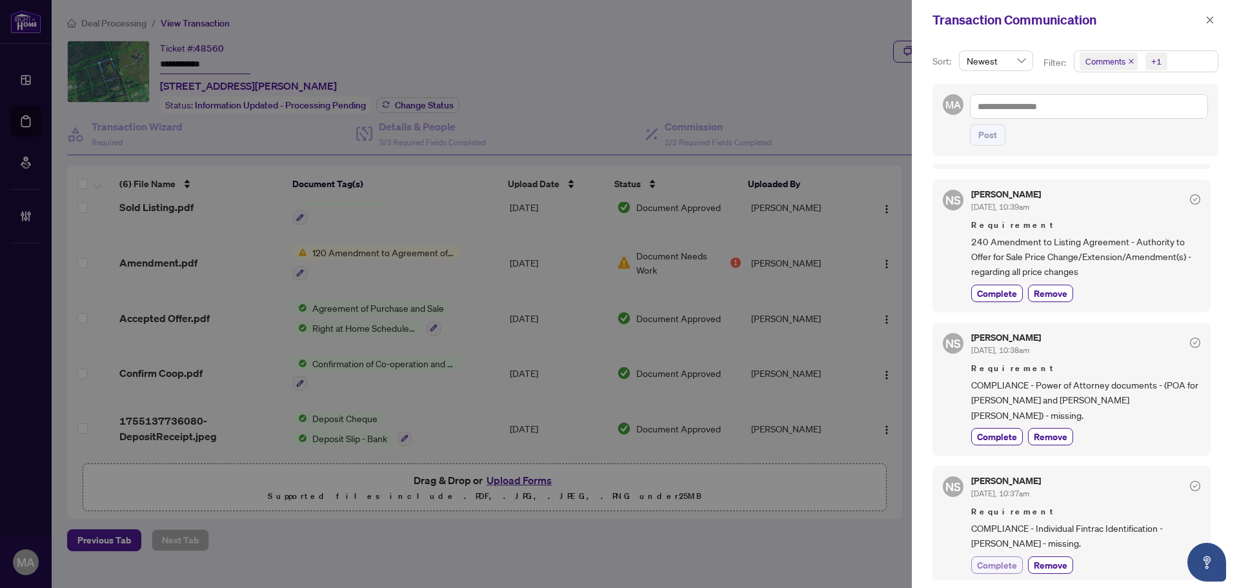
scroll to position [452, 0]
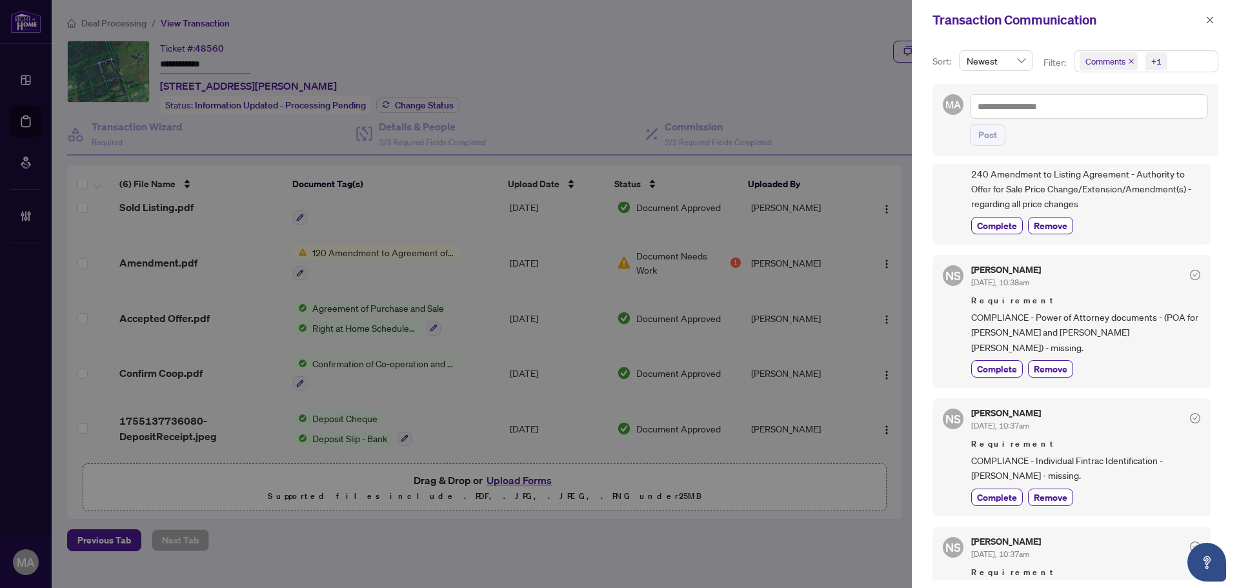
drag, startPoint x: 1212, startPoint y: 21, endPoint x: 1196, endPoint y: 21, distance: 15.5
click at [1212, 21] on icon "close" at bounding box center [1210, 19] width 7 height 7
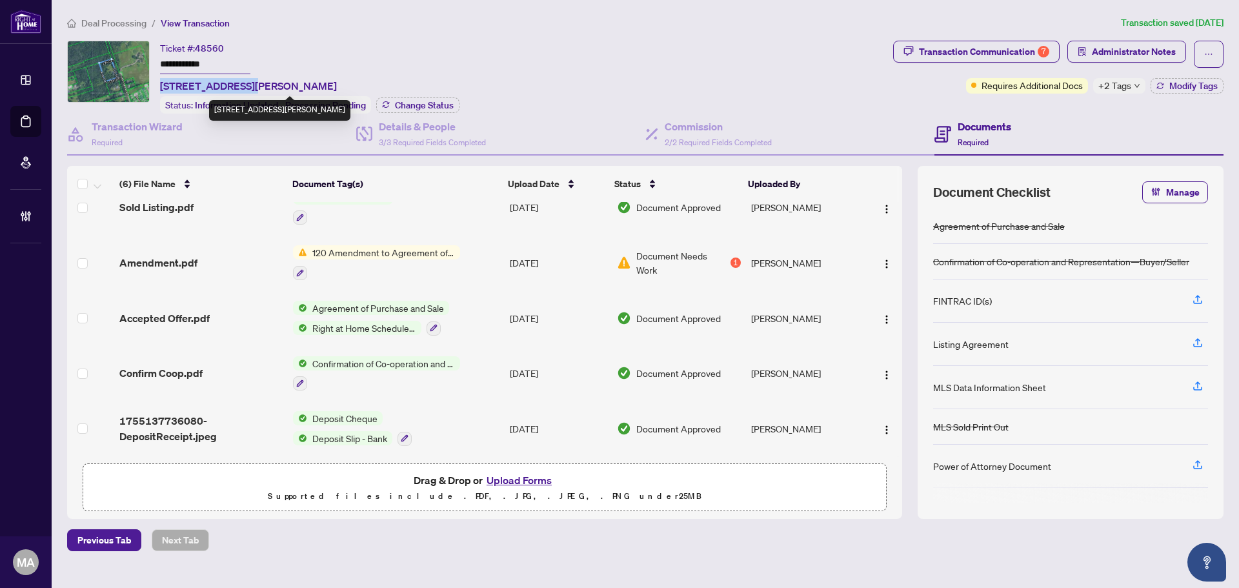
drag, startPoint x: 156, startPoint y: 82, endPoint x: 247, endPoint y: 92, distance: 90.9
click at [247, 92] on div "**********" at bounding box center [477, 77] width 821 height 73
copy span "[STREET_ADDRESS][PERSON_NAME]"
click at [984, 46] on div "Transaction Communication 7" at bounding box center [984, 51] width 130 height 21
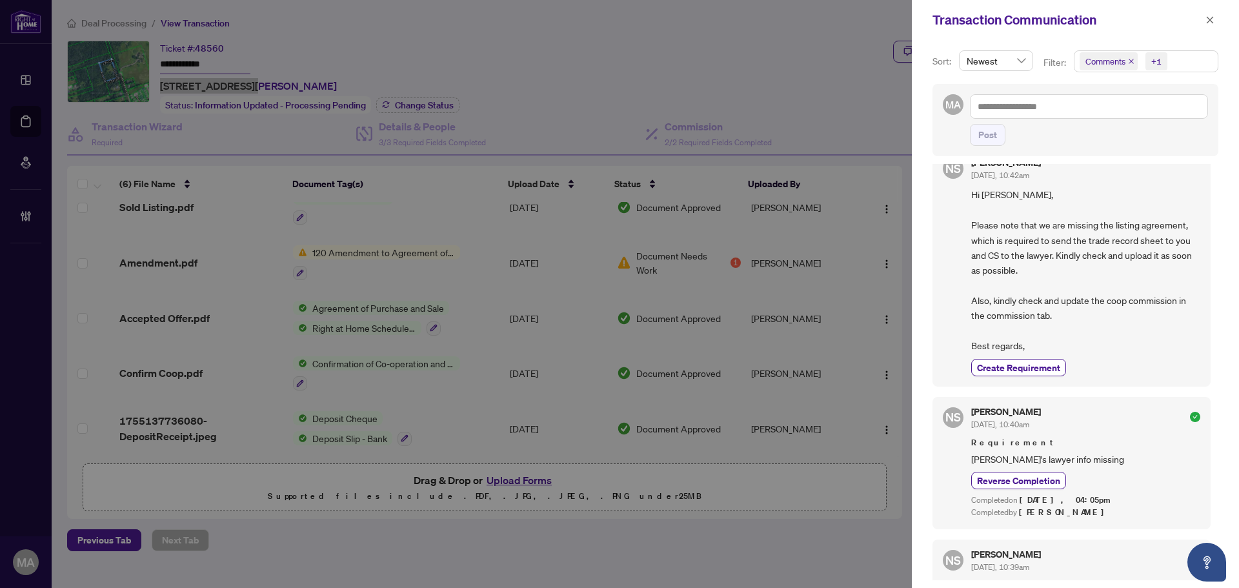
scroll to position [0, 0]
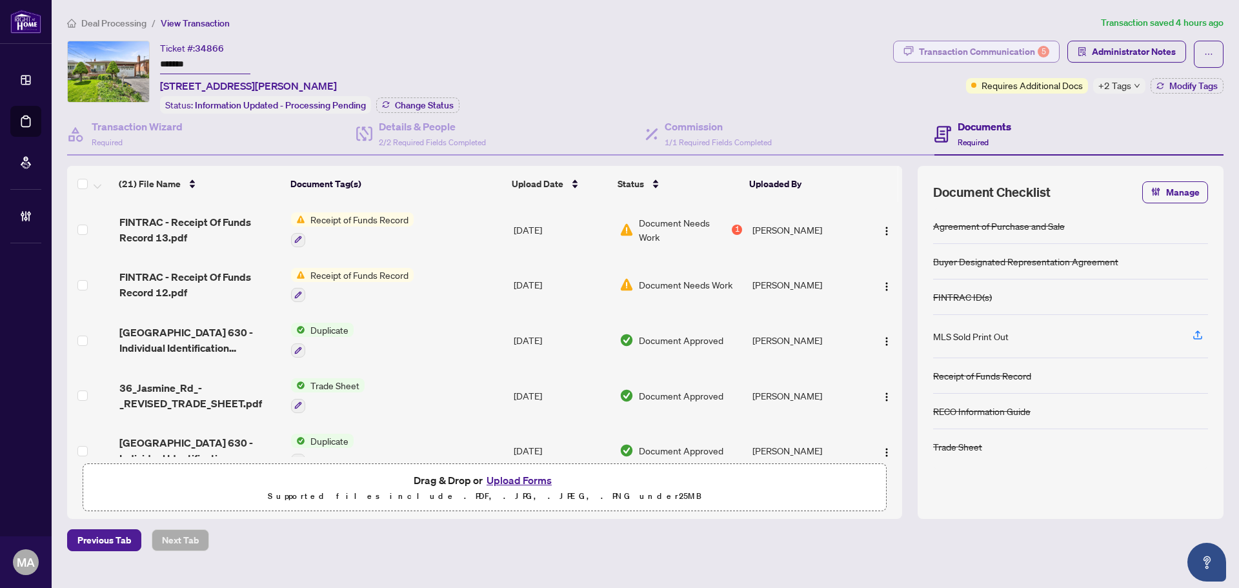
click at [985, 50] on div "Transaction Communication 5" at bounding box center [984, 51] width 130 height 21
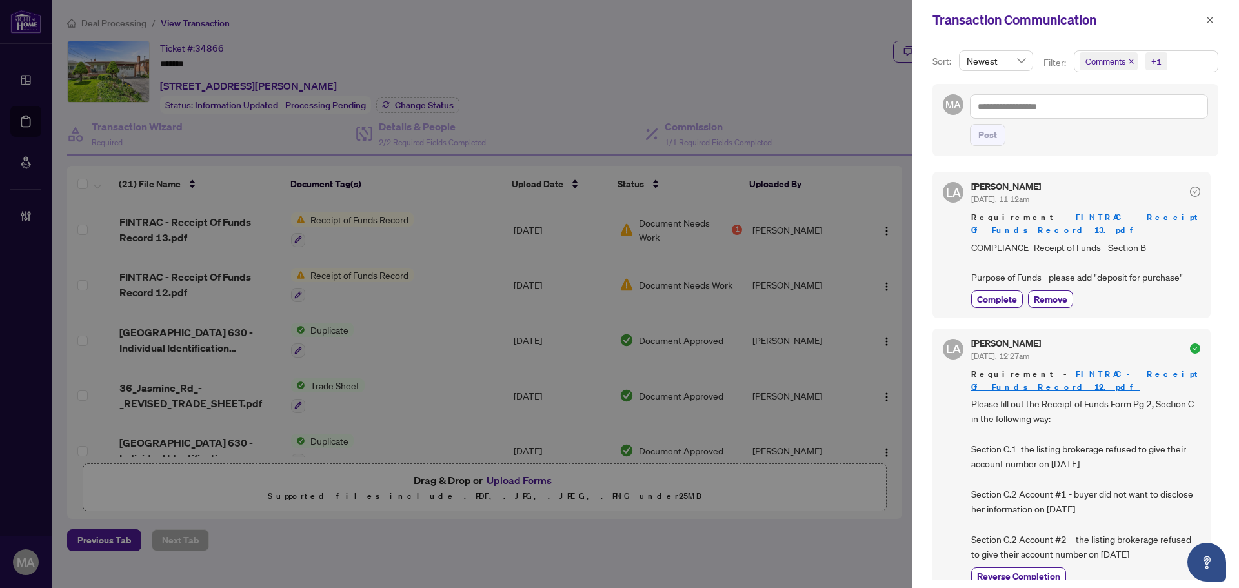
drag, startPoint x: 858, startPoint y: 53, endPoint x: 861, endPoint y: 45, distance: 8.4
click at [863, 45] on div at bounding box center [619, 294] width 1239 height 588
click at [1215, 21] on button "button" at bounding box center [1210, 19] width 17 height 15
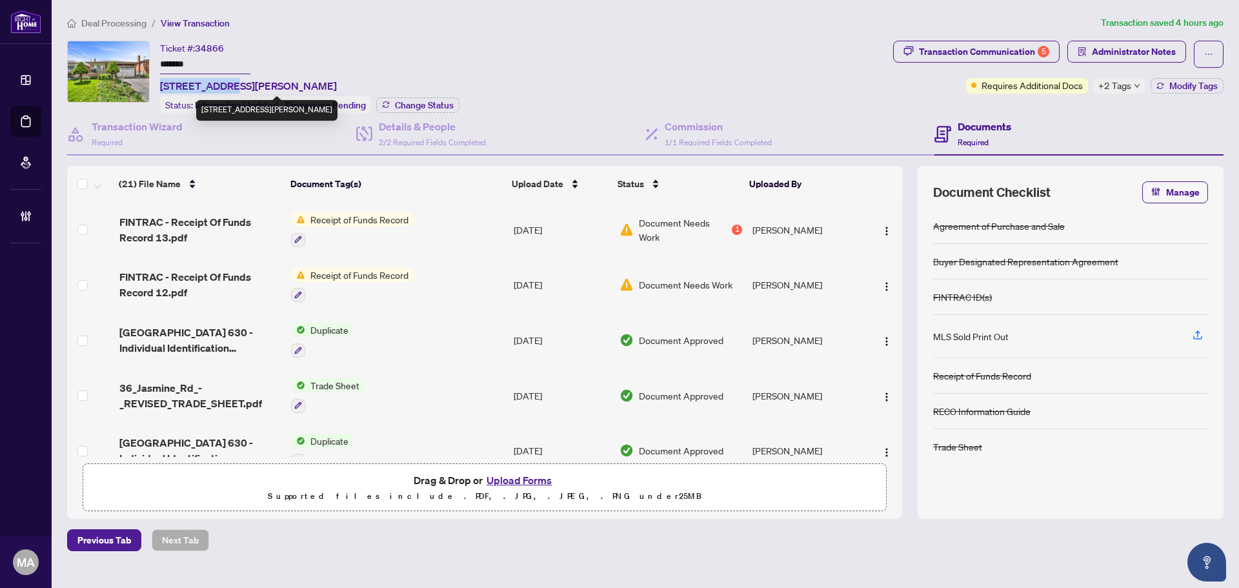
drag, startPoint x: 161, startPoint y: 88, endPoint x: 227, endPoint y: 82, distance: 65.5
click at [227, 82] on span "[STREET_ADDRESS][PERSON_NAME]" at bounding box center [248, 85] width 177 height 15
copy span "[STREET_ADDRESS][PERSON_NAME]"
click at [1126, 51] on span "Administrator Notes" at bounding box center [1134, 51] width 84 height 21
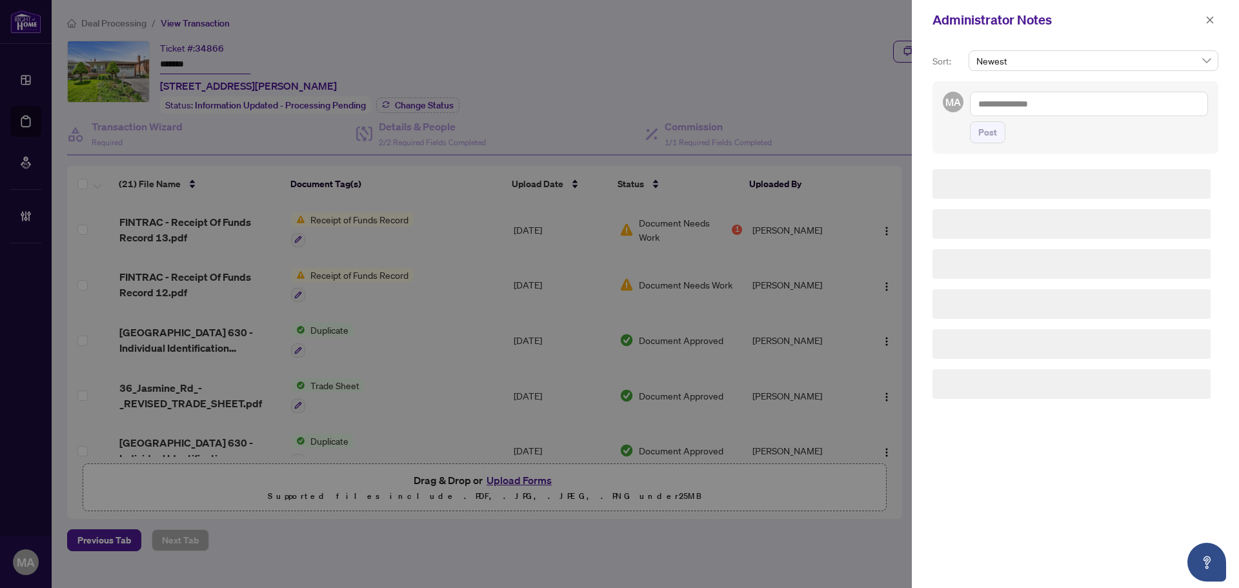
click at [1111, 108] on textarea at bounding box center [1089, 104] width 238 height 25
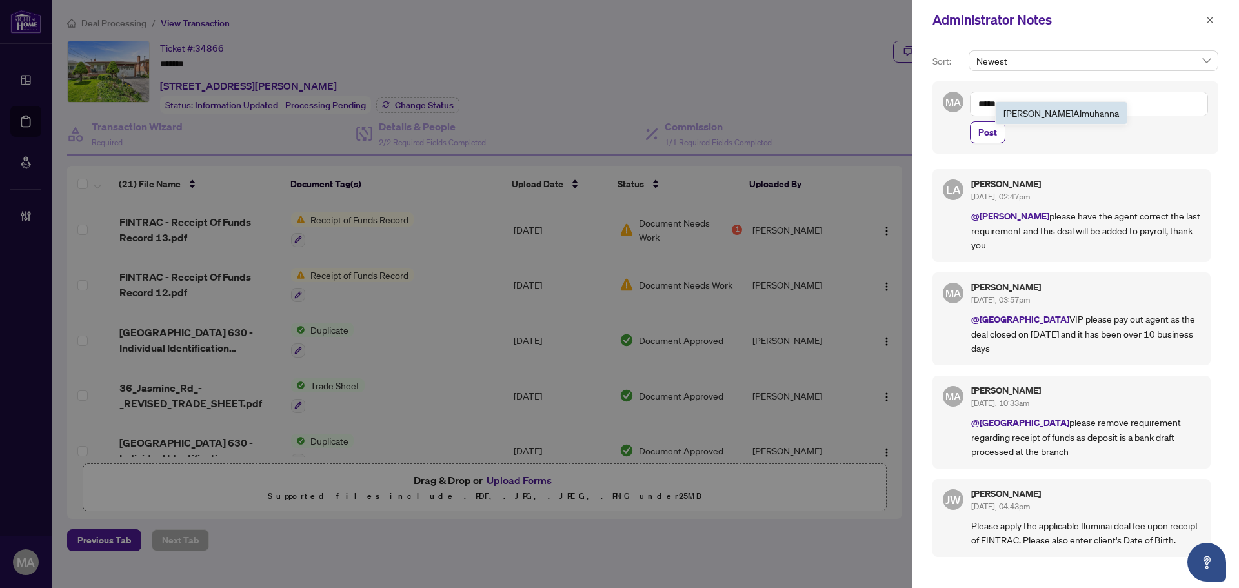
click at [1064, 112] on span "[PERSON_NAME]" at bounding box center [1062, 113] width 116 height 12
type textarea "**********"
click at [1001, 135] on button "Post" at bounding box center [988, 132] width 36 height 22
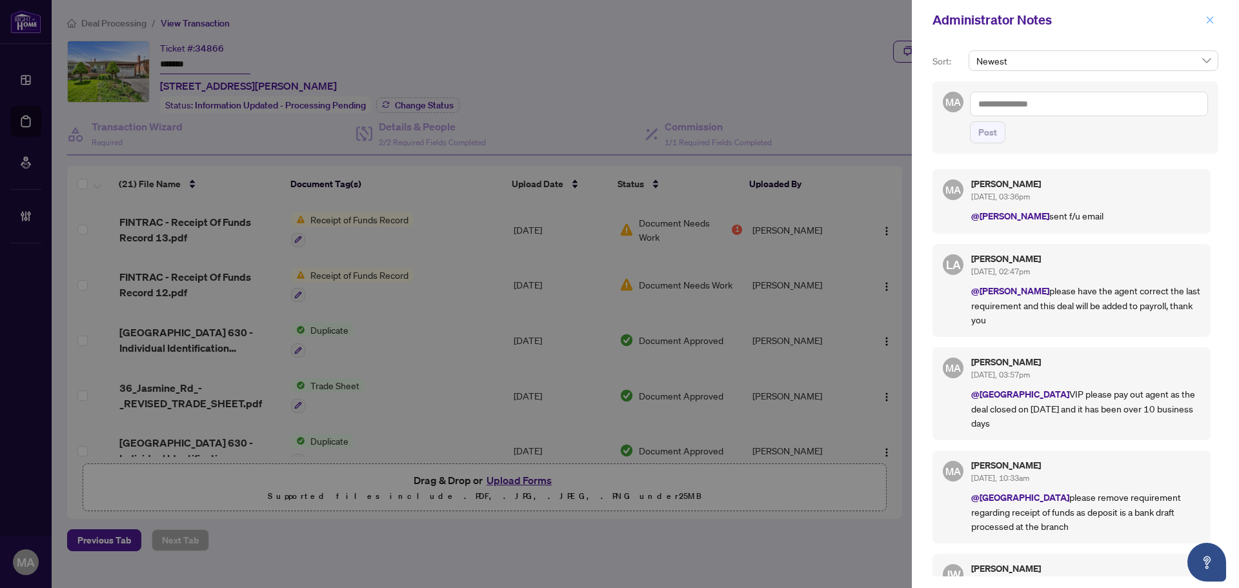
click at [1210, 25] on icon "close" at bounding box center [1210, 19] width 9 height 9
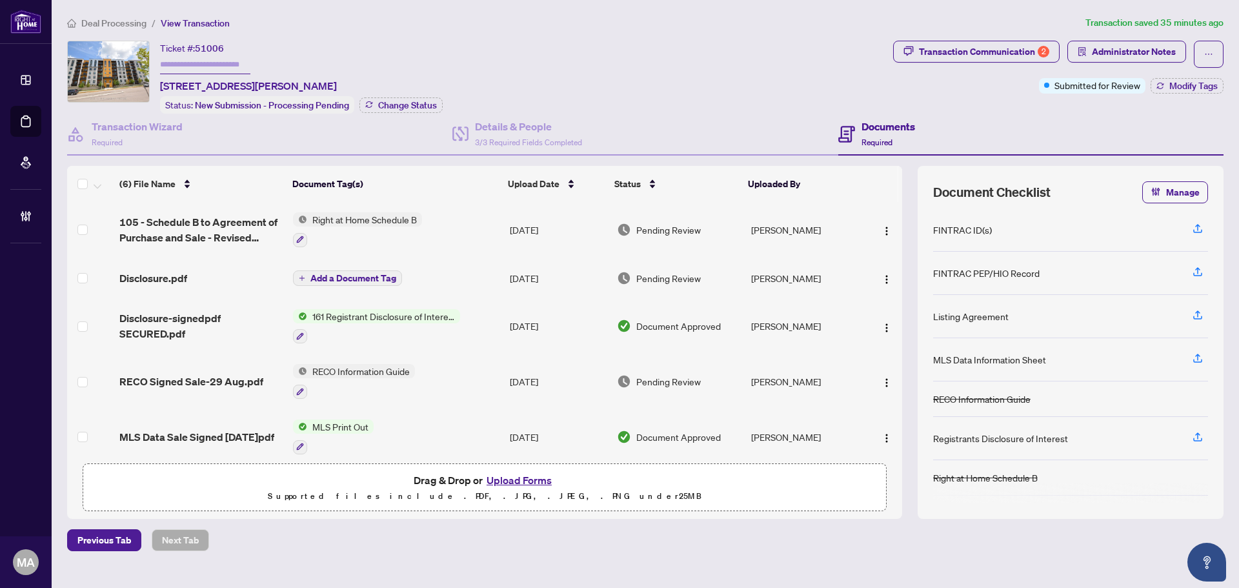
click at [119, 20] on span "Deal Processing" at bounding box center [113, 23] width 65 height 12
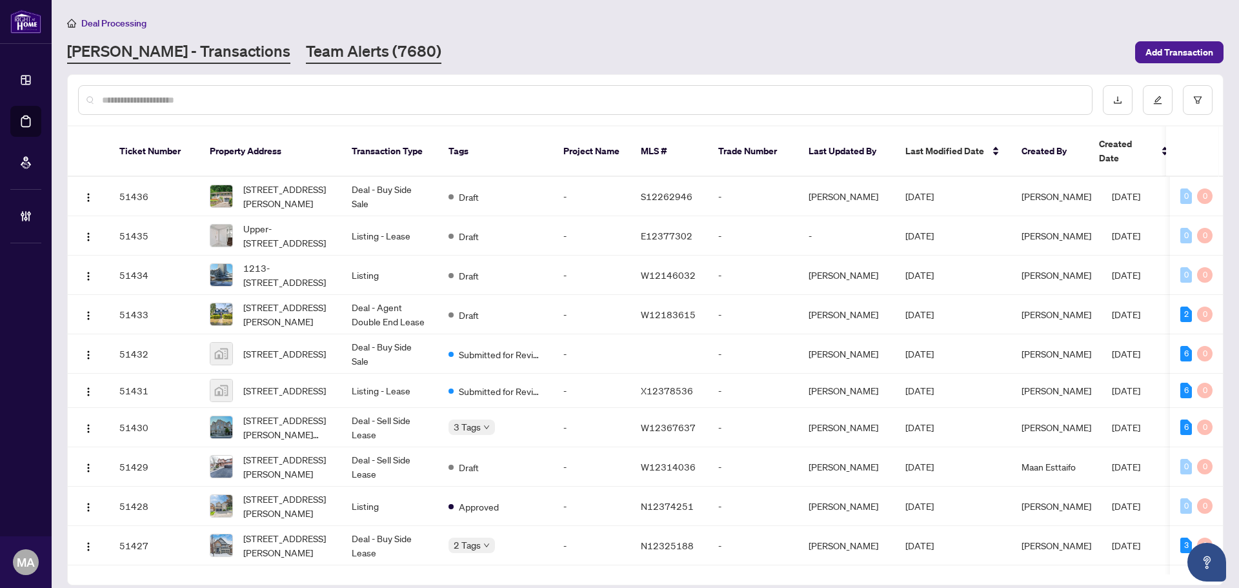
click at [306, 52] on link "Team Alerts (7680)" at bounding box center [374, 52] width 136 height 23
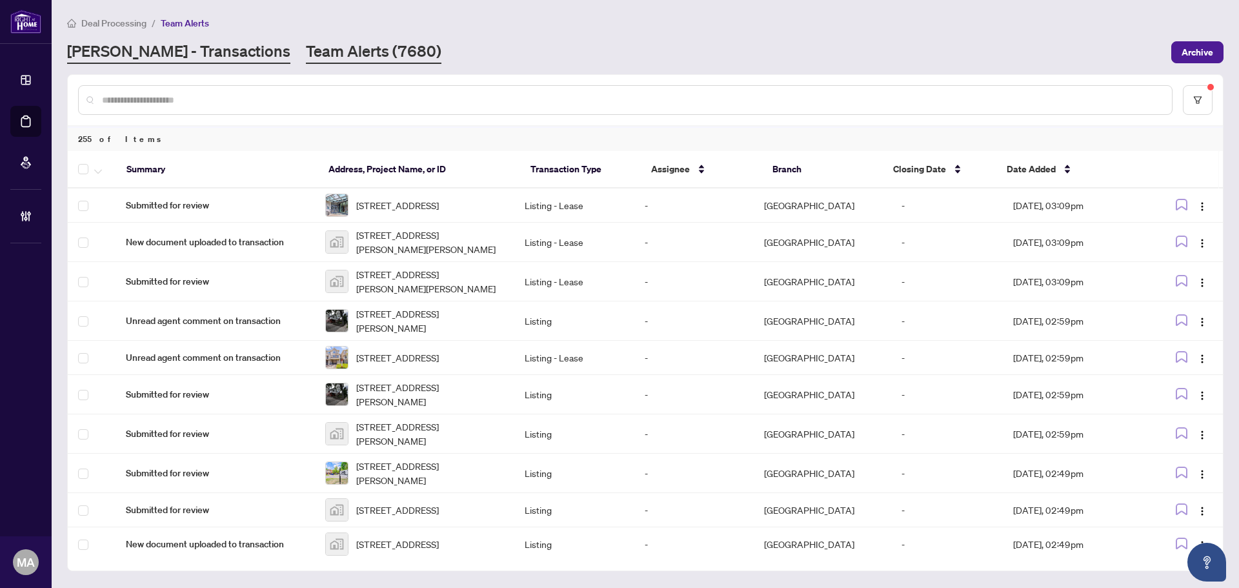
click at [192, 48] on link "[PERSON_NAME] - Transactions" at bounding box center [178, 52] width 223 height 23
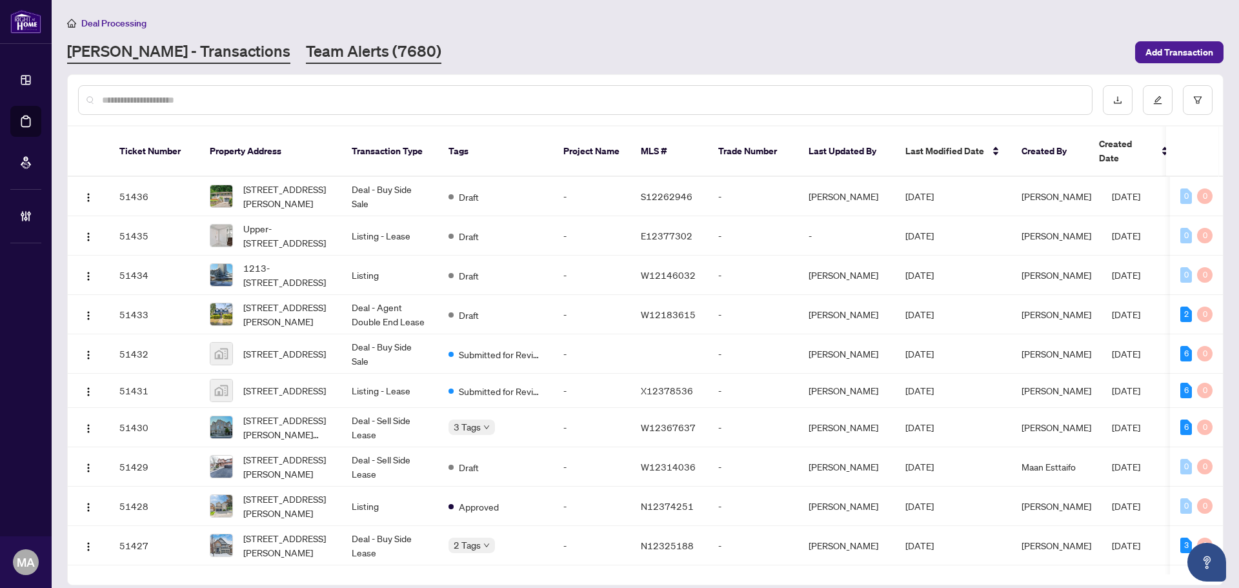
click at [306, 59] on link "Team Alerts (7680)" at bounding box center [374, 52] width 136 height 23
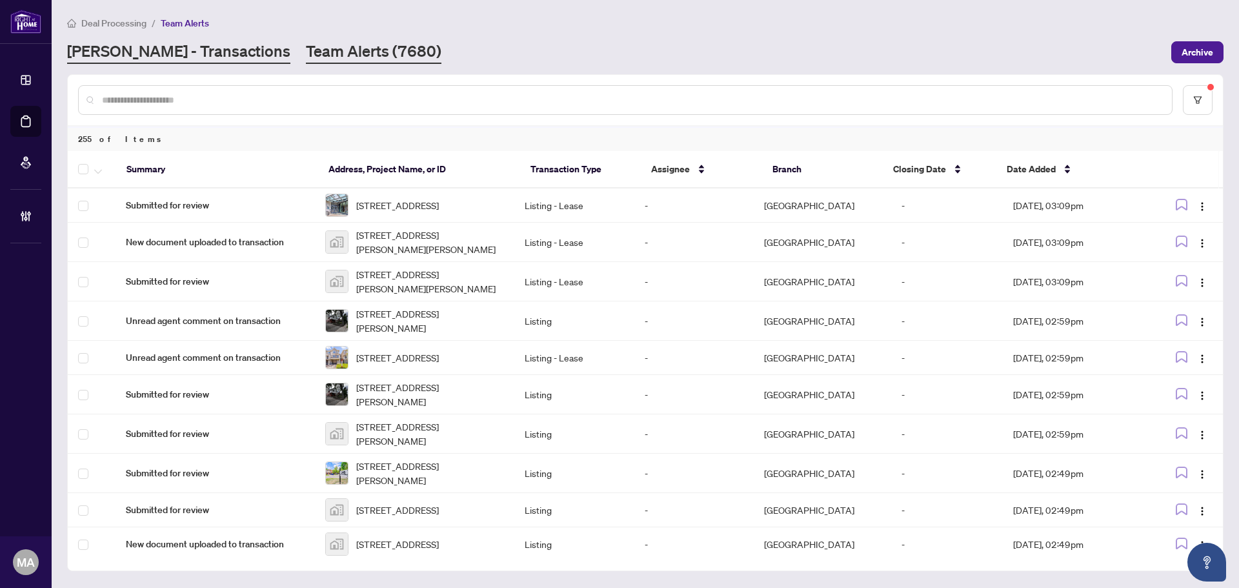
click at [171, 48] on link "[PERSON_NAME] - Transactions" at bounding box center [178, 52] width 223 height 23
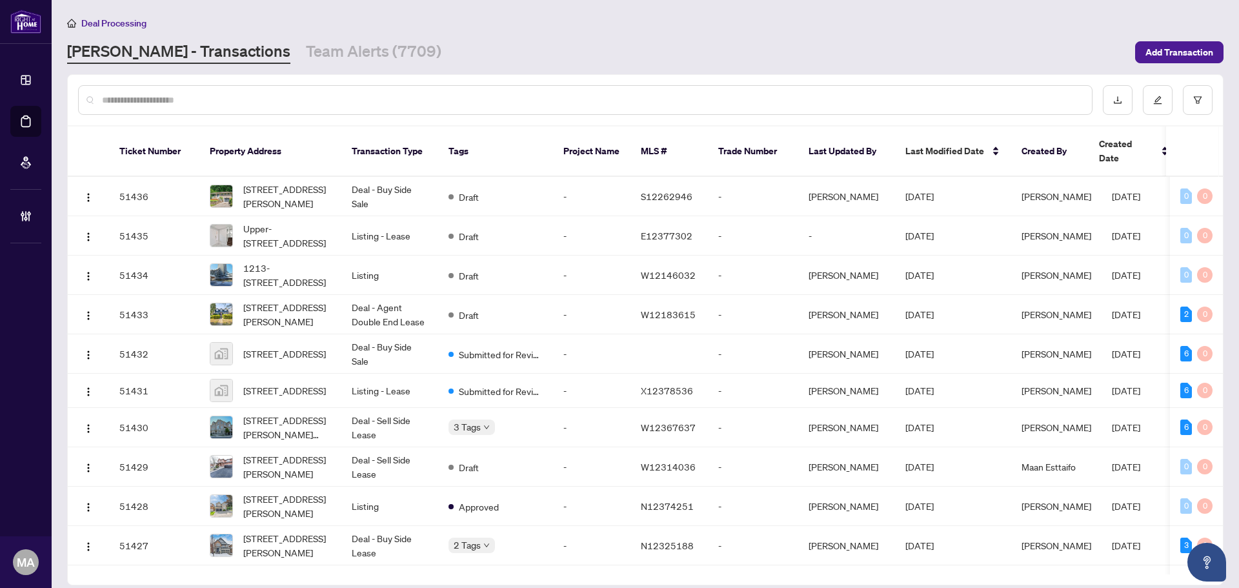
click at [315, 89] on div at bounding box center [585, 100] width 1015 height 30
click at [315, 93] on input "text" at bounding box center [592, 100] width 980 height 14
paste input "*****"
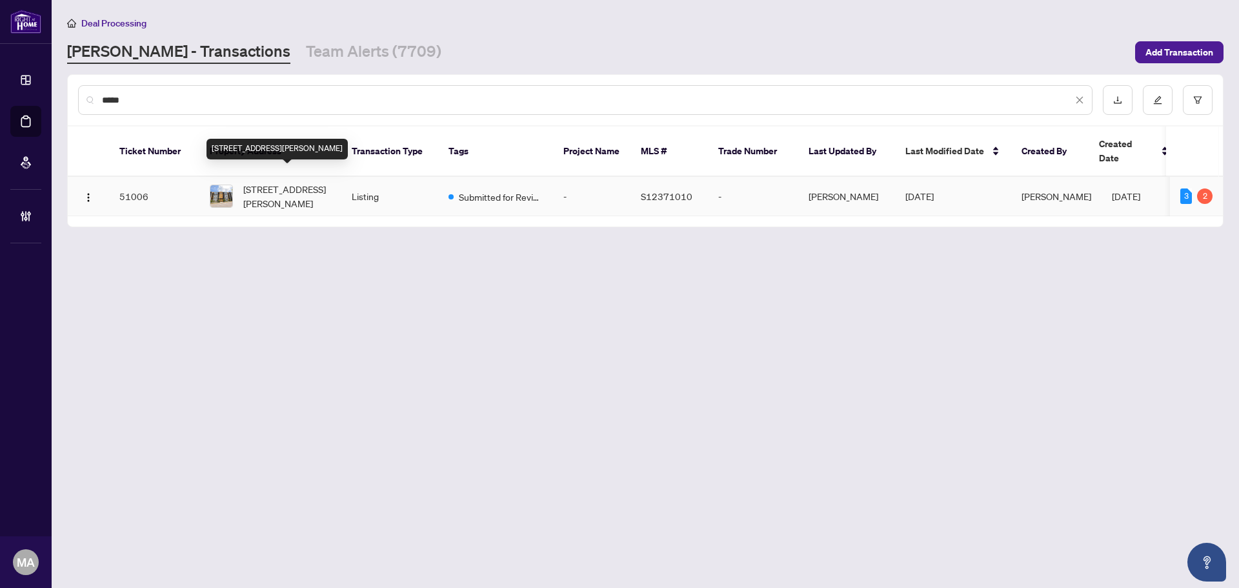
type input "*****"
click at [303, 184] on span "[STREET_ADDRESS][PERSON_NAME]" at bounding box center [287, 196] width 88 height 28
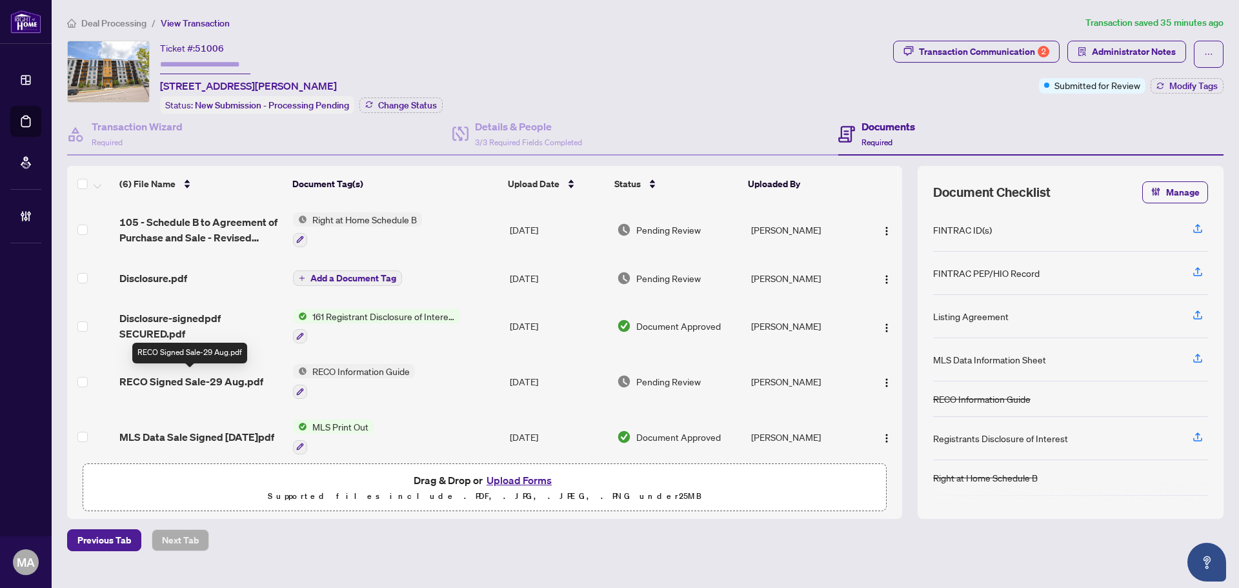
click at [209, 376] on span "RECO Signed Sale-29 Aug.pdf" at bounding box center [191, 381] width 144 height 15
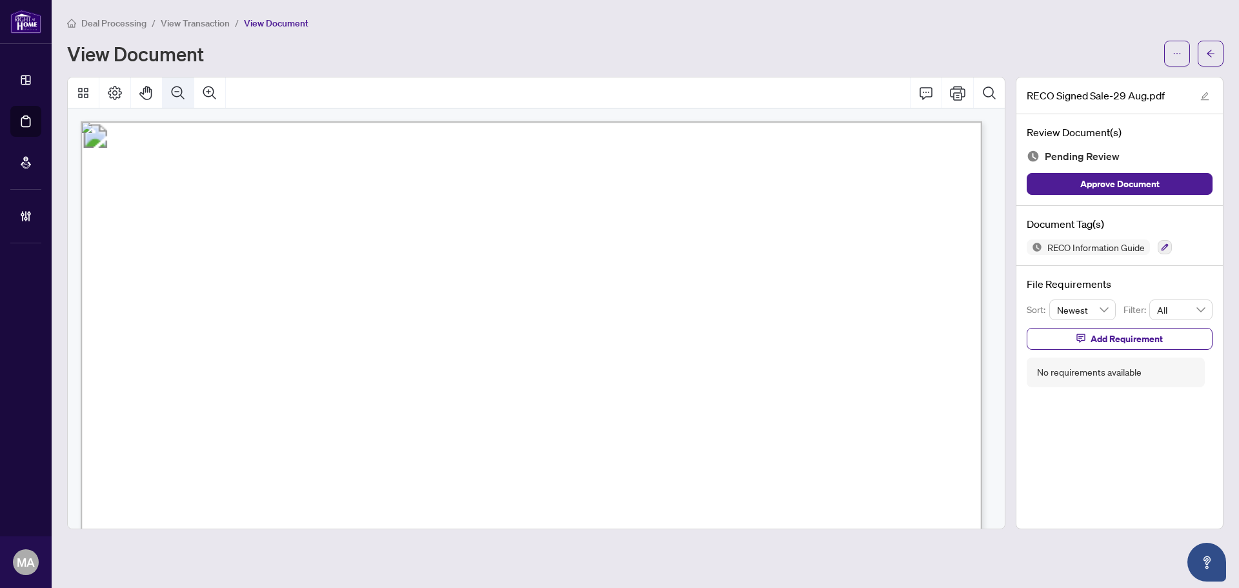
click at [182, 86] on icon "Zoom Out" at bounding box center [177, 92] width 15 height 15
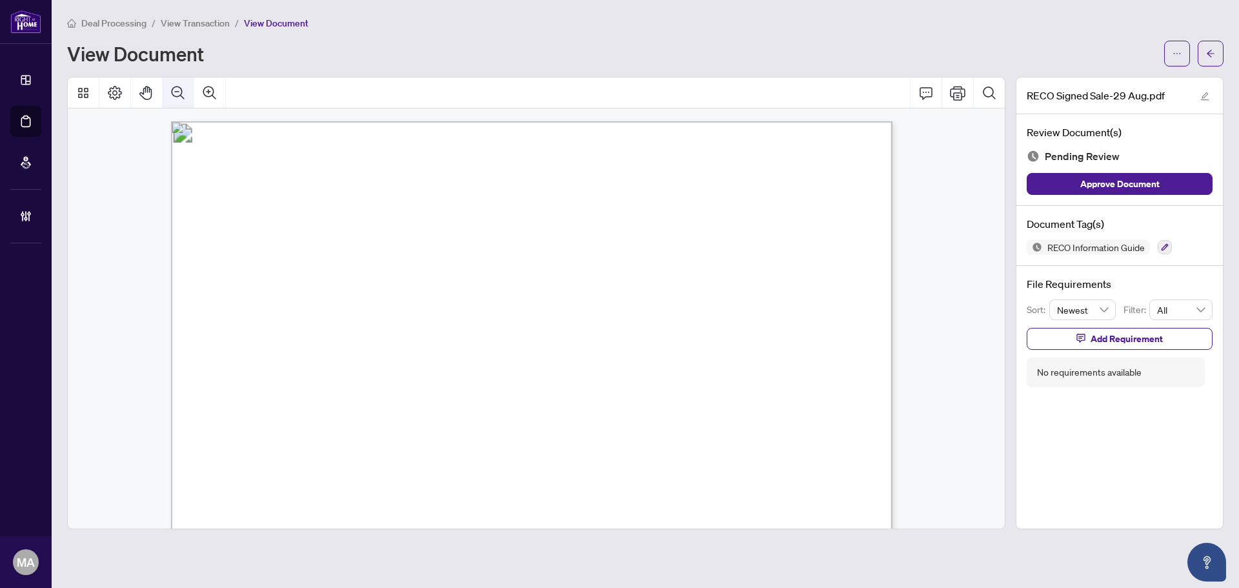
click at [182, 86] on icon "Zoom Out" at bounding box center [177, 92] width 15 height 15
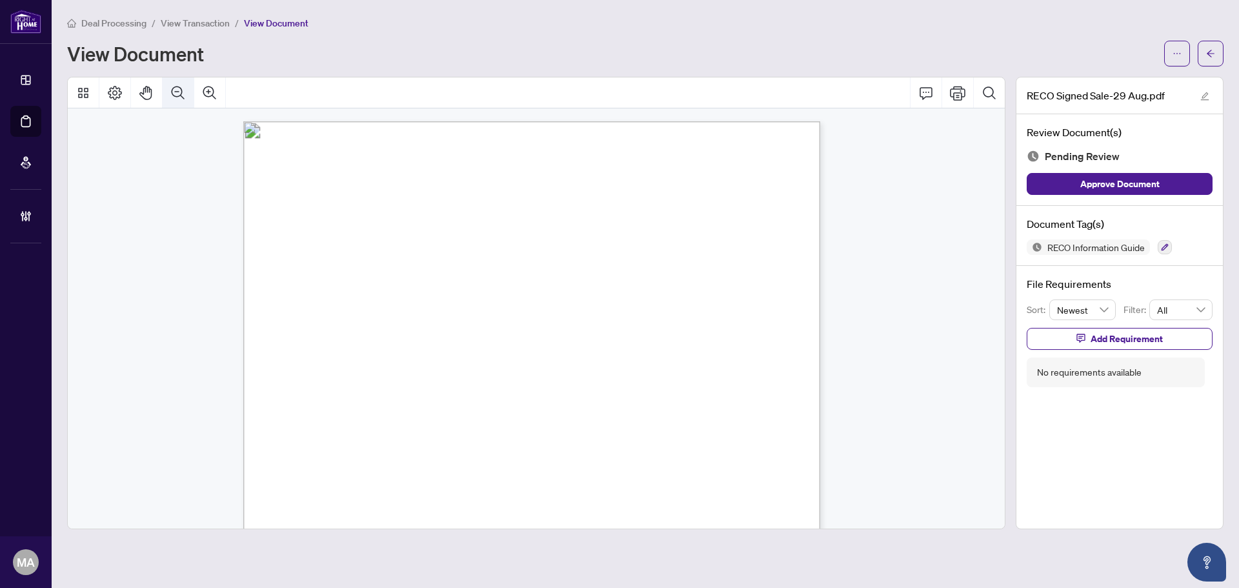
click at [181, 86] on icon "Zoom Out" at bounding box center [177, 92] width 15 height 15
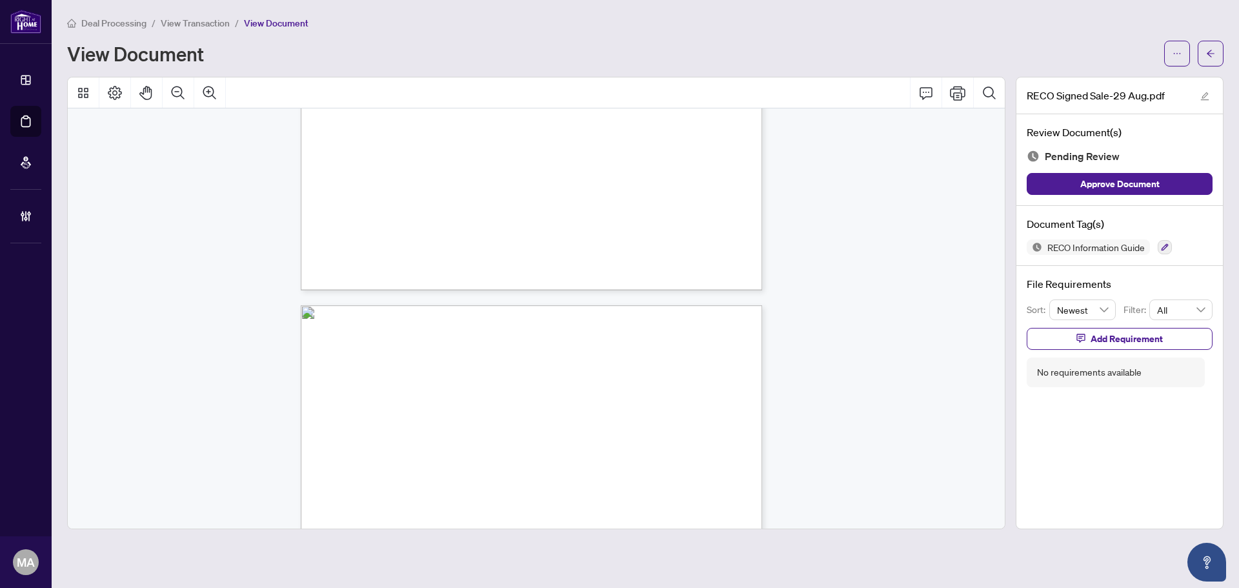
scroll to position [7426, 0]
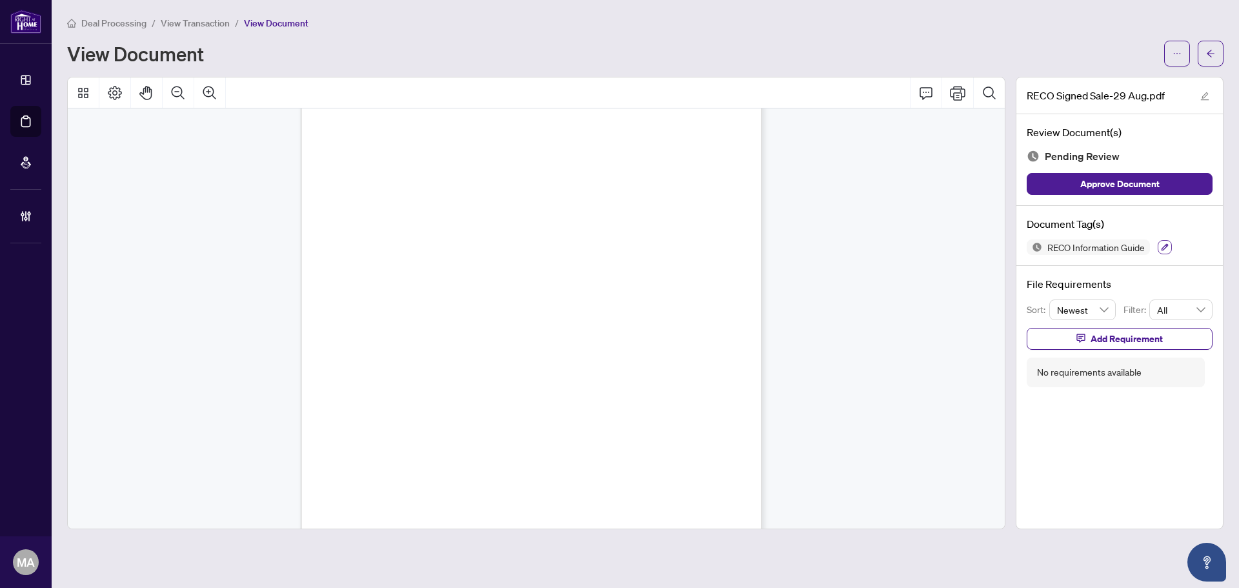
click at [1172, 251] on button "button" at bounding box center [1165, 247] width 14 height 14
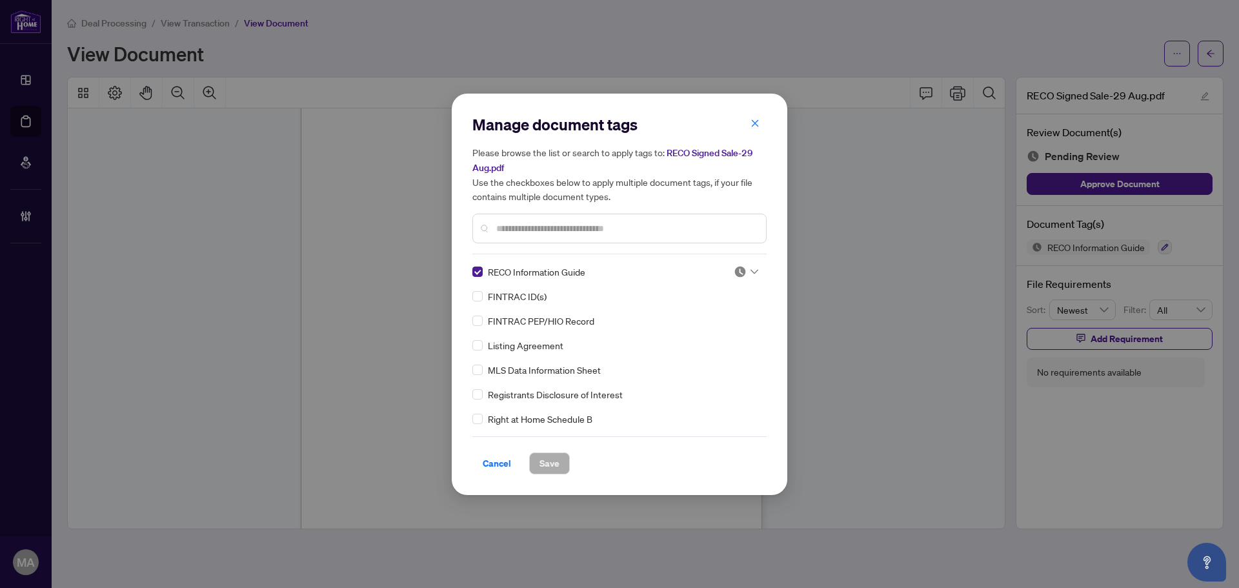
click at [742, 266] on img at bounding box center [740, 271] width 13 height 13
drag, startPoint x: 675, startPoint y: 339, endPoint x: 598, endPoint y: 471, distance: 152.5
click at [675, 338] on img at bounding box center [668, 334] width 13 height 13
click at [556, 461] on span "Save" at bounding box center [550, 463] width 20 height 21
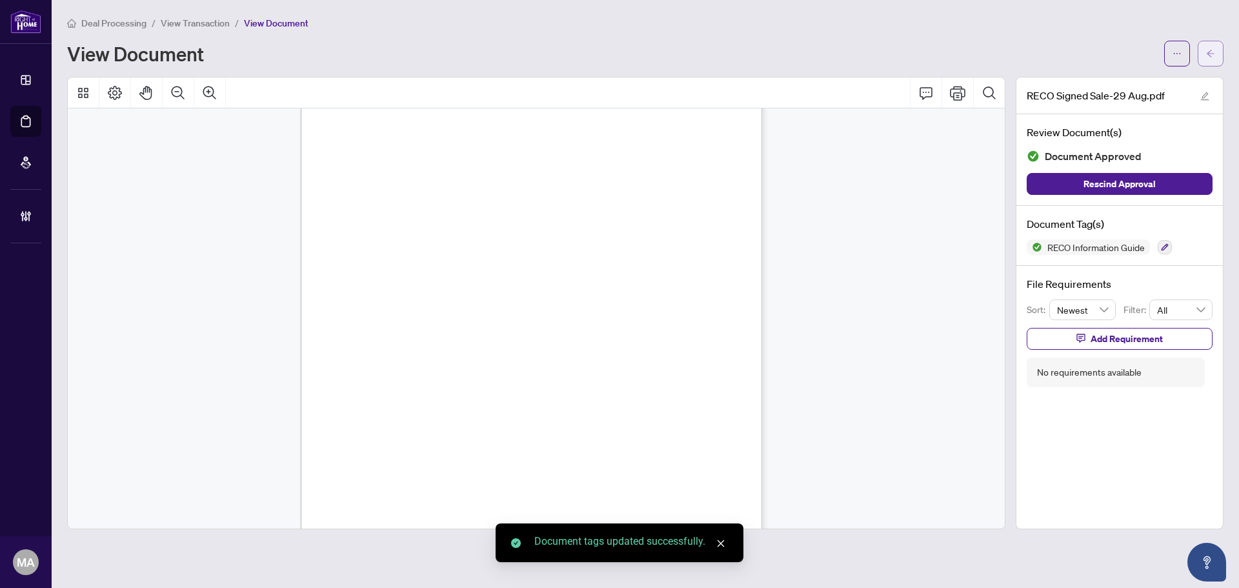
click at [1203, 63] on button "button" at bounding box center [1211, 54] width 26 height 26
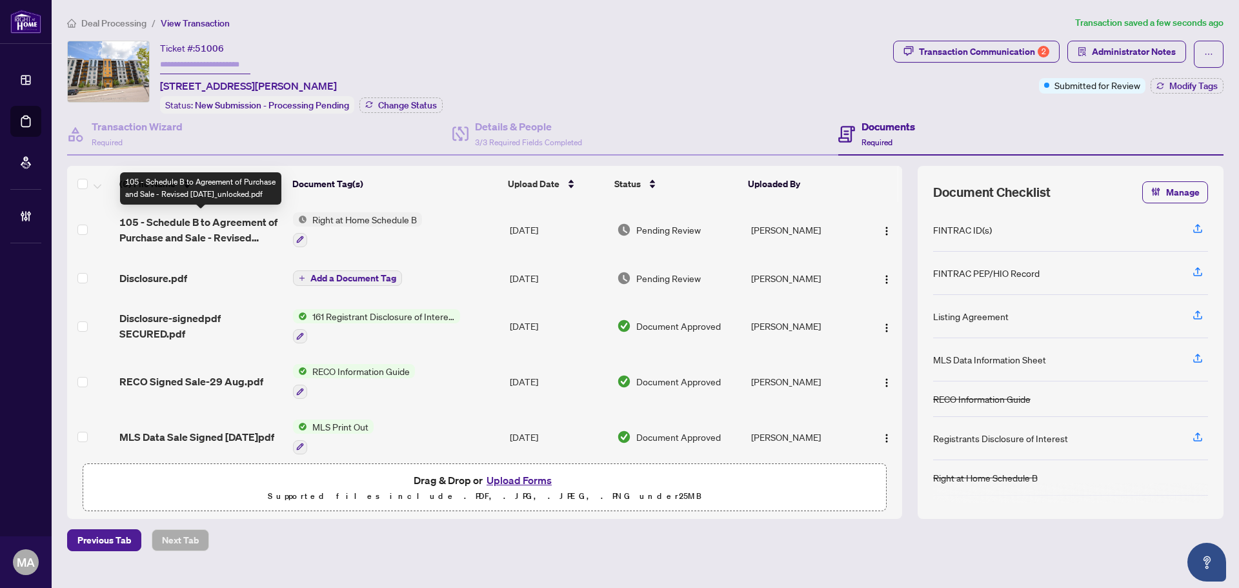
click at [260, 221] on span "105 - Schedule B to Agreement of Purchase and Sale - Revised [DATE]_unlocked.pdf" at bounding box center [200, 229] width 163 height 31
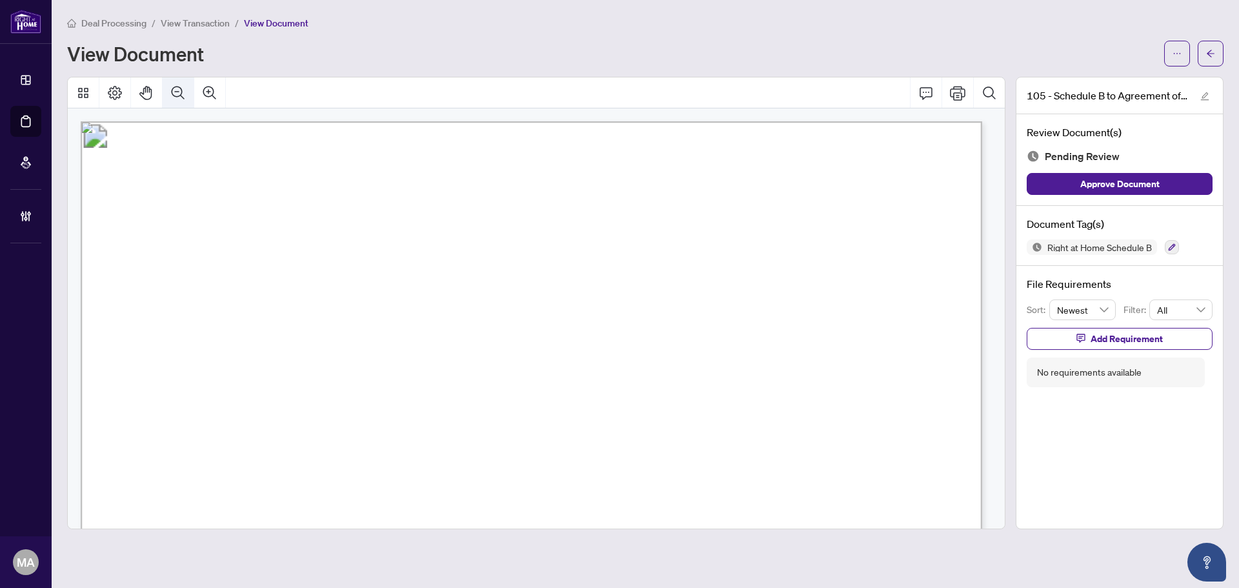
click at [190, 83] on button "Zoom Out" at bounding box center [178, 92] width 31 height 31
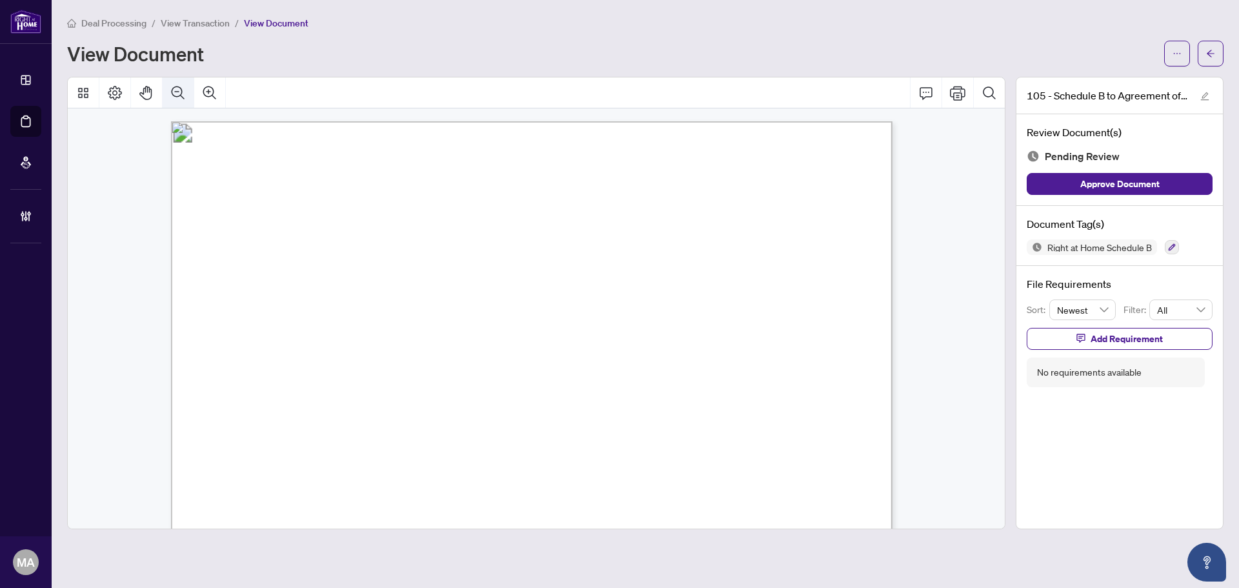
click at [190, 83] on button "Zoom Out" at bounding box center [178, 92] width 31 height 31
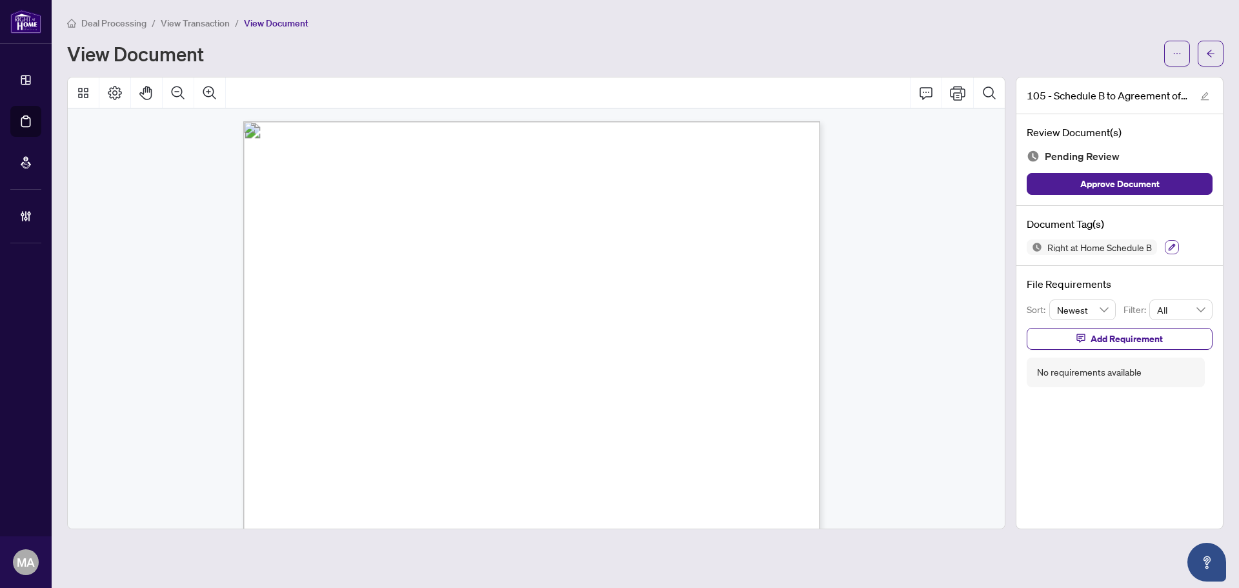
click at [1174, 253] on button "button" at bounding box center [1172, 247] width 14 height 14
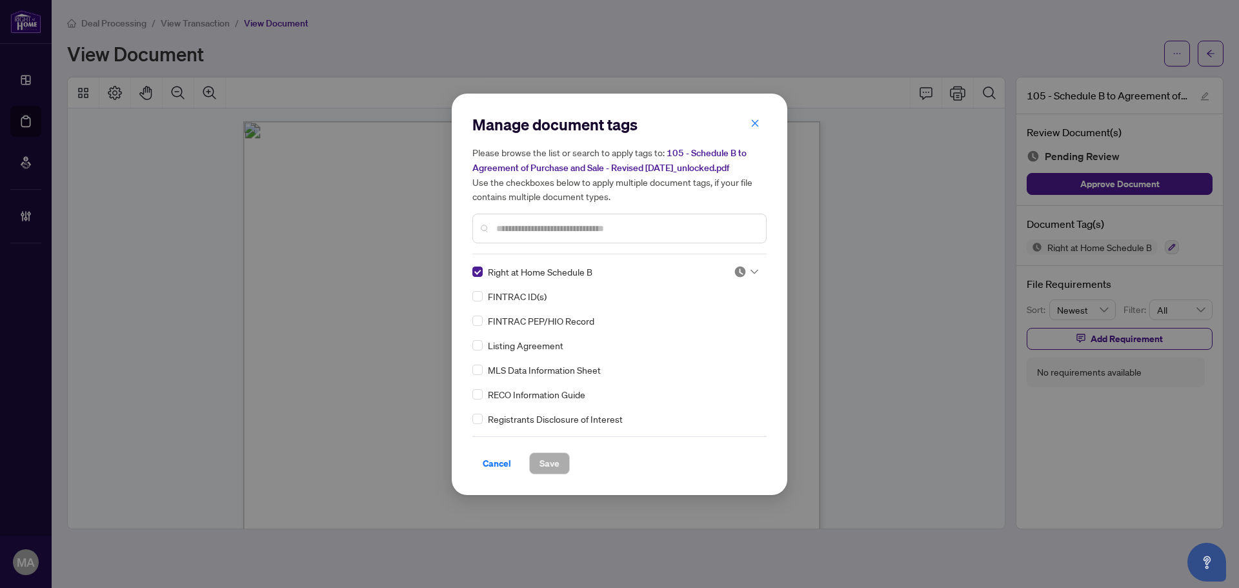
click at [742, 270] on img at bounding box center [740, 271] width 13 height 13
click at [732, 332] on div "Approved" at bounding box center [703, 334] width 83 height 14
click at [552, 459] on span "Save" at bounding box center [550, 463] width 20 height 21
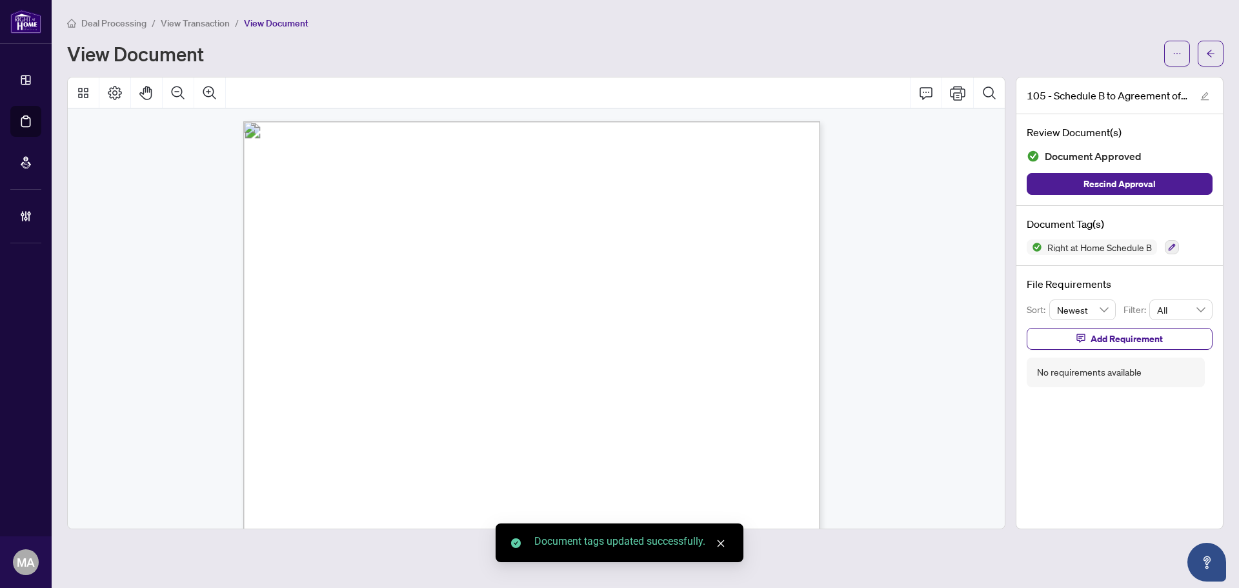
click at [1212, 54] on icon "arrow-left" at bounding box center [1211, 53] width 8 height 7
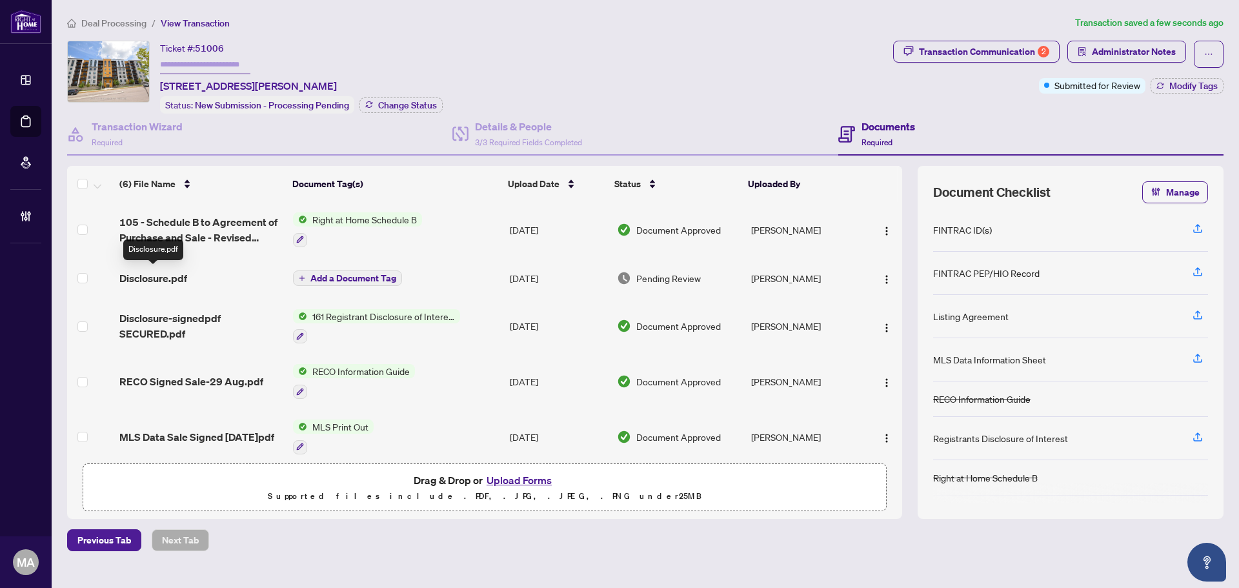
click at [143, 272] on span "Disclosure.pdf" at bounding box center [153, 277] width 68 height 15
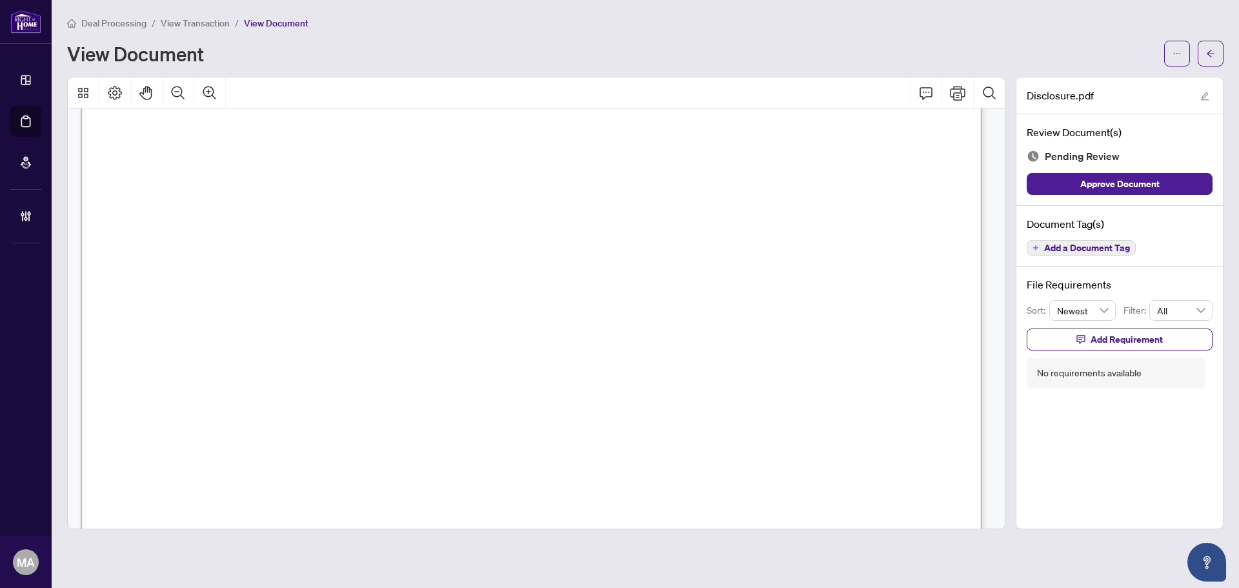
scroll to position [258, 0]
click at [1062, 254] on button "Add a Document Tag" at bounding box center [1081, 247] width 109 height 15
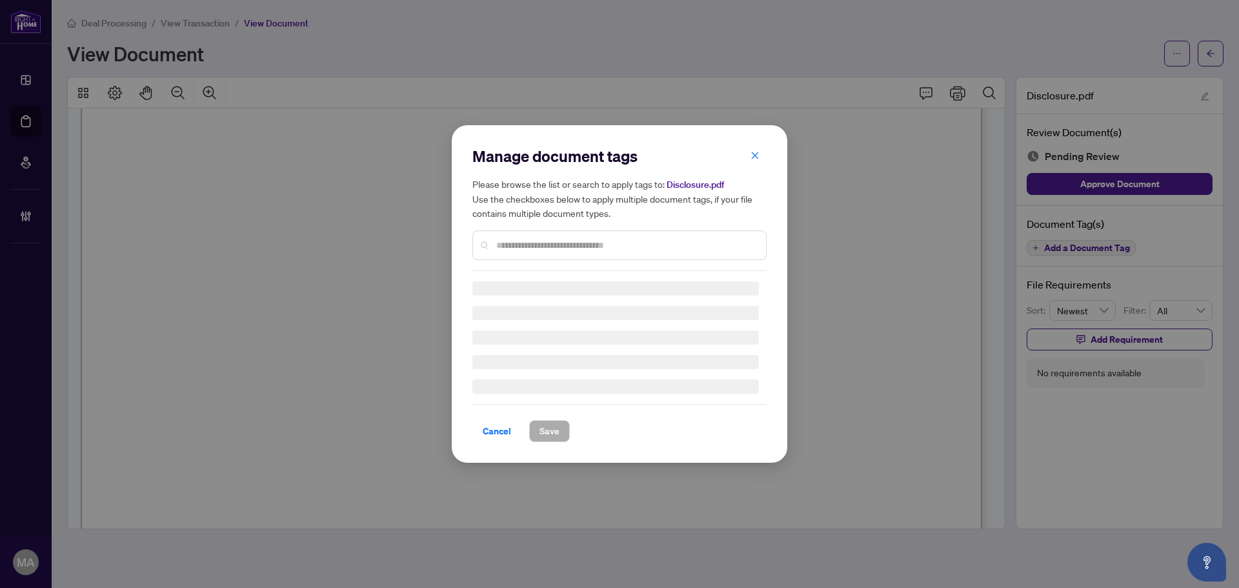
click at [642, 241] on input "text" at bounding box center [626, 245] width 260 height 14
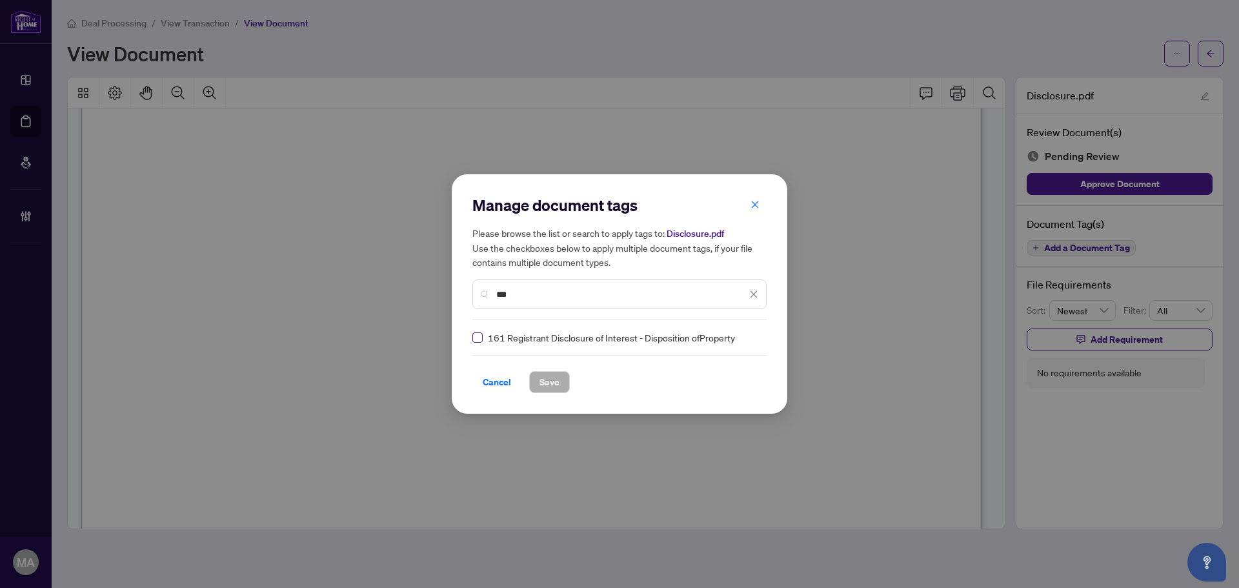
type input "***"
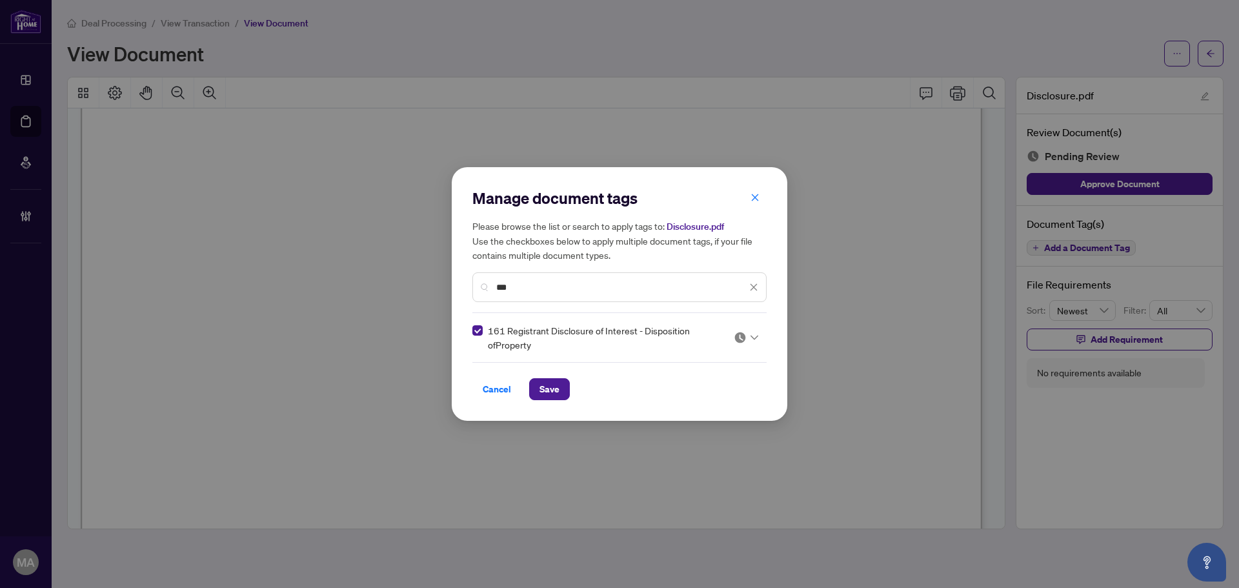
click at [743, 334] on img at bounding box center [740, 337] width 13 height 13
click at [706, 403] on div "Approved" at bounding box center [707, 401] width 83 height 14
click at [557, 387] on span "Save" at bounding box center [550, 389] width 20 height 21
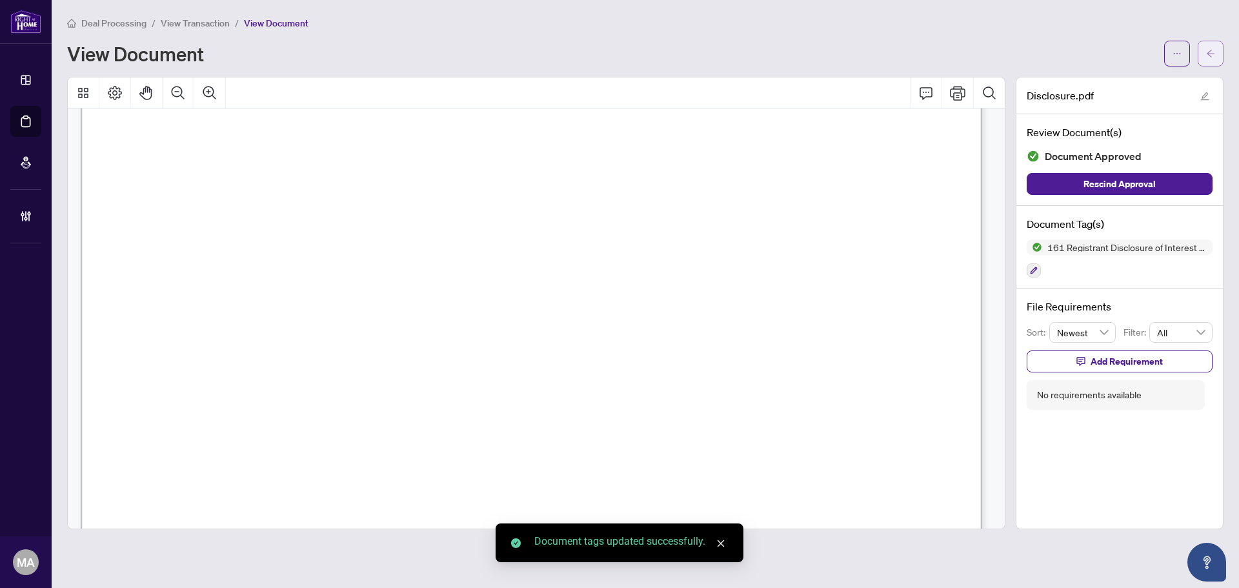
click at [1205, 61] on button "button" at bounding box center [1211, 54] width 26 height 26
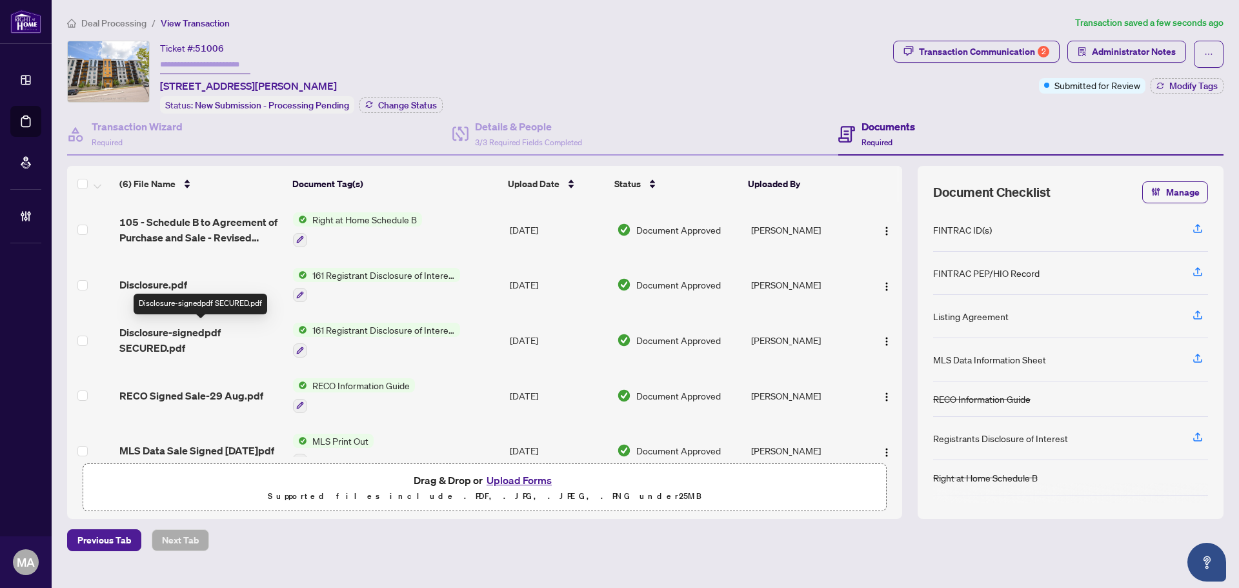
click at [188, 334] on span "Disclosure-signedpdf SECURED.pdf" at bounding box center [200, 340] width 163 height 31
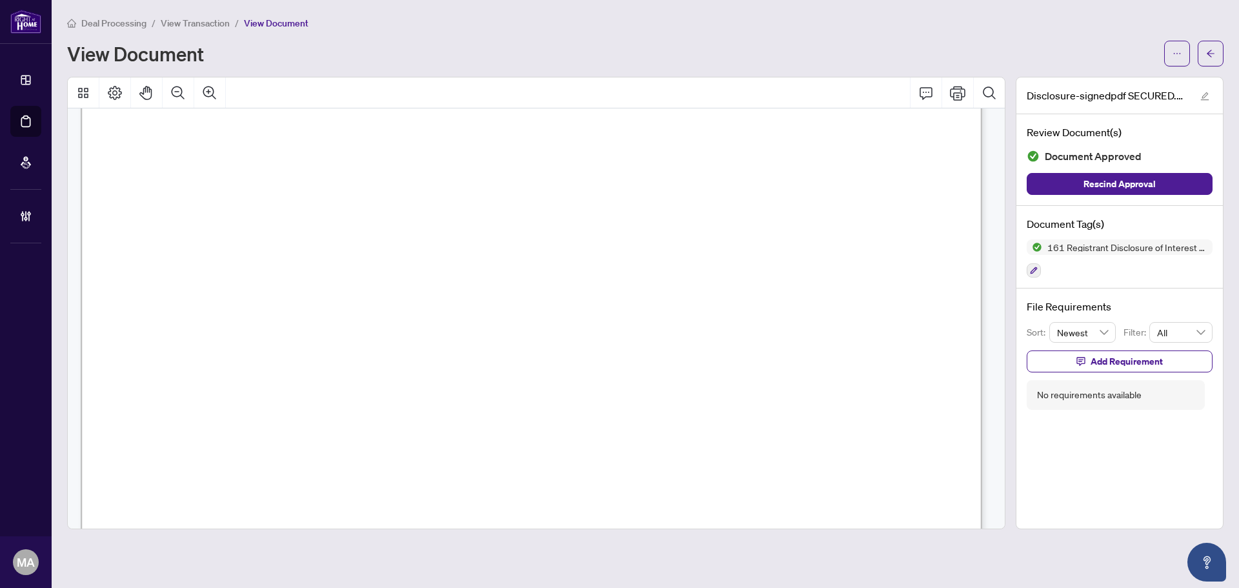
scroll to position [387, 0]
click at [1222, 47] on button "button" at bounding box center [1211, 54] width 26 height 26
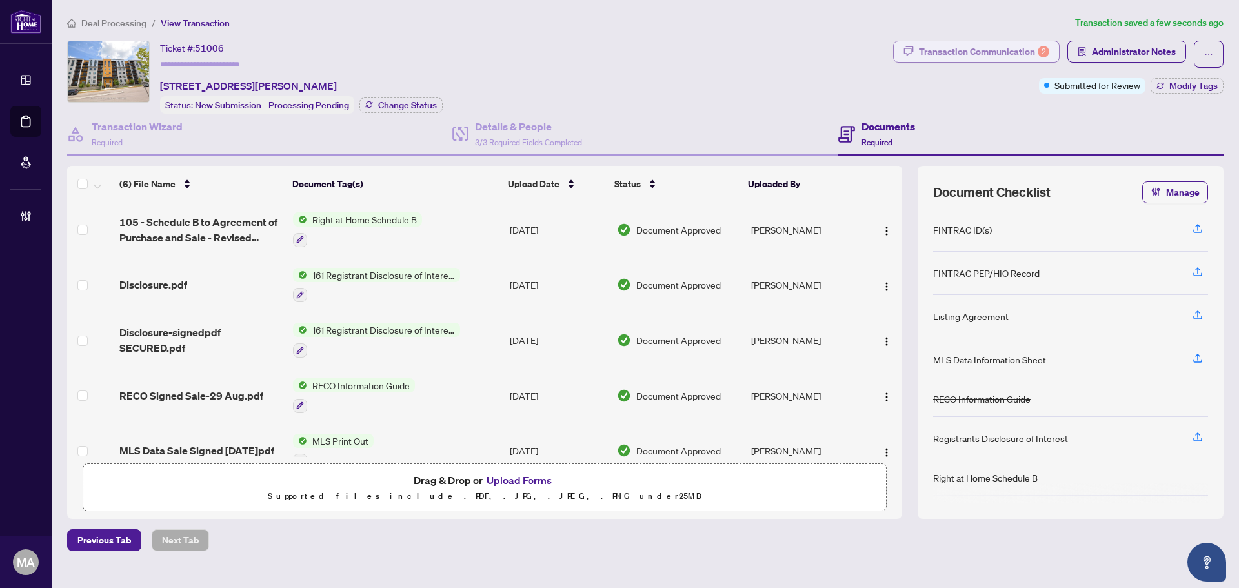
click at [1001, 59] on div "Transaction Communication 2" at bounding box center [984, 51] width 130 height 21
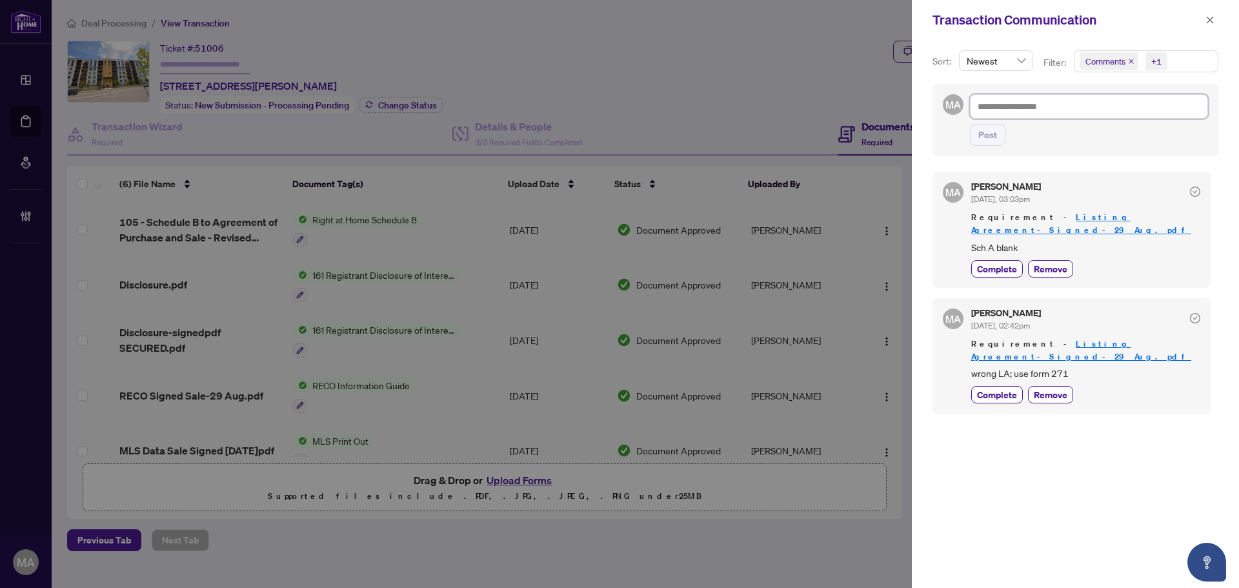
click at [1036, 99] on textarea at bounding box center [1089, 106] width 238 height 25
type textarea "*"
type textarea "**"
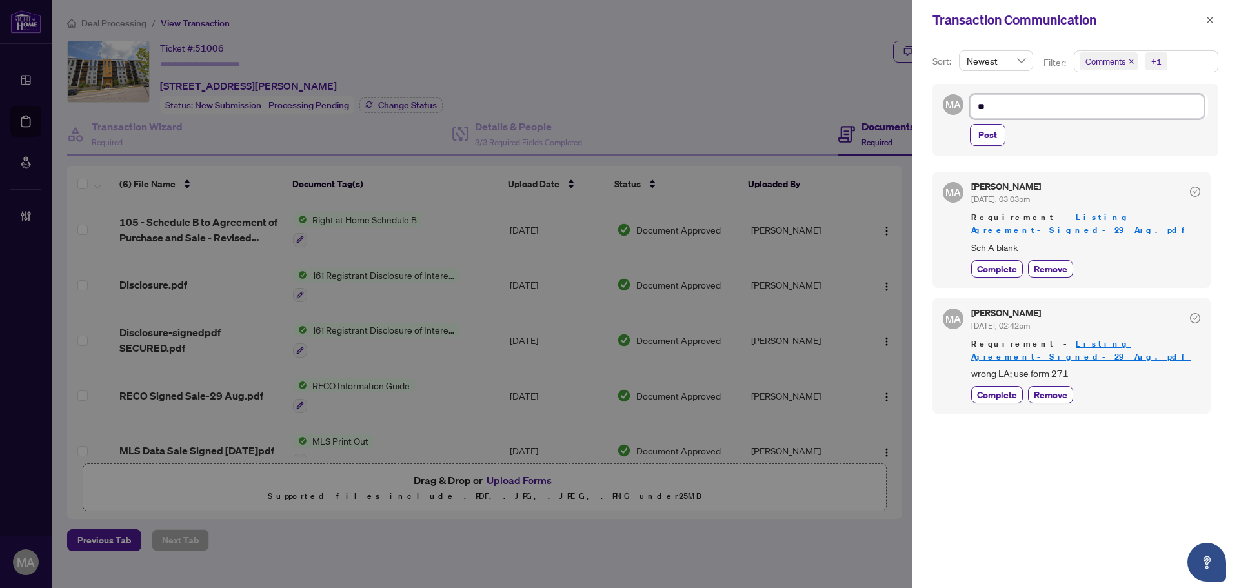
type textarea "***"
type textarea "****"
type textarea "*****"
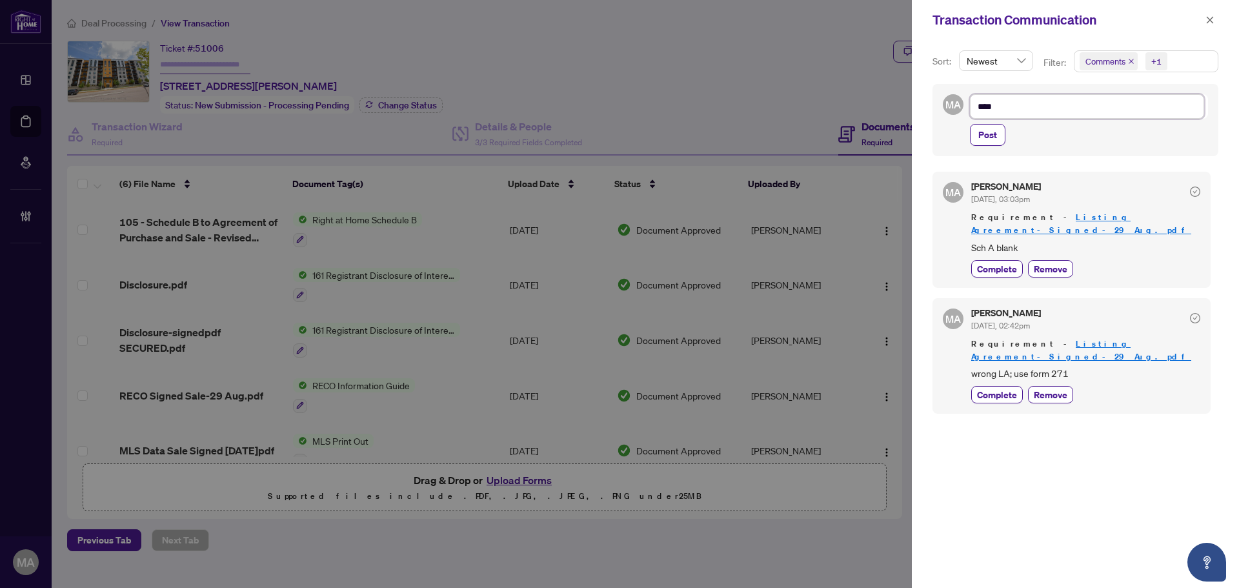
type textarea "*****"
type textarea "******"
type textarea "*******"
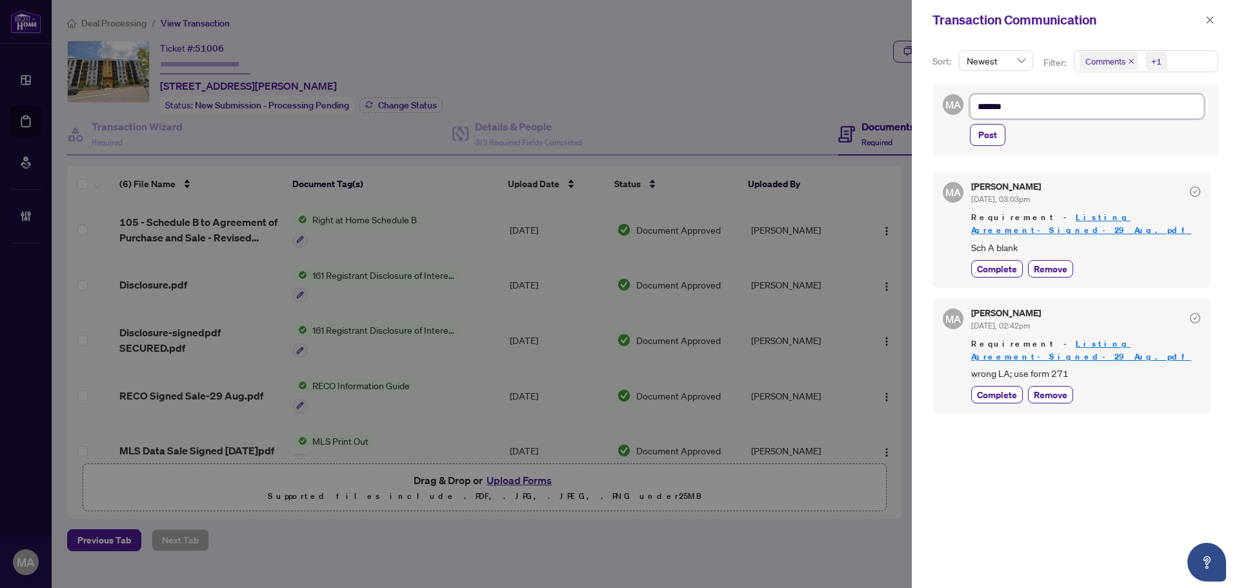
type textarea "*******"
type textarea "*********"
type textarea "**********"
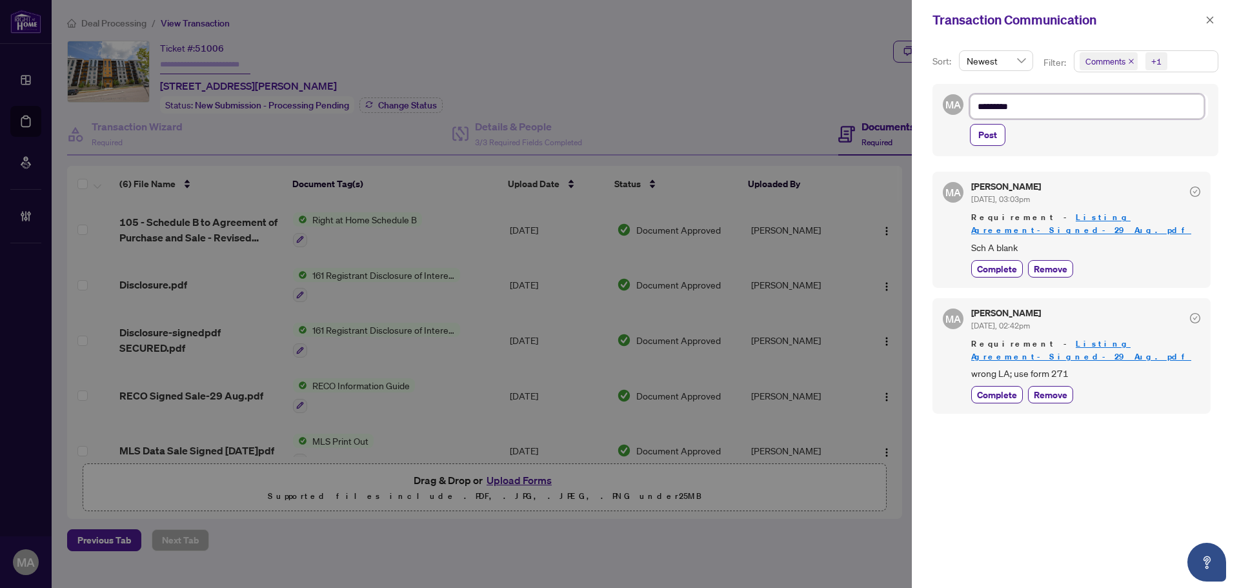
type textarea "**********"
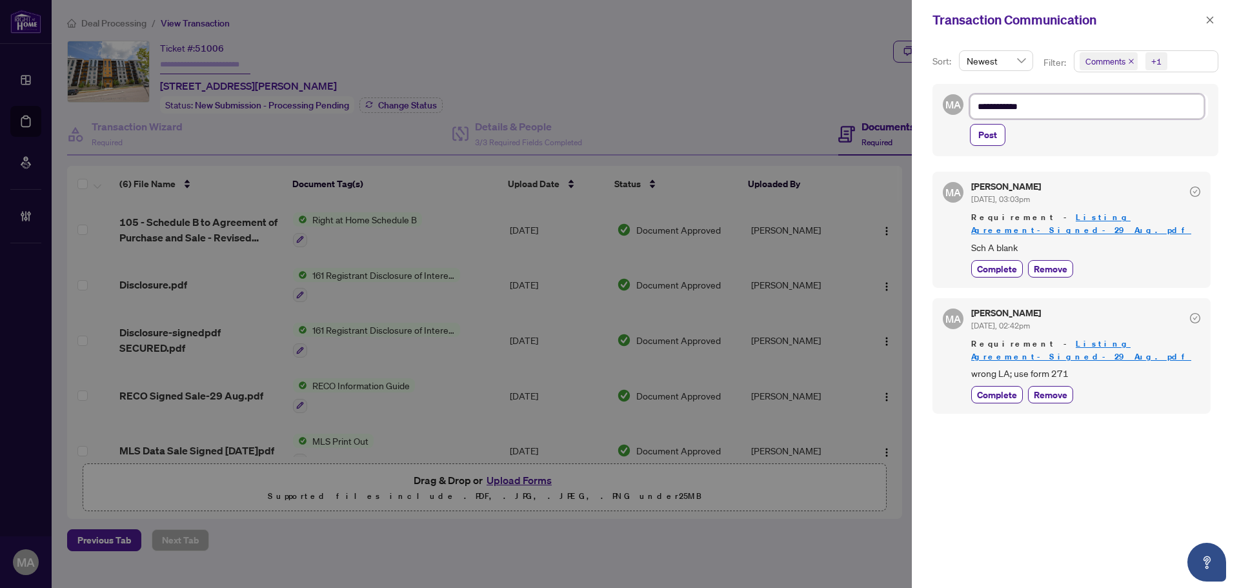
type textarea "**********"
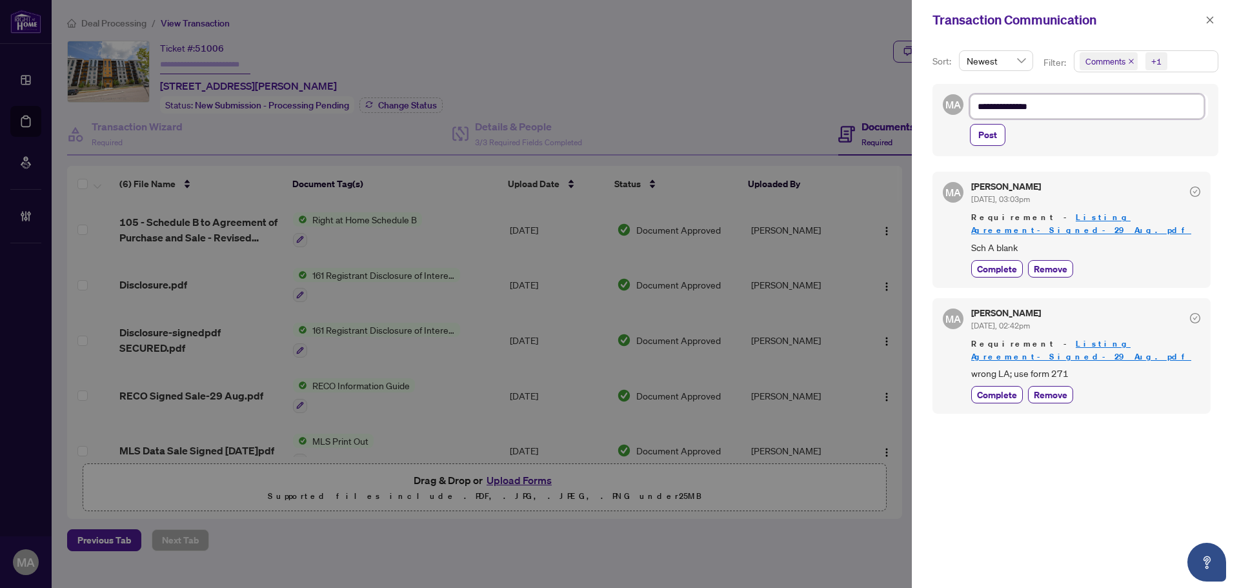
click at [1005, 114] on textarea "**********" at bounding box center [1087, 106] width 234 height 25
type textarea "**********"
click at [992, 132] on span "Post" at bounding box center [988, 135] width 19 height 21
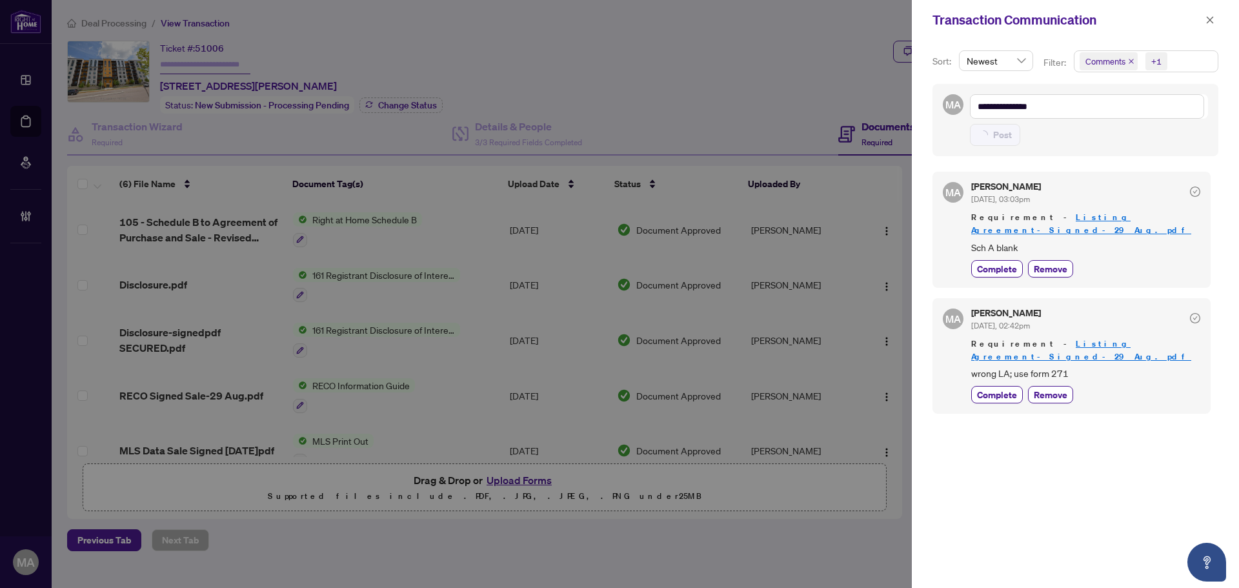
type textarea "**********"
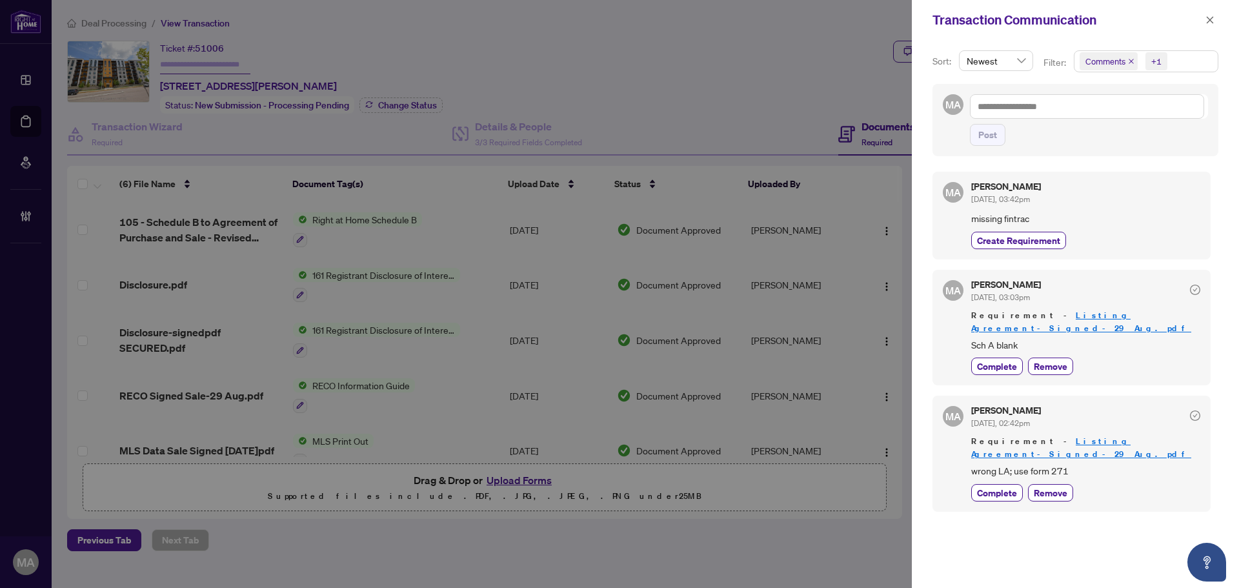
click at [1020, 227] on div "[PERSON_NAME] [DATE], 03:42pm missing fintrac Create Requirement" at bounding box center [1086, 215] width 229 height 66
click at [1019, 239] on span "Create Requirement" at bounding box center [1018, 241] width 83 height 14
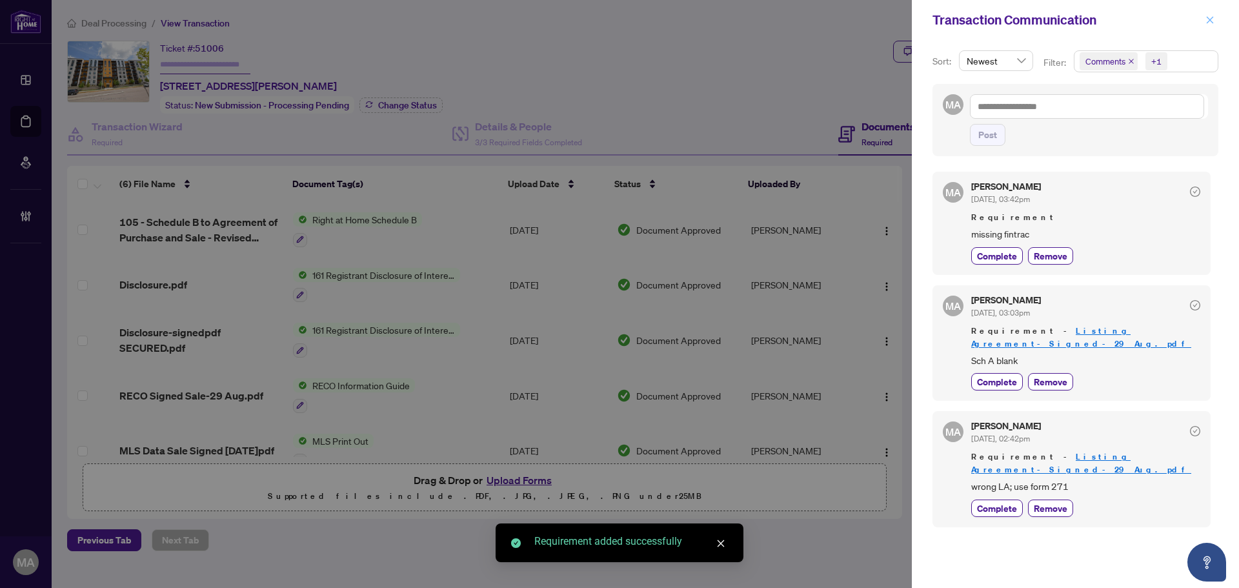
click at [1212, 19] on icon "close" at bounding box center [1210, 19] width 9 height 9
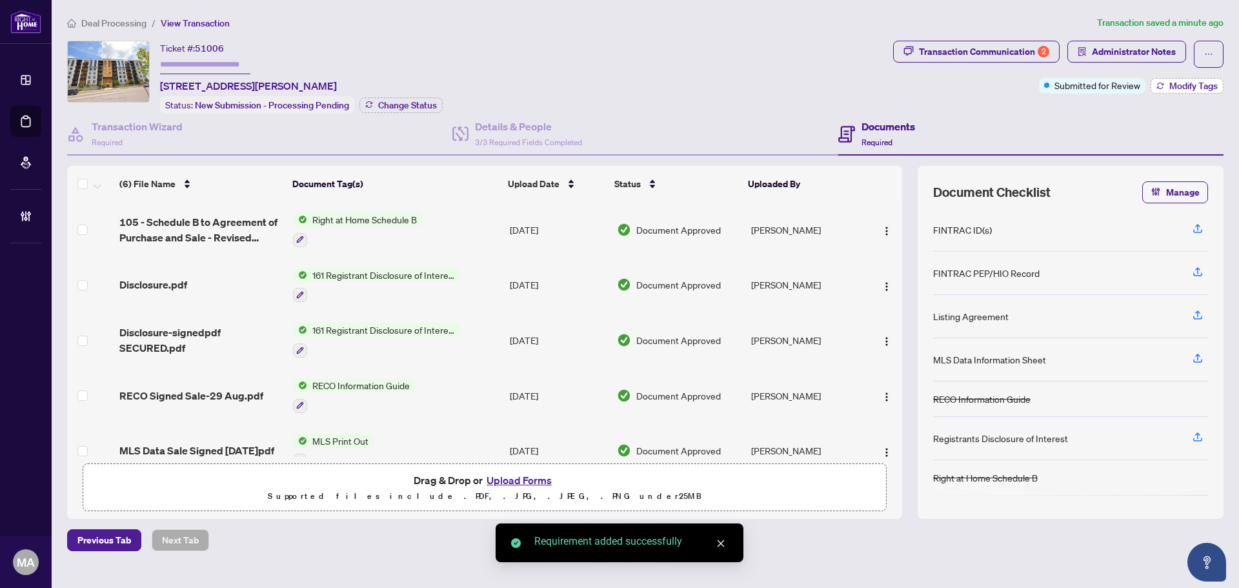
click at [1178, 87] on span "Modify Tags" at bounding box center [1194, 85] width 48 height 9
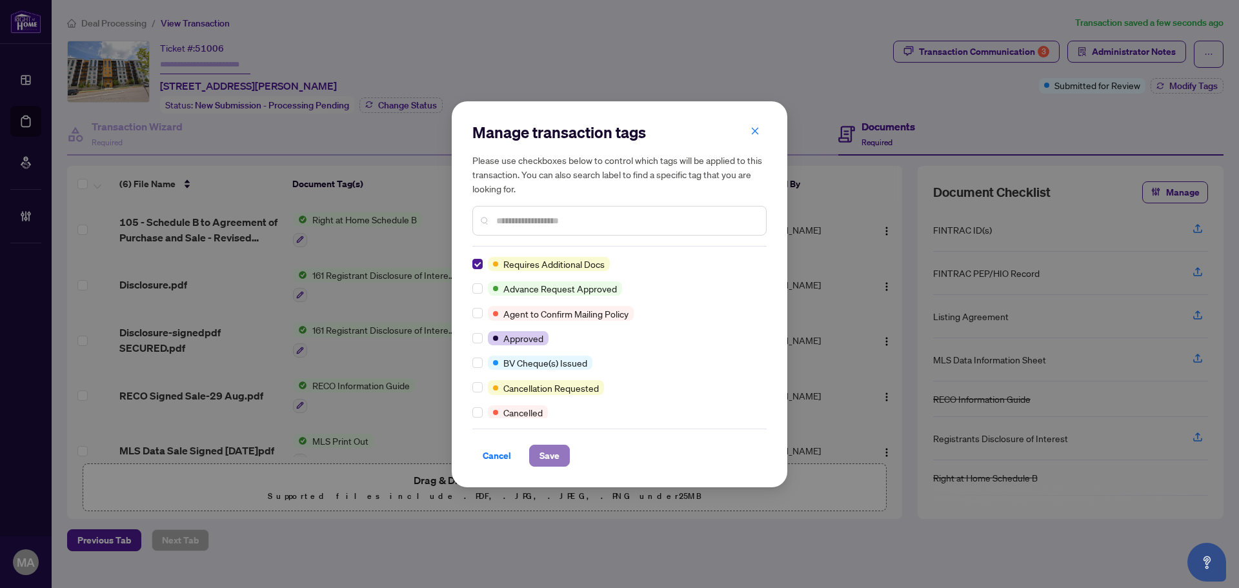
click at [548, 453] on span "Save" at bounding box center [550, 455] width 20 height 21
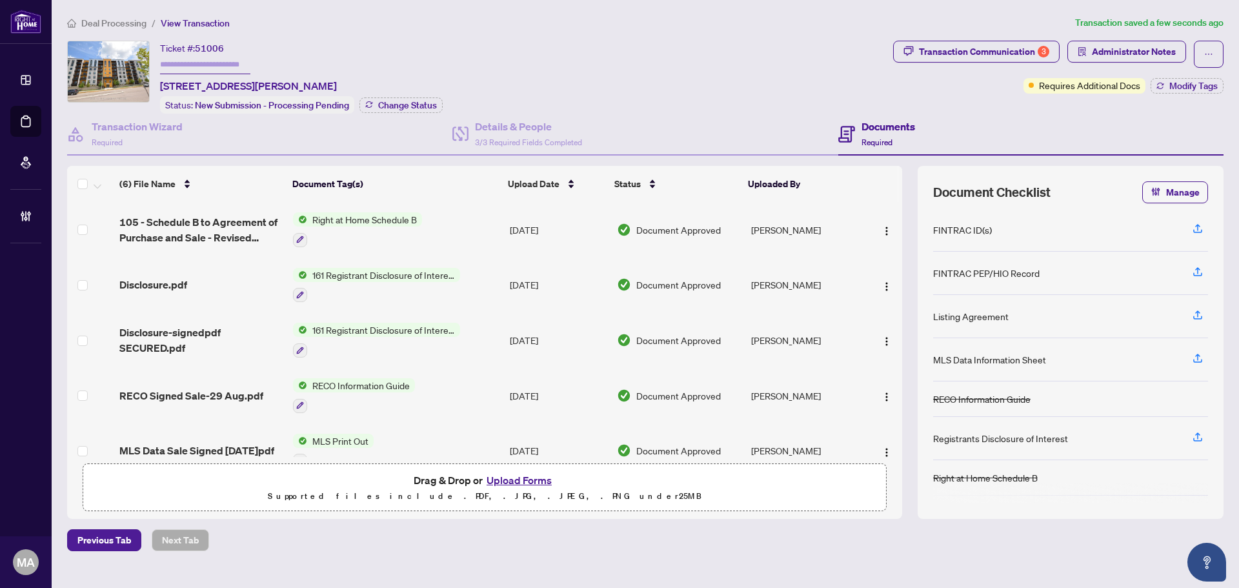
click at [112, 21] on span "Deal Processing" at bounding box center [113, 23] width 65 height 12
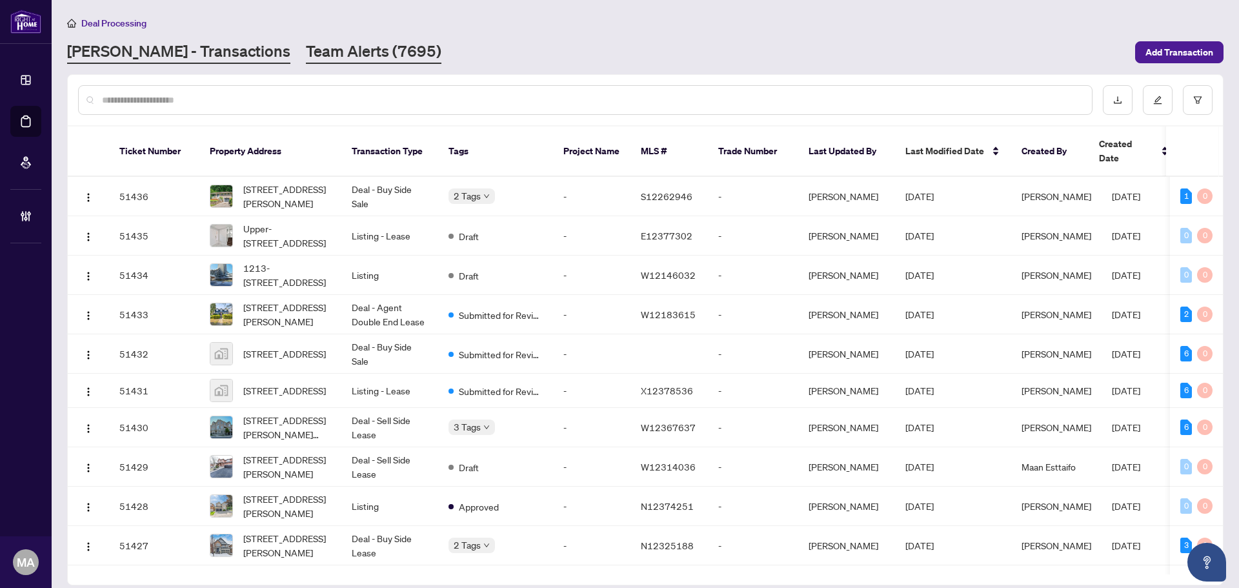
click at [306, 56] on link "Team Alerts (7695)" at bounding box center [374, 52] width 136 height 23
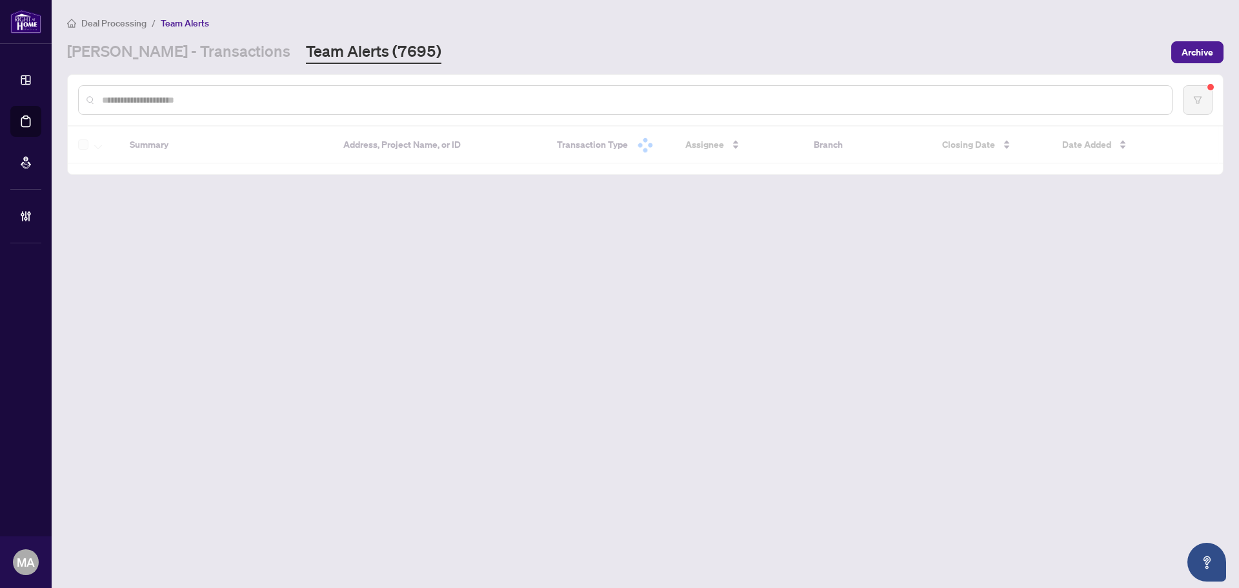
click at [283, 105] on input "text" at bounding box center [632, 100] width 1060 height 14
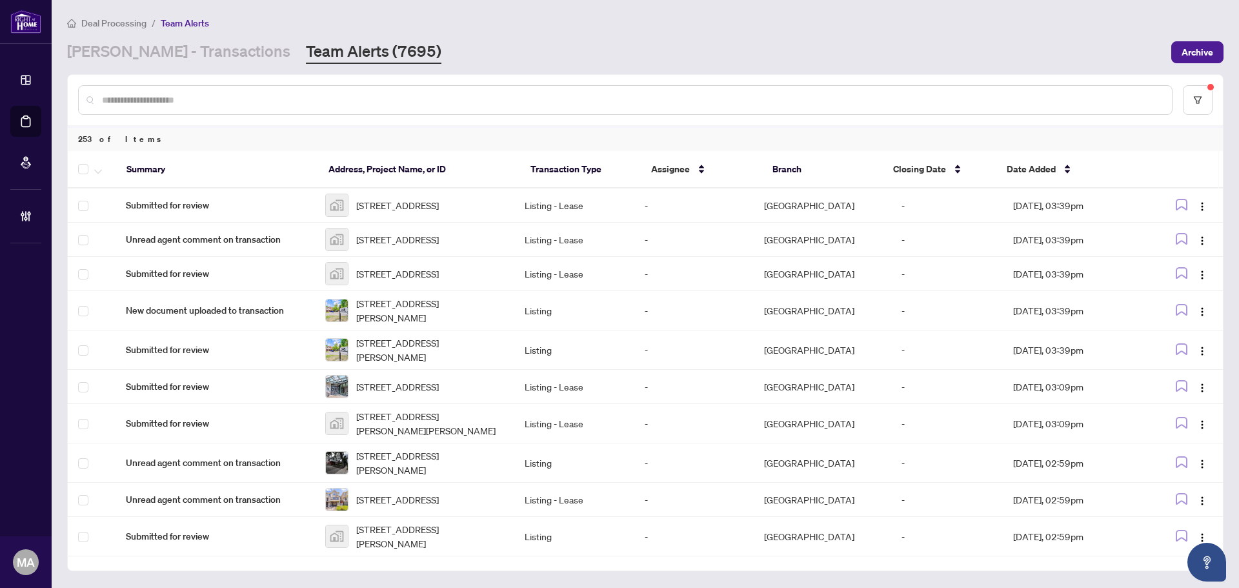
paste input "*****"
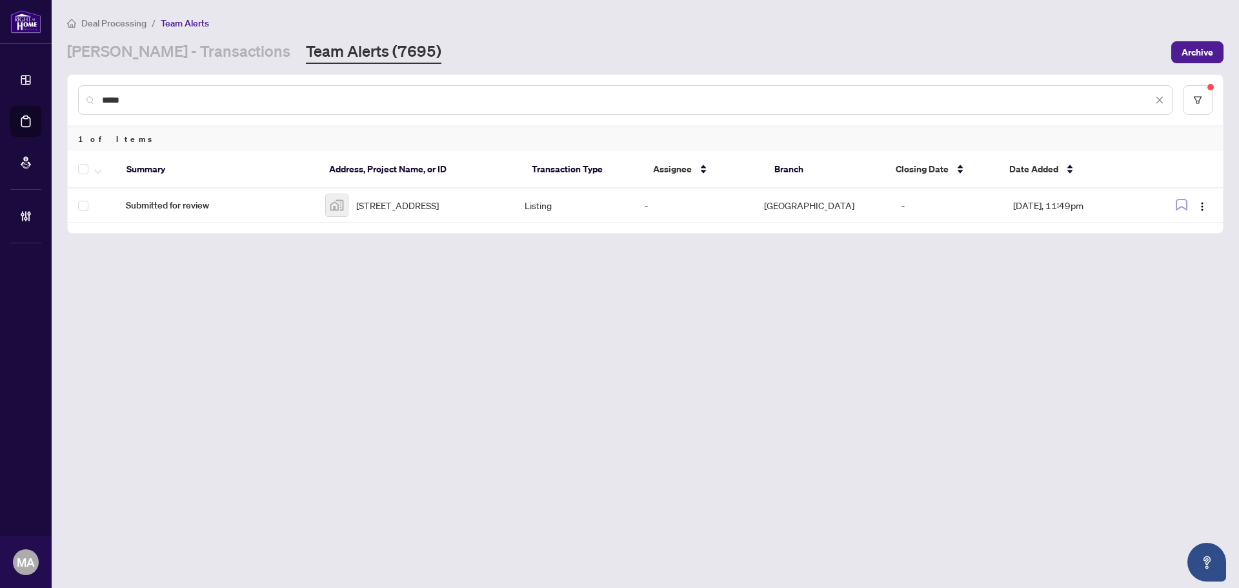
type input "*****"
click at [90, 169] on div at bounding box center [94, 168] width 33 height 15
click at [92, 170] on button "button" at bounding box center [98, 168] width 14 height 15
click at [136, 276] on span "Complete Item" at bounding box center [141, 274] width 81 height 14
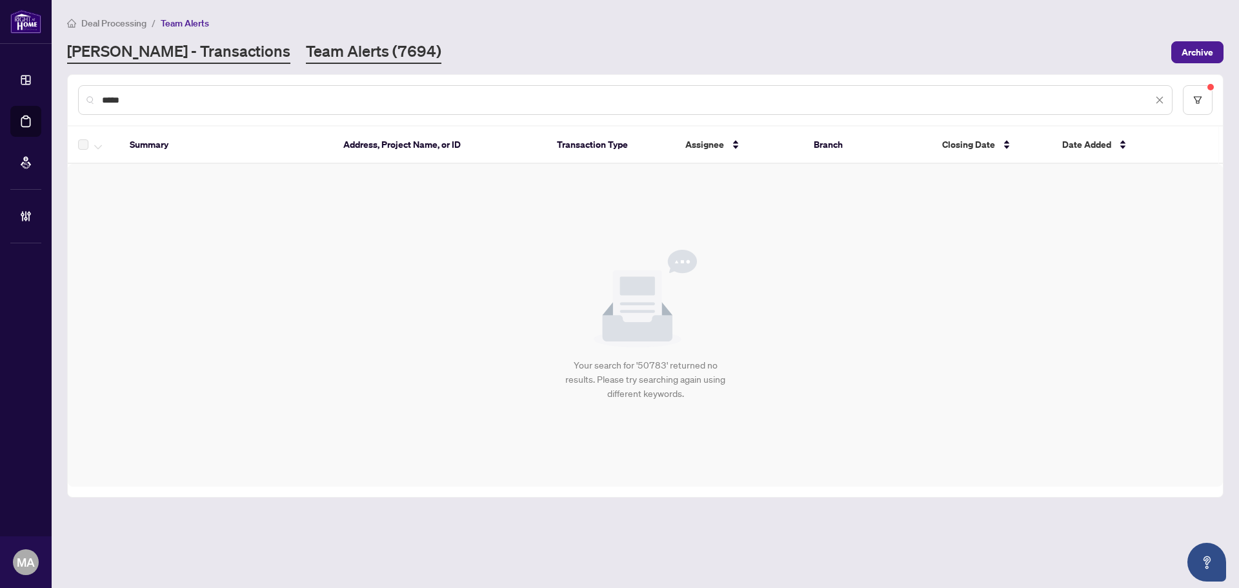
click at [179, 54] on link "[PERSON_NAME] - Transactions" at bounding box center [178, 52] width 223 height 23
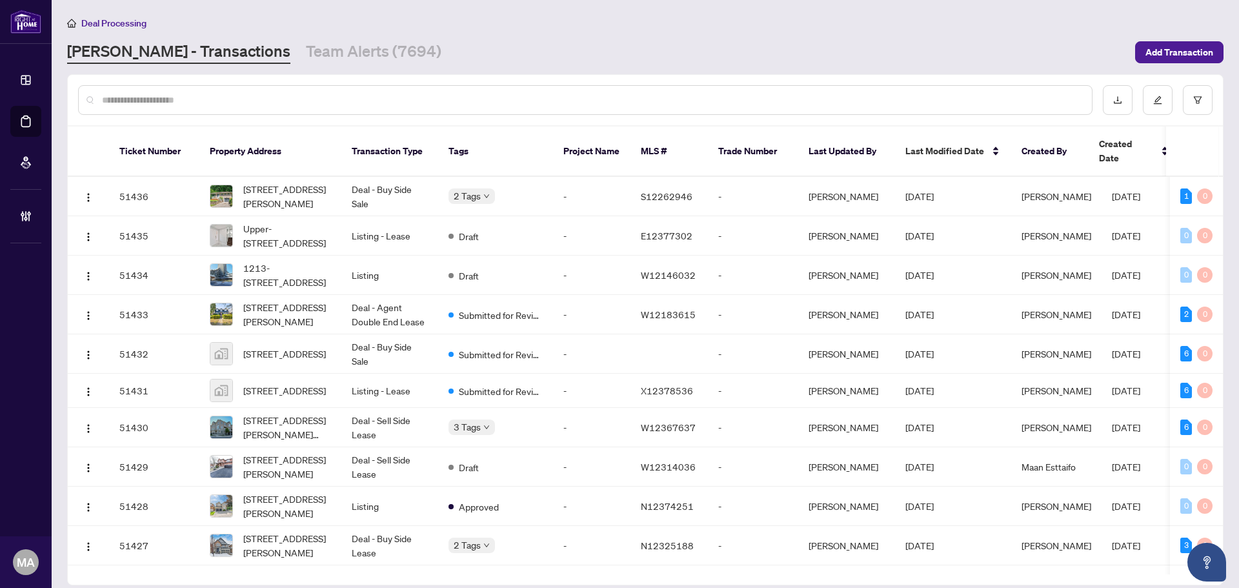
click at [423, 97] on input "text" at bounding box center [592, 100] width 980 height 14
paste input "*****"
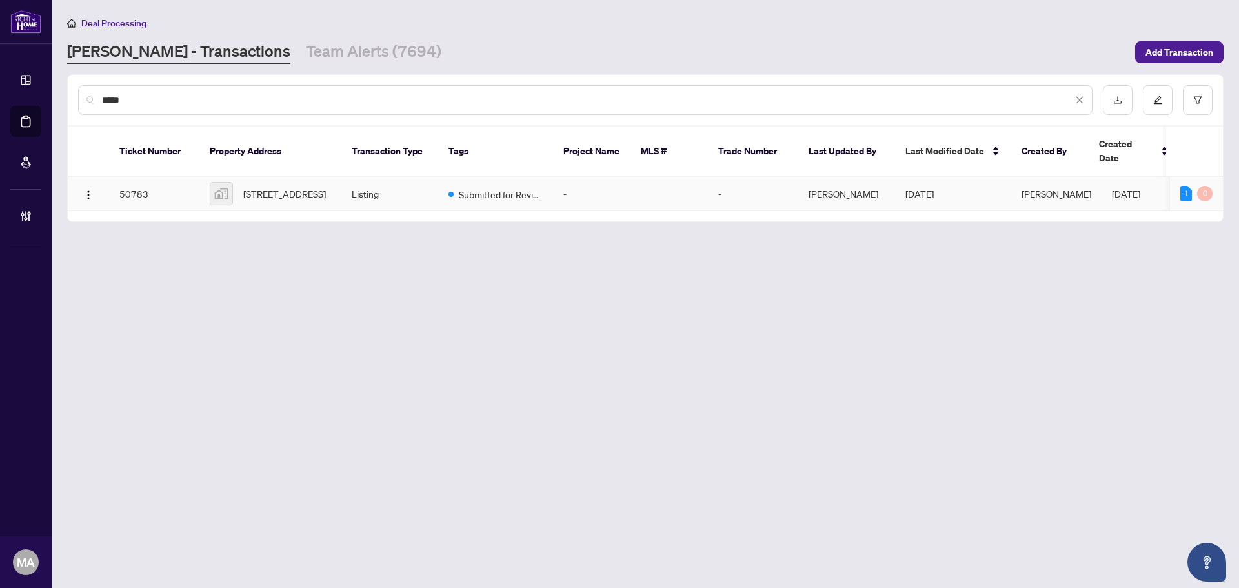
type input "*****"
click at [235, 183] on div "50 Absolute Ave #1606, Mississauga, ON, Canada" at bounding box center [270, 193] width 121 height 23
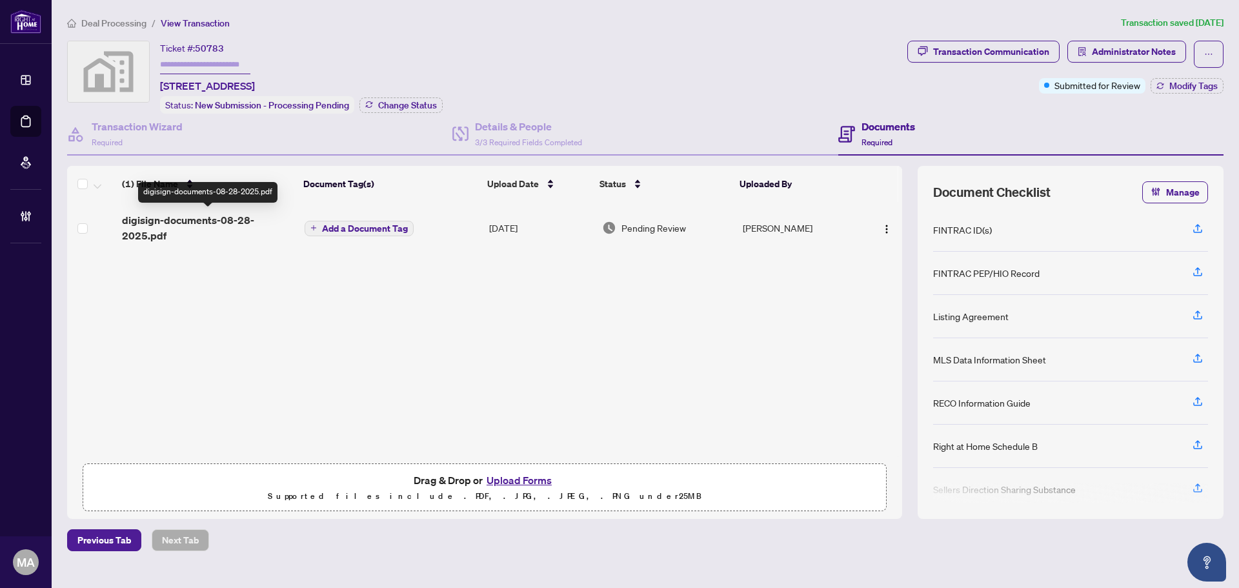
click at [154, 222] on span "digisign-documents-08-28-2025.pdf" at bounding box center [208, 227] width 172 height 31
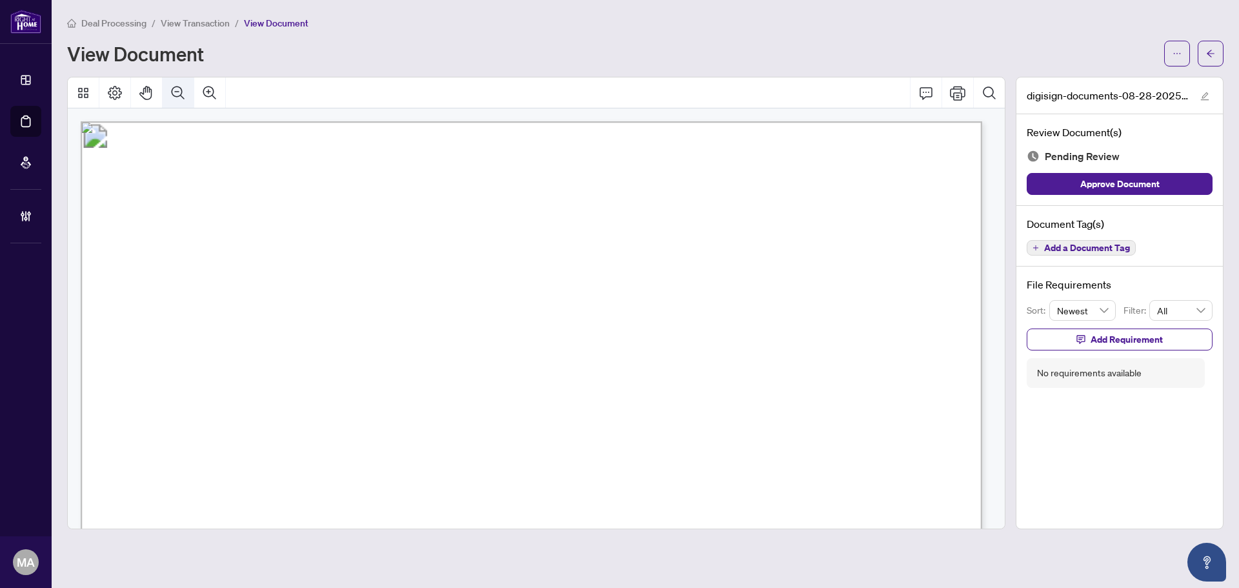
click at [185, 92] on icon "Zoom Out" at bounding box center [177, 92] width 15 height 15
click at [185, 93] on icon "Zoom Out" at bounding box center [177, 92] width 15 height 15
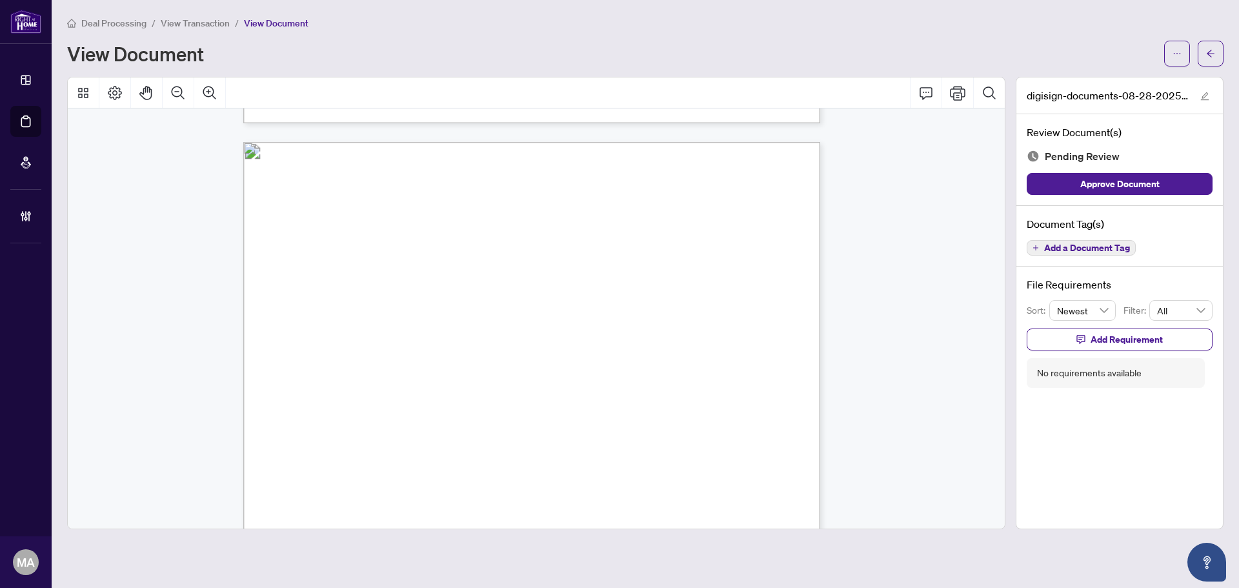
scroll to position [2324, 0]
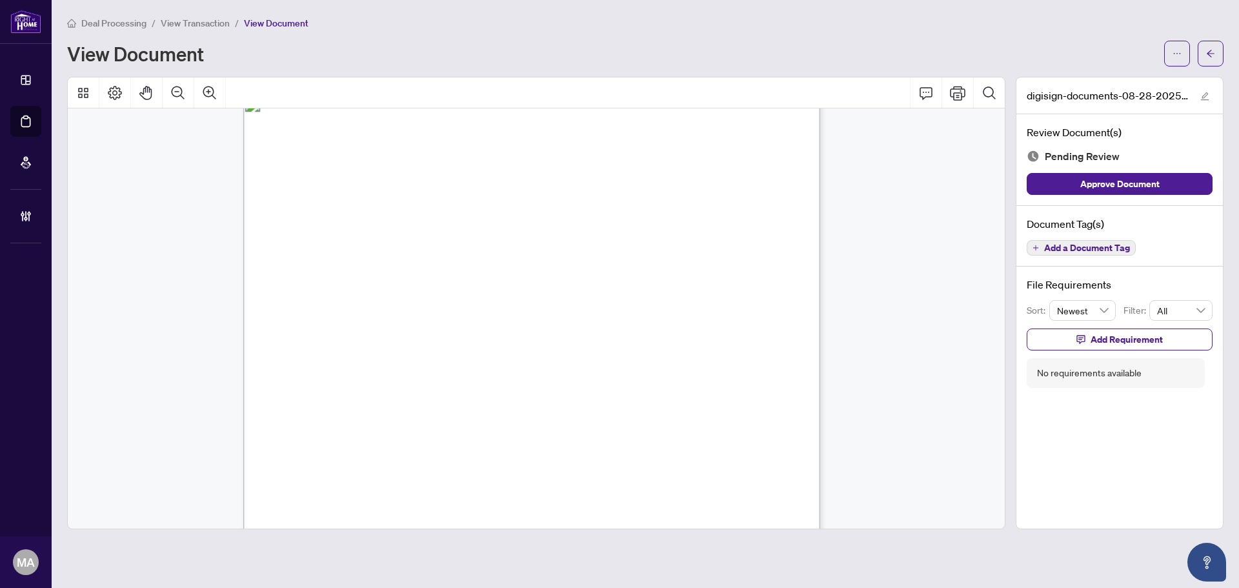
click at [1103, 247] on span "Add a Document Tag" at bounding box center [1088, 247] width 86 height 9
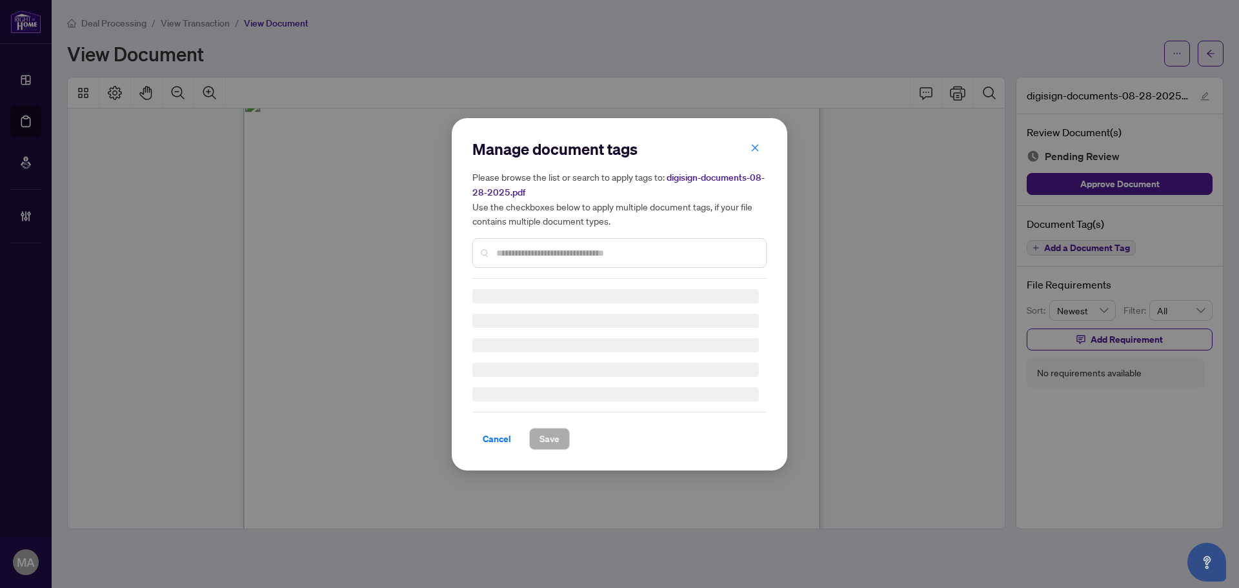
click at [593, 252] on input "text" at bounding box center [626, 253] width 260 height 14
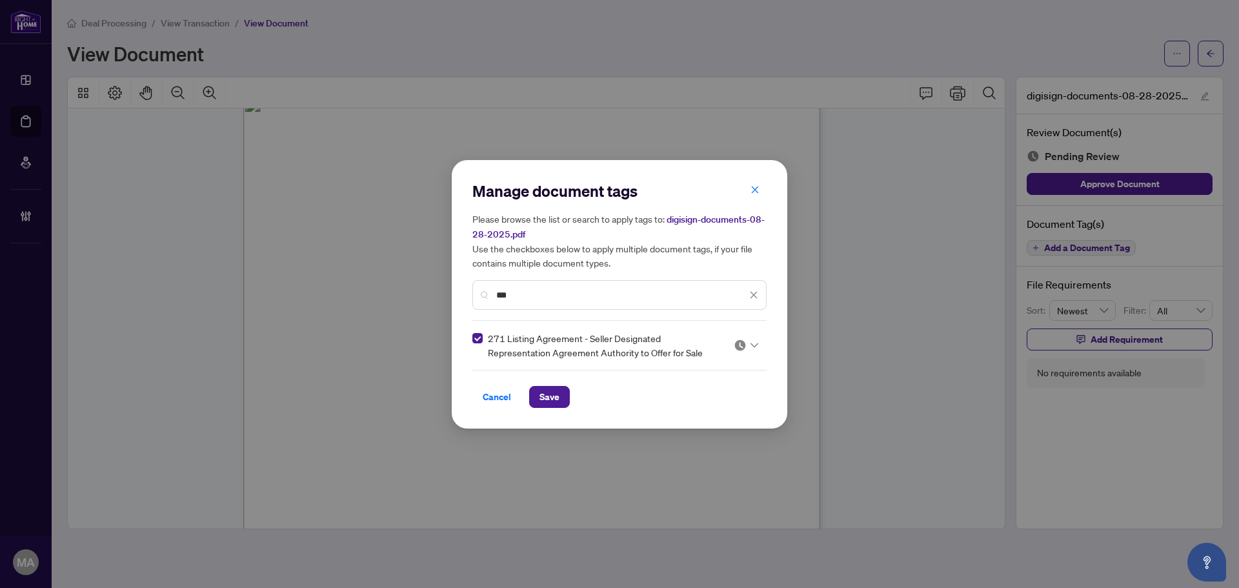
click at [746, 347] on img at bounding box center [740, 345] width 13 height 13
click at [724, 387] on div "Needs Work" at bounding box center [707, 387] width 83 height 14
click at [560, 298] on input "***" at bounding box center [621, 295] width 250 height 14
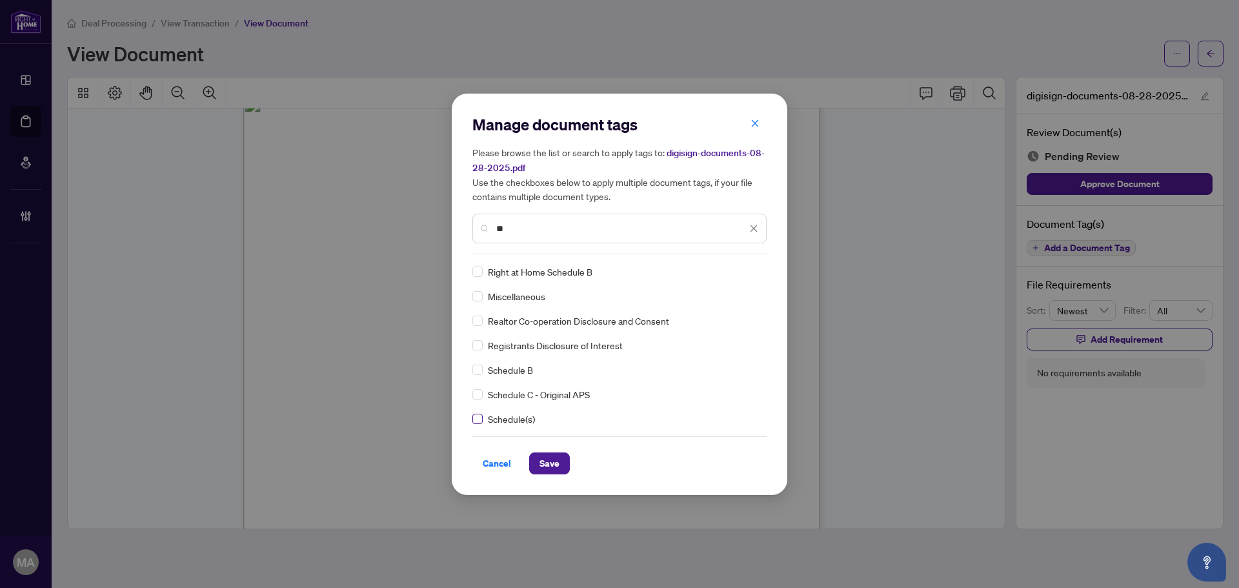
type input "**"
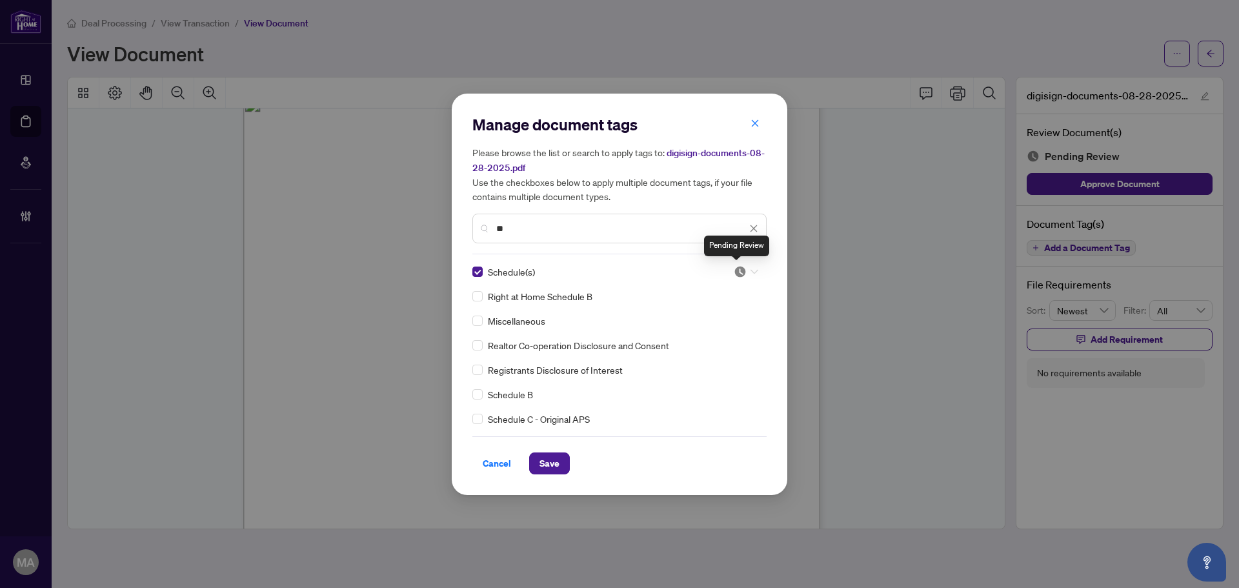
click at [734, 267] on img at bounding box center [740, 271] width 13 height 13
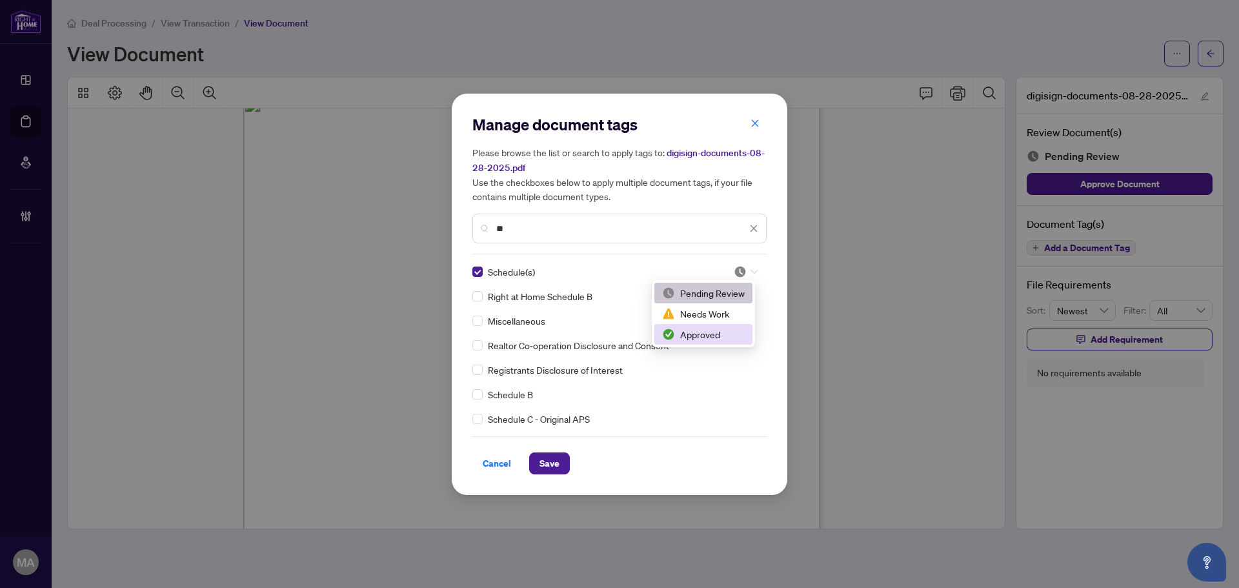
click at [699, 332] on div "Approved" at bounding box center [703, 334] width 83 height 14
click at [755, 227] on icon "close" at bounding box center [754, 228] width 7 height 7
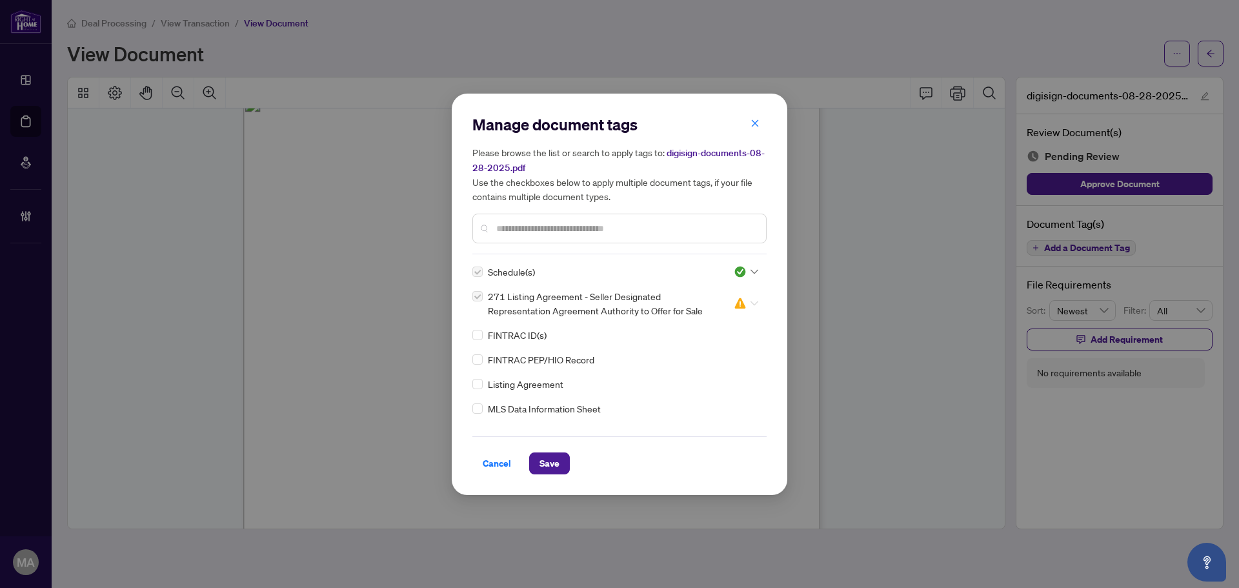
click at [744, 305] on div at bounding box center [746, 303] width 25 height 13
click at [710, 370] on div "Approved" at bounding box center [703, 366] width 83 height 14
click at [548, 469] on span "Save" at bounding box center [550, 463] width 20 height 21
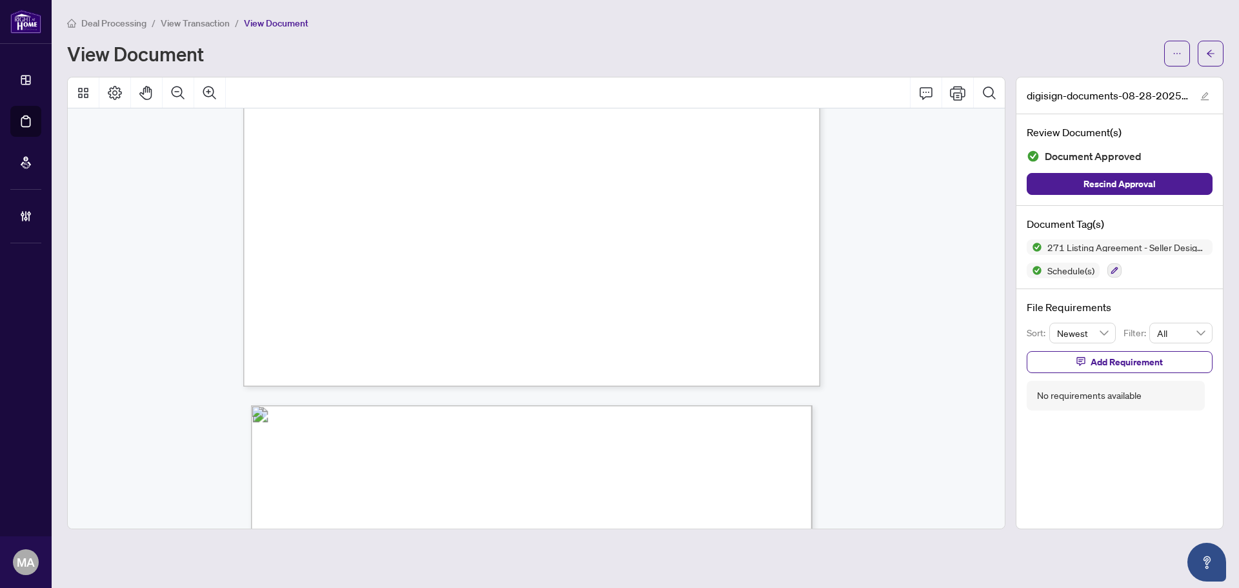
scroll to position [2776, 0]
click at [1112, 271] on icon "button" at bounding box center [1115, 271] width 8 height 8
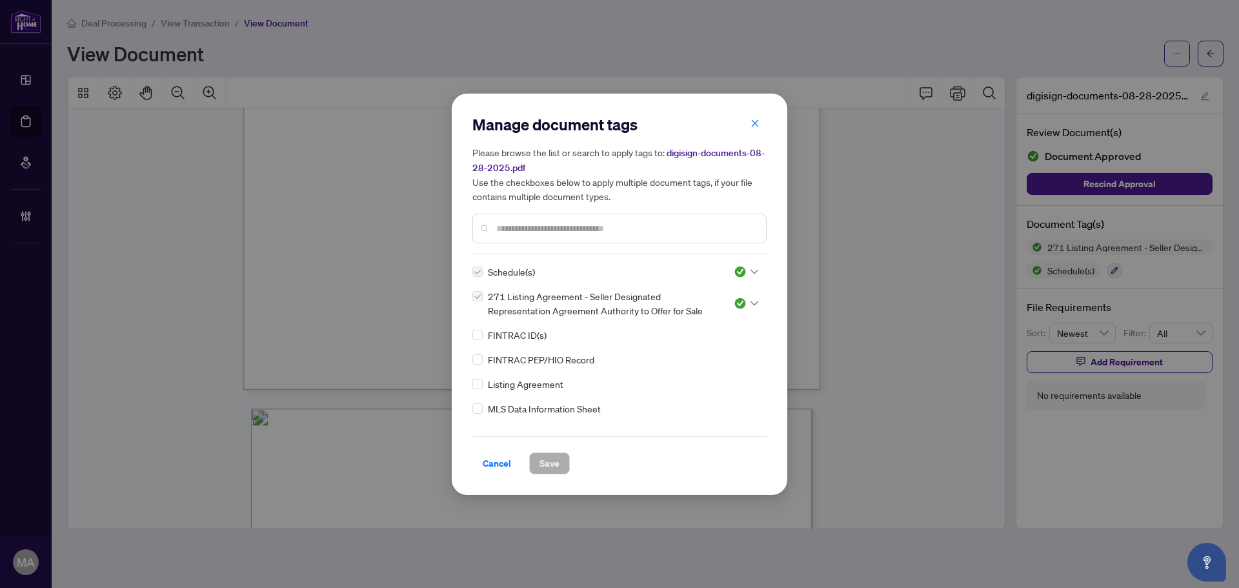
click at [557, 227] on input "text" at bounding box center [626, 228] width 260 height 14
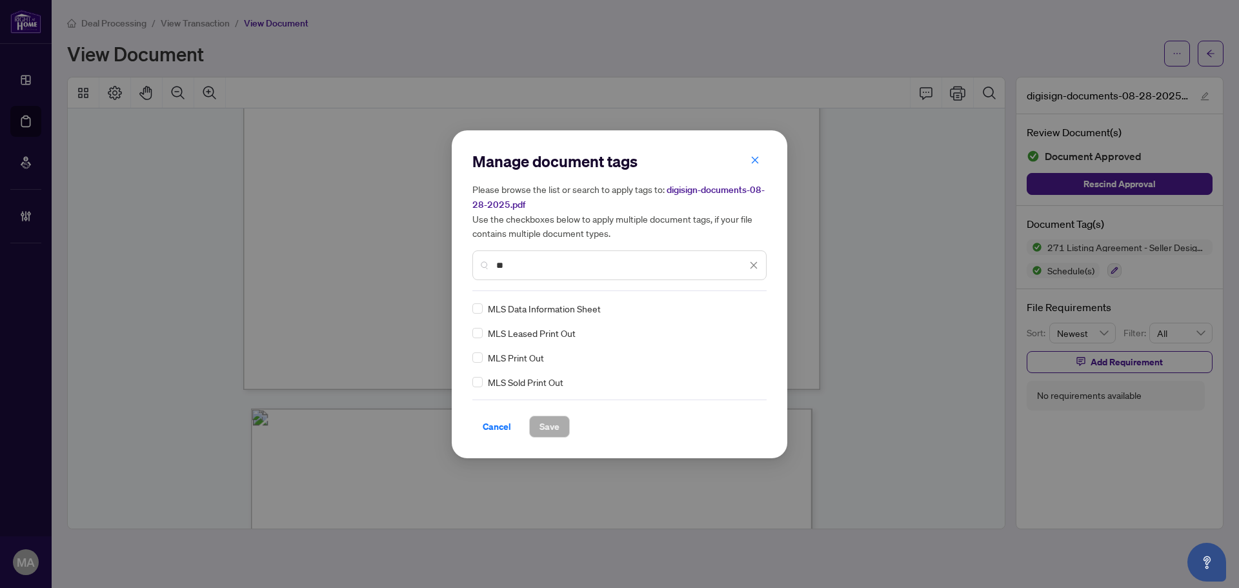
type input "**"
drag, startPoint x: 738, startPoint y: 298, endPoint x: 738, endPoint y: 305, distance: 7.1
click at [738, 297] on div "Manage document tags Please browse the list or search to apply tags to: digisig…" at bounding box center [620, 294] width 294 height 287
click at [737, 314] on img at bounding box center [740, 308] width 13 height 13
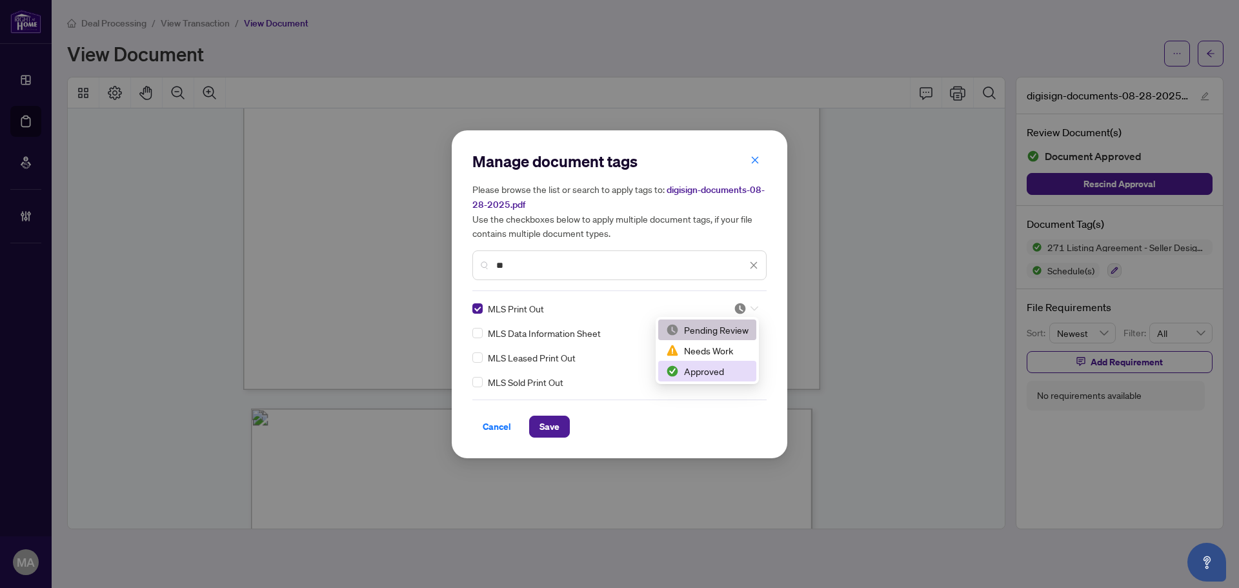
click at [715, 369] on div "Approved" at bounding box center [707, 371] width 83 height 14
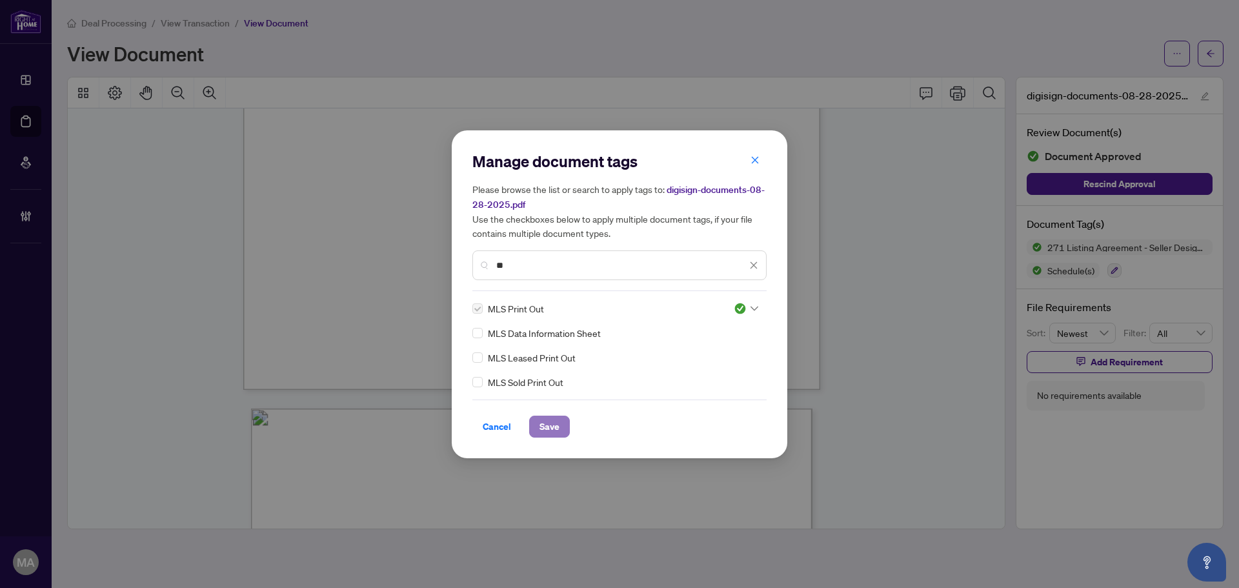
click at [547, 427] on span "Save" at bounding box center [550, 426] width 20 height 21
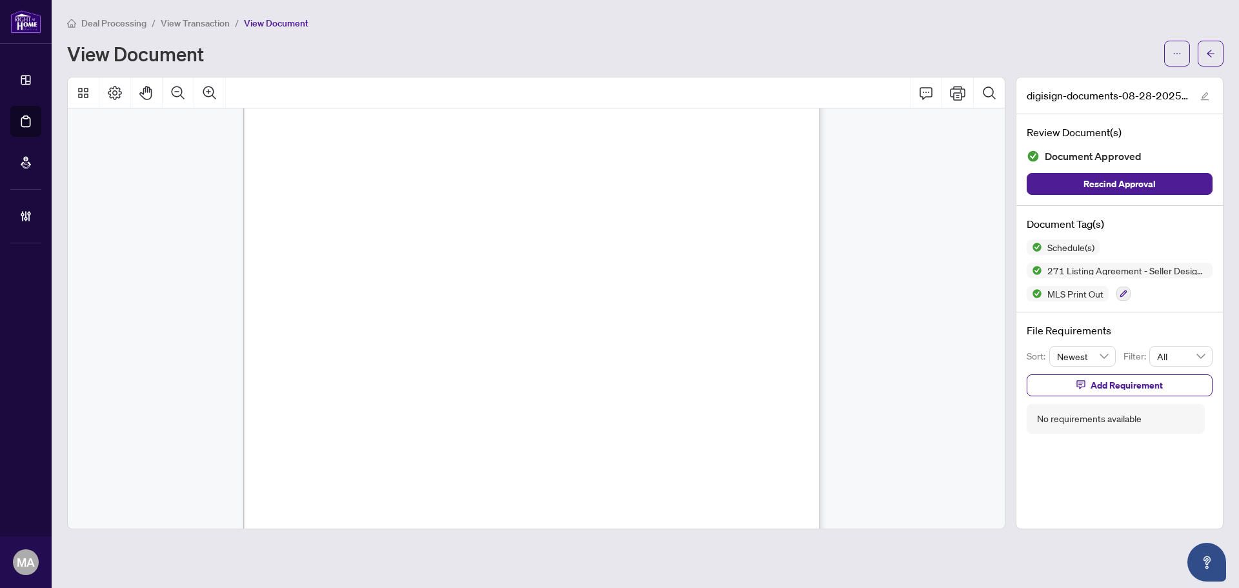
scroll to position [14038, 0]
click at [169, 88] on button "Zoom Out" at bounding box center [178, 92] width 31 height 31
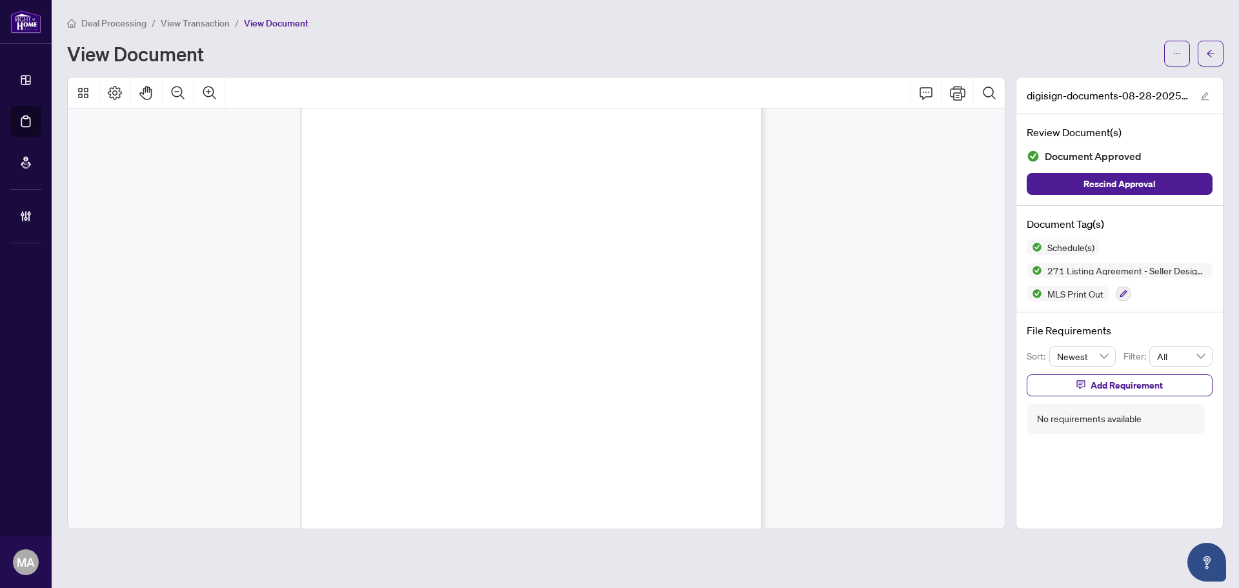
scroll to position [11306, 0]
click at [1122, 293] on icon "button" at bounding box center [1124, 294] width 7 height 7
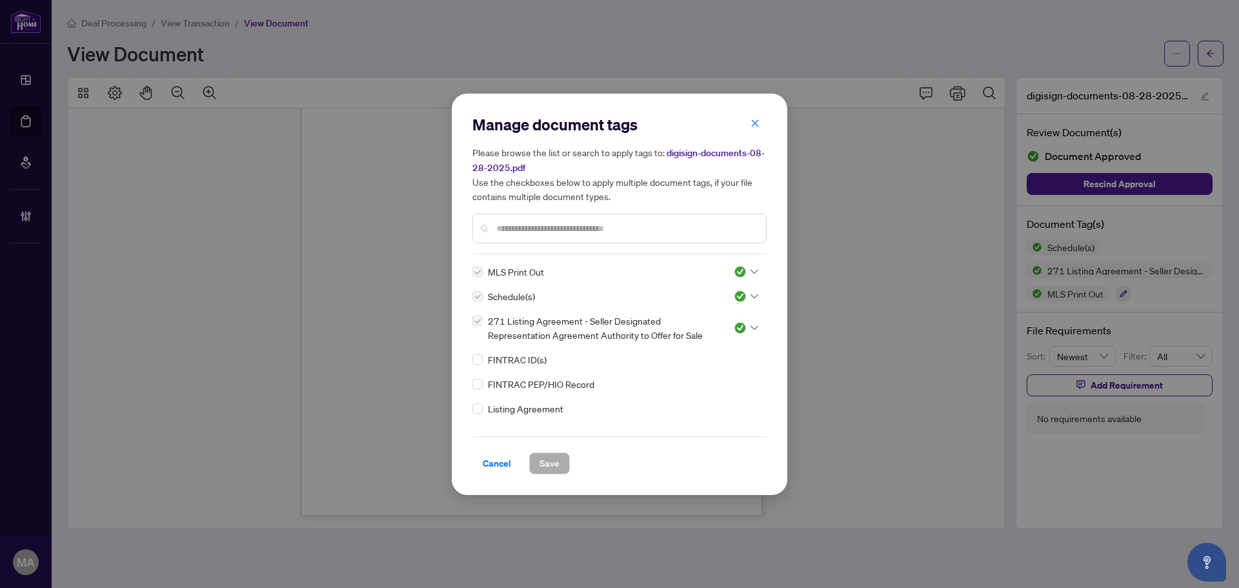
click at [511, 232] on input "text" at bounding box center [626, 228] width 260 height 14
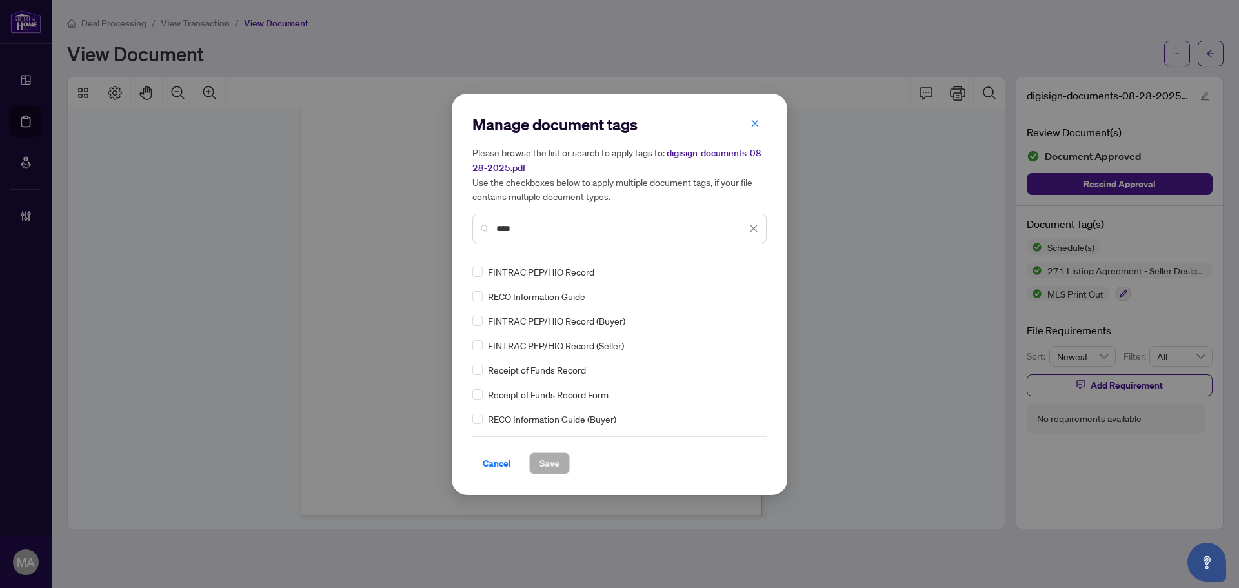
type input "****"
click at [740, 268] on img at bounding box center [740, 271] width 13 height 13
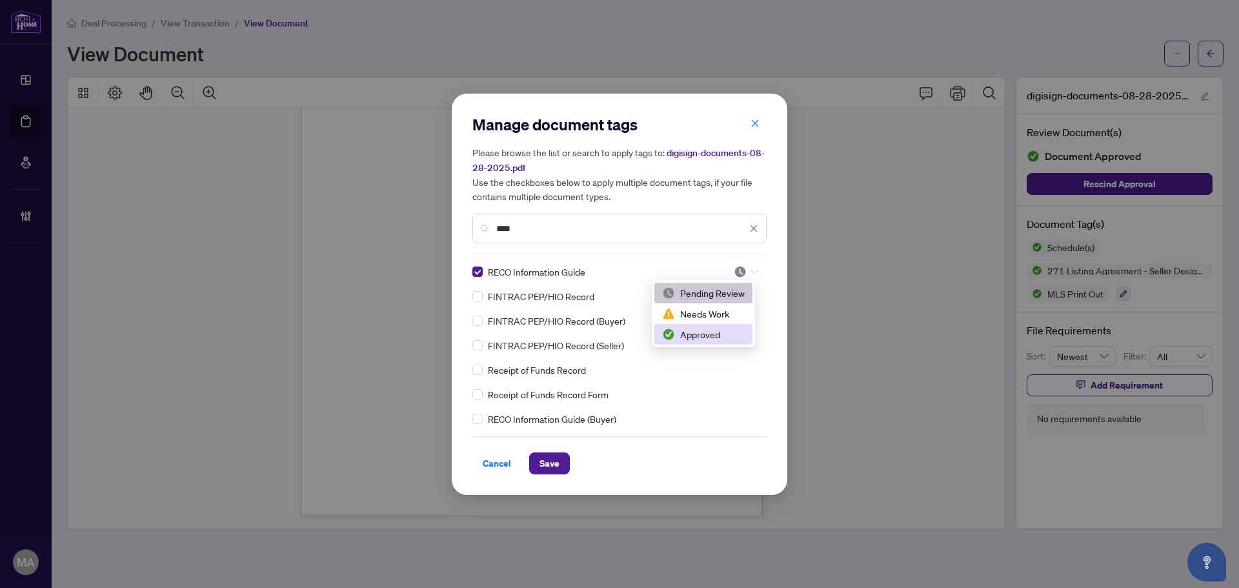
click at [714, 332] on div "Approved" at bounding box center [703, 334] width 83 height 14
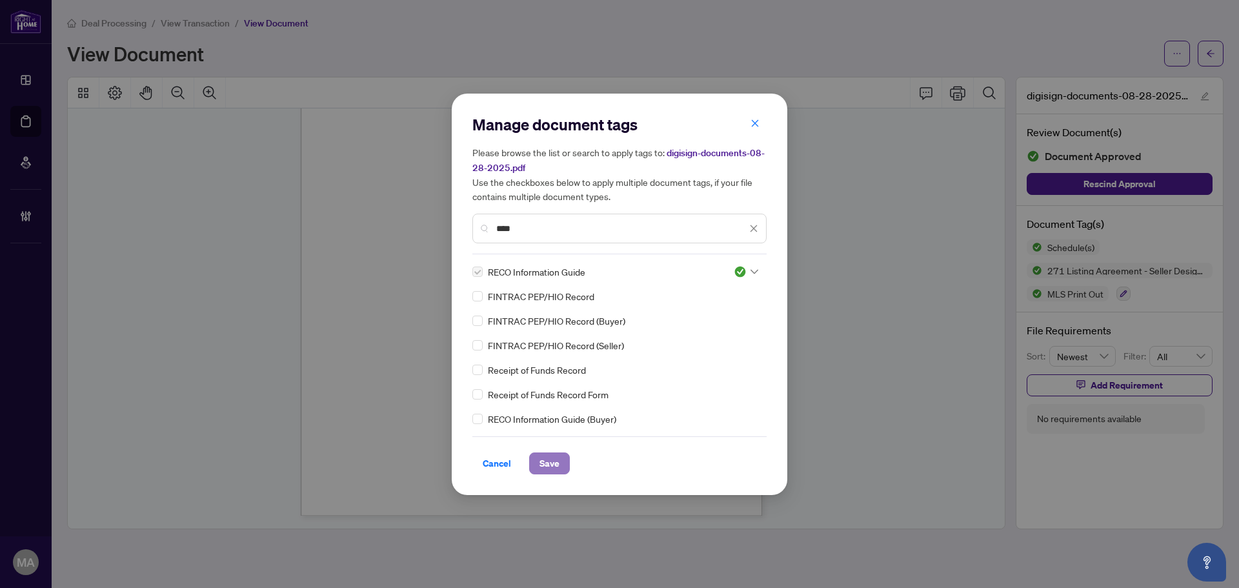
click at [559, 456] on span "Save" at bounding box center [550, 463] width 20 height 21
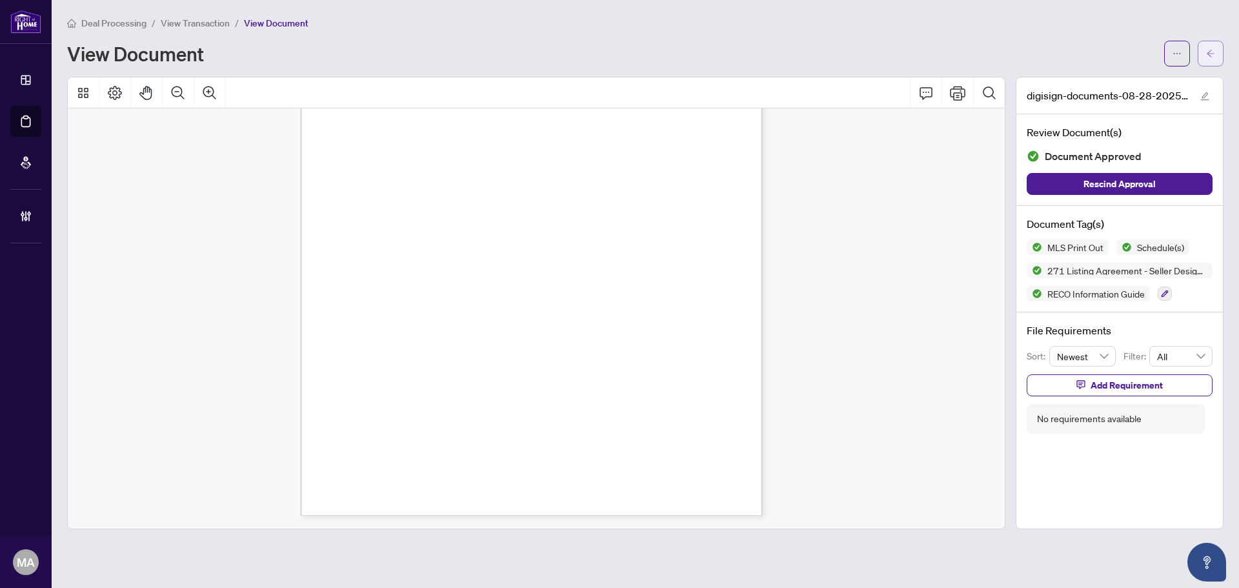
click at [1210, 46] on span "button" at bounding box center [1211, 53] width 9 height 21
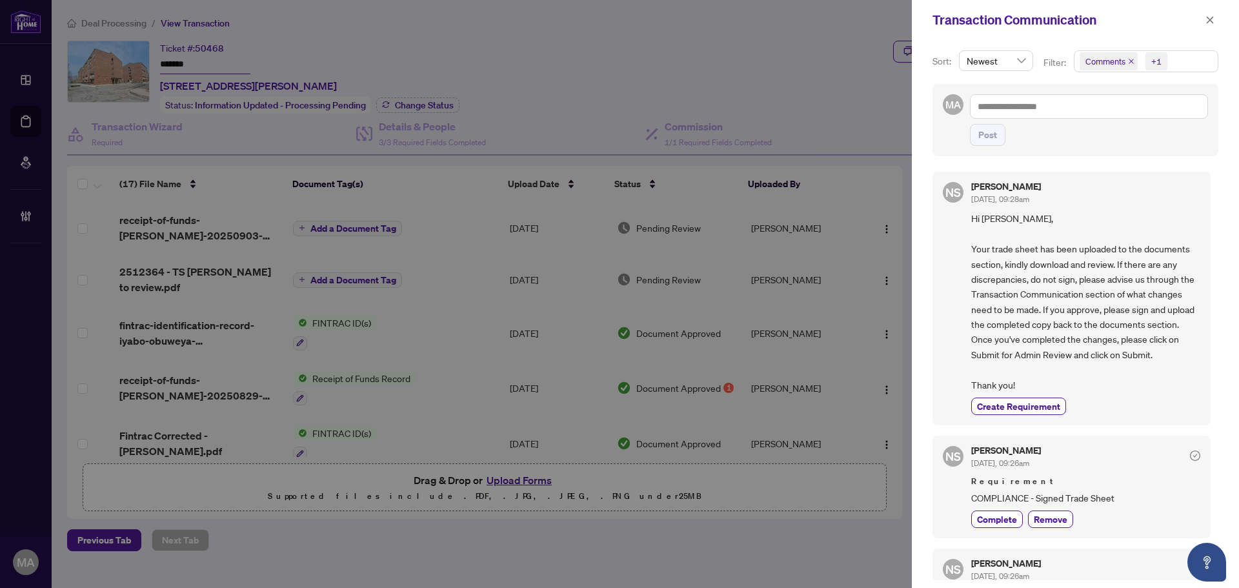
scroll to position [1345, 0]
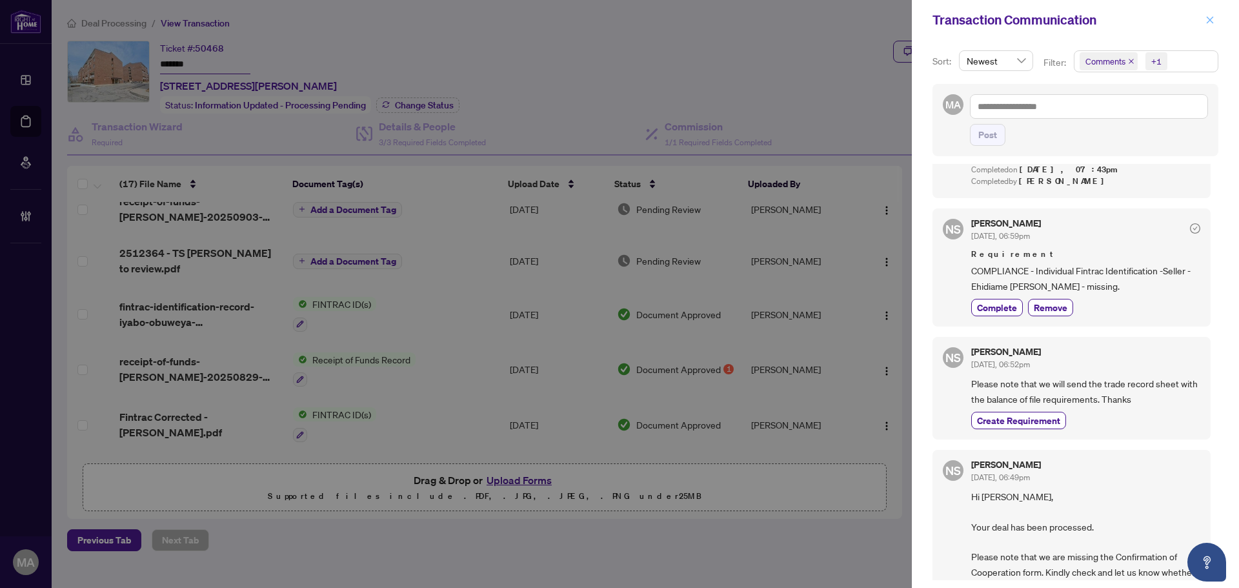
click at [1208, 19] on icon "close" at bounding box center [1210, 19] width 9 height 9
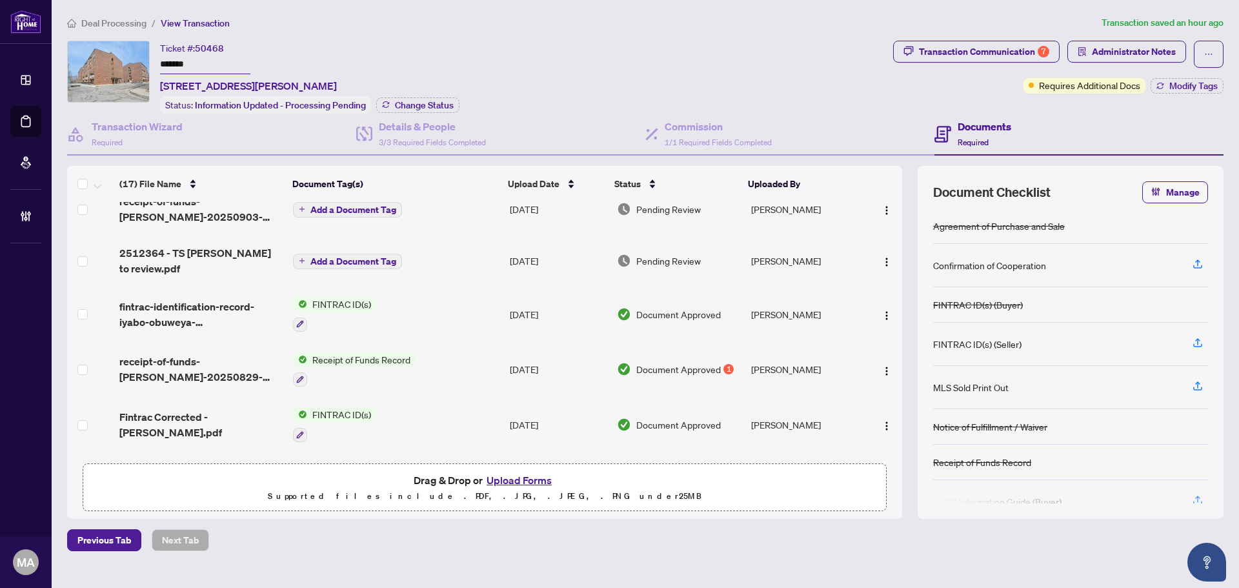
click at [102, 18] on span "Deal Processing" at bounding box center [113, 23] width 65 height 12
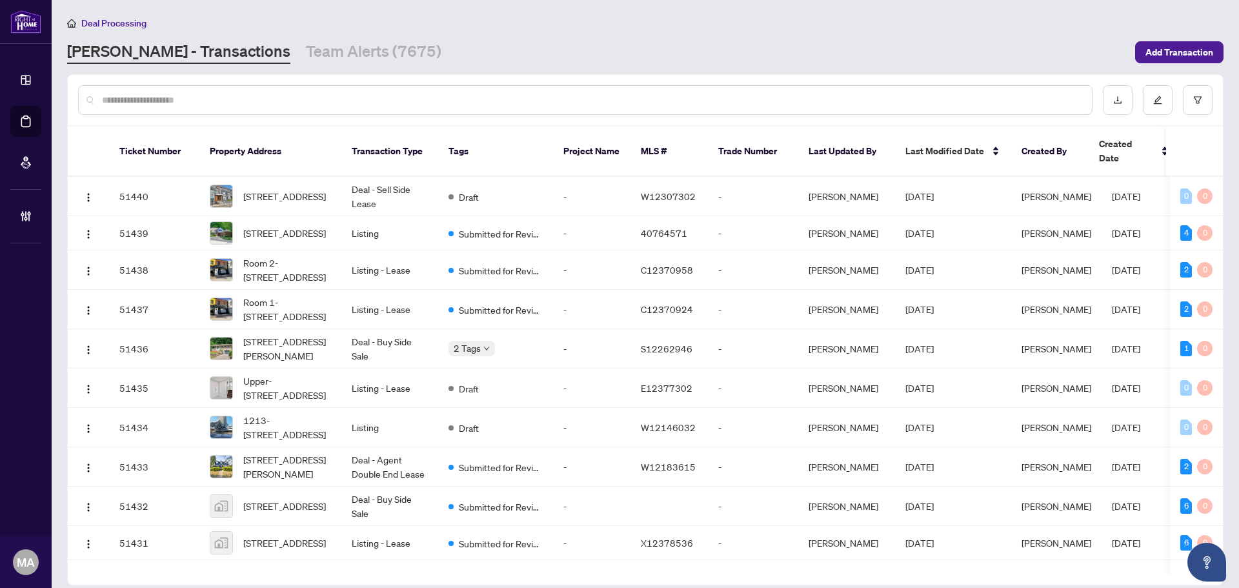
click at [1063, 103] on input "text" at bounding box center [592, 100] width 980 height 14
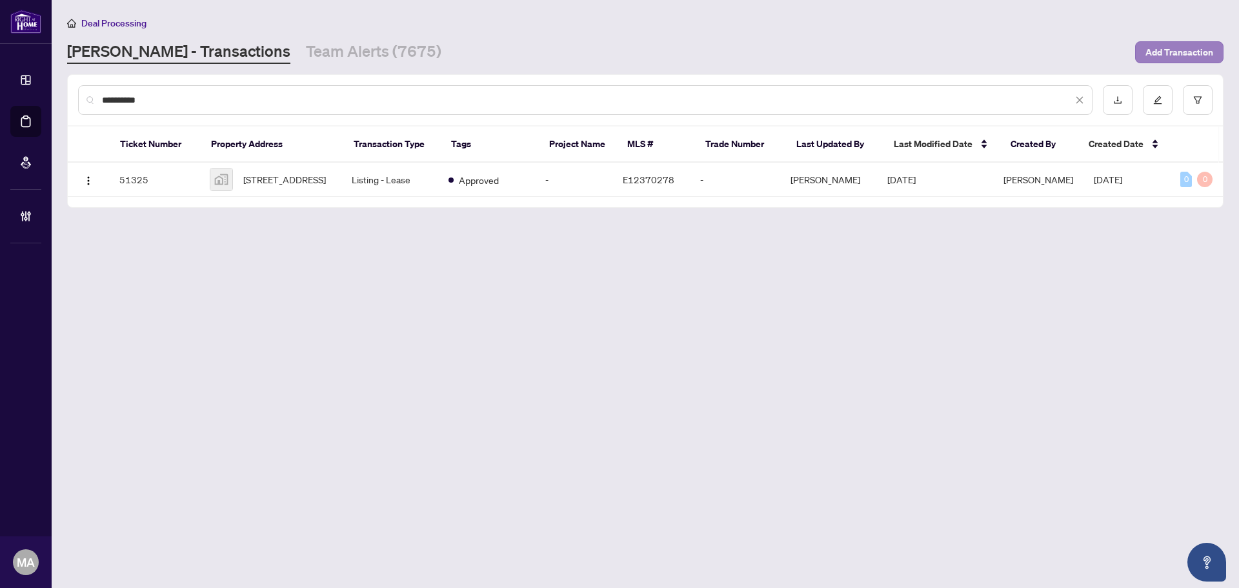
type input "**********"
click at [1151, 55] on span "Add Transaction" at bounding box center [1180, 52] width 68 height 21
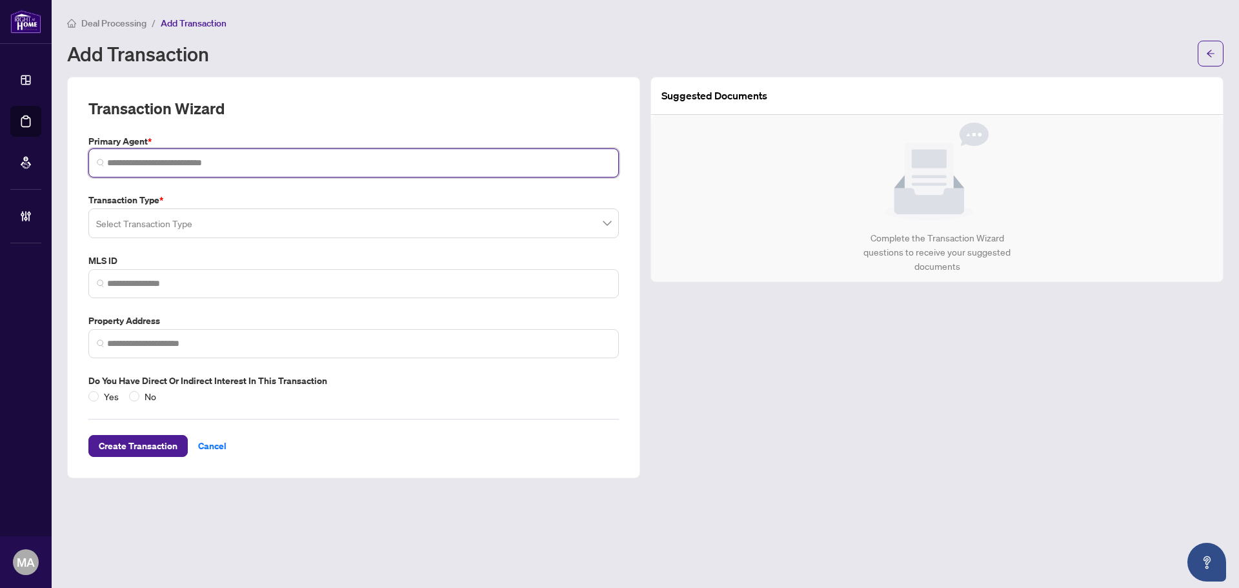
click at [172, 164] on input "search" at bounding box center [359, 163] width 504 height 14
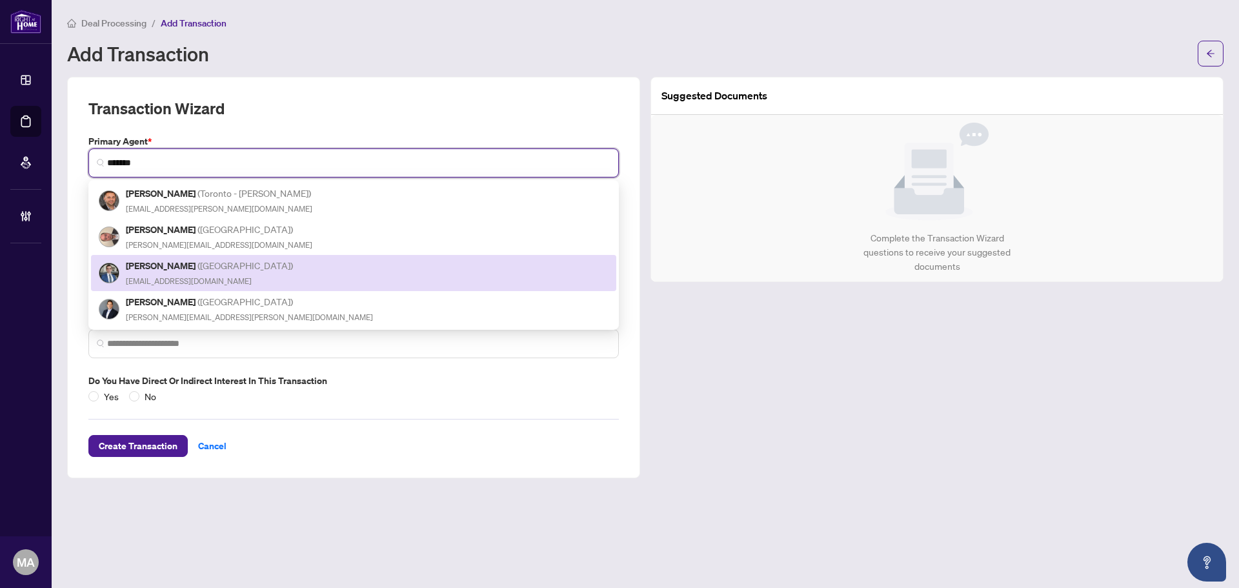
click at [205, 270] on div "[PERSON_NAME] ( [PERSON_NAME] ) [EMAIL_ADDRESS][DOMAIN_NAME]" at bounding box center [210, 273] width 169 height 30
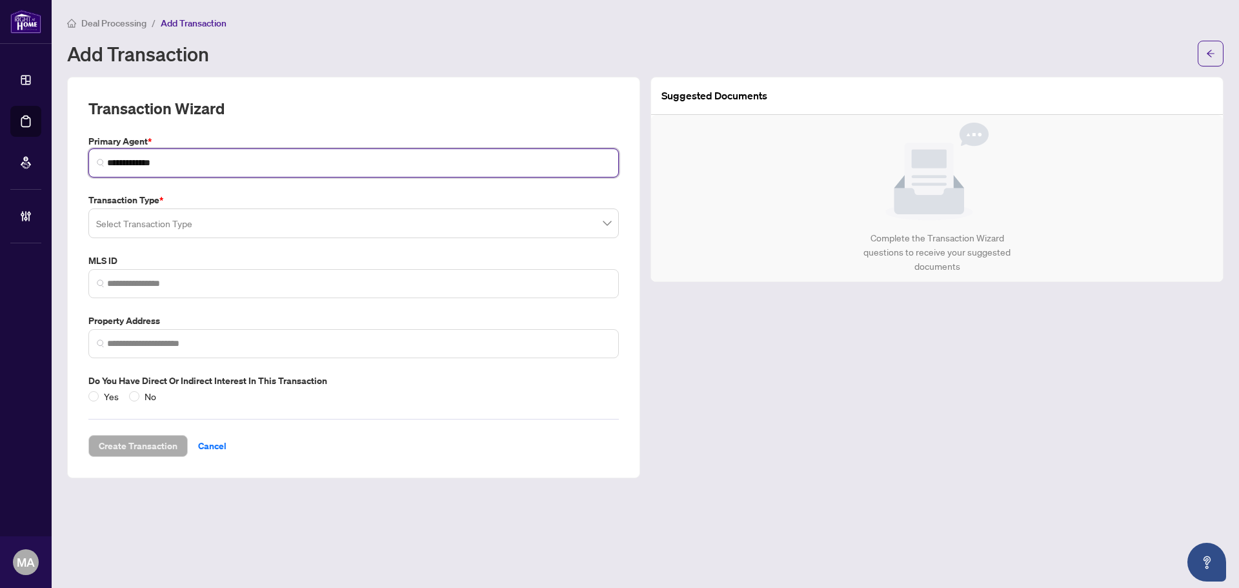
type input "**********"
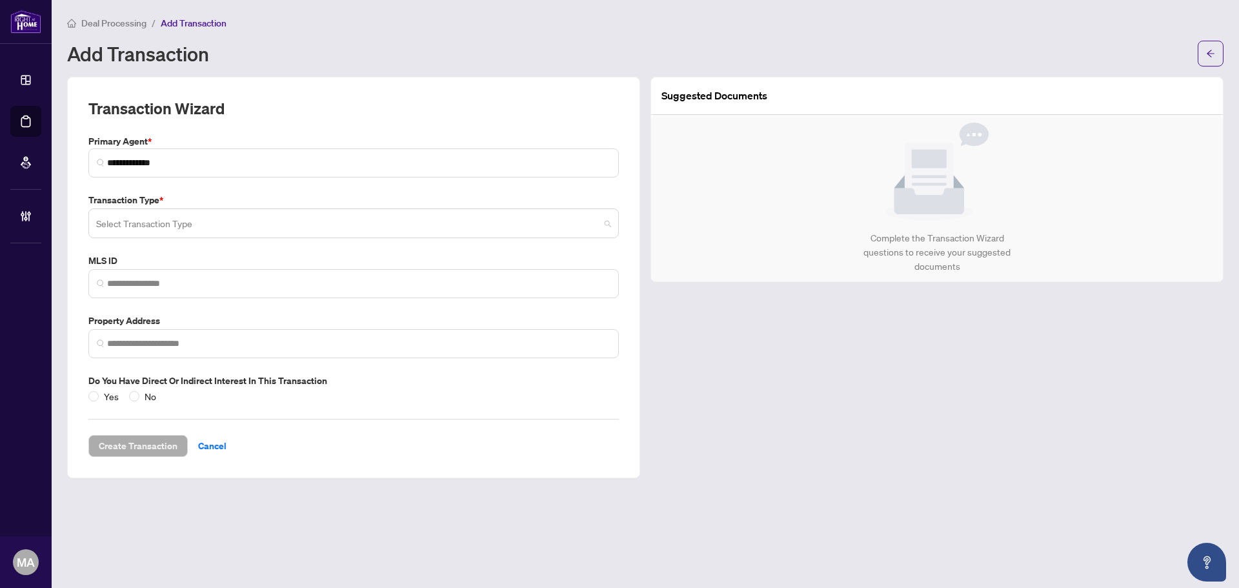
click at [159, 225] on input "search" at bounding box center [348, 225] width 504 height 28
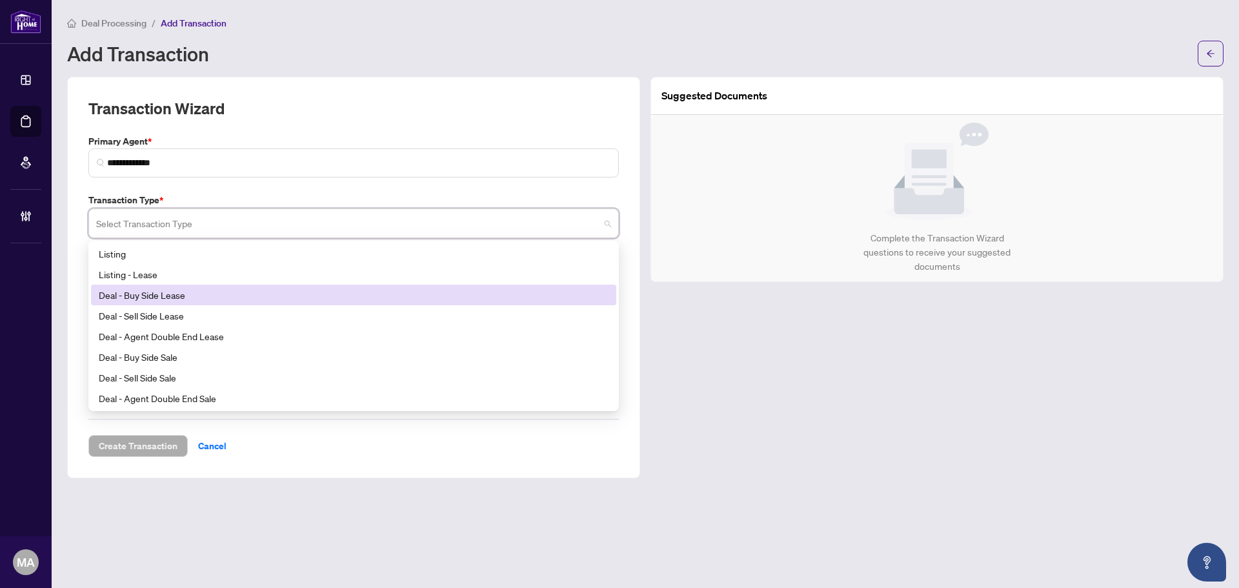
click at [172, 299] on div "Deal - Buy Side Lease" at bounding box center [354, 295] width 510 height 14
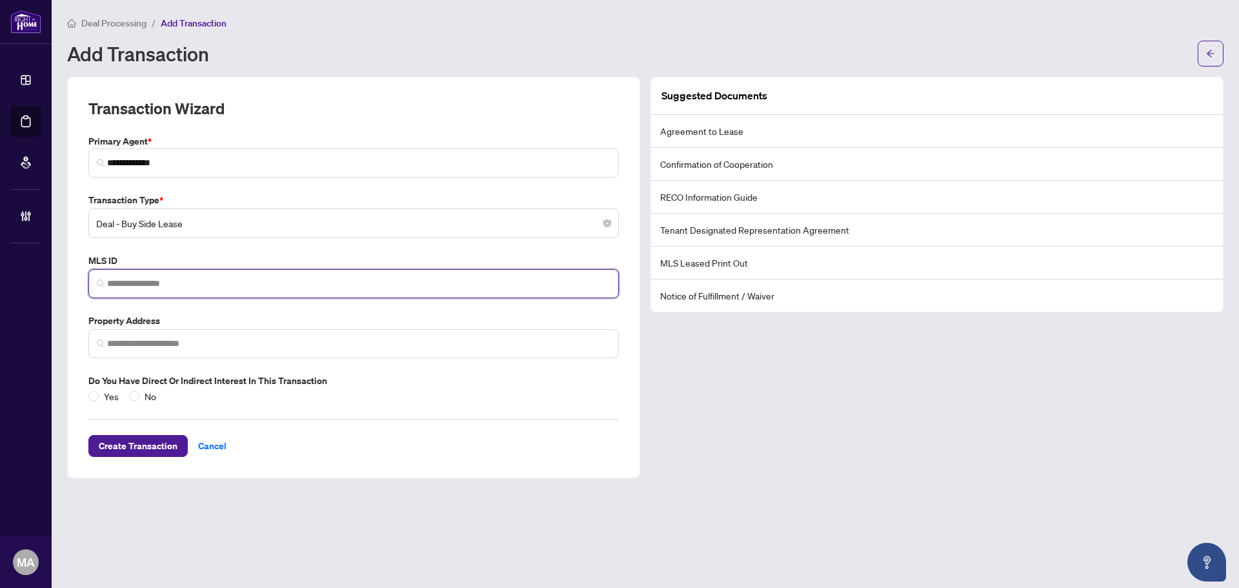
click at [165, 289] on input "search" at bounding box center [359, 284] width 504 height 14
click at [156, 283] on input "search" at bounding box center [359, 284] width 504 height 14
paste input "*********"
type input "*********"
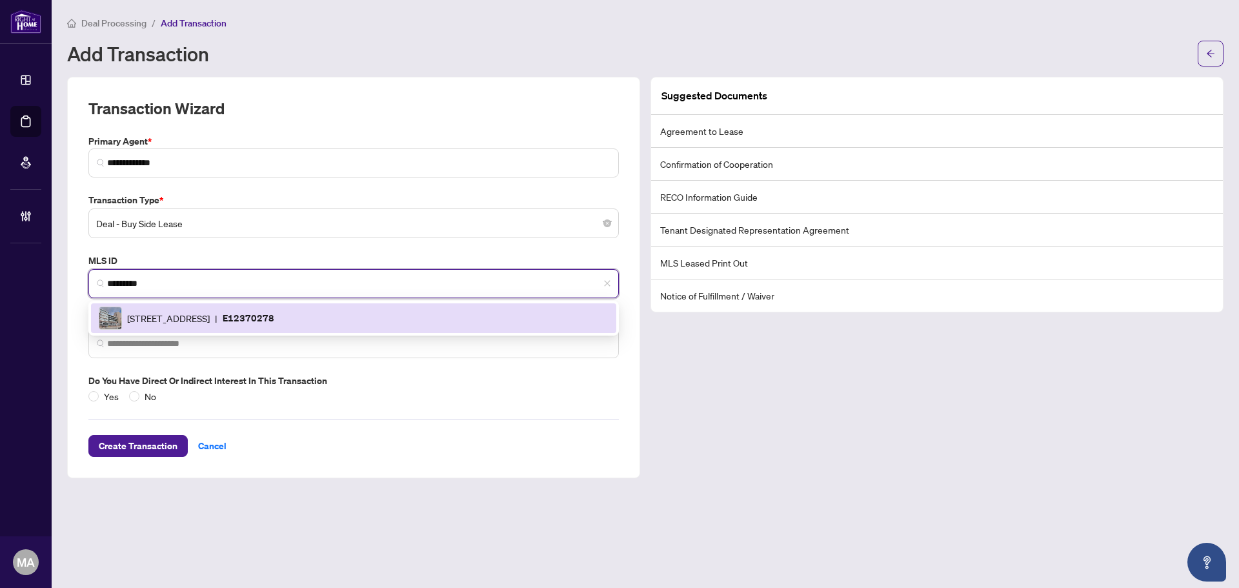
click at [339, 307] on div "[STREET_ADDRESS] | E12370278" at bounding box center [354, 318] width 510 height 23
type input "**********"
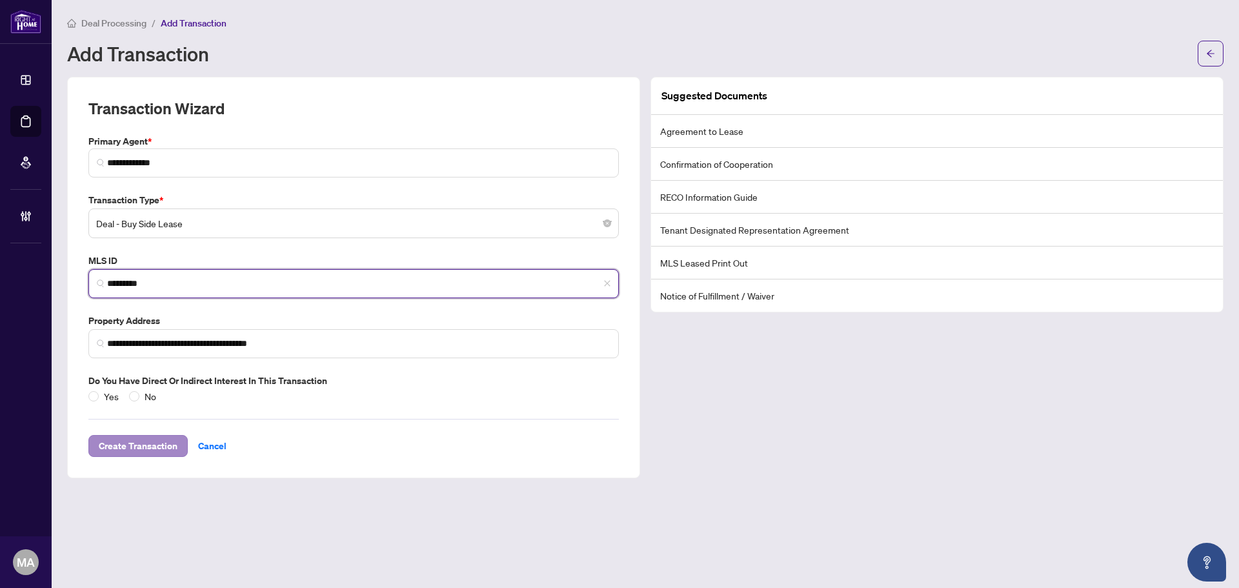
type input "*********"
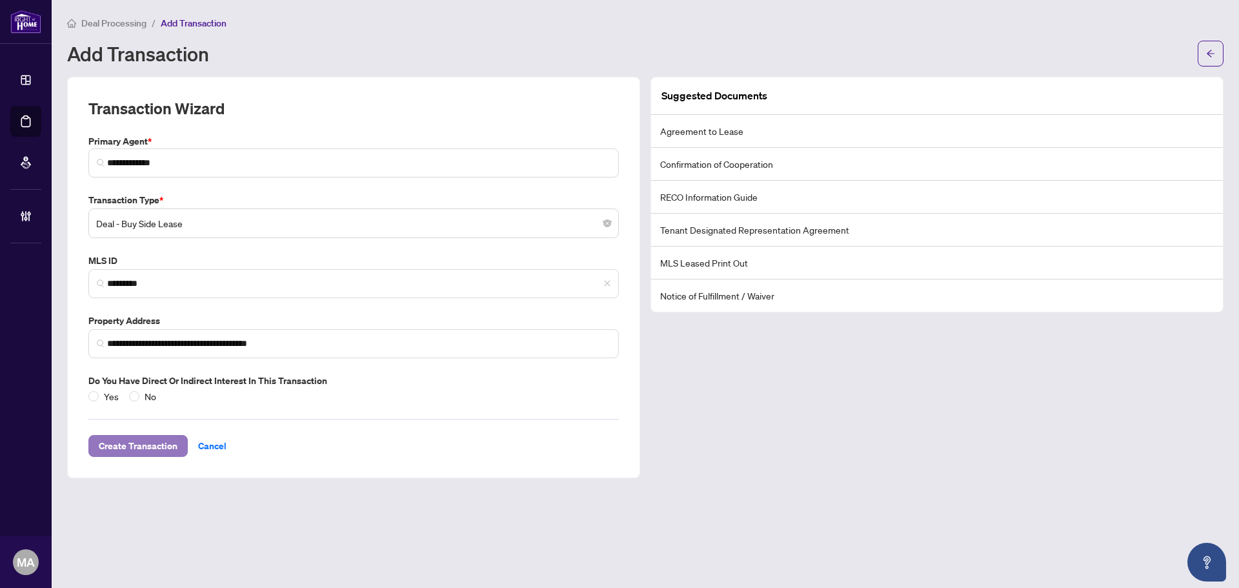
click at [163, 444] on span "Create Transaction" at bounding box center [138, 446] width 79 height 21
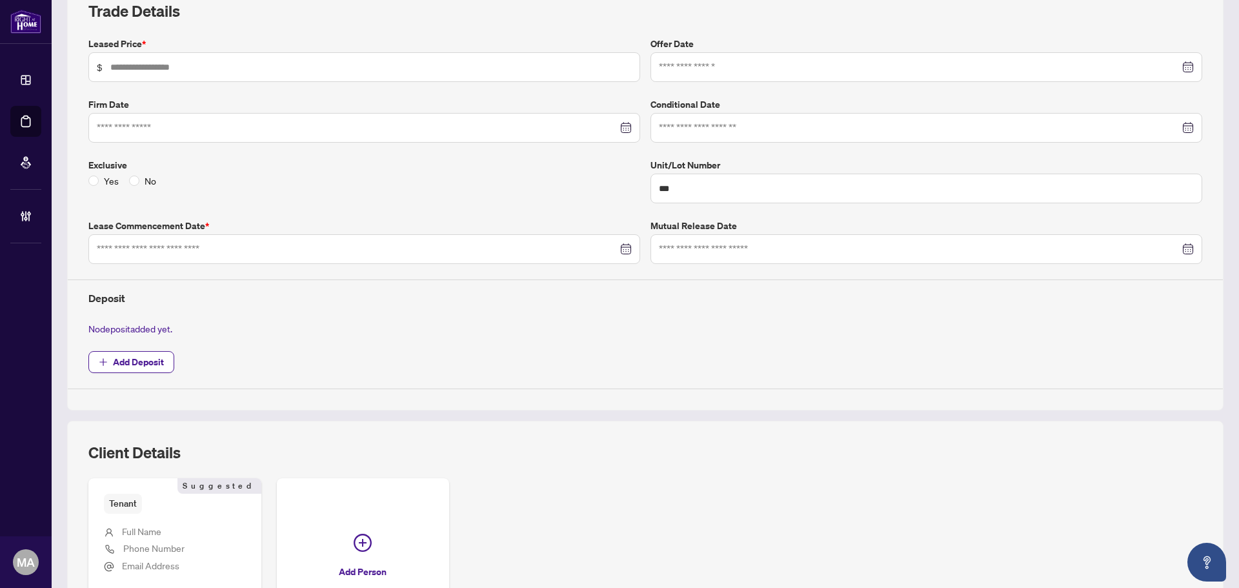
scroll to position [194, 0]
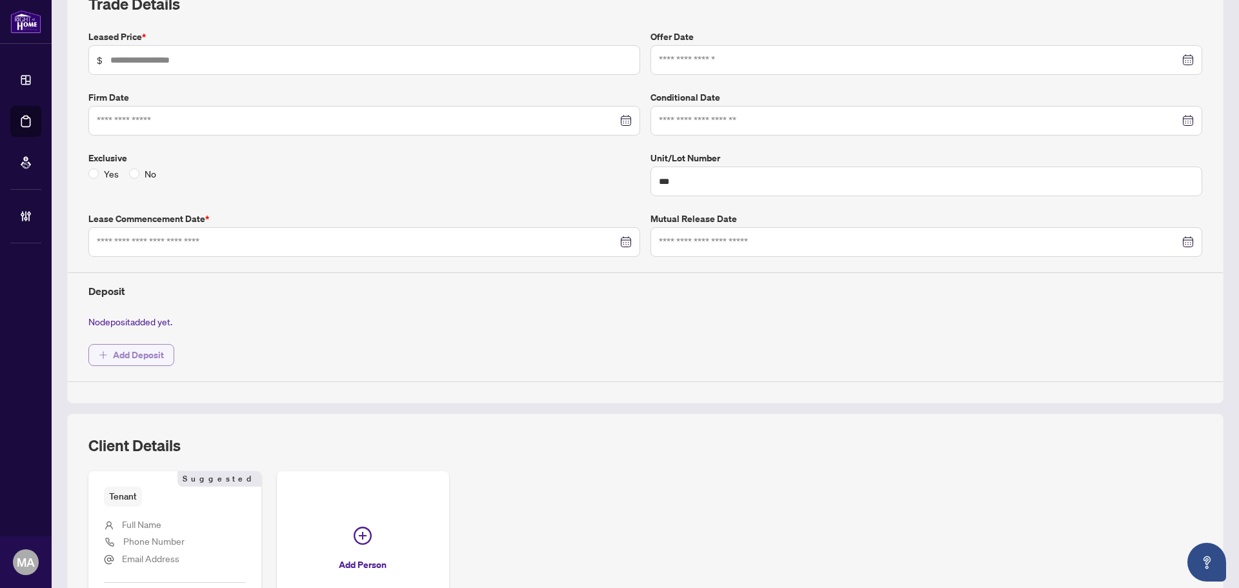
click at [145, 351] on span "Add Deposit" at bounding box center [138, 355] width 51 height 21
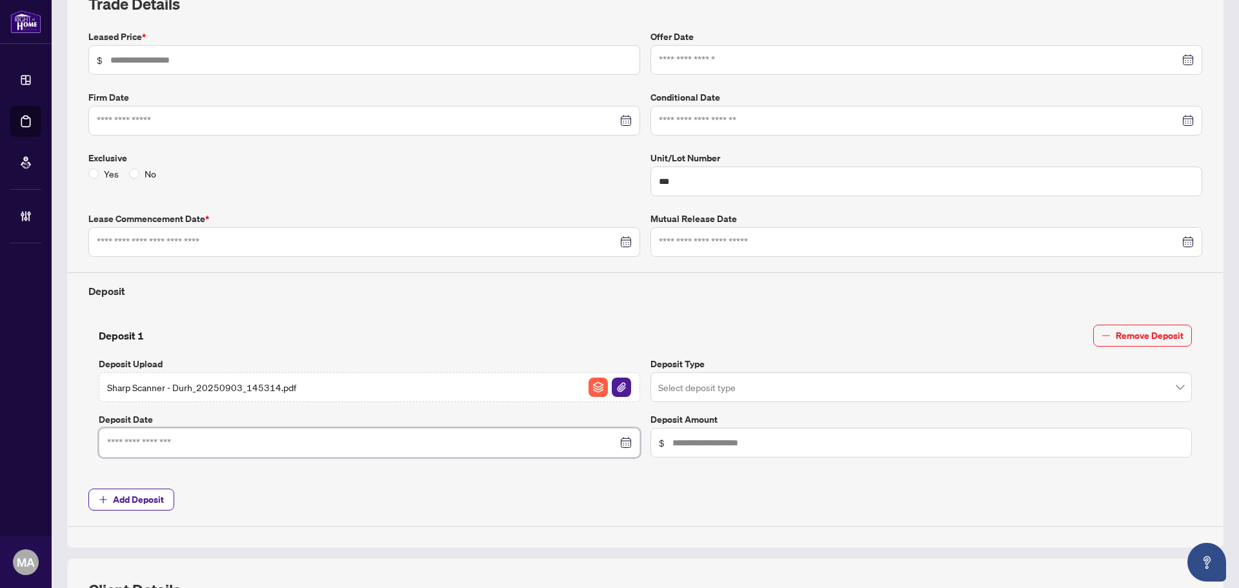
click at [230, 442] on input at bounding box center [362, 443] width 511 height 14
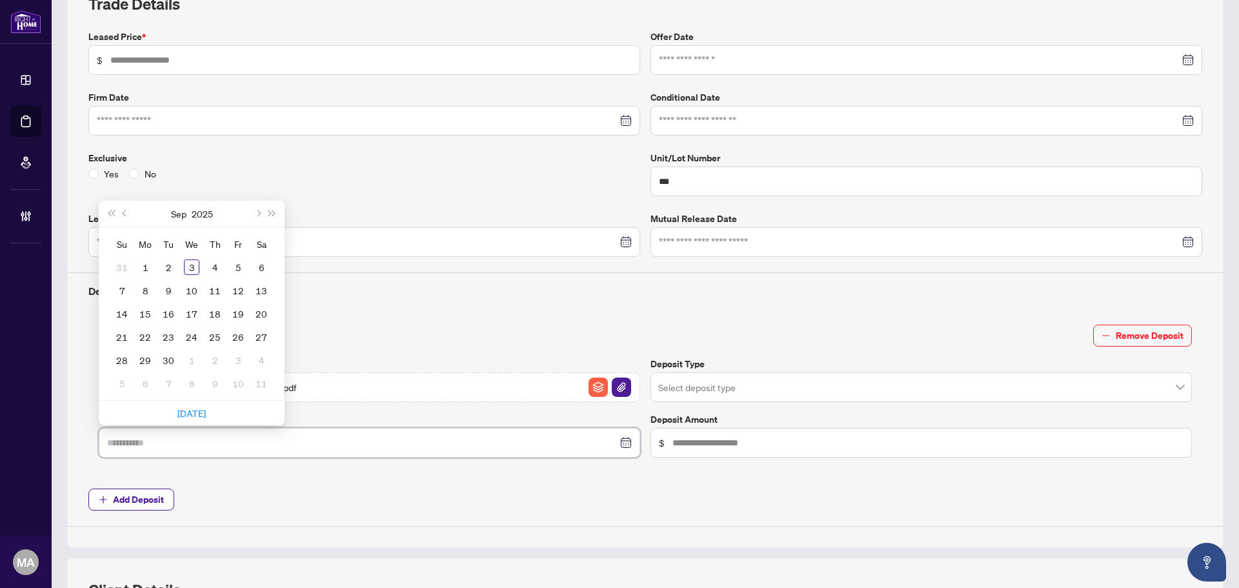
type input "**********"
click at [182, 261] on td "3" at bounding box center [191, 267] width 23 height 23
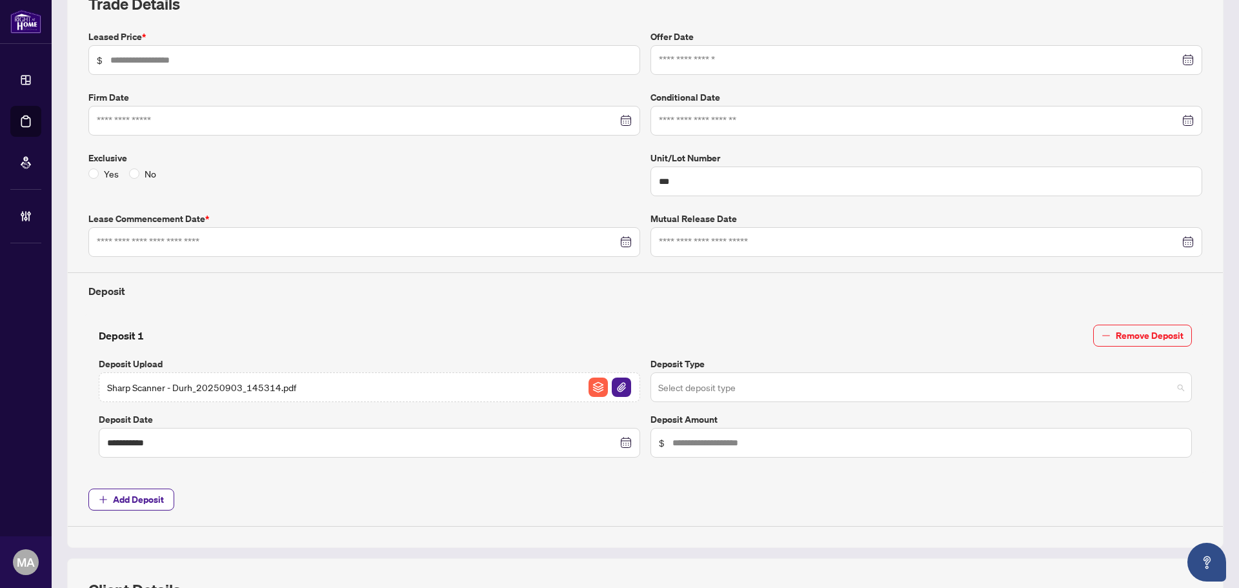
click at [747, 386] on input "search" at bounding box center [915, 389] width 515 height 28
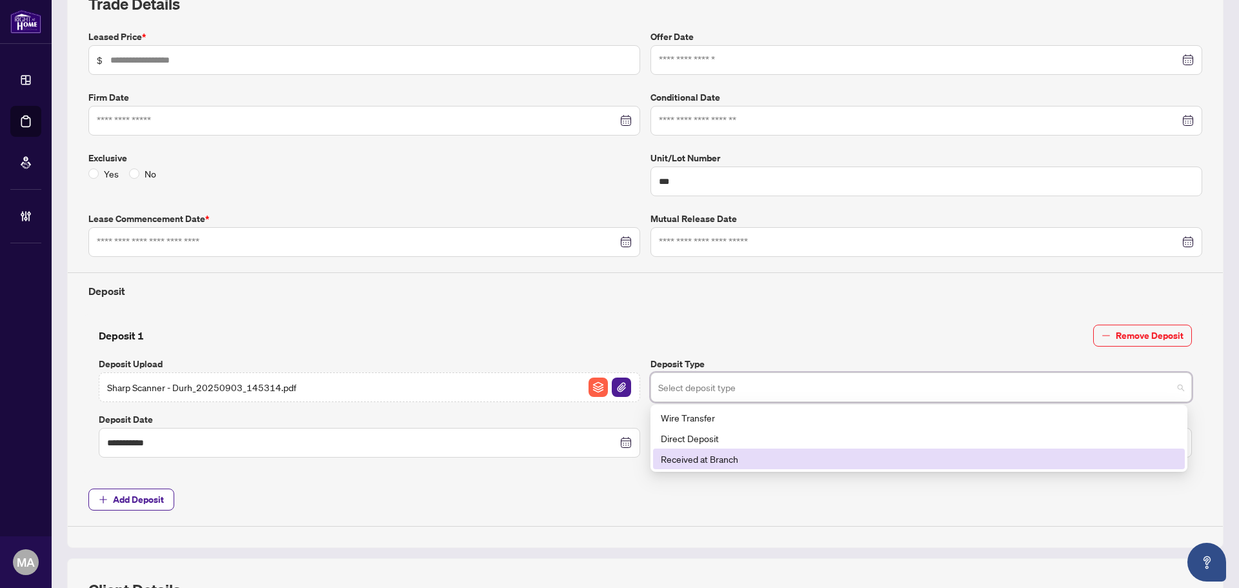
click at [712, 458] on div "Received at Branch" at bounding box center [919, 459] width 516 height 14
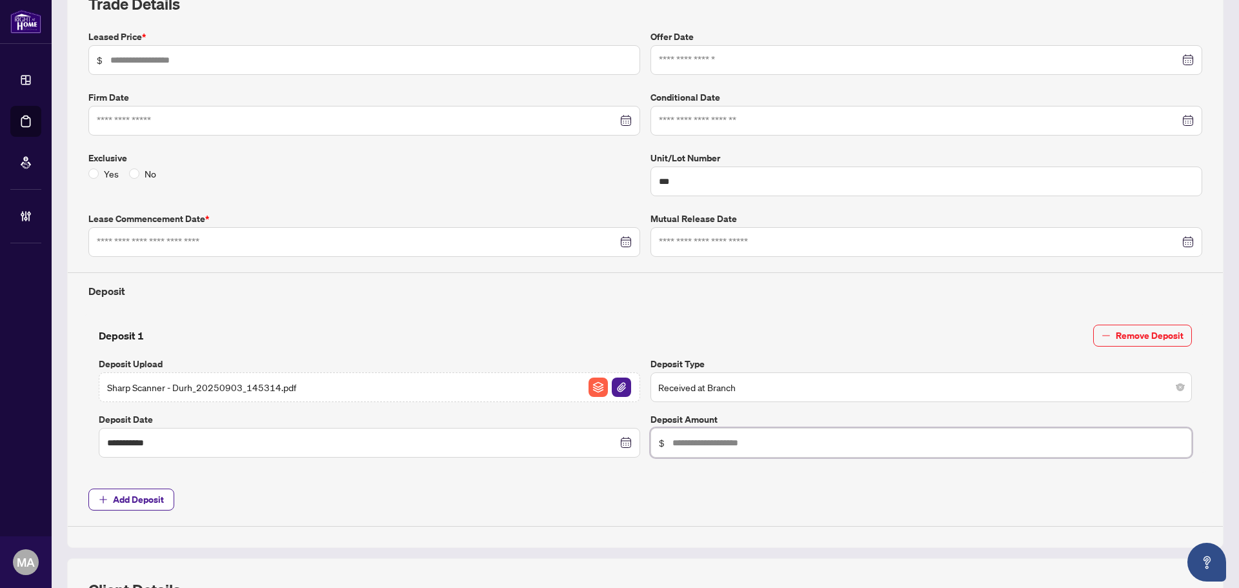
click at [686, 444] on input "text" at bounding box center [928, 443] width 511 height 14
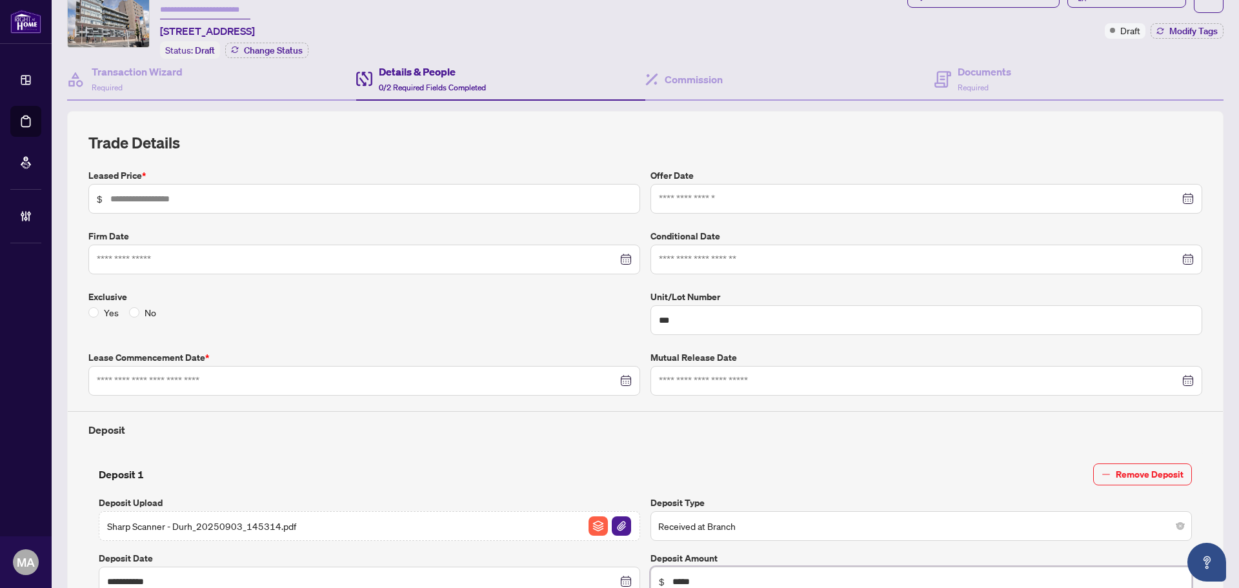
scroll to position [0, 0]
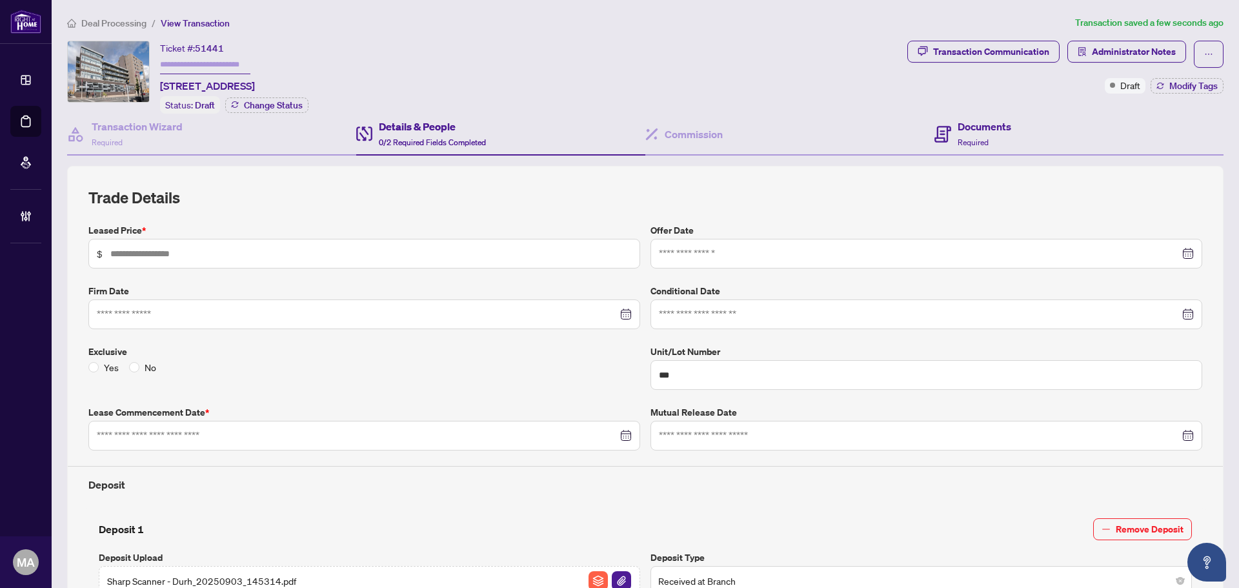
type input "*****"
click at [970, 135] on div "Documents Required" at bounding box center [985, 134] width 54 height 30
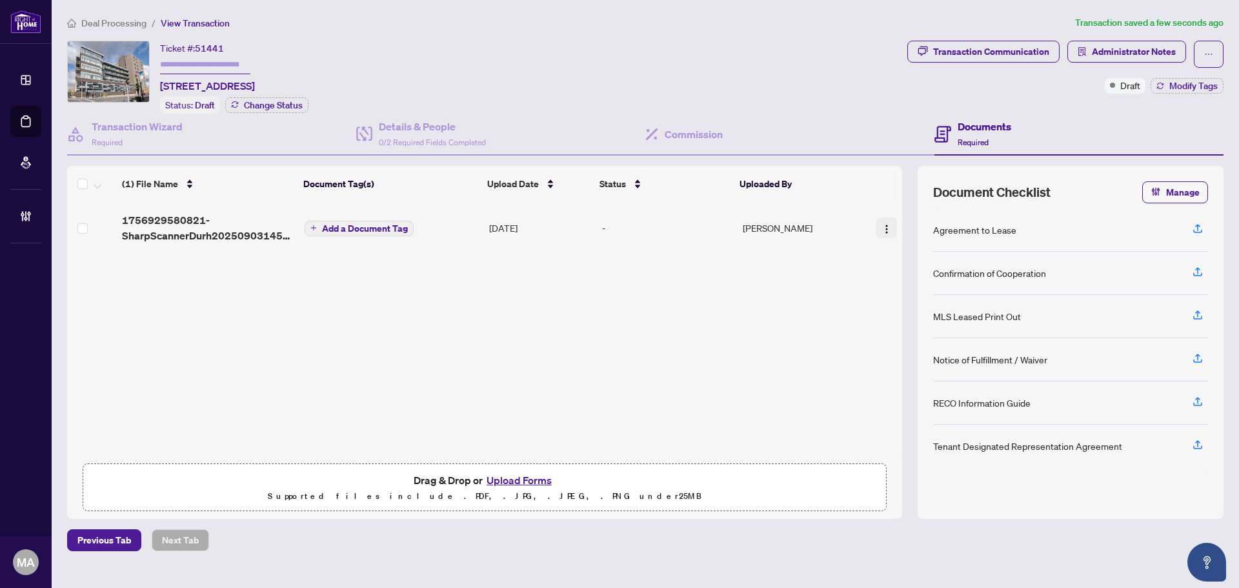
click at [882, 228] on img "button" at bounding box center [887, 229] width 10 height 10
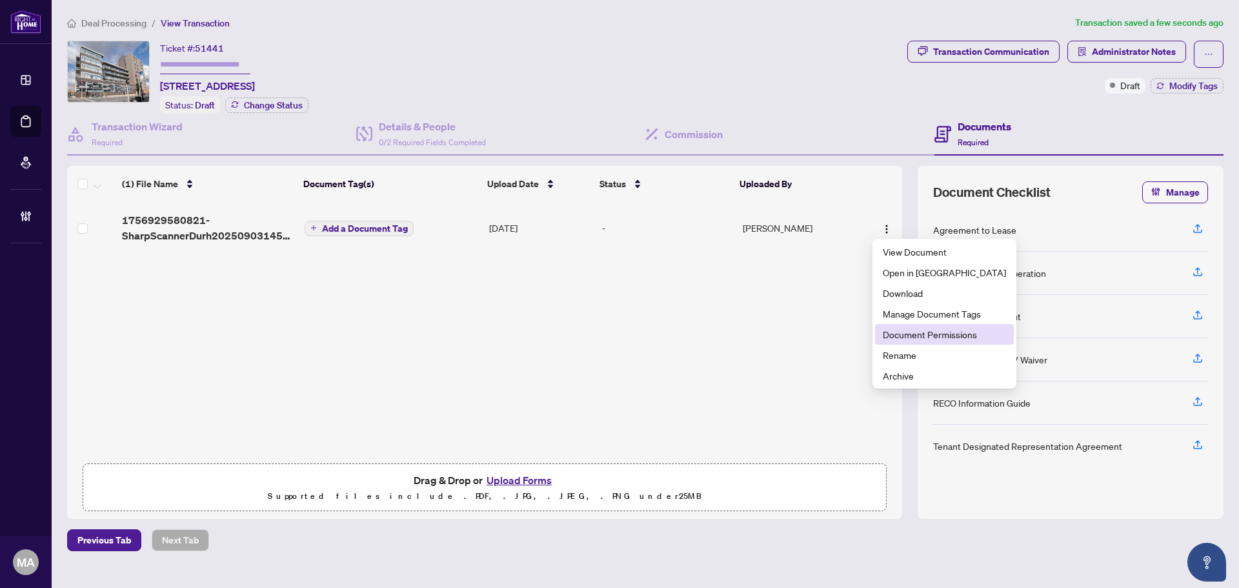
click at [928, 332] on span "Document Permissions" at bounding box center [944, 334] width 123 height 14
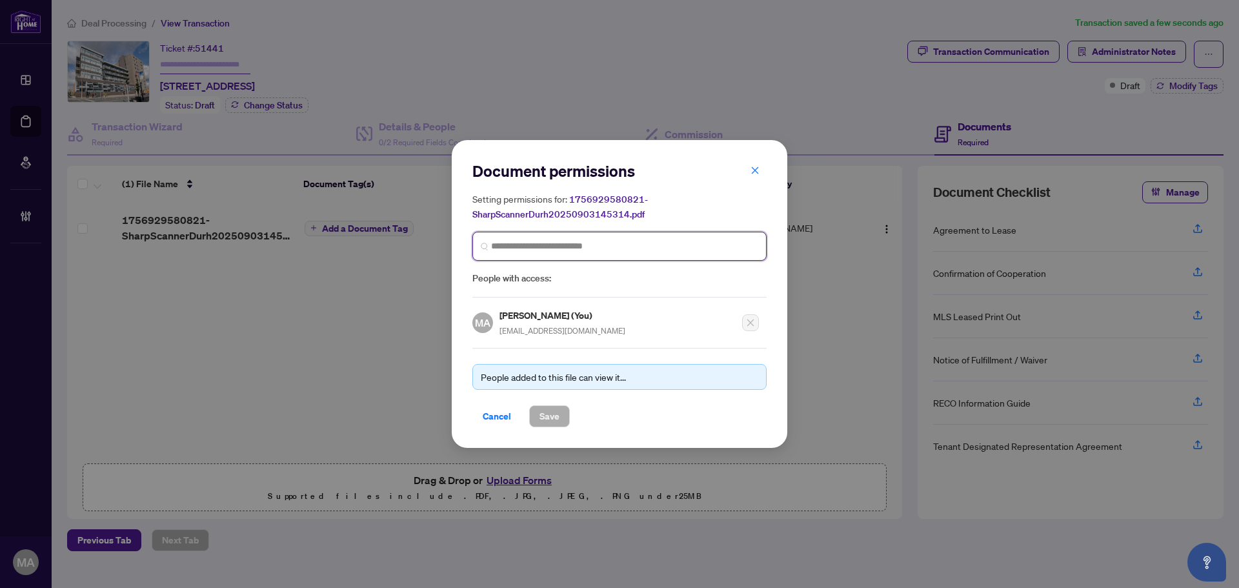
click at [576, 249] on input "search" at bounding box center [624, 247] width 267 height 14
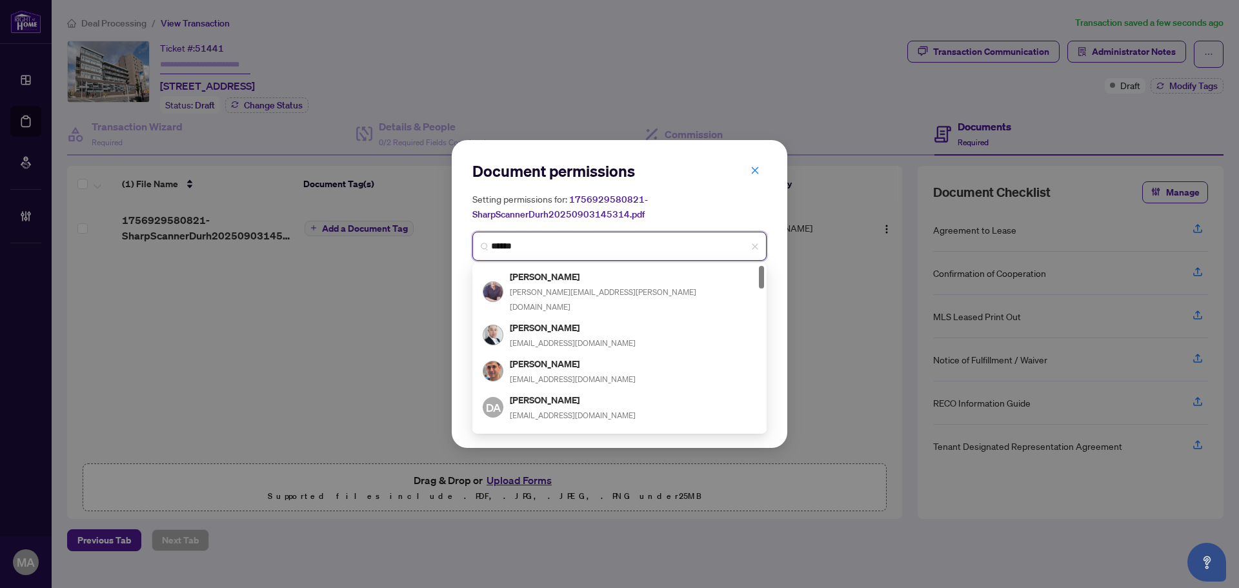
type input "*******"
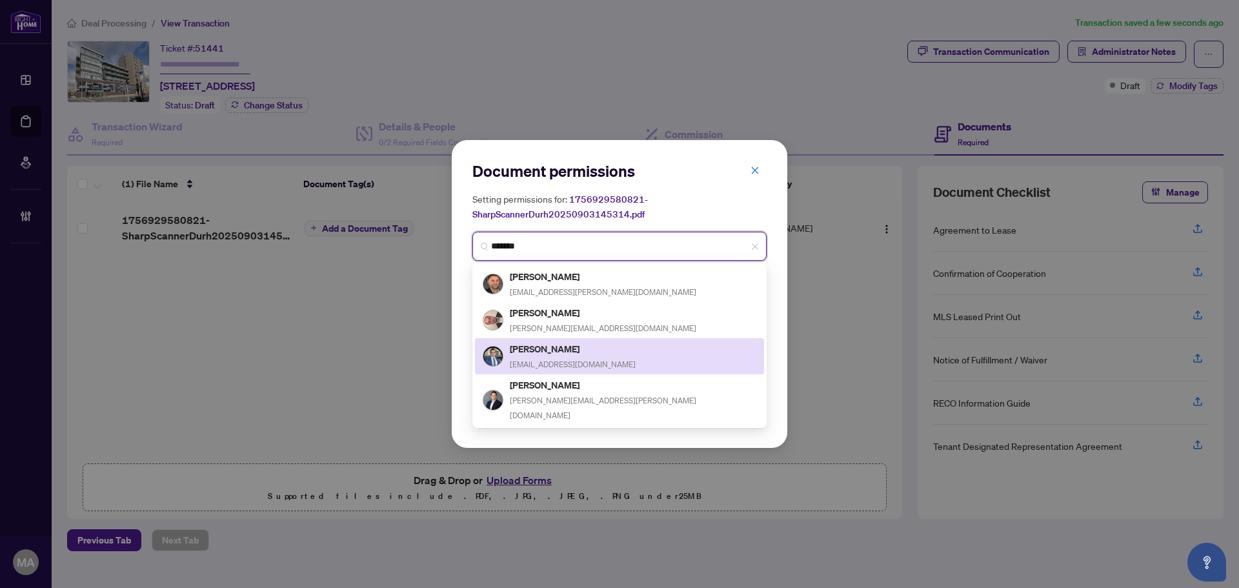
click at [566, 360] on span "[EMAIL_ADDRESS][DOMAIN_NAME]" at bounding box center [573, 365] width 126 height 10
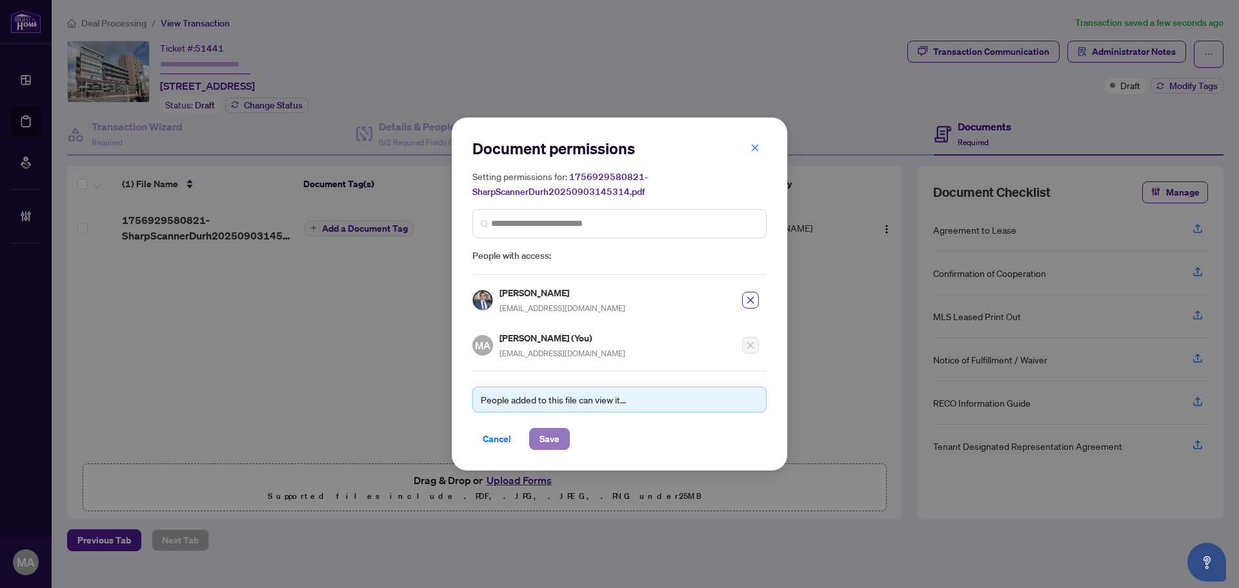
click at [554, 434] on span "Save" at bounding box center [550, 439] width 20 height 21
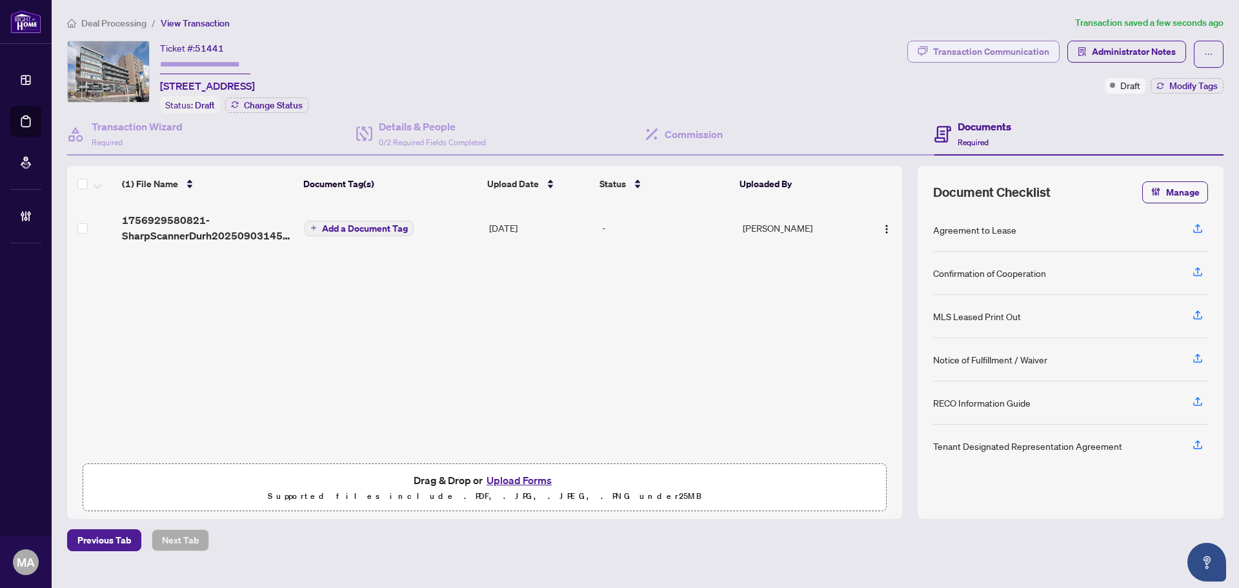
click at [1015, 50] on div "Transaction Communication" at bounding box center [991, 51] width 116 height 21
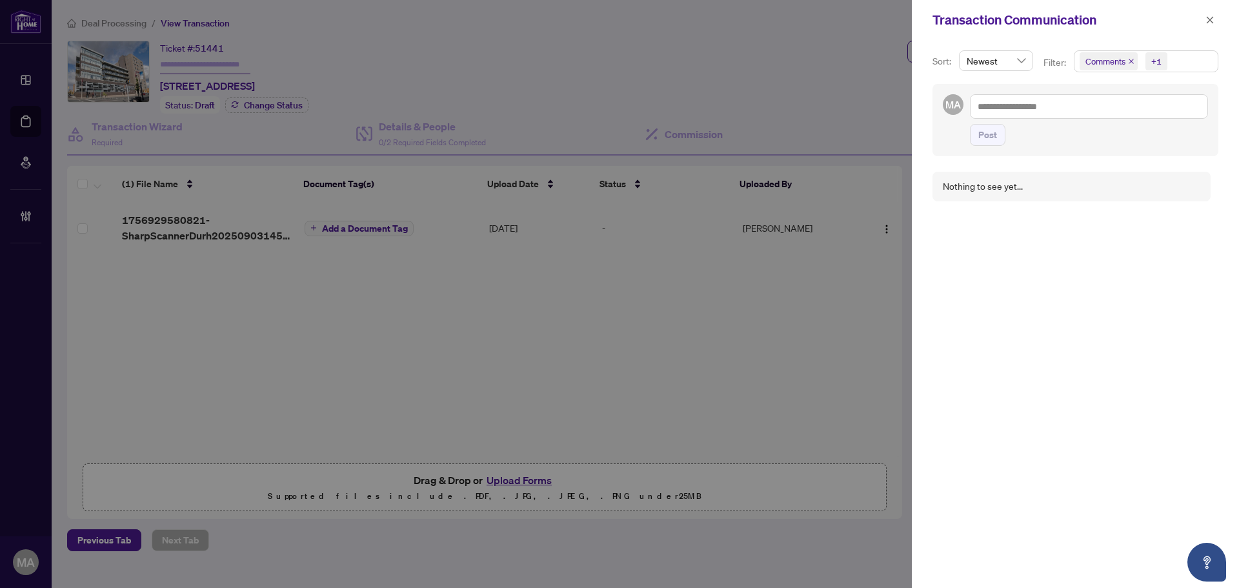
click at [988, 119] on div "Post" at bounding box center [1089, 120] width 238 height 52
click at [988, 110] on textarea at bounding box center [1089, 106] width 238 height 25
paste textarea "**********"
type textarea "**********"
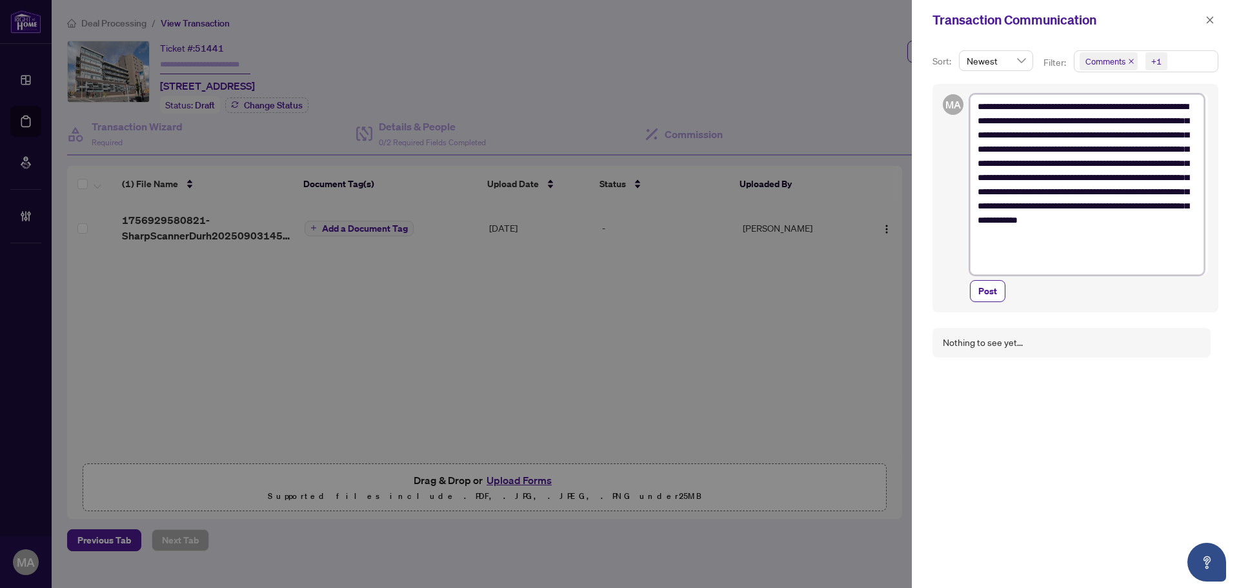
drag, startPoint x: 1117, startPoint y: 108, endPoint x: 1042, endPoint y: 109, distance: 74.9
click at [1042, 109] on textarea "**********" at bounding box center [1087, 184] width 234 height 181
type textarea "**********"
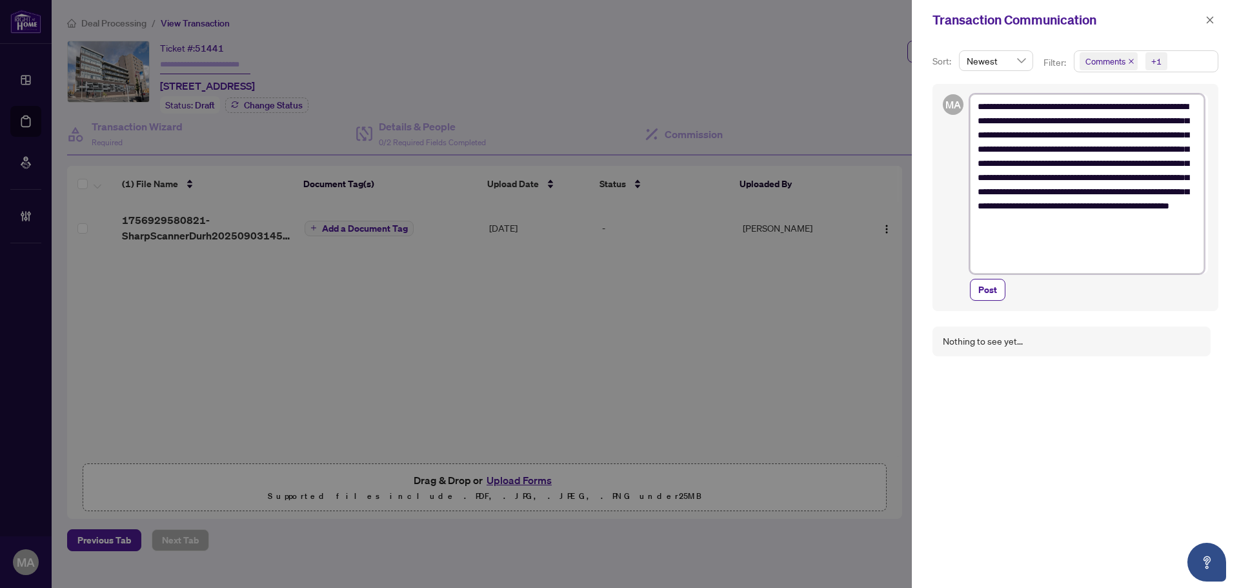
type textarea "**********"
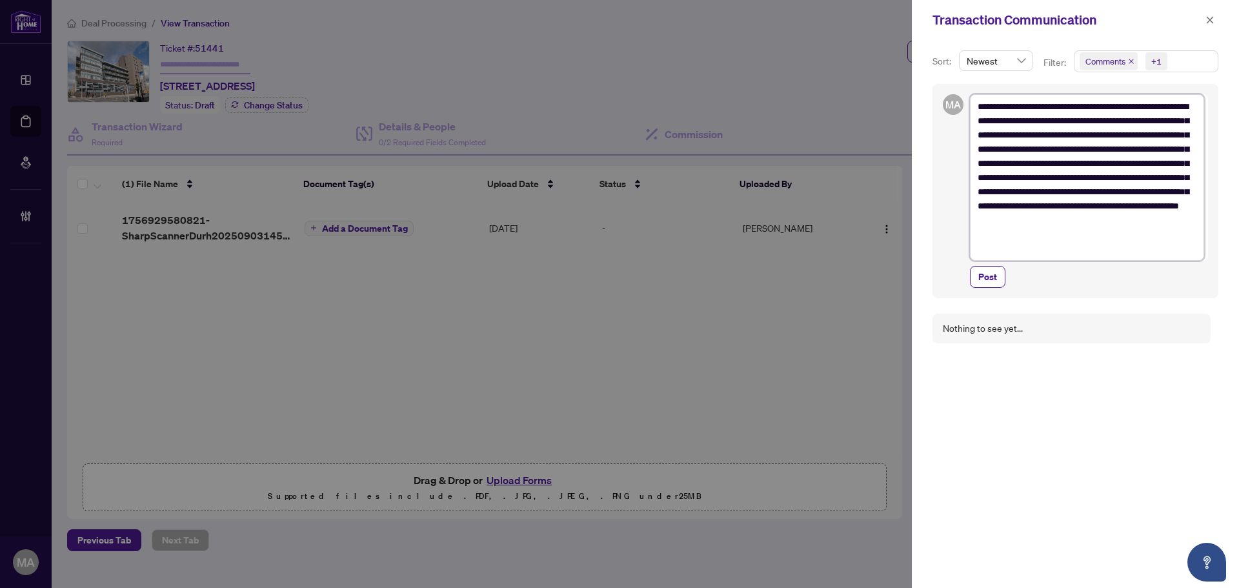
type textarea "**********"
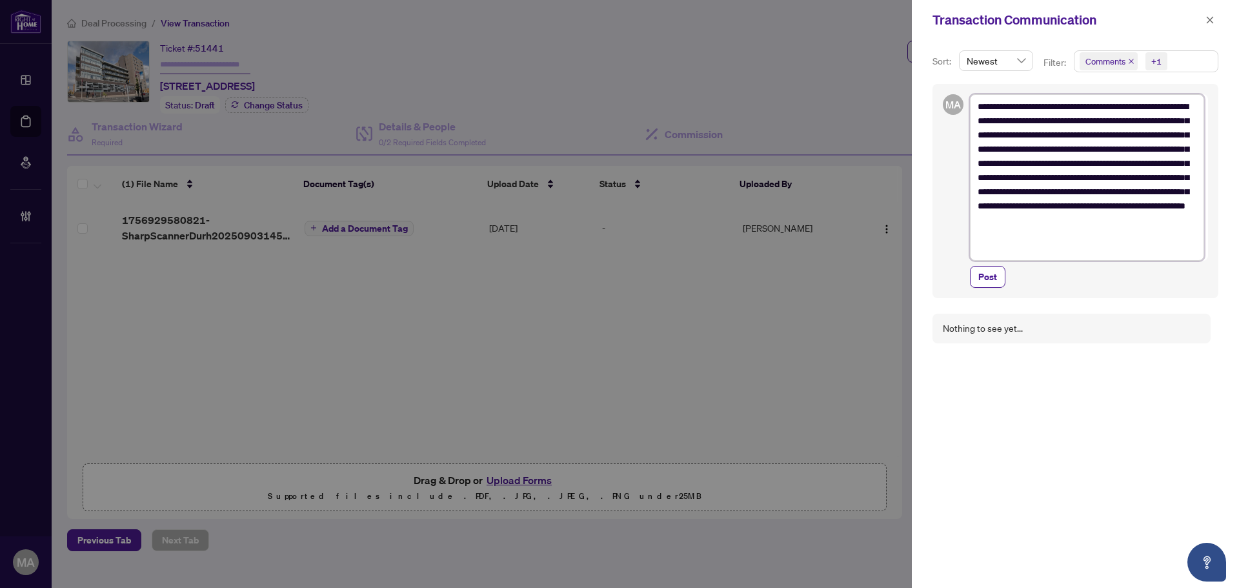
type textarea "**********"
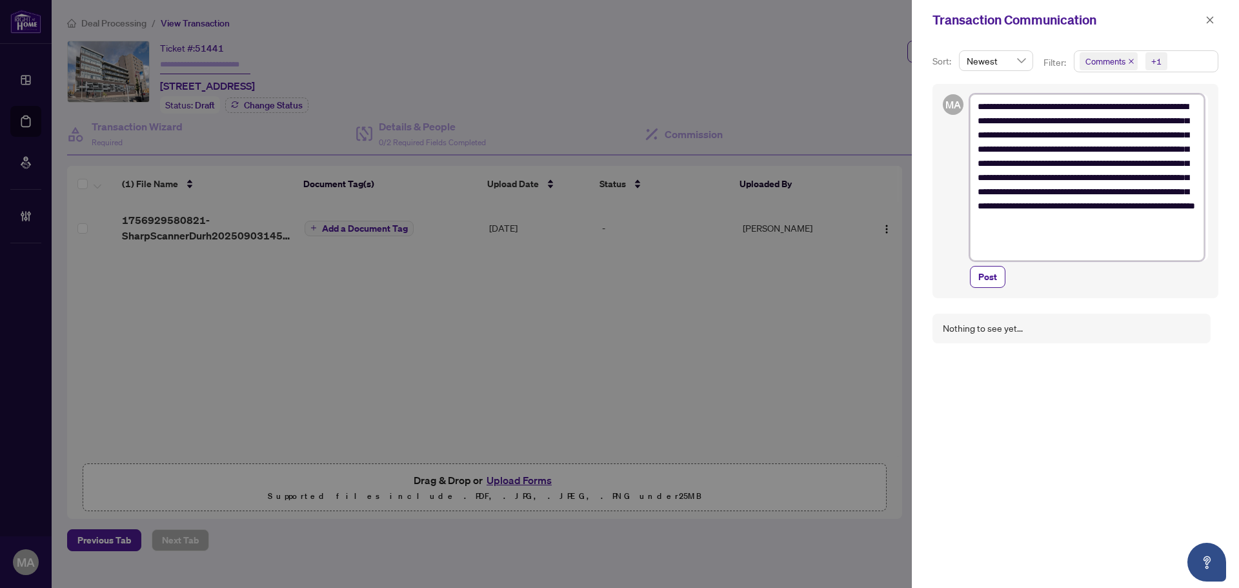
type textarea "**********"
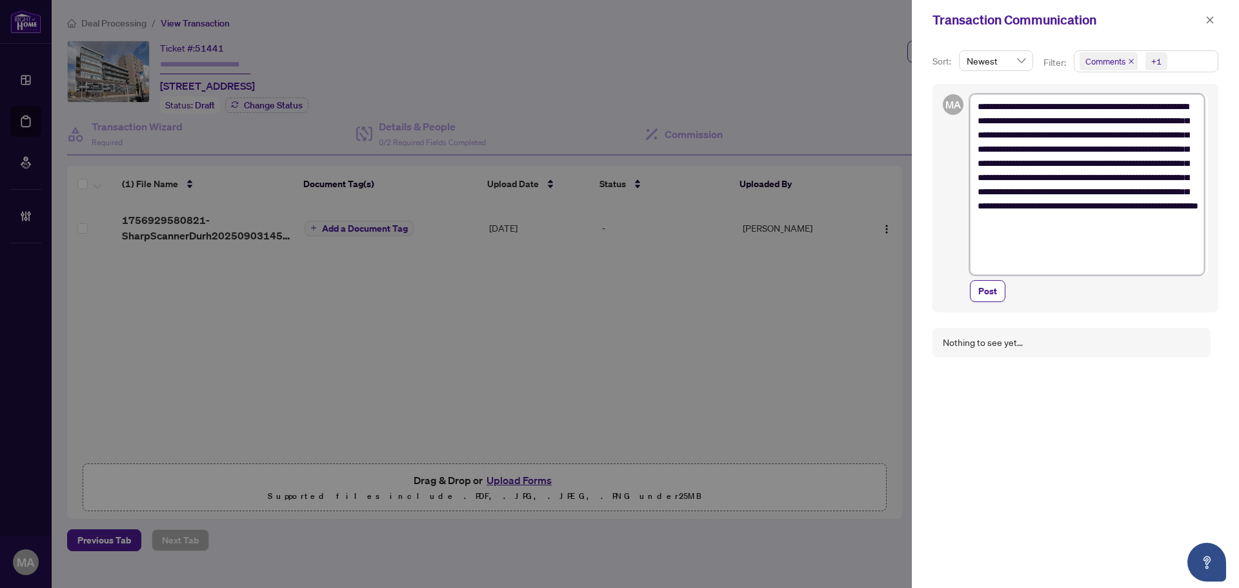
type textarea "**********"
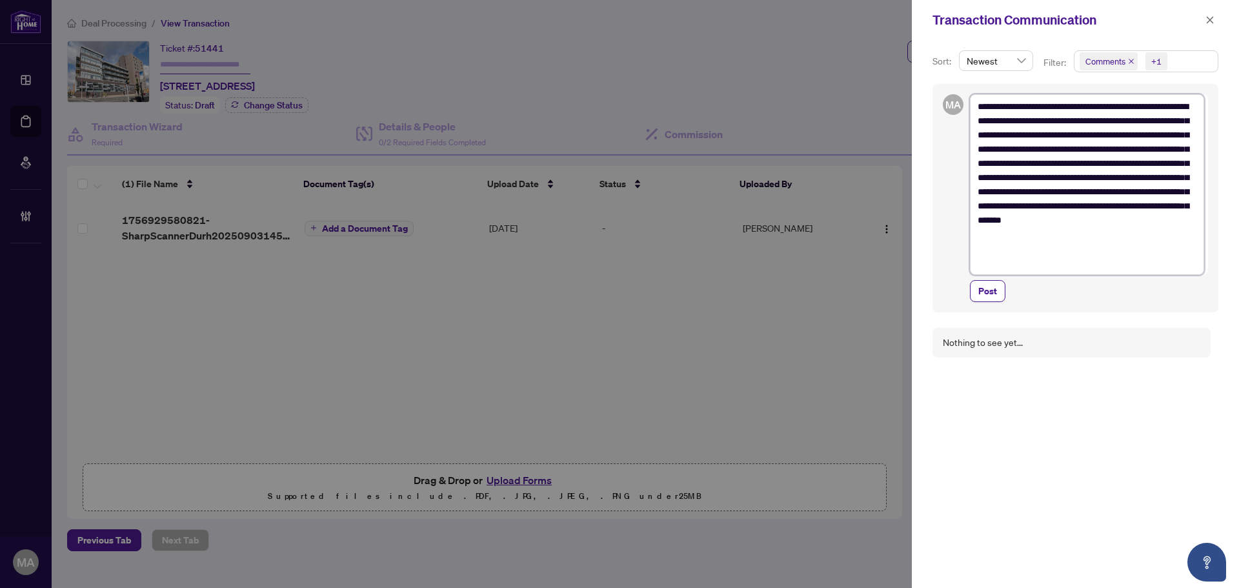
type textarea "**********"
click at [984, 122] on textarea "**********" at bounding box center [1087, 184] width 234 height 181
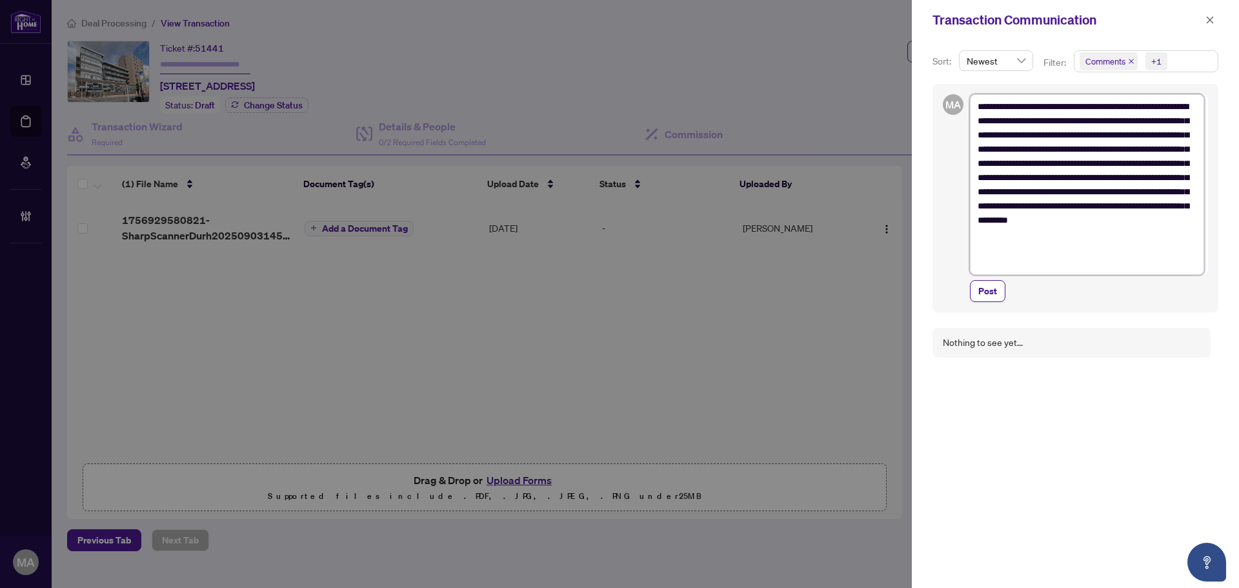
type textarea "**********"
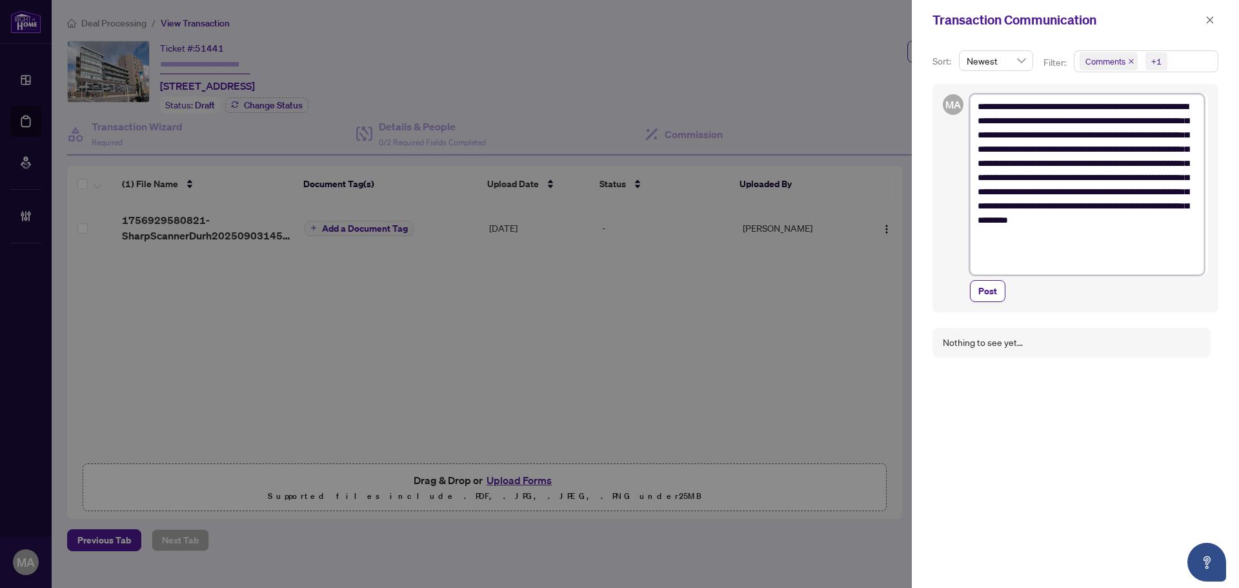
type textarea "**********"
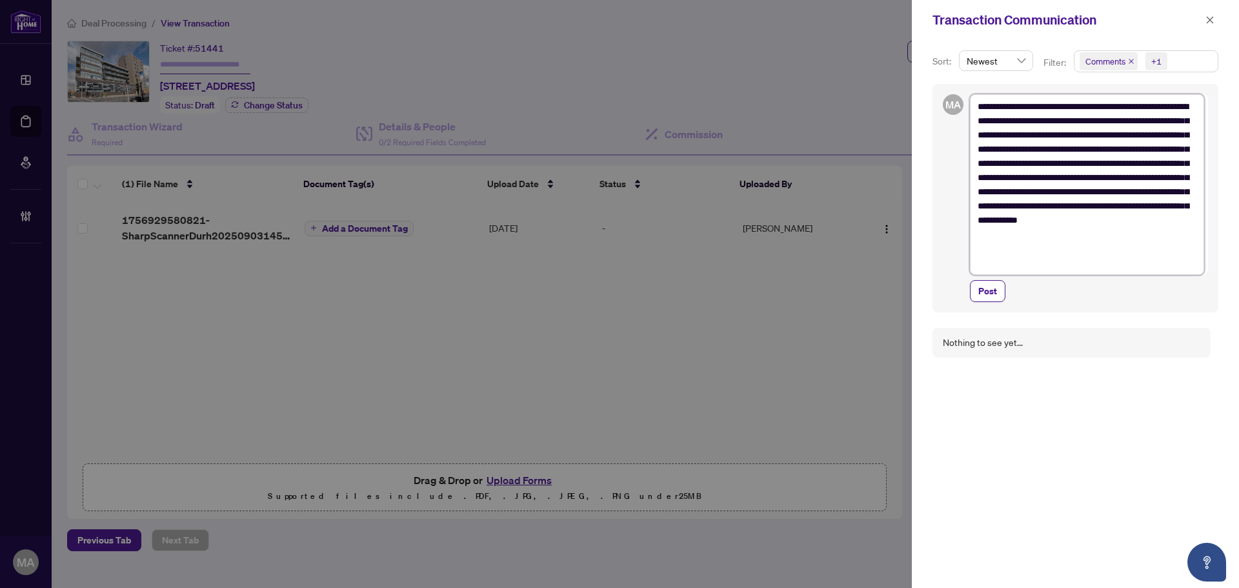
click at [1059, 126] on textarea "**********" at bounding box center [1087, 184] width 234 height 181
type textarea "**********"
click at [981, 292] on span "Post" at bounding box center [988, 291] width 19 height 21
type textarea "**********"
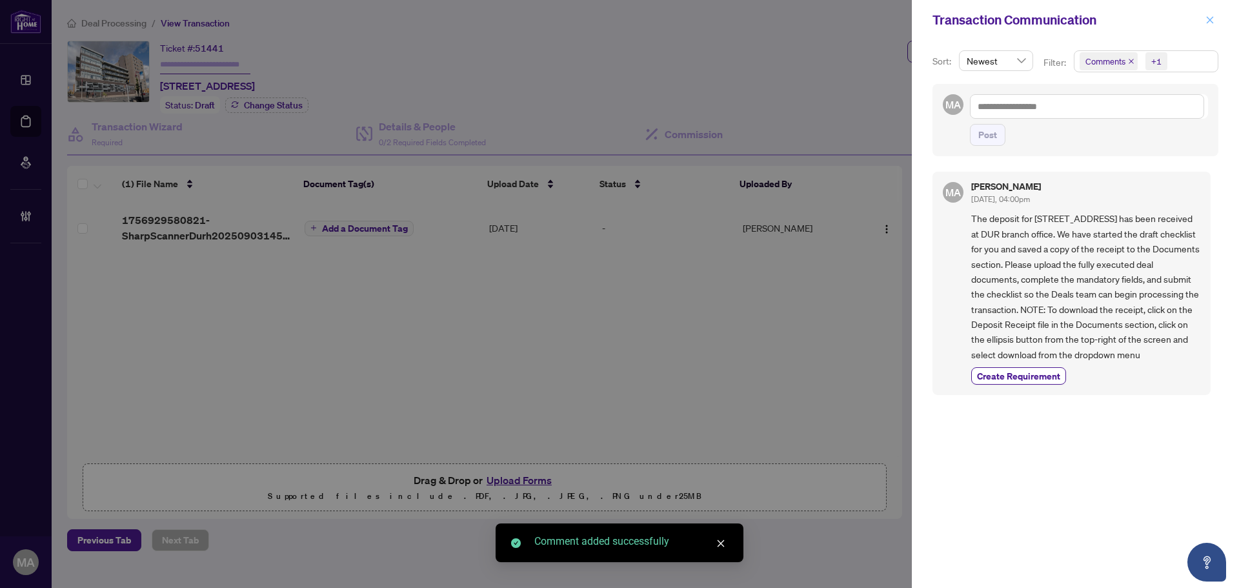
click at [1206, 15] on icon "close" at bounding box center [1210, 19] width 9 height 9
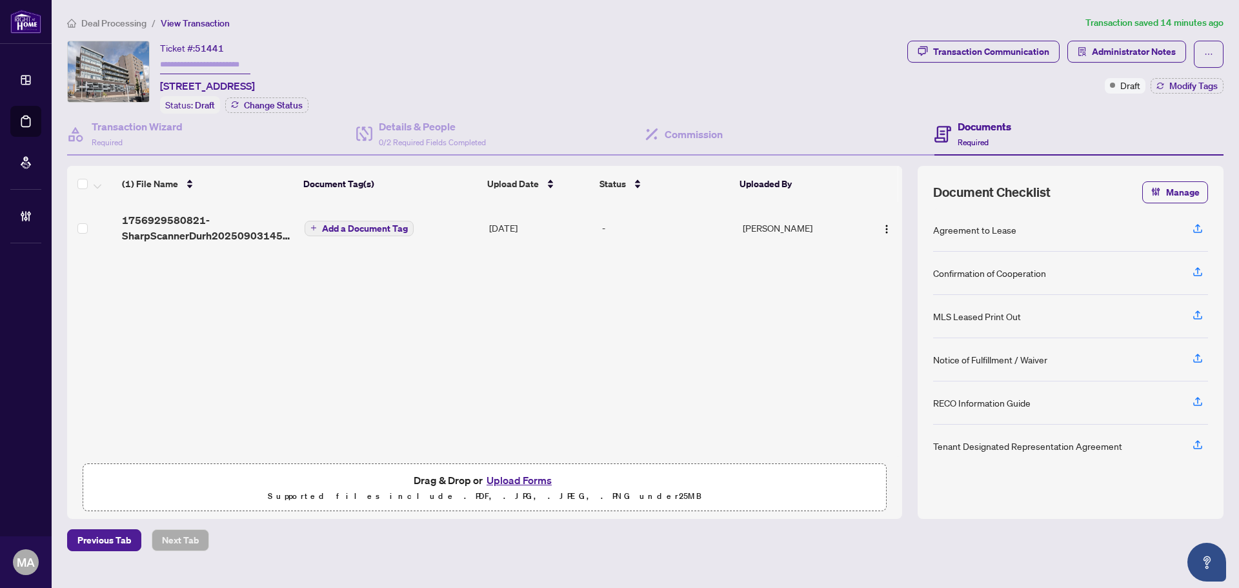
drag, startPoint x: 128, startPoint y: 22, endPoint x: 138, endPoint y: 26, distance: 11.0
click at [138, 26] on span "Deal Processing" at bounding box center [113, 23] width 65 height 12
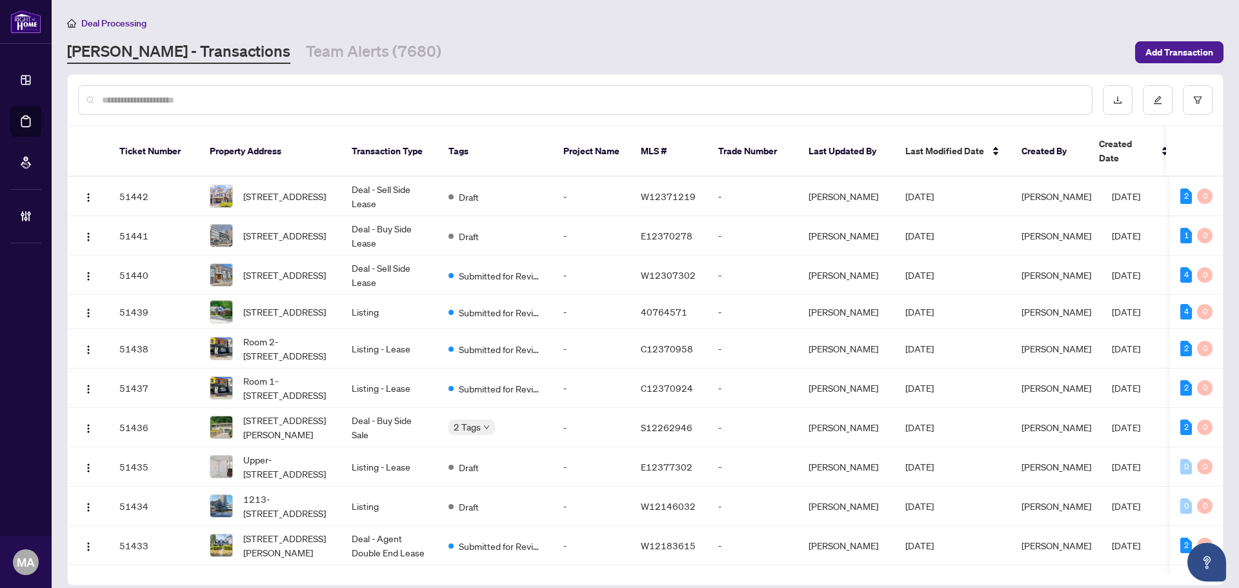
click at [291, 107] on div at bounding box center [585, 100] width 1015 height 30
click at [300, 99] on input "text" at bounding box center [592, 100] width 980 height 14
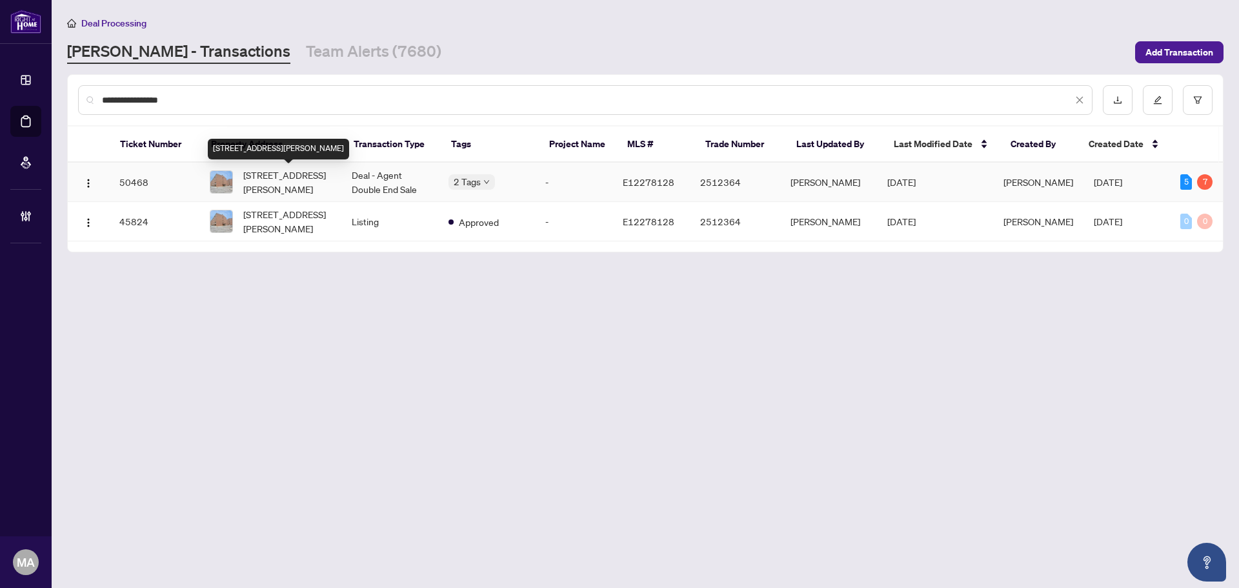
type input "**********"
click at [272, 183] on span "[STREET_ADDRESS][PERSON_NAME]" at bounding box center [287, 182] width 88 height 28
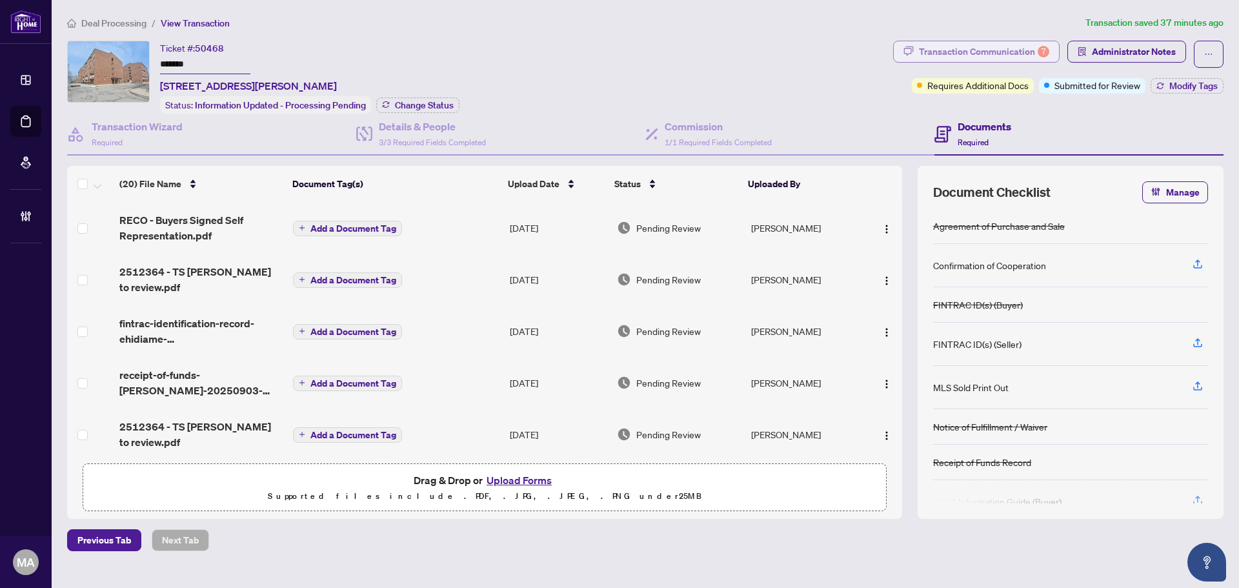
click at [983, 53] on div "Transaction Communication 7" at bounding box center [984, 51] width 130 height 21
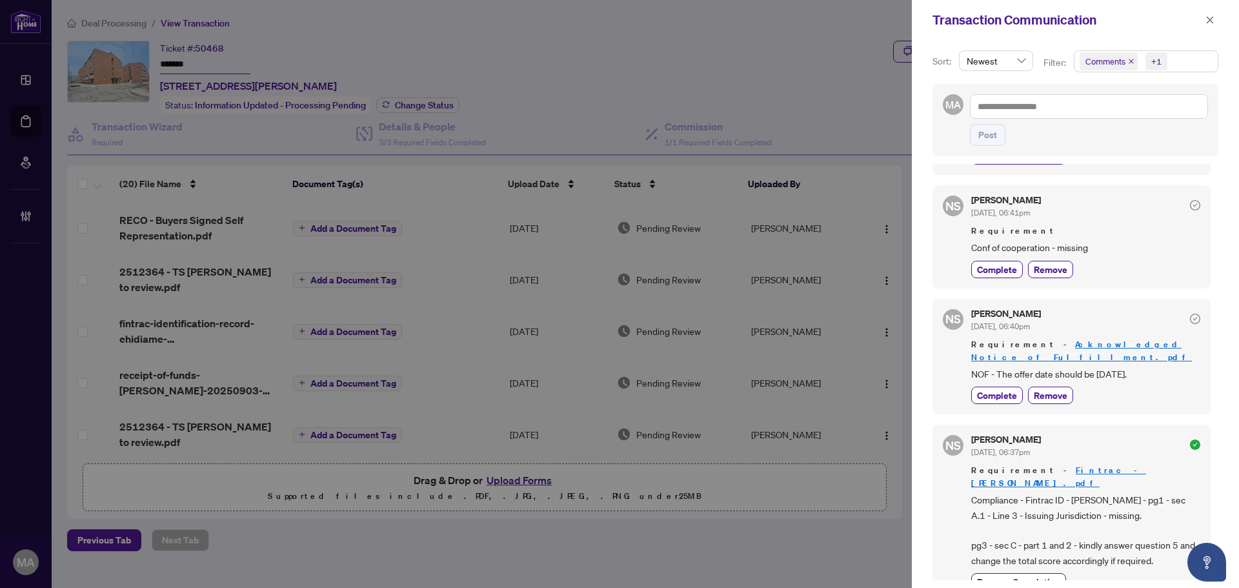
scroll to position [1926, 0]
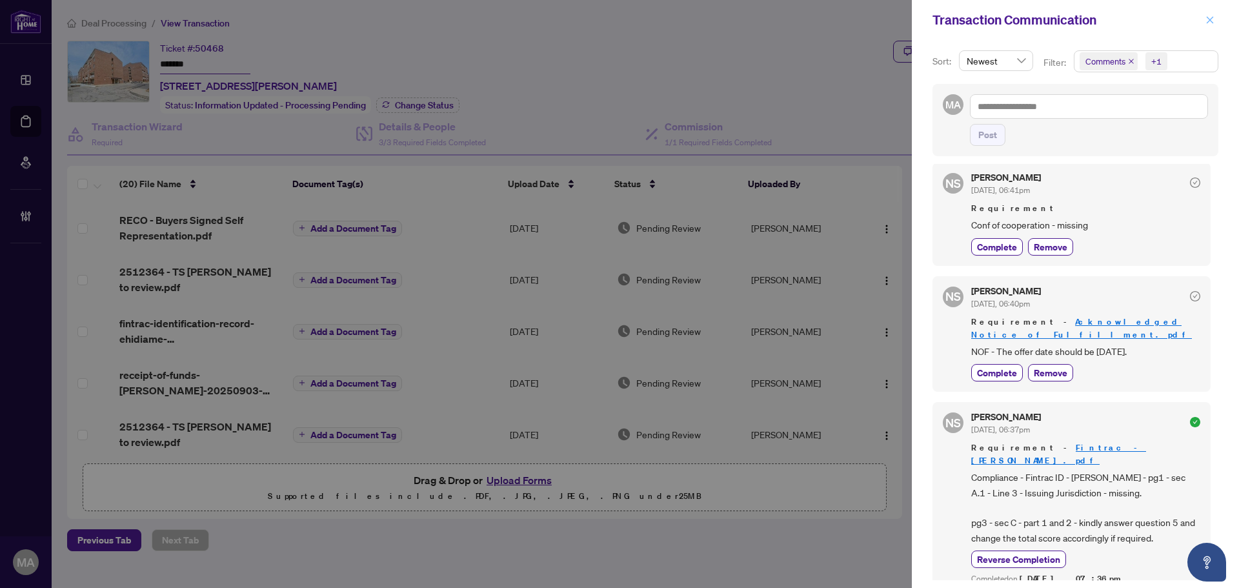
click at [1209, 19] on icon "close" at bounding box center [1210, 19] width 7 height 7
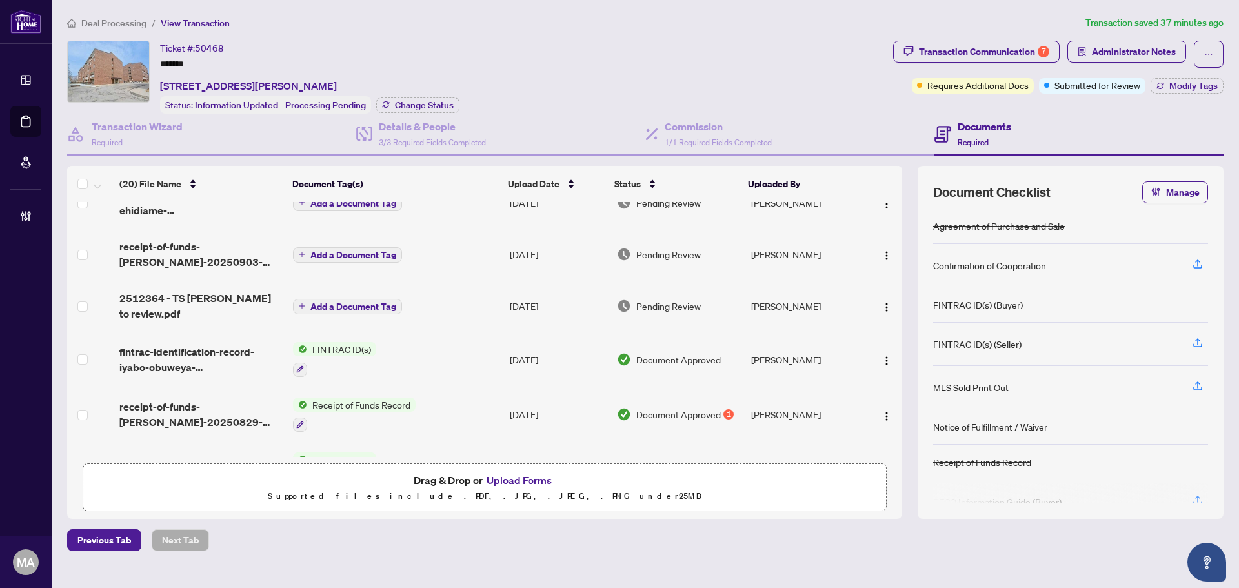
scroll to position [0, 0]
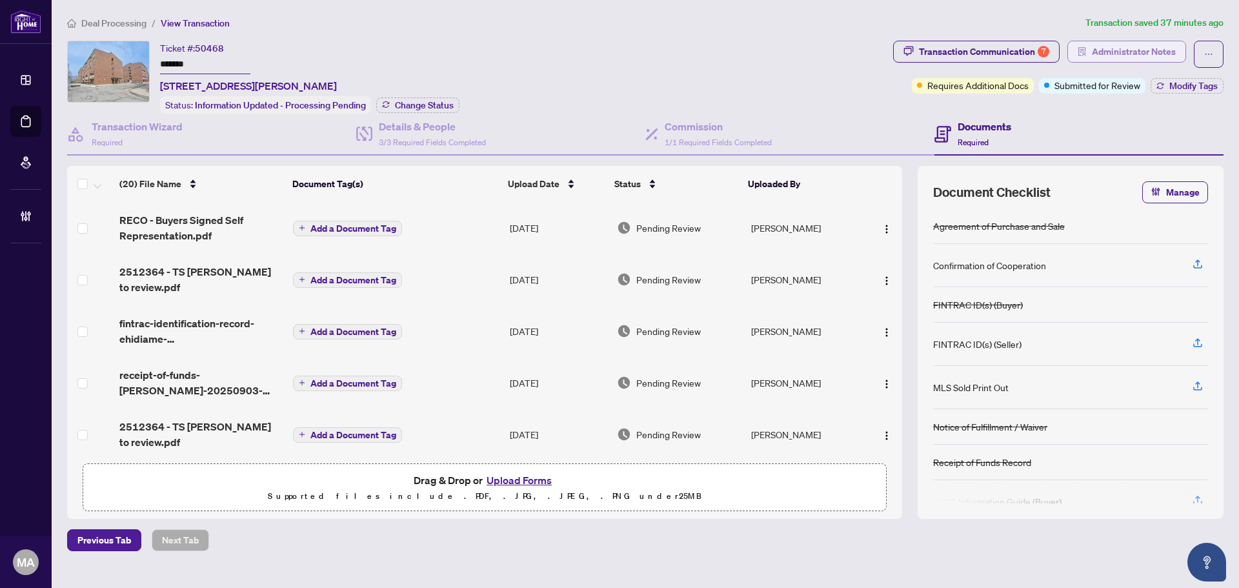
click at [1135, 47] on span "Administrator Notes" at bounding box center [1134, 51] width 84 height 21
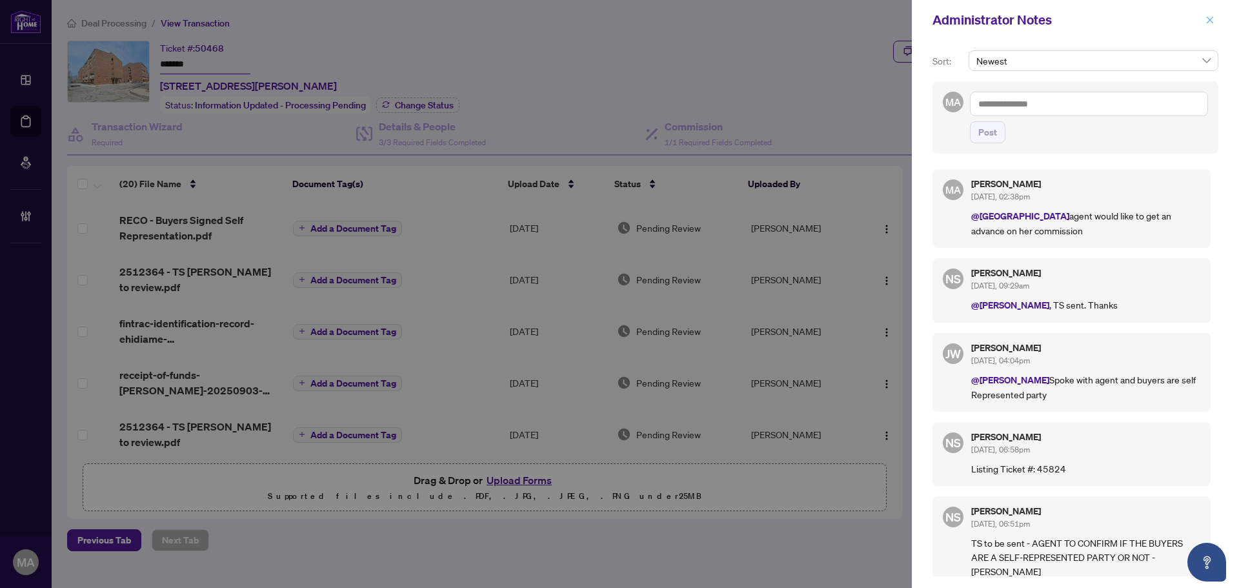
click at [1210, 21] on icon "close" at bounding box center [1210, 19] width 7 height 7
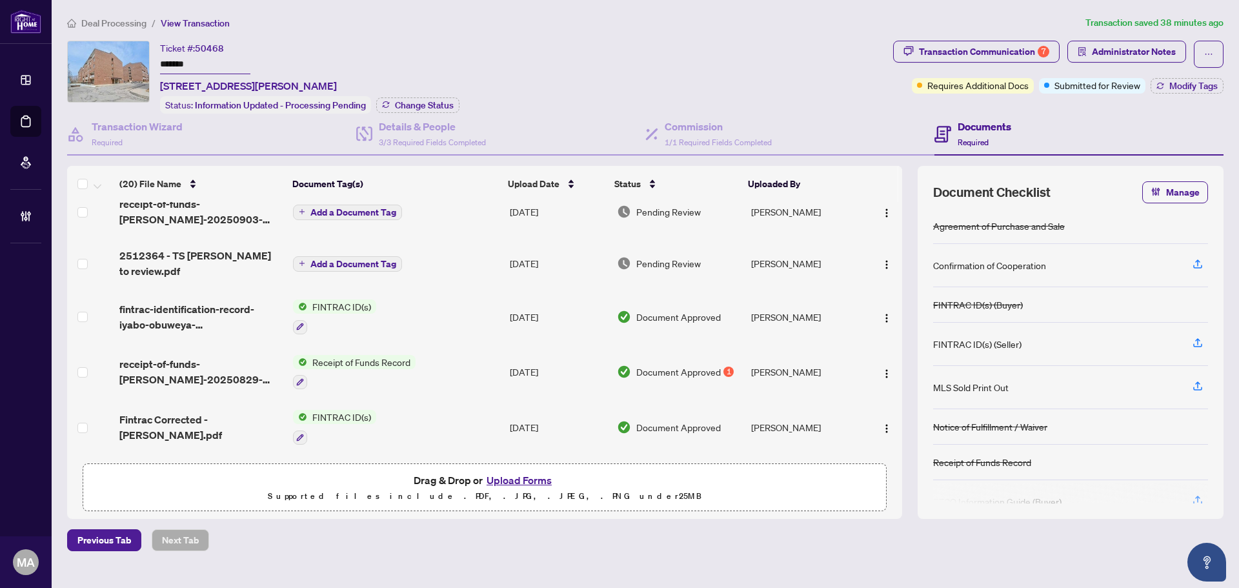
scroll to position [323, 0]
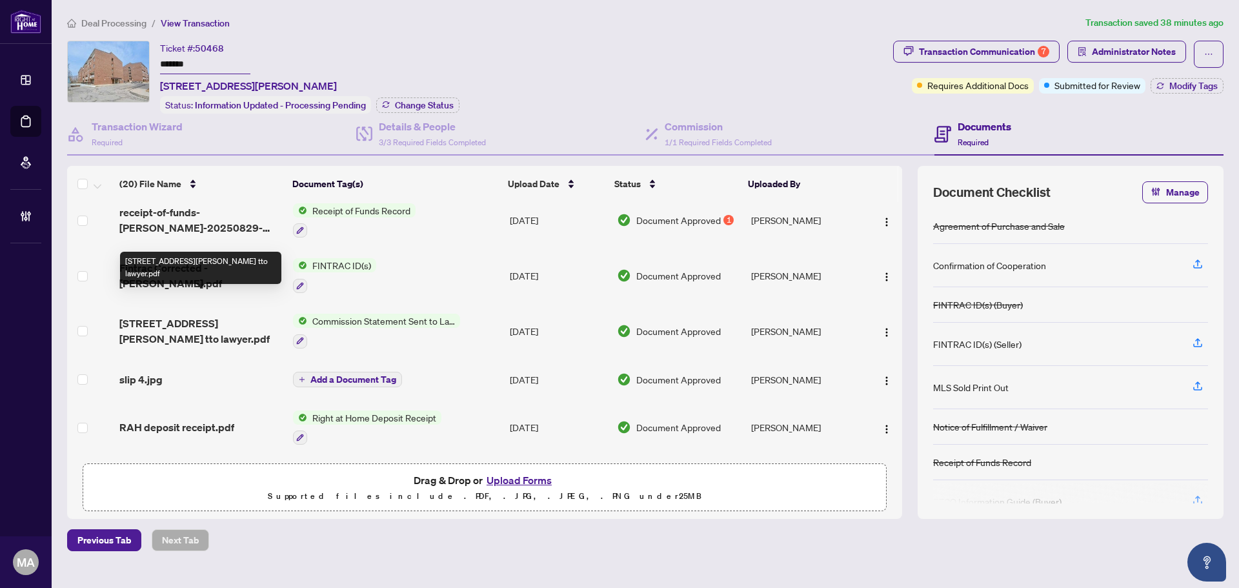
click at [190, 316] on span "[STREET_ADDRESS][PERSON_NAME] tto lawyer.pdf" at bounding box center [200, 331] width 163 height 31
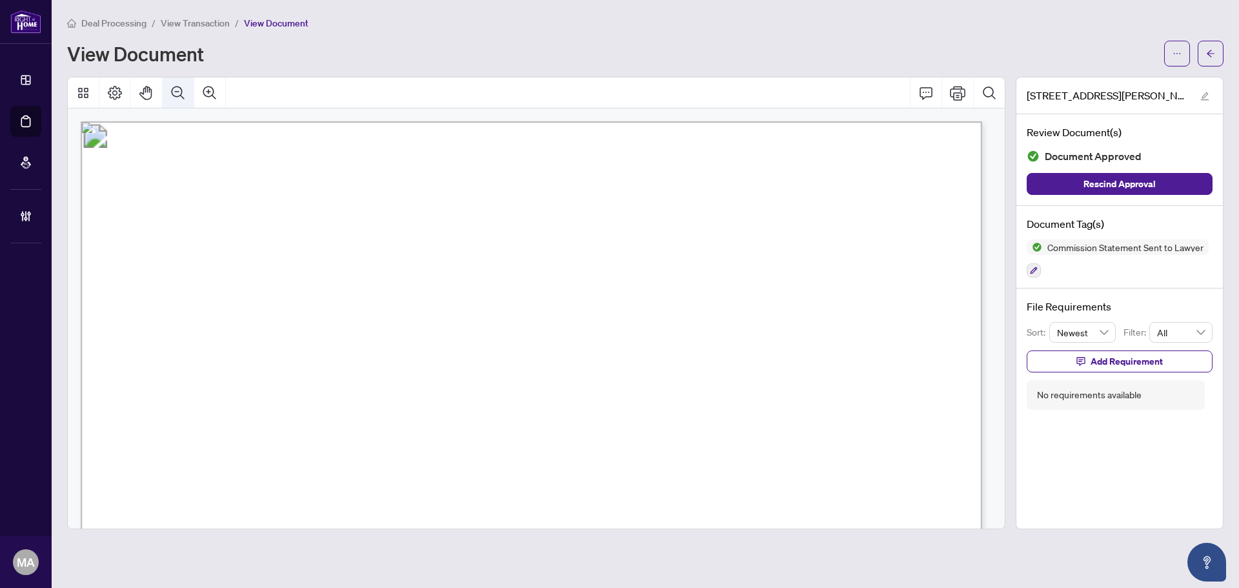
click at [172, 81] on button "Zoom Out" at bounding box center [178, 92] width 31 height 31
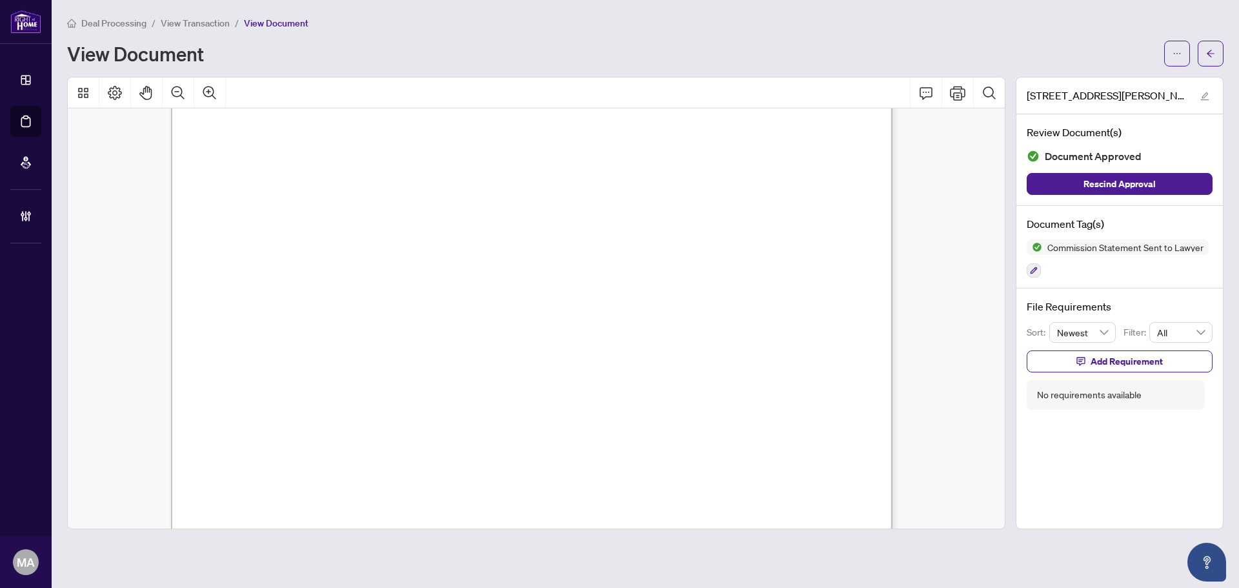
scroll to position [516, 0]
click at [1194, 48] on div at bounding box center [1194, 54] width 59 height 26
click at [1210, 51] on icon "arrow-left" at bounding box center [1211, 53] width 9 height 9
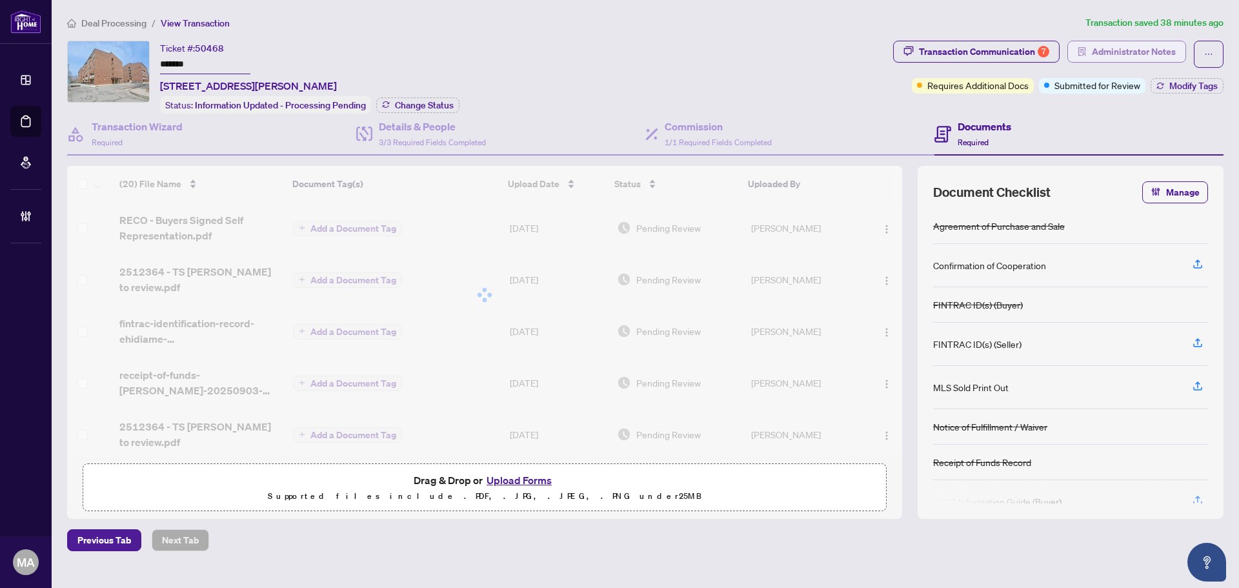
click at [1135, 56] on span "Administrator Notes" at bounding box center [1134, 51] width 84 height 21
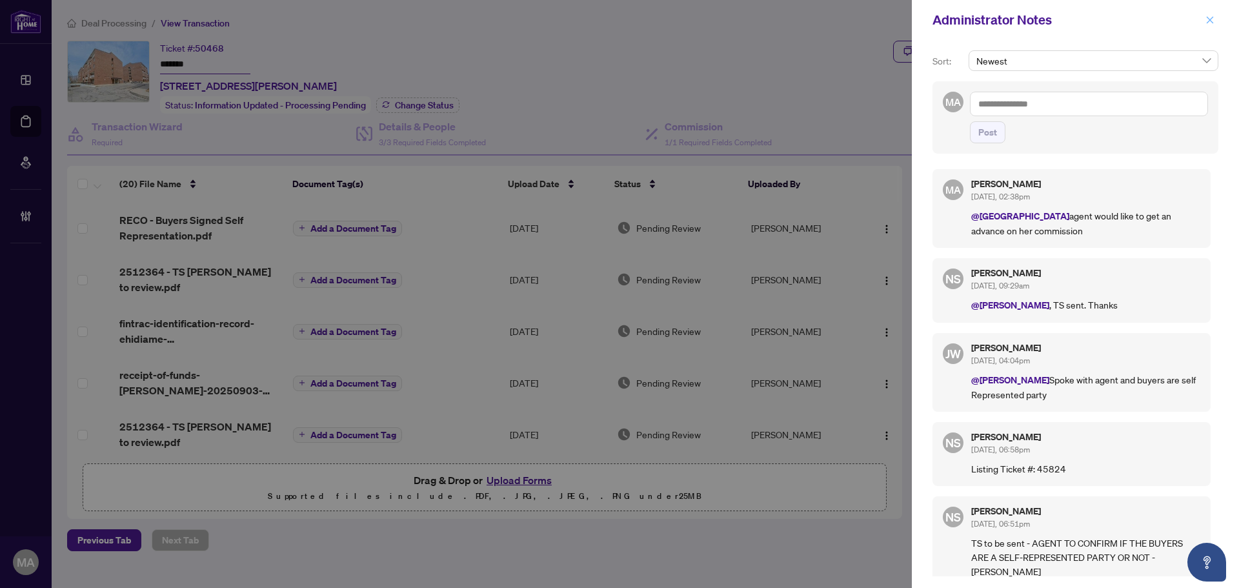
click at [1218, 23] on button "button" at bounding box center [1210, 19] width 17 height 15
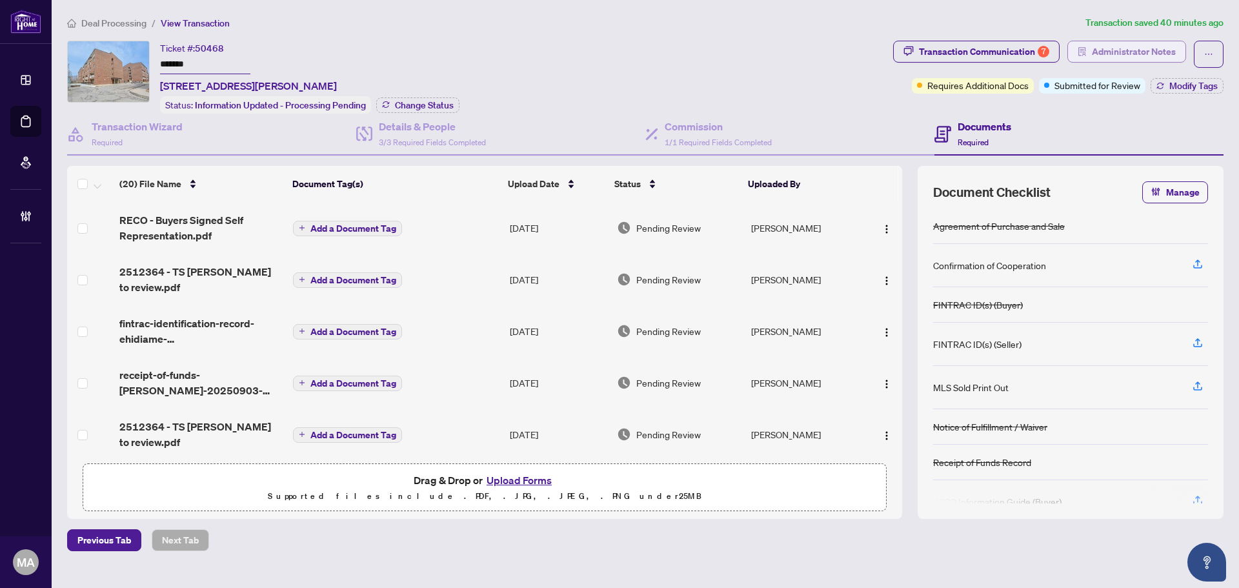
click at [1104, 42] on span "Administrator Notes" at bounding box center [1134, 51] width 84 height 21
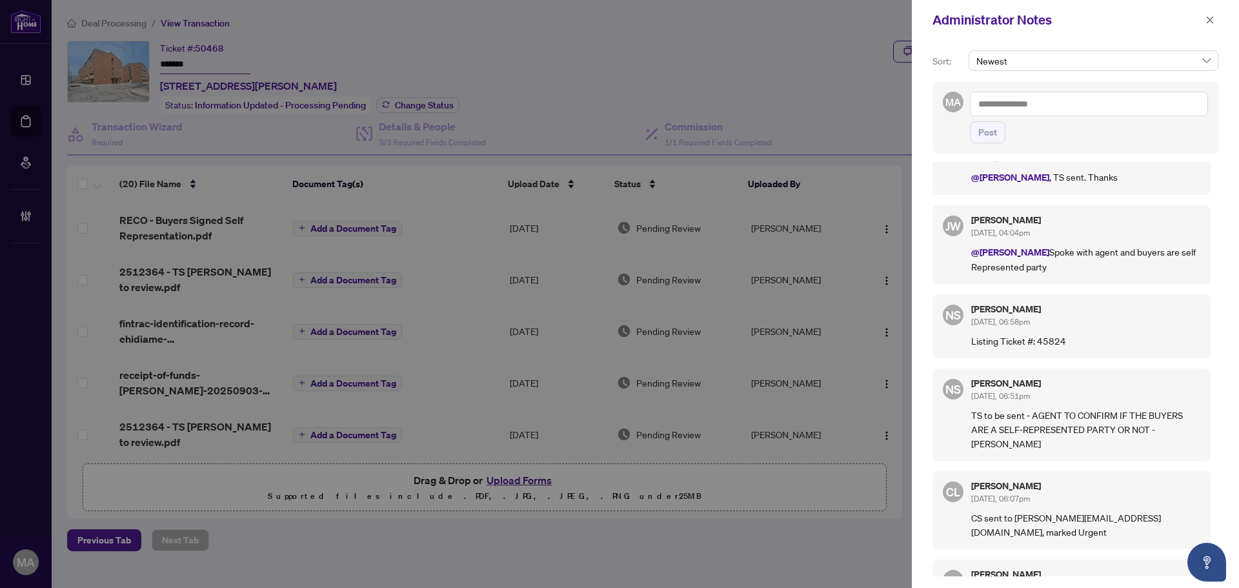
scroll to position [129, 0]
click at [1210, 19] on icon "close" at bounding box center [1210, 19] width 7 height 7
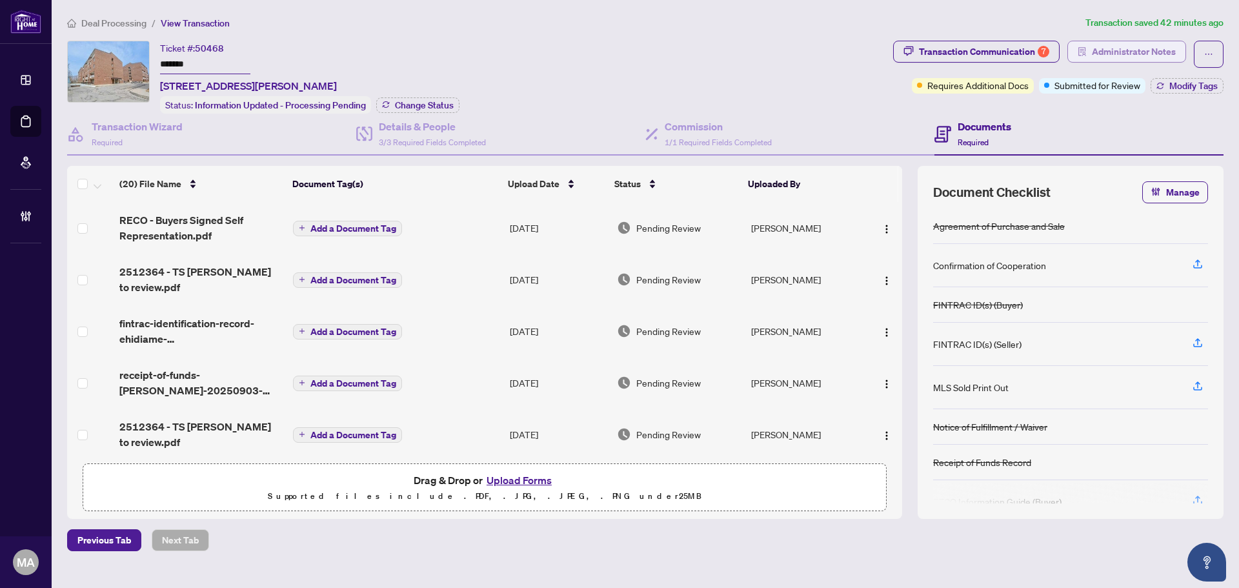
click at [1108, 50] on span "Administrator Notes" at bounding box center [1134, 51] width 84 height 21
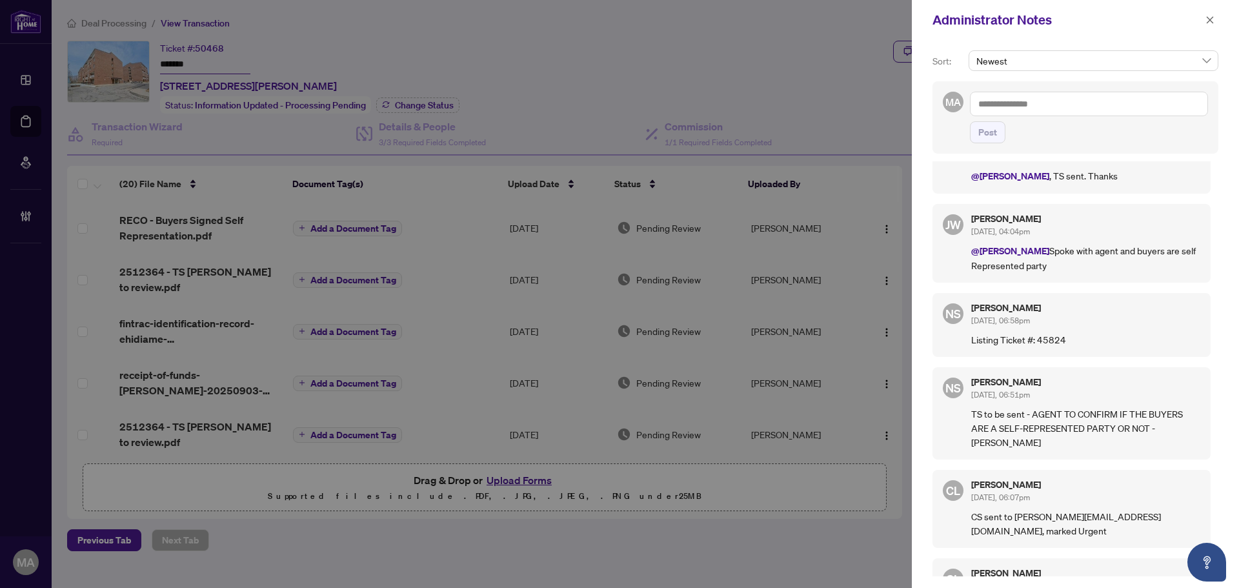
scroll to position [0, 0]
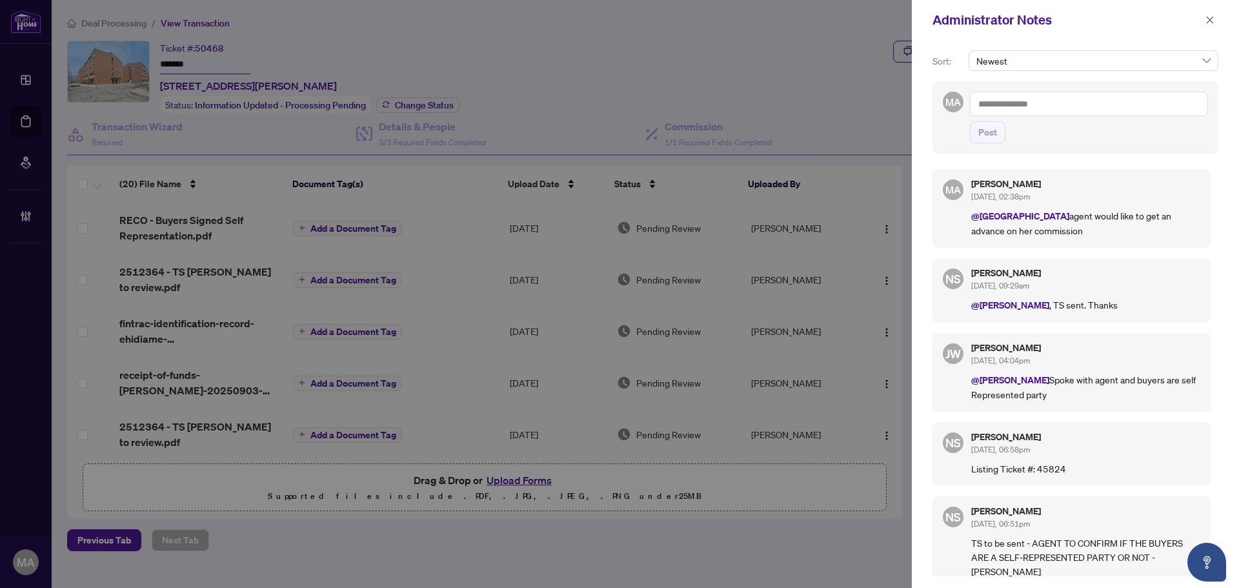
click at [1137, 102] on textarea at bounding box center [1089, 104] width 238 height 25
click at [1048, 136] on span "Deals East" at bounding box center [1028, 135] width 40 height 12
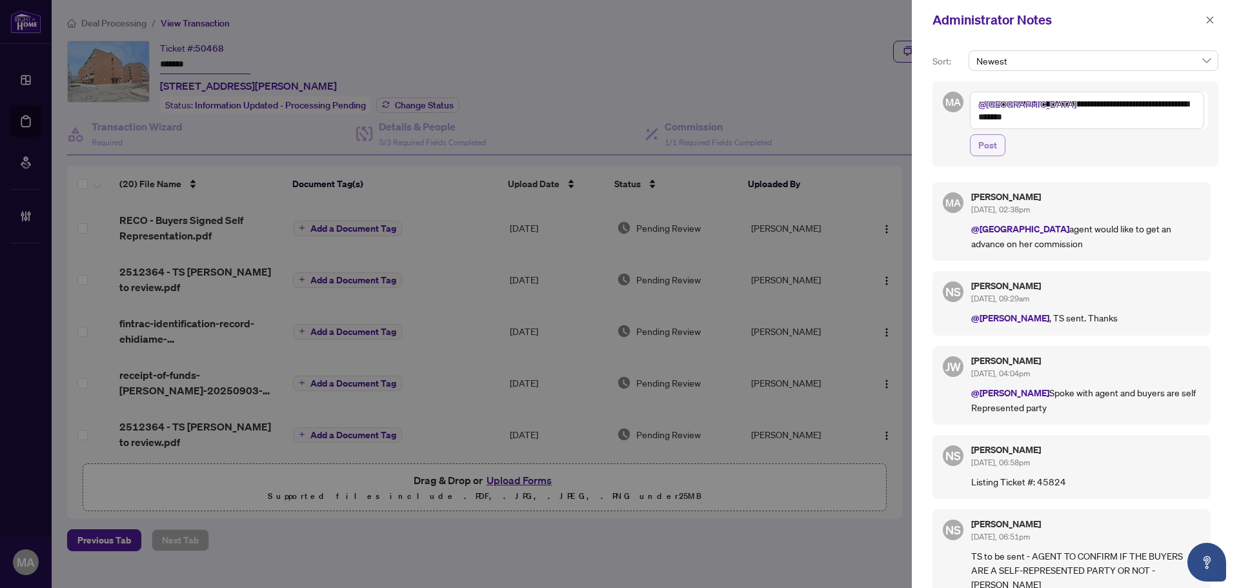
type textarea "**********"
click at [992, 148] on span "Post" at bounding box center [988, 145] width 19 height 21
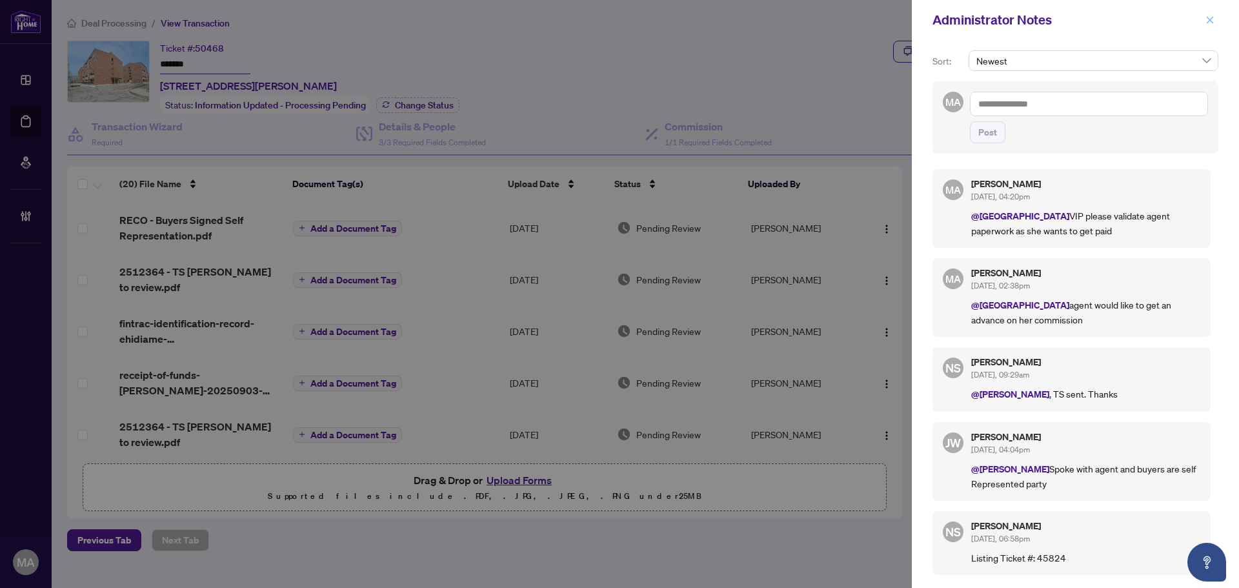
click at [1212, 19] on icon "close" at bounding box center [1210, 19] width 7 height 7
